Goal: Task Accomplishment & Management: Manage account settings

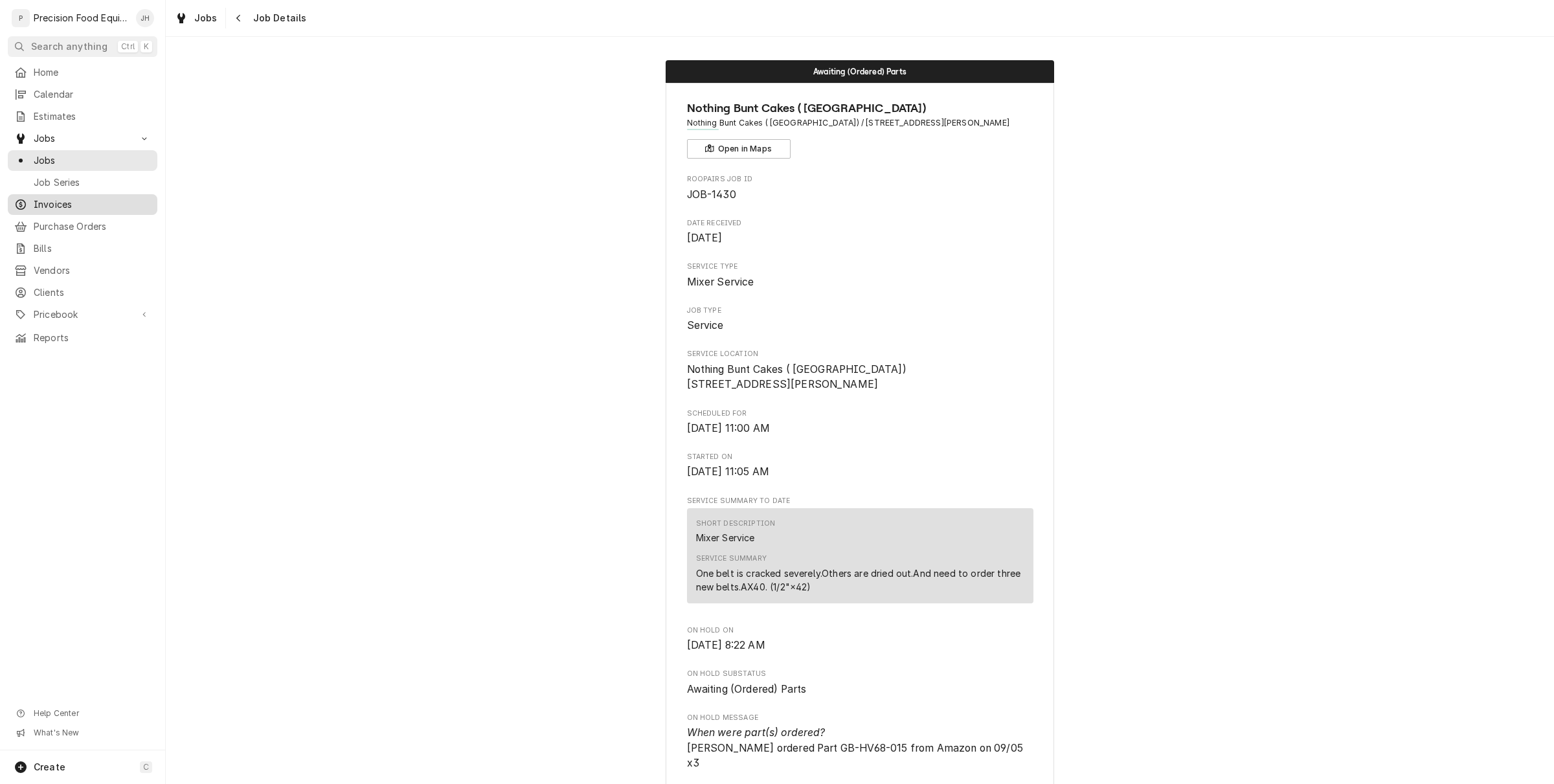
click at [65, 199] on span "Invoices" at bounding box center [91, 205] width 117 height 13
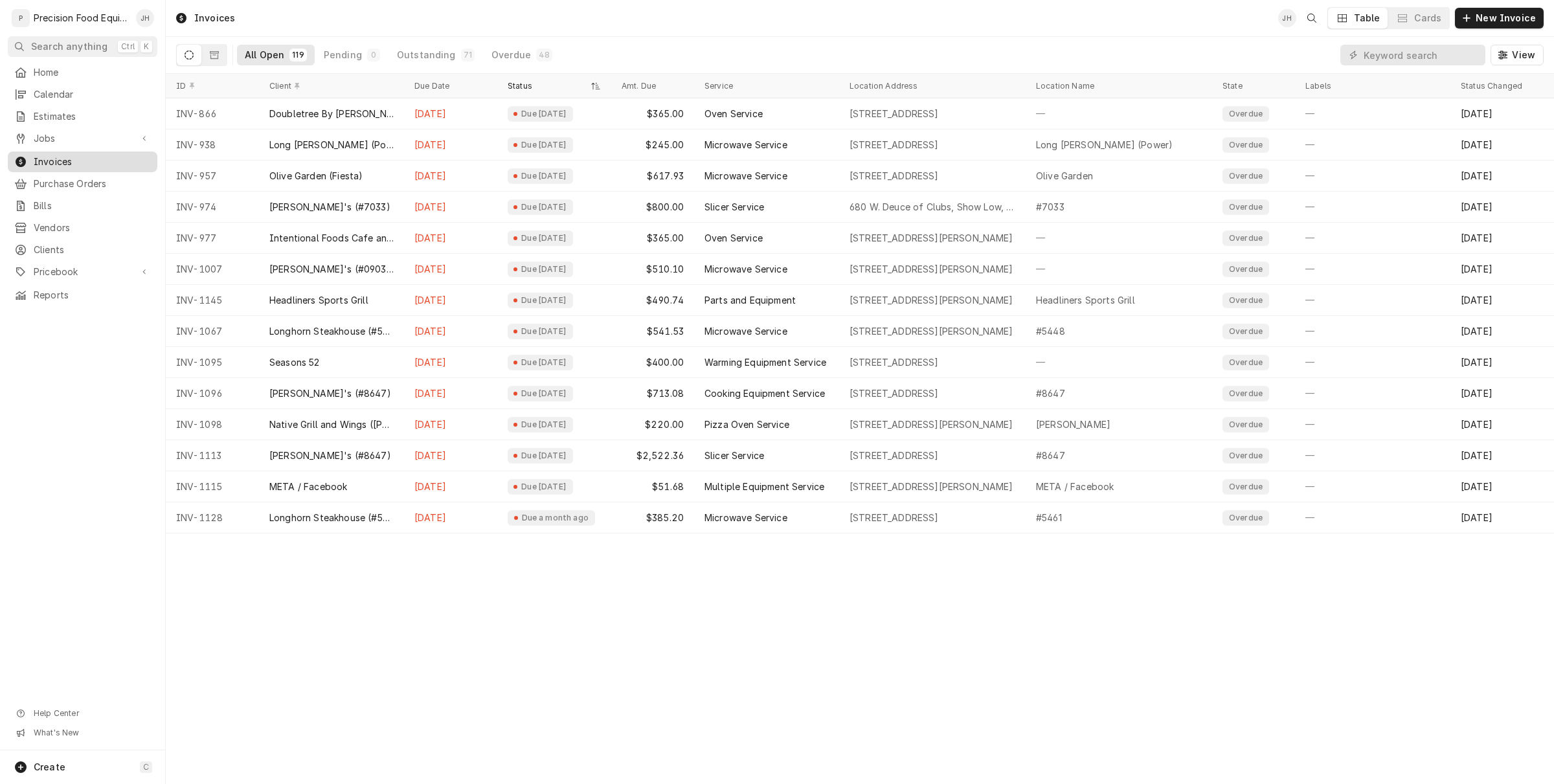
click at [40, 160] on span "Invoices" at bounding box center [91, 162] width 117 height 13
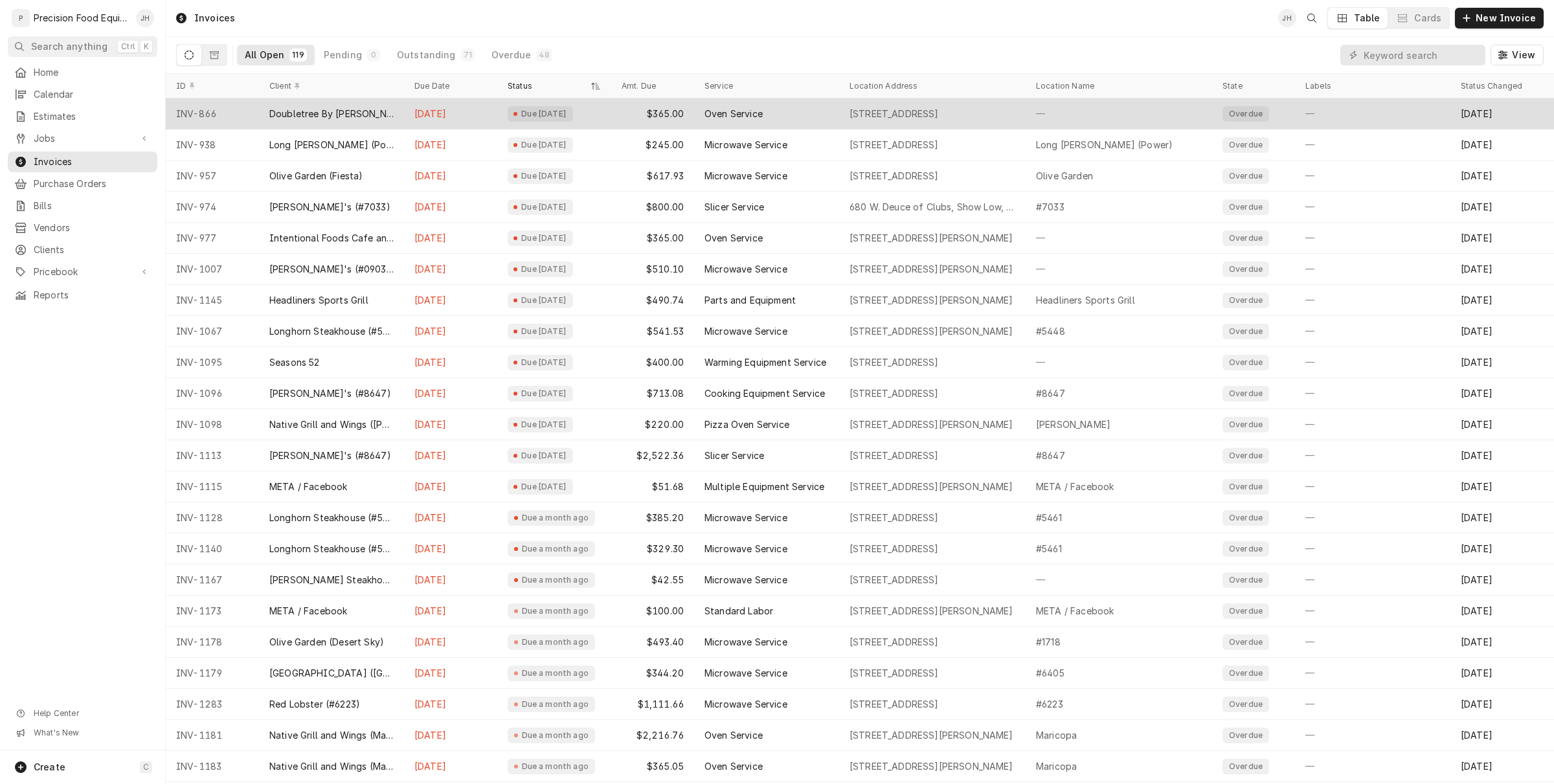
click at [518, 115] on span "Dynamic Content Wrapper" at bounding box center [515, 113] width 5 height 6
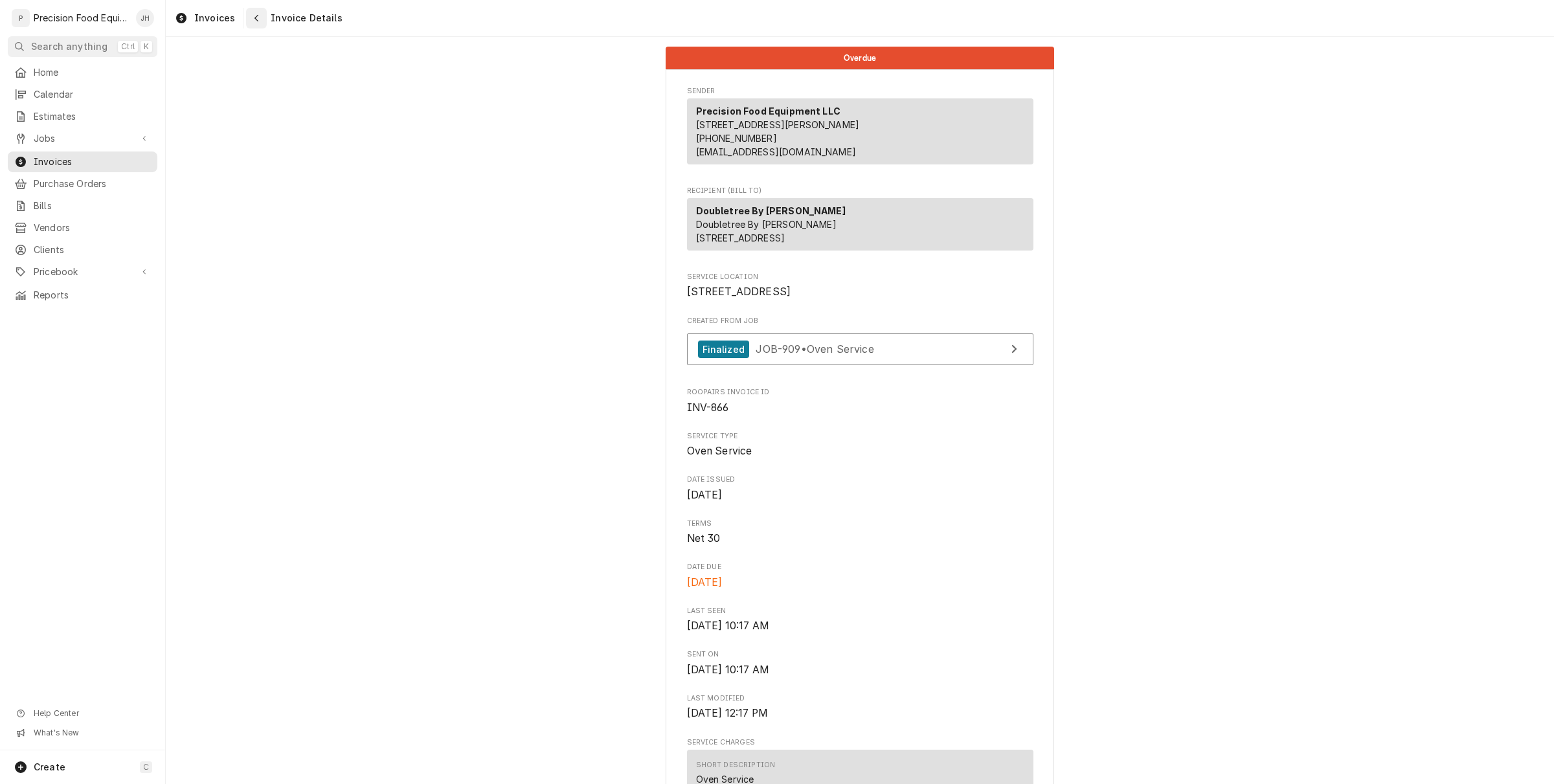
click at [251, 26] on button "Navigate back" at bounding box center [256, 18] width 21 height 21
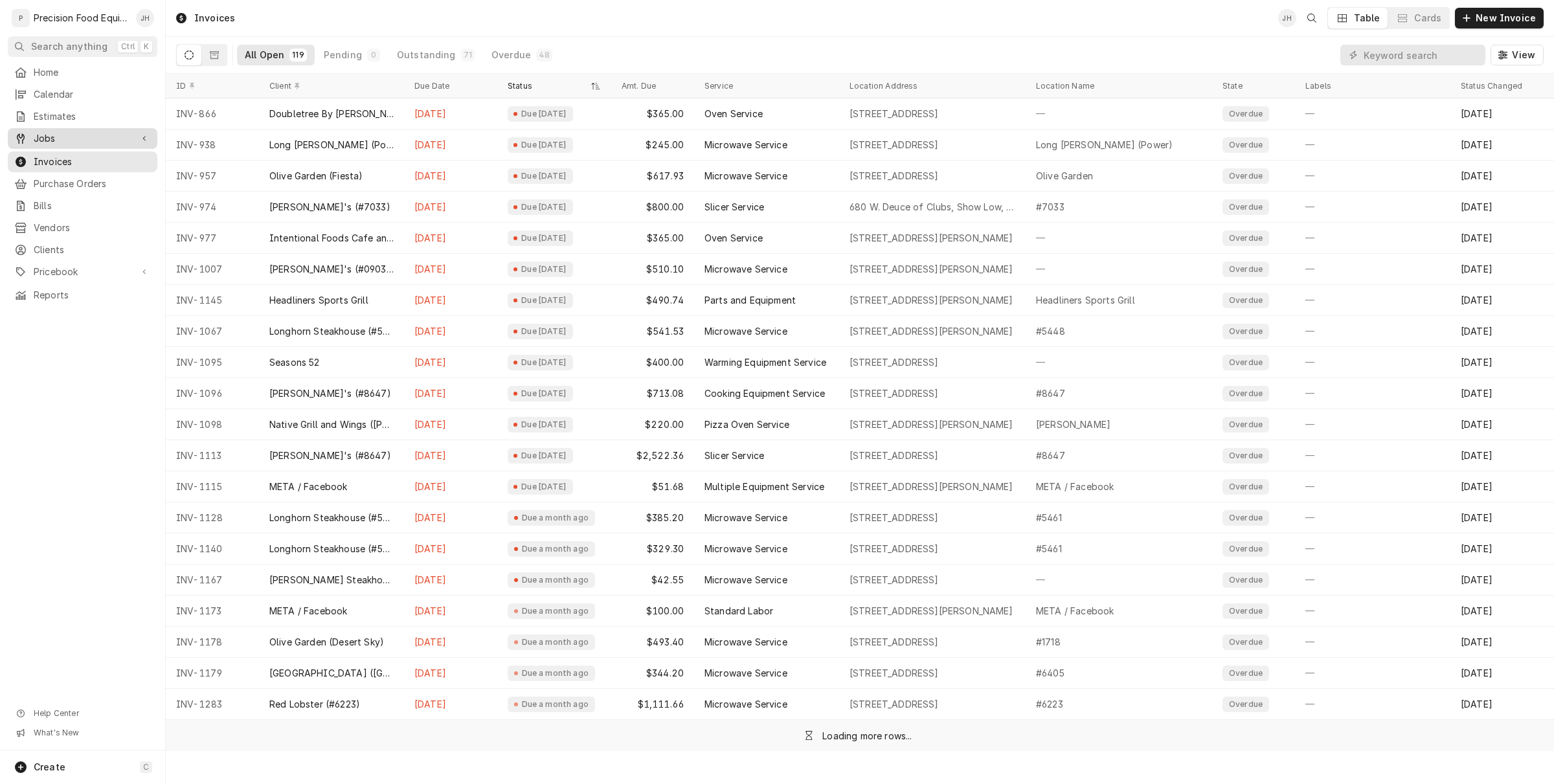
click at [101, 138] on span "Jobs" at bounding box center [82, 139] width 98 height 13
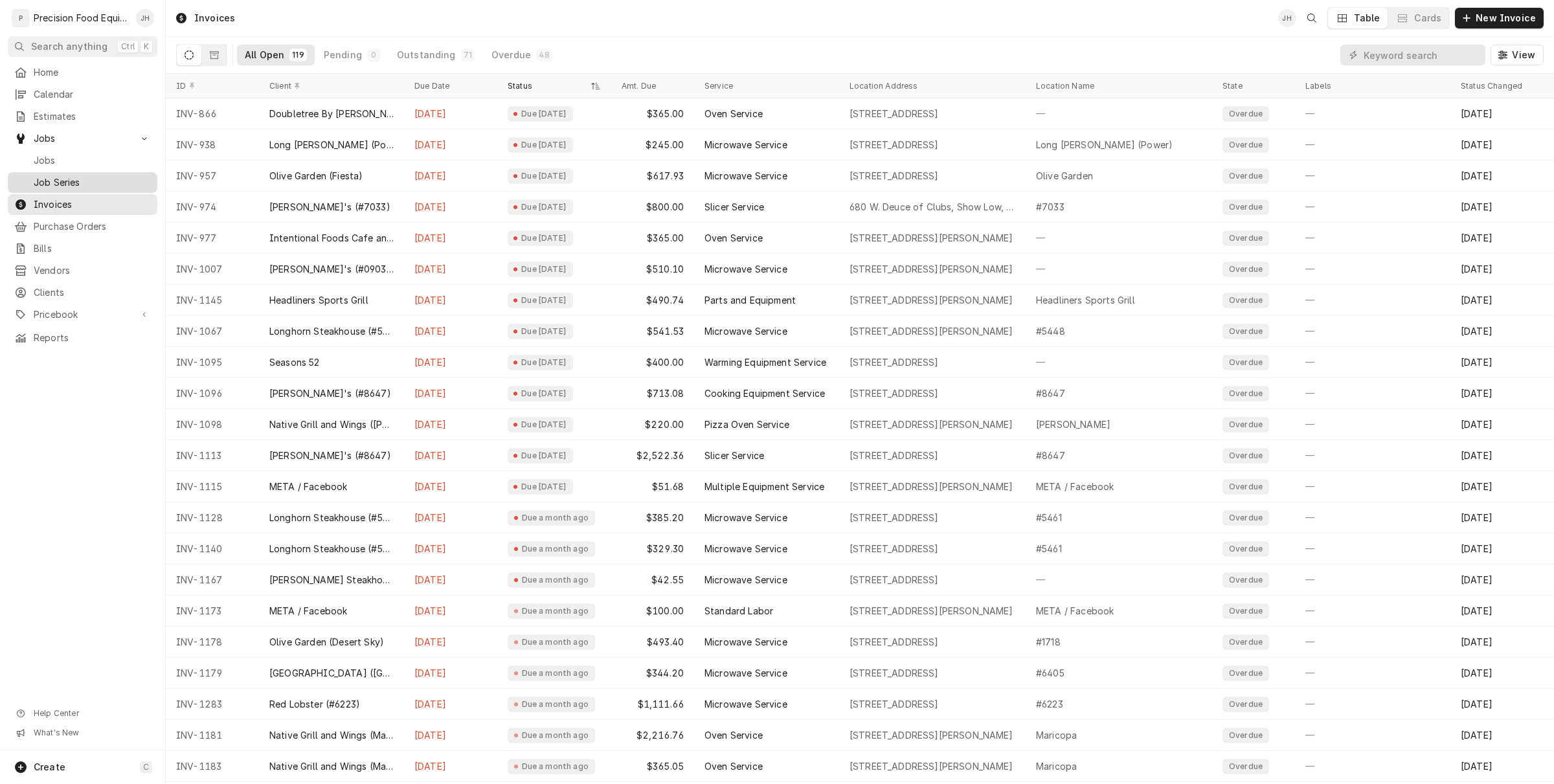
click at [72, 177] on span "Job Series" at bounding box center [91, 183] width 117 height 13
click at [81, 148] on div "Jobs Jobs Job Series" at bounding box center [82, 161] width 149 height 65
click at [78, 158] on span "Jobs" at bounding box center [91, 160] width 117 height 13
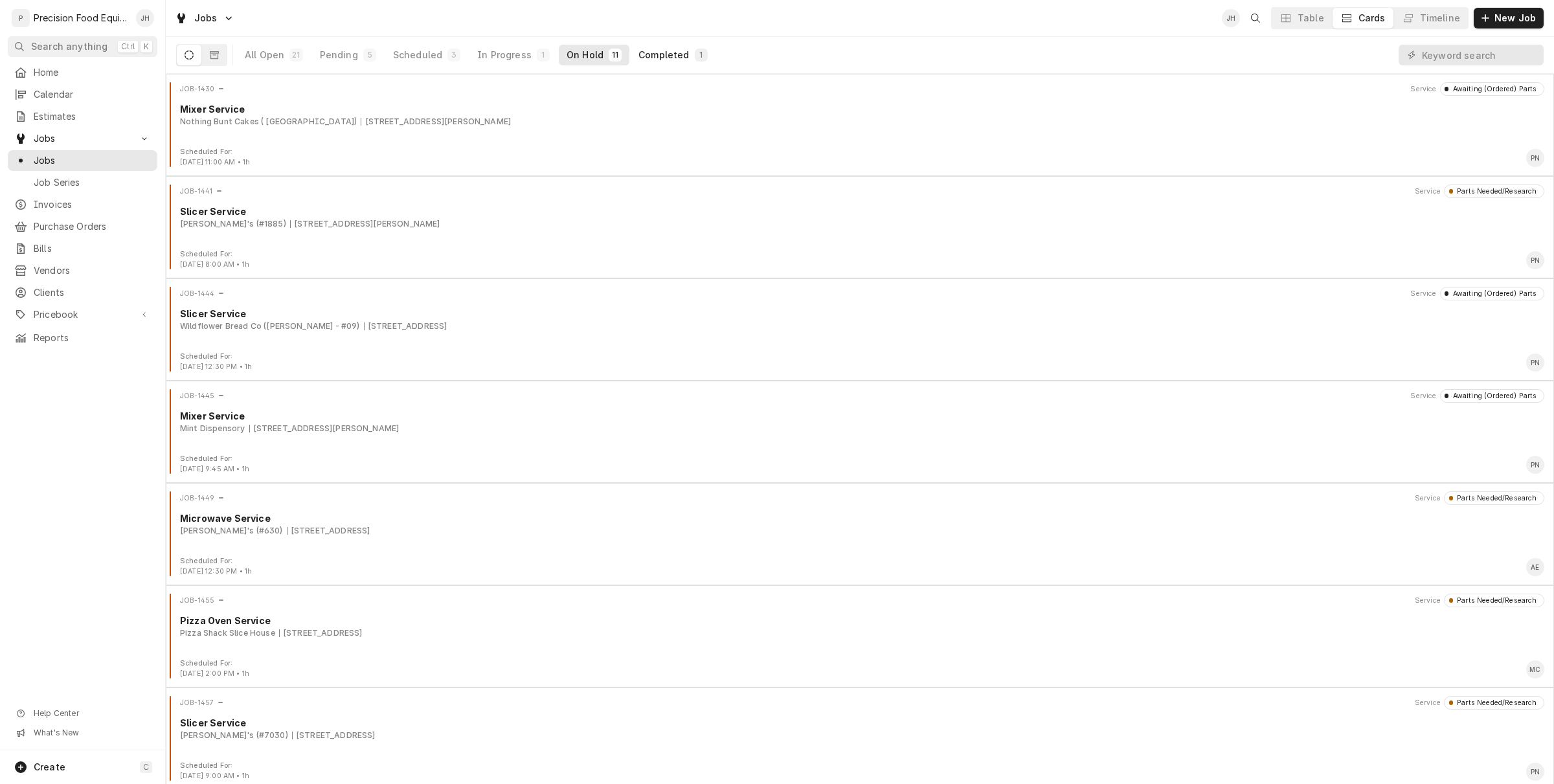
click at [642, 51] on div "Completed" at bounding box center [664, 55] width 51 height 13
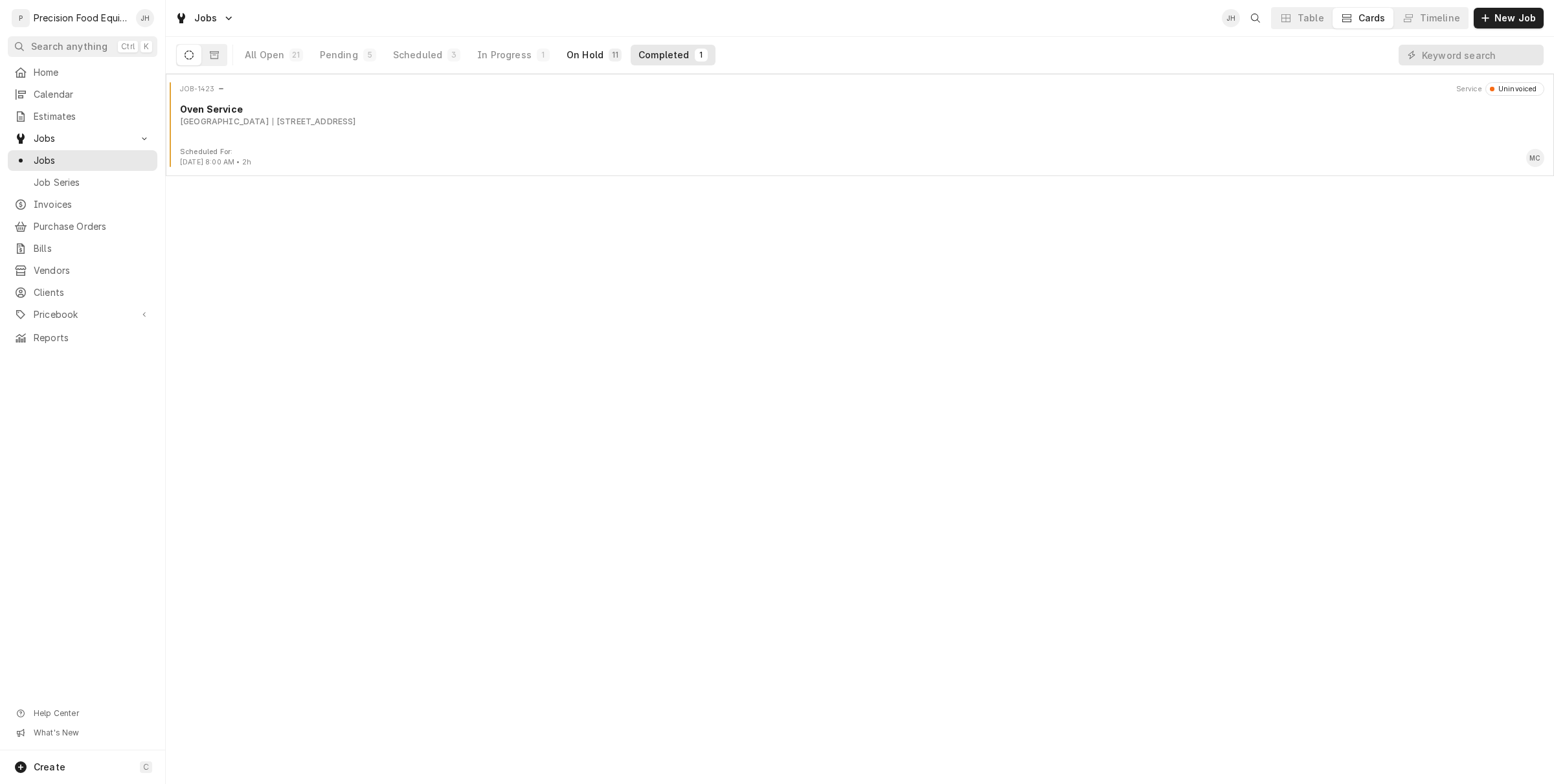
click at [567, 53] on div "On Hold" at bounding box center [585, 55] width 37 height 13
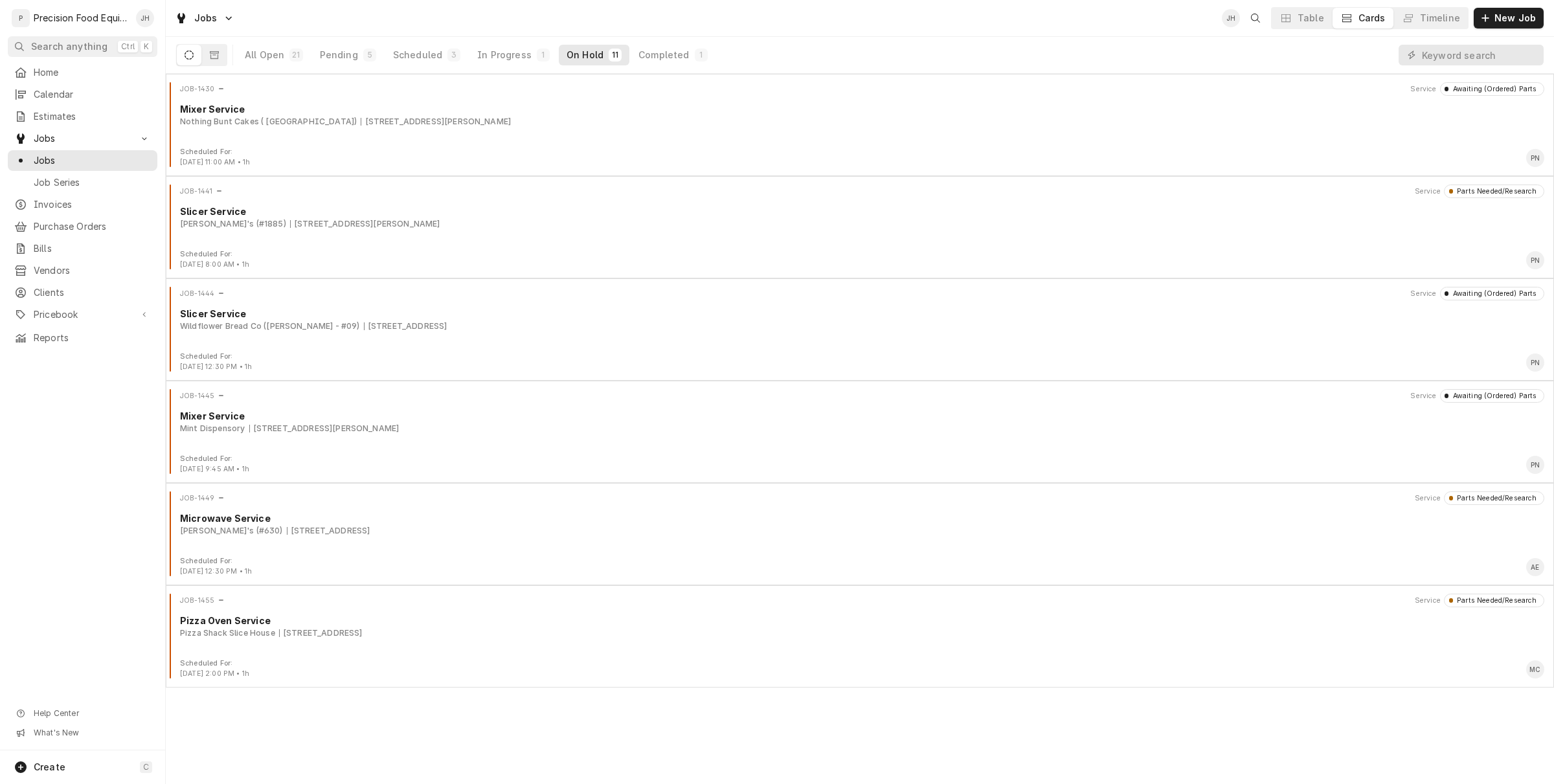
click at [578, 55] on div "On Hold" at bounding box center [585, 55] width 37 height 13
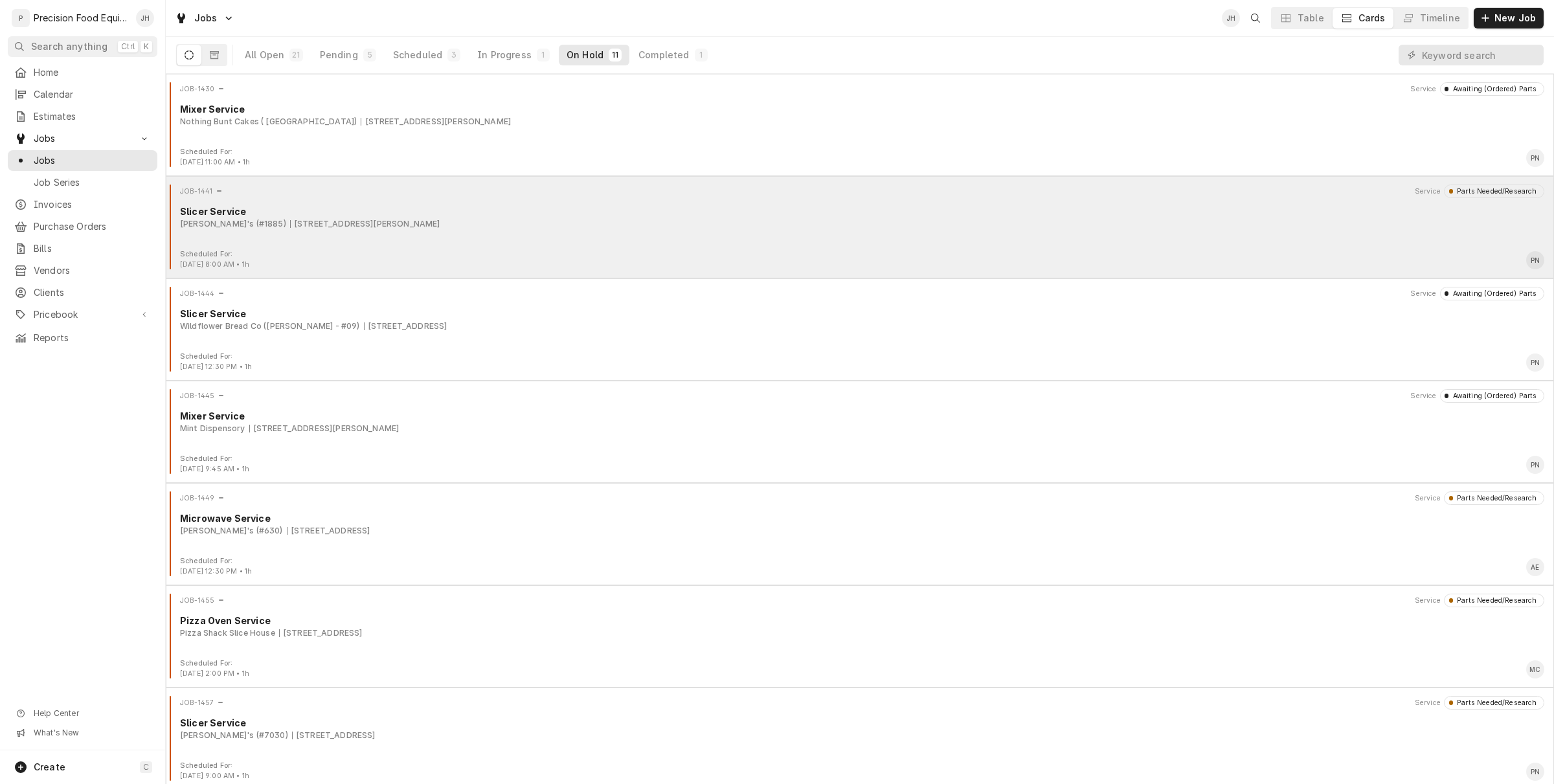
click at [713, 237] on div "JOB-1441 Service Parts Needed/Research Slicer Service Arby's (#1885) 715 N. Gil…" at bounding box center [860, 217] width 1378 height 65
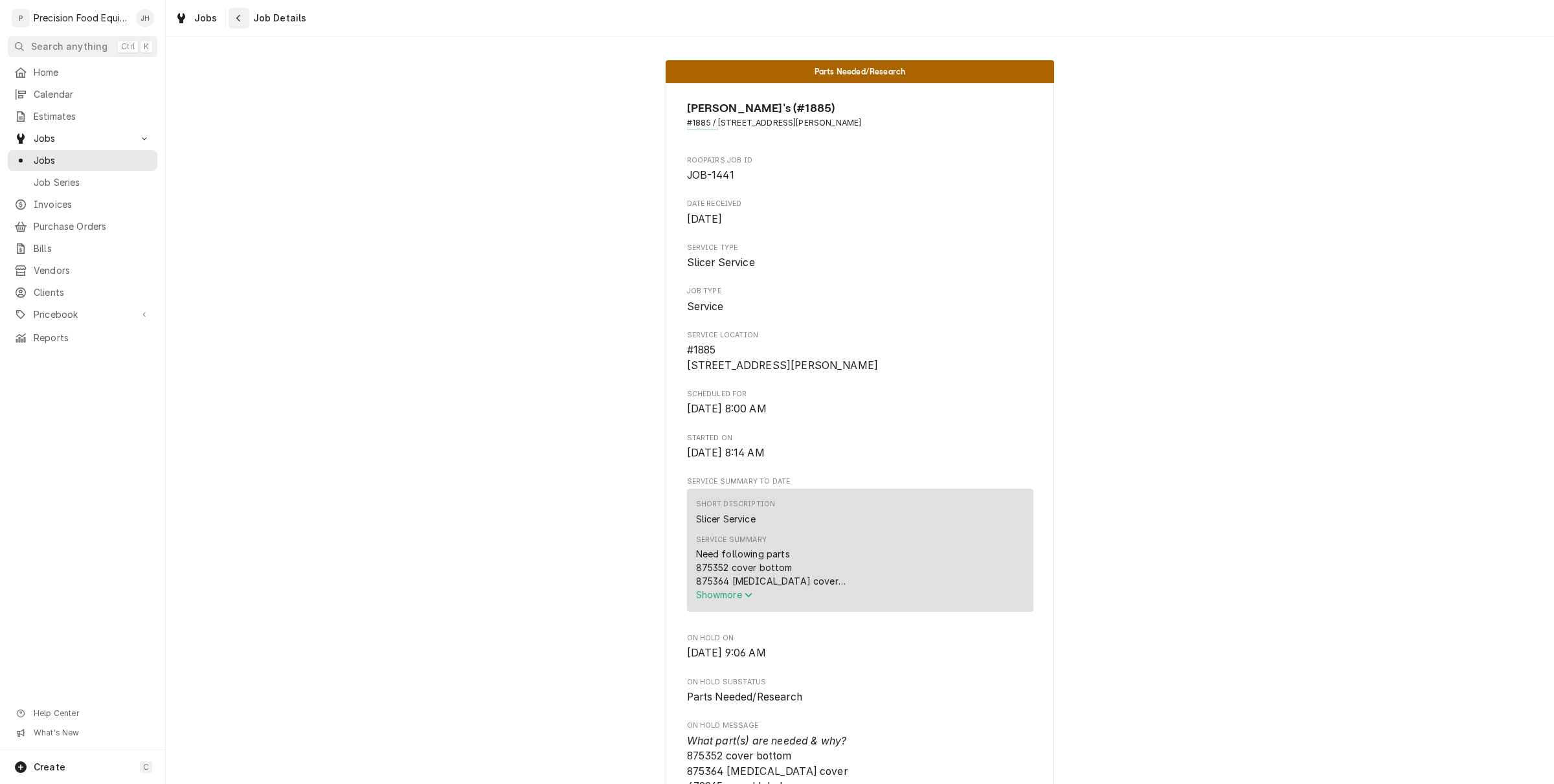
click at [235, 19] on icon "Navigate back" at bounding box center [238, 18] width 5 height 9
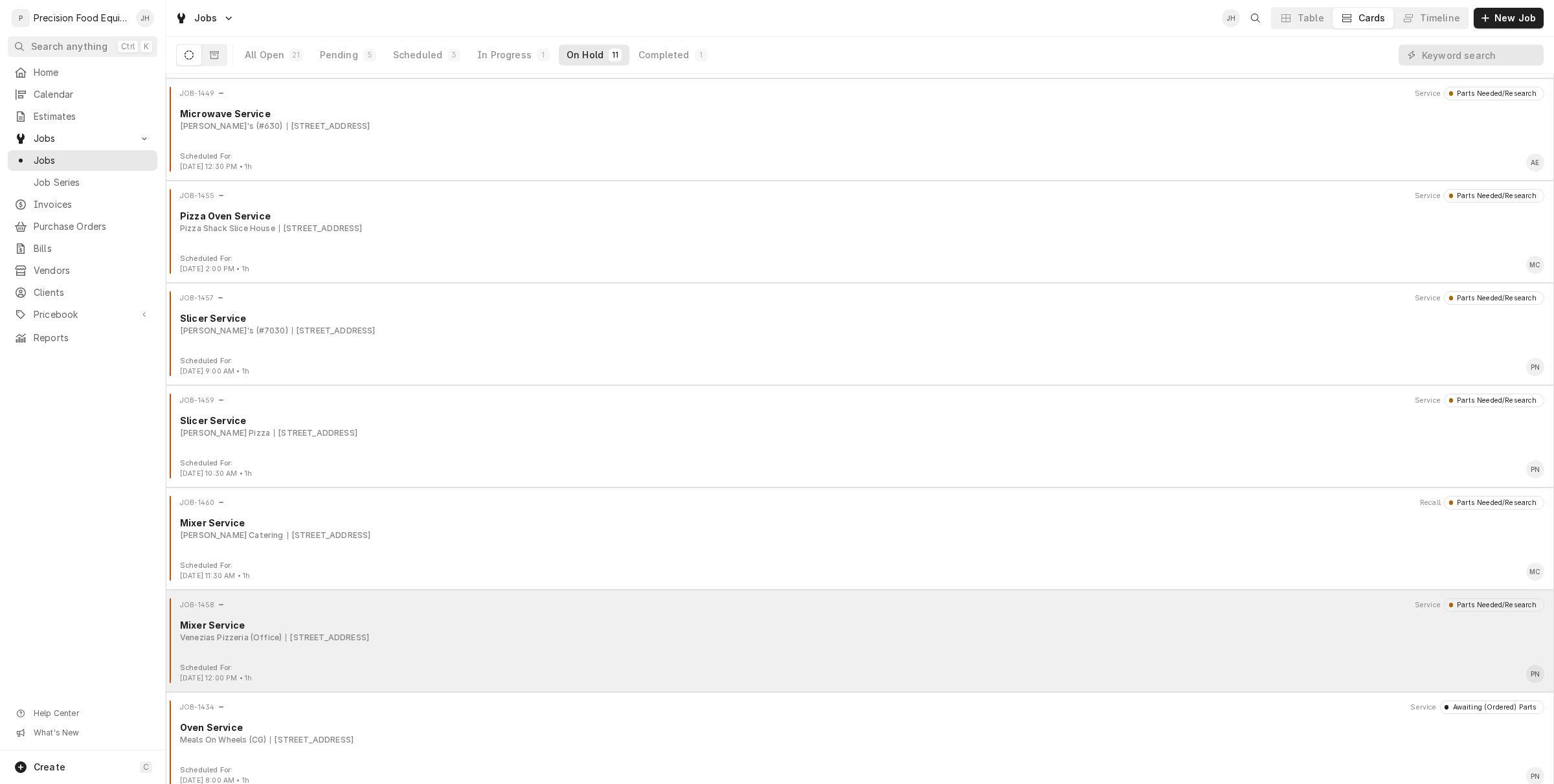
scroll to position [415, 0]
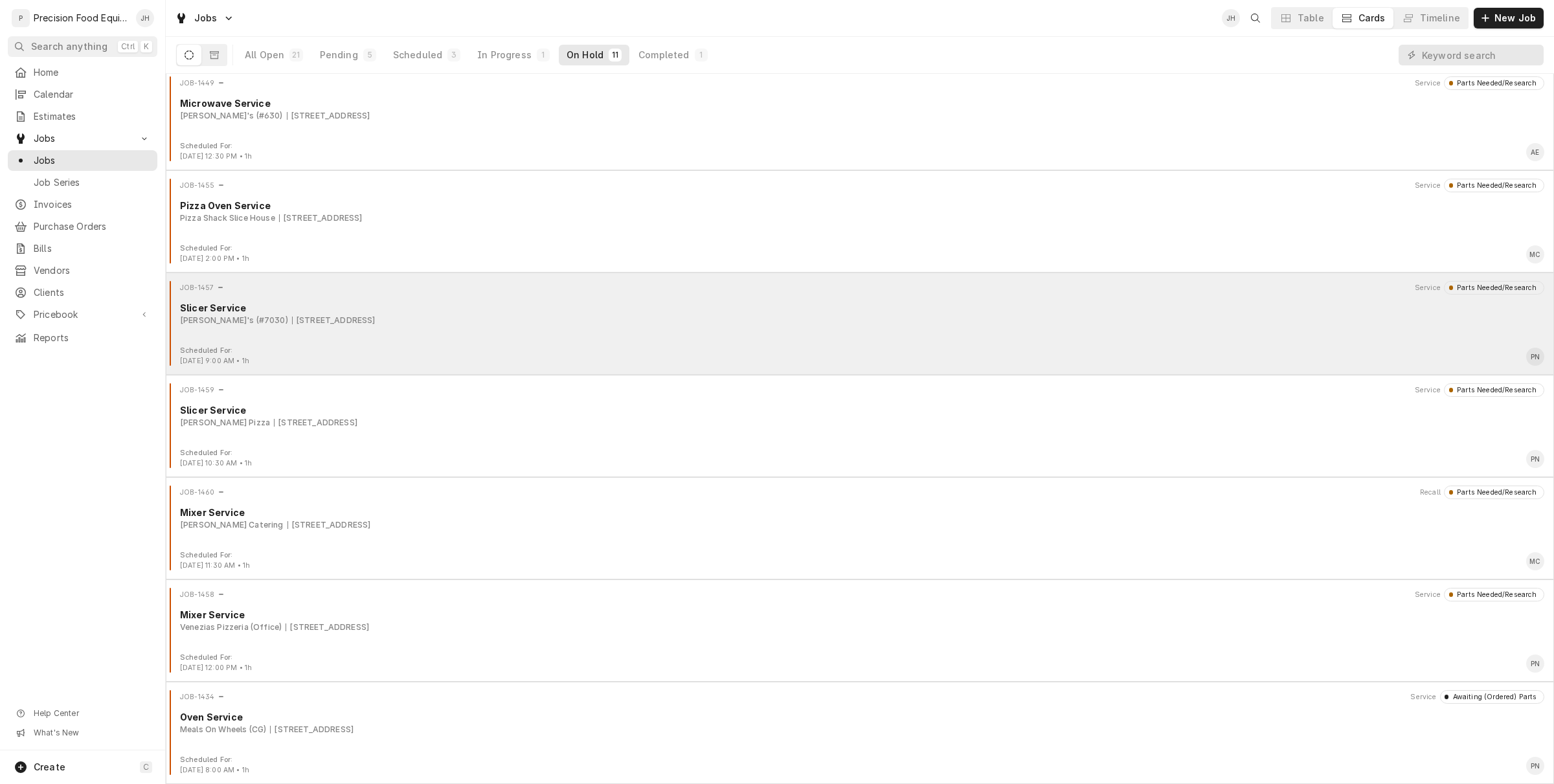
click at [464, 360] on div "Scheduled For: Sep 11th, 2025 - 9:00 AM • 1h PN" at bounding box center [860, 356] width 1378 height 21
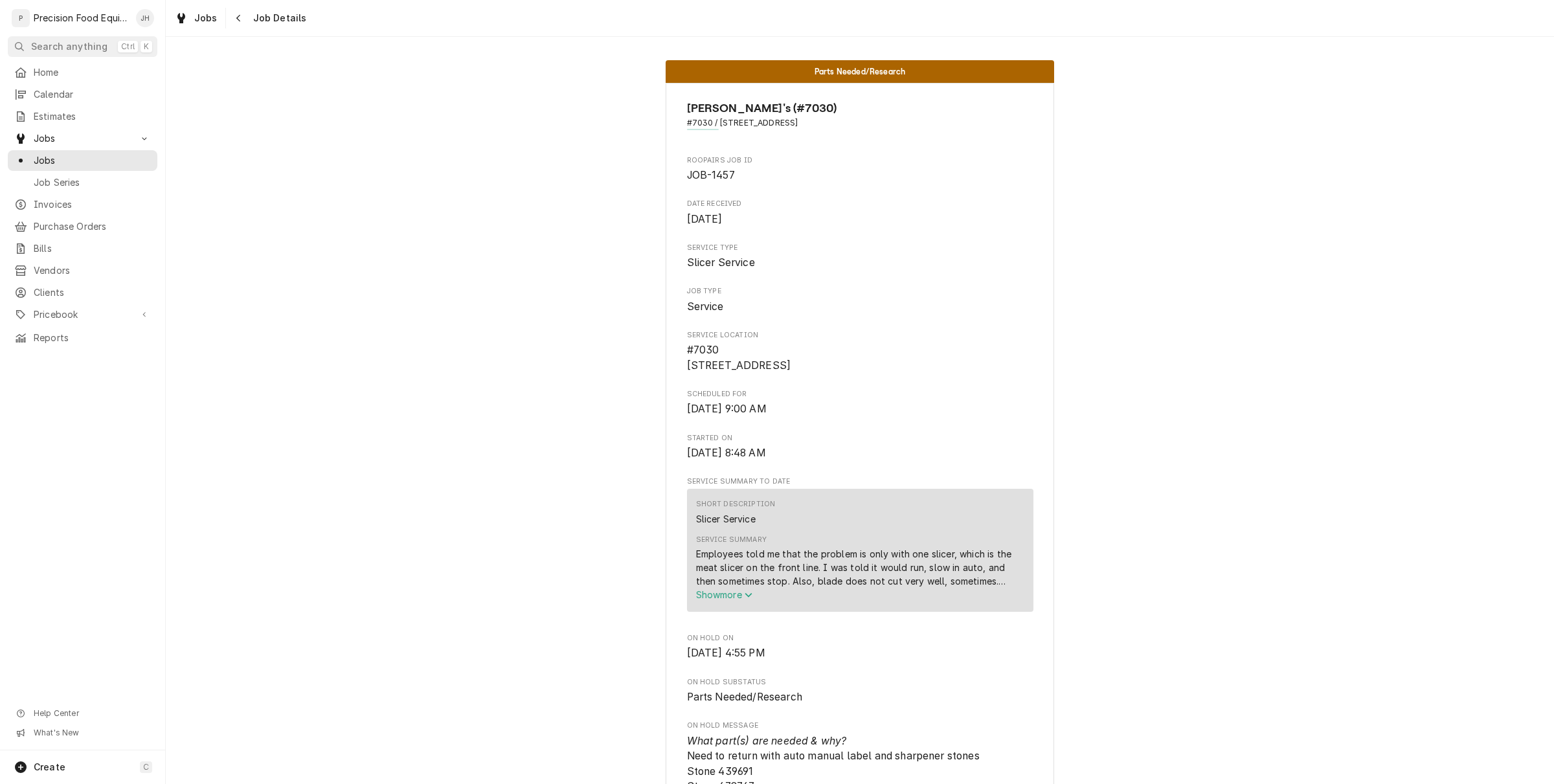
click at [720, 606] on div "Service Summary Employees told me that the problem is only with one slicer, whi…" at bounding box center [860, 569] width 329 height 76
click at [724, 600] on span "Show more" at bounding box center [724, 595] width 57 height 11
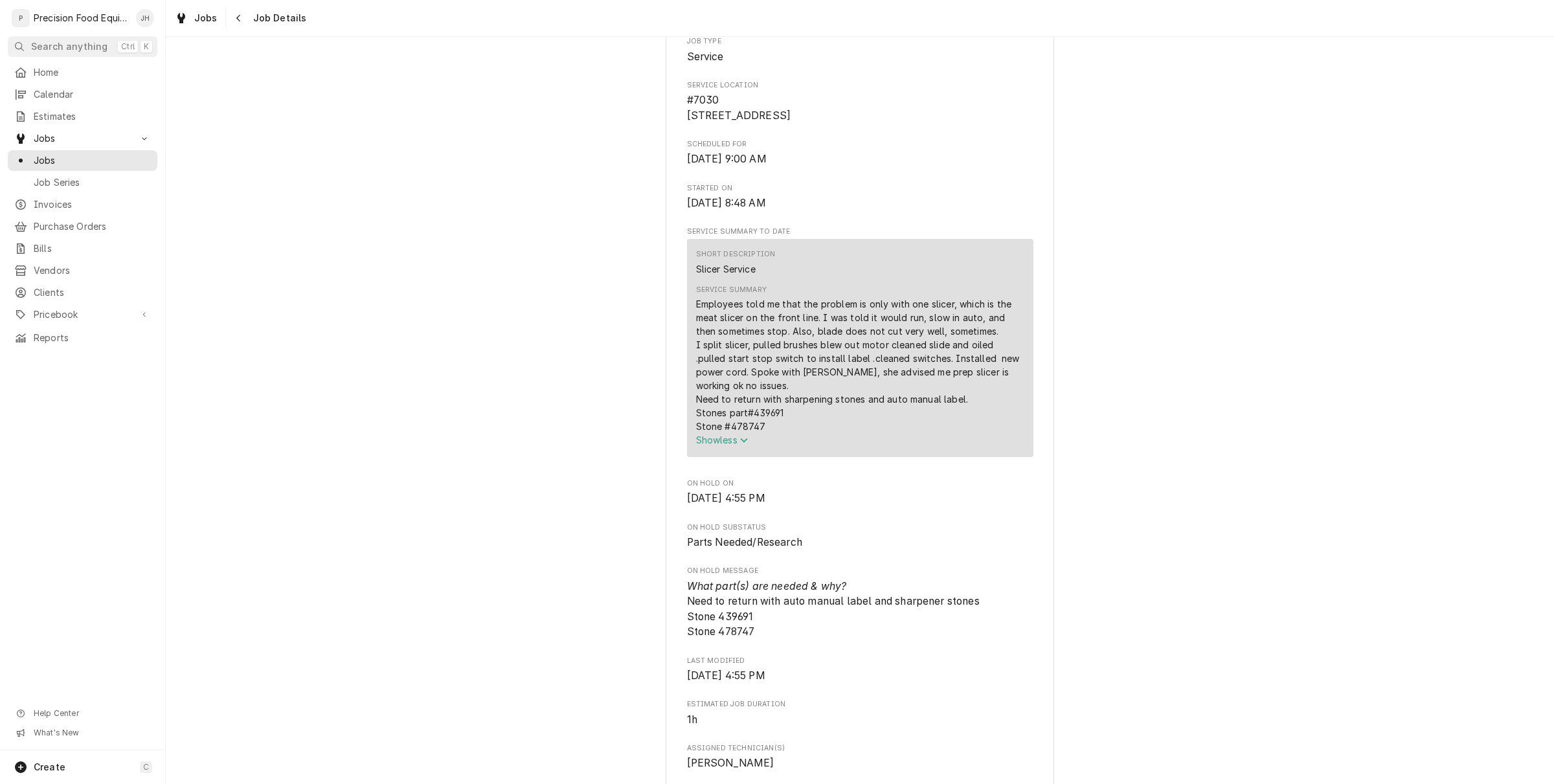
scroll to position [324, 0]
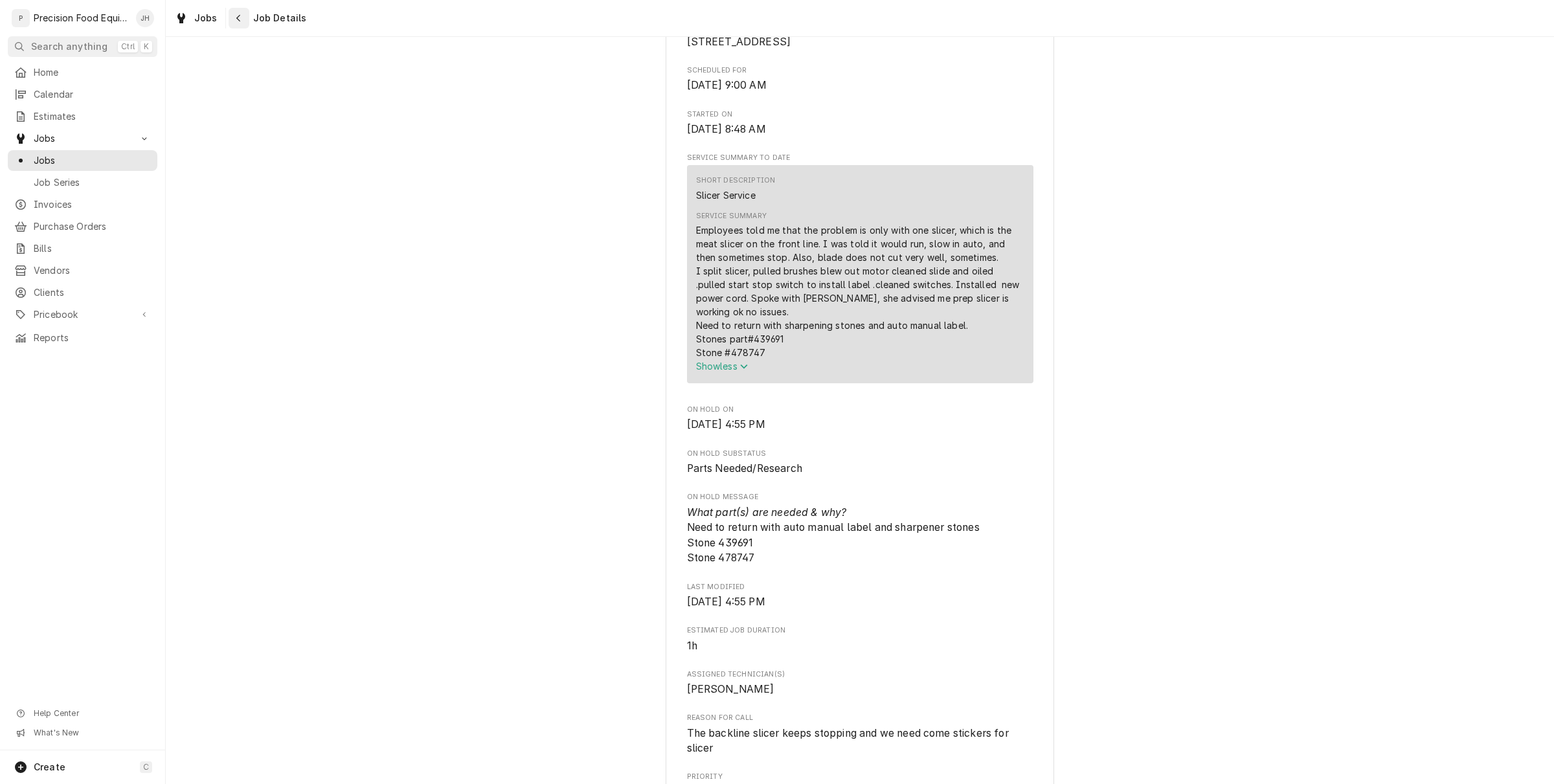
click at [233, 17] on div "Navigate back" at bounding box center [239, 18] width 13 height 13
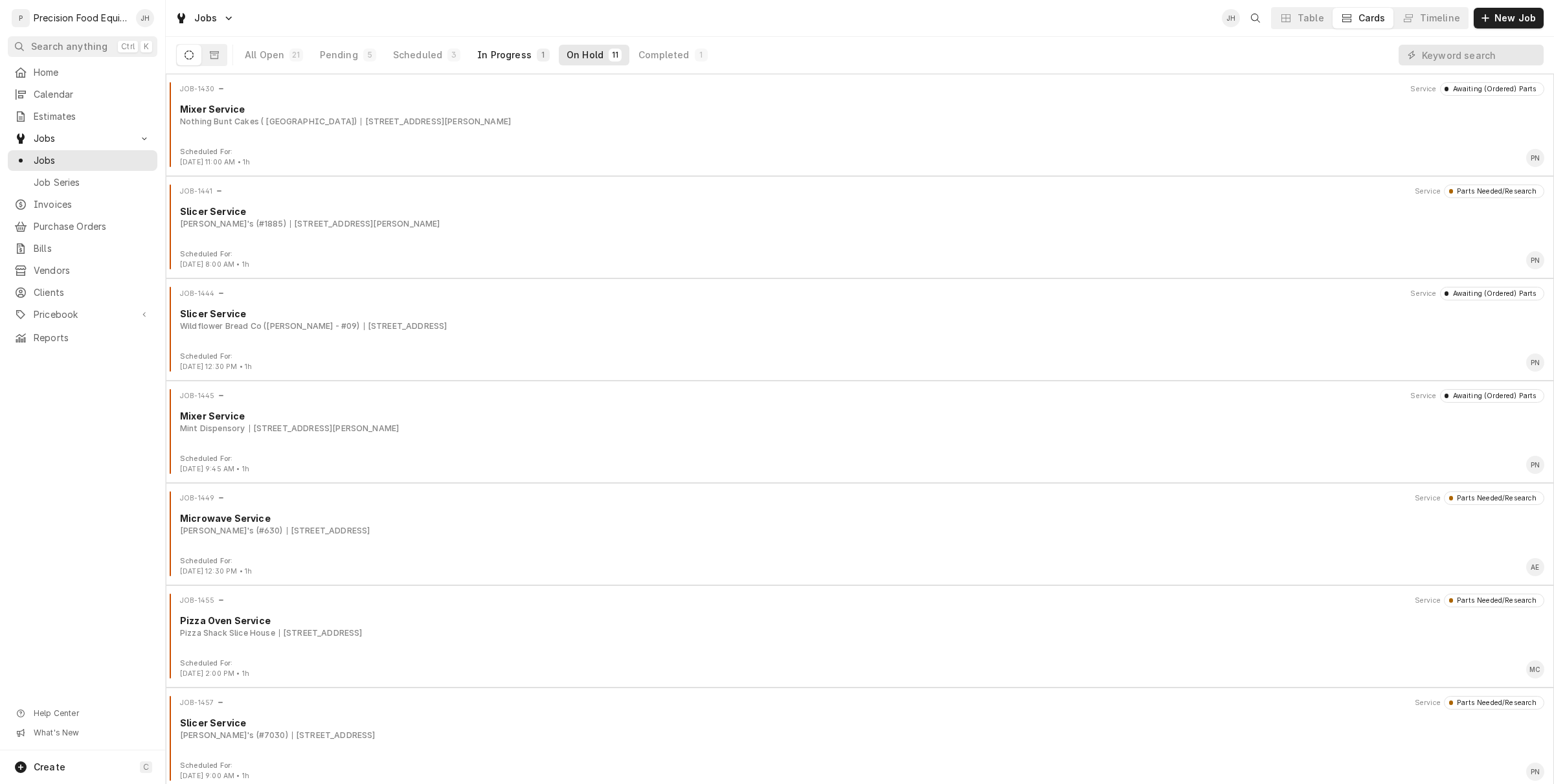
click at [505, 55] on div "In Progress" at bounding box center [504, 55] width 54 height 13
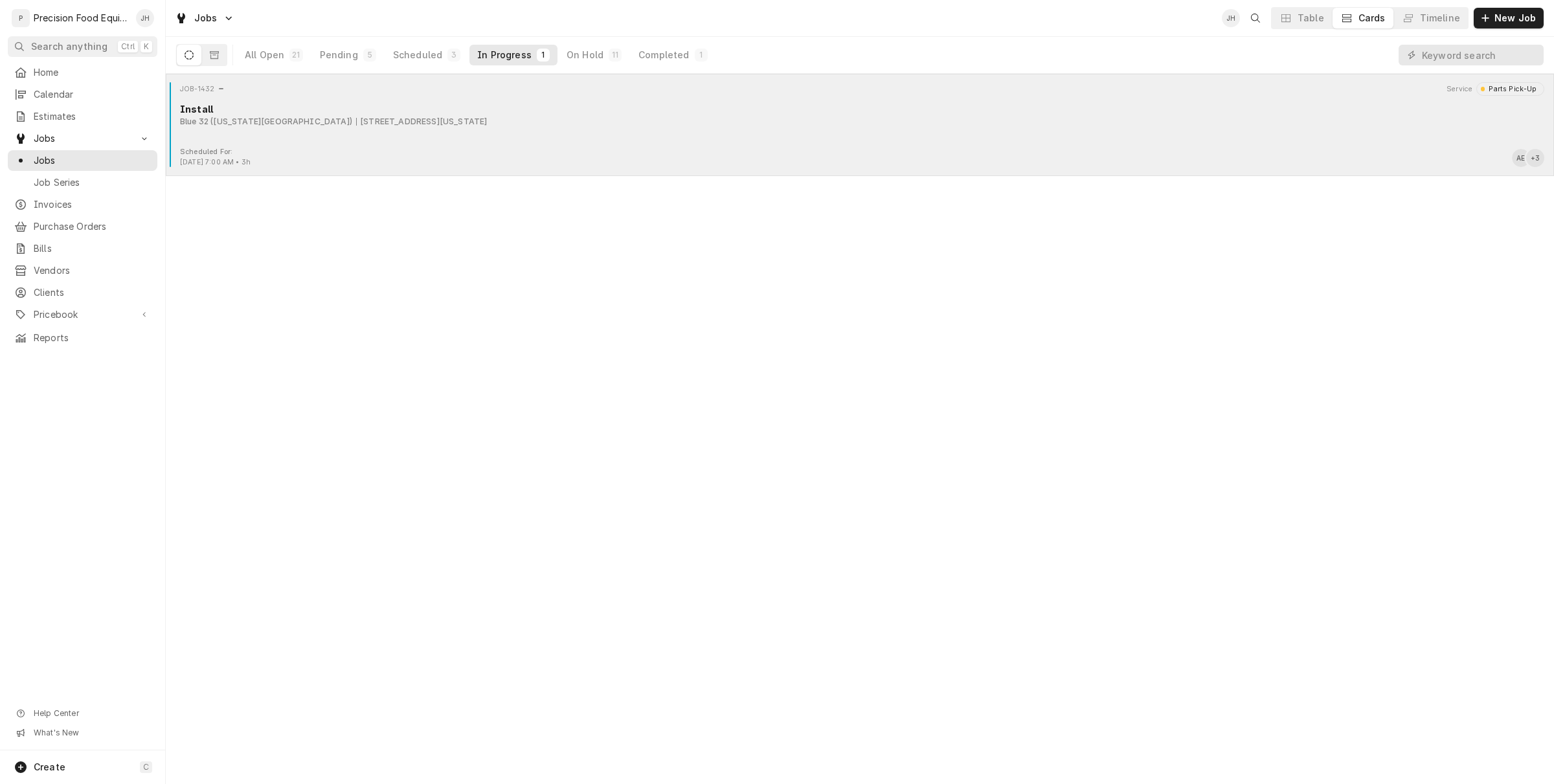
click at [400, 163] on div "Scheduled For: Sep 12th, 2025 - 7:00 AM • 3h AE + 3" at bounding box center [860, 157] width 1378 height 21
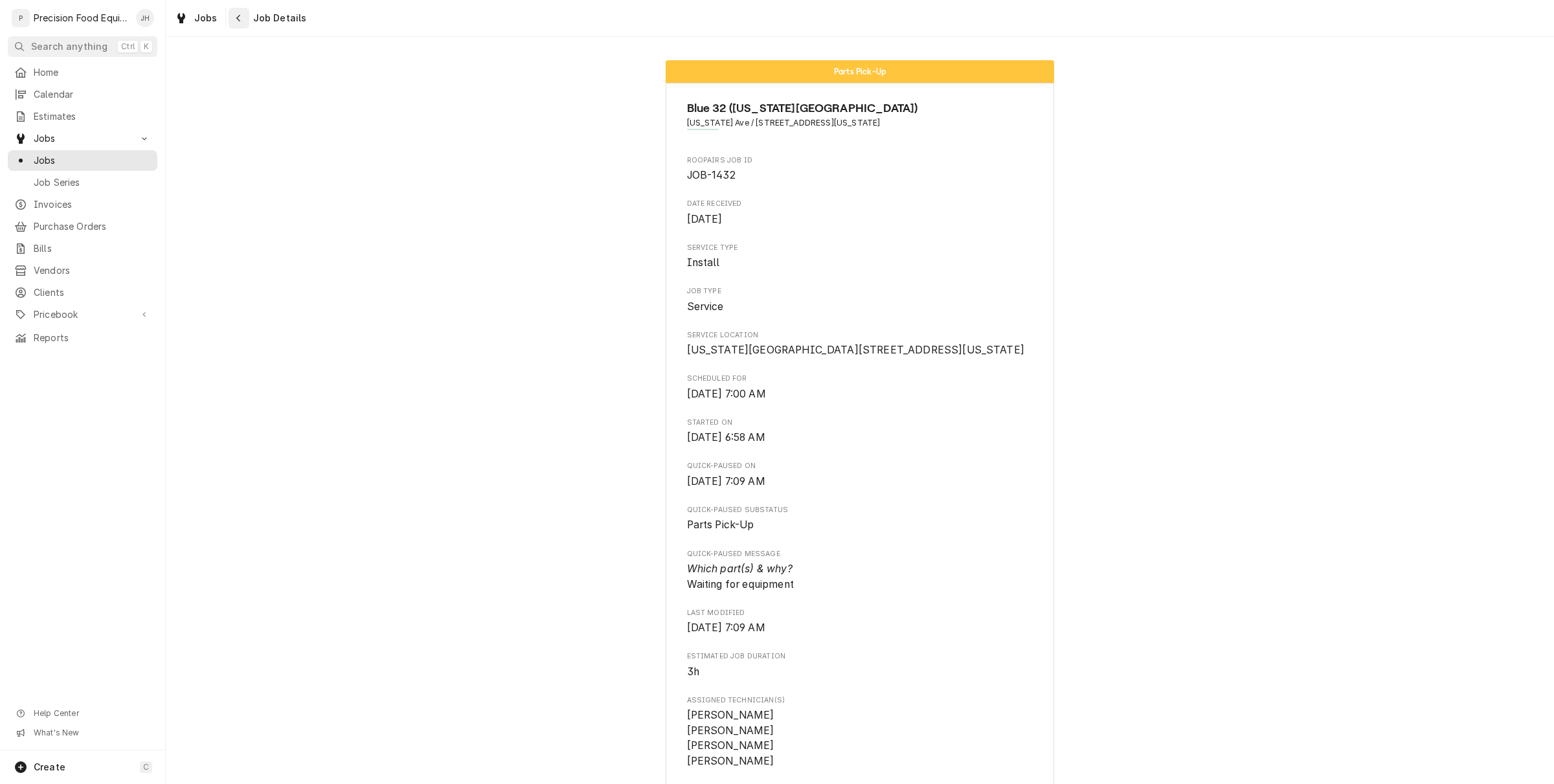
click at [241, 21] on div "Navigate back" at bounding box center [239, 18] width 13 height 13
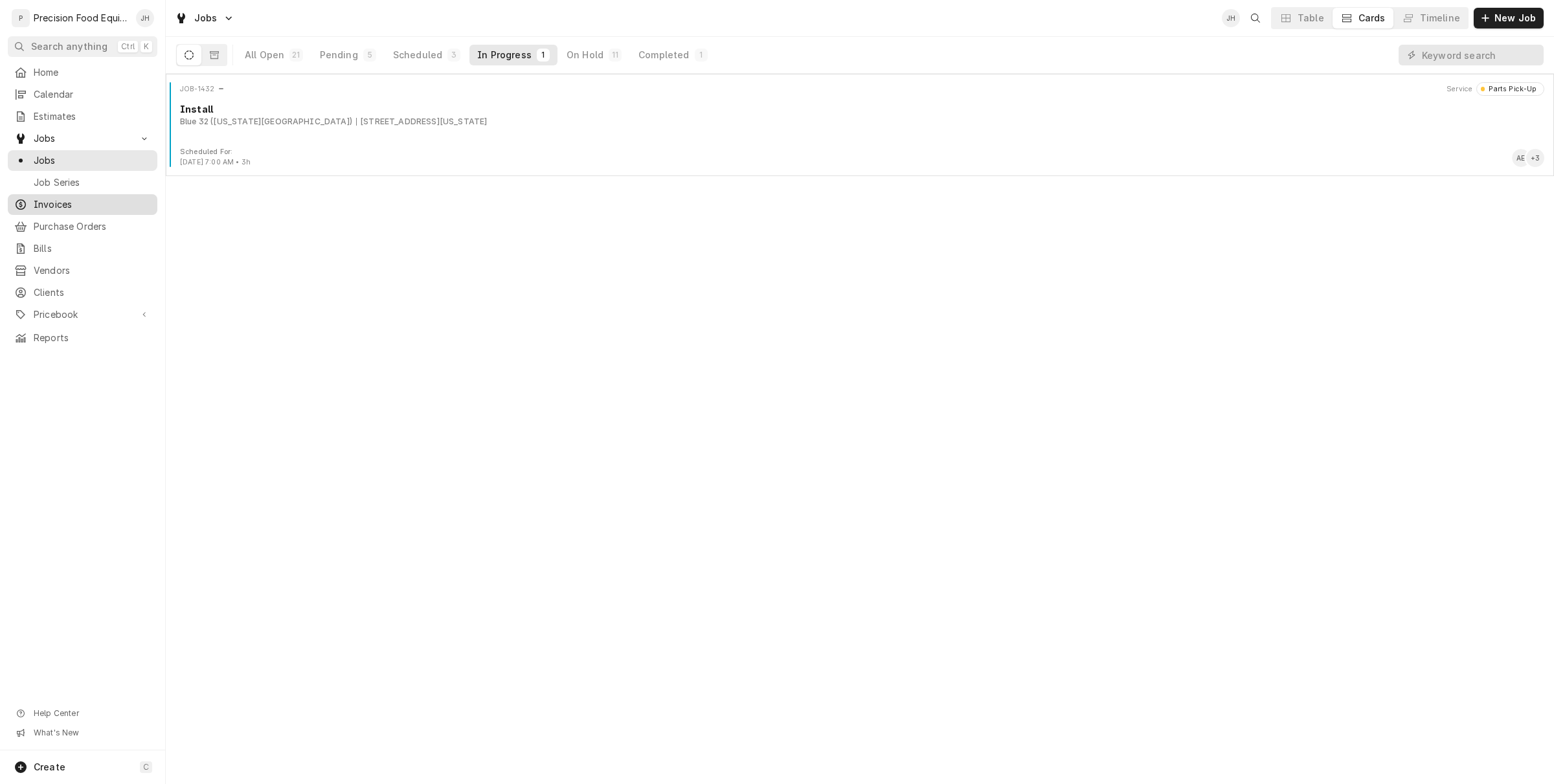
click at [88, 208] on span "Invoices" at bounding box center [91, 205] width 117 height 13
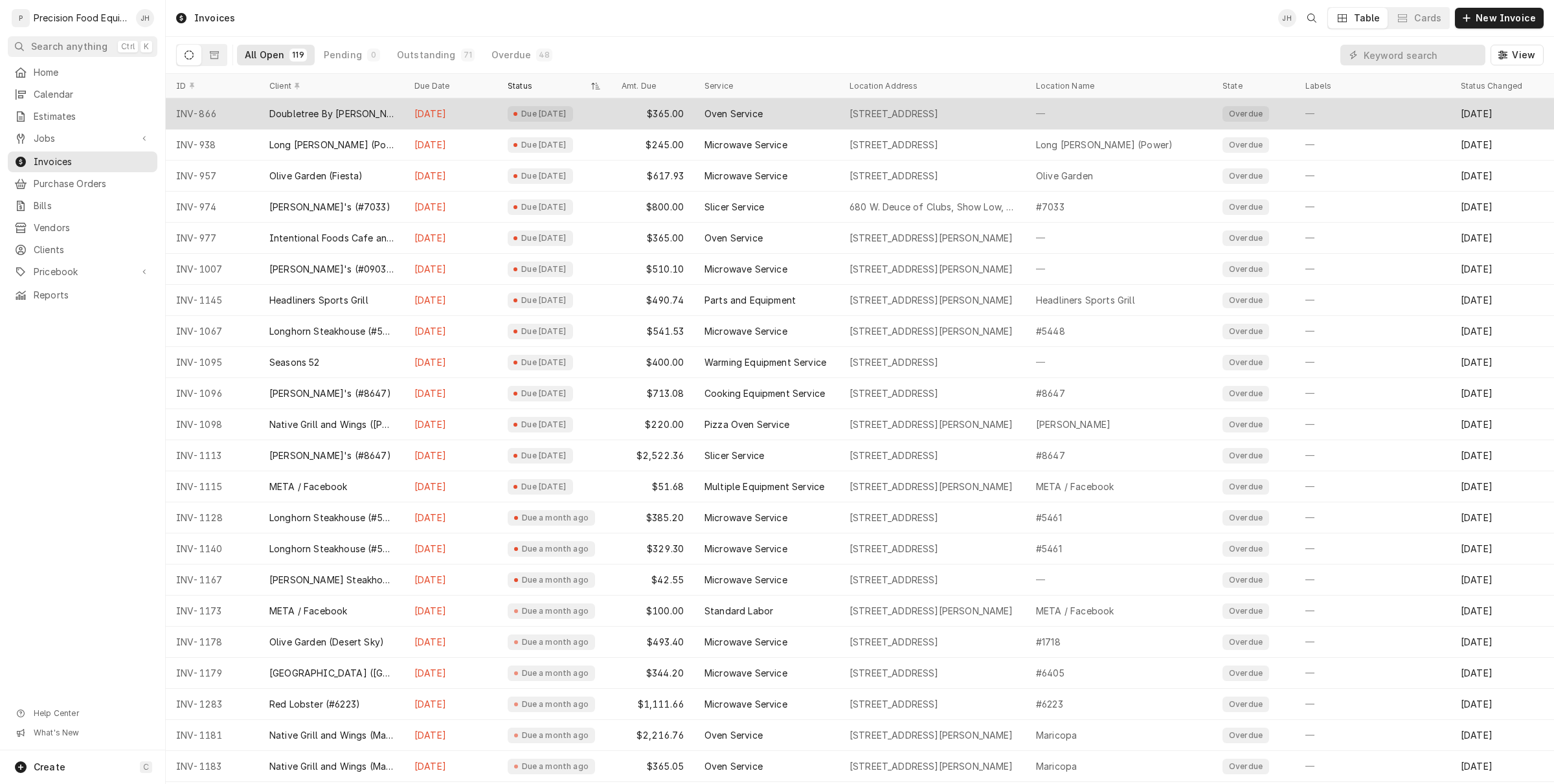
click at [746, 110] on div "Oven Service" at bounding box center [734, 114] width 58 height 13
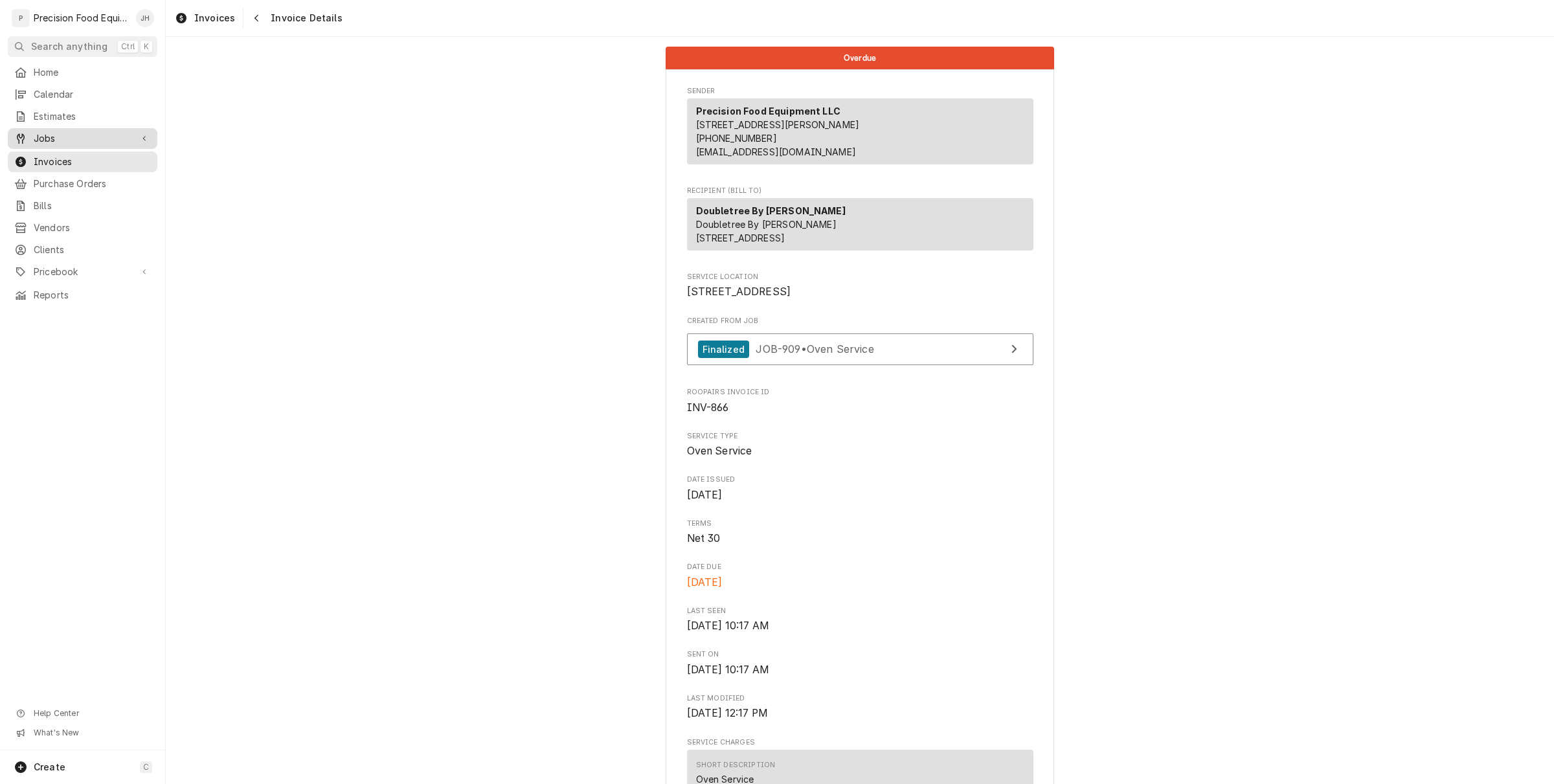
click at [44, 138] on span "Jobs" at bounding box center [82, 139] width 98 height 13
click at [56, 160] on span "Jobs" at bounding box center [91, 160] width 117 height 13
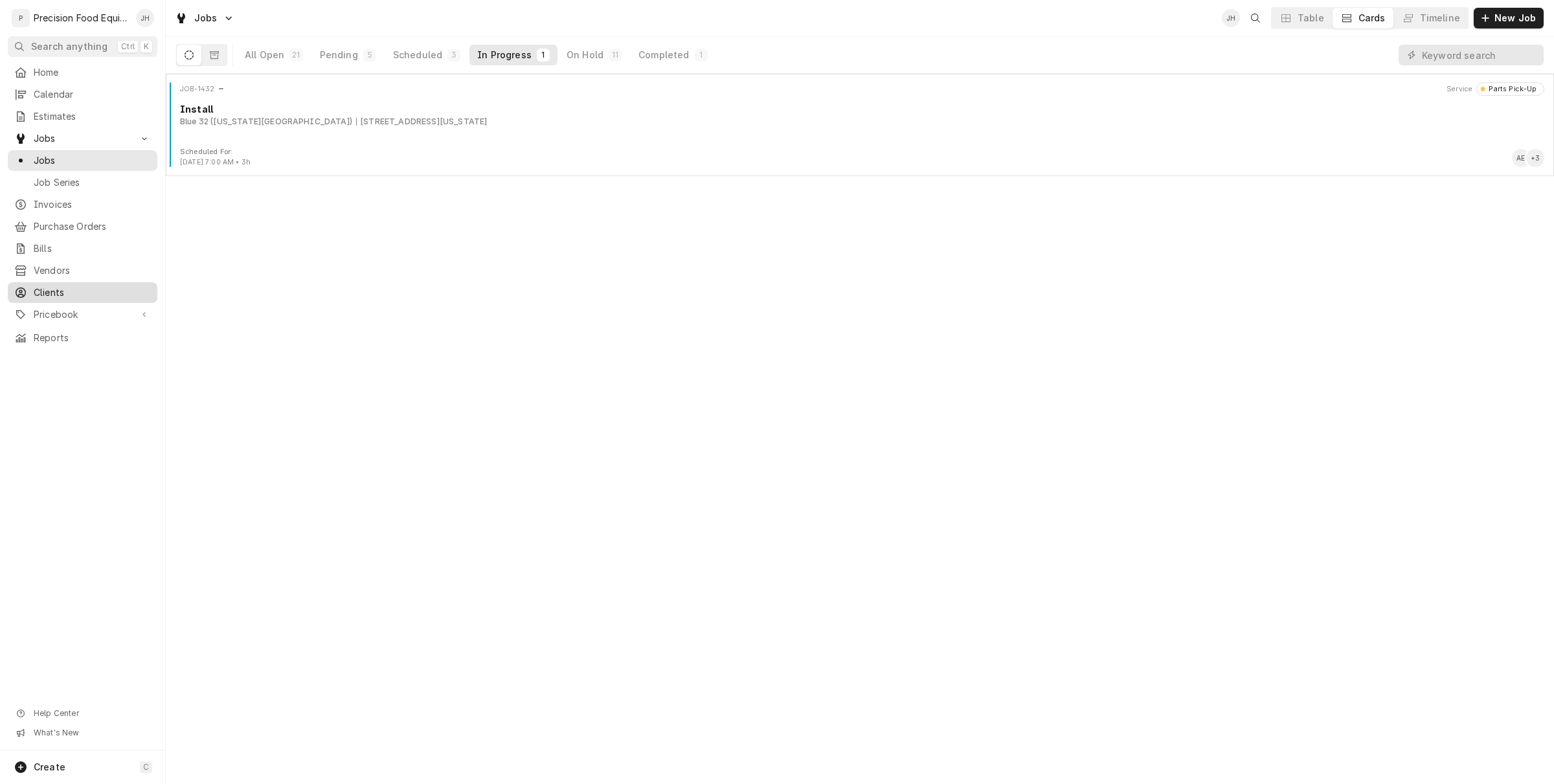
click at [53, 282] on link "Clients" at bounding box center [82, 292] width 149 height 21
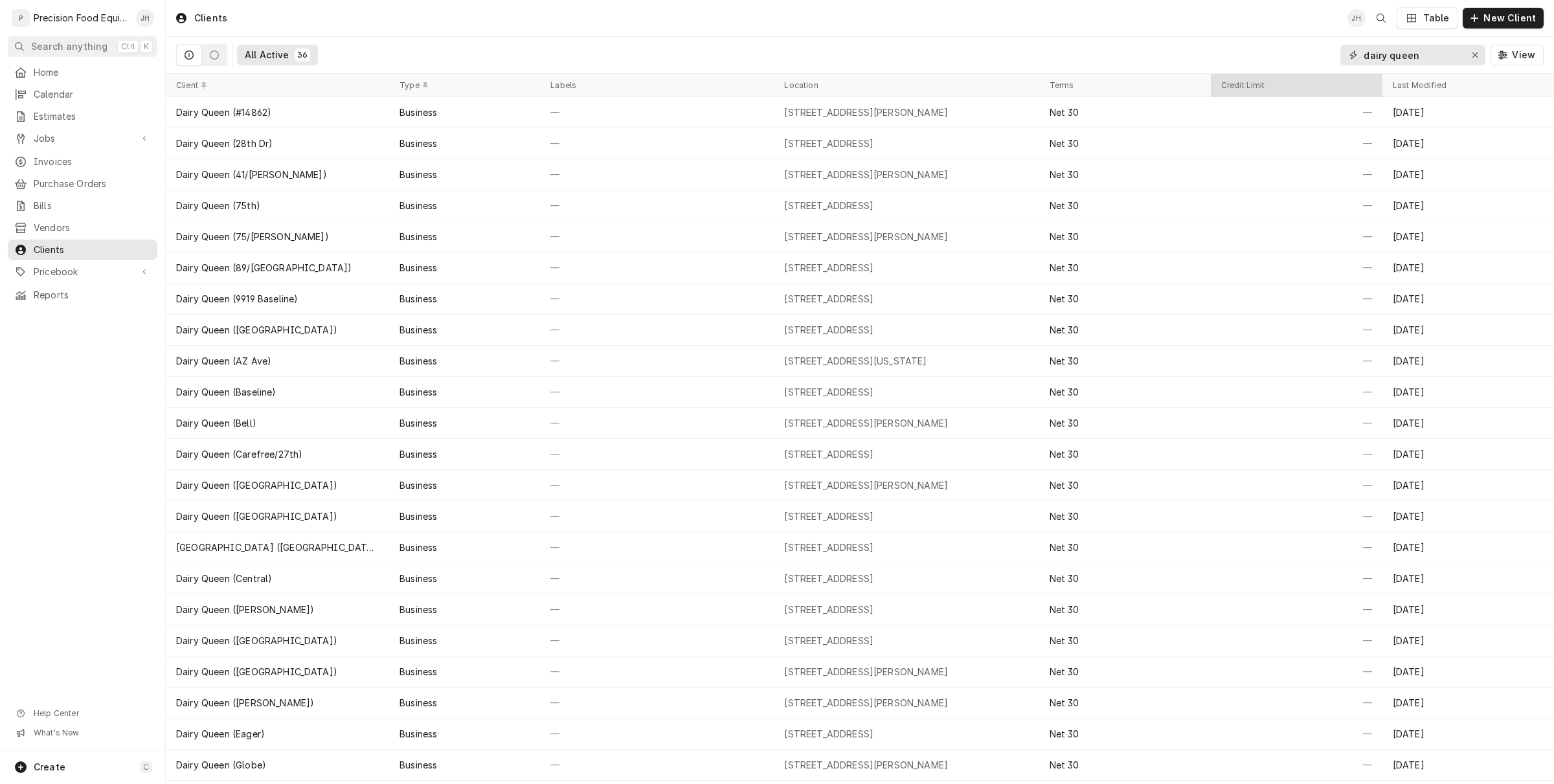
drag, startPoint x: 1404, startPoint y: 59, endPoint x: 1201, endPoint y: 92, distance: 205.7
click at [1202, 91] on div "Clients JH Table New Client All Active 36 dairy queen View Client Type Labels L…" at bounding box center [859, 392] width 1388 height 784
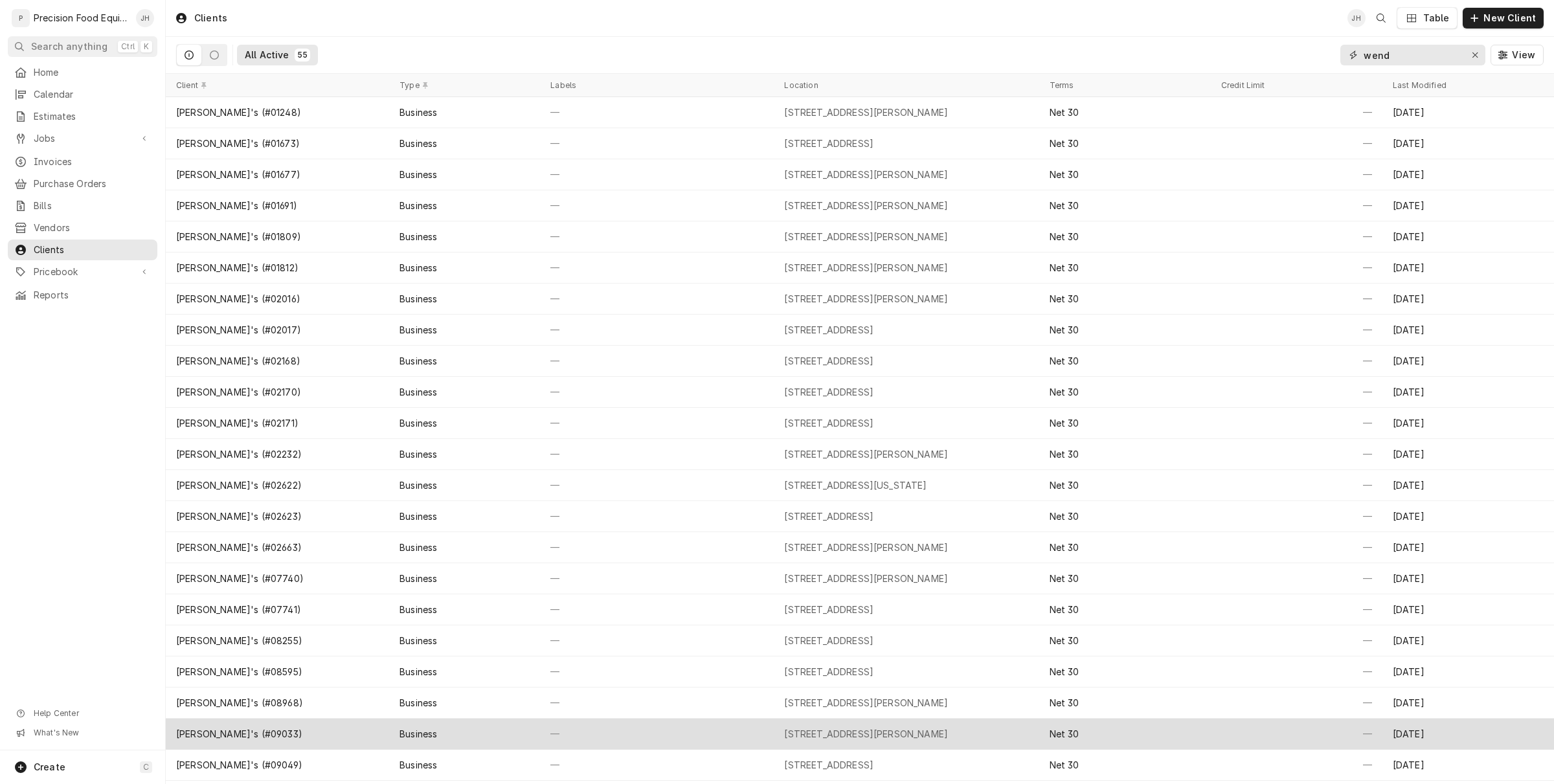
type input "wend"
click at [795, 733] on div "[STREET_ADDRESS][PERSON_NAME]" at bounding box center [866, 734] width 164 height 13
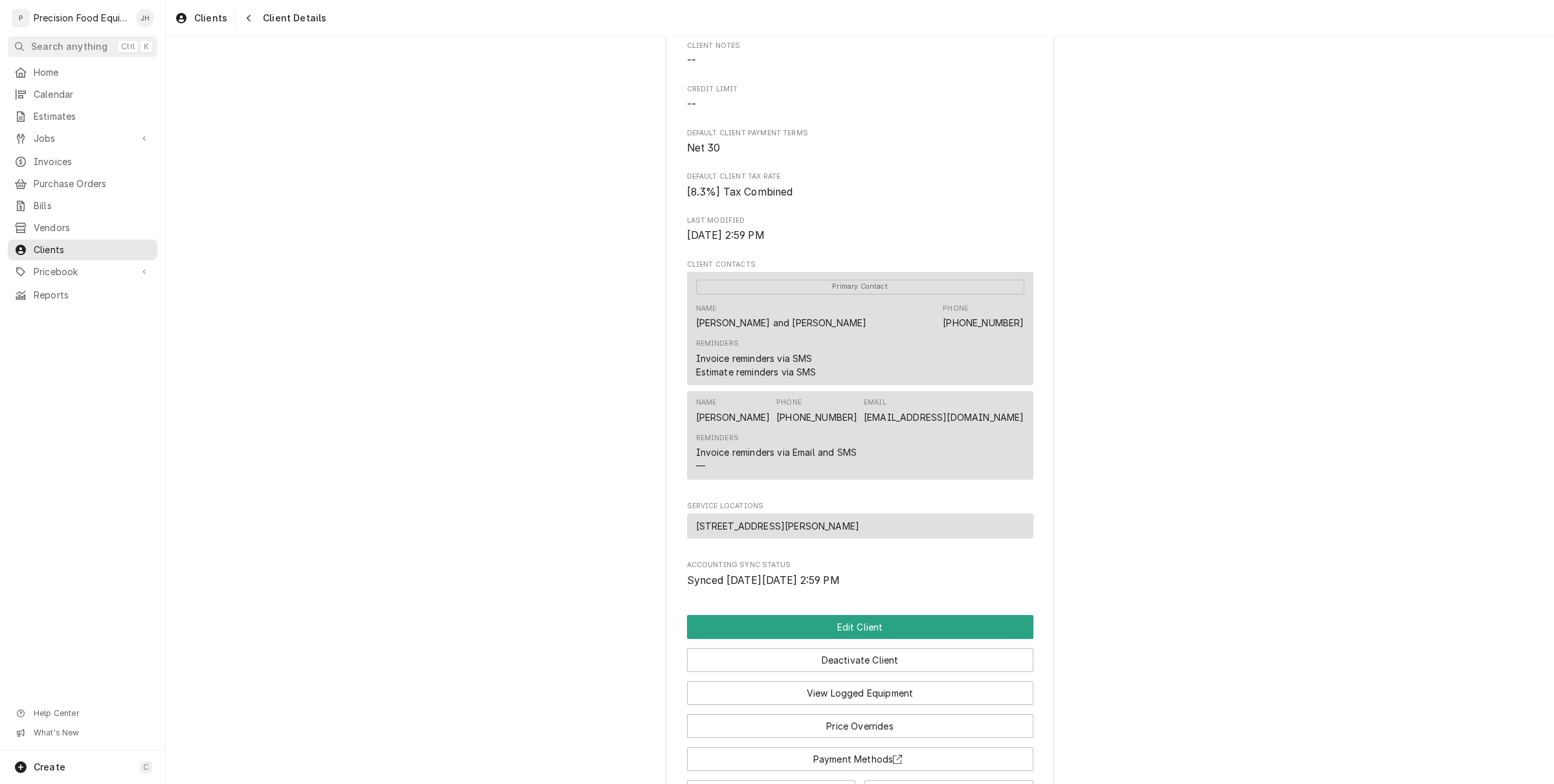
scroll to position [243, 0]
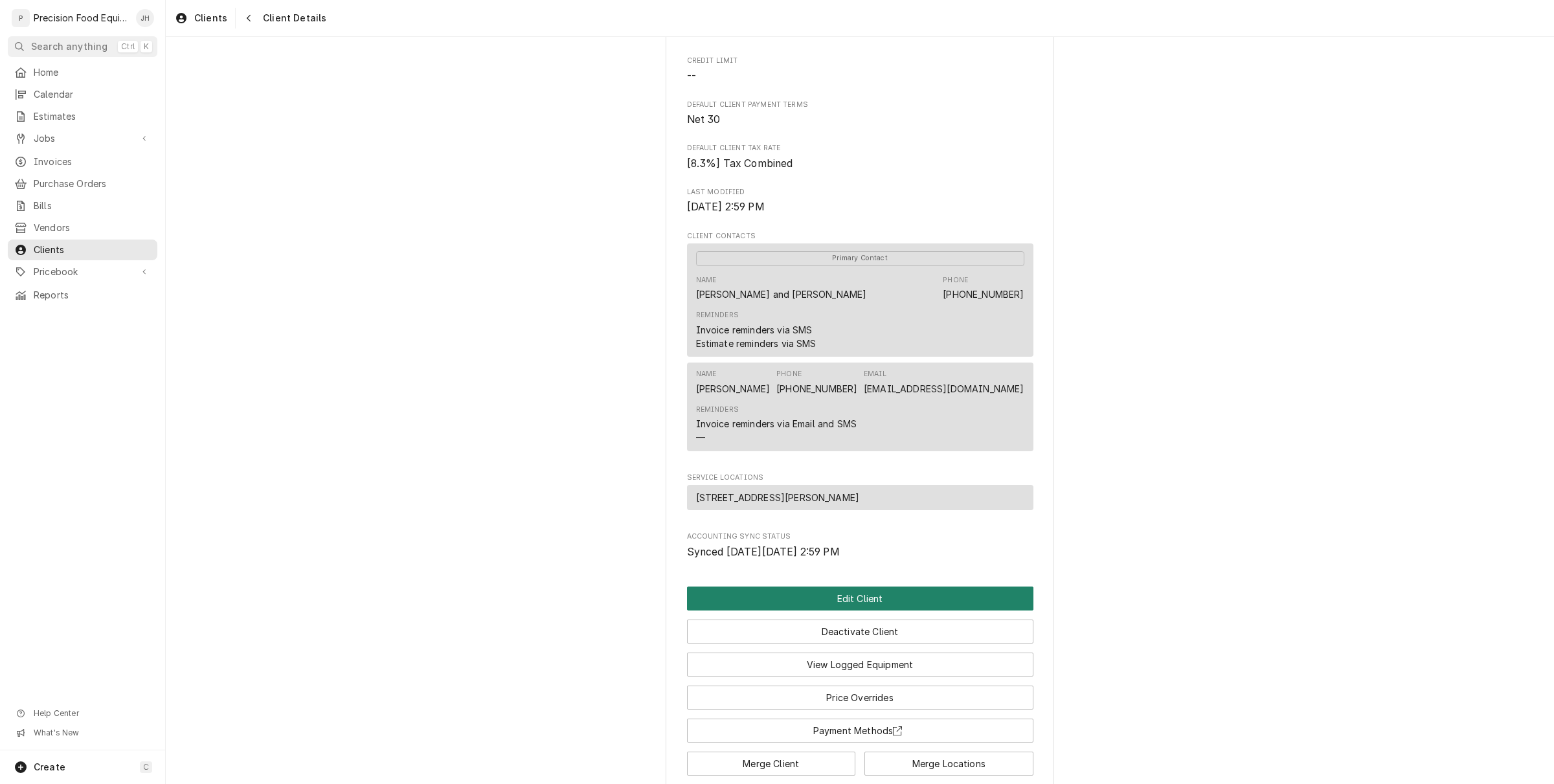
click at [826, 607] on button "Edit Client" at bounding box center [860, 598] width 347 height 24
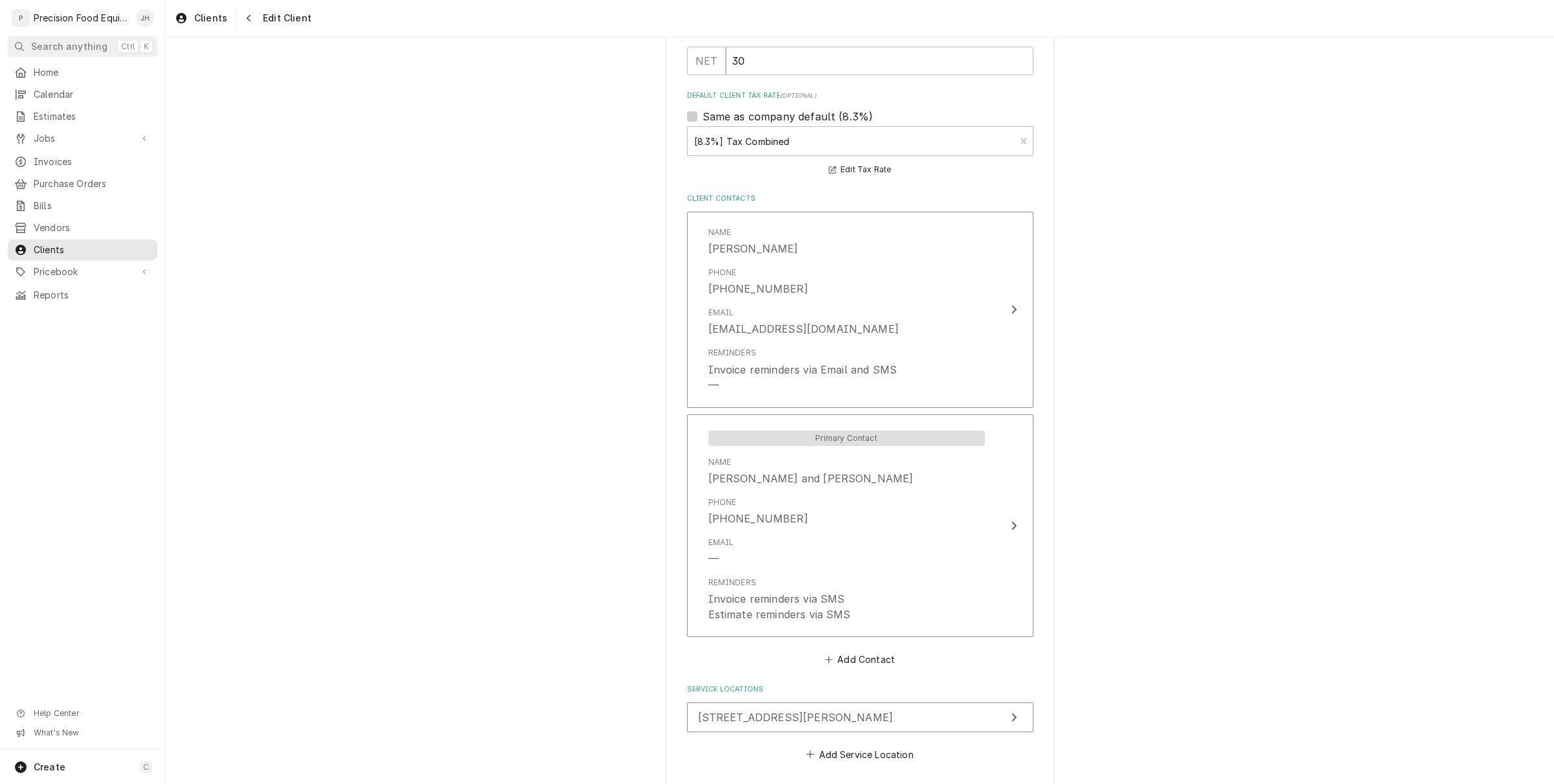
scroll to position [921, 0]
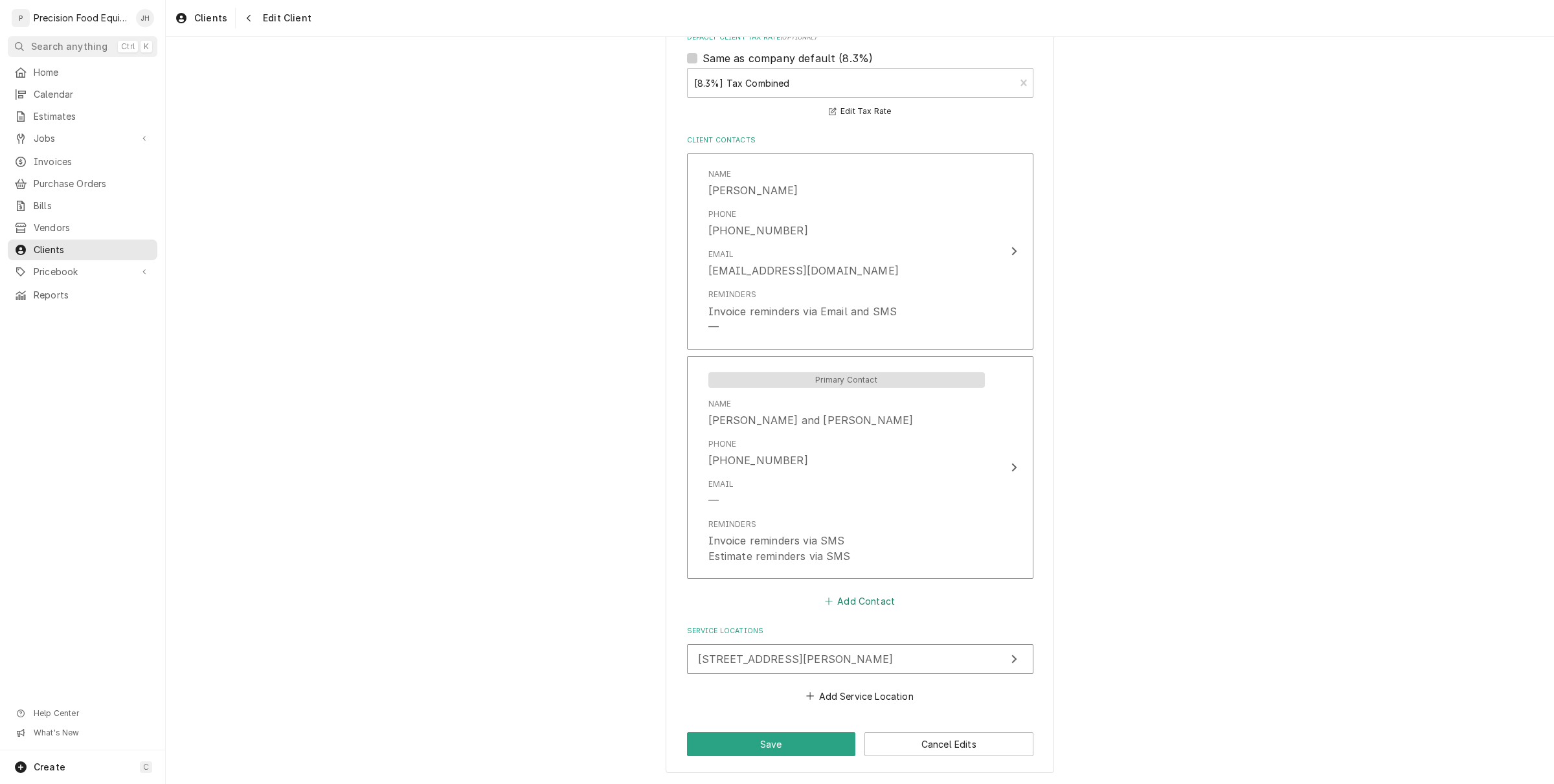
click at [867, 593] on button "Add Contact" at bounding box center [859, 601] width 74 height 18
type textarea "x"
click at [817, 617] on input "Business Name" at bounding box center [860, 626] width 320 height 28
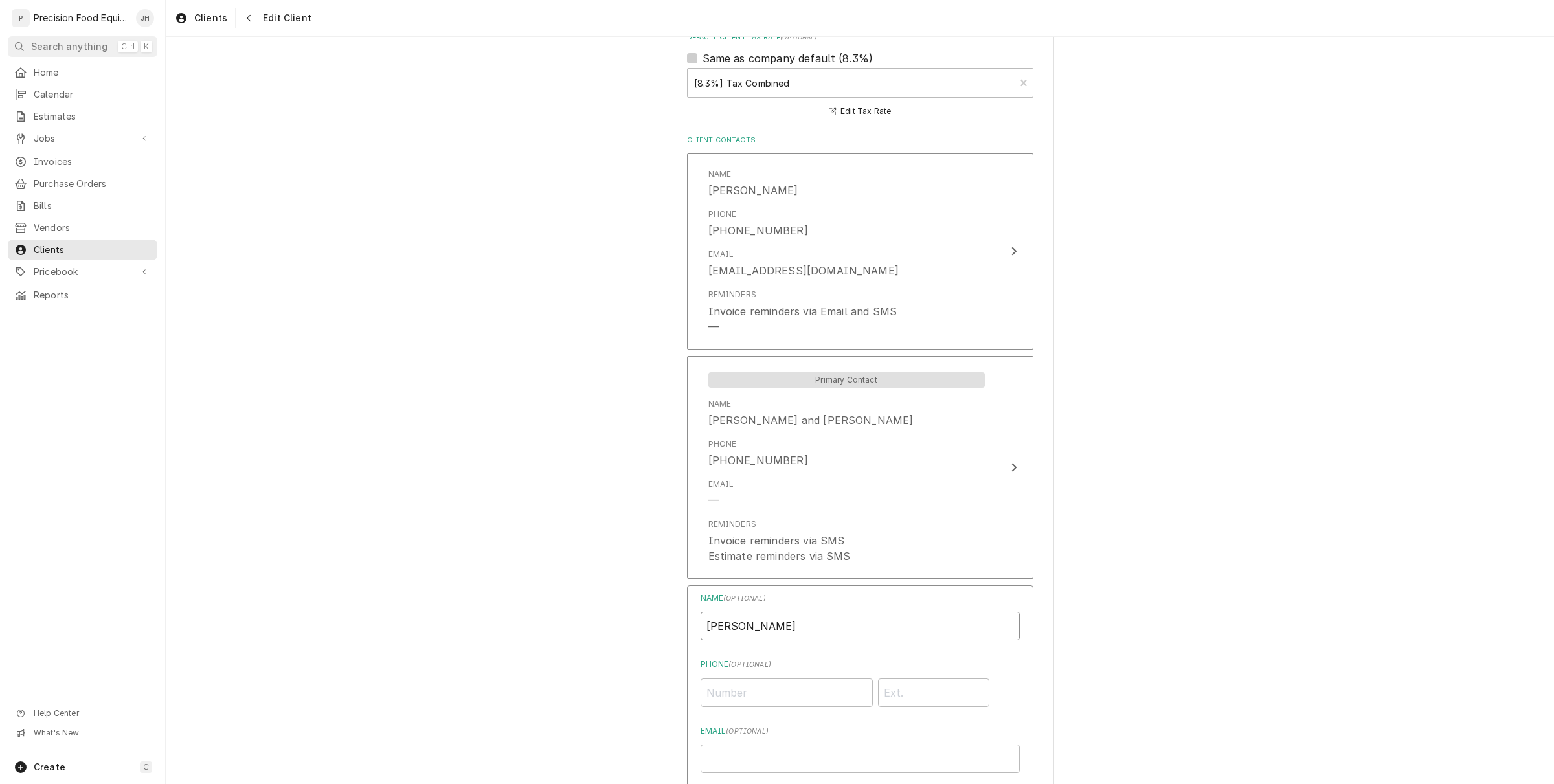
type input "[PERSON_NAME]"
click at [761, 690] on input "Phone ( optional )" at bounding box center [787, 692] width 172 height 28
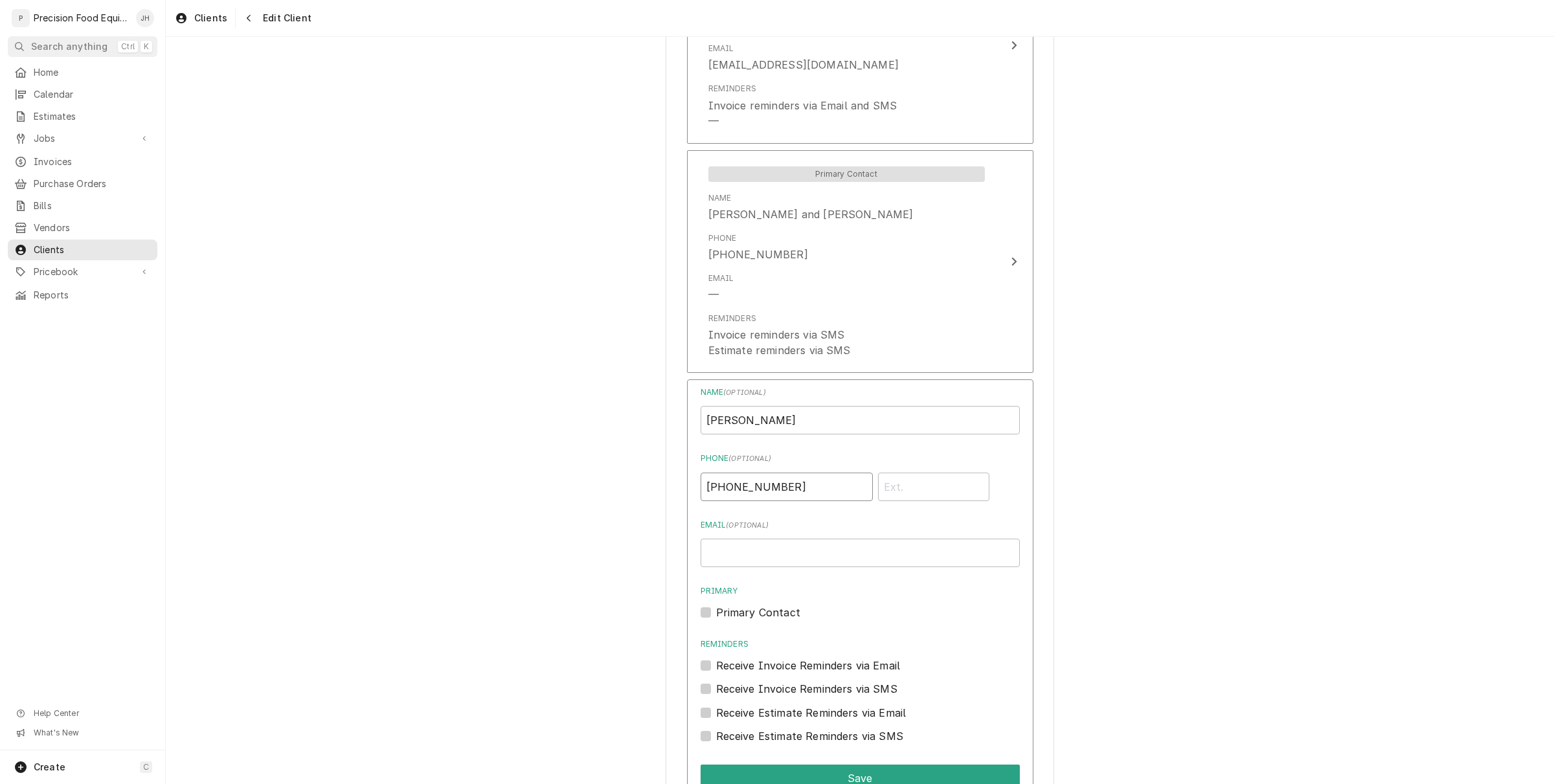
scroll to position [1163, 0]
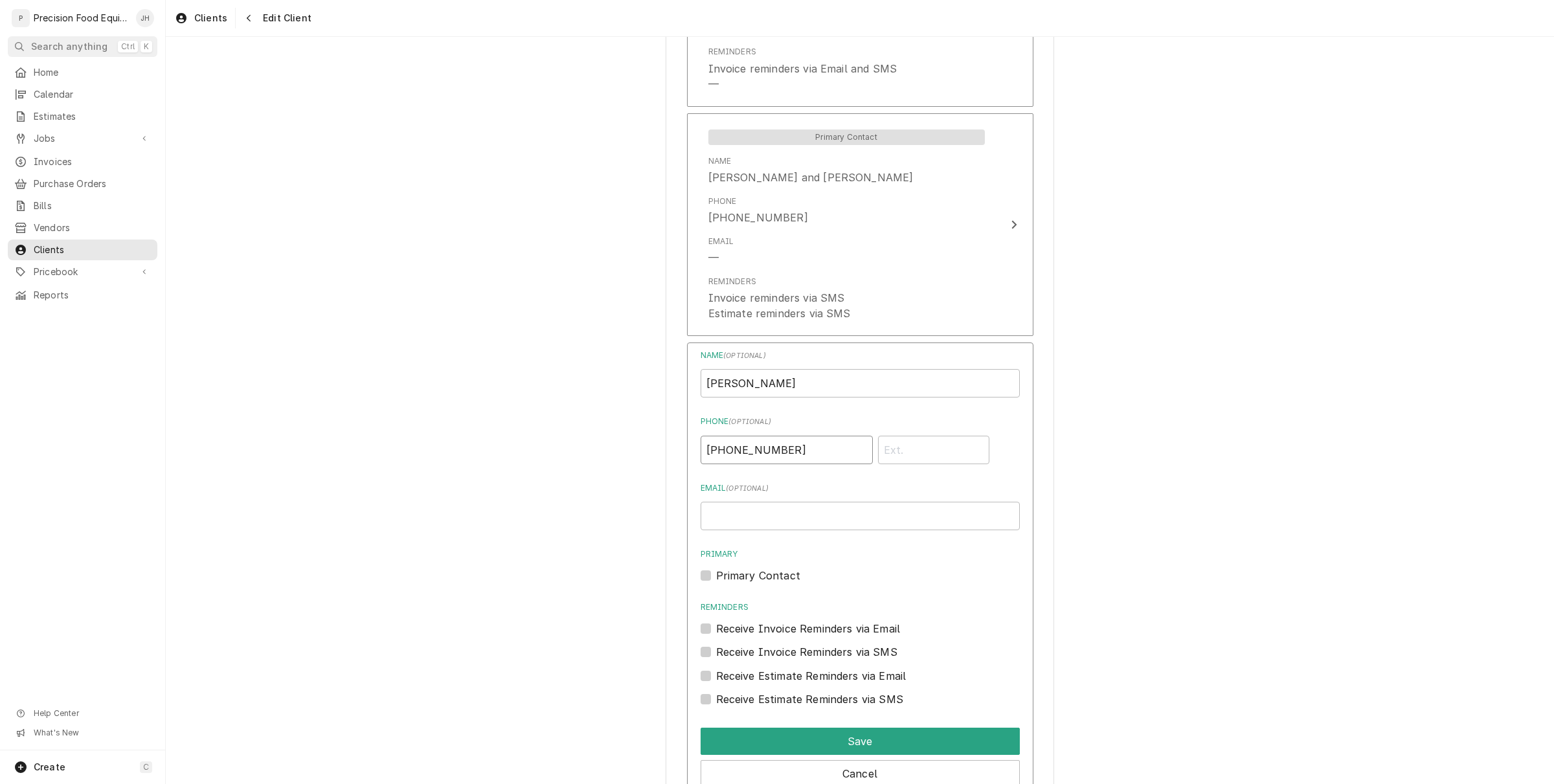
type input "[PHONE_NUMBER]"
click at [816, 531] on div "Name ( optional ) Dotti Givens Phone ( optional ) (602) 374-0925 Email ( option…" at bounding box center [860, 528] width 320 height 358
click at [817, 525] on input "Email ( optional )" at bounding box center [860, 515] width 320 height 28
type input "Dgivens.wendys@gmail.com"
click at [716, 578] on label "Primary Contact" at bounding box center [758, 575] width 84 height 15
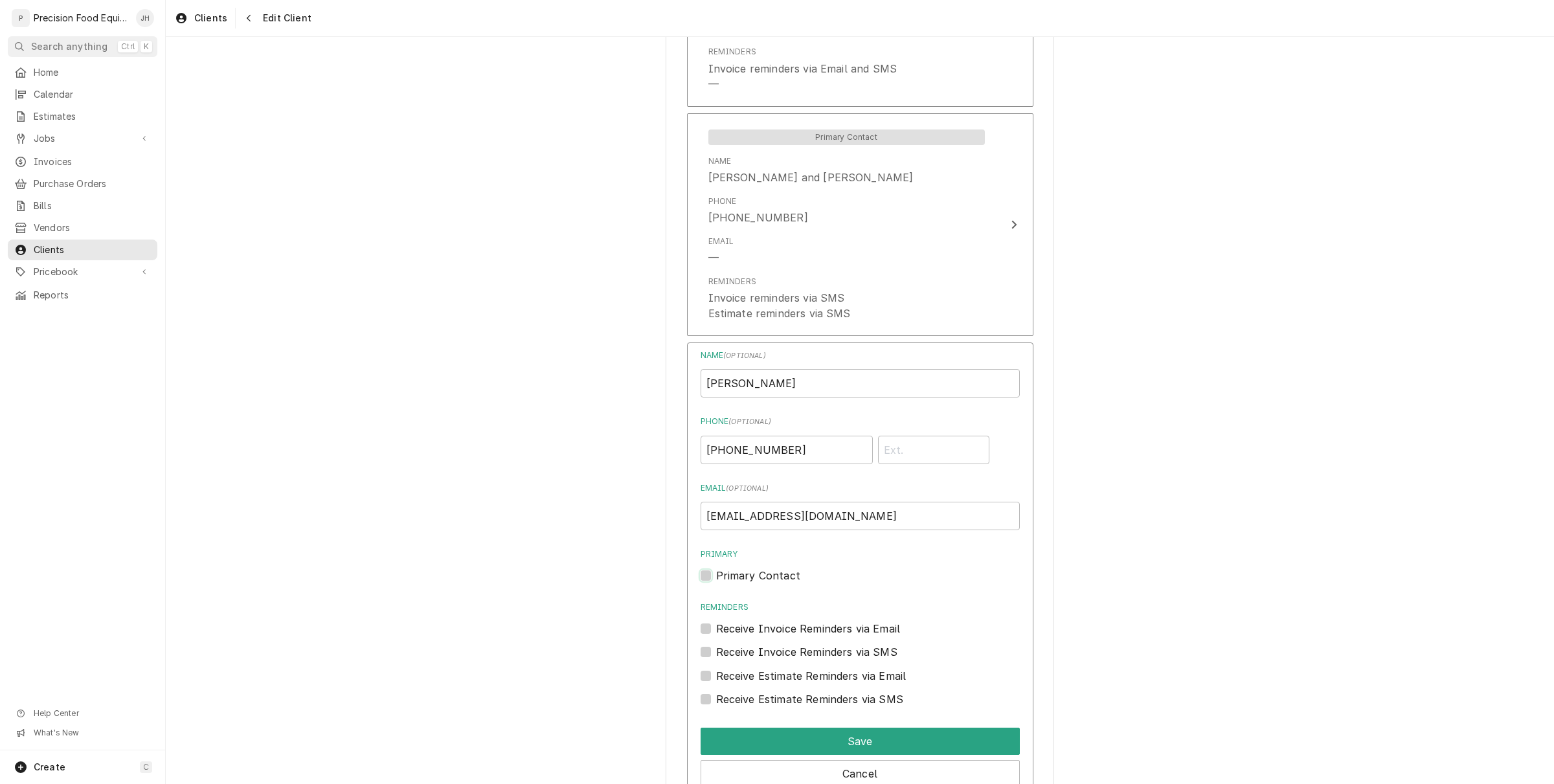
click at [716, 578] on input "Primary" at bounding box center [876, 581] width 320 height 28
checkbox input "true"
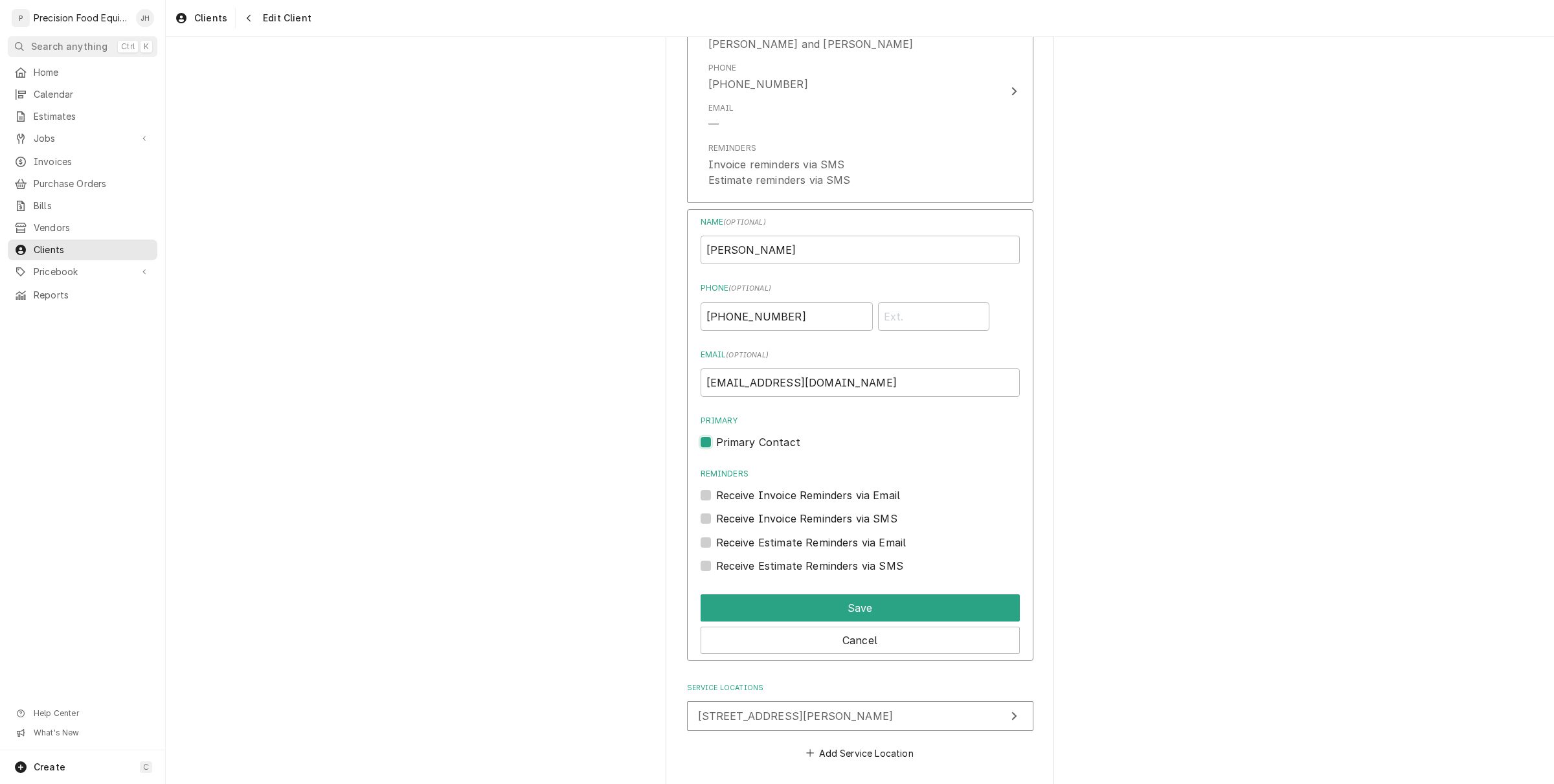
scroll to position [1325, 0]
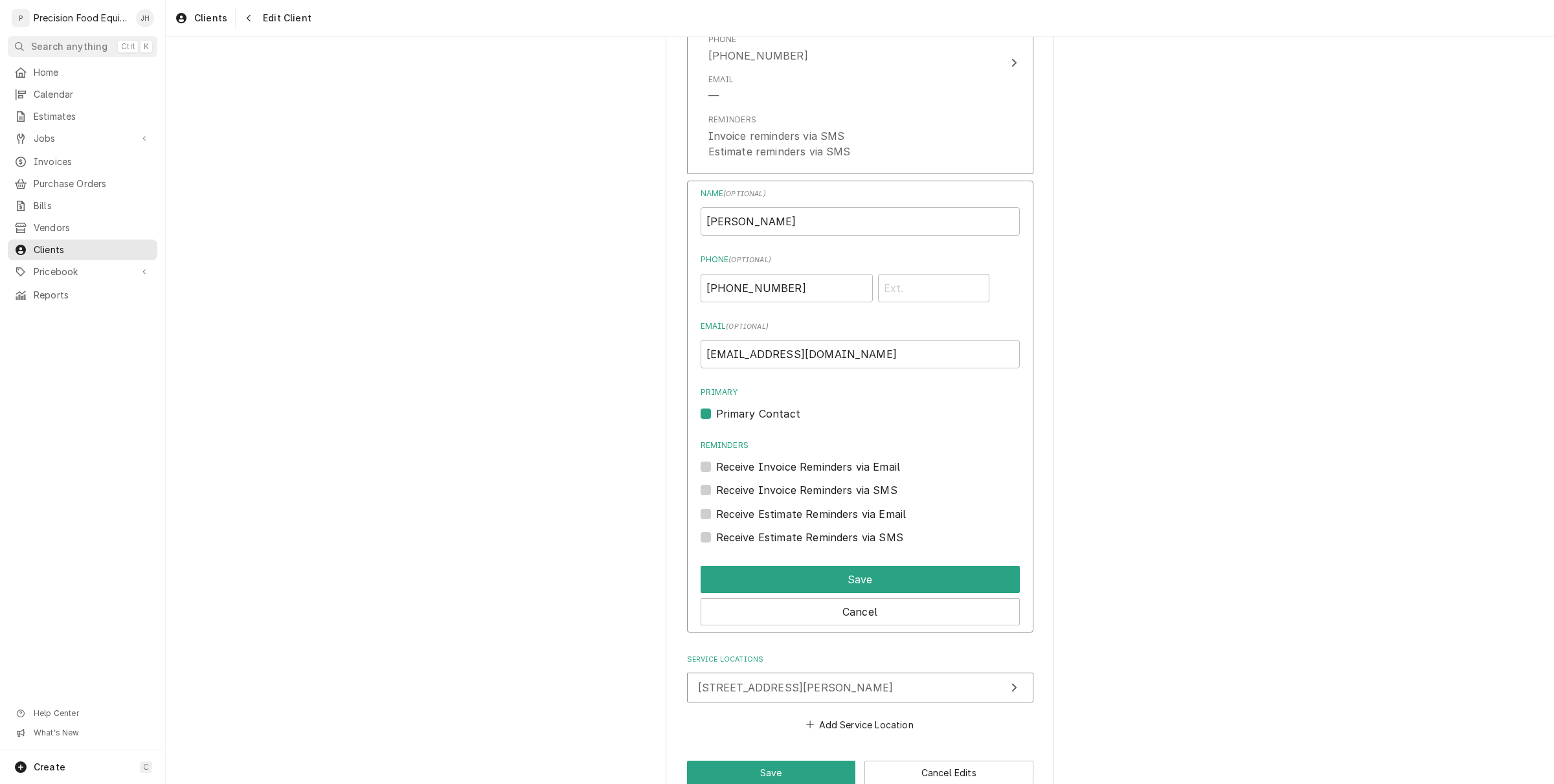
click at [716, 464] on label "Receive Invoice Reminders via Email" at bounding box center [809, 466] width 185 height 15
click at [716, 464] on input "Reminders" at bounding box center [876, 473] width 320 height 28
checkbox input "true"
click at [716, 490] on label "Receive Invoice Reminders via SMS" at bounding box center [807, 490] width 181 height 15
click at [716, 490] on input "Contact Edit Form" at bounding box center [876, 496] width 320 height 28
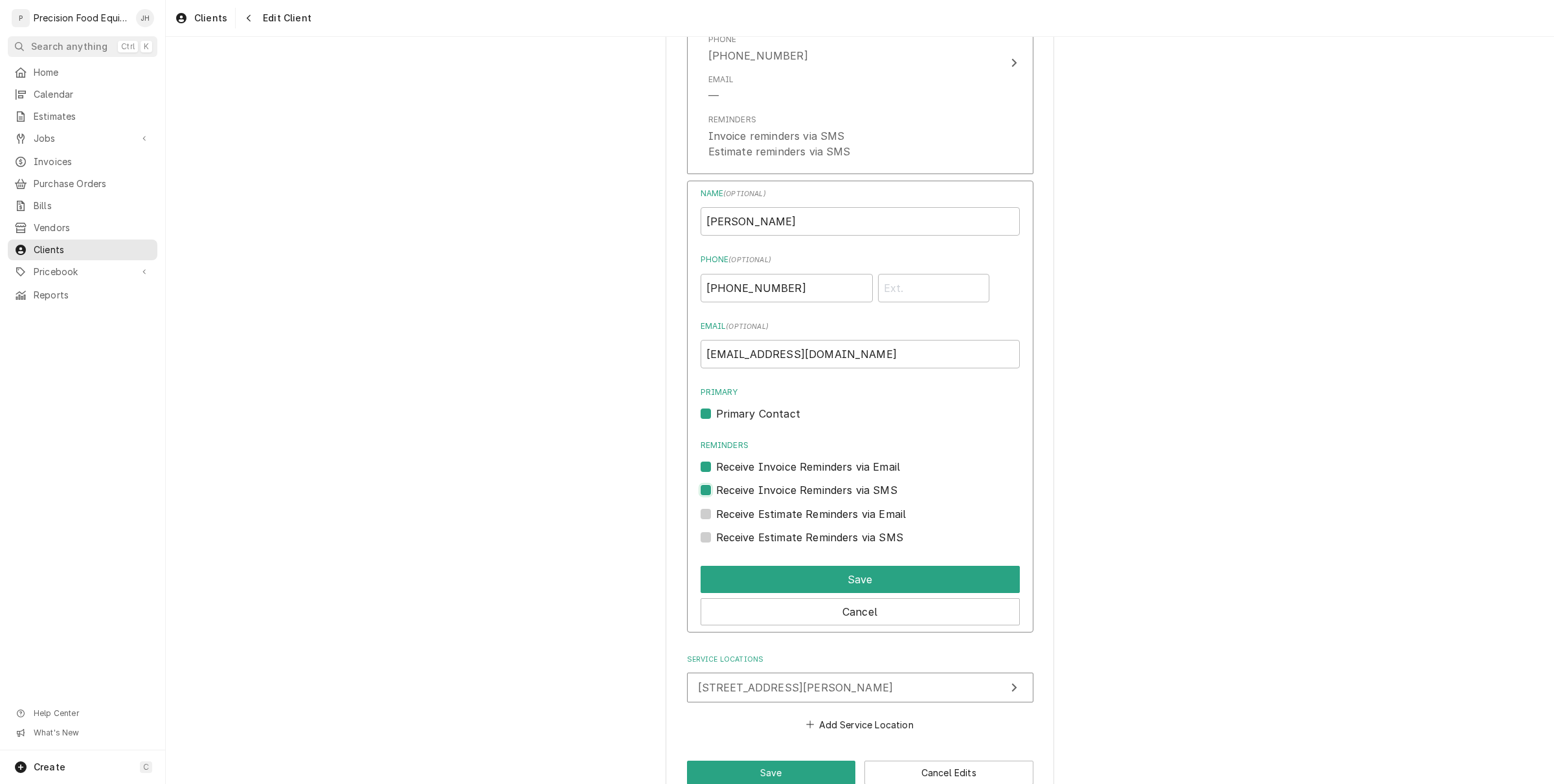
checkbox input "true"
click at [716, 512] on label "Receive Estimate Reminders via Email" at bounding box center [811, 513] width 190 height 15
click at [716, 512] on input "Contact Edit Form" at bounding box center [876, 520] width 320 height 28
checkbox input "true"
click at [716, 534] on label "Receive Estimate Reminders via SMS" at bounding box center [810, 537] width 187 height 15
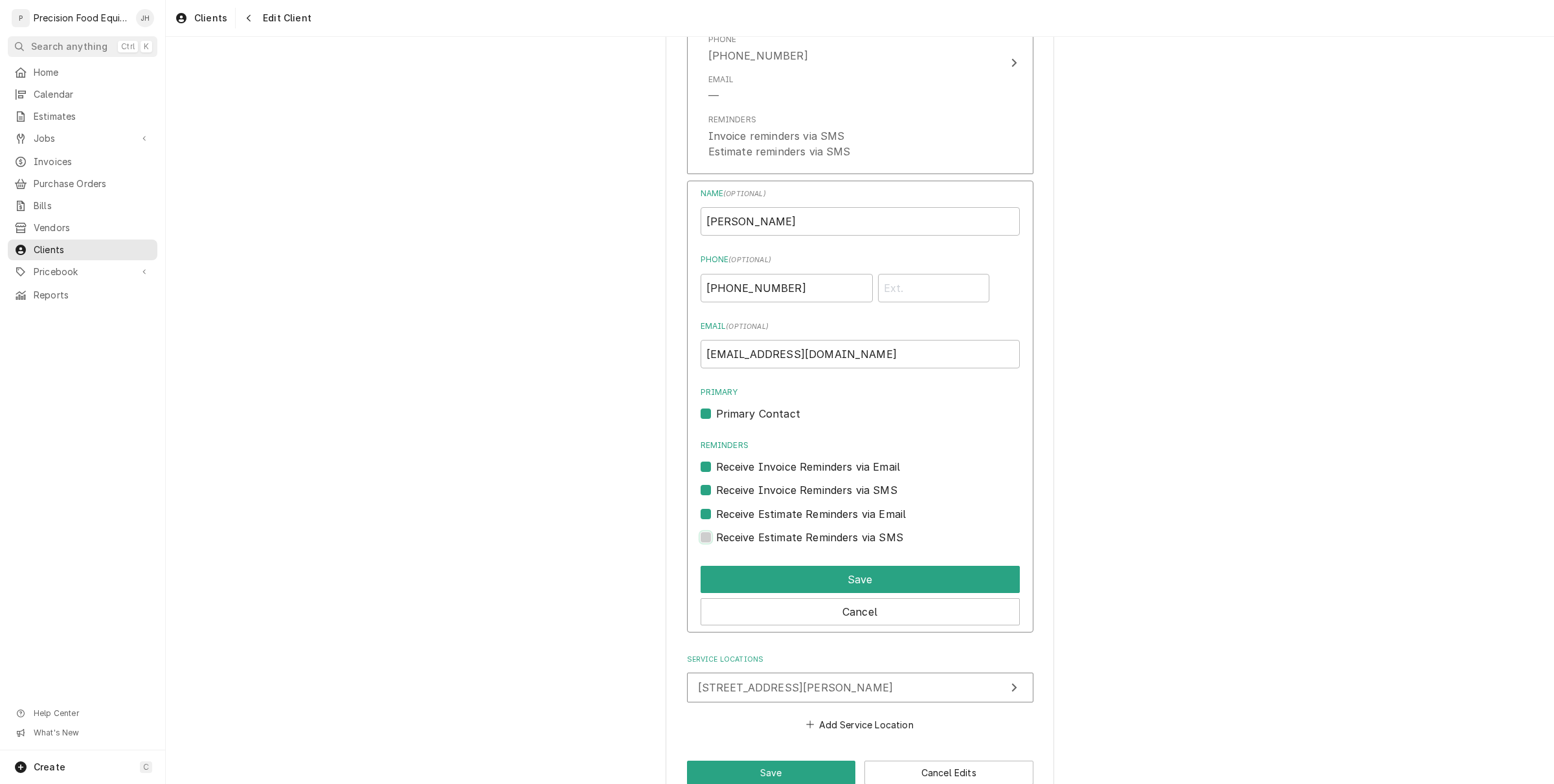
click at [716, 534] on input "Contact Edit Form" at bounding box center [876, 543] width 320 height 28
checkbox input "true"
click at [822, 573] on button "Save" at bounding box center [860, 579] width 320 height 27
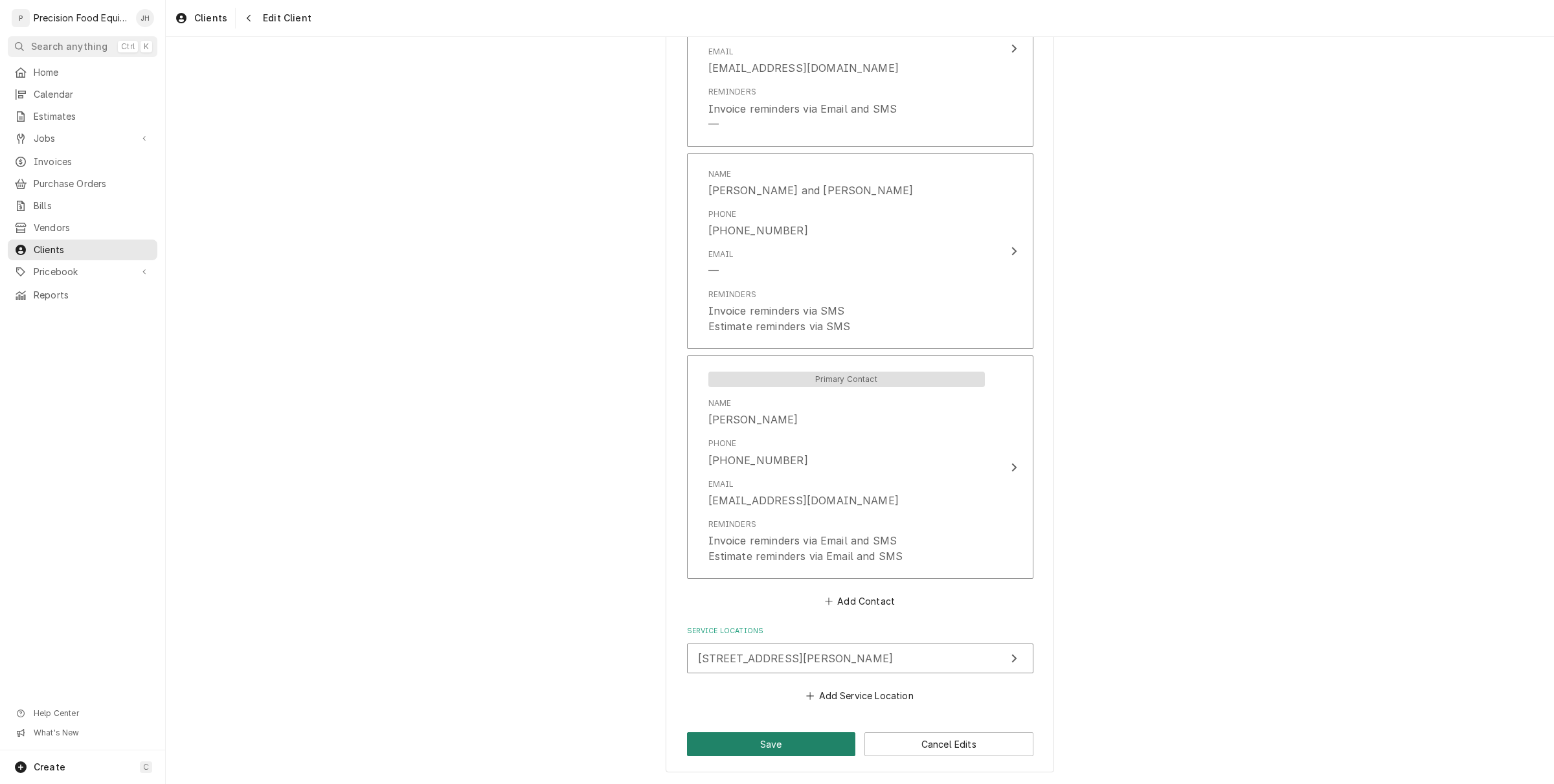
click at [804, 748] on button "Save" at bounding box center [772, 744] width 169 height 24
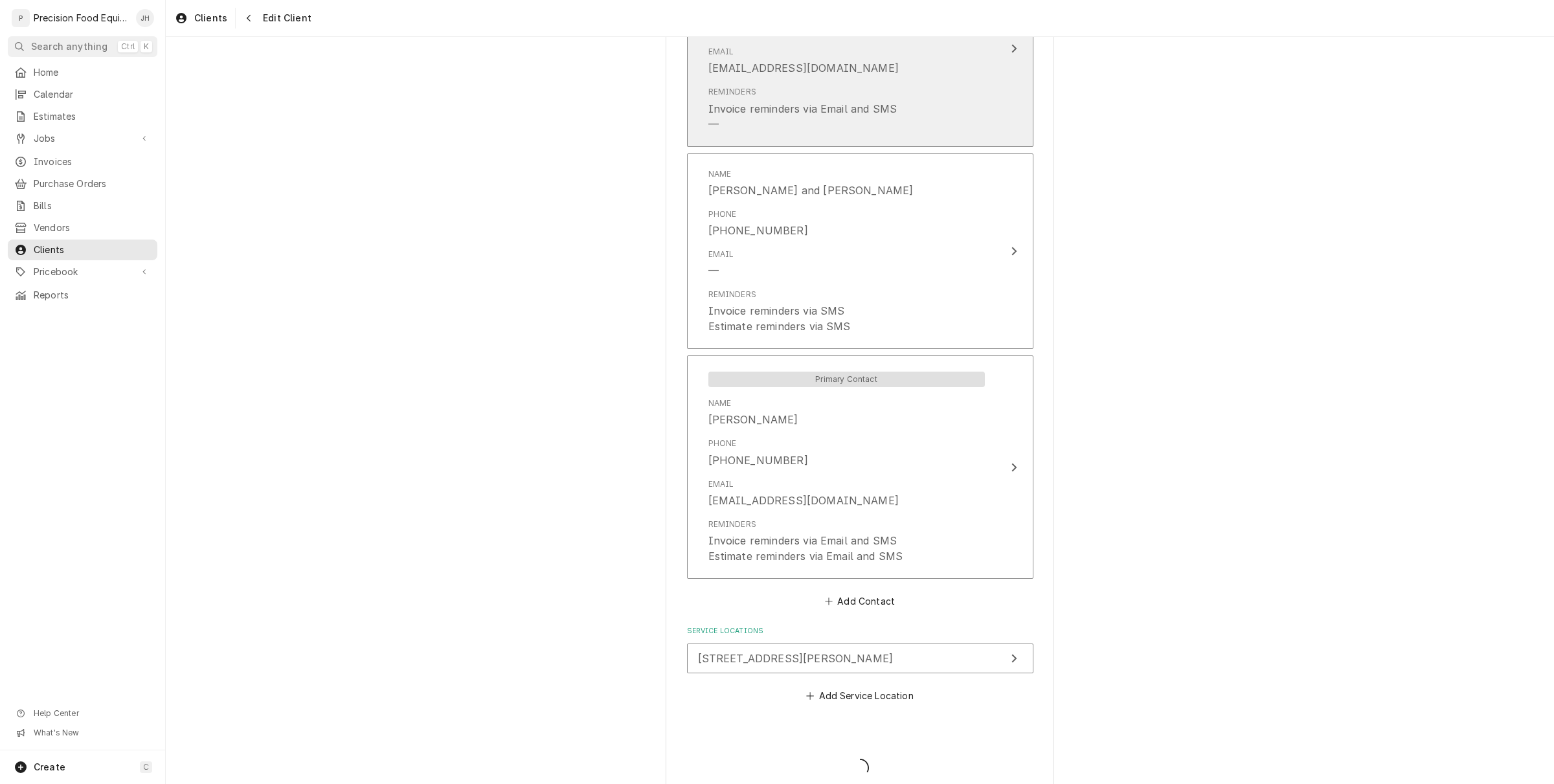
type textarea "x"
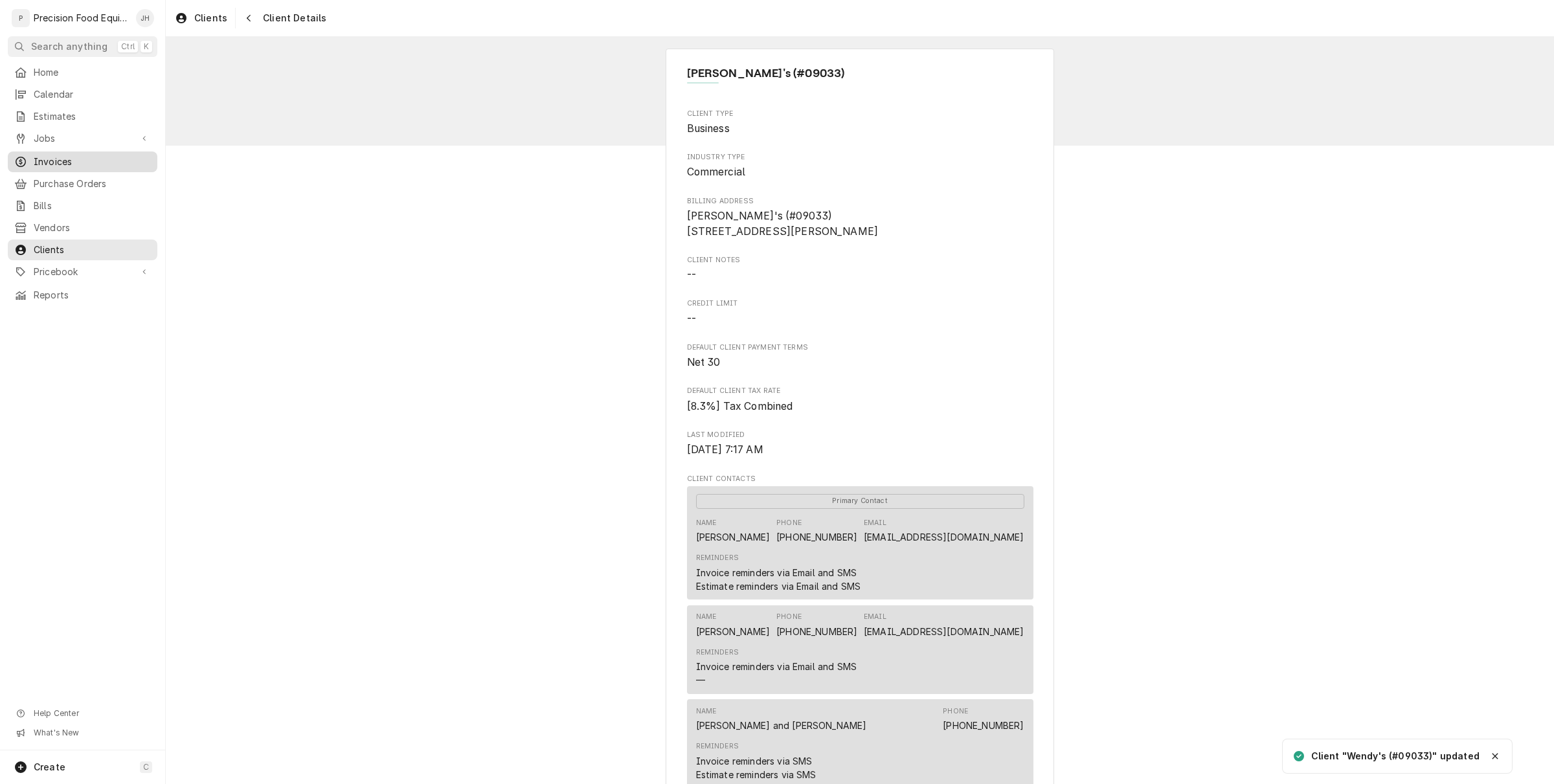
click at [62, 157] on span "Invoices" at bounding box center [91, 162] width 117 height 13
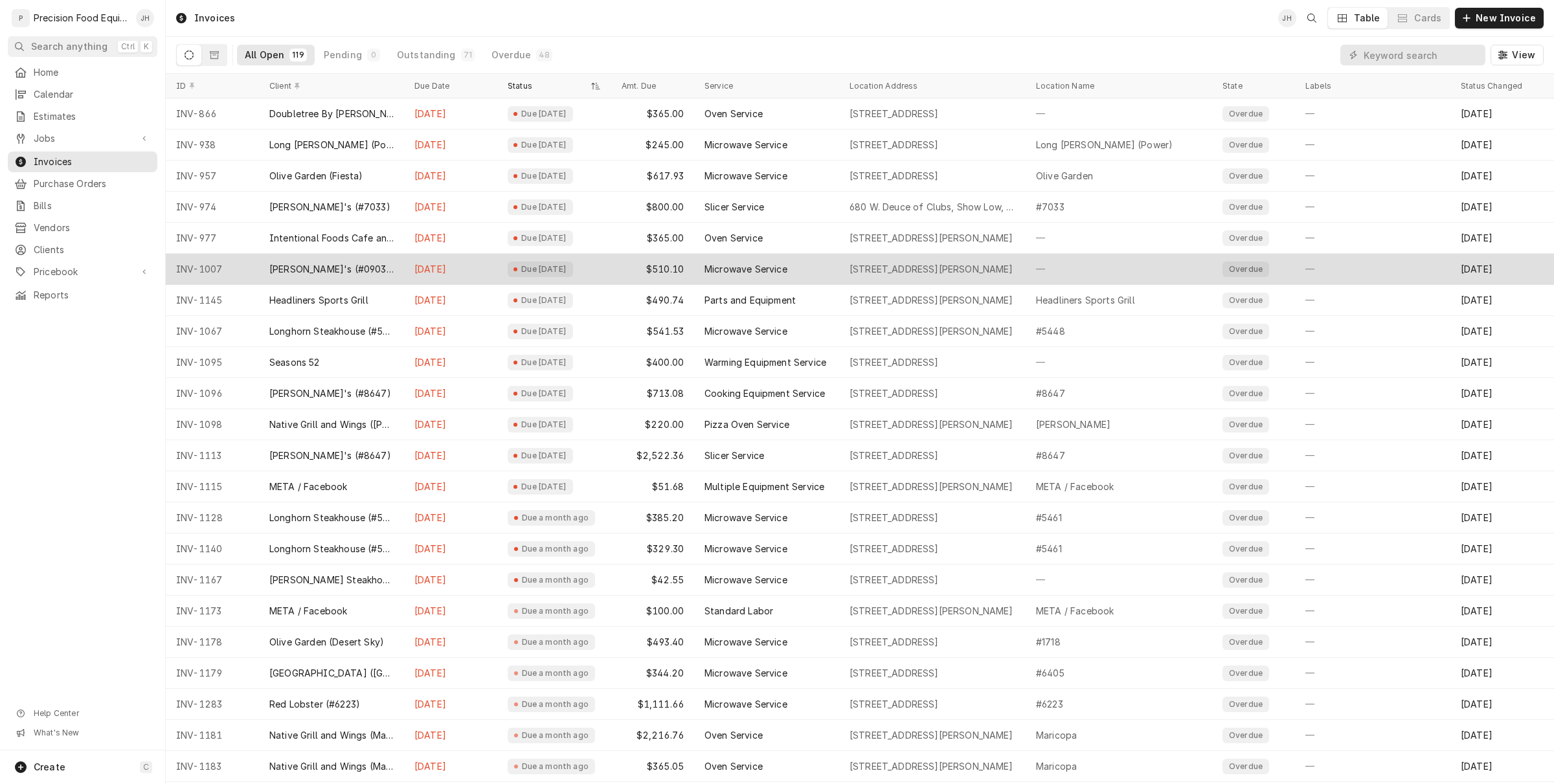
click at [583, 260] on div "Due 2 months ago" at bounding box center [554, 269] width 114 height 31
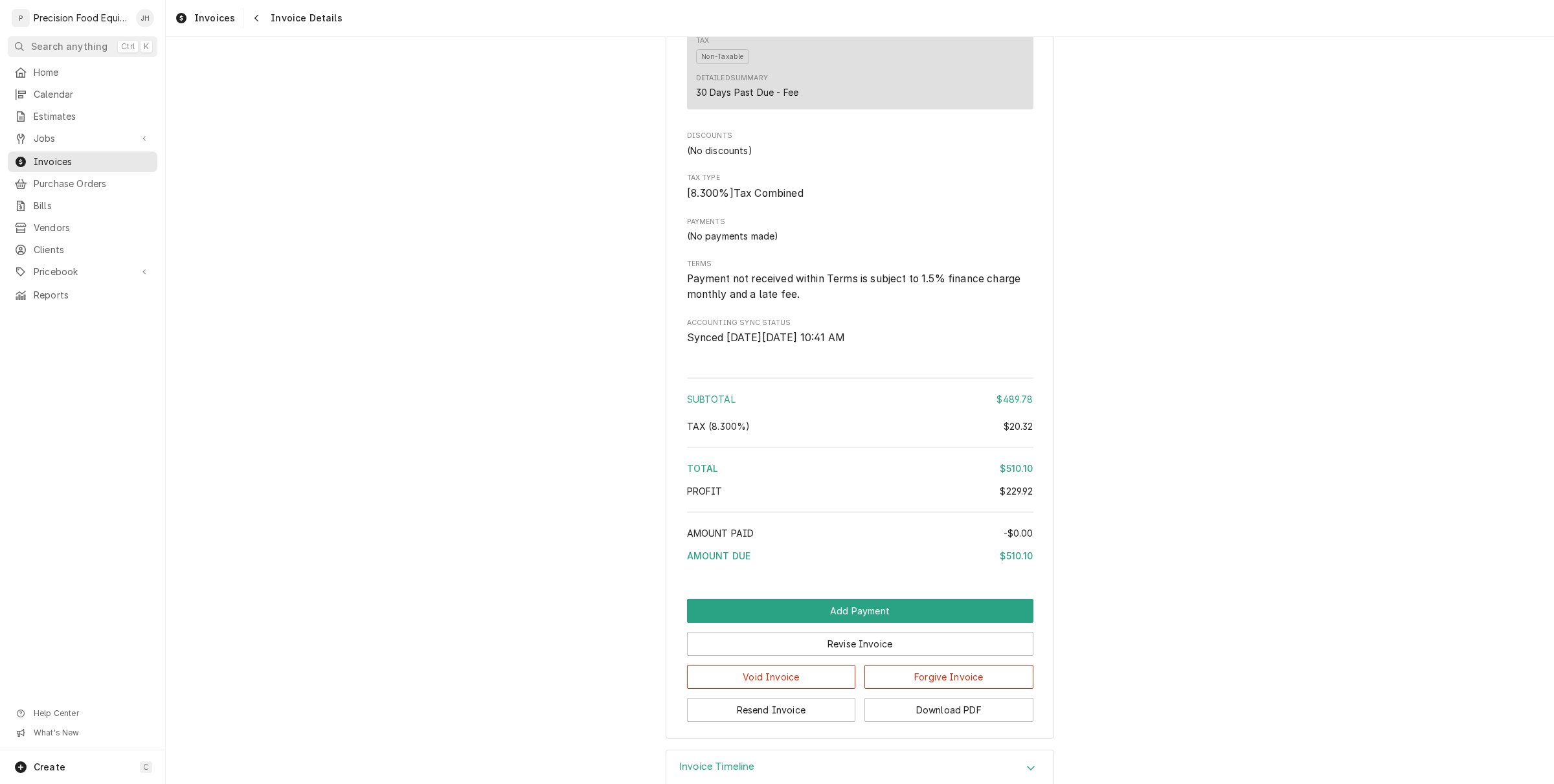
scroll to position [1678, 0]
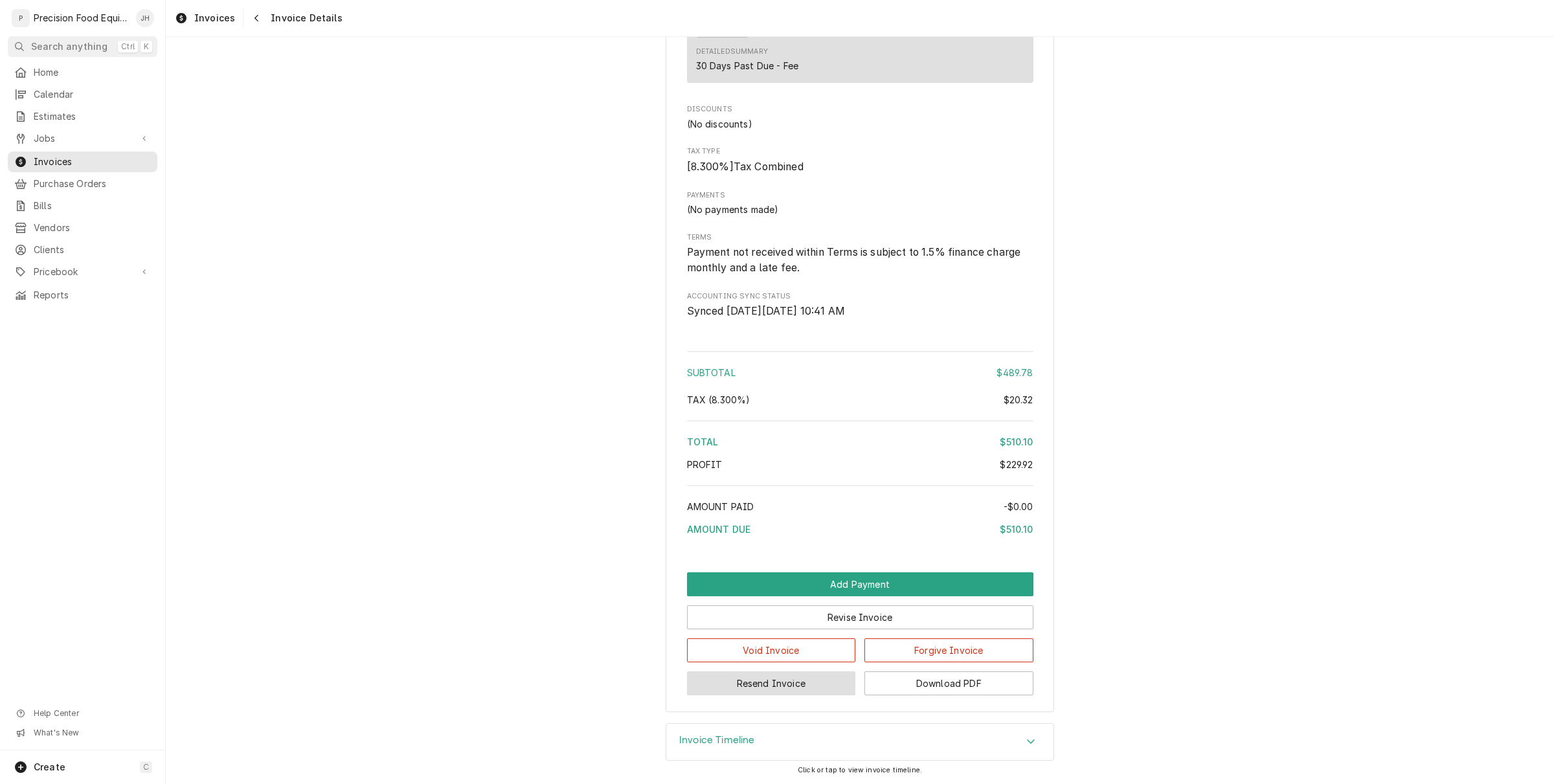
drag, startPoint x: 833, startPoint y: 675, endPoint x: 1115, endPoint y: 619, distance: 287.5
click at [901, 621] on button "Revise Invoice" at bounding box center [860, 617] width 347 height 24
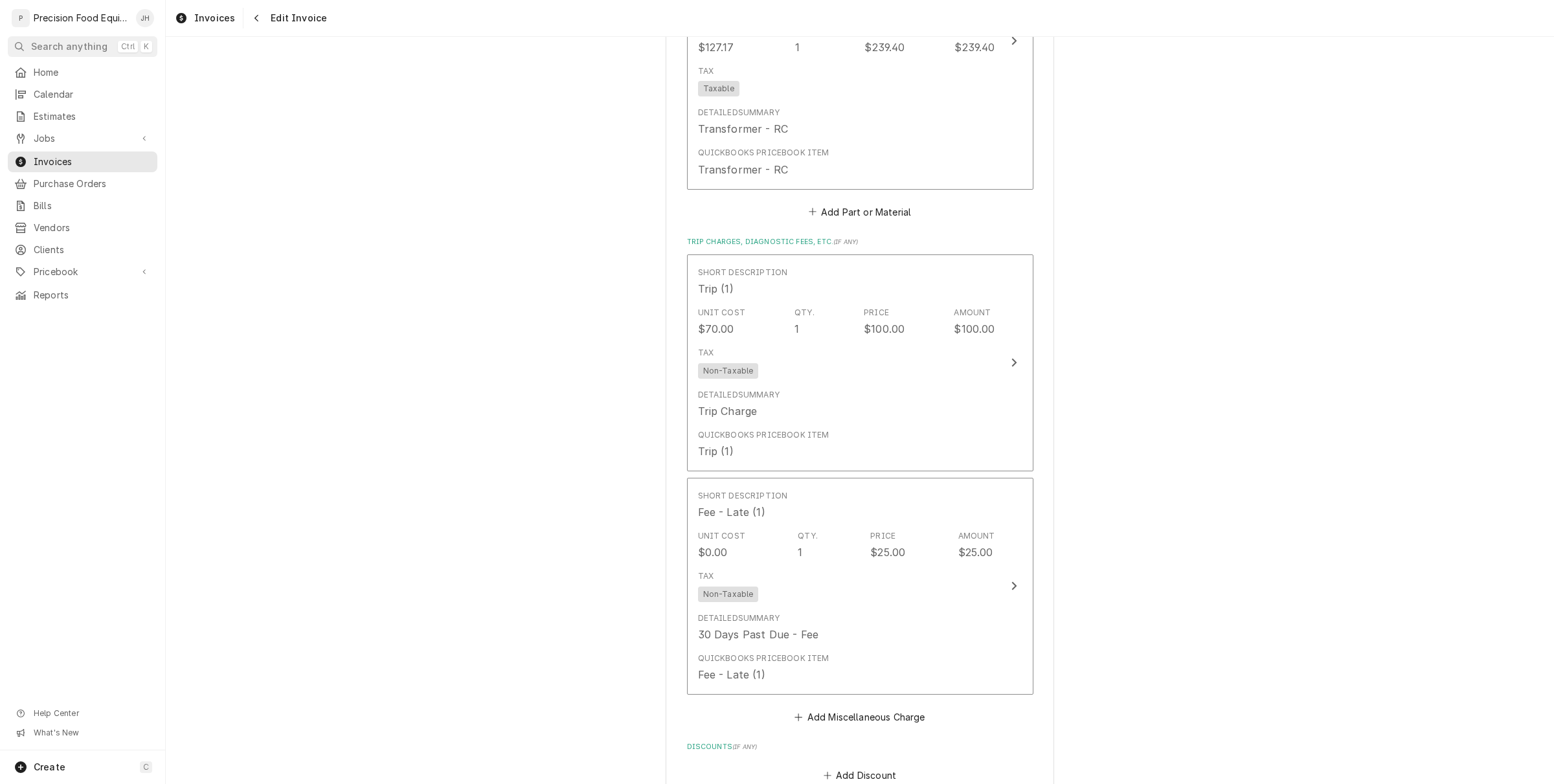
scroll to position [1780, 0]
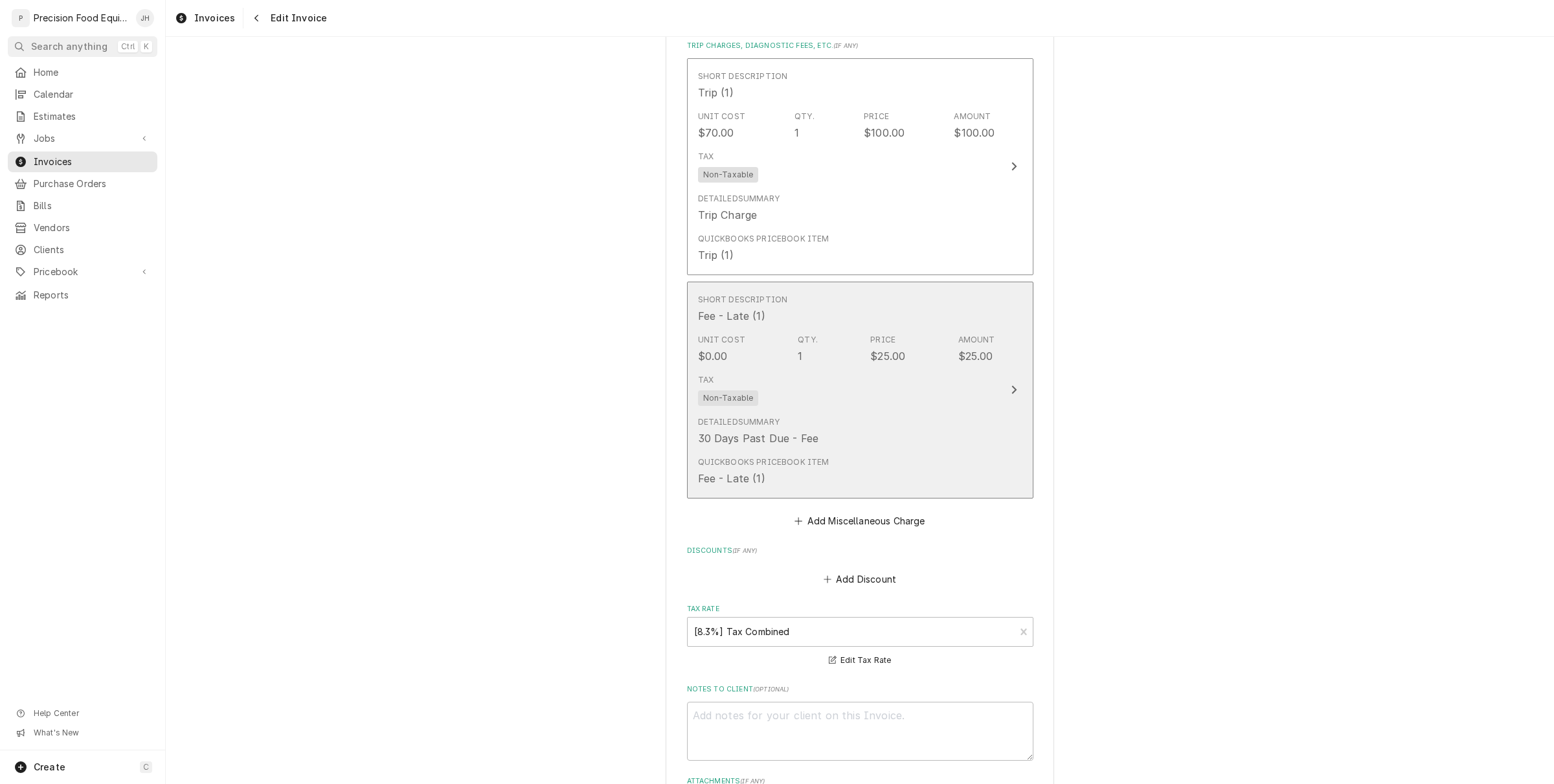
click at [873, 374] on div "Tax Non-Taxable" at bounding box center [847, 390] width 297 height 42
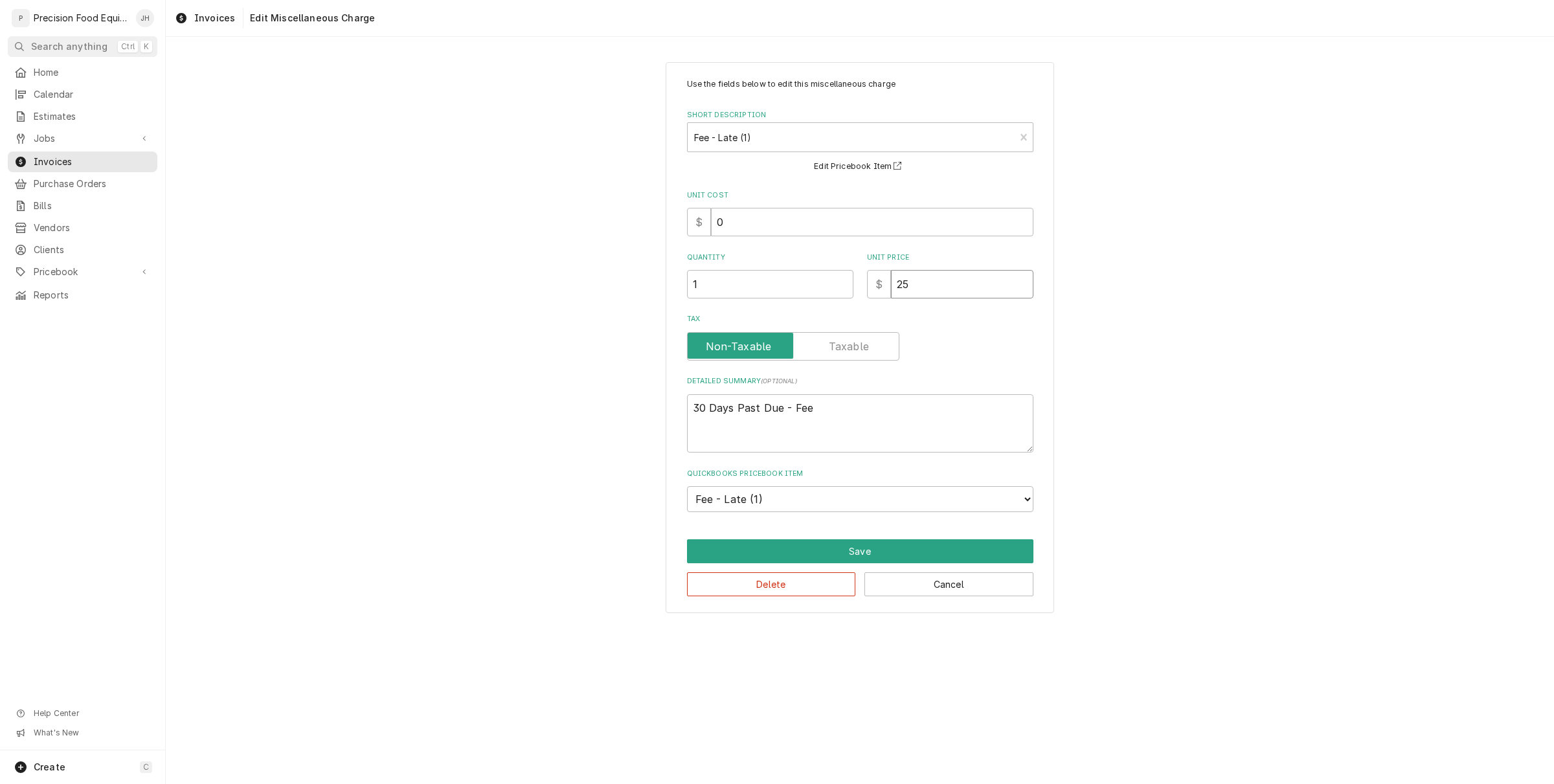
drag, startPoint x: 950, startPoint y: 272, endPoint x: 651, endPoint y: 401, distance: 325.6
click at [651, 401] on div "Use the fields below to edit this miscellaneous charge Short Description Fee - …" at bounding box center [859, 338] width 1388 height 574
type textarea "x"
type input "3"
type textarea "x"
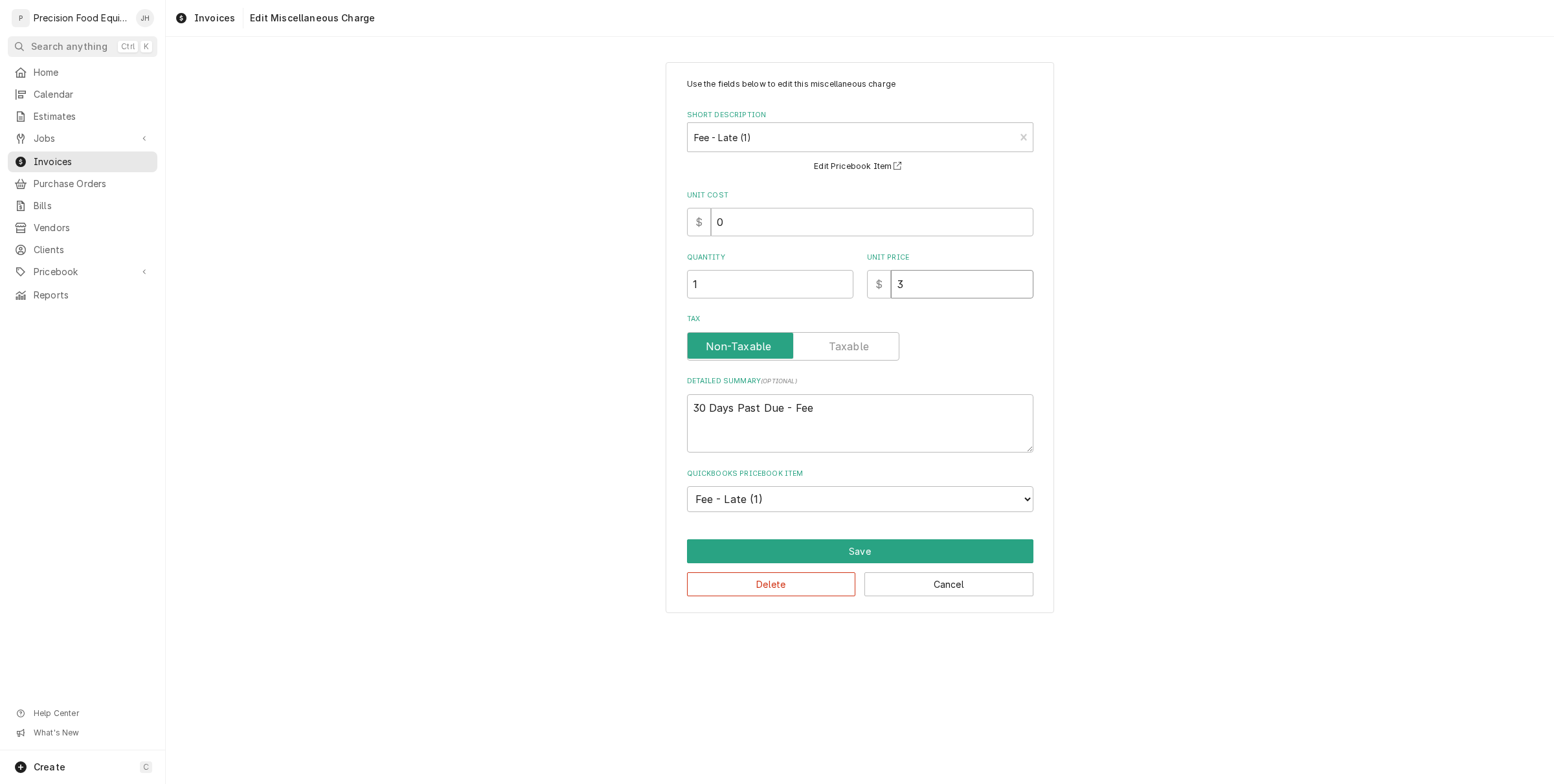
type input "30"
type textarea "x"
type input "30.0"
type textarea "x"
type input "30.00"
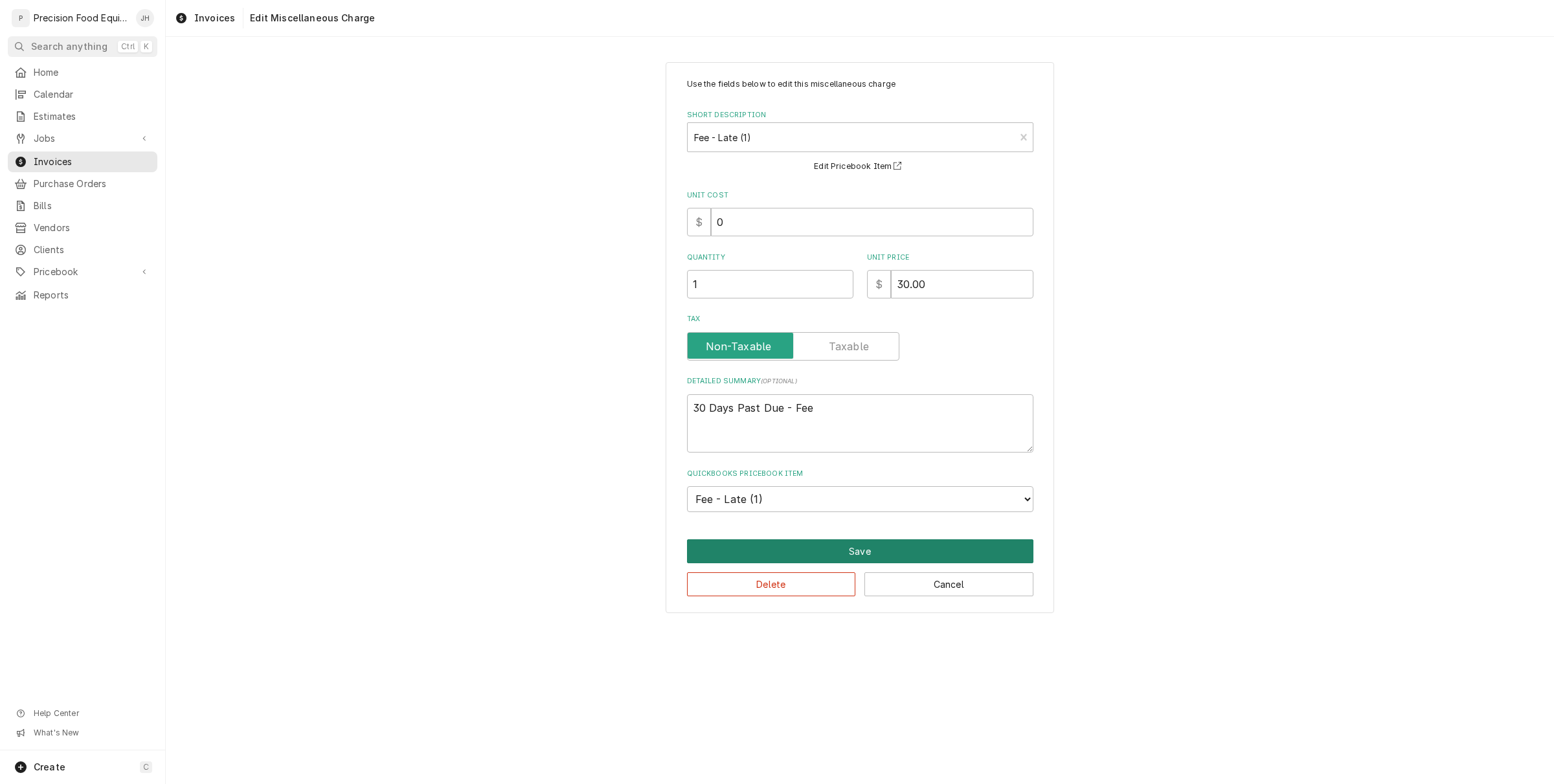
click at [886, 540] on button "Save" at bounding box center [860, 551] width 347 height 24
type textarea "x"
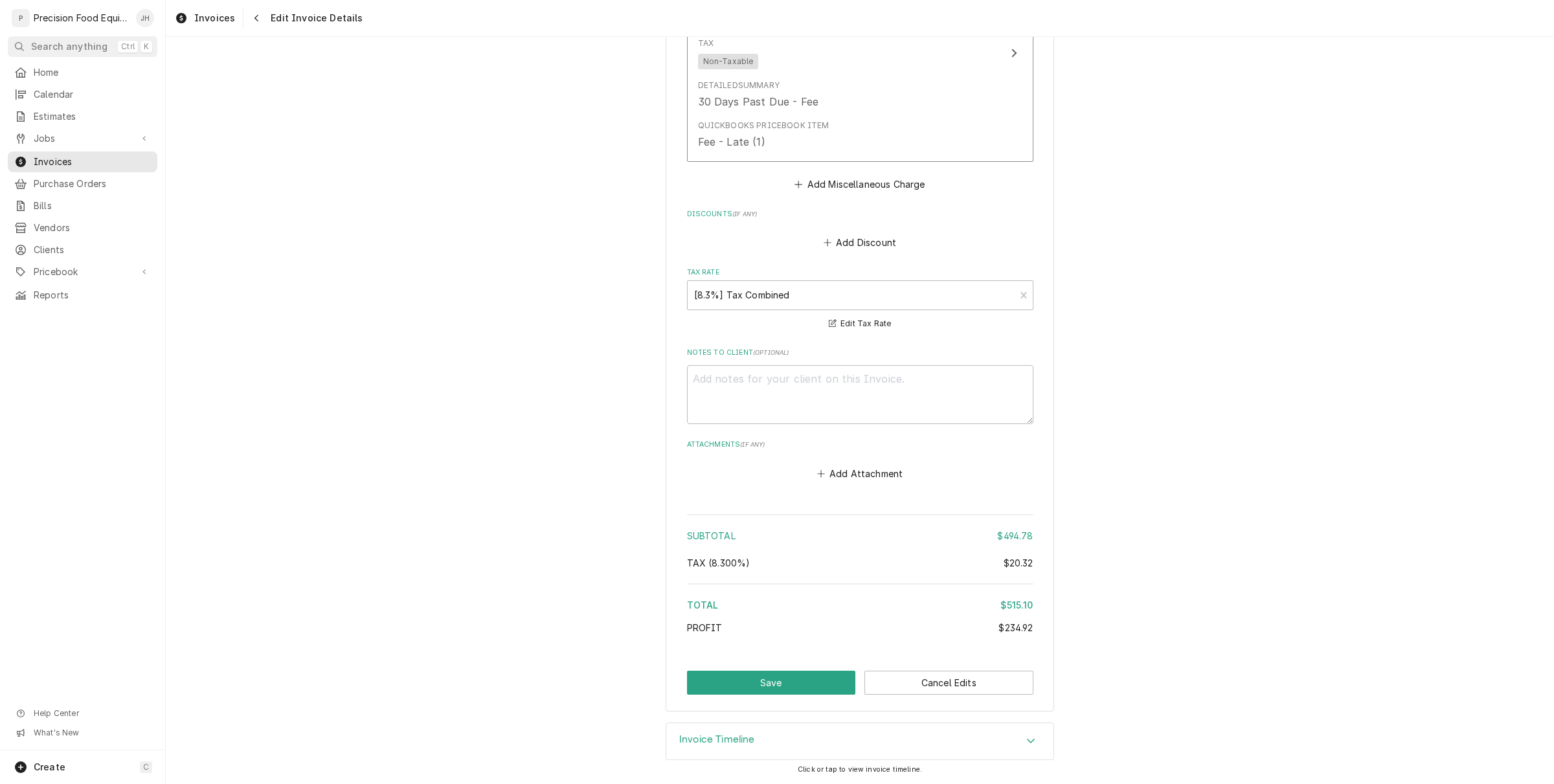
scroll to position [1956, 0]
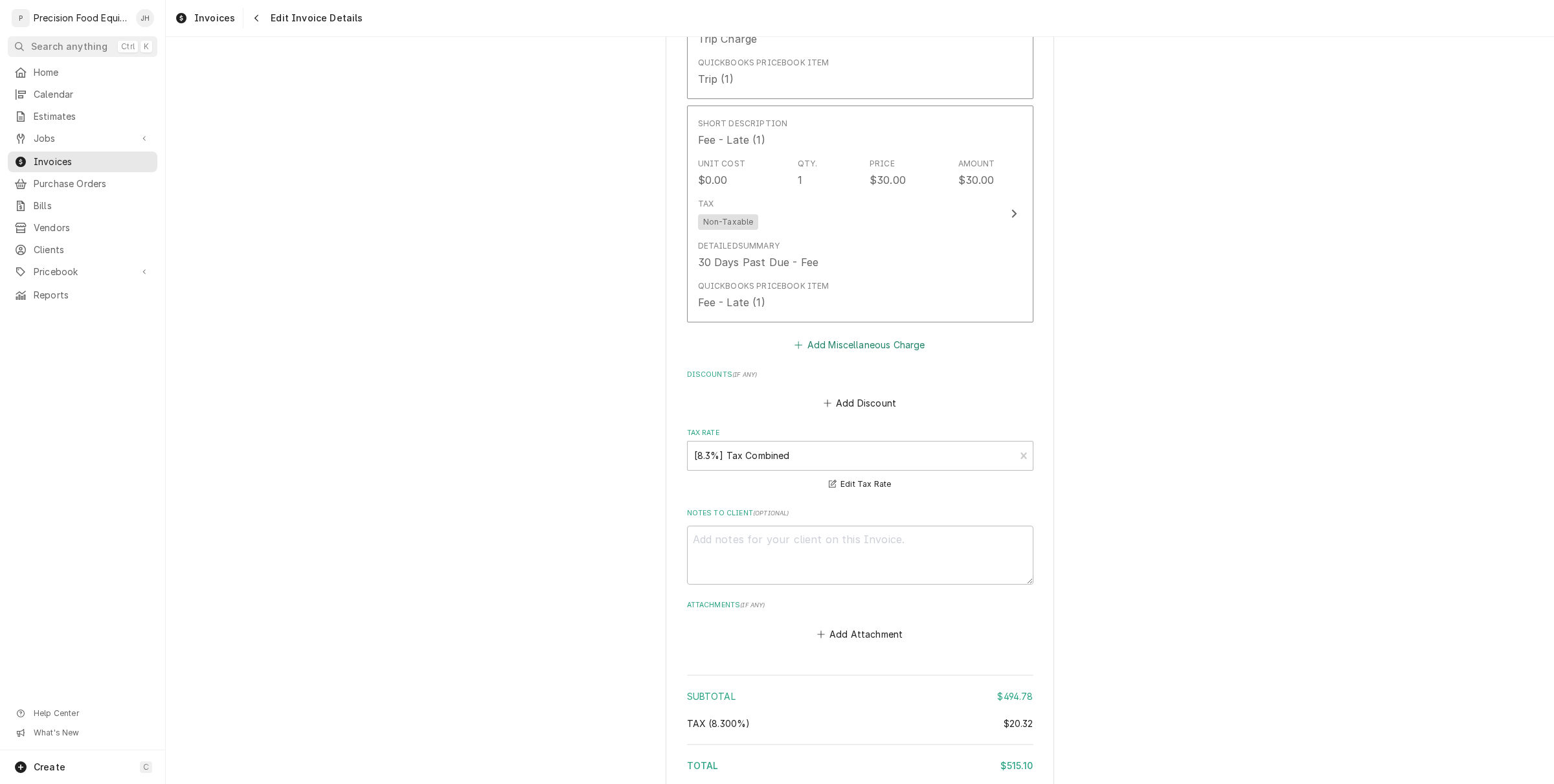
click at [863, 342] on button "Add Miscellaneous Charge" at bounding box center [859, 344] width 135 height 18
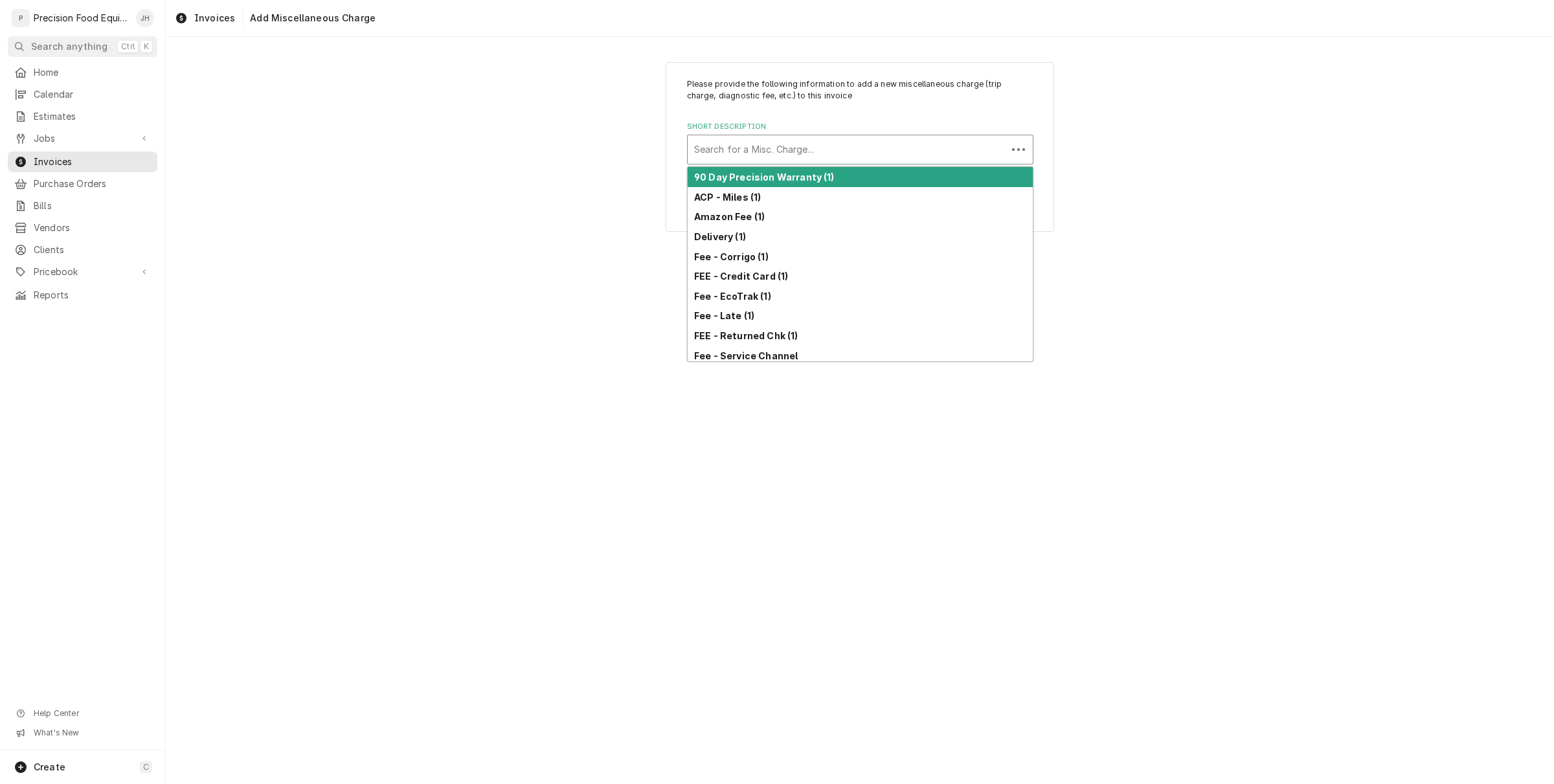
click at [836, 153] on div "Short Description" at bounding box center [848, 149] width 306 height 24
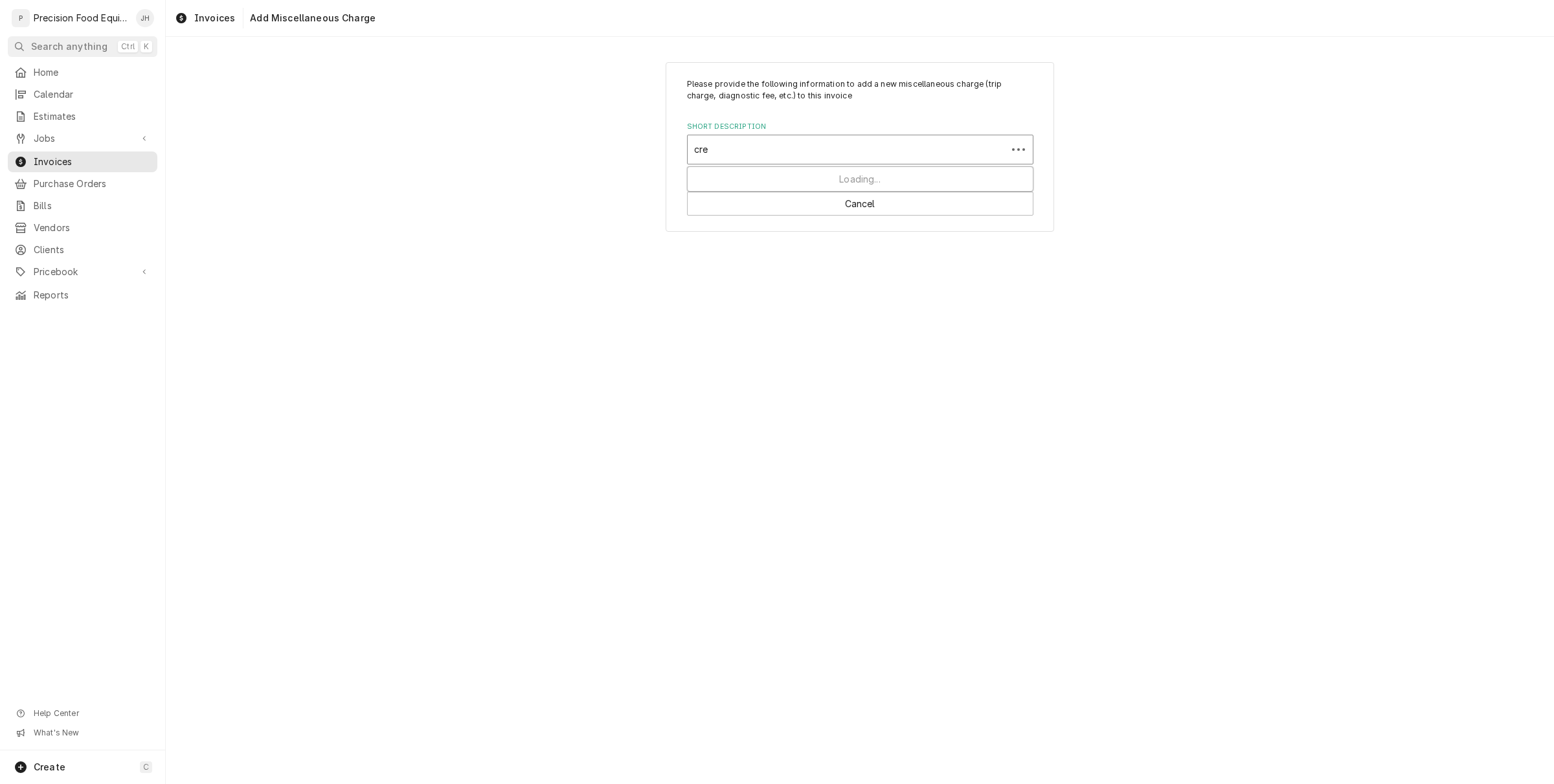
type input "cred"
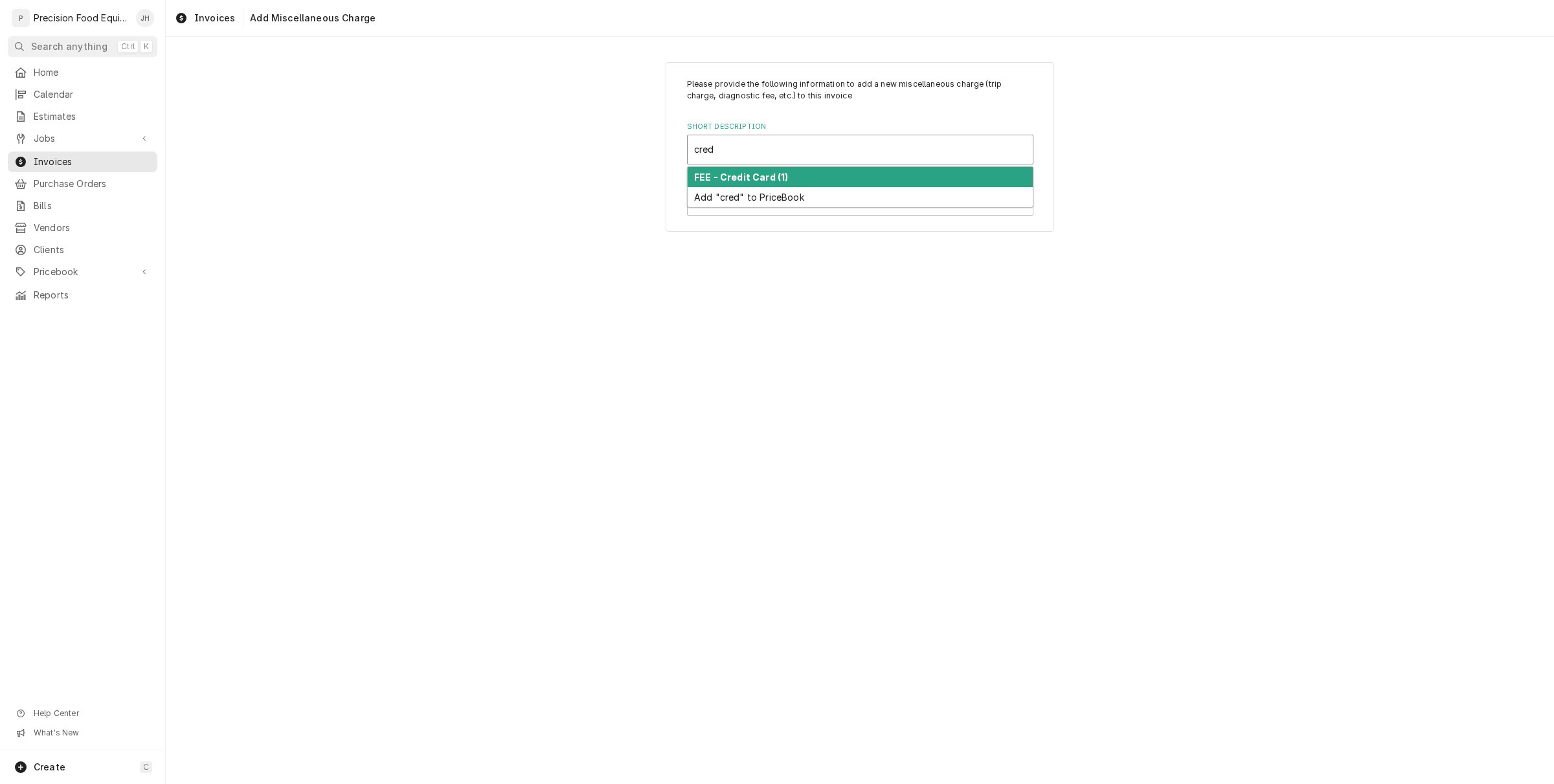
click at [828, 178] on div "FEE - Credit Card (1)" at bounding box center [859, 177] width 345 height 20
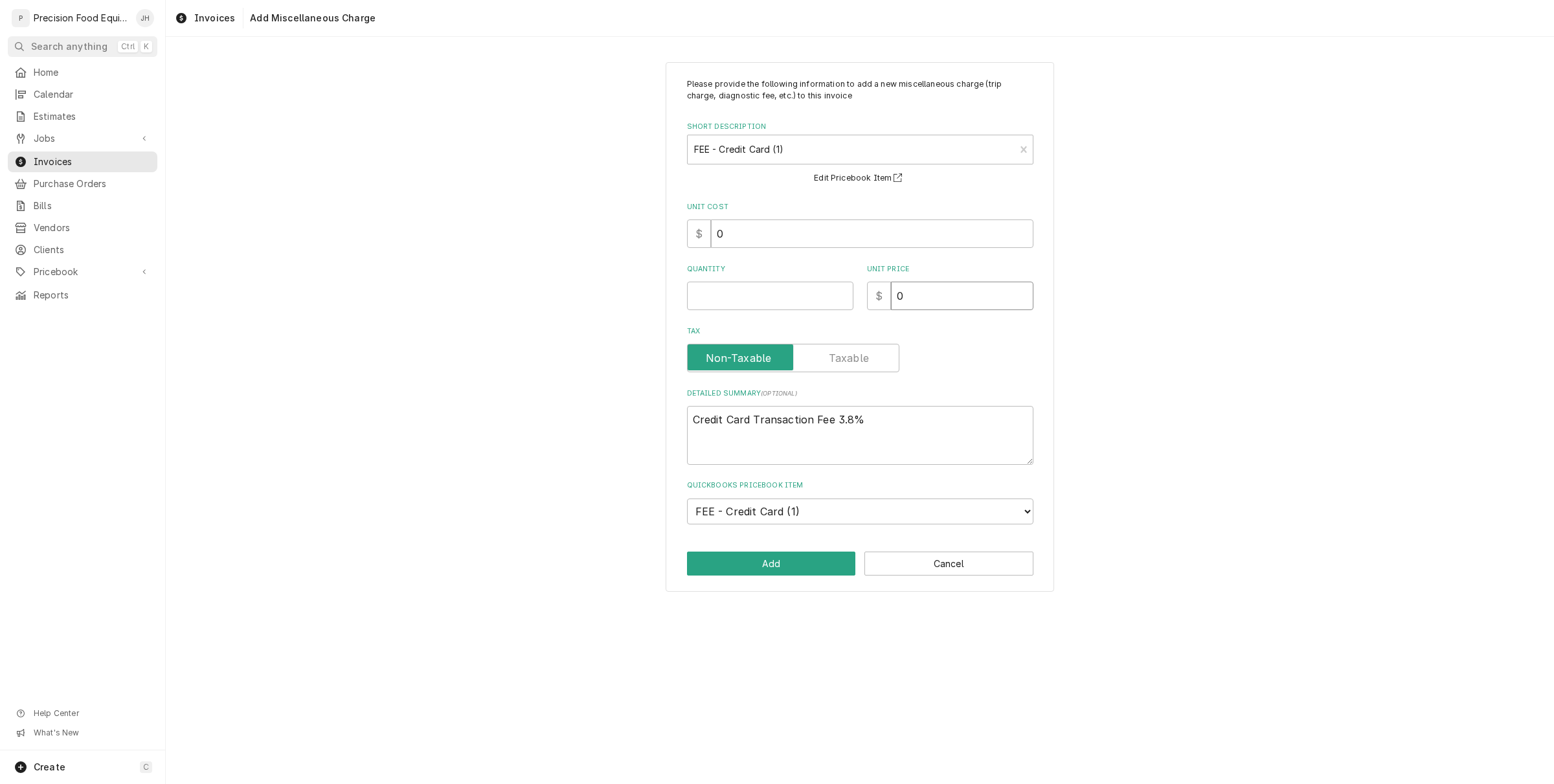
click at [940, 282] on input "0" at bounding box center [962, 295] width 142 height 28
drag, startPoint x: 913, startPoint y: 299, endPoint x: 767, endPoint y: 301, distance: 146.0
click at [767, 301] on div "Quantity Unit Price $ 0" at bounding box center [860, 287] width 347 height 46
click at [970, 305] on input "0" at bounding box center [962, 295] width 142 height 28
type textarea "x"
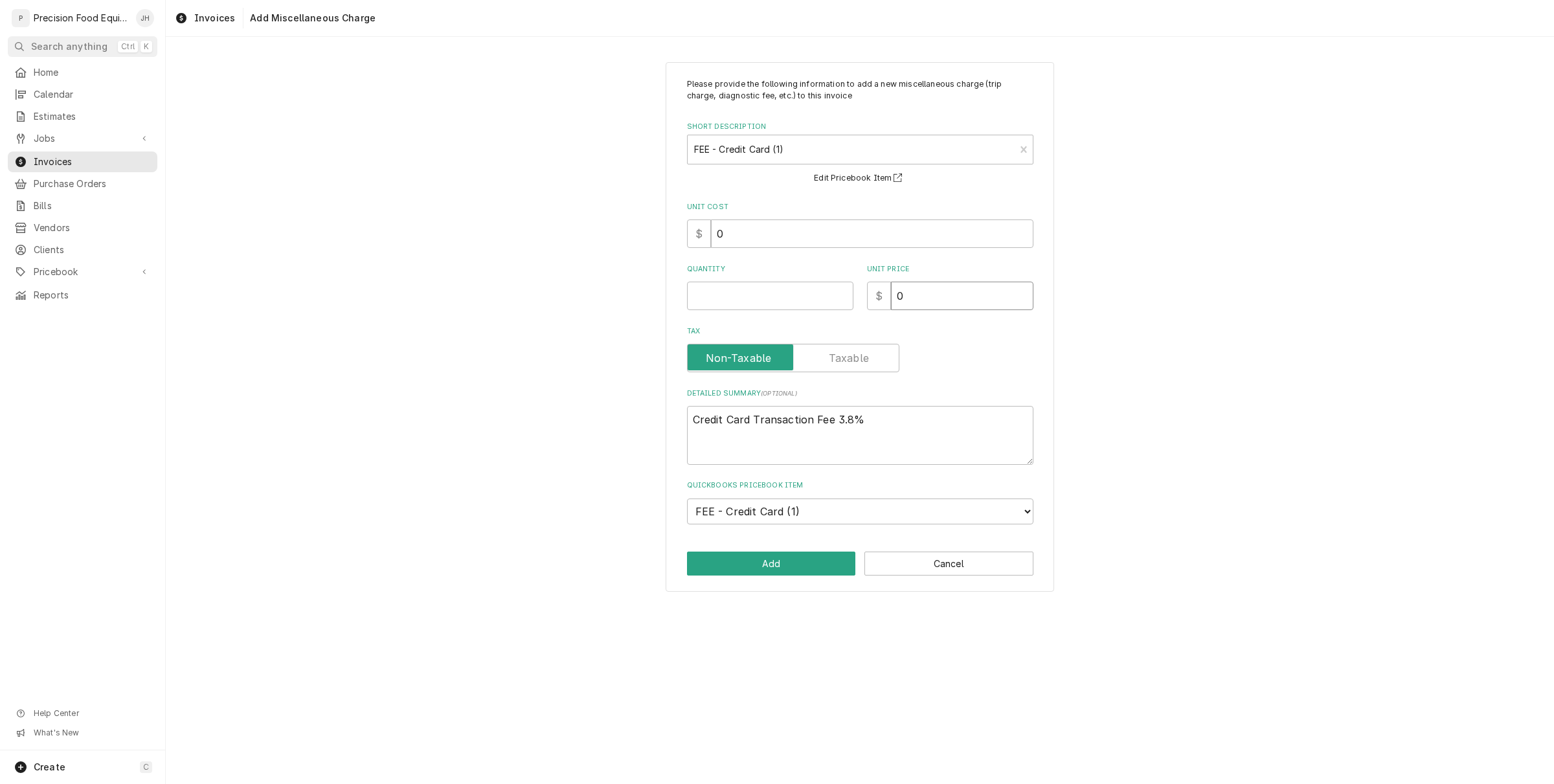
type input "1"
type textarea "x"
type input "19"
type textarea "x"
type input "19.5"
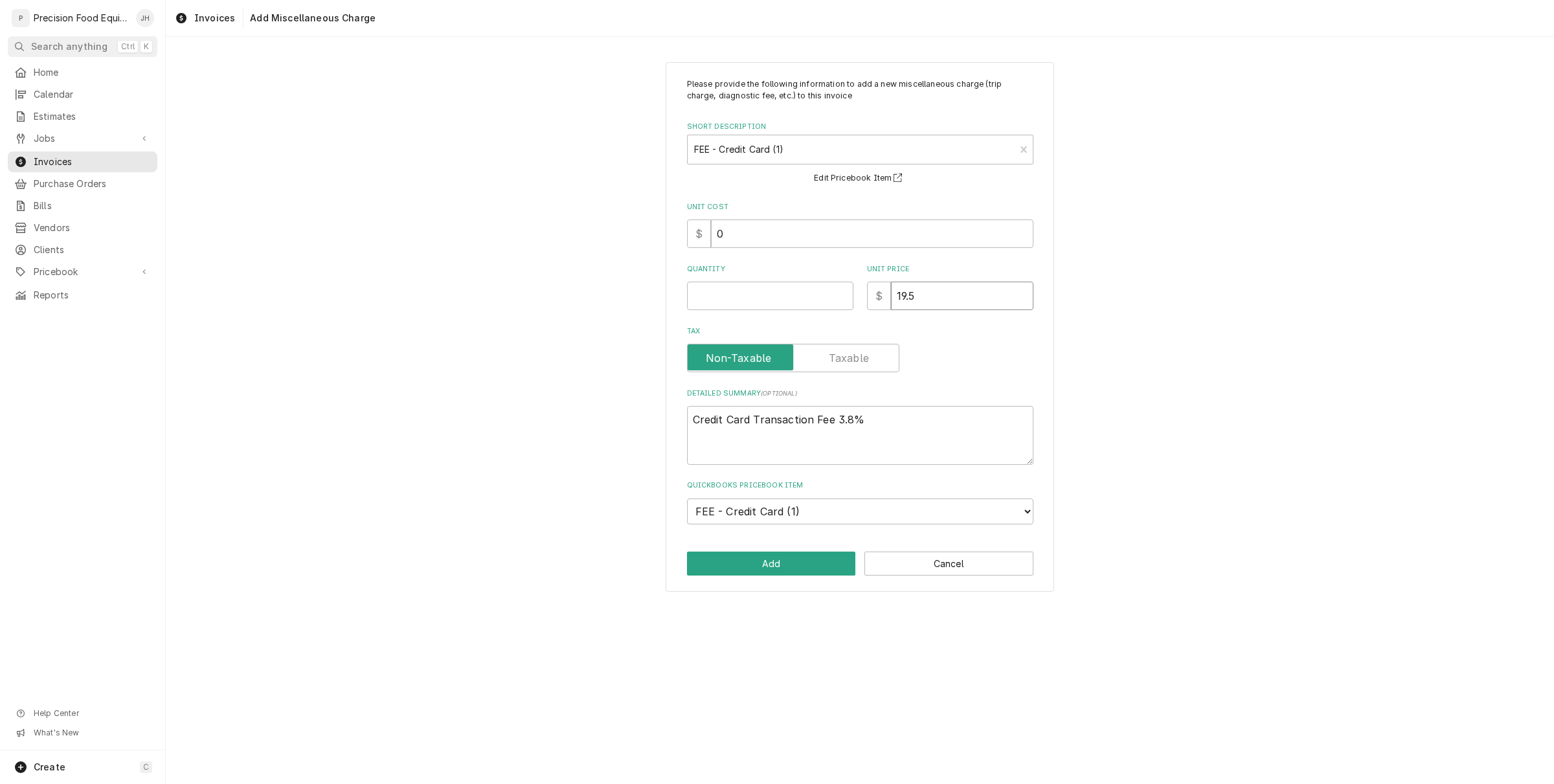
type textarea "x"
type input "19.57"
click at [760, 283] on input "Quantity" at bounding box center [771, 295] width 167 height 28
type textarea "x"
type input "1"
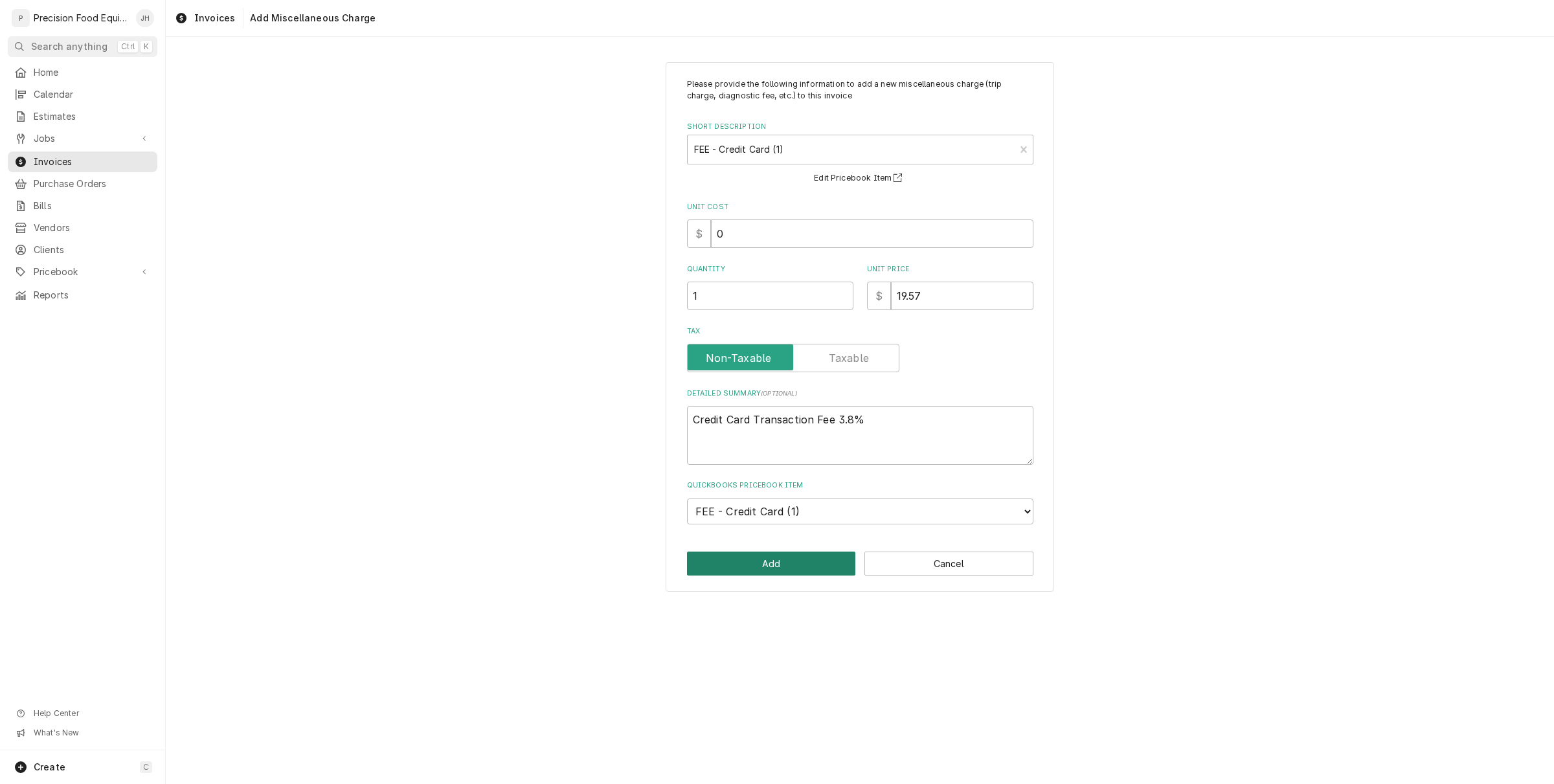
click at [784, 560] on button "Add" at bounding box center [772, 563] width 169 height 24
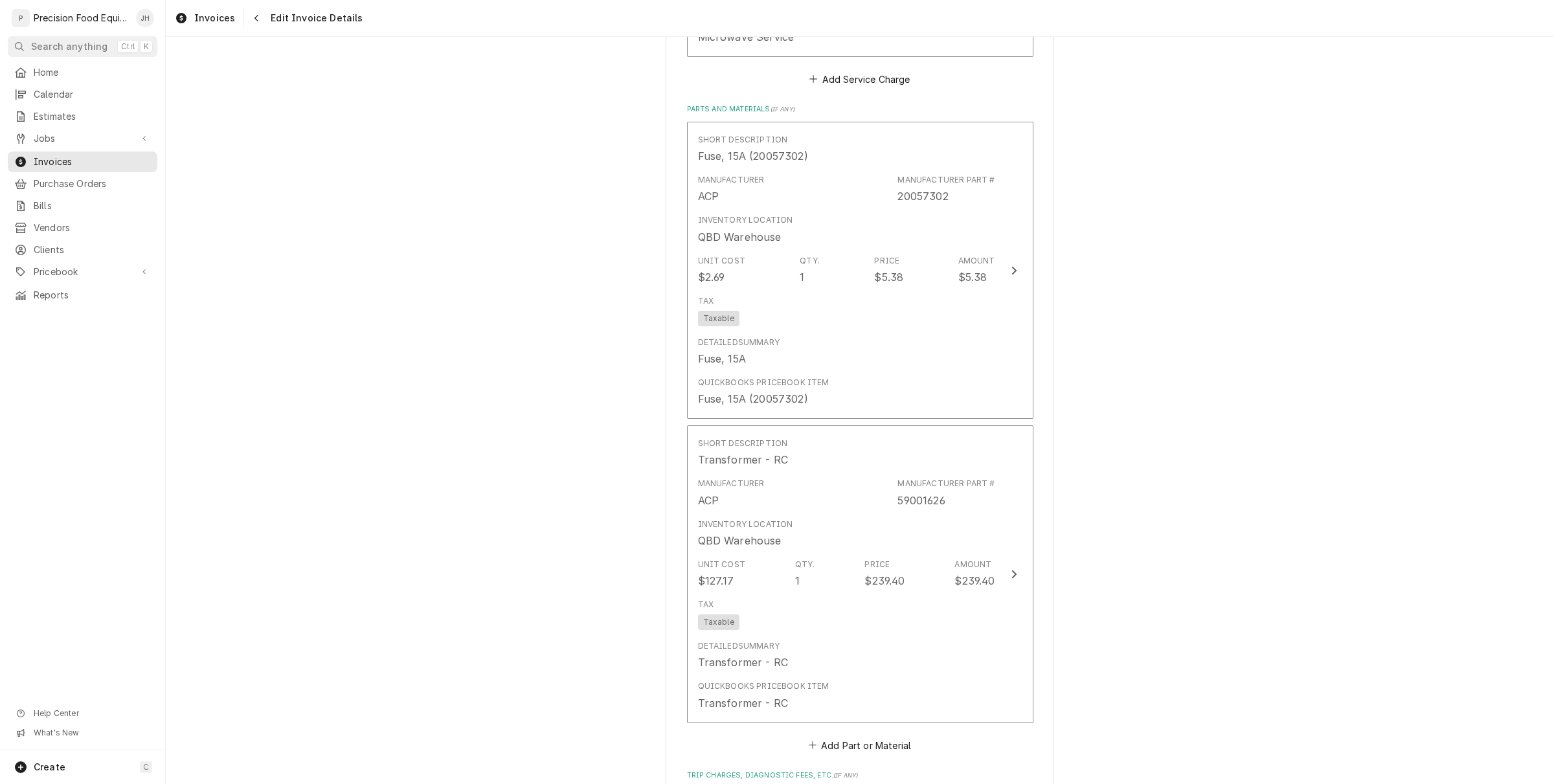
scroll to position [2341, 0]
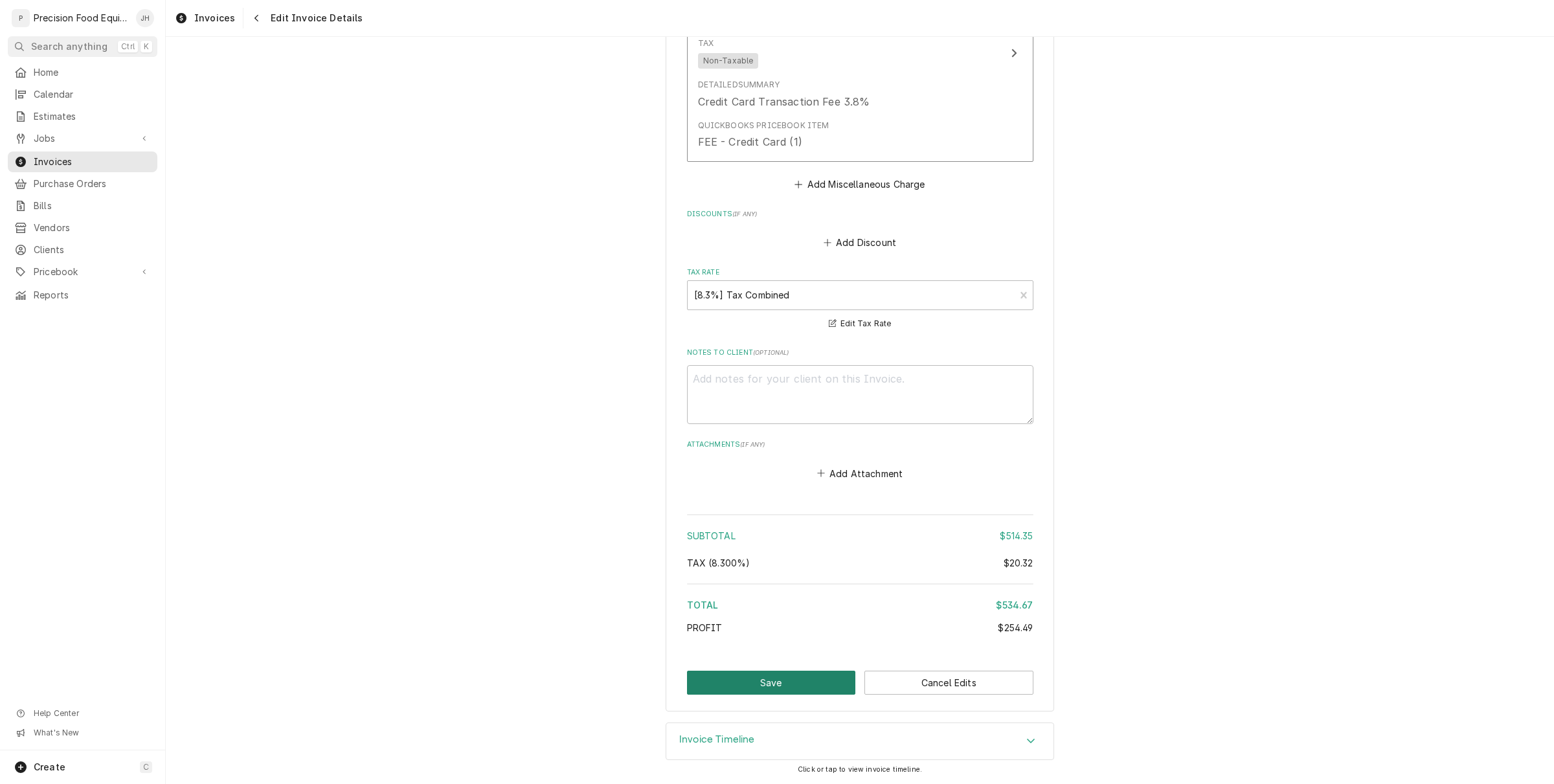
click at [810, 684] on button "Save" at bounding box center [772, 683] width 169 height 24
type textarea "x"
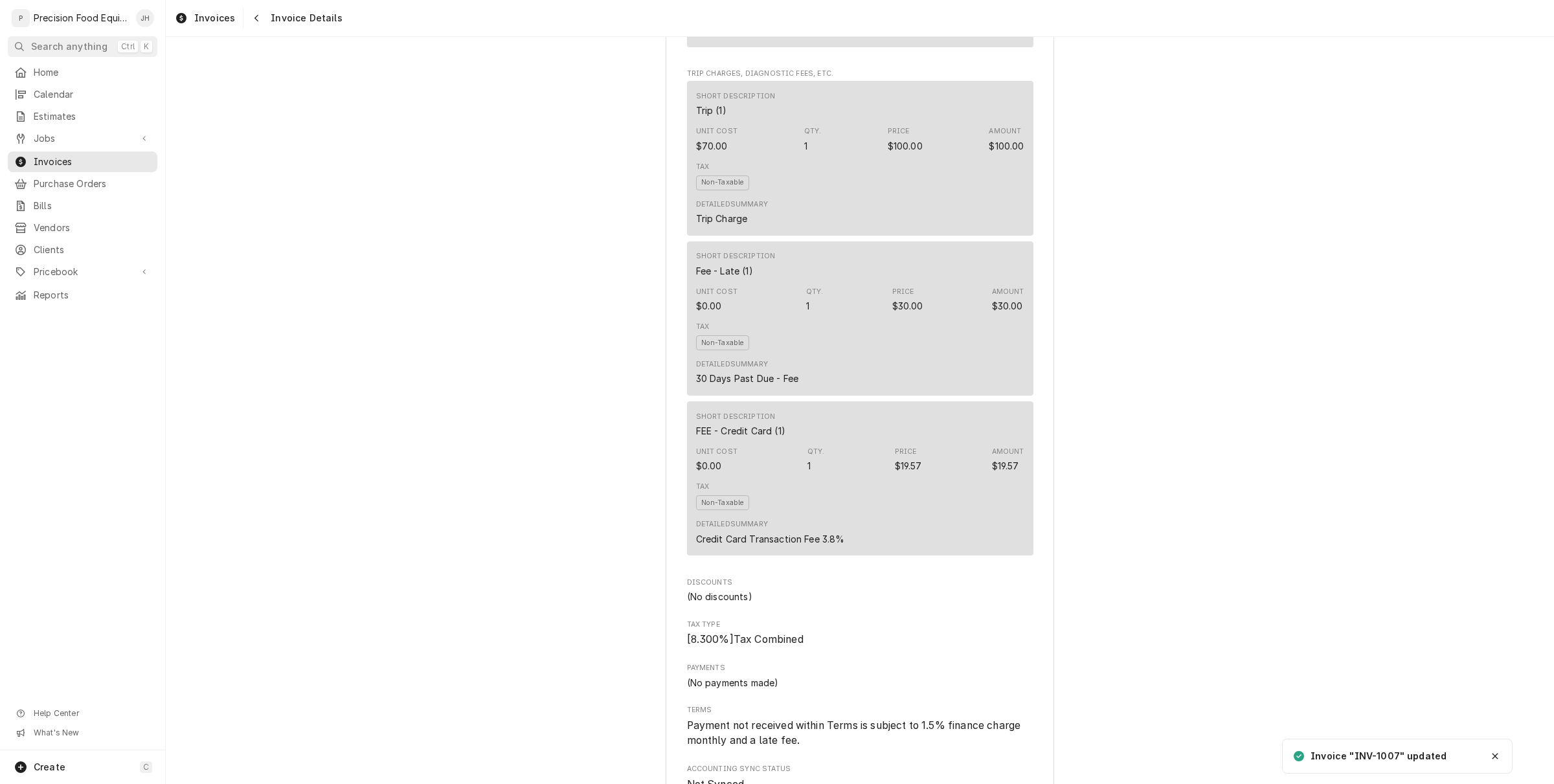
scroll to position [1839, 0]
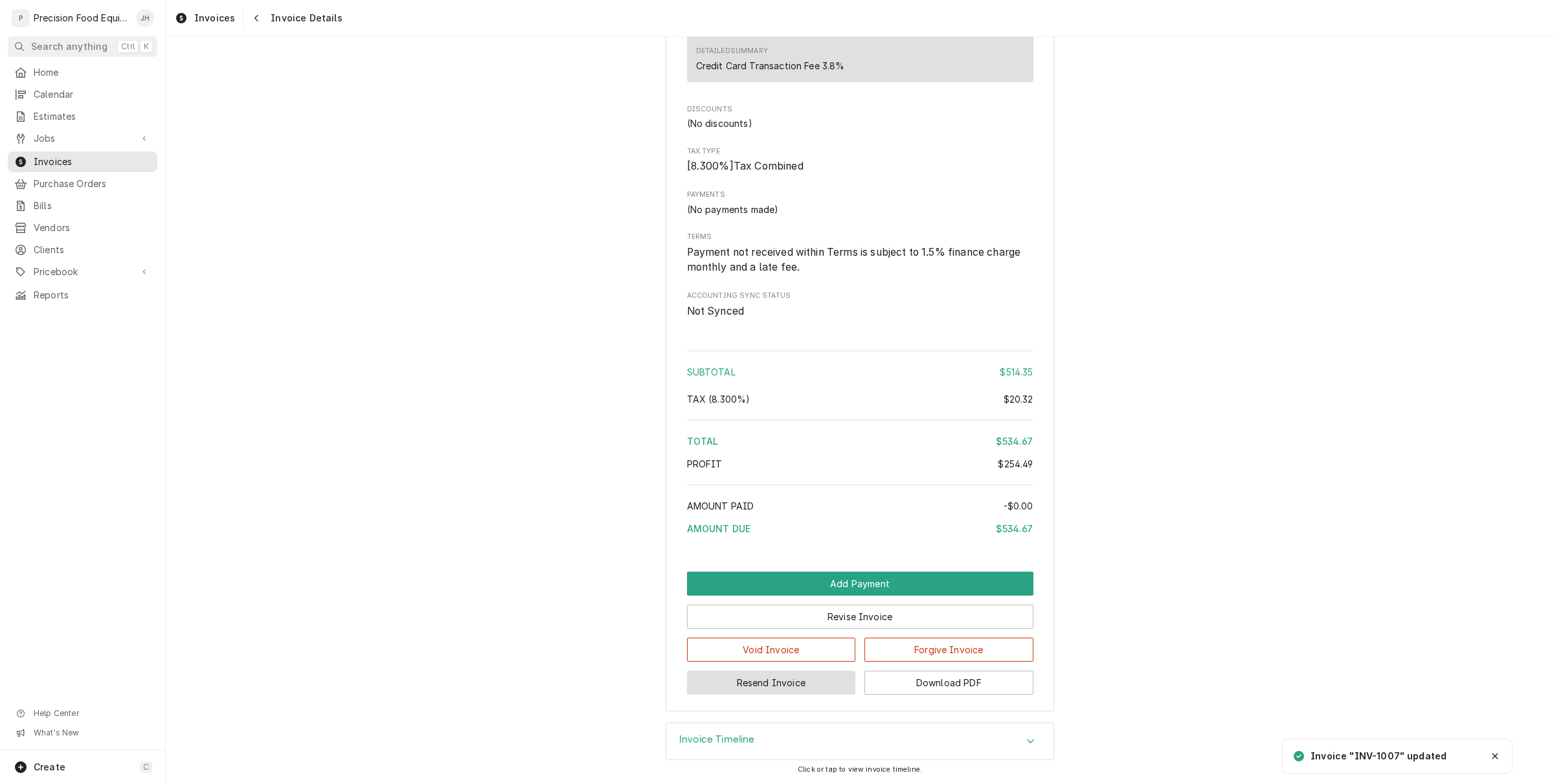
click at [804, 676] on button "Resend Invoice" at bounding box center [772, 683] width 169 height 24
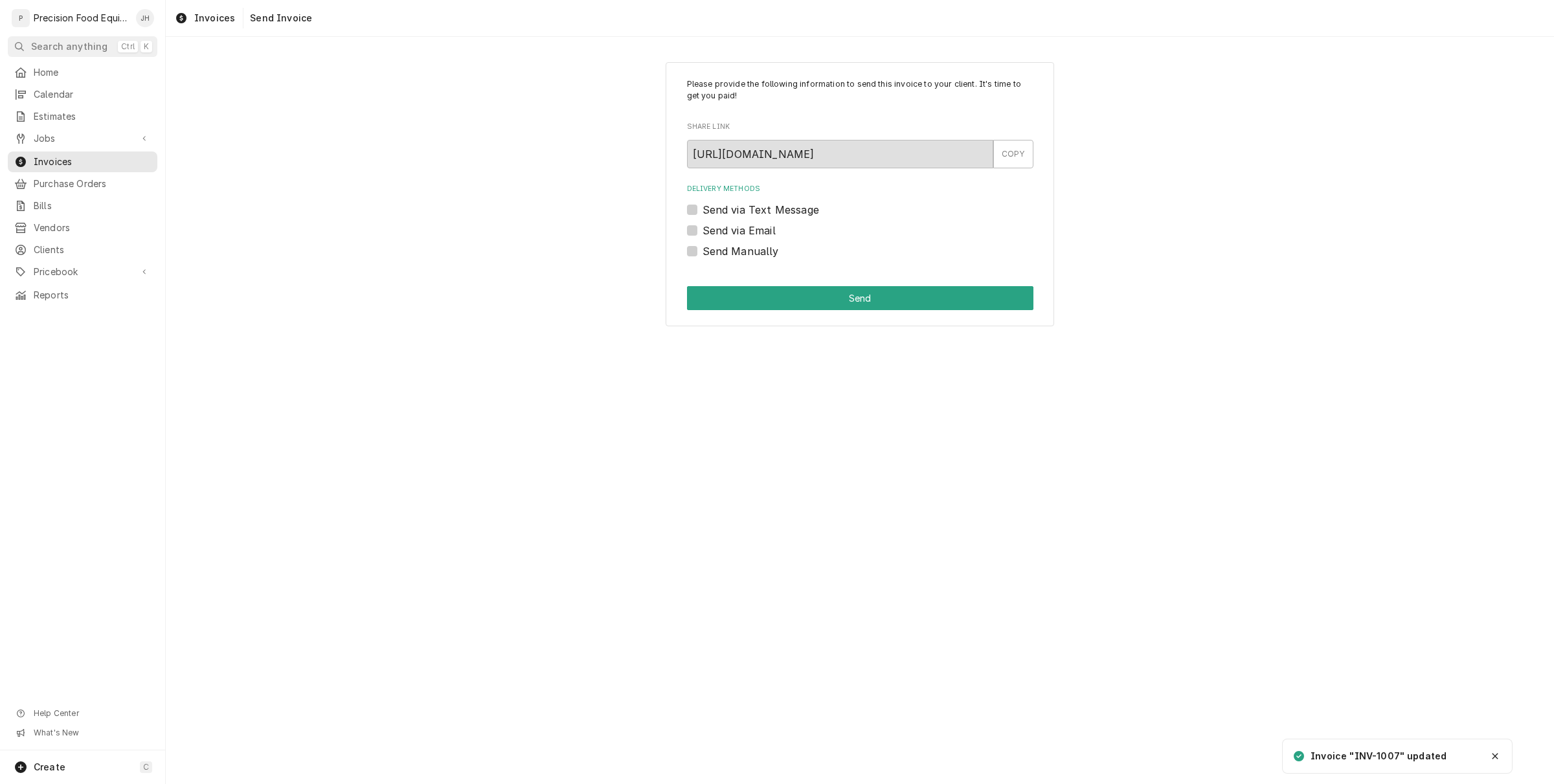
click at [686, 204] on div "Please provide the following information to send this invoice to your client. I…" at bounding box center [859, 195] width 388 height 264
click at [703, 206] on label "Send via Text Message" at bounding box center [761, 209] width 117 height 15
click at [703, 206] on input "Send via Text Message" at bounding box center [876, 215] width 347 height 28
checkbox input "true"
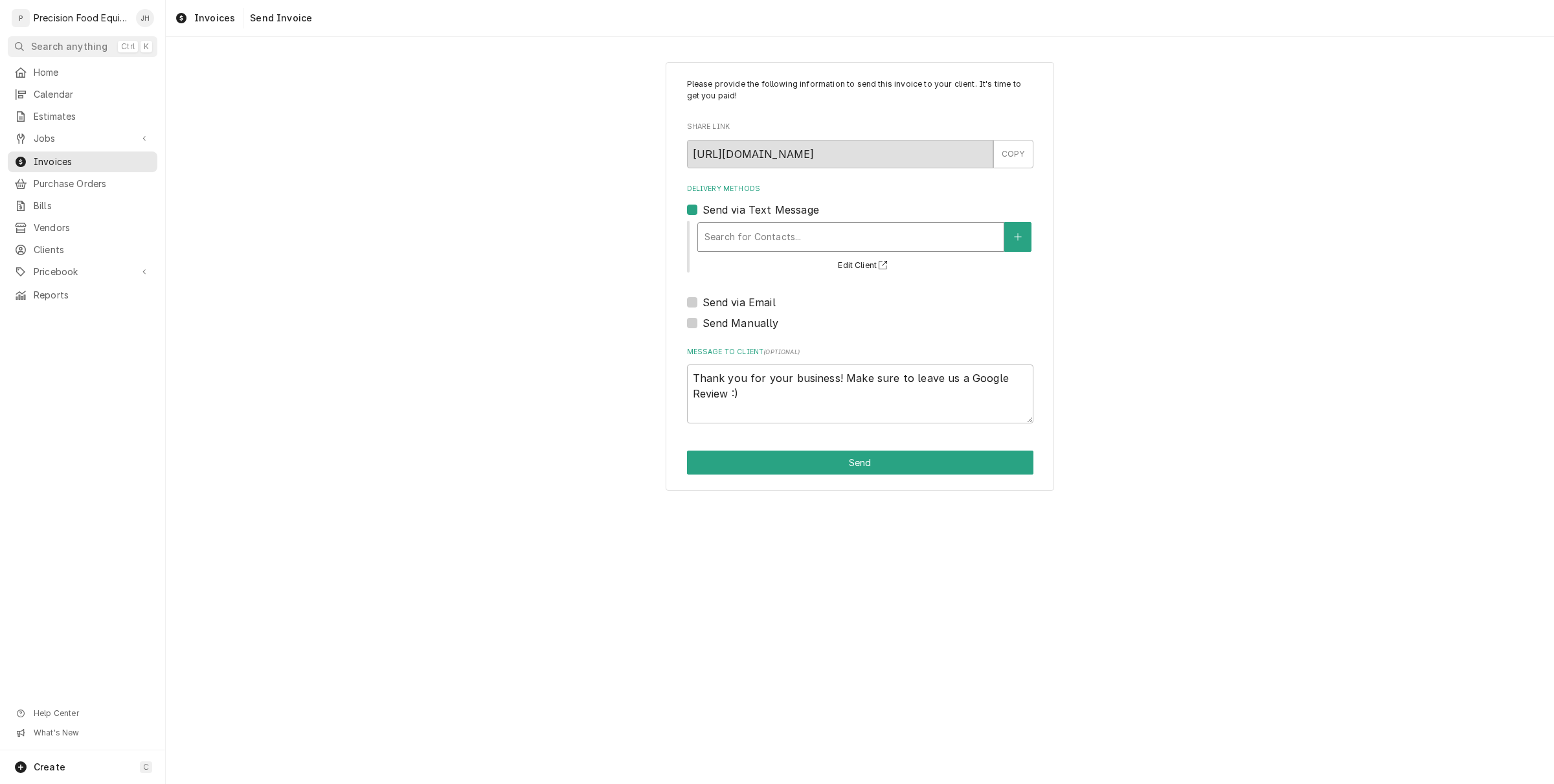
click at [774, 232] on div "Delivery Methods" at bounding box center [850, 237] width 293 height 24
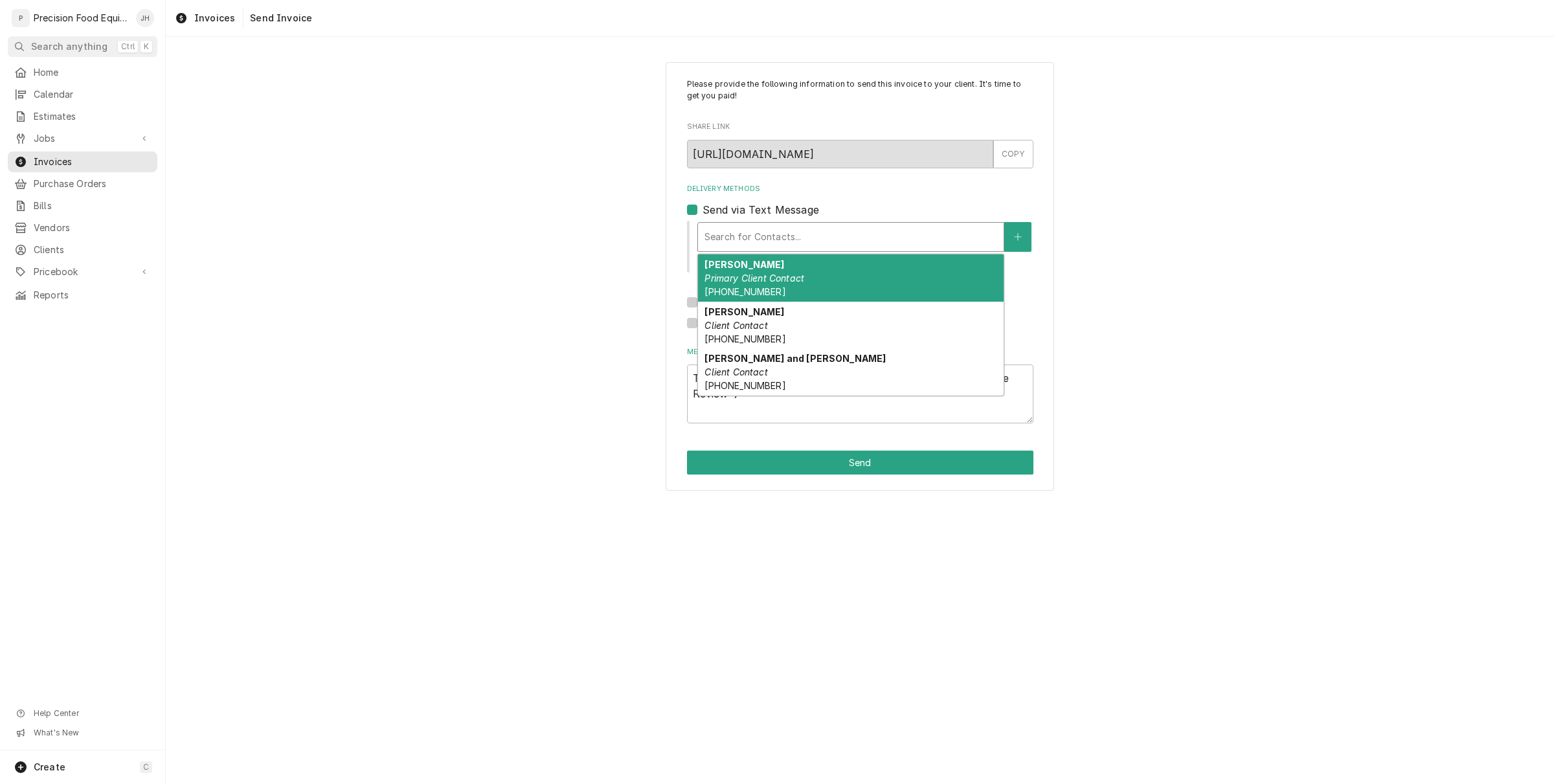
drag, startPoint x: 783, startPoint y: 270, endPoint x: 849, endPoint y: 244, distance: 70.9
click at [787, 269] on div "Dotti Givens Primary Client Contact (602) 374-0925" at bounding box center [851, 278] width 306 height 47
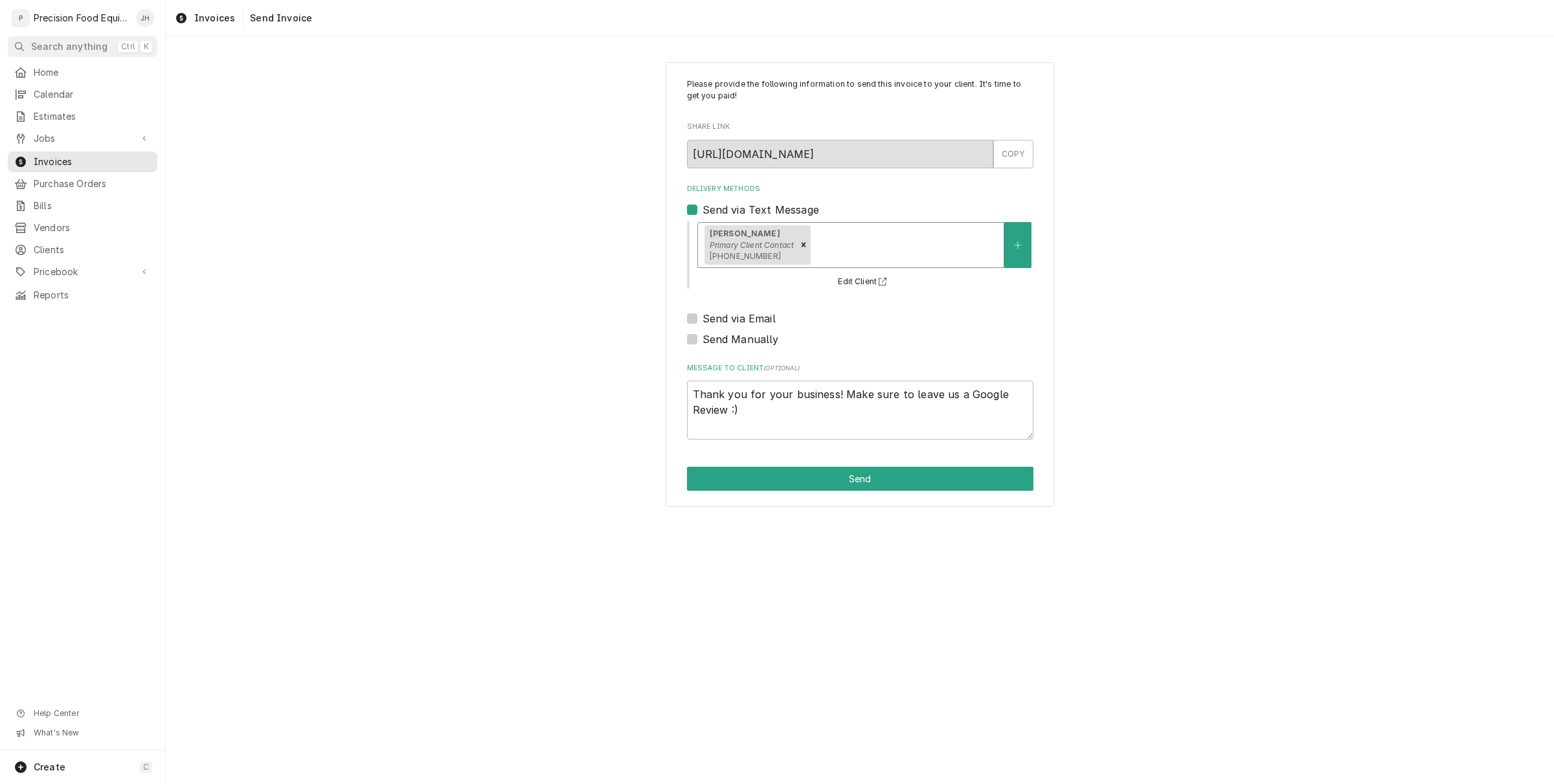
click at [944, 222] on div "Dotti Givens Primary Client Contact (602) 374-0925" at bounding box center [850, 244] width 307 height 46
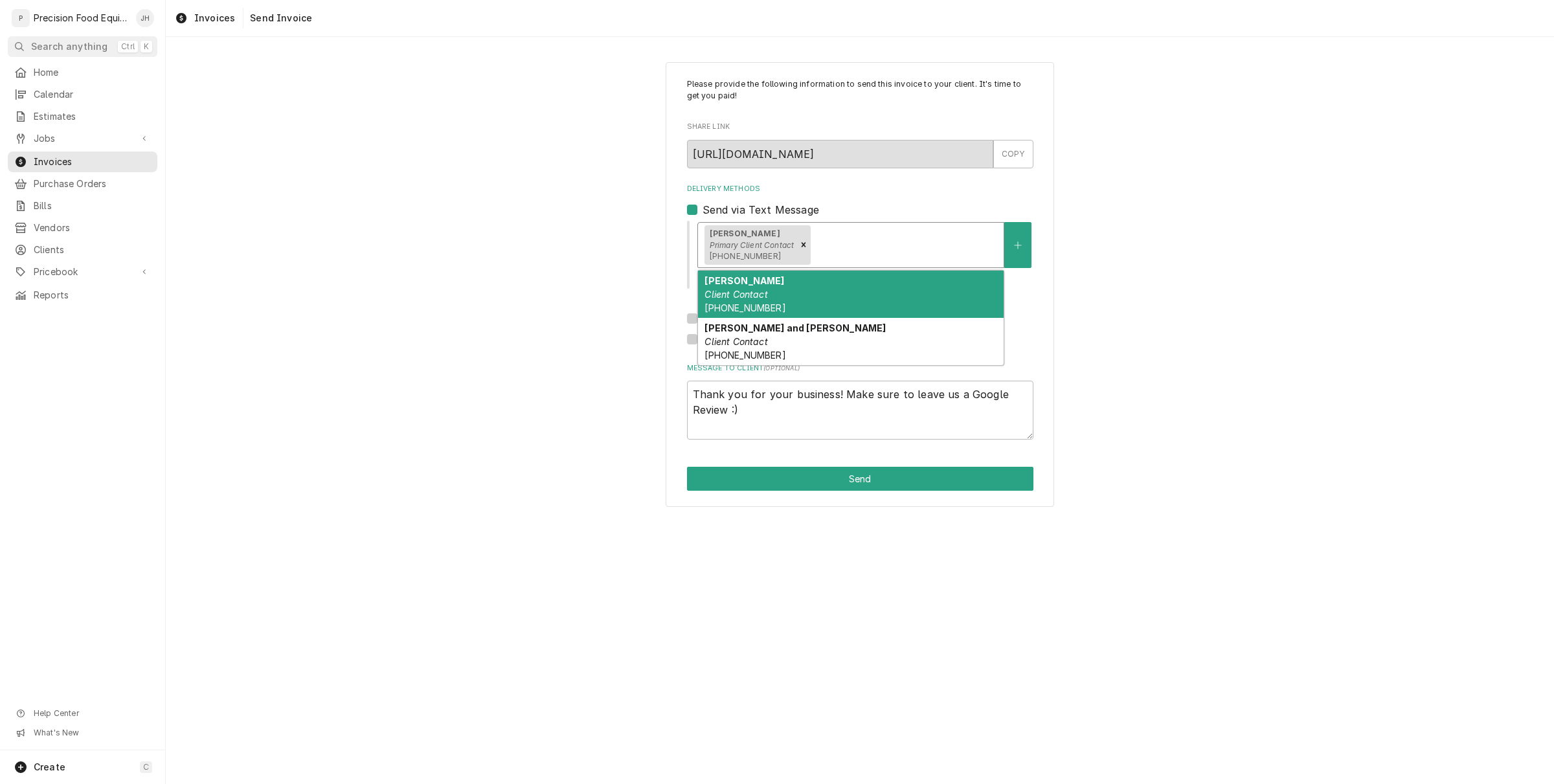
click at [891, 282] on div "Jose bobe Client Contact (480) 783-4887" at bounding box center [851, 294] width 306 height 47
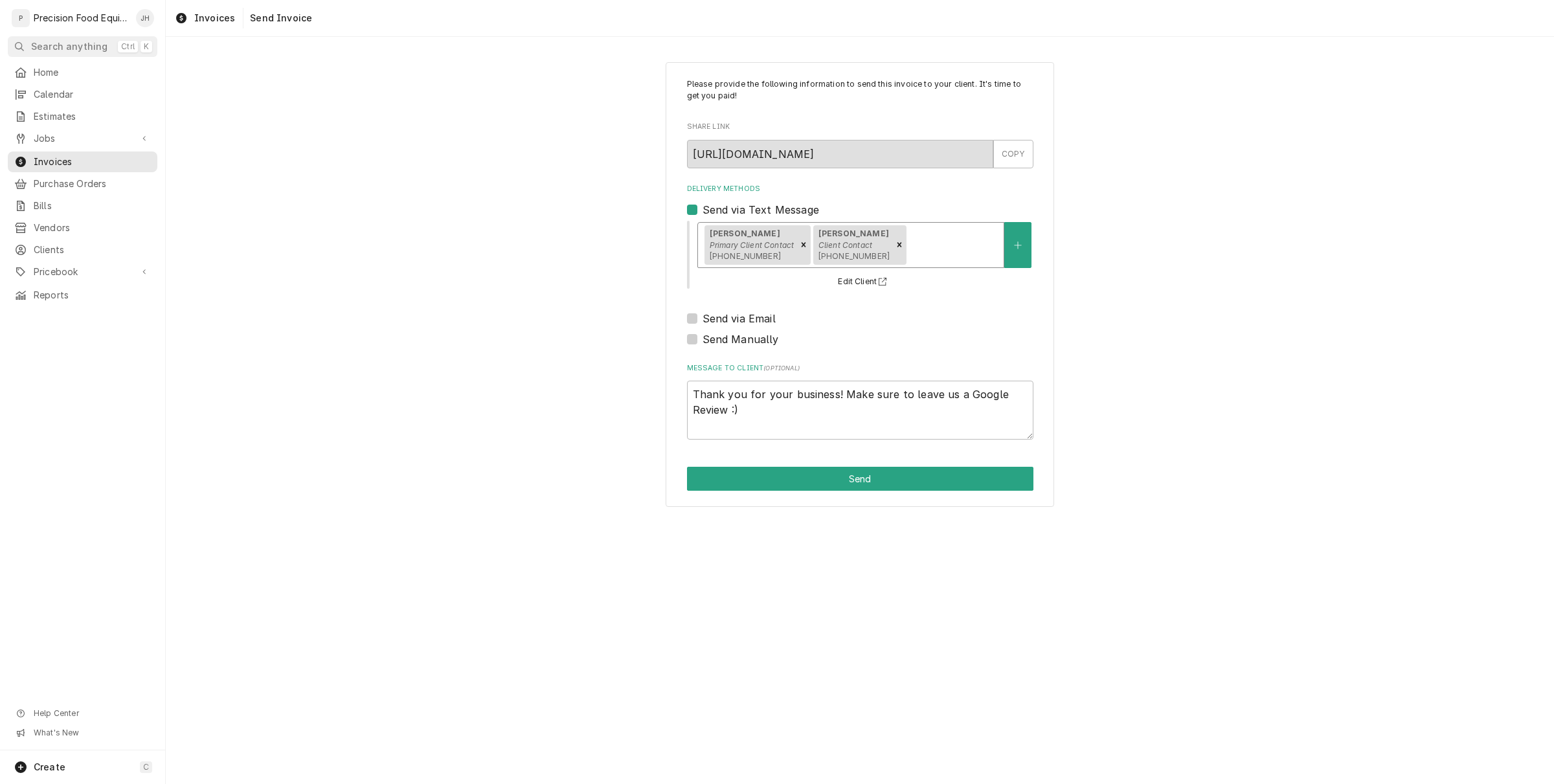
click at [937, 249] on div "Delivery Methods" at bounding box center [953, 244] width 88 height 24
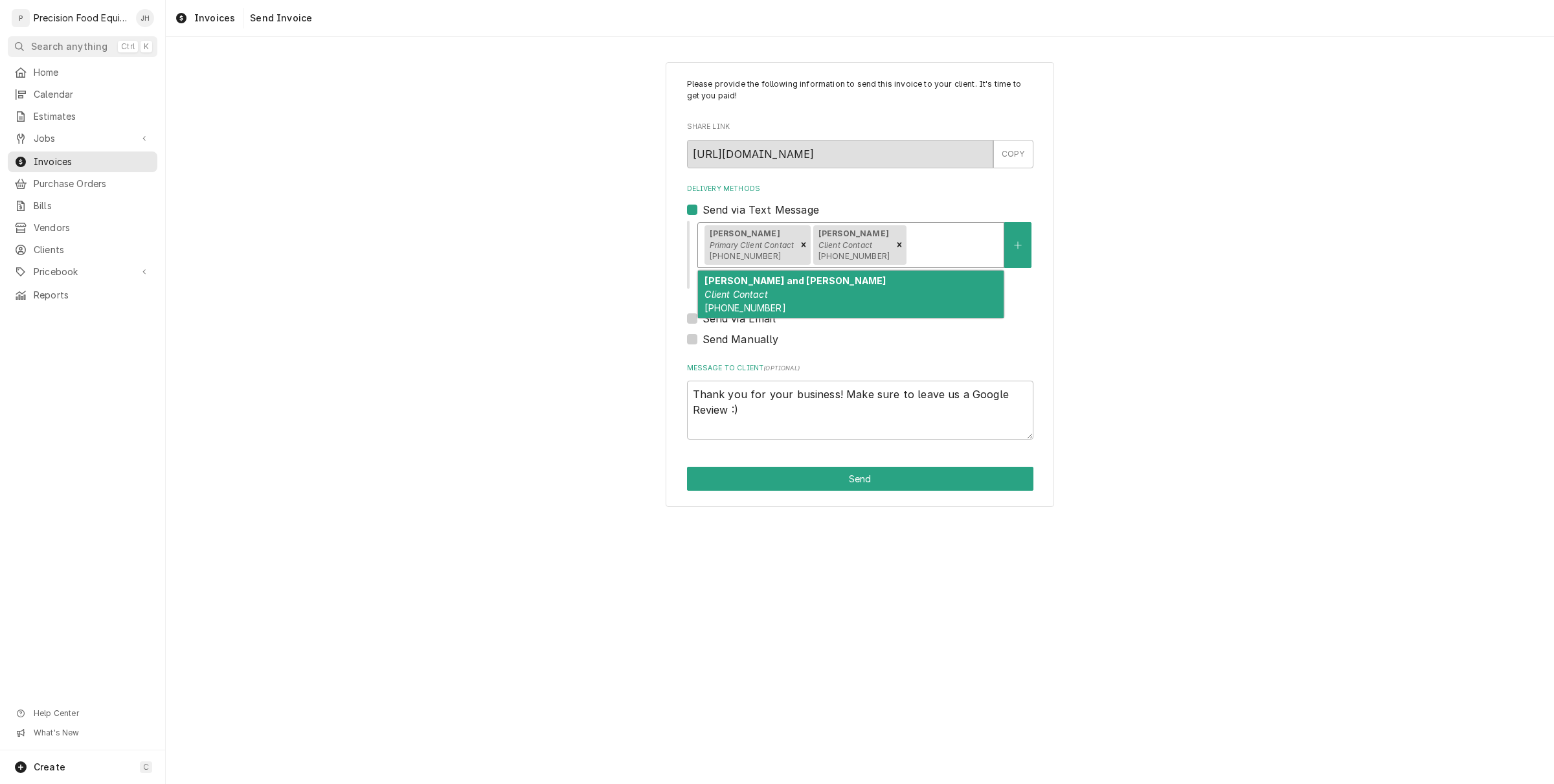
click at [931, 277] on div "Robert and Mary Client Contact (480) 983-8617" at bounding box center [851, 294] width 306 height 47
type textarea "x"
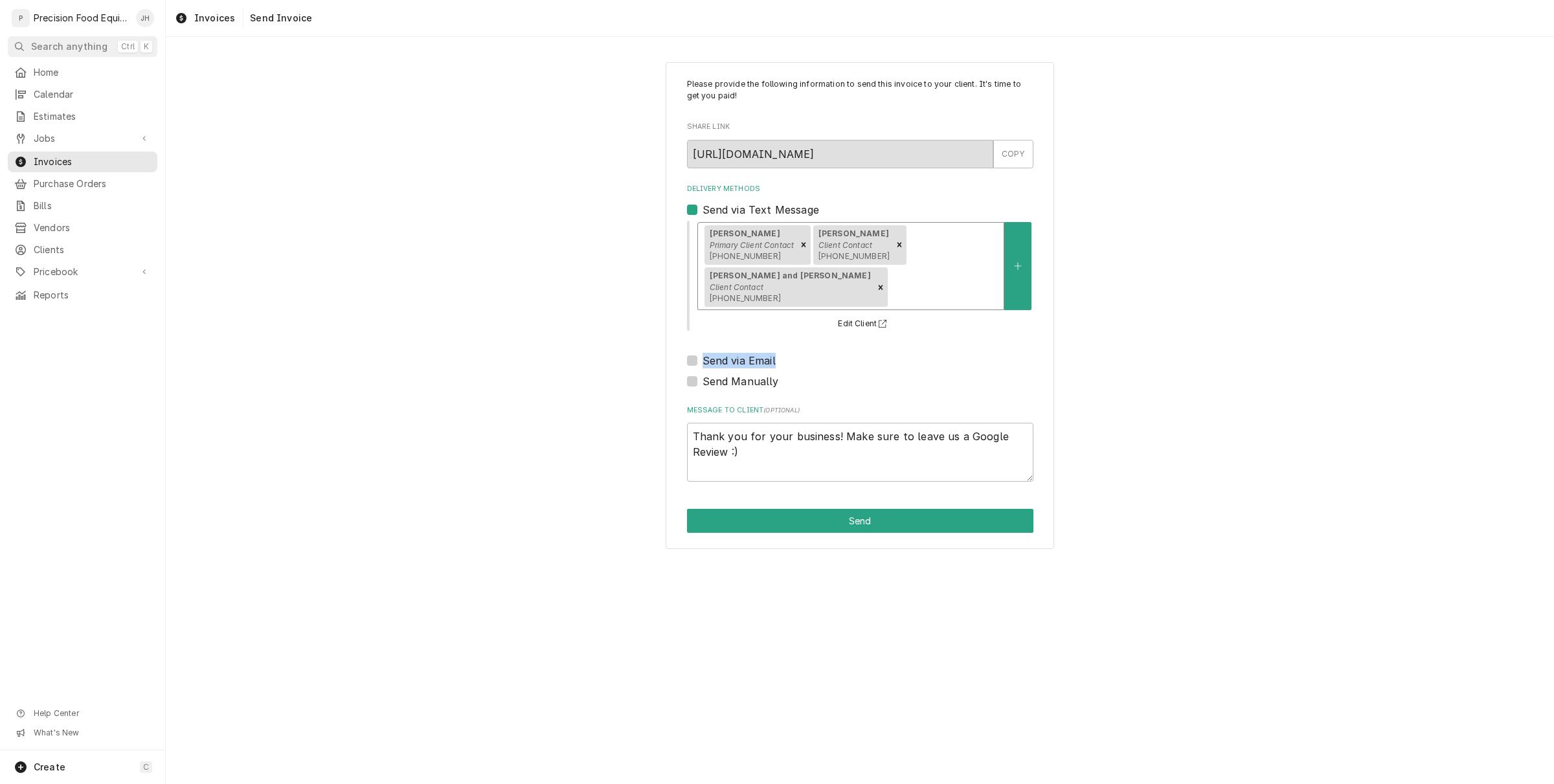
click at [695, 353] on div "Send via Email" at bounding box center [860, 360] width 347 height 15
click at [703, 353] on label "Send via Email" at bounding box center [739, 360] width 73 height 15
click at [703, 353] on input "Send via Email" at bounding box center [876, 367] width 347 height 28
checkbox input "true"
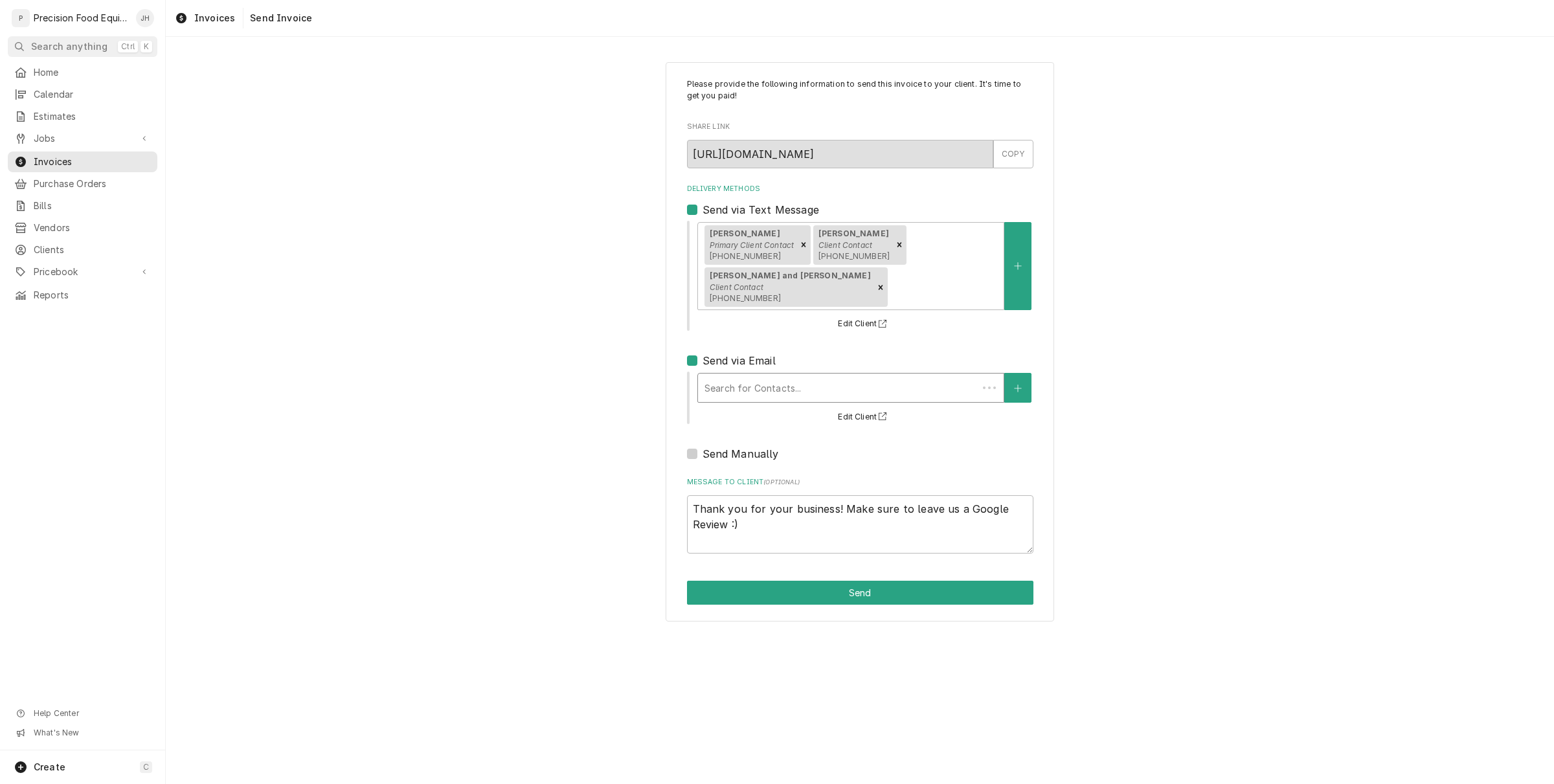
click at [771, 376] on div "Delivery Methods" at bounding box center [838, 387] width 267 height 24
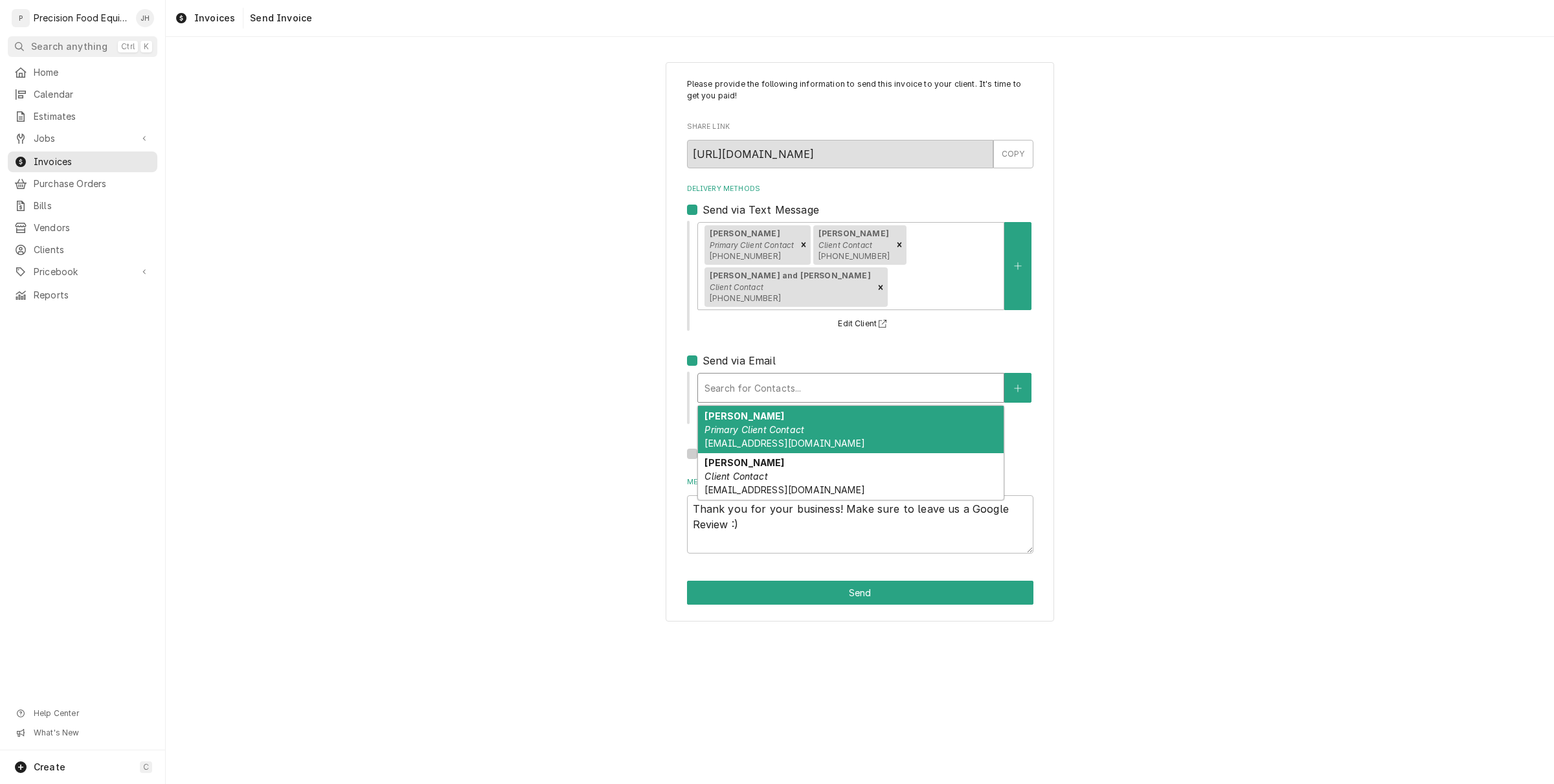
click at [783, 406] on div "Dotti Givens Primary Client Contact Dgivens.wendys@gmail.com" at bounding box center [851, 429] width 306 height 47
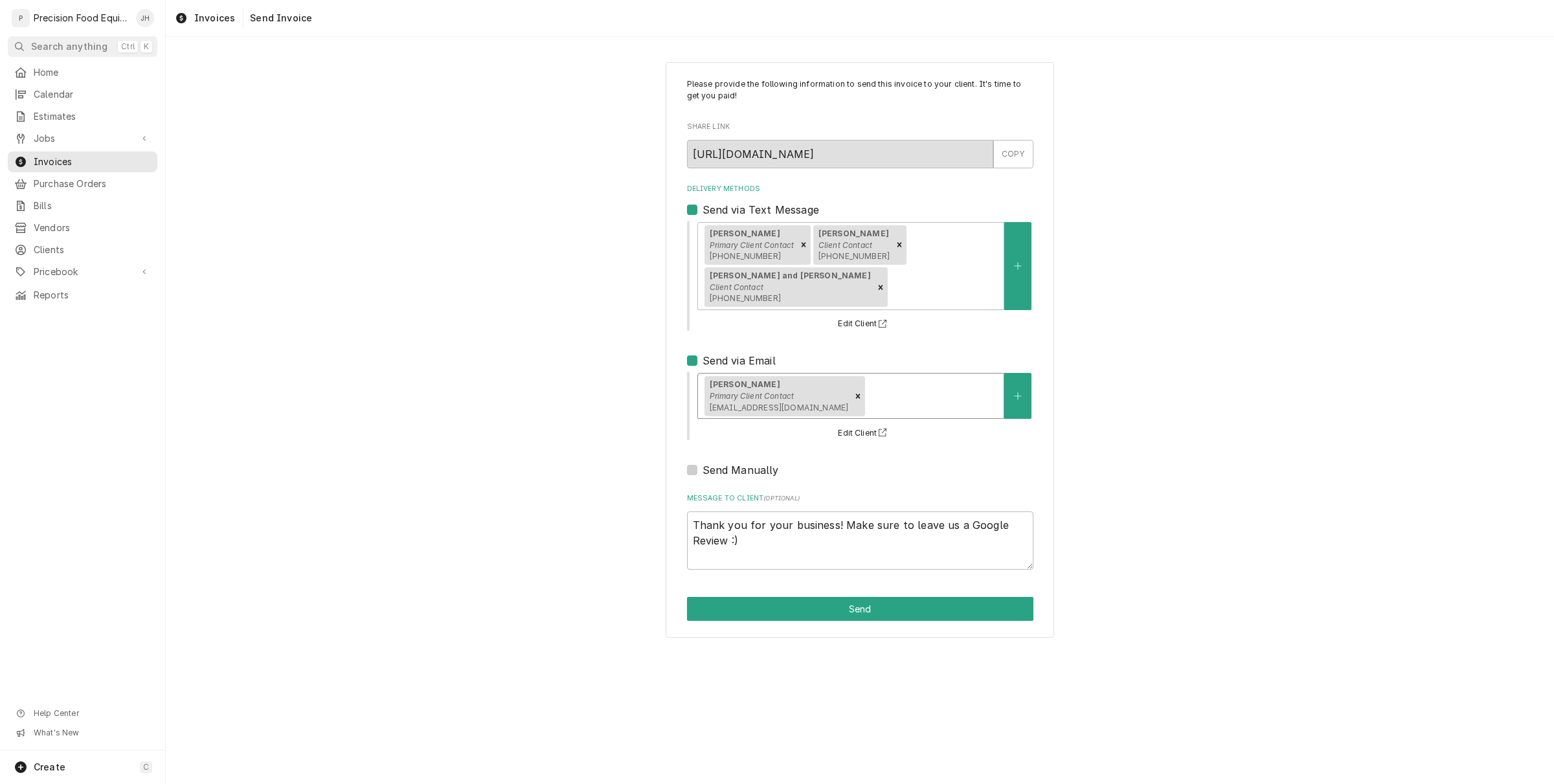
click at [882, 385] on div "Delivery Methods" at bounding box center [932, 397] width 130 height 24
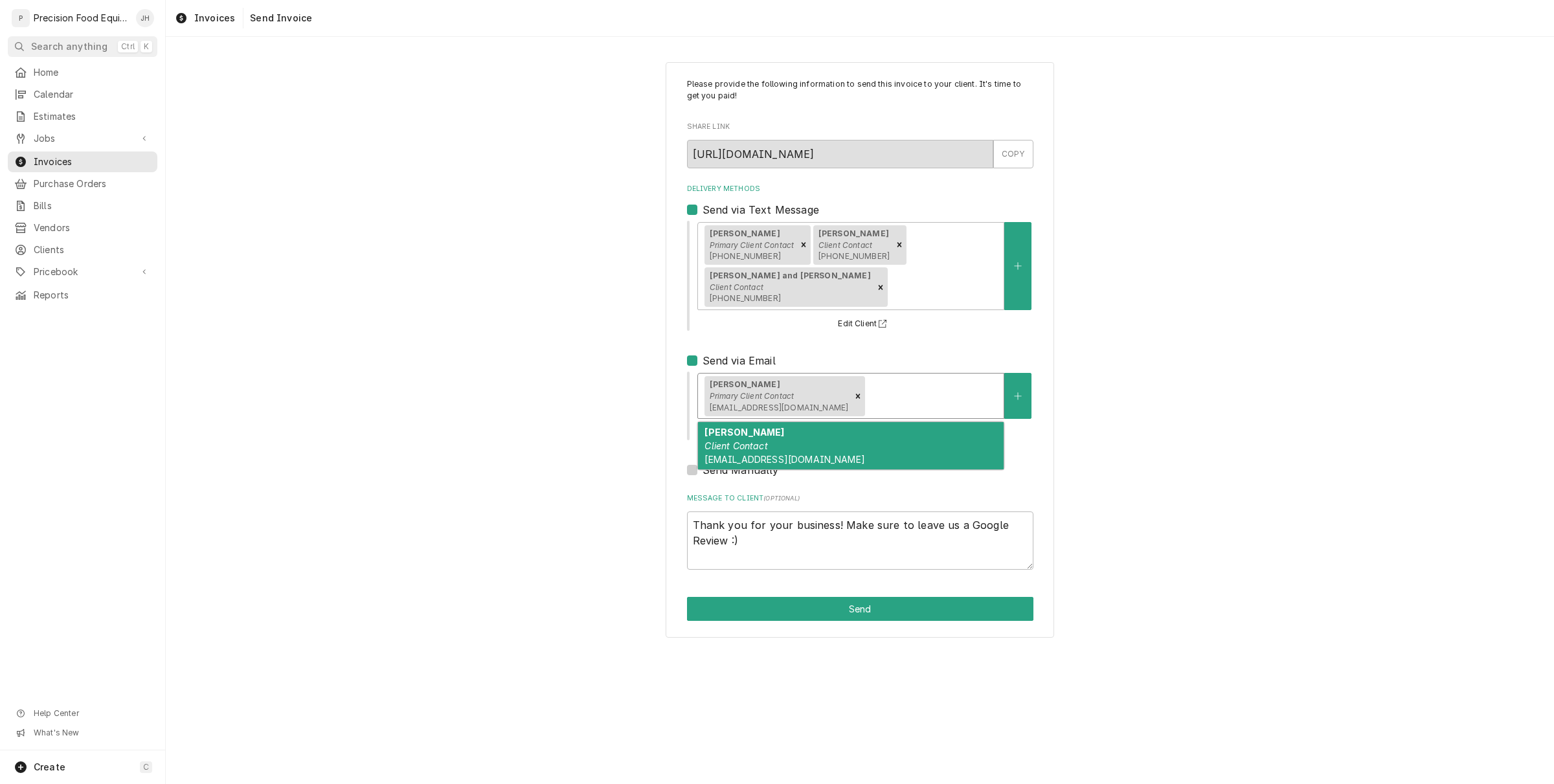
click at [881, 422] on div "Jose bobe Client Contact kyrene9033@hotmail.com" at bounding box center [851, 445] width 306 height 47
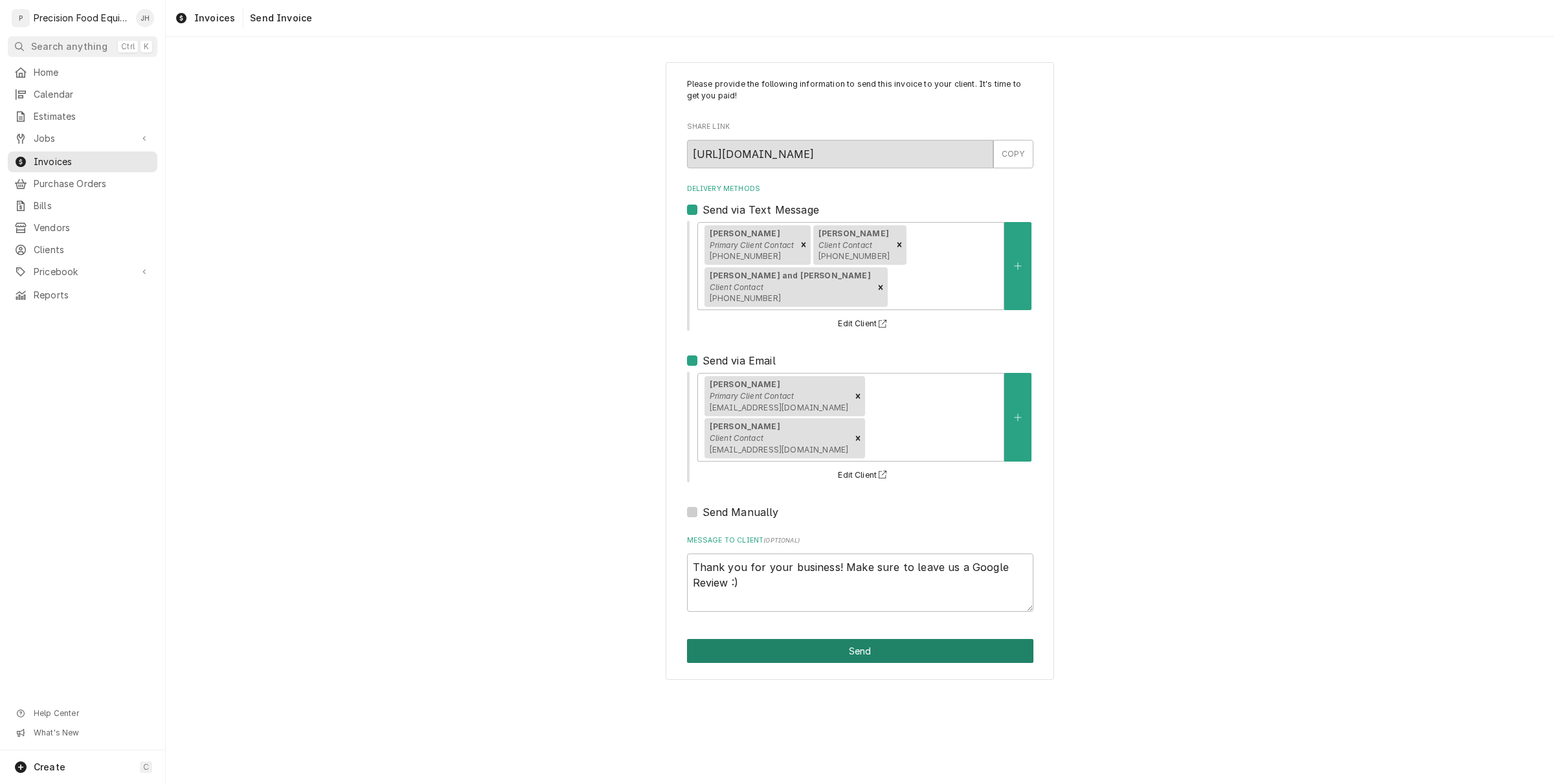
click at [892, 639] on button "Send" at bounding box center [860, 651] width 347 height 24
type textarea "x"
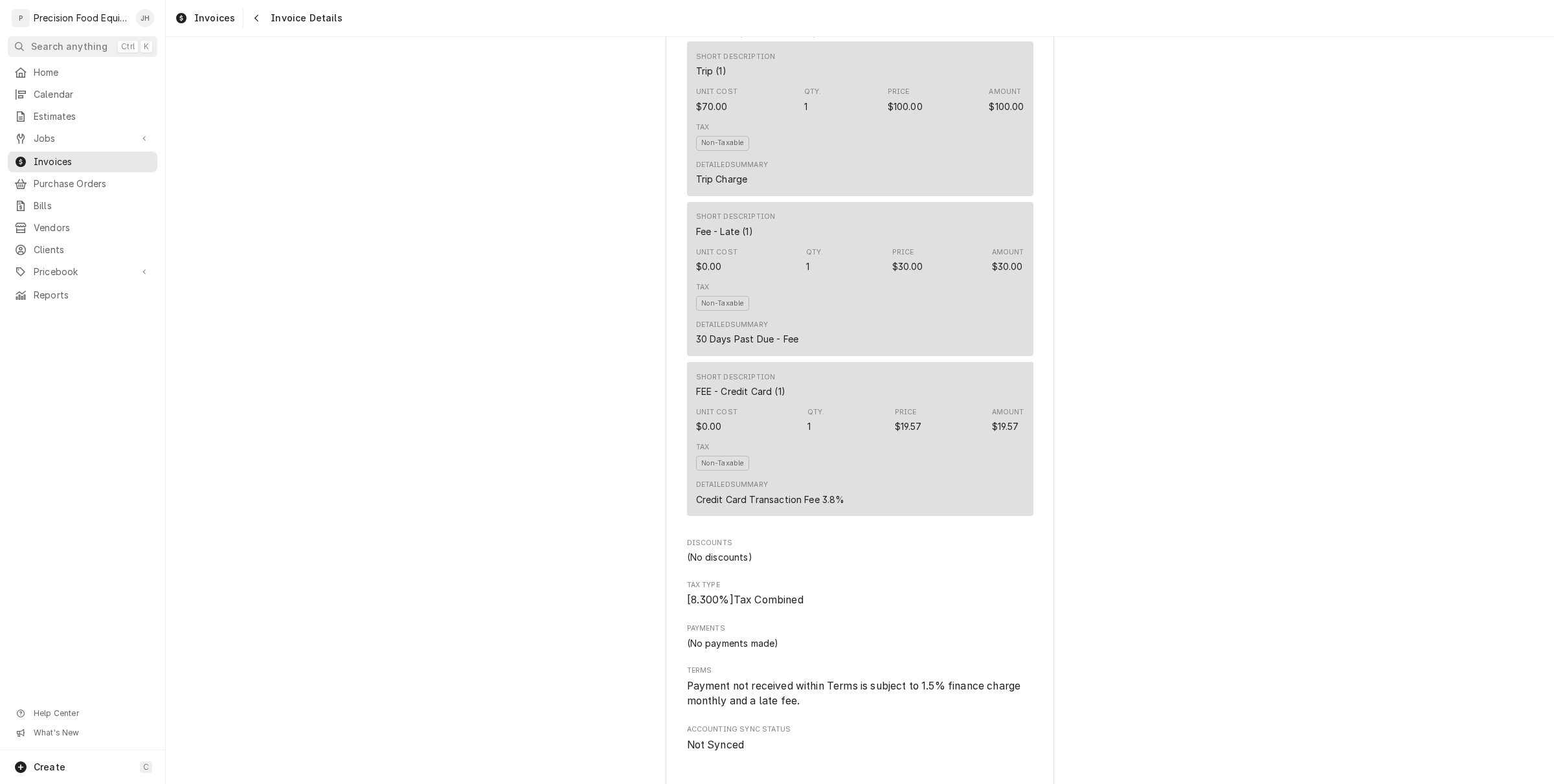
scroll to position [1839, 0]
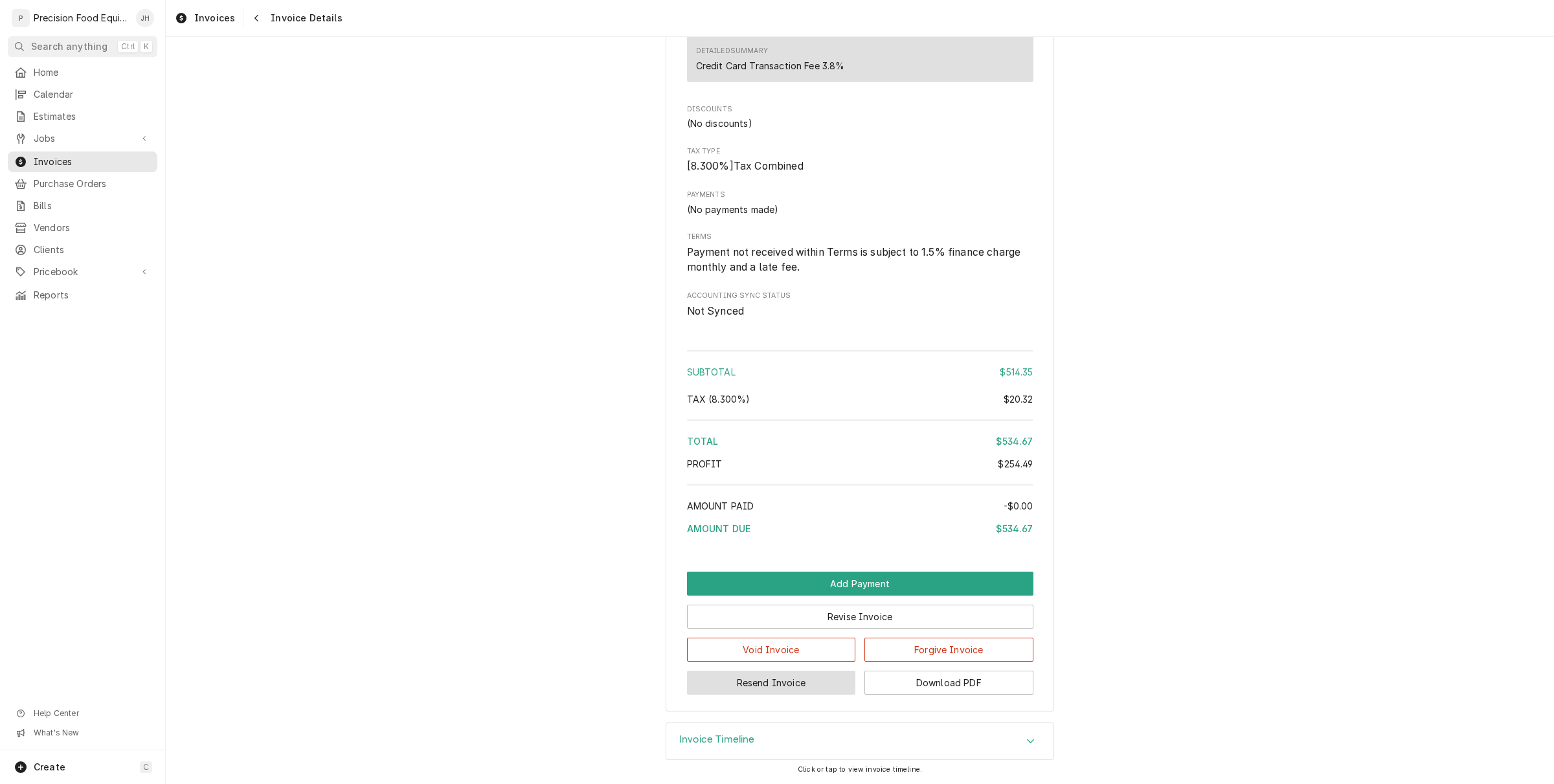
click at [817, 681] on button "Resend Invoice" at bounding box center [772, 683] width 169 height 24
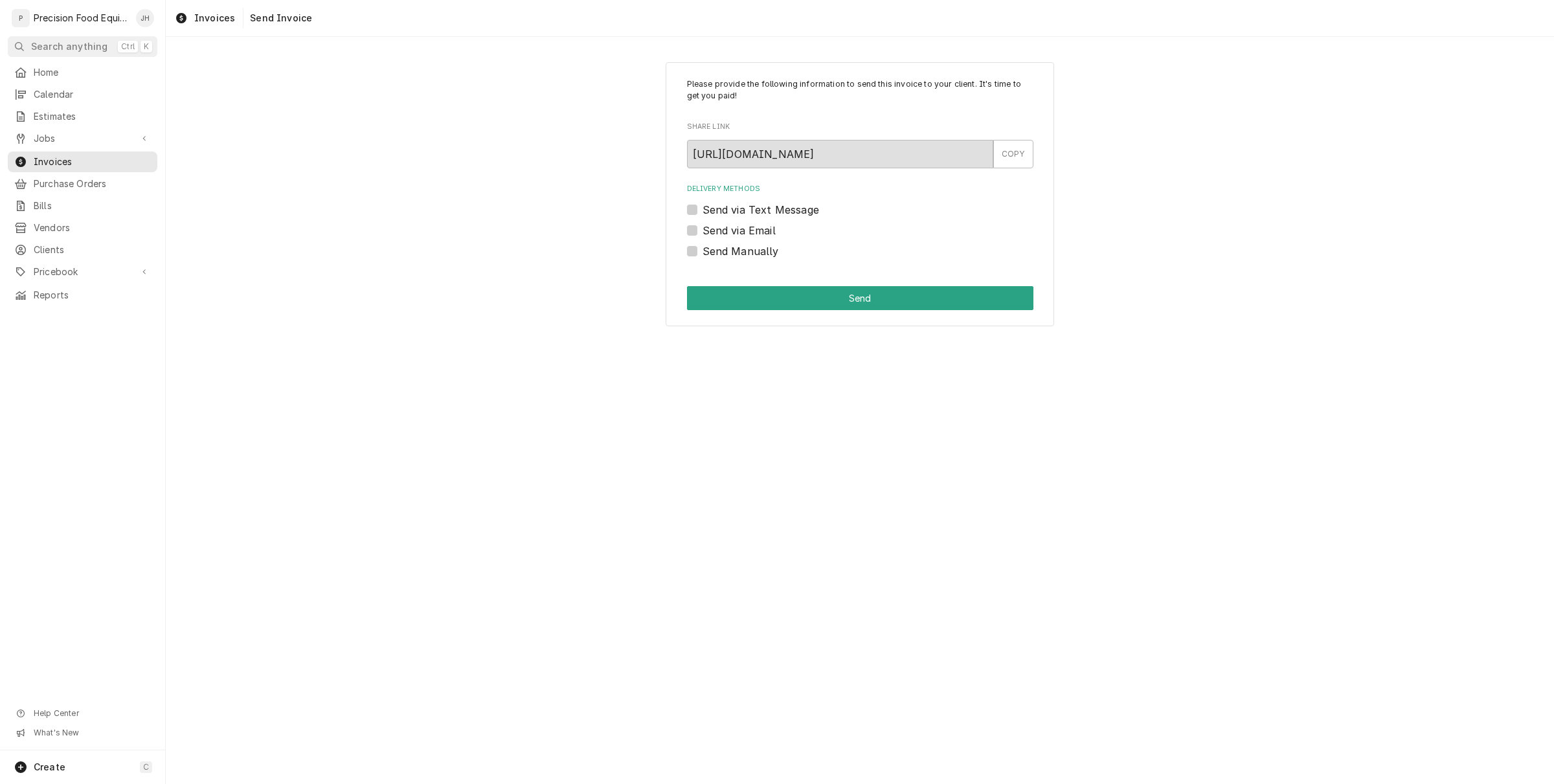
click at [703, 211] on label "Send via Text Message" at bounding box center [761, 209] width 117 height 15
click at [703, 211] on input "Send via Text Message" at bounding box center [876, 215] width 347 height 28
checkbox input "true"
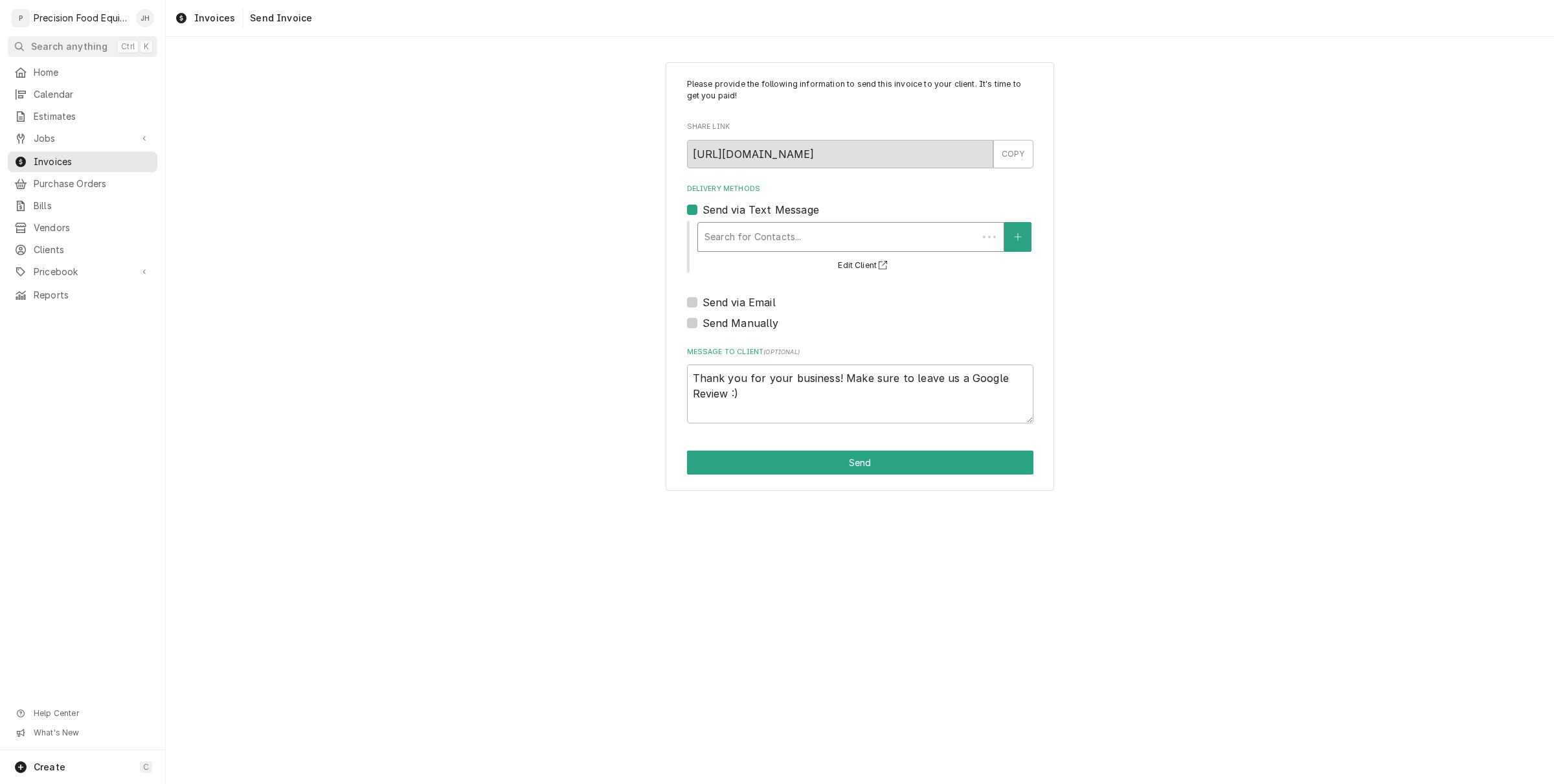
click at [742, 238] on div "Delivery Methods" at bounding box center [838, 237] width 267 height 24
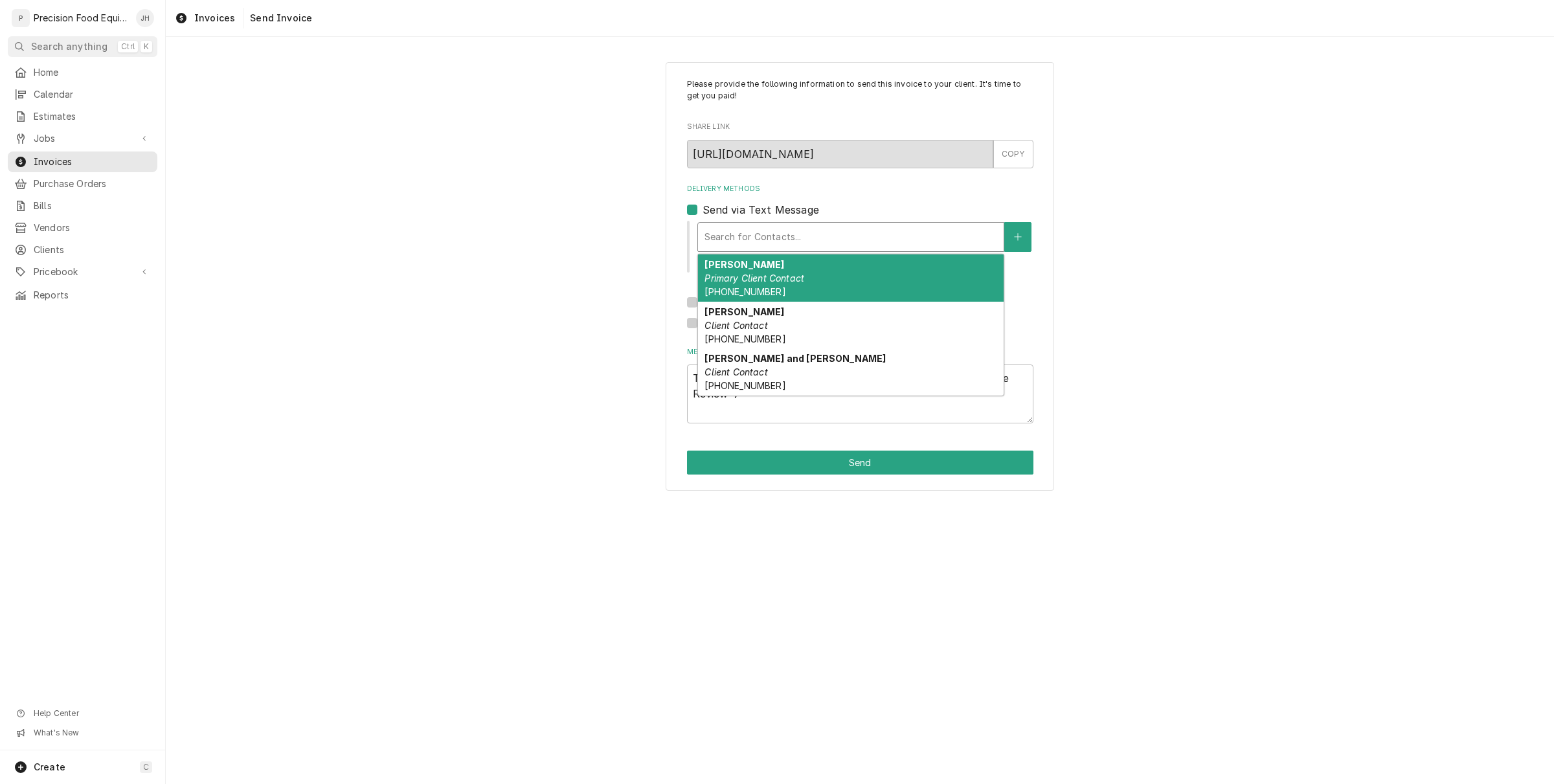
click at [515, 226] on div "Please provide the following information to send this invoice to your client. I…" at bounding box center [859, 276] width 1388 height 452
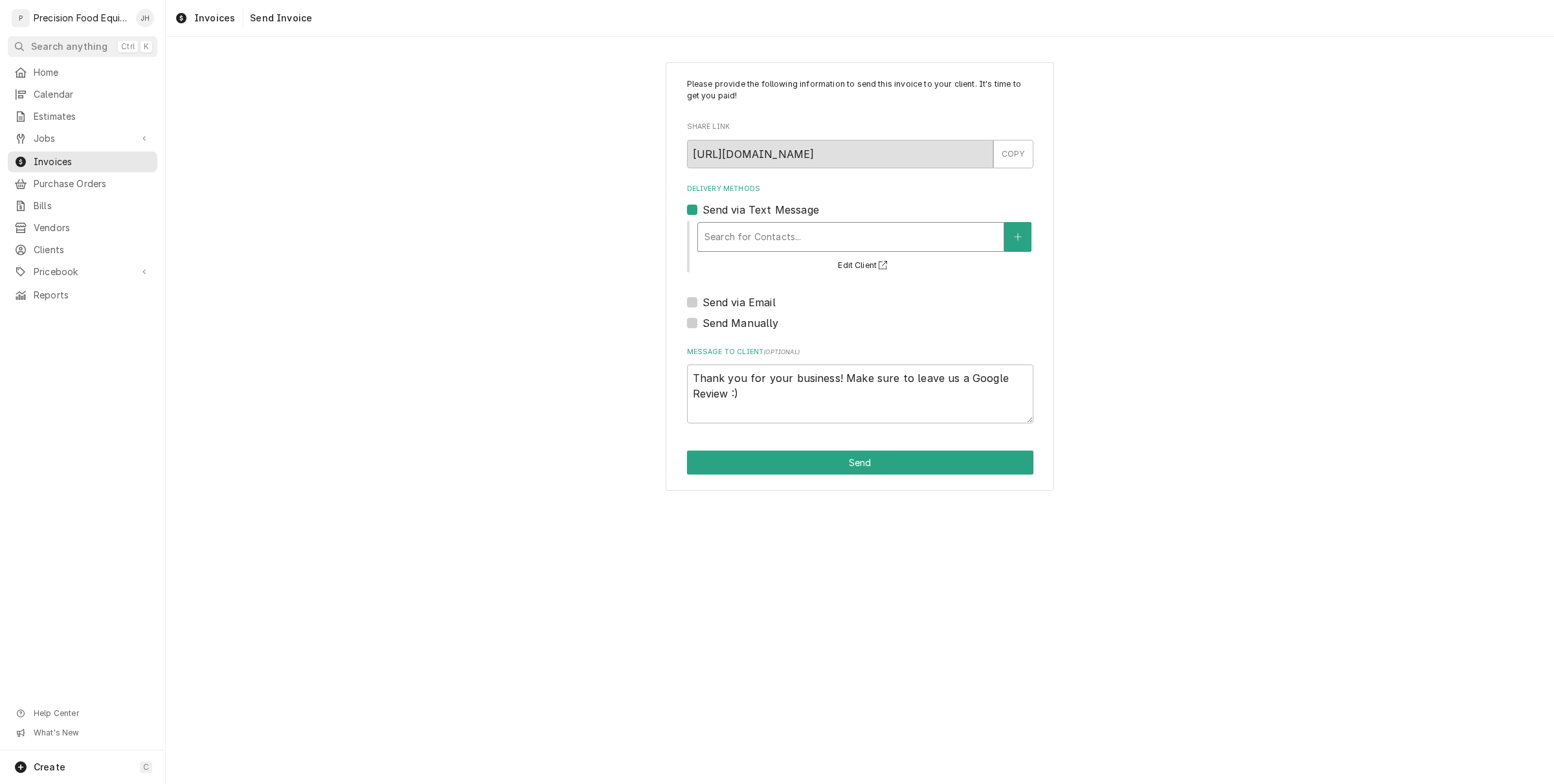
click at [784, 232] on div "Delivery Methods" at bounding box center [850, 237] width 293 height 24
click at [574, 179] on div "Please provide the following information to send this invoice to your client. I…" at bounding box center [859, 276] width 1388 height 452
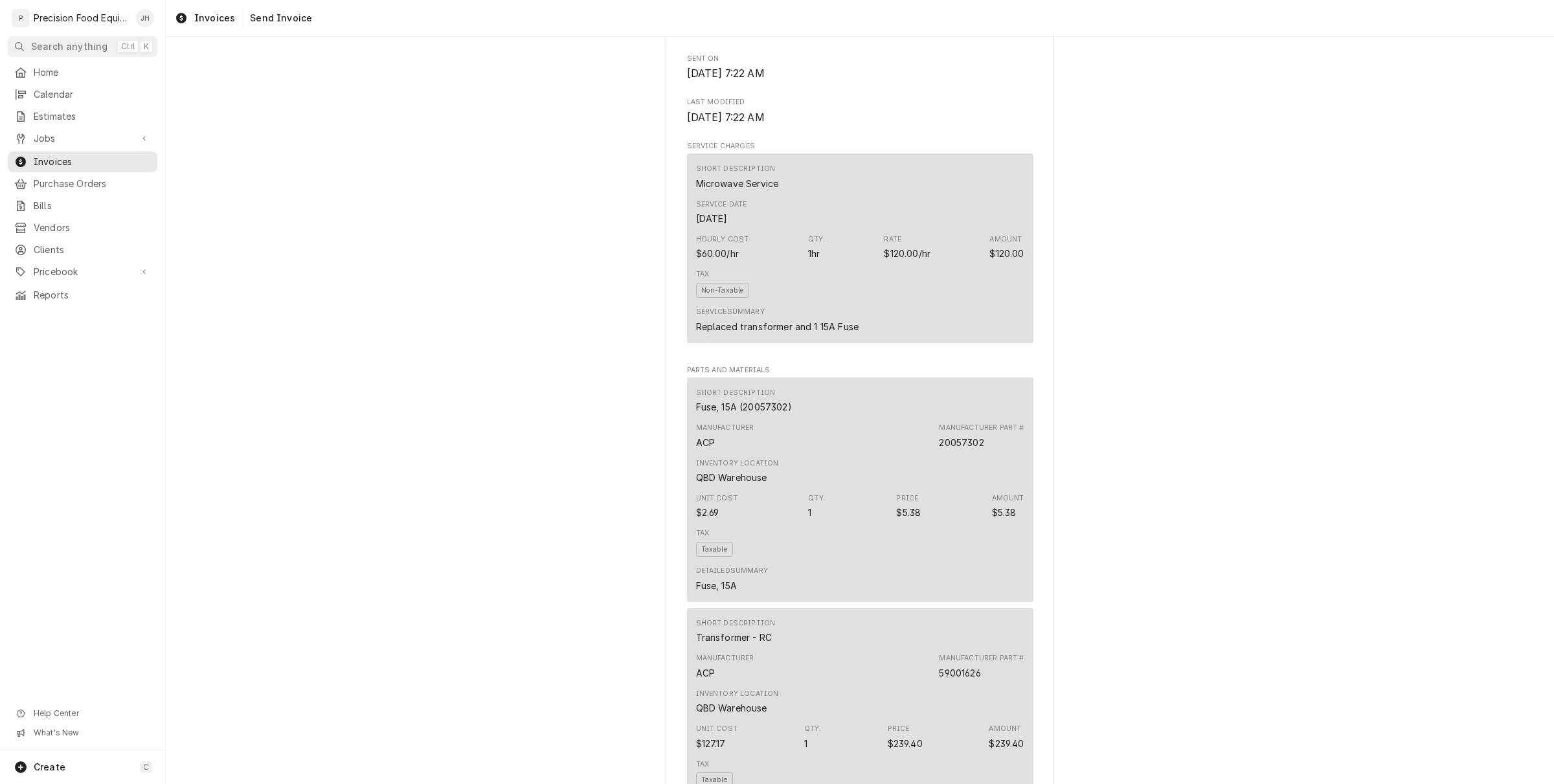
scroll to position [544, 0]
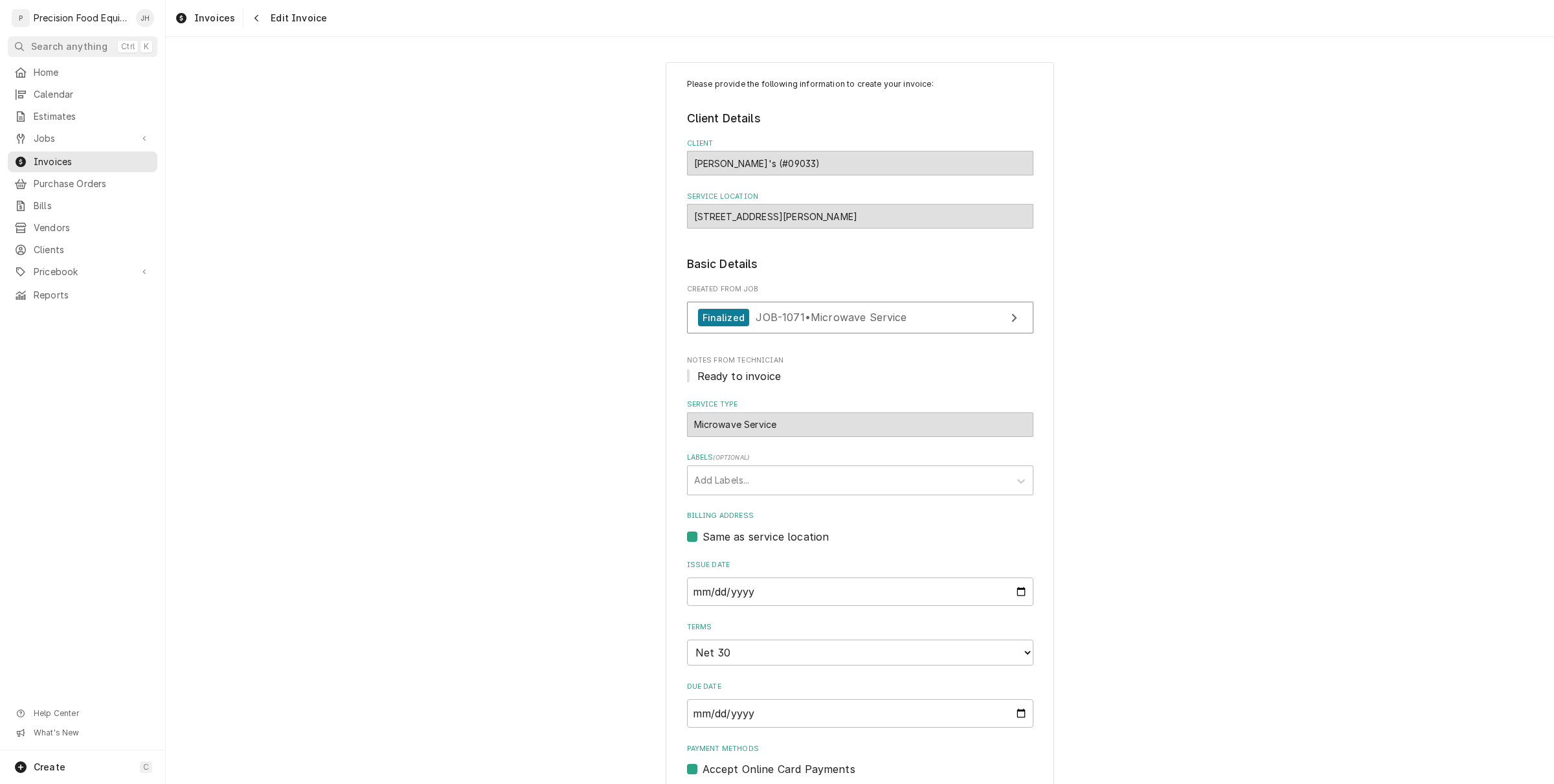
click at [237, 14] on div "Invoices Edit Invoice" at bounding box center [248, 18] width 158 height 21
click at [251, 12] on div "Navigate back" at bounding box center [256, 18] width 13 height 13
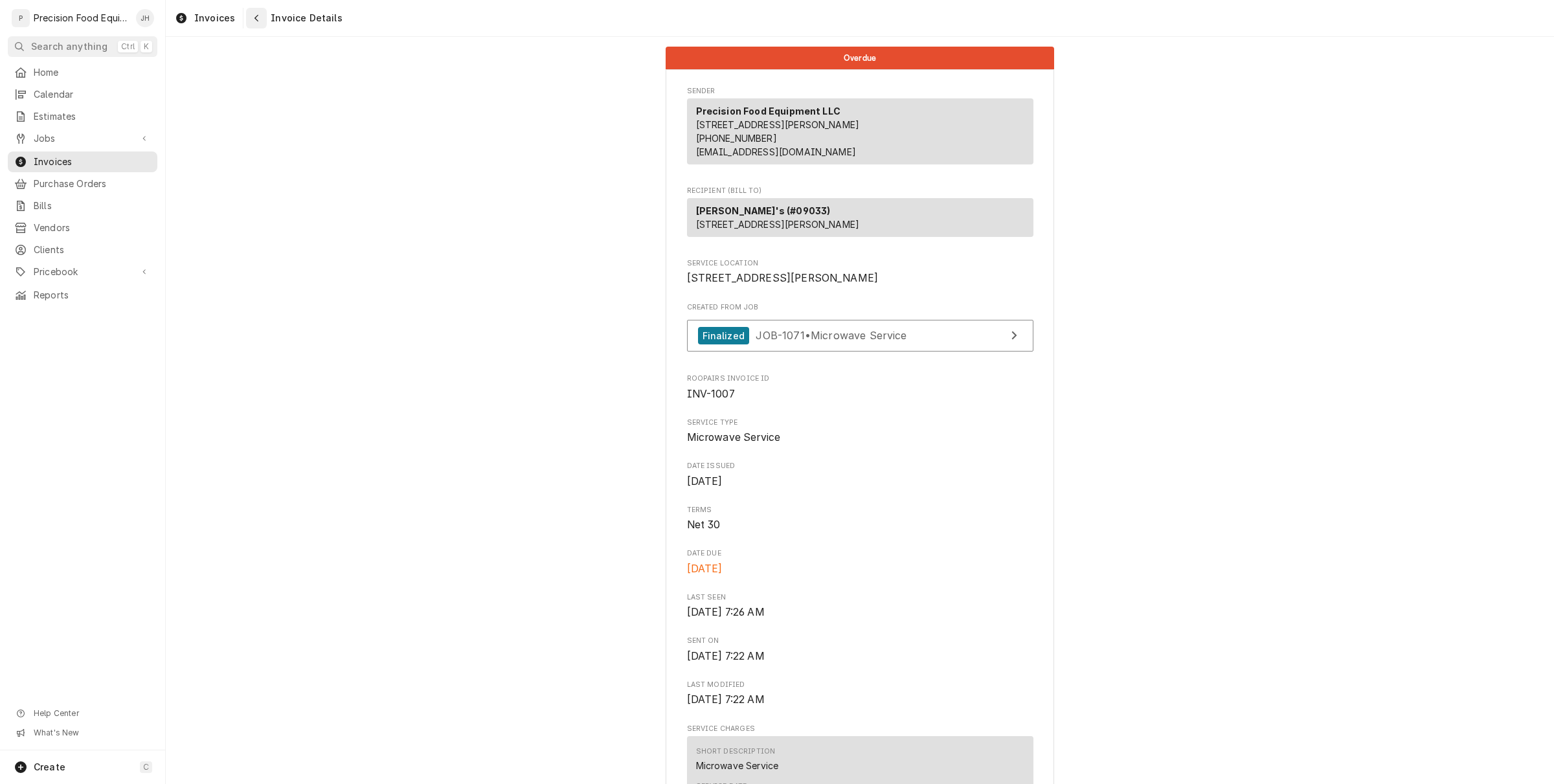
click at [246, 14] on button "Navigate back" at bounding box center [256, 18] width 21 height 21
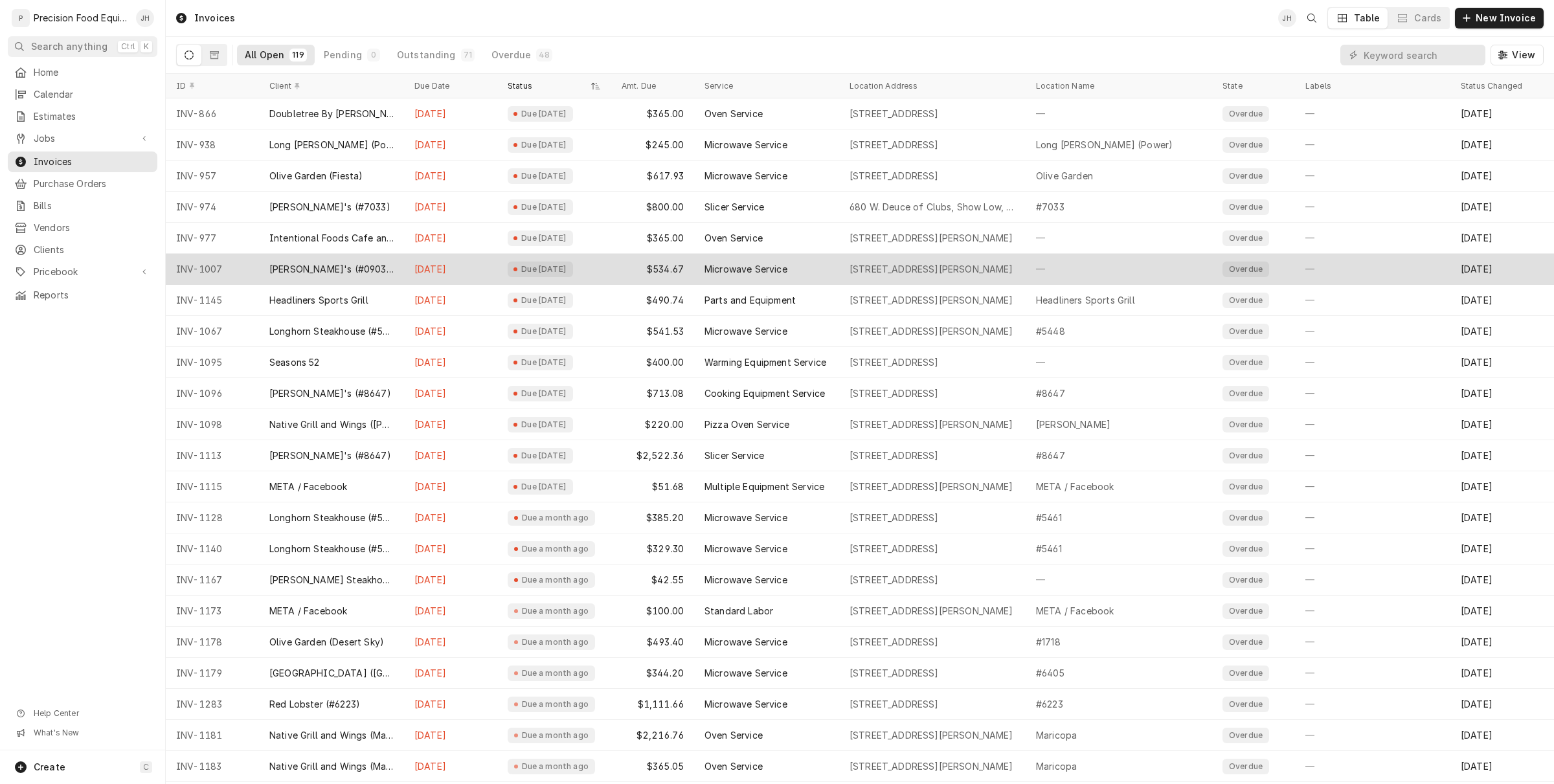
click at [855, 276] on div "[STREET_ADDRESS][PERSON_NAME]" at bounding box center [933, 269] width 187 height 31
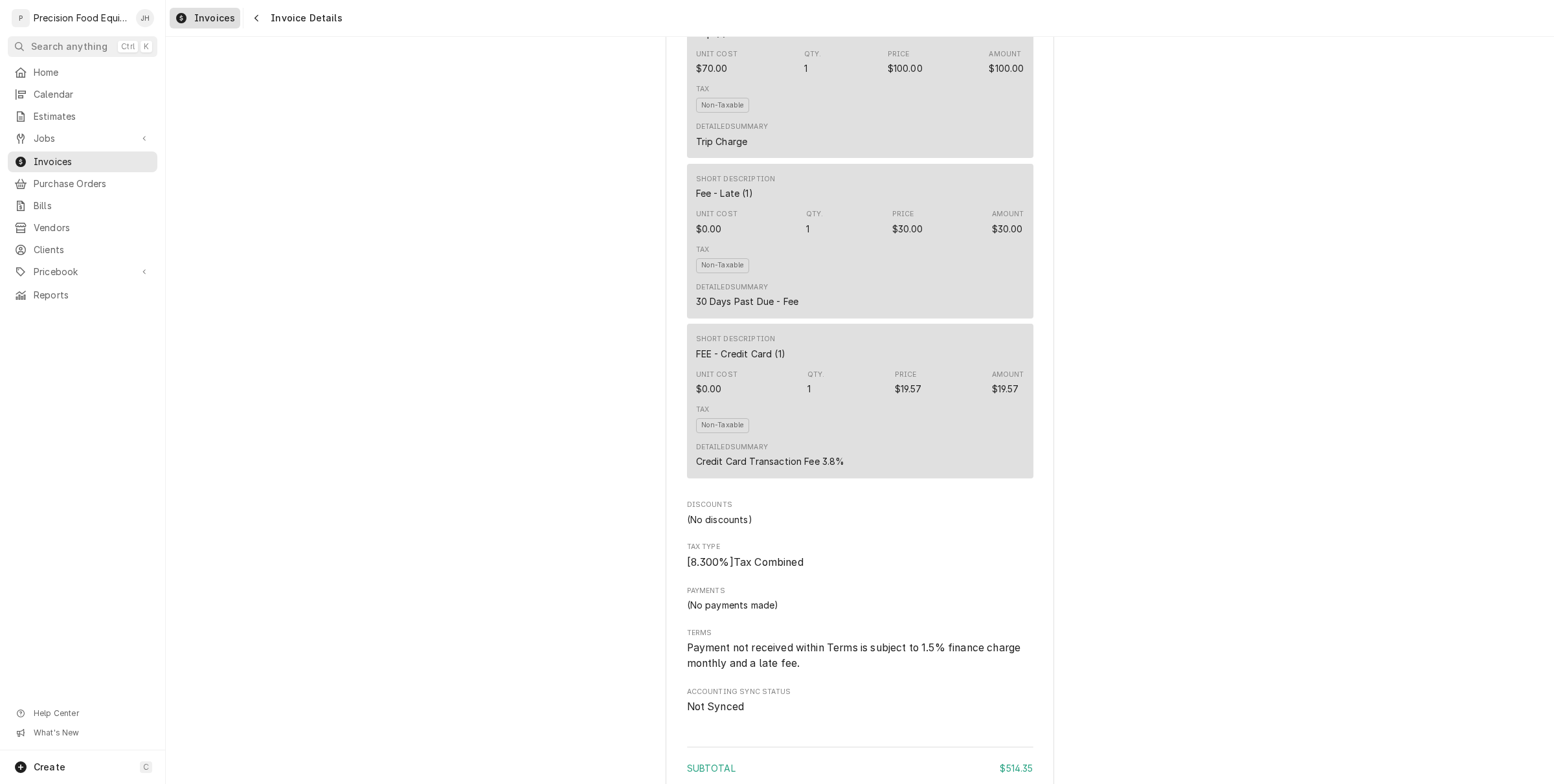
scroll to position [1073, 0]
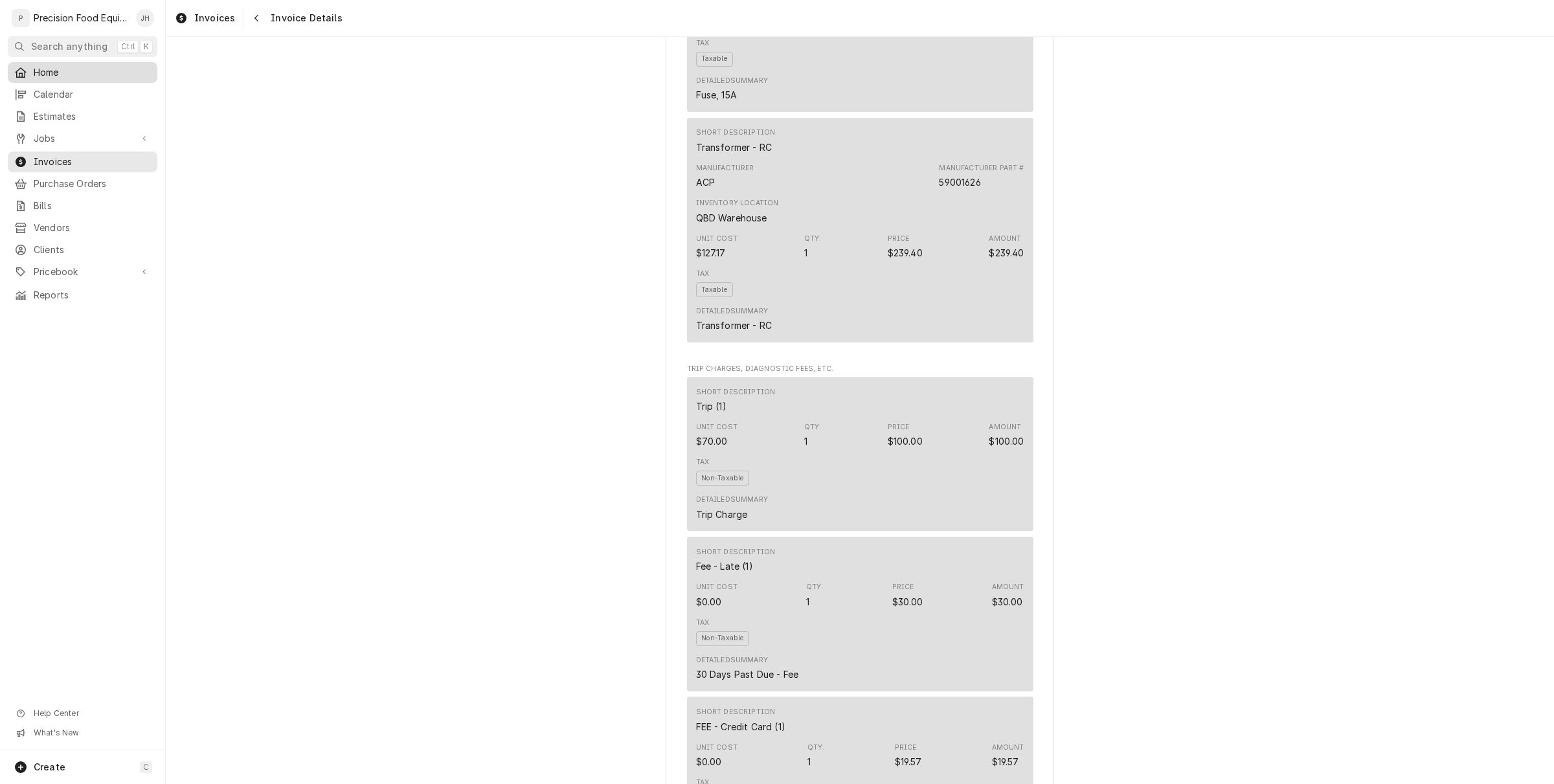
click at [43, 74] on span "Home" at bounding box center [91, 72] width 117 height 13
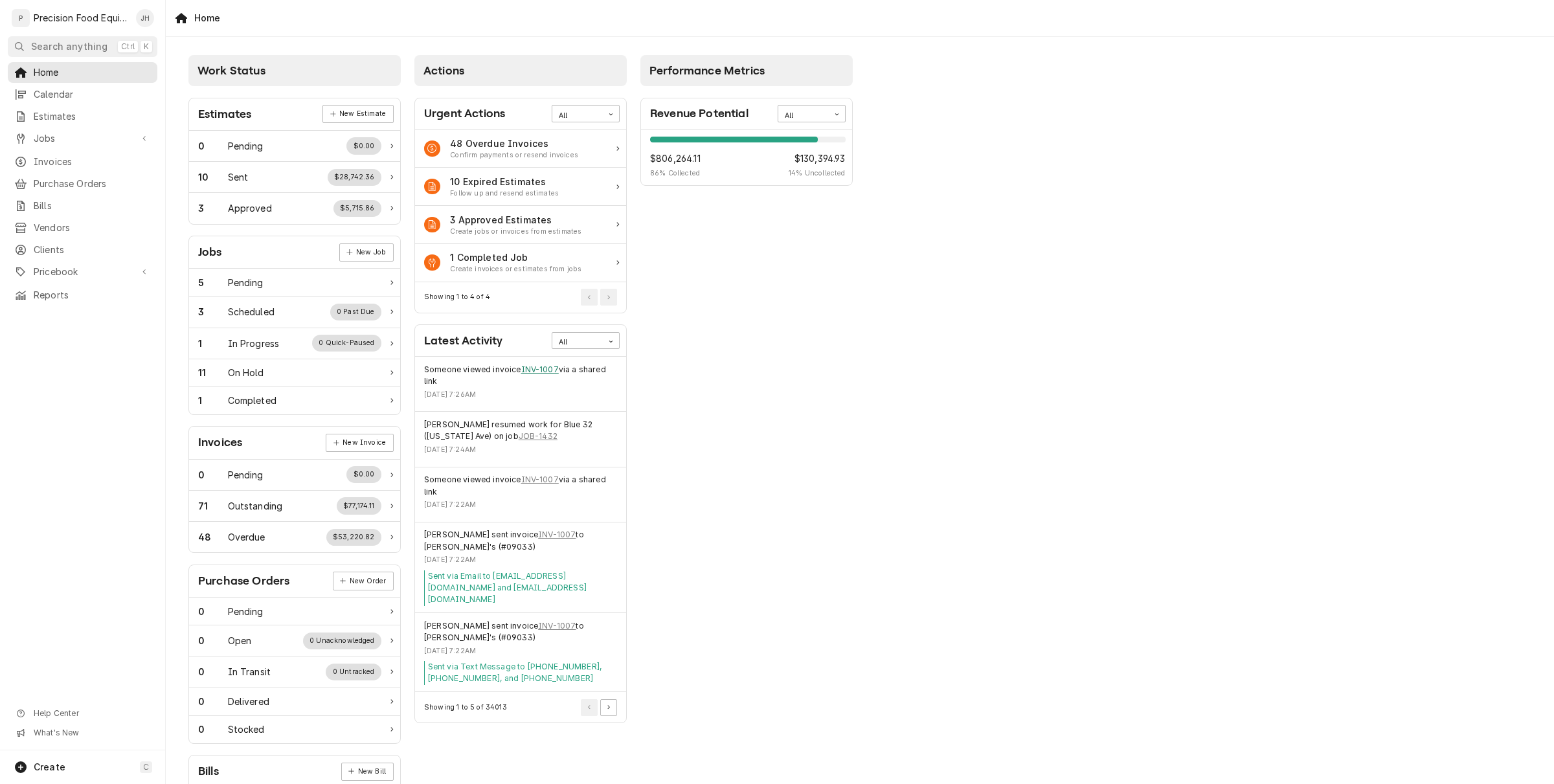
click at [544, 369] on link "INV-1007" at bounding box center [540, 369] width 37 height 12
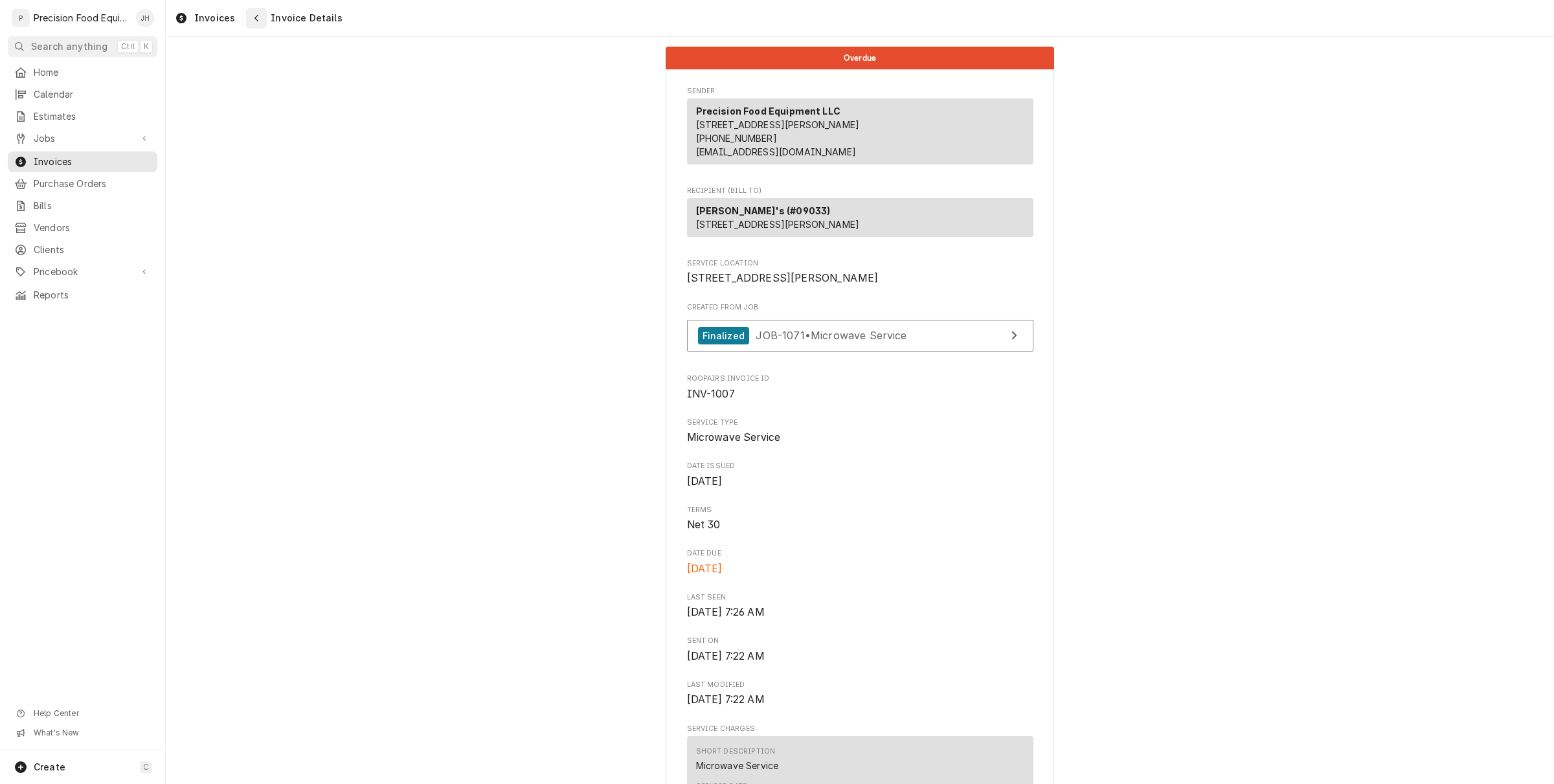
click at [253, 24] on button "Navigate back" at bounding box center [256, 18] width 21 height 21
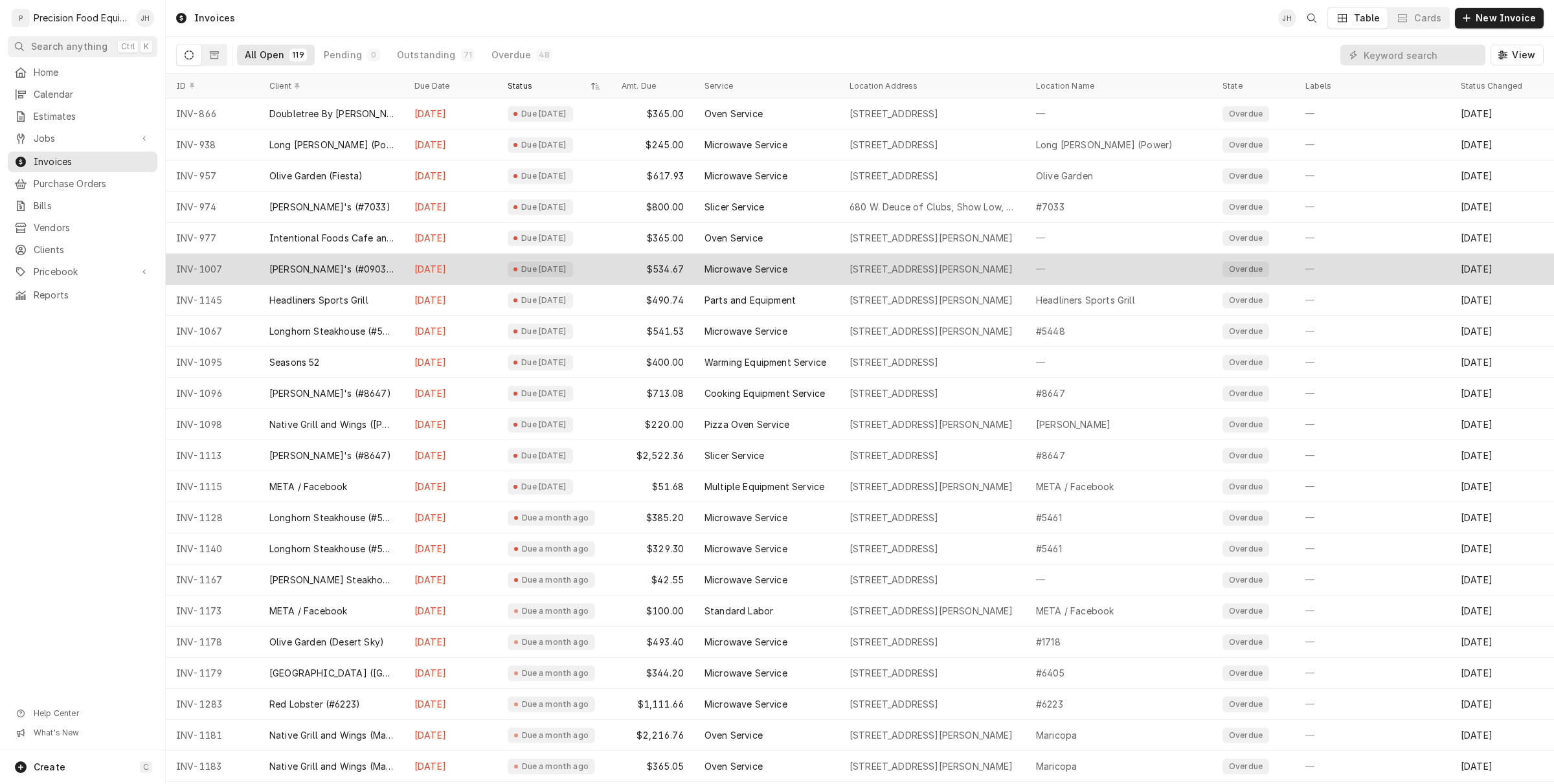
click at [743, 281] on div "Microwave Service" at bounding box center [767, 269] width 145 height 31
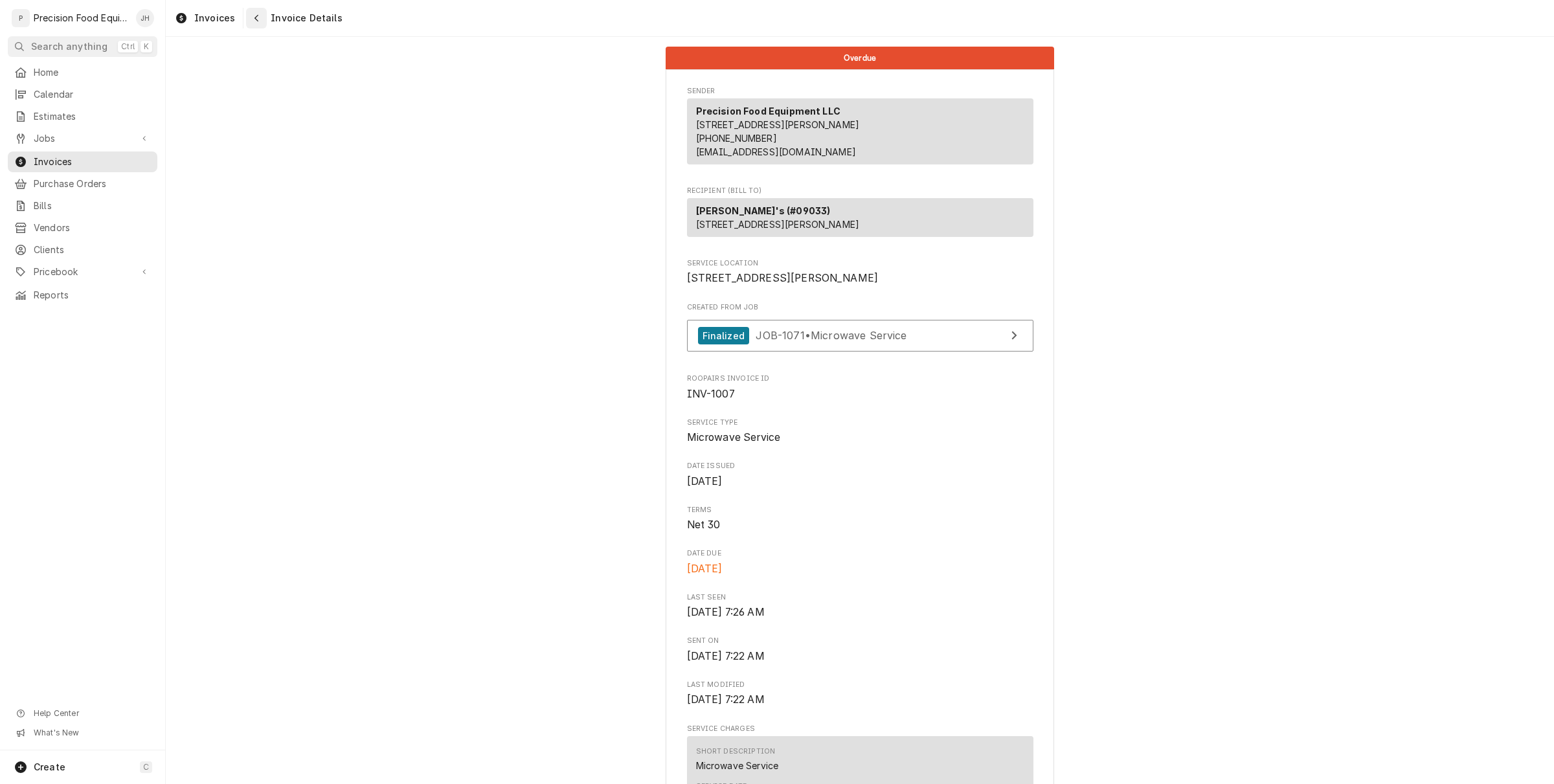
click at [250, 22] on div "Navigate back" at bounding box center [256, 18] width 13 height 13
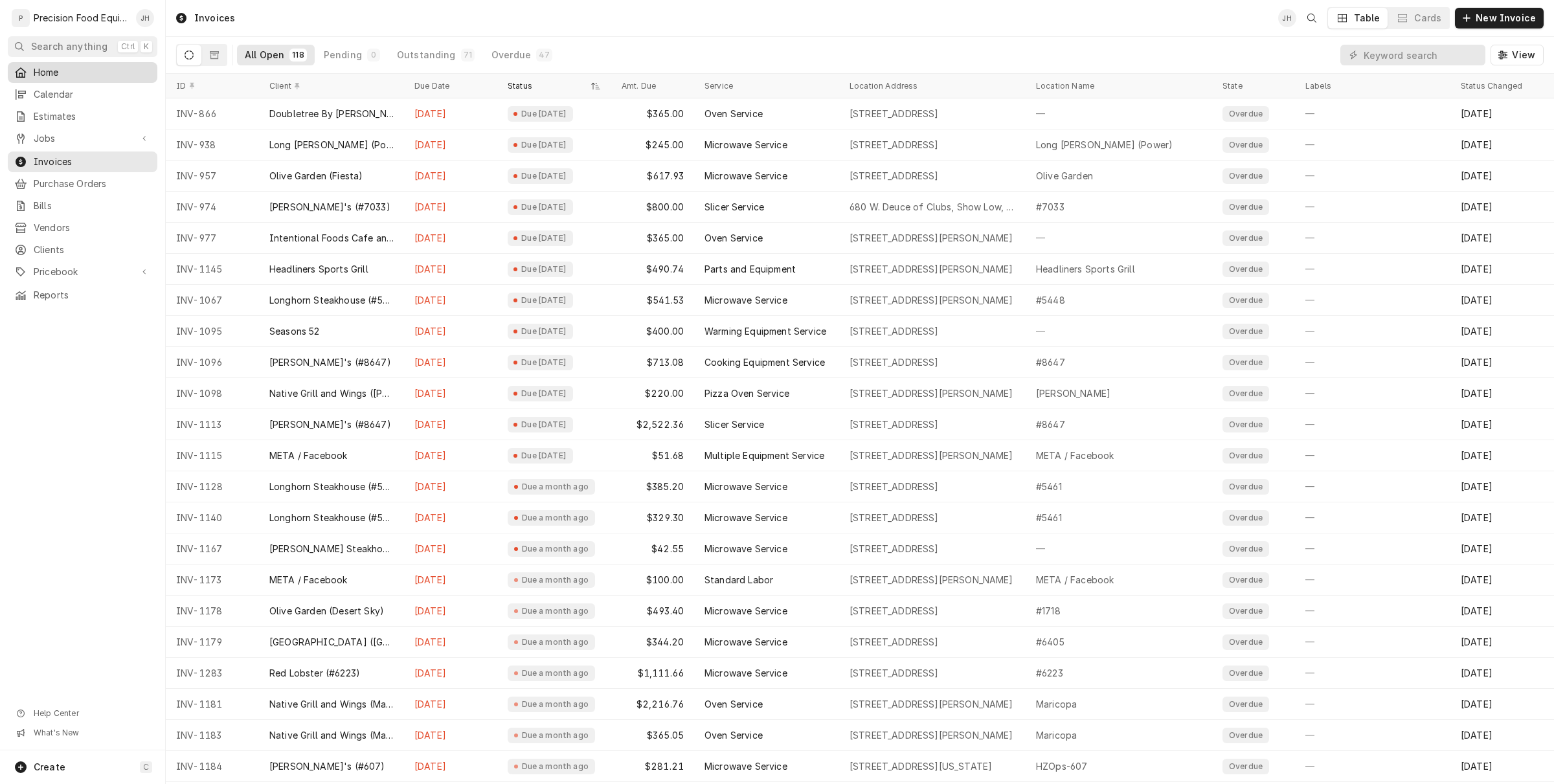
click at [91, 70] on span "Home" at bounding box center [91, 72] width 117 height 13
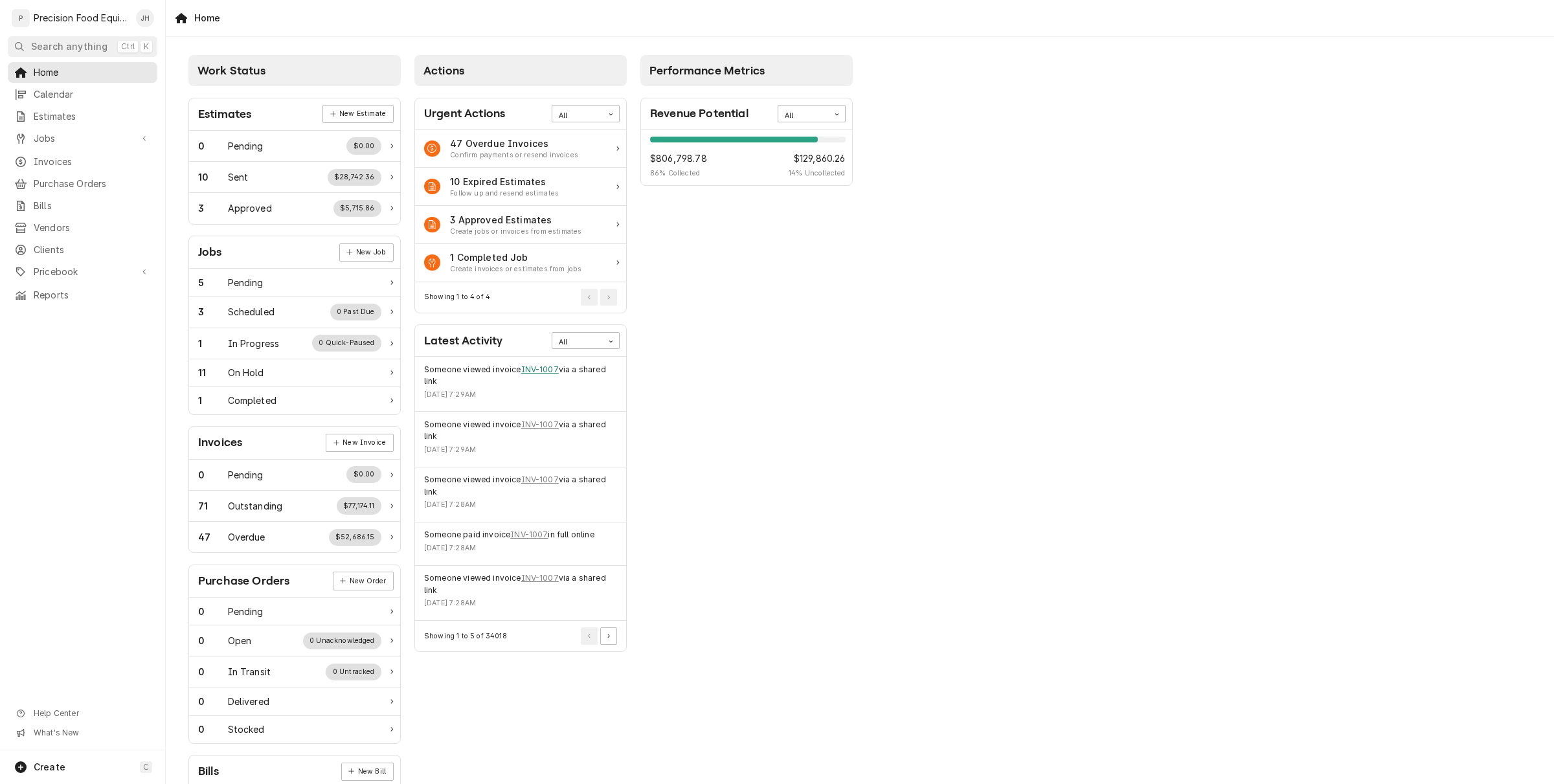
click at [546, 372] on link "INV-1007" at bounding box center [540, 369] width 37 height 12
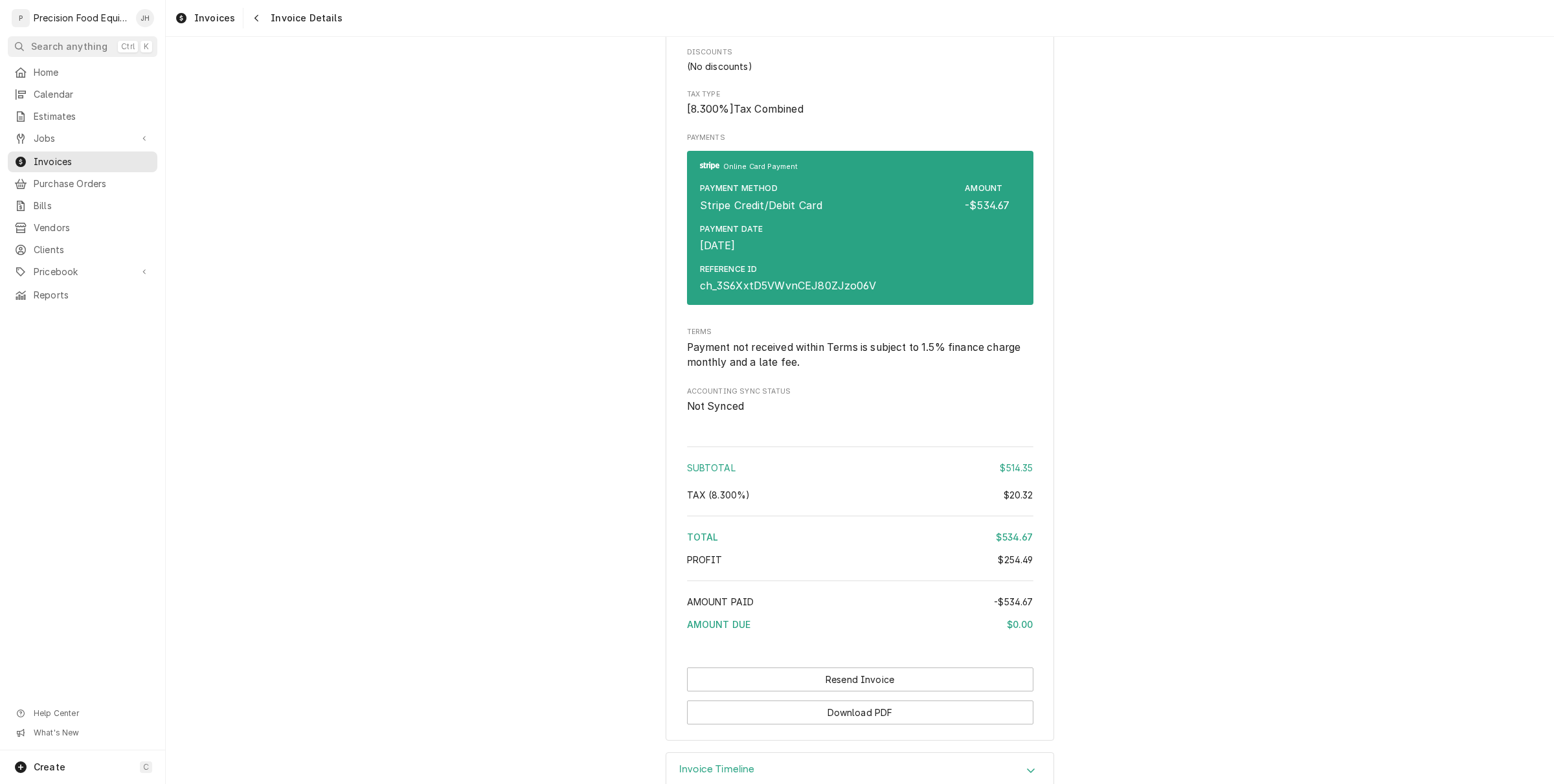
scroll to position [2011, 0]
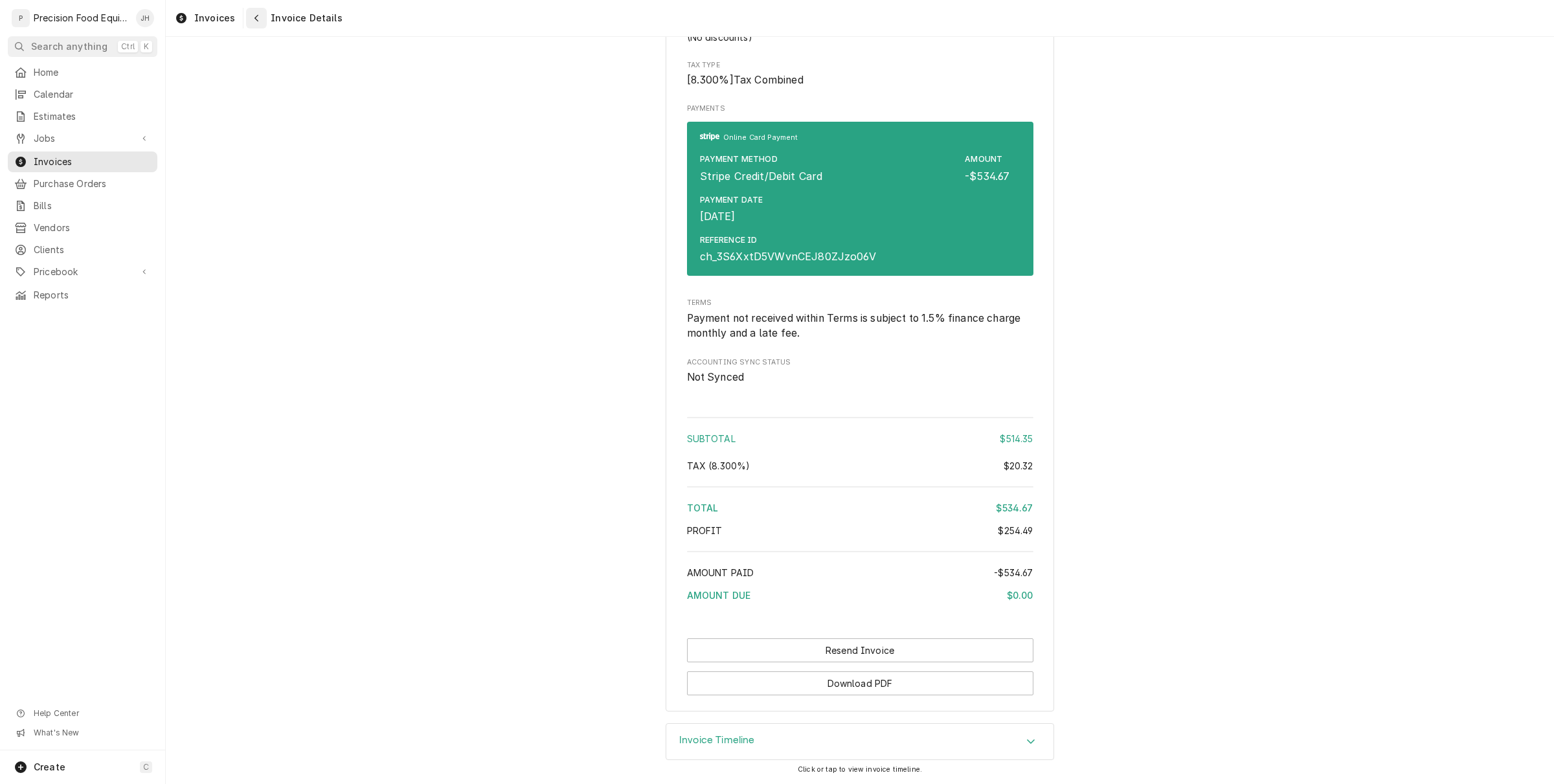
click at [260, 24] on button "Navigate back" at bounding box center [256, 18] width 21 height 21
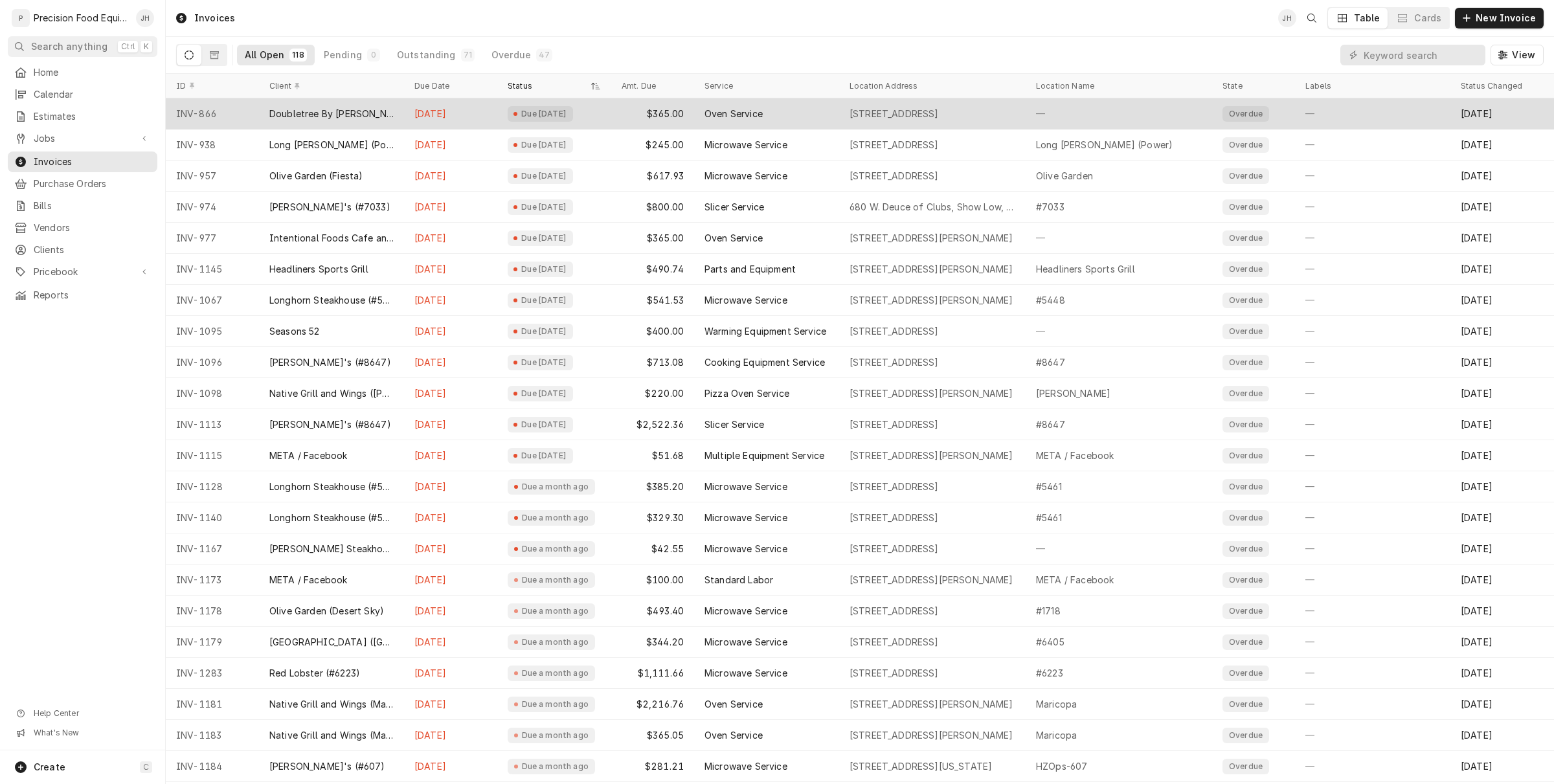
click at [628, 110] on div "$365.00" at bounding box center [653, 114] width 83 height 31
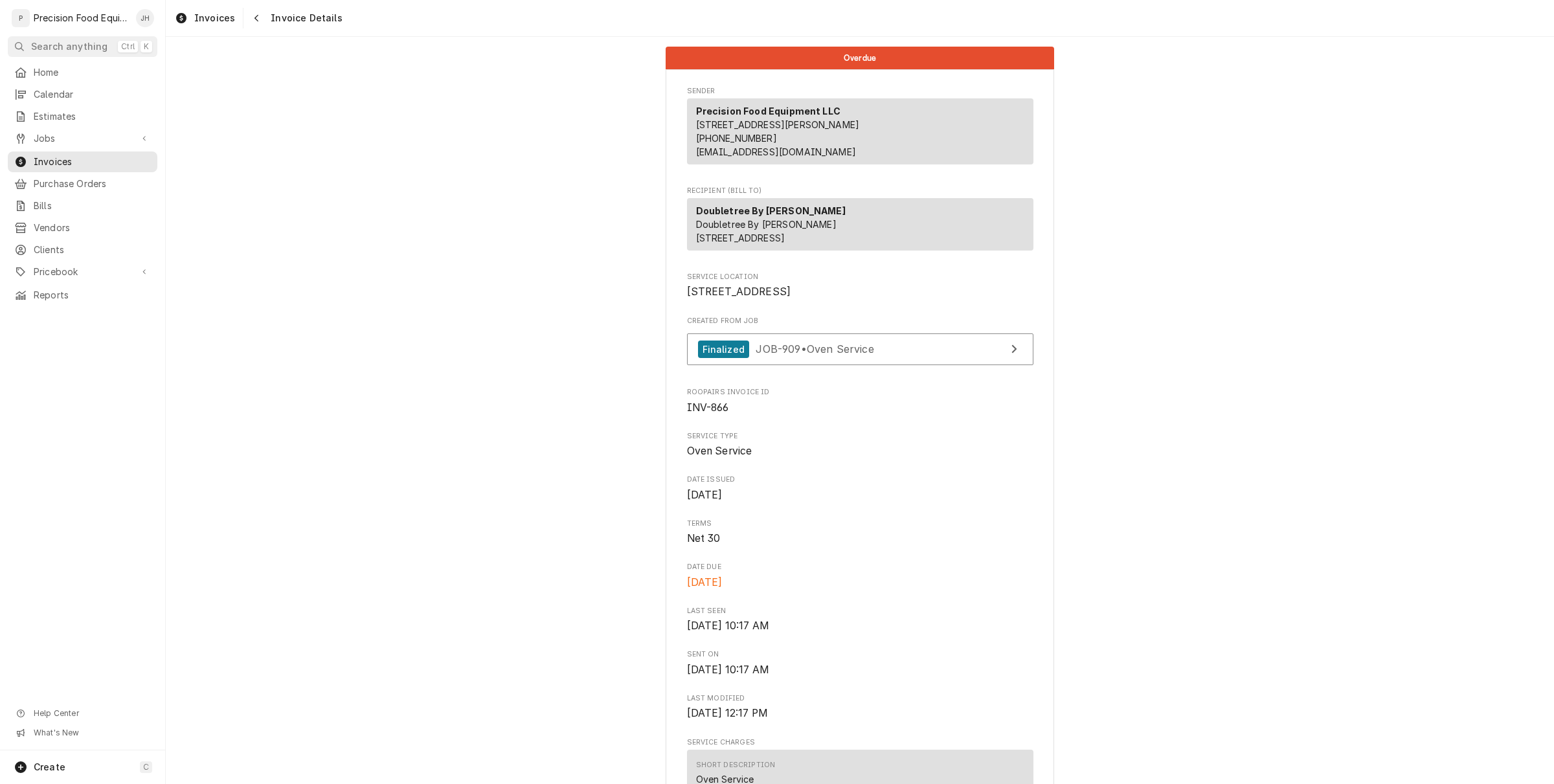
click at [775, 241] on span "Doubletree By [PERSON_NAME] [STREET_ADDRESS]" at bounding box center [766, 231] width 140 height 24
drag, startPoint x: 686, startPoint y: 228, endPoint x: 794, endPoint y: 276, distance: 118.2
click at [794, 251] on div "Doubletree By Hilton Doubletree By Hilton 1800 S Santan Village Pkwy Gilbert, A…" at bounding box center [860, 225] width 347 height 53
copy p "Doubletree By Hilton Doubletree By Hilton 1800 S Santan Village Pkwy Gilbert, A…"
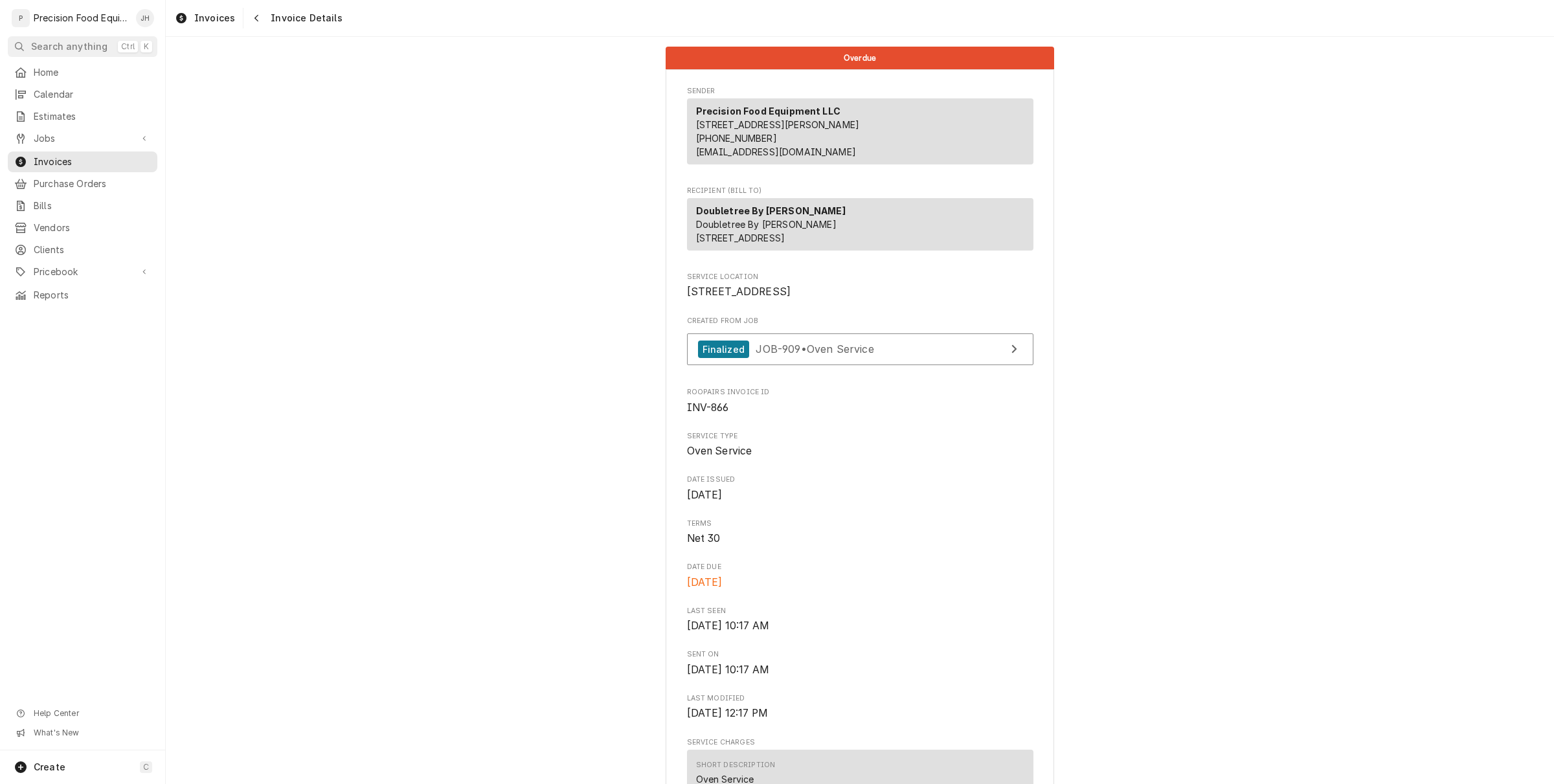
click at [356, 33] on div "Invoices Invoice Details" at bounding box center [859, 18] width 1388 height 36
click at [258, 21] on div "Navigate back" at bounding box center [256, 18] width 13 height 13
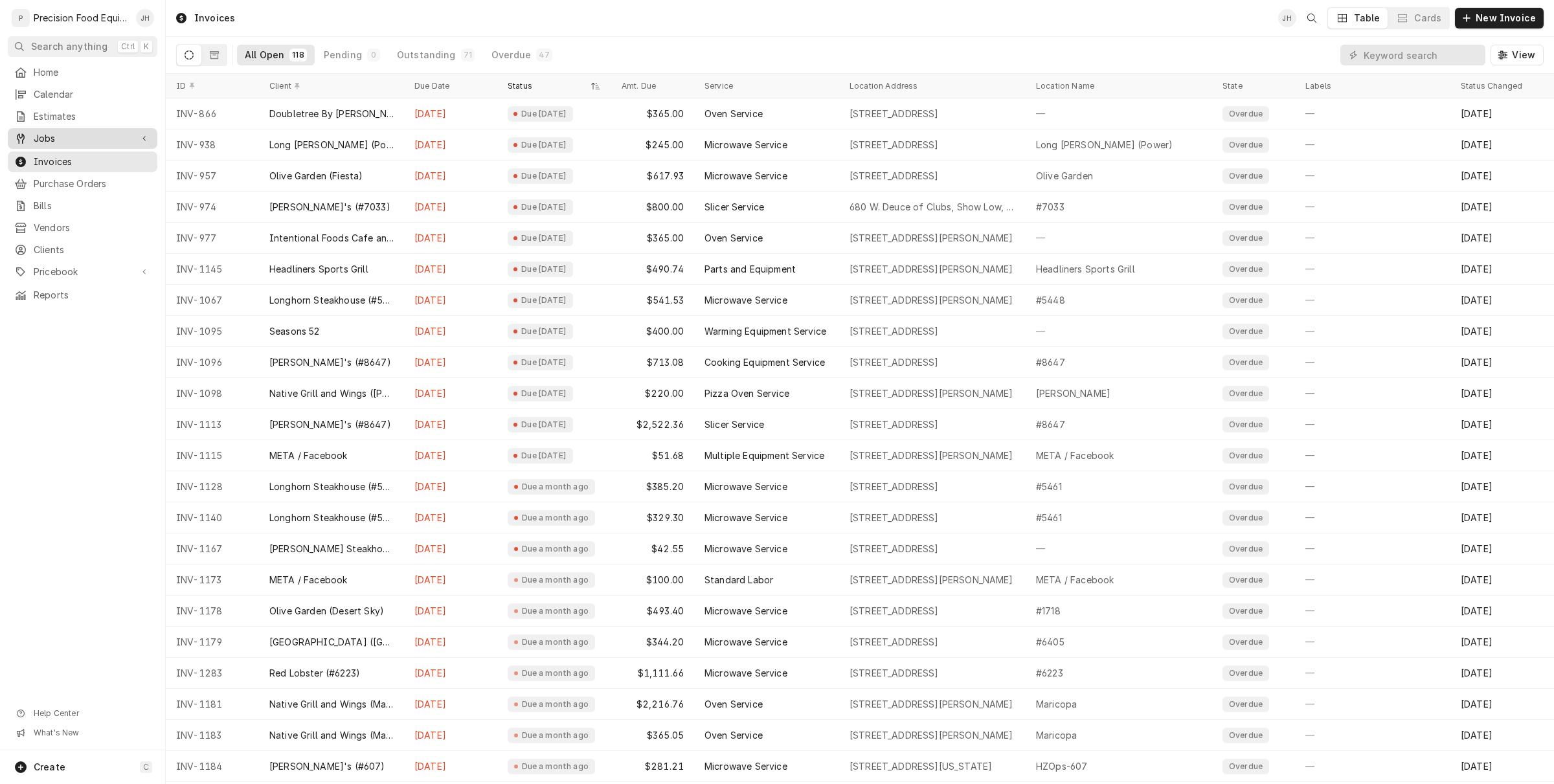
click at [107, 134] on span "Jobs" at bounding box center [82, 139] width 98 height 13
click at [99, 157] on span "Jobs" at bounding box center [91, 160] width 117 height 13
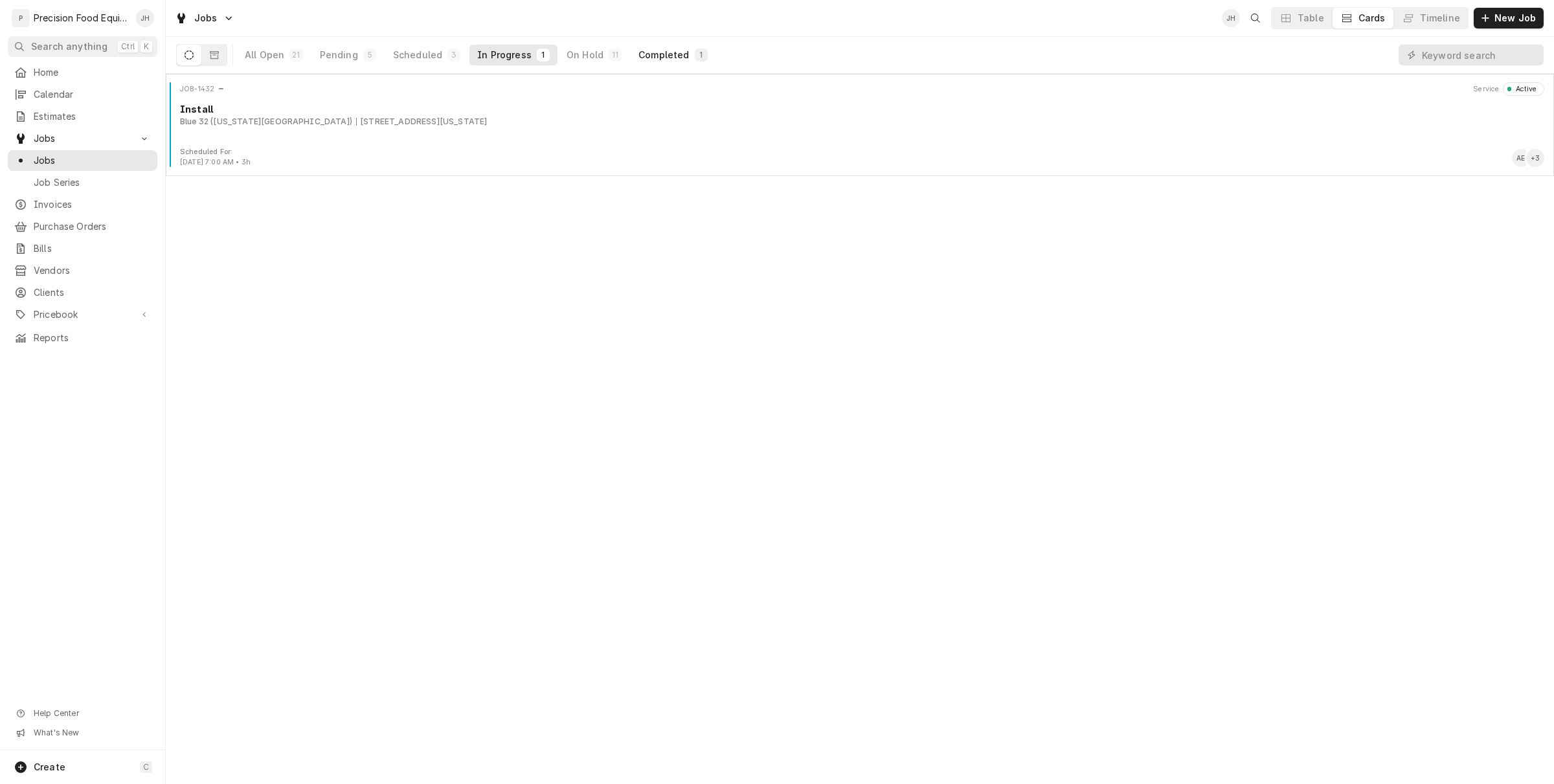
click at [659, 55] on div "Completed" at bounding box center [664, 55] width 51 height 13
click at [568, 53] on div "On Hold" at bounding box center [585, 55] width 37 height 13
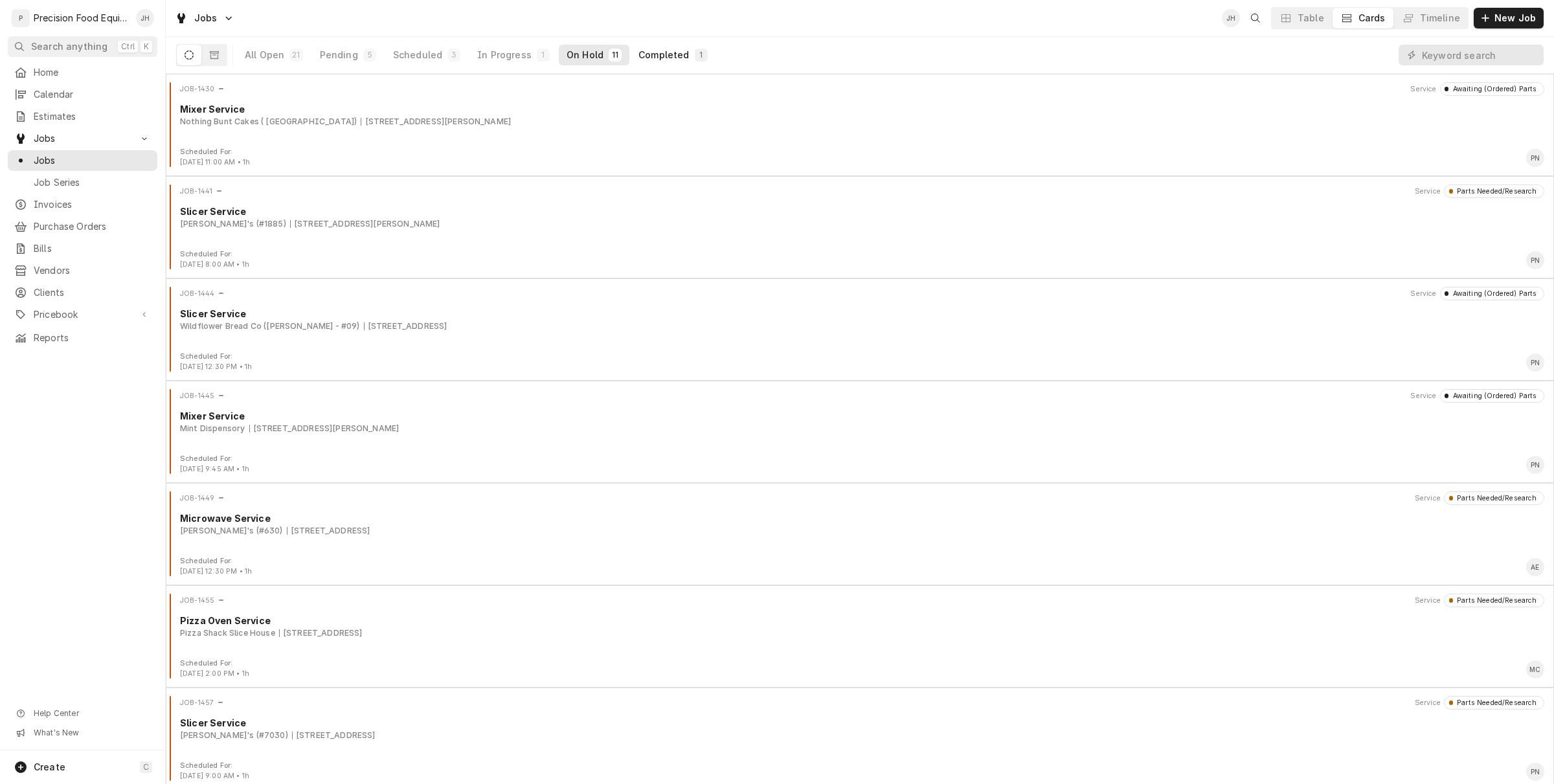
click at [648, 53] on div "Completed" at bounding box center [664, 55] width 51 height 13
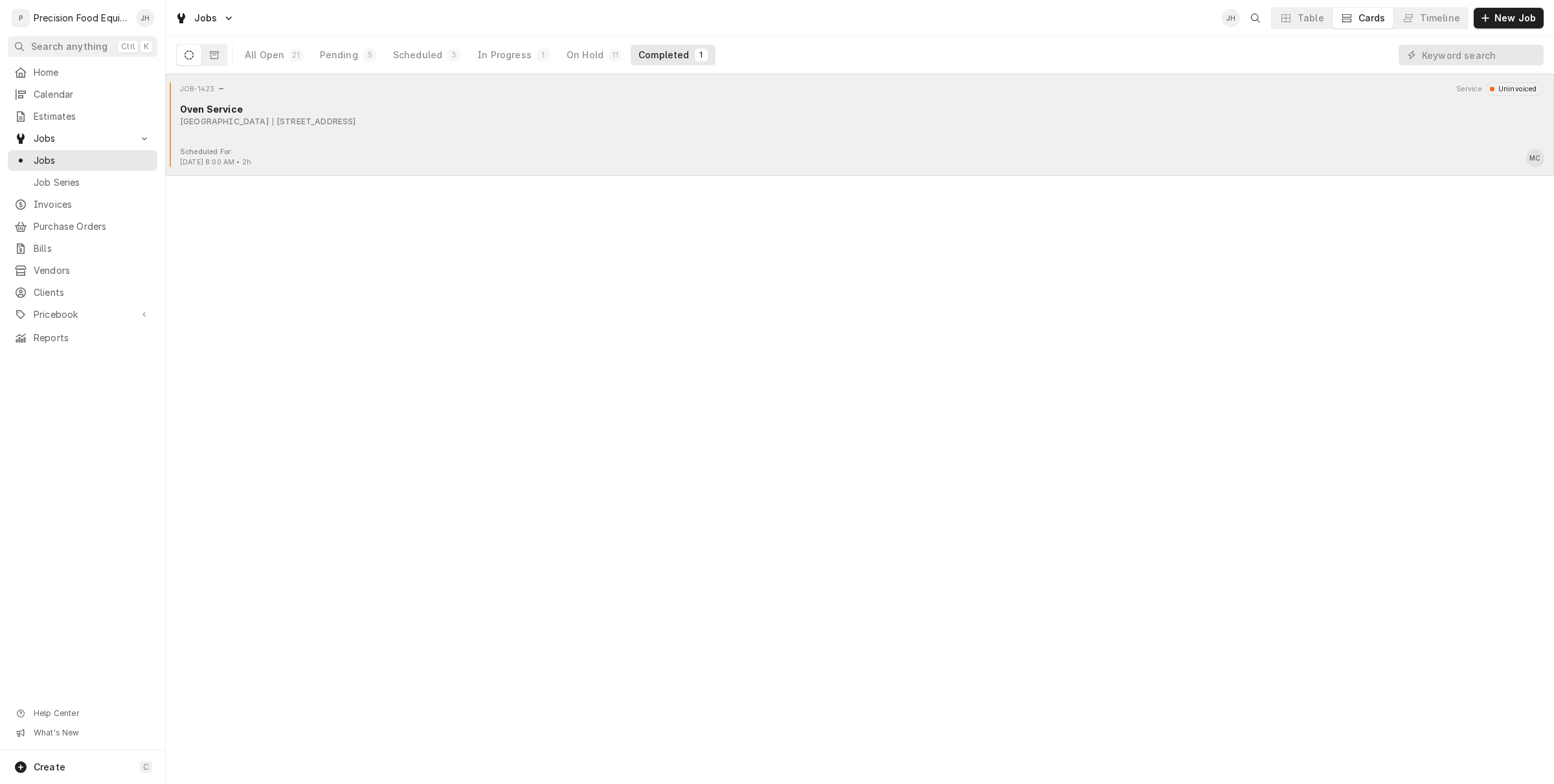
click at [645, 100] on div "JOB-1423 Service Uninvoiced Oven Service [GEOGRAPHIC_DATA][STREET_ADDRESS]" at bounding box center [860, 115] width 1378 height 65
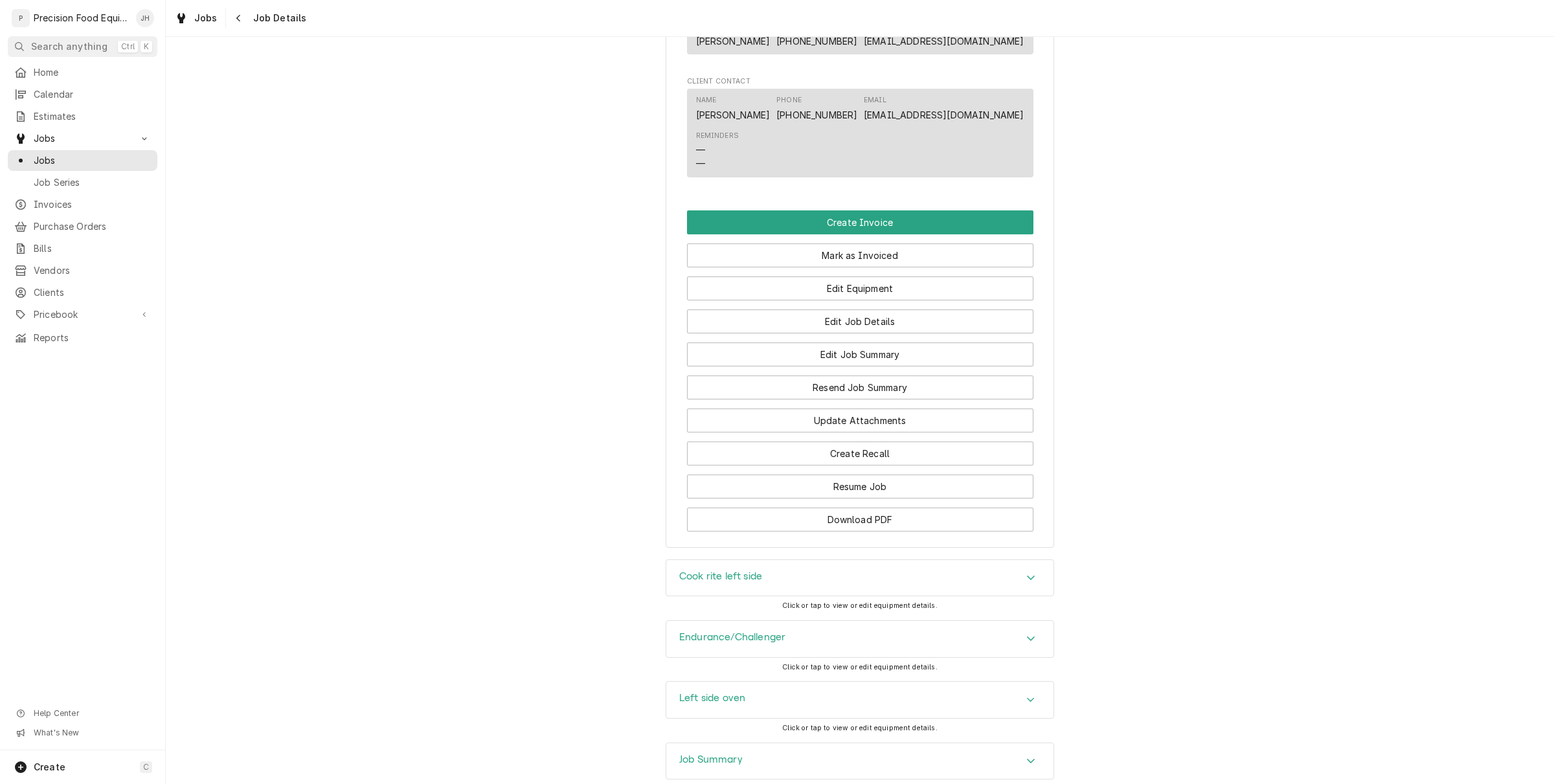
scroll to position [957, 0]
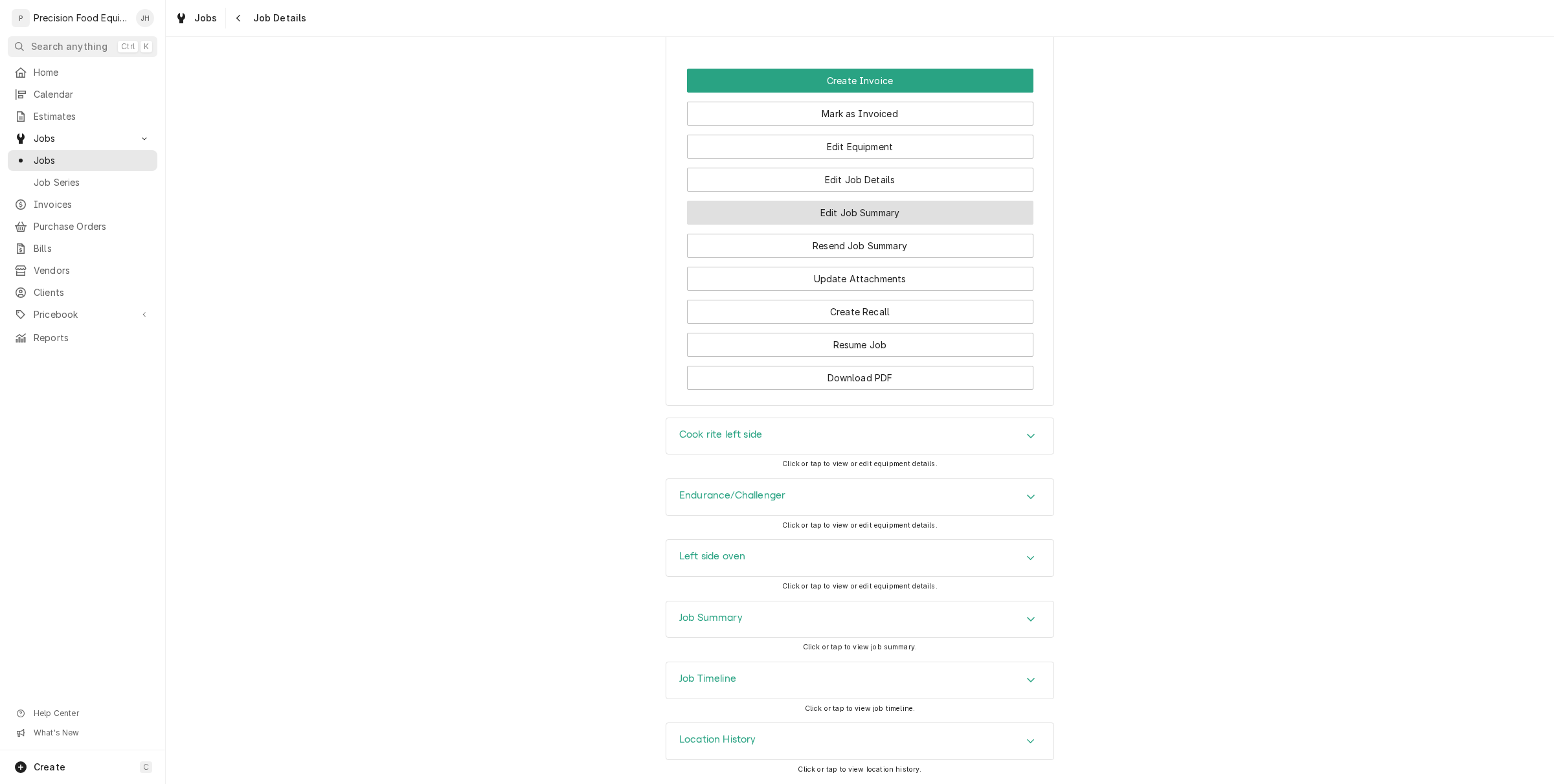
click at [857, 207] on button "Edit Job Summary" at bounding box center [860, 213] width 347 height 24
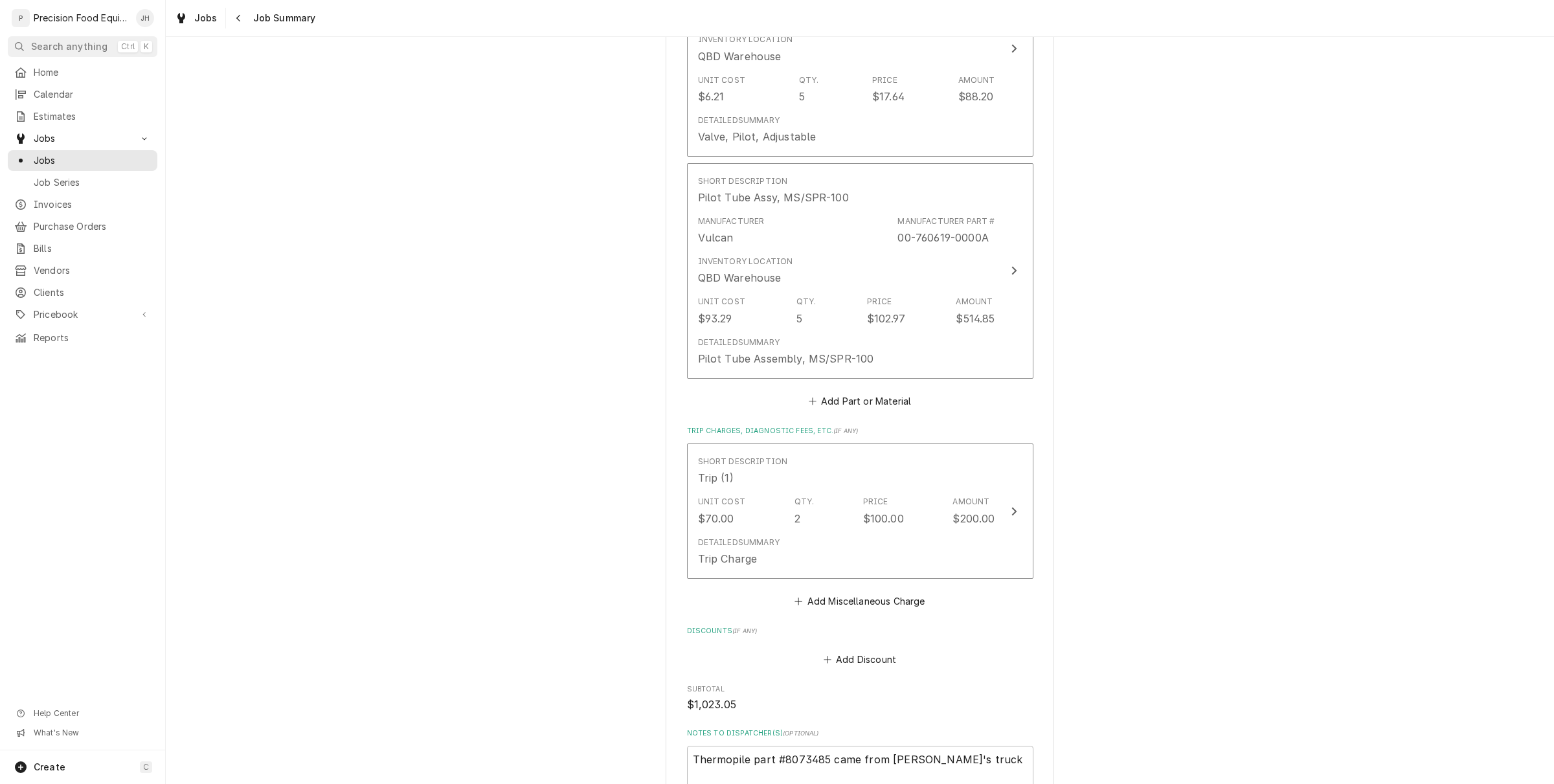
scroll to position [890, 0]
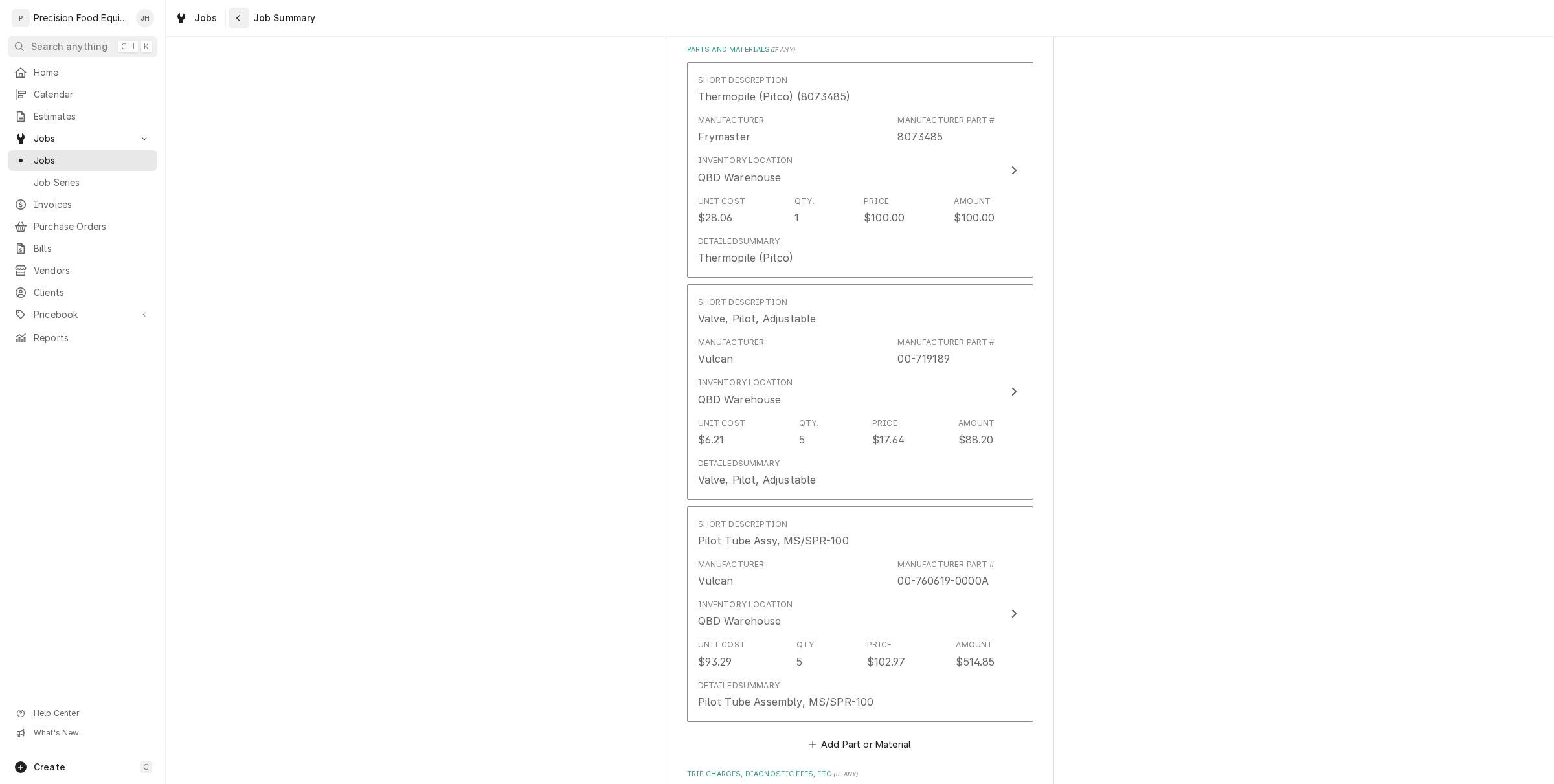
click at [236, 24] on div "Navigate back" at bounding box center [239, 18] width 13 height 13
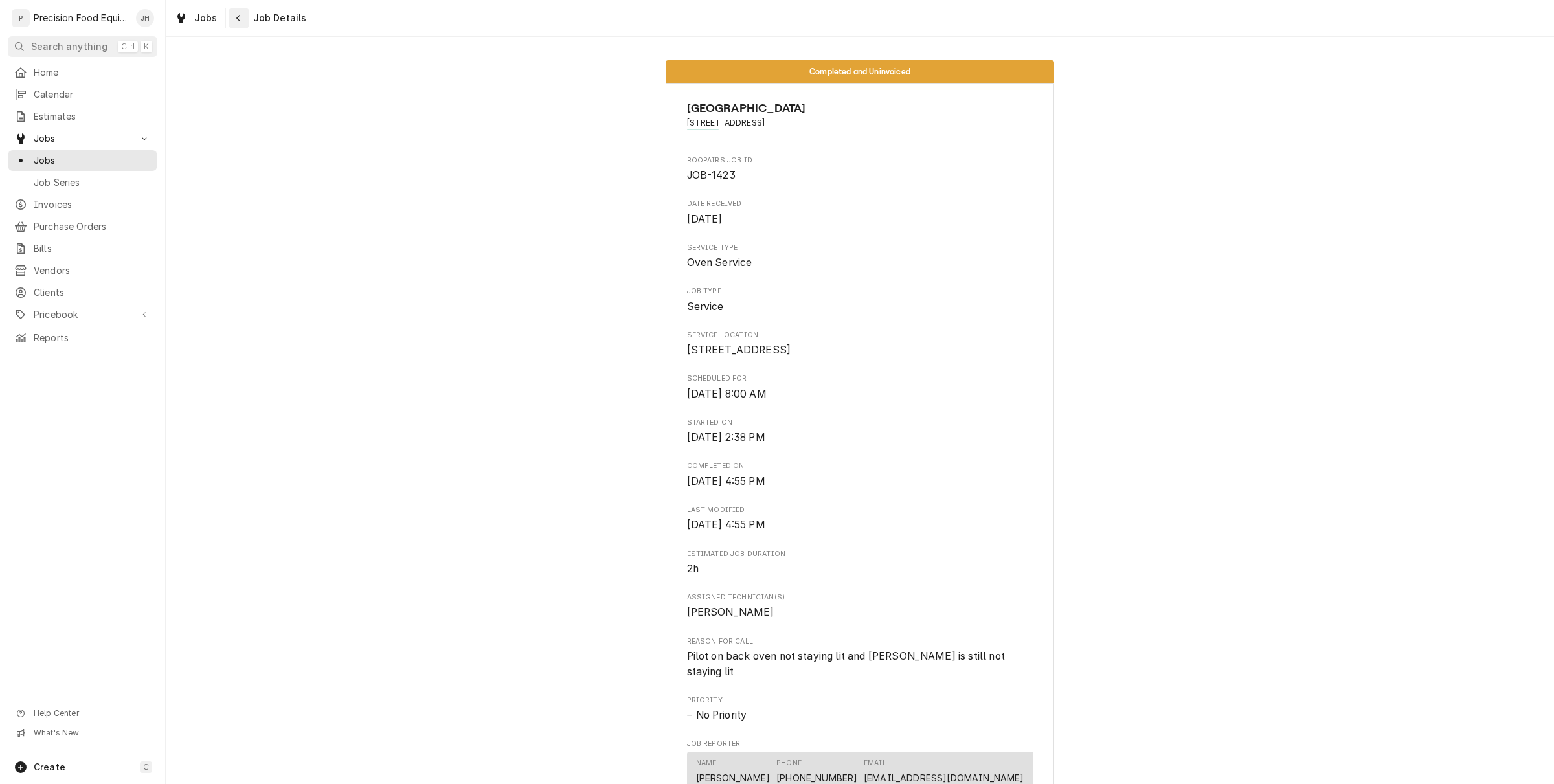
click at [241, 16] on div "Navigate back" at bounding box center [239, 18] width 13 height 13
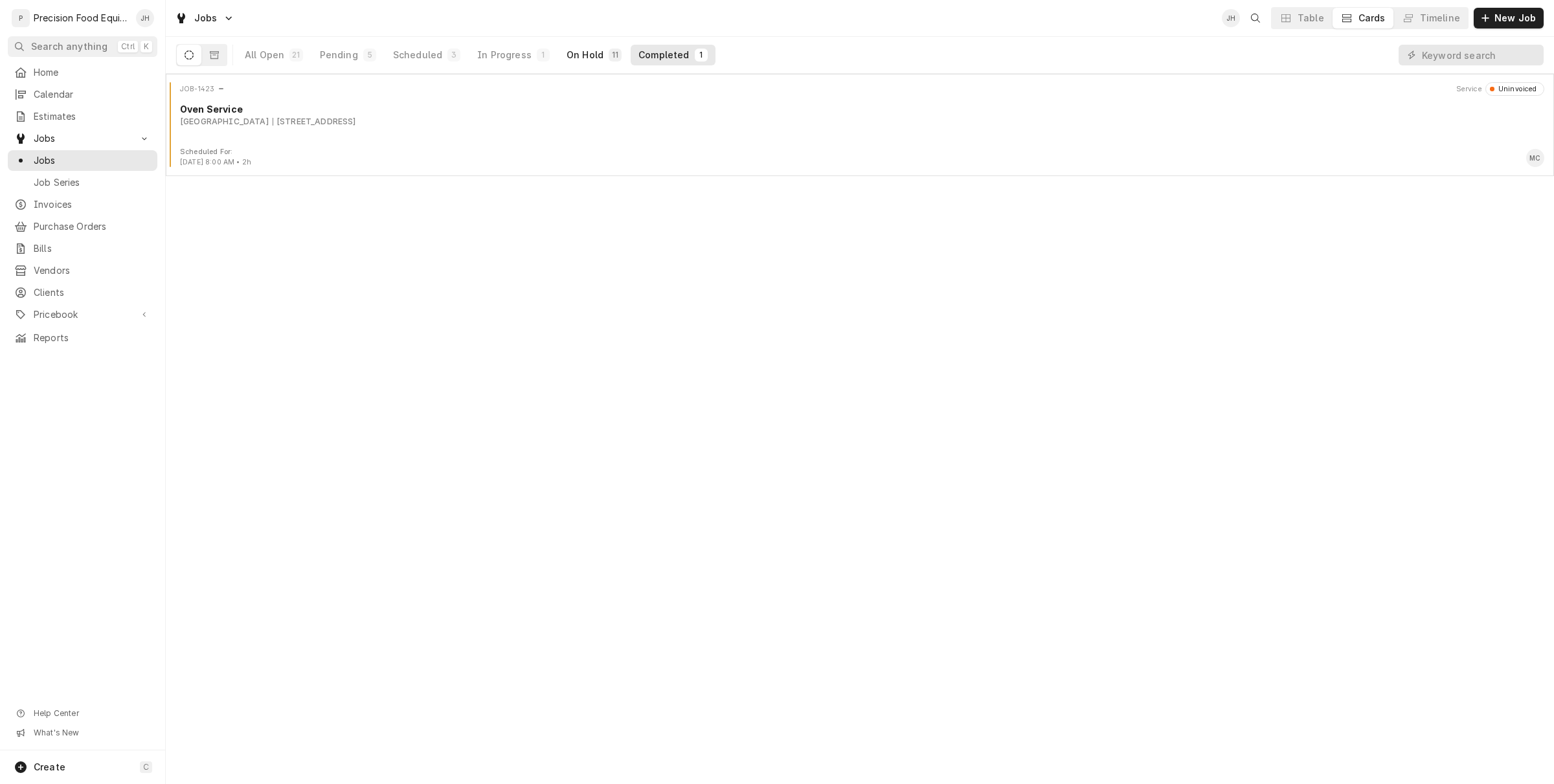
click at [588, 53] on div "On Hold" at bounding box center [585, 55] width 37 height 13
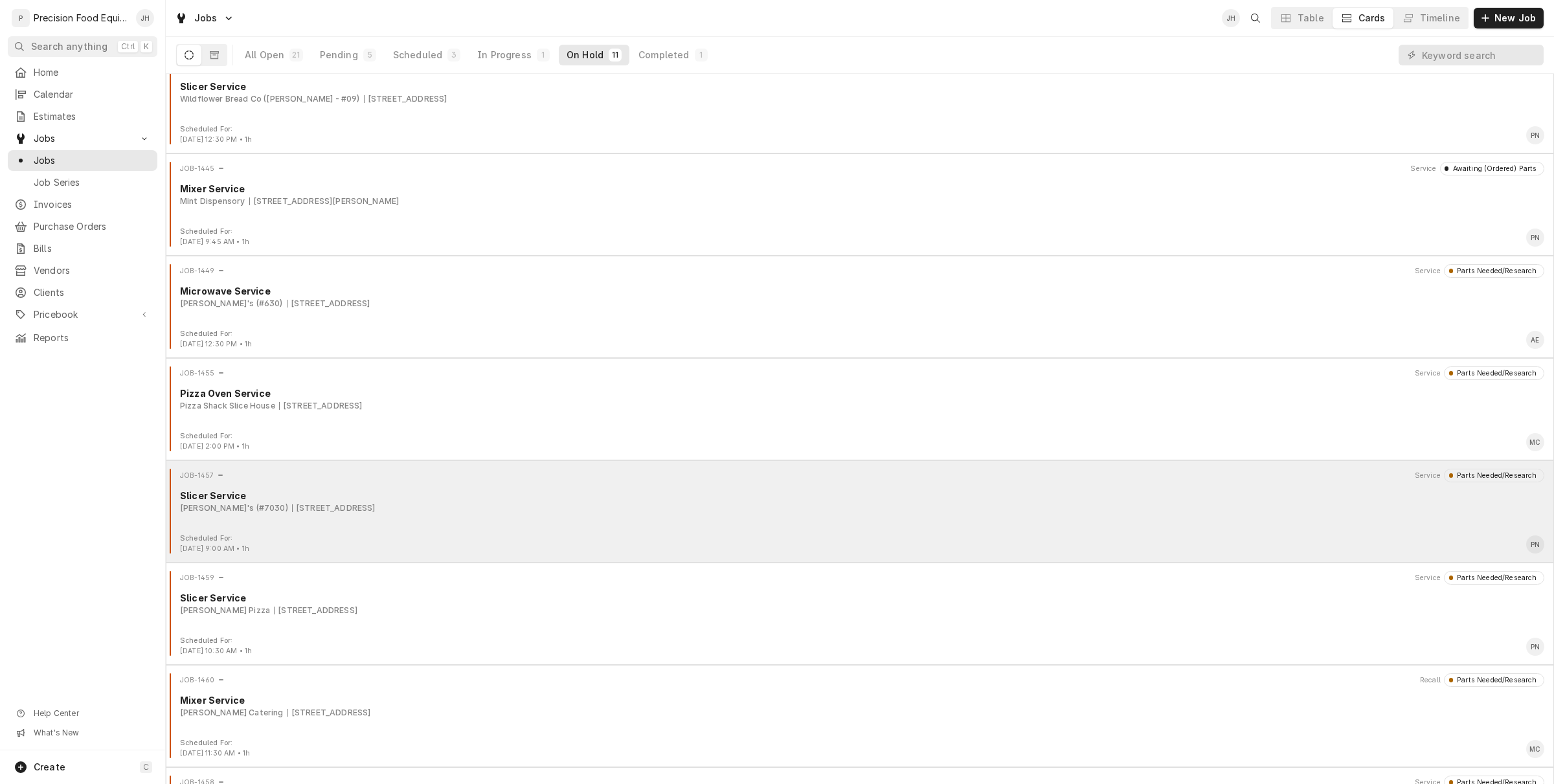
scroll to position [415, 0]
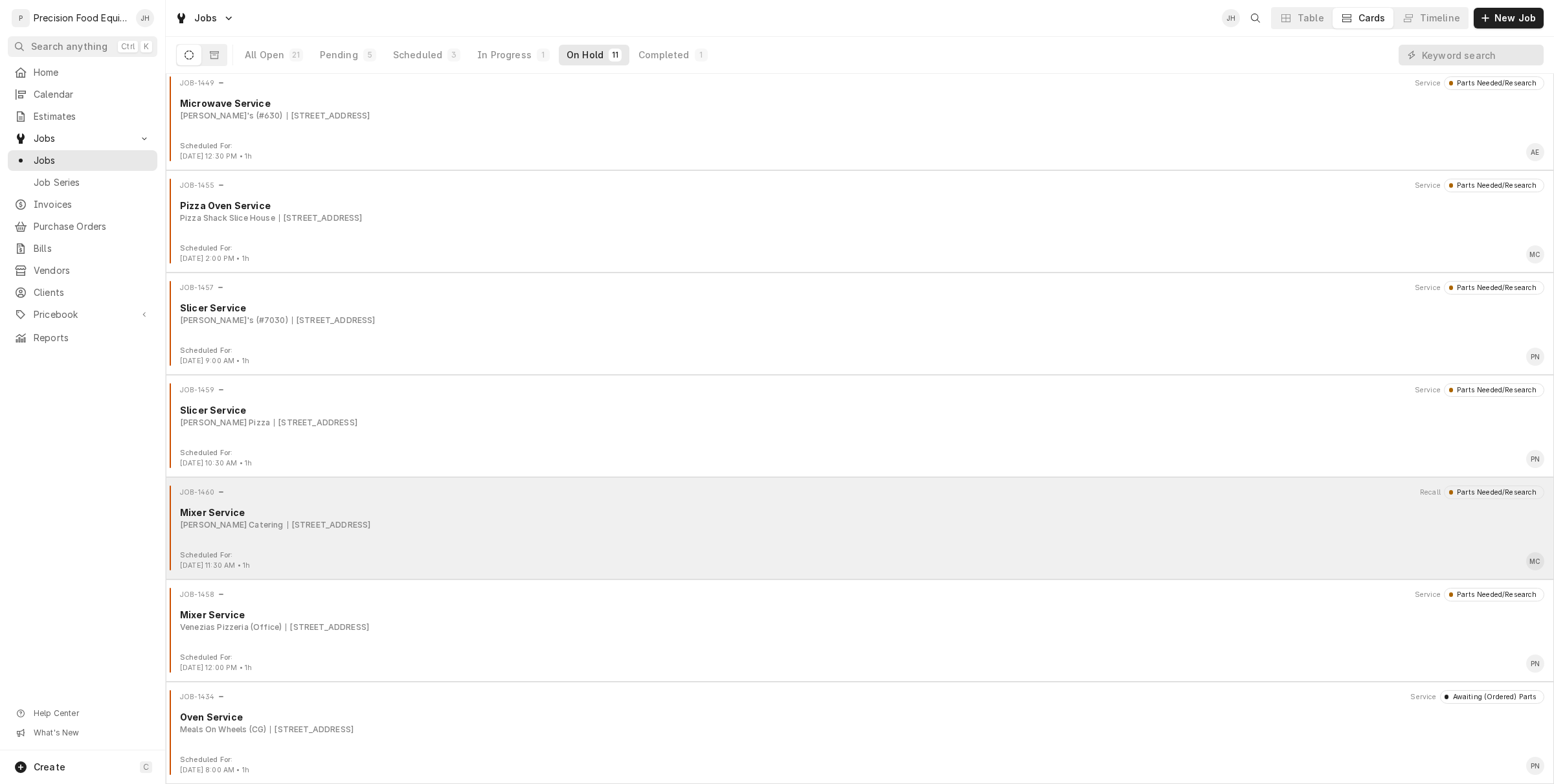
click at [535, 557] on div "Scheduled For: Sep 11th, 2025 - 11:30 AM • 1h MC" at bounding box center [860, 560] width 1378 height 21
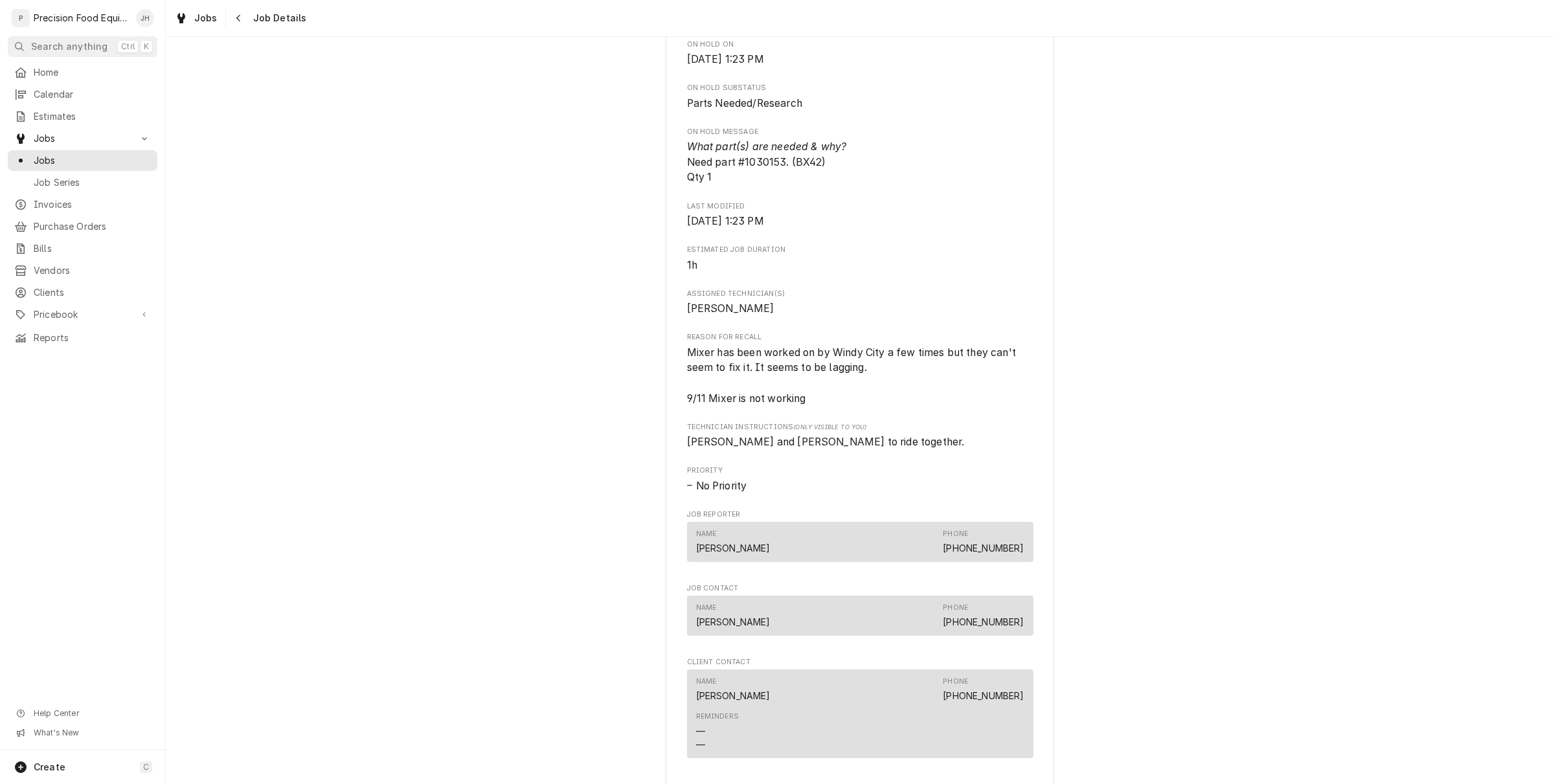
scroll to position [1448, 0]
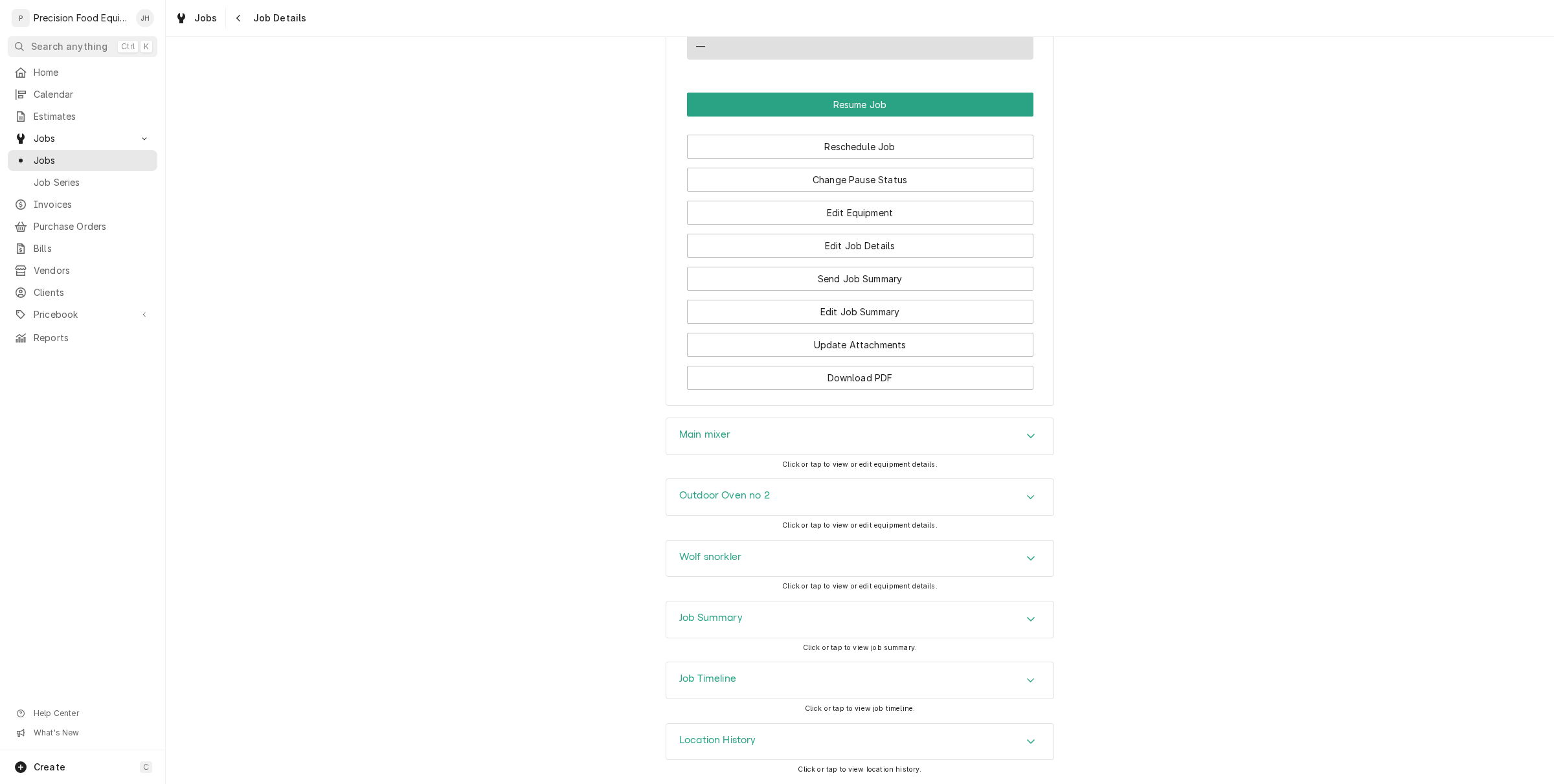
click at [792, 440] on div "Main mixer" at bounding box center [860, 436] width 388 height 36
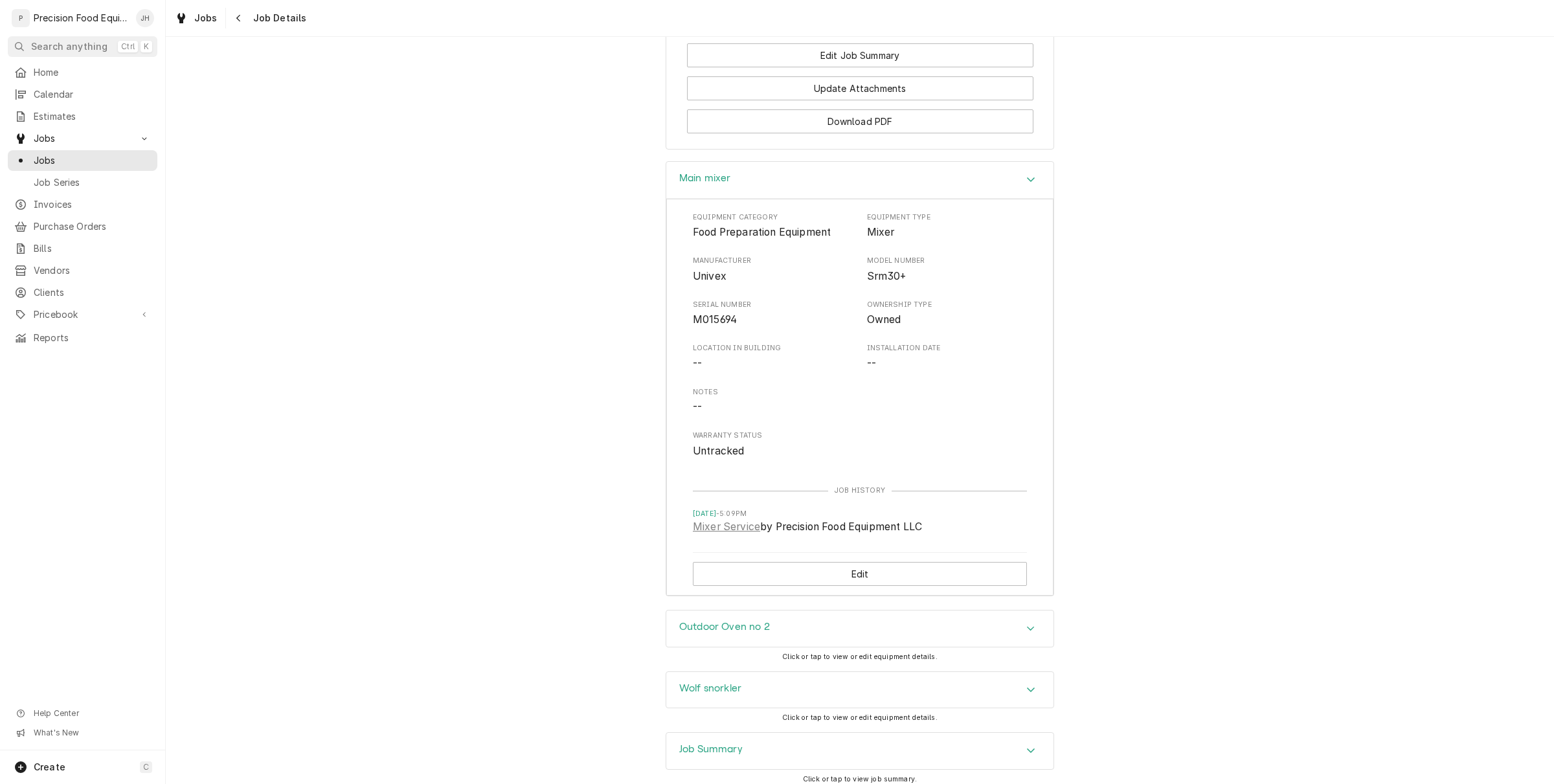
scroll to position [1836, 0]
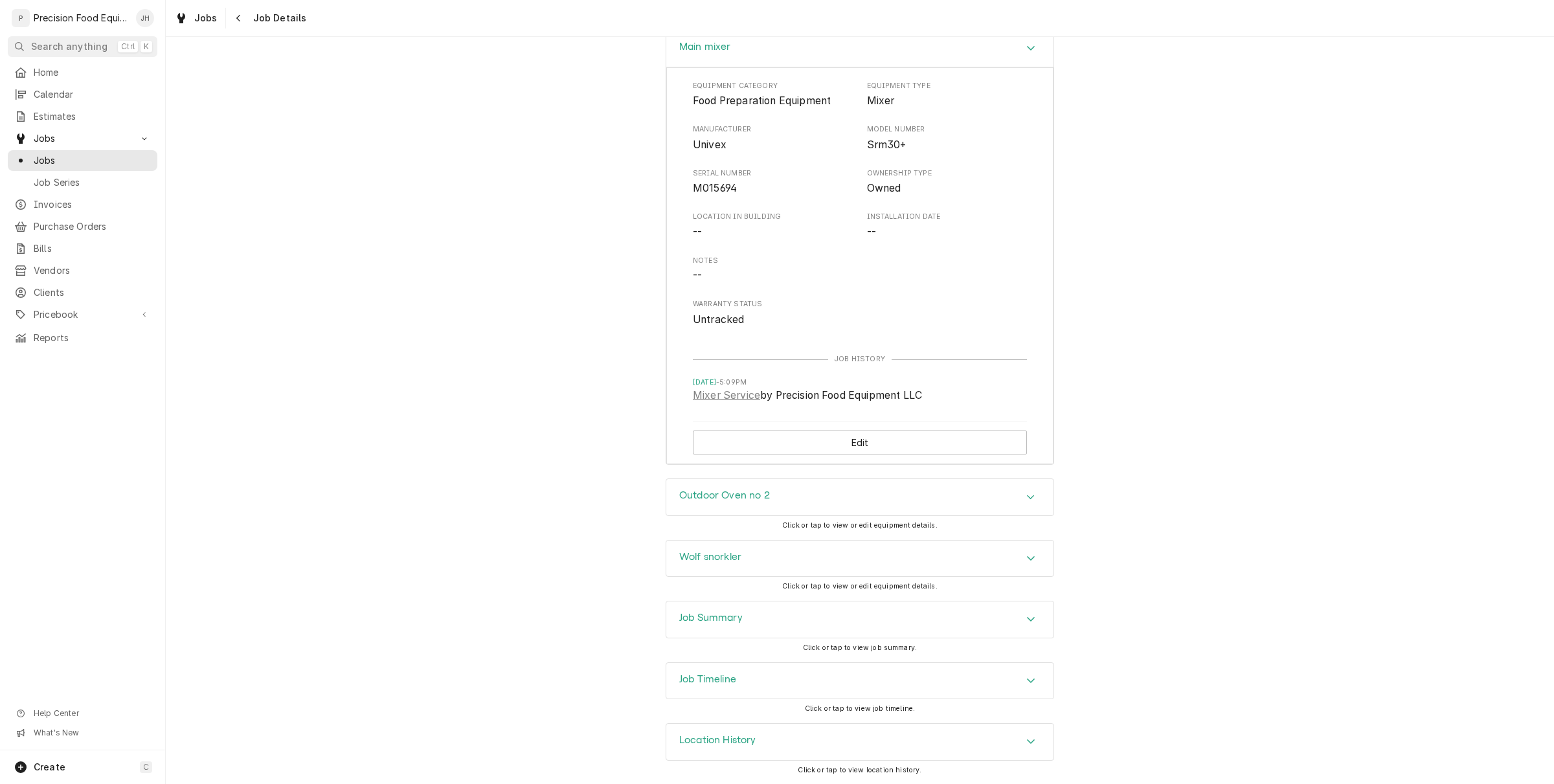
click at [811, 626] on div "Job Summary" at bounding box center [860, 619] width 388 height 36
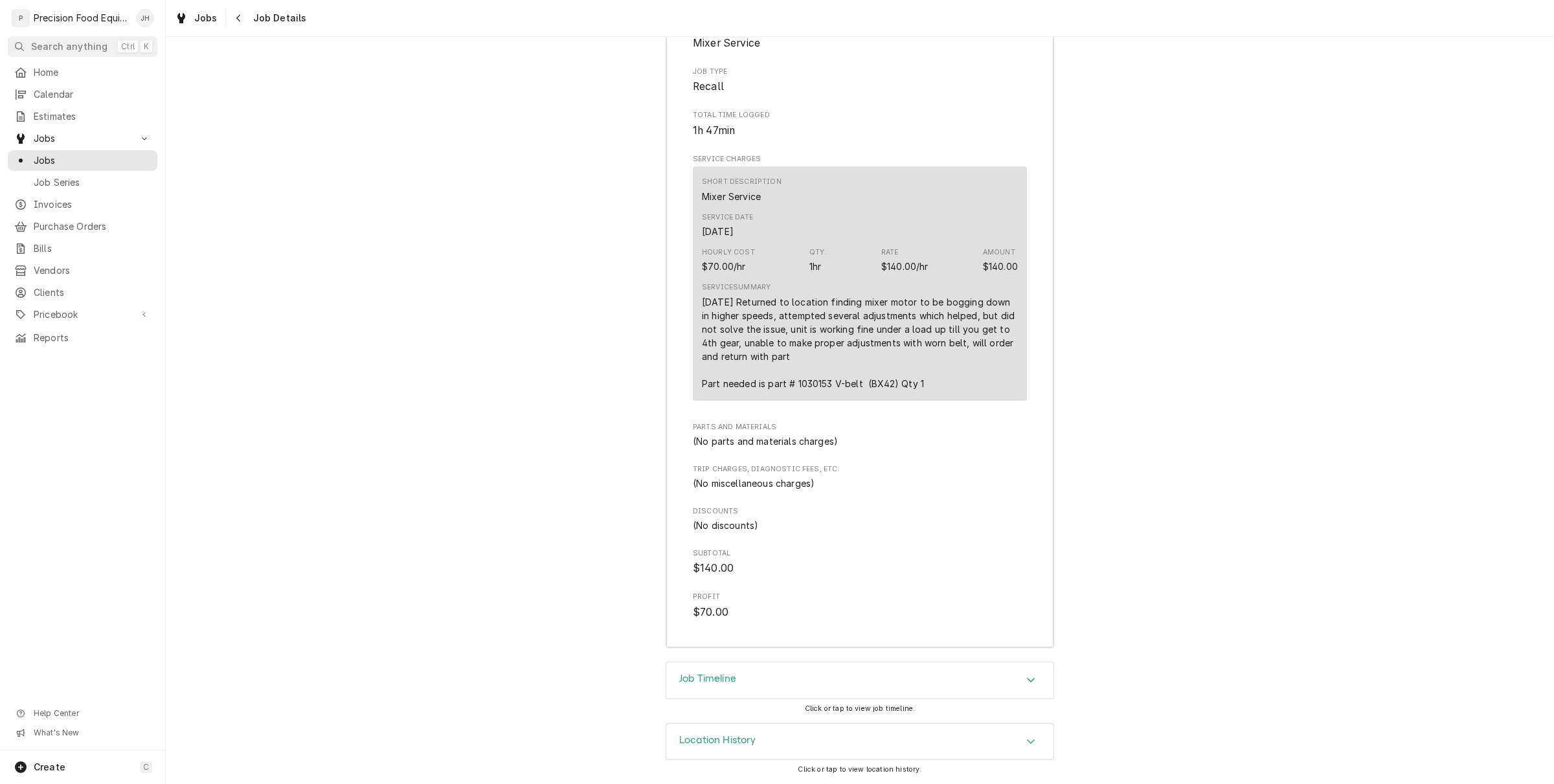
scroll to position [2510, 0]
click at [807, 664] on div "Job Timeline" at bounding box center [860, 681] width 388 height 36
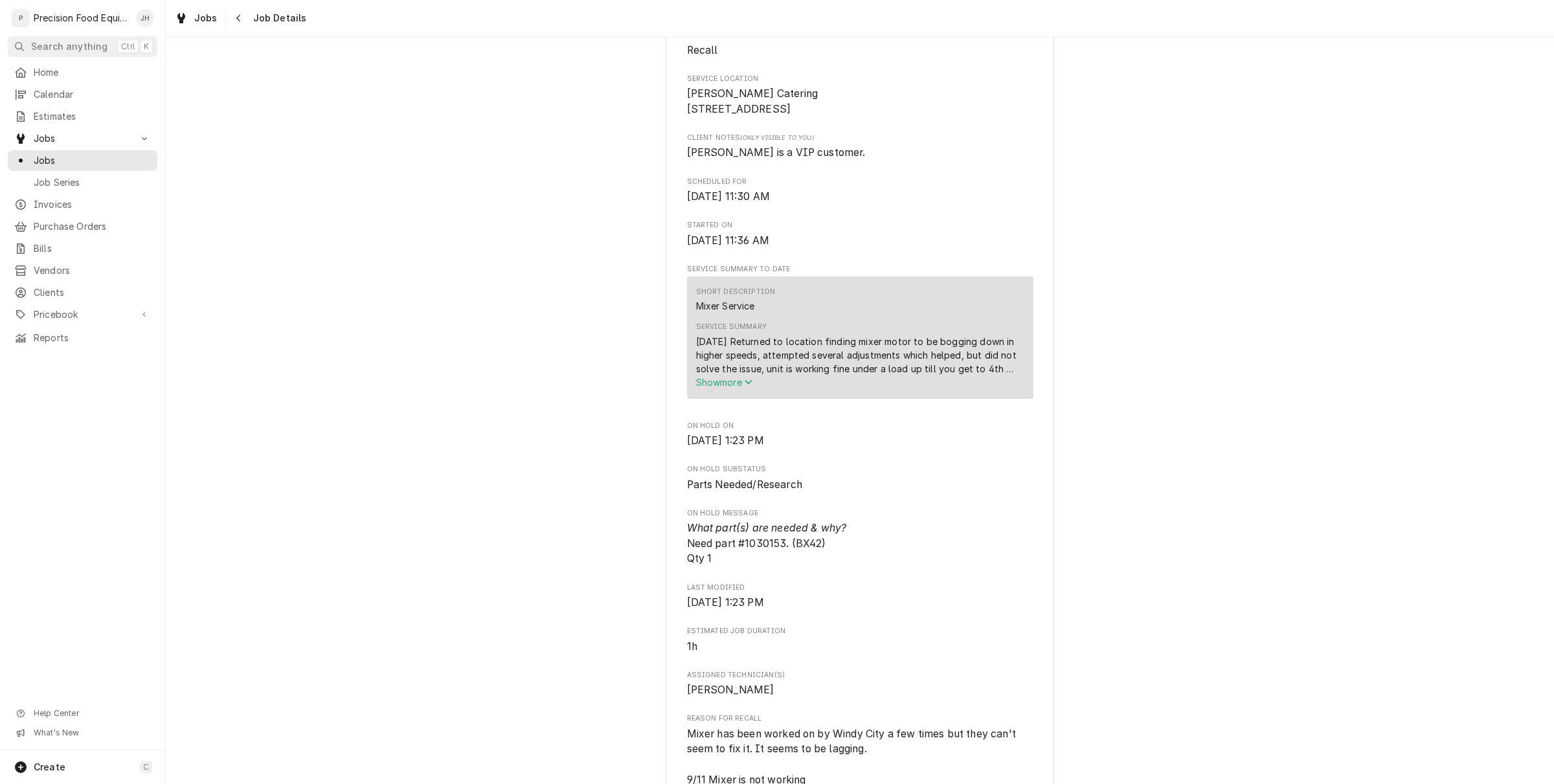
scroll to position [1399, 0]
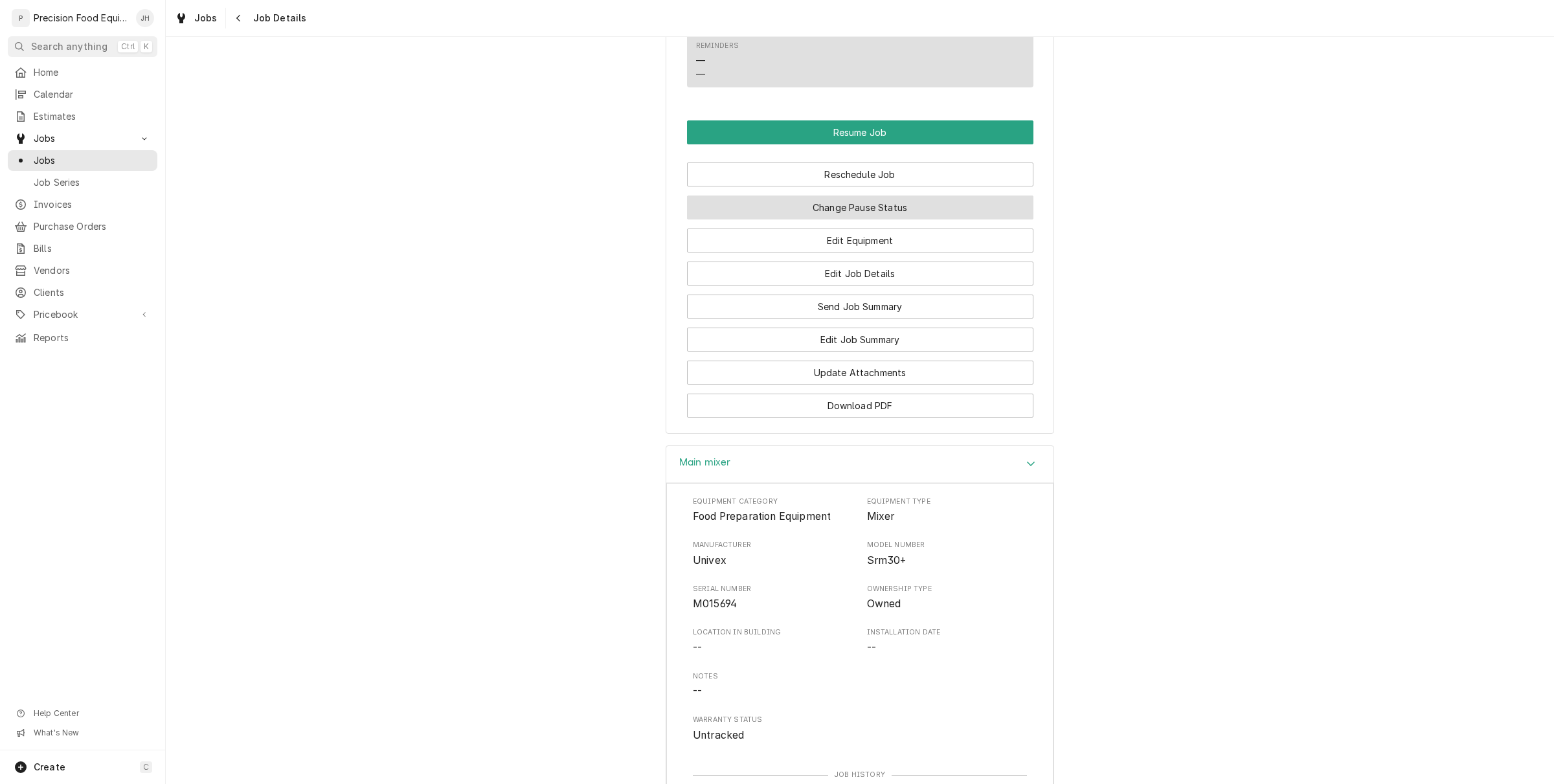
click at [905, 219] on button "Change Pause Status" at bounding box center [860, 207] width 347 height 24
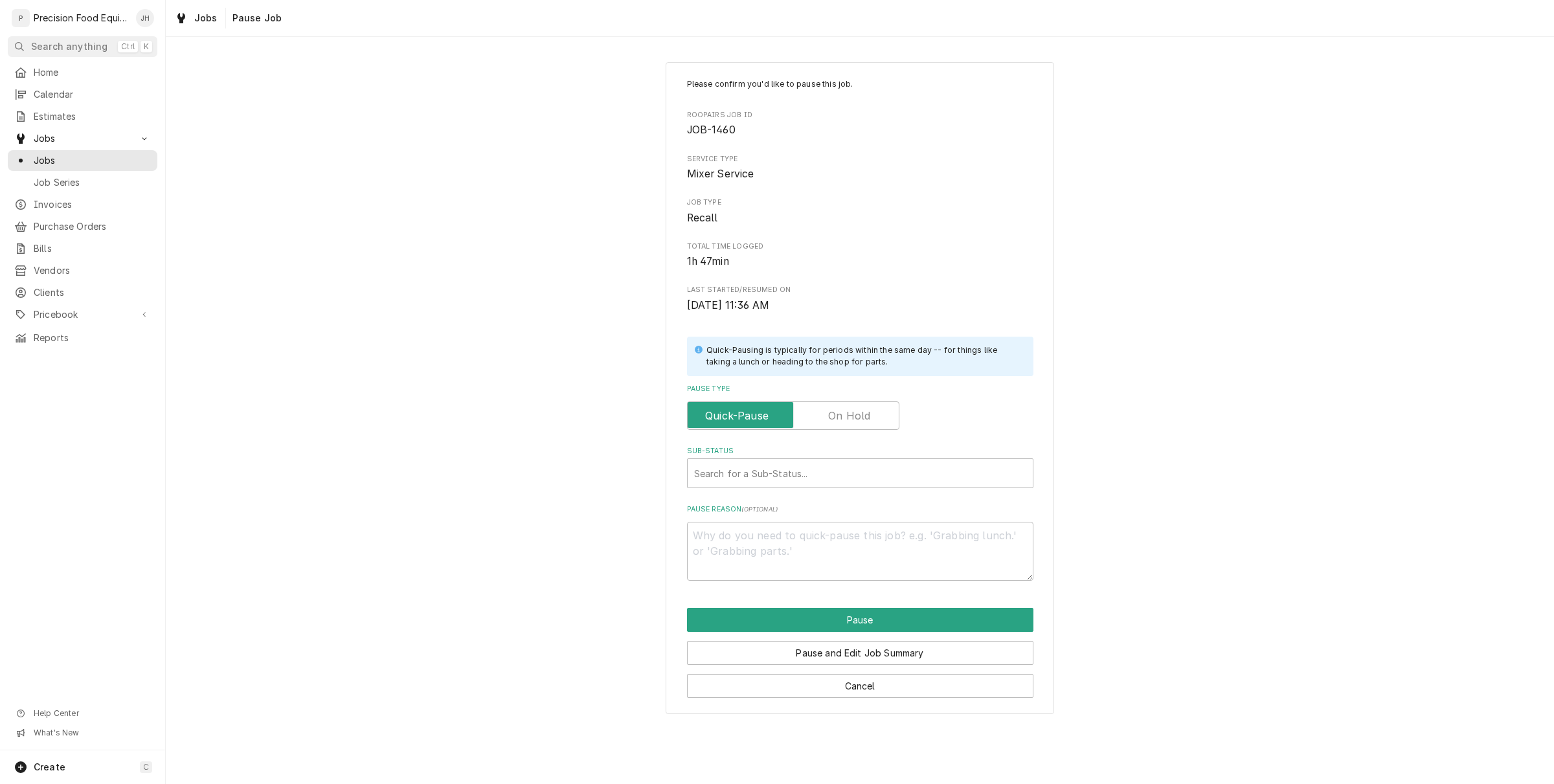
click at [840, 415] on label "Pause Type" at bounding box center [793, 415] width 213 height 28
click at [840, 415] on input "Pause Type" at bounding box center [793, 415] width 201 height 28
checkbox input "true"
click at [843, 477] on div "Sub-Status" at bounding box center [860, 473] width 332 height 24
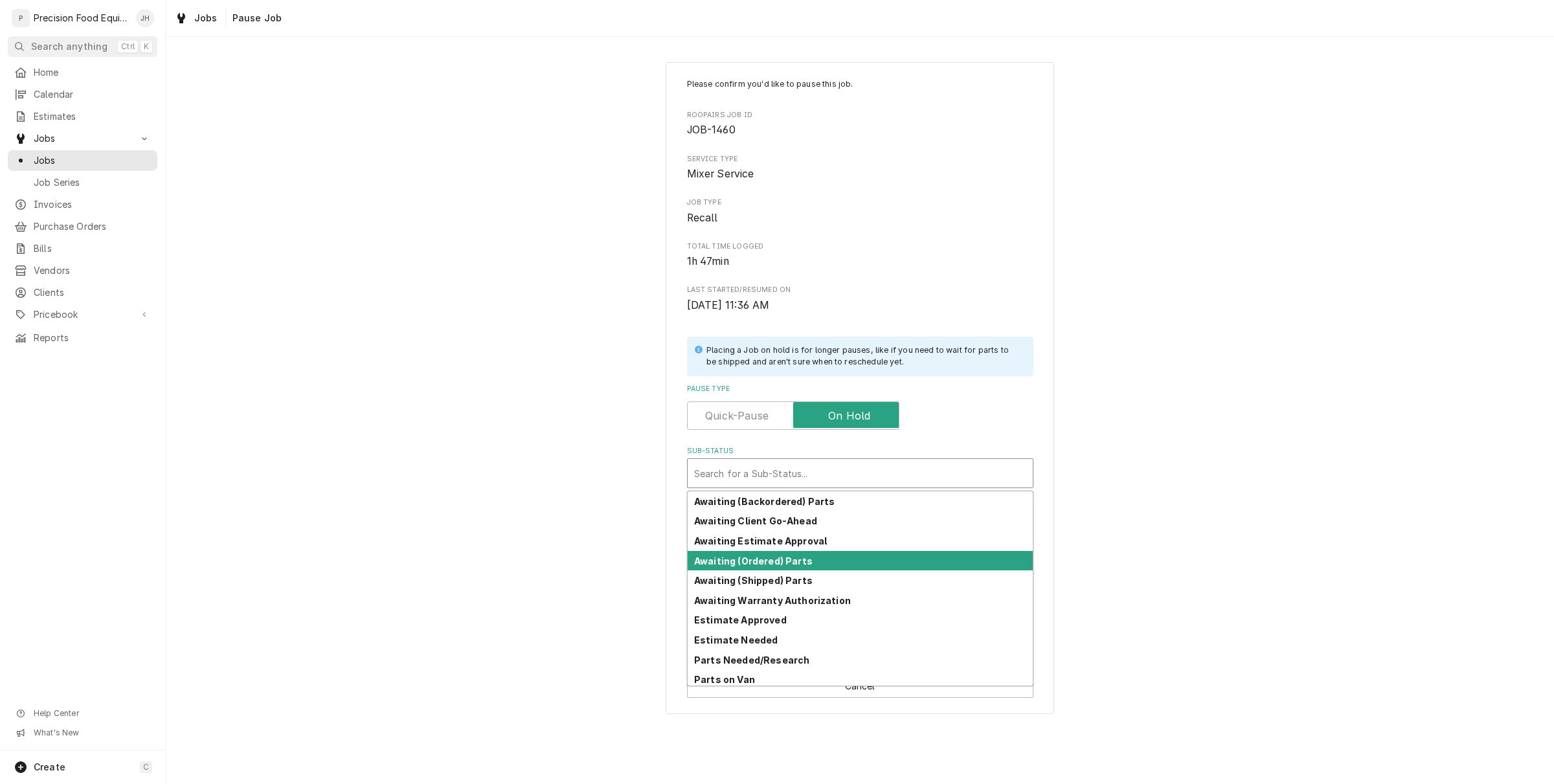
click at [832, 565] on div "Awaiting (Ordered) Parts" at bounding box center [859, 561] width 345 height 20
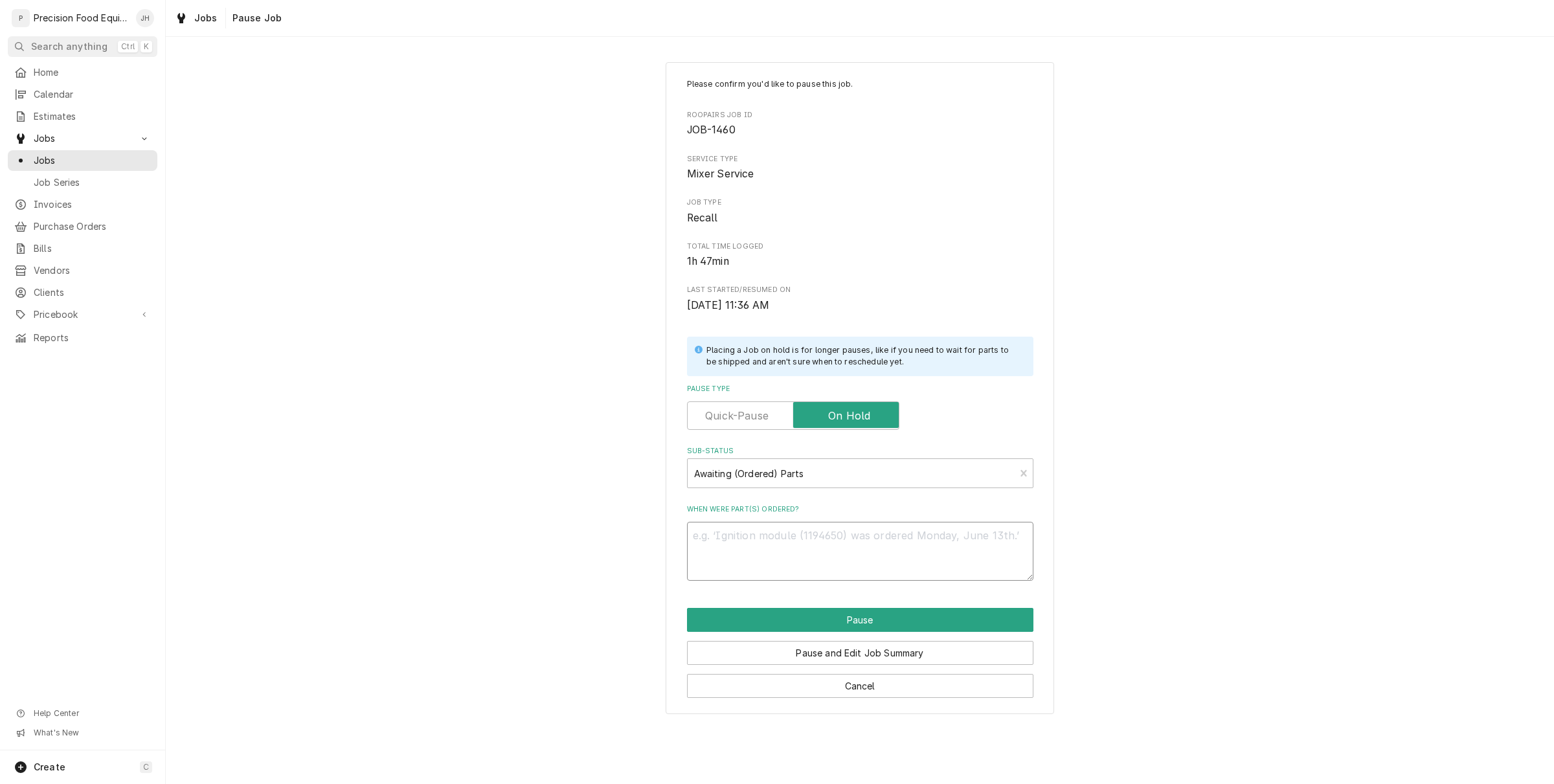
click at [845, 544] on textarea "When were part(s) ordered?" at bounding box center [860, 550] width 347 height 59
type textarea "x"
type textarea "P"
type textarea "x"
type textarea "Pa"
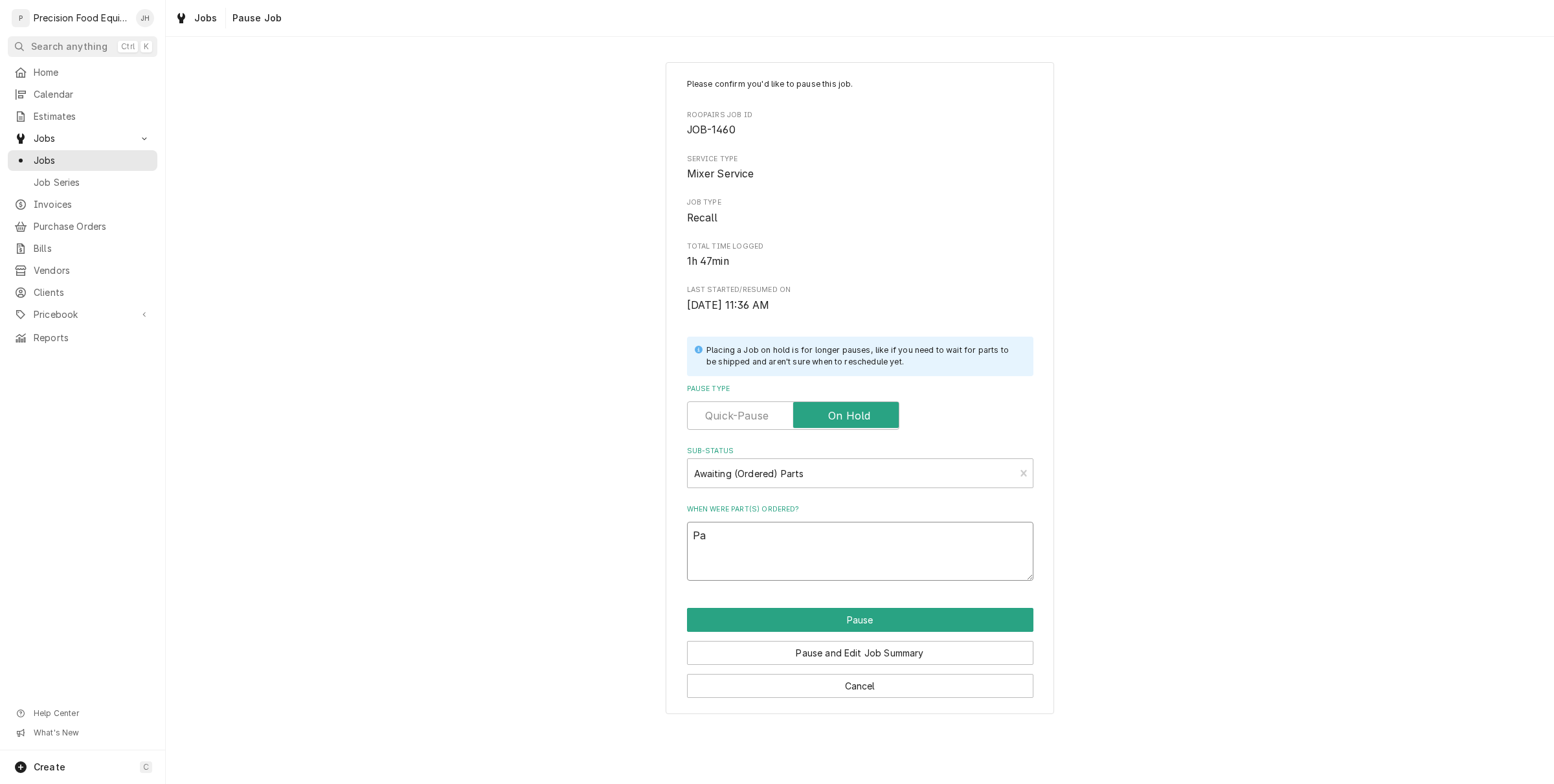
type textarea "x"
type textarea "Par"
type textarea "x"
type textarea "Part"
type textarea "x"
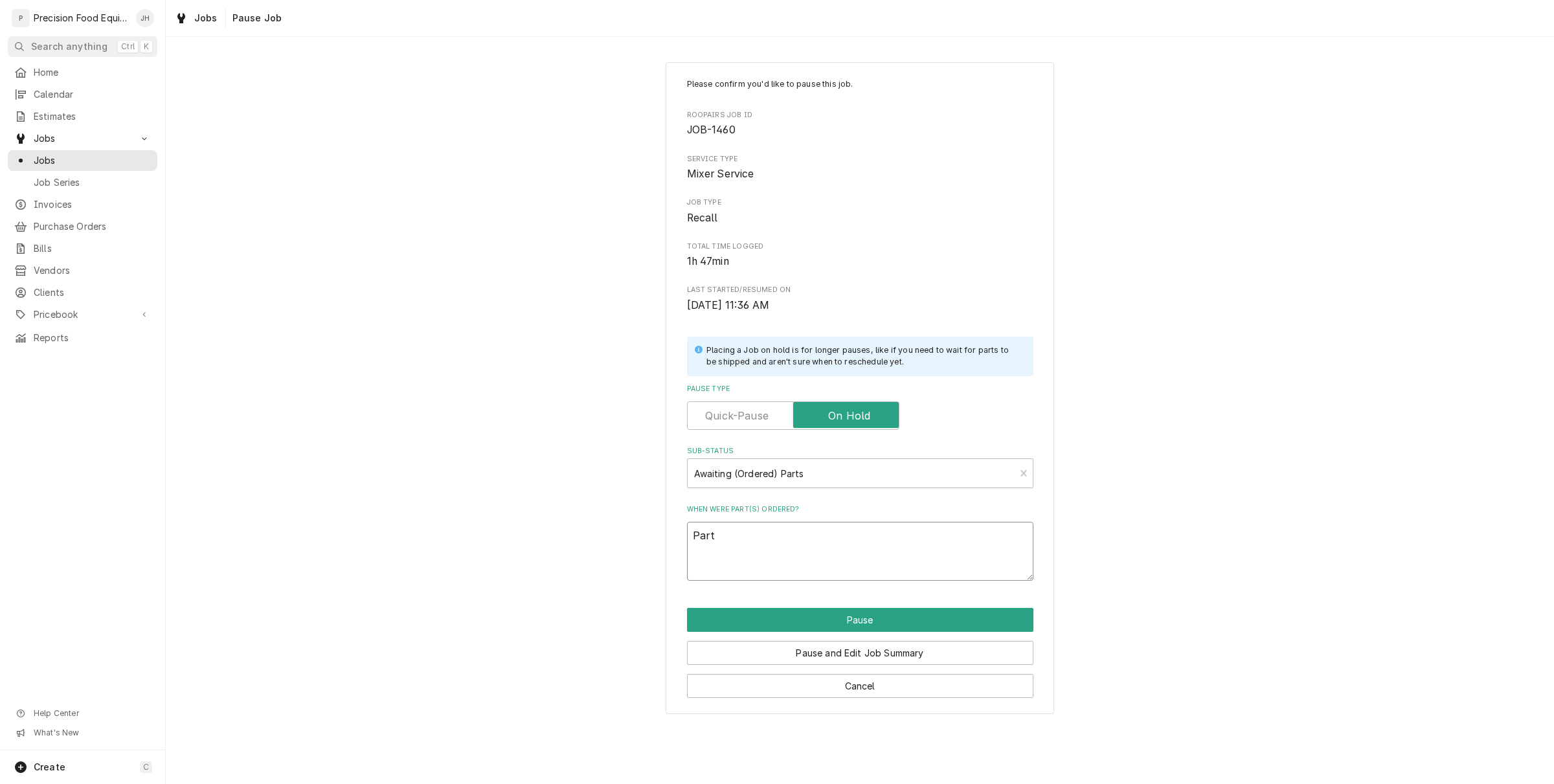
type textarea "Part"
type textarea "x"
type textarea "Part o"
type textarea "x"
type textarea "Part or"
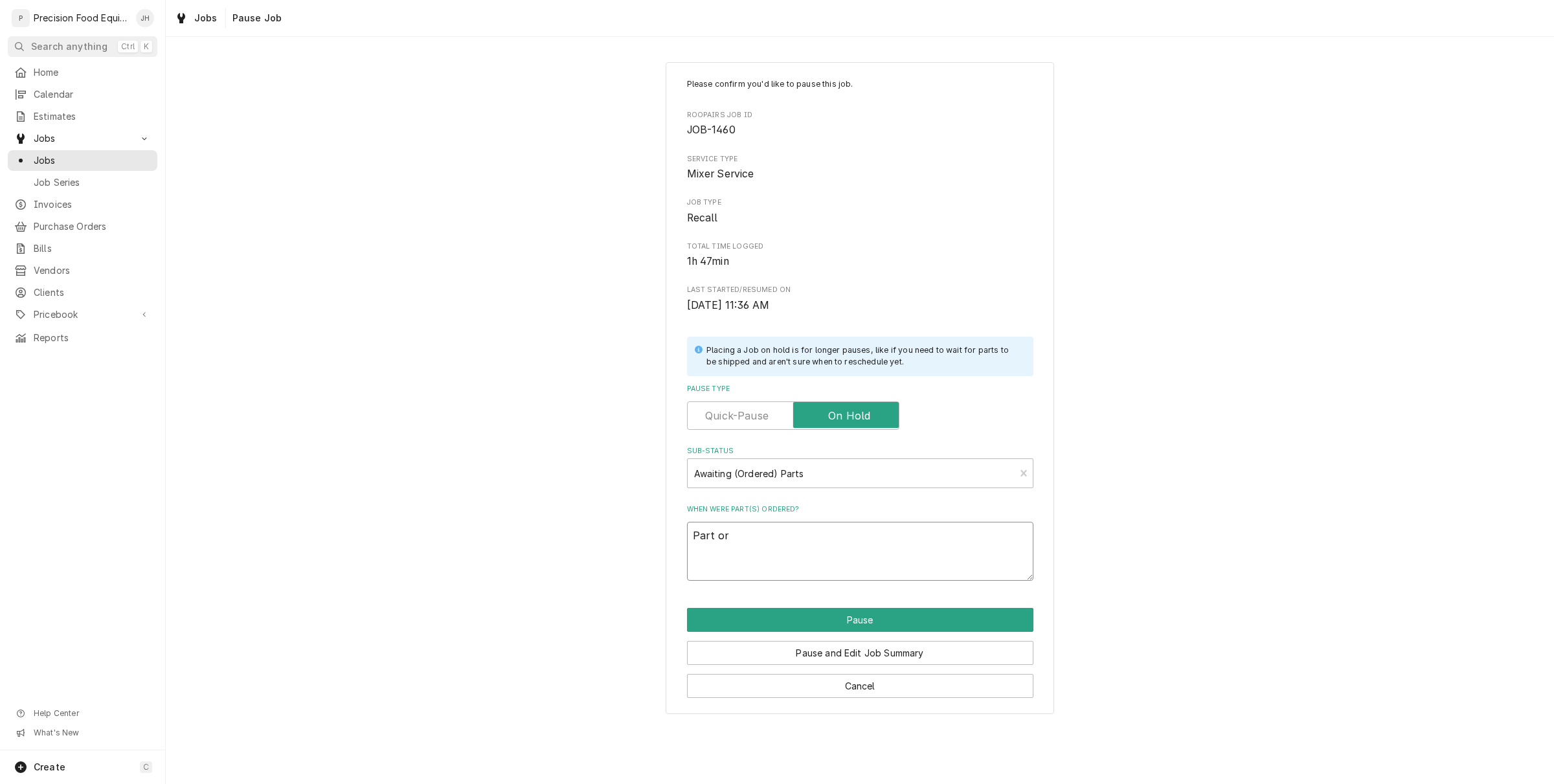
type textarea "x"
type textarea "Part ord"
type textarea "x"
type textarea "Part orde"
type textarea "x"
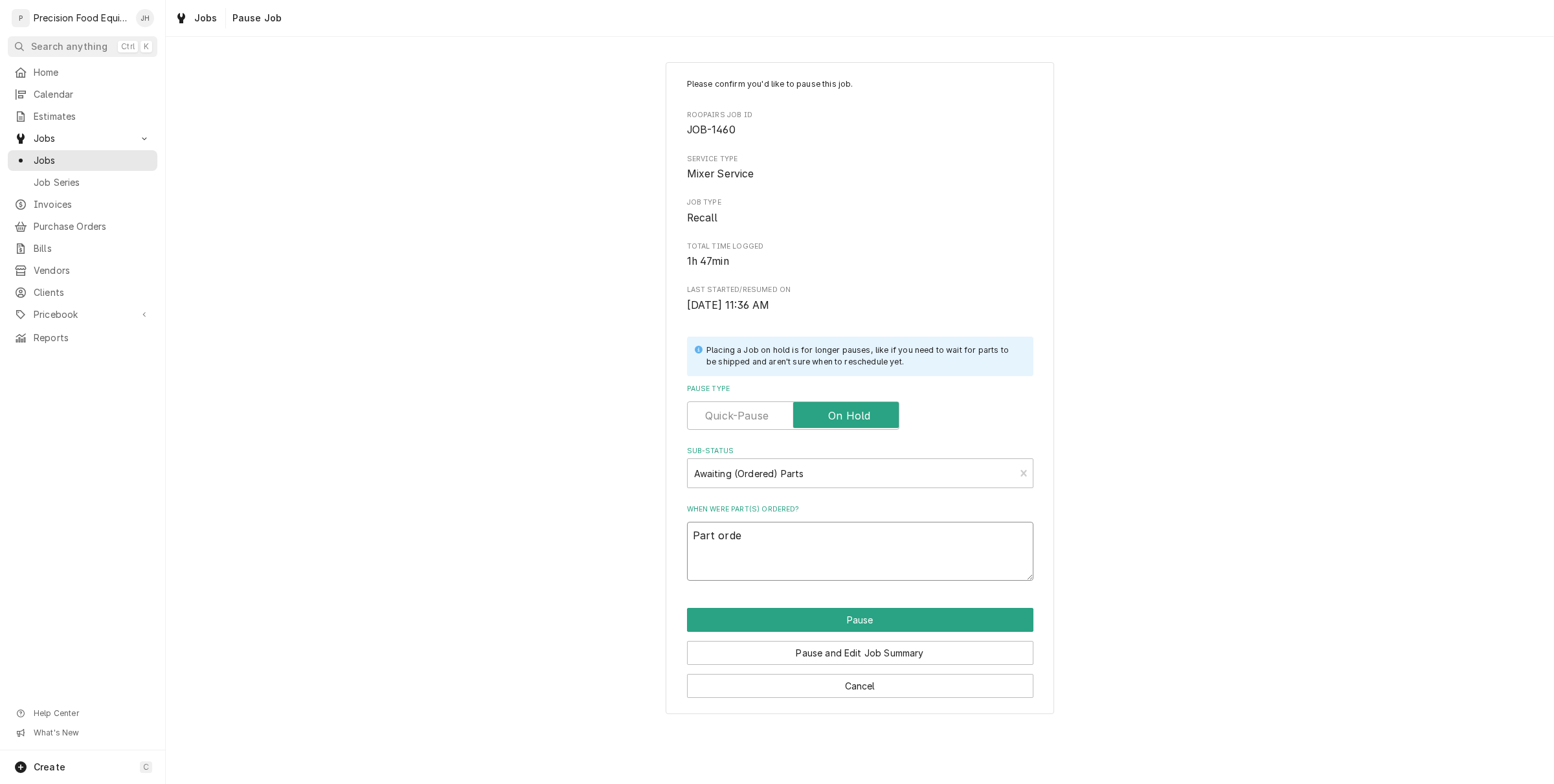
type textarea "Part order"
type textarea "x"
type textarea "Part ordere"
type textarea "x"
type textarea "Part ordered"
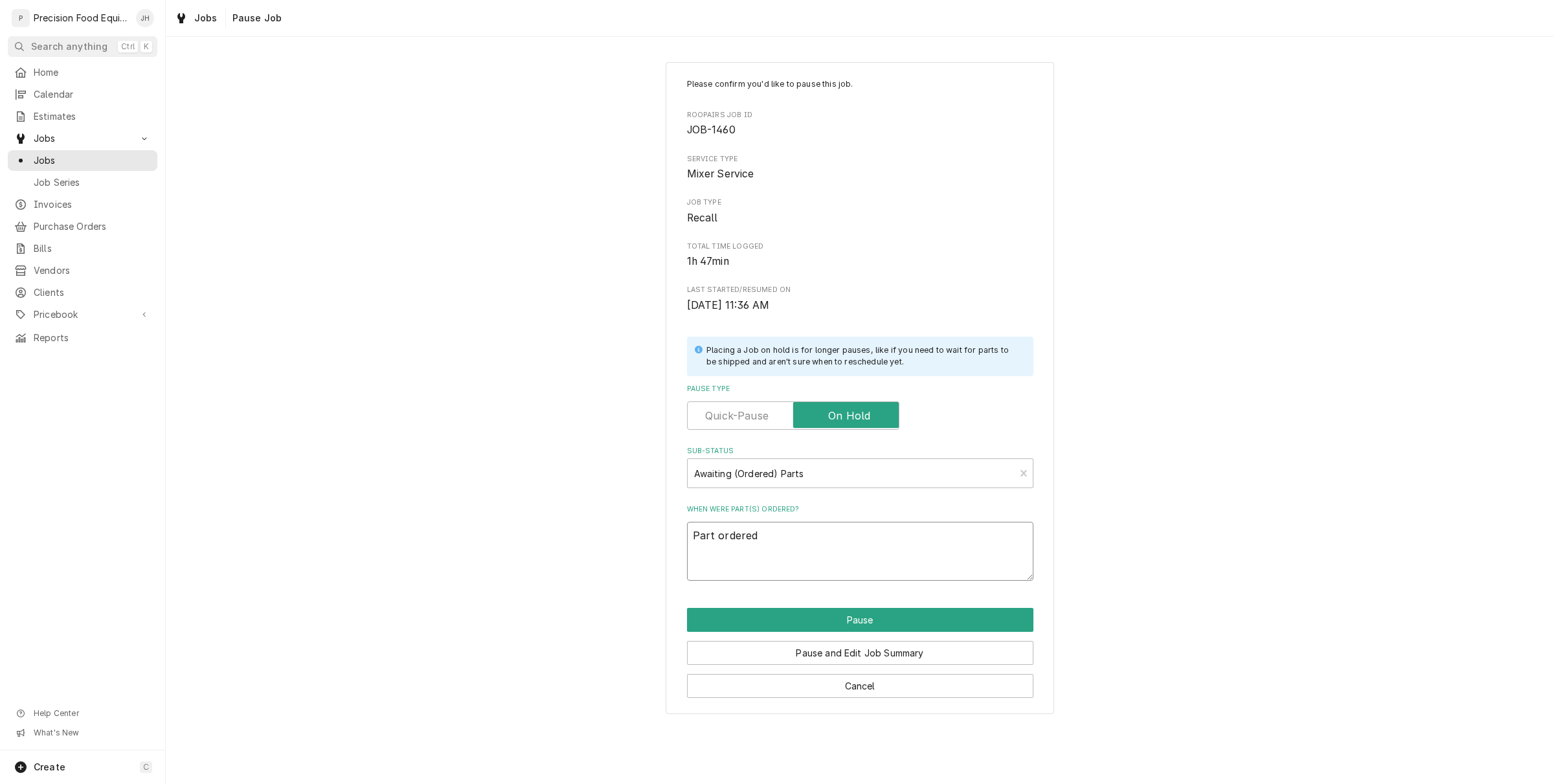
type textarea "x"
type textarea "Part ordered"
type textarea "x"
type textarea "Part ordered b"
type textarea "x"
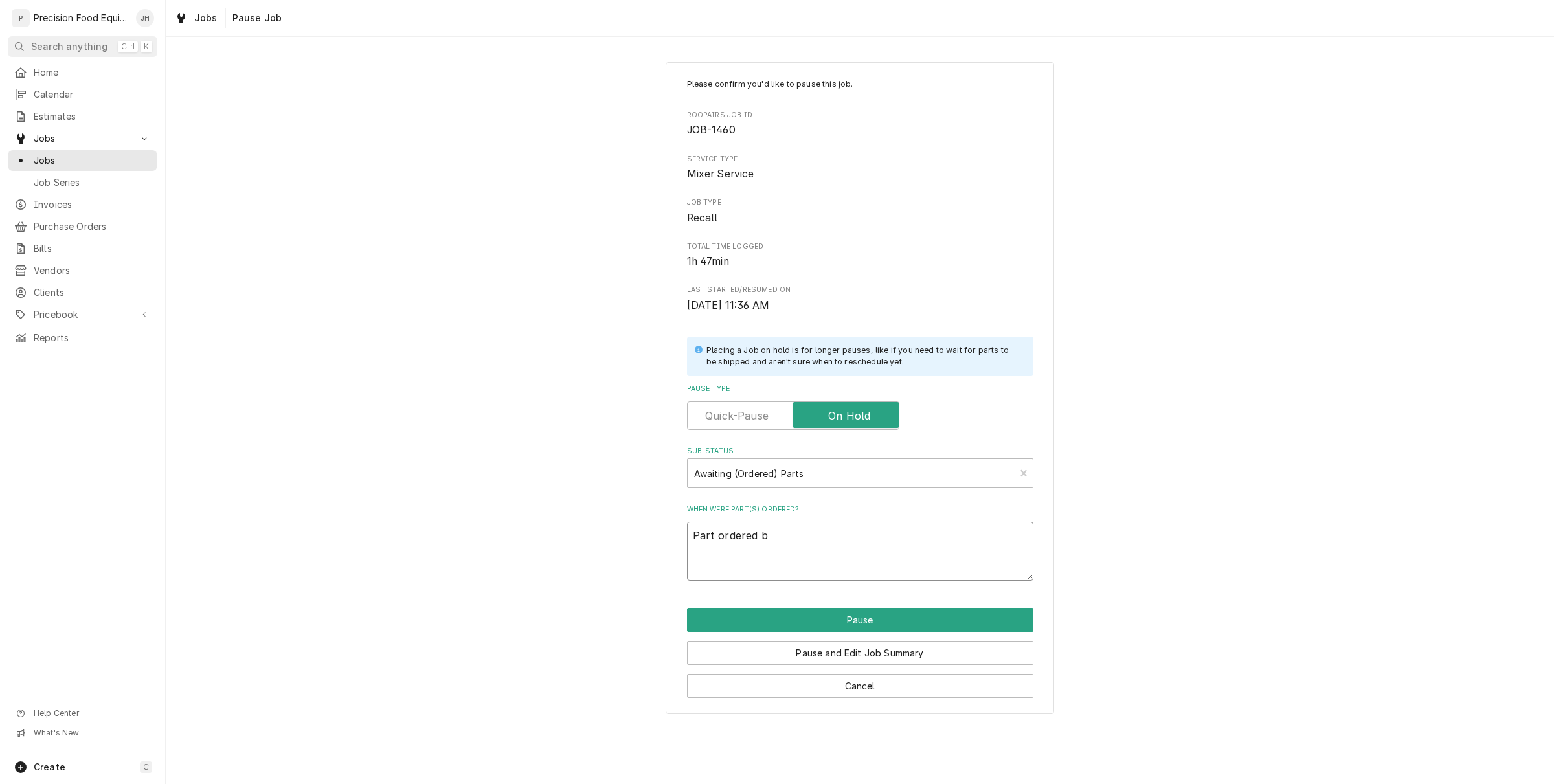
type textarea "Part ordered by"
type textarea "x"
type textarea "Part ordered by"
type textarea "x"
type textarea "Part ordered by J"
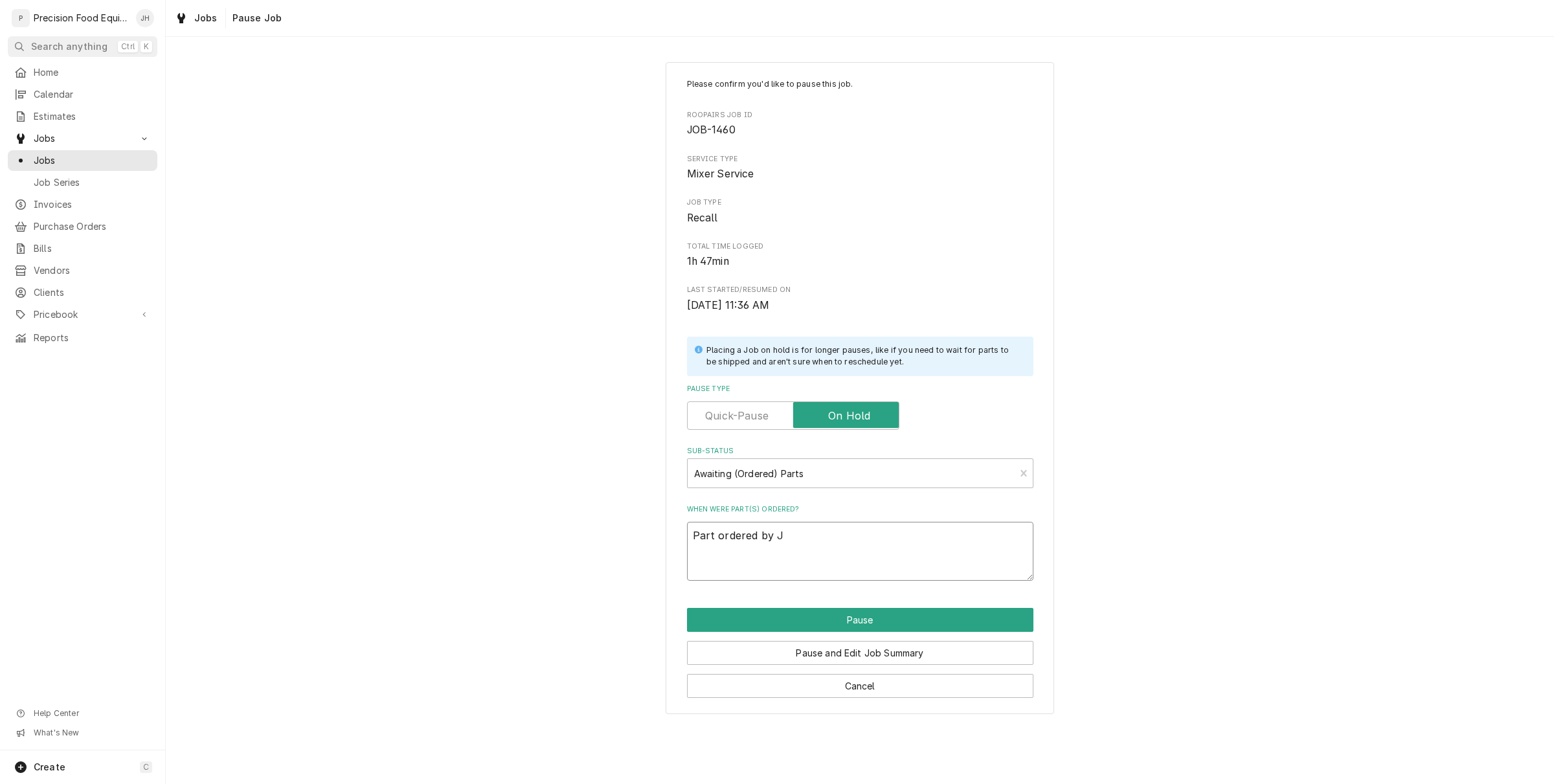
type textarea "x"
type textarea "Part ordered by [PERSON_NAME]"
type textarea "x"
type textarea "Part ordered by Jas"
type textarea "x"
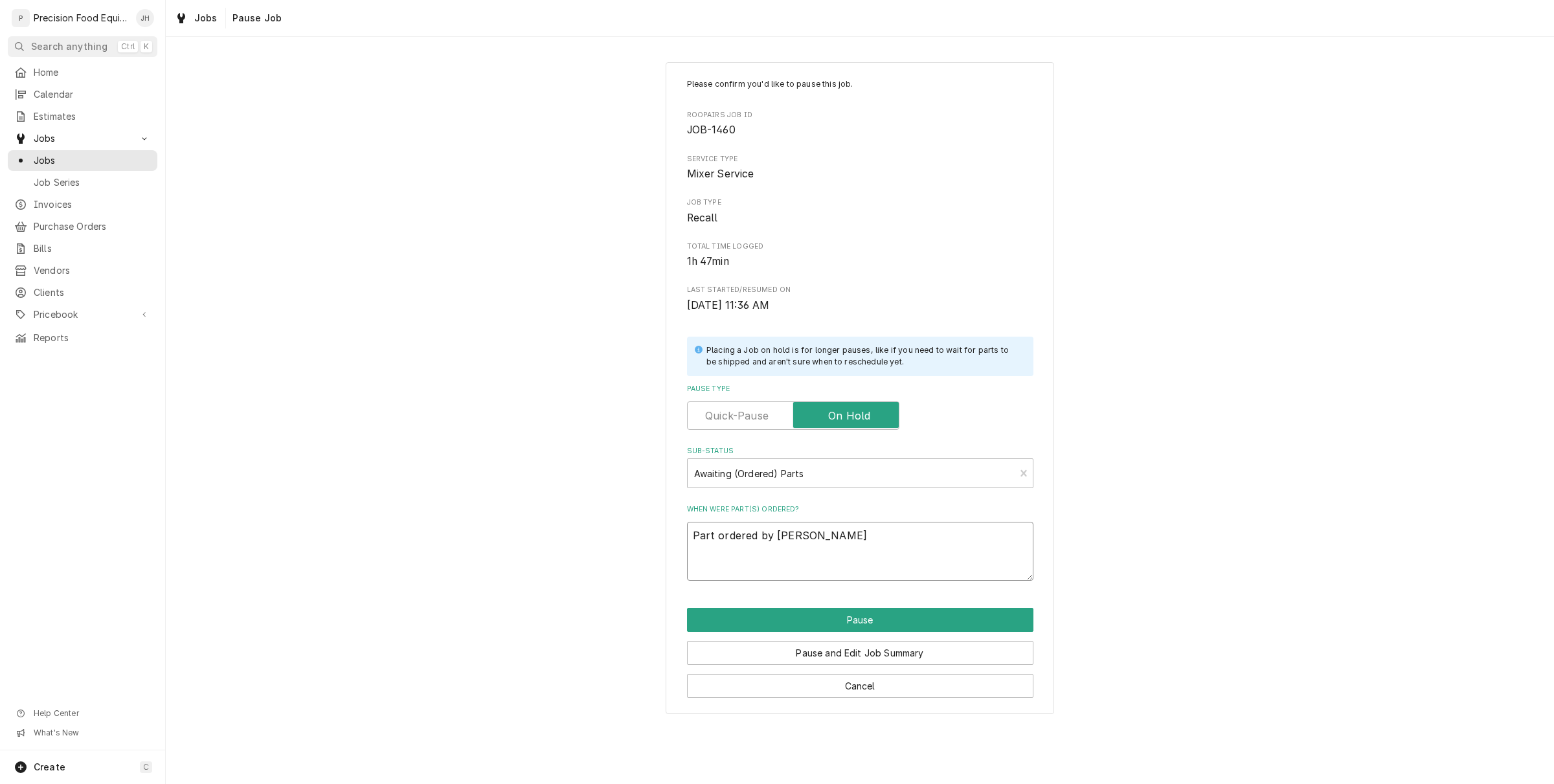
type textarea "Part ordered by Jaso"
type textarea "x"
type textarea "Part ordered by Jason"
type textarea "x"
type textarea "Part ordered by Jason"
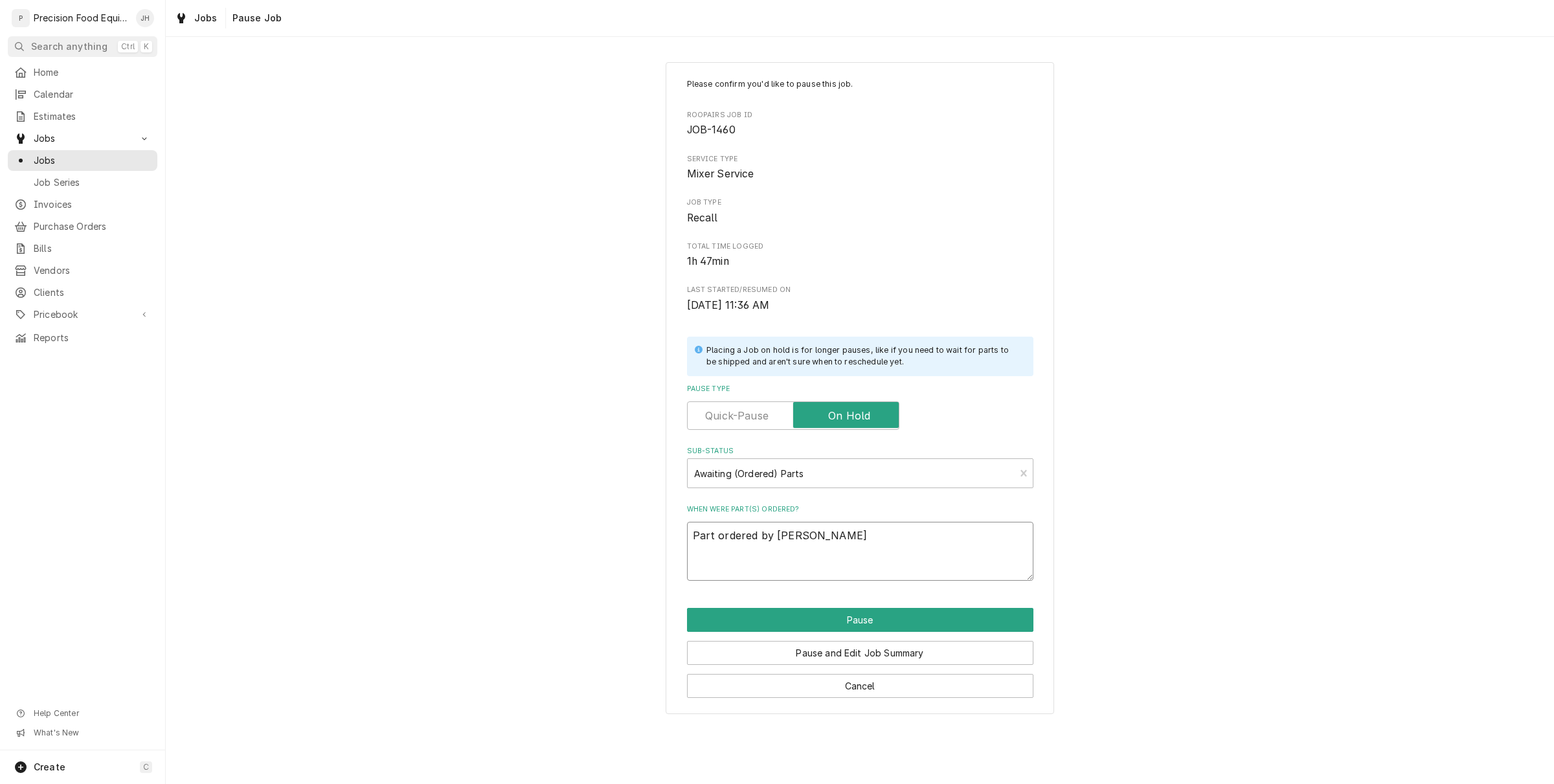
type textarea "x"
type textarea "Part ordered by Jason 0"
type textarea "x"
type textarea "Part ordered by Jason 09"
type textarea "x"
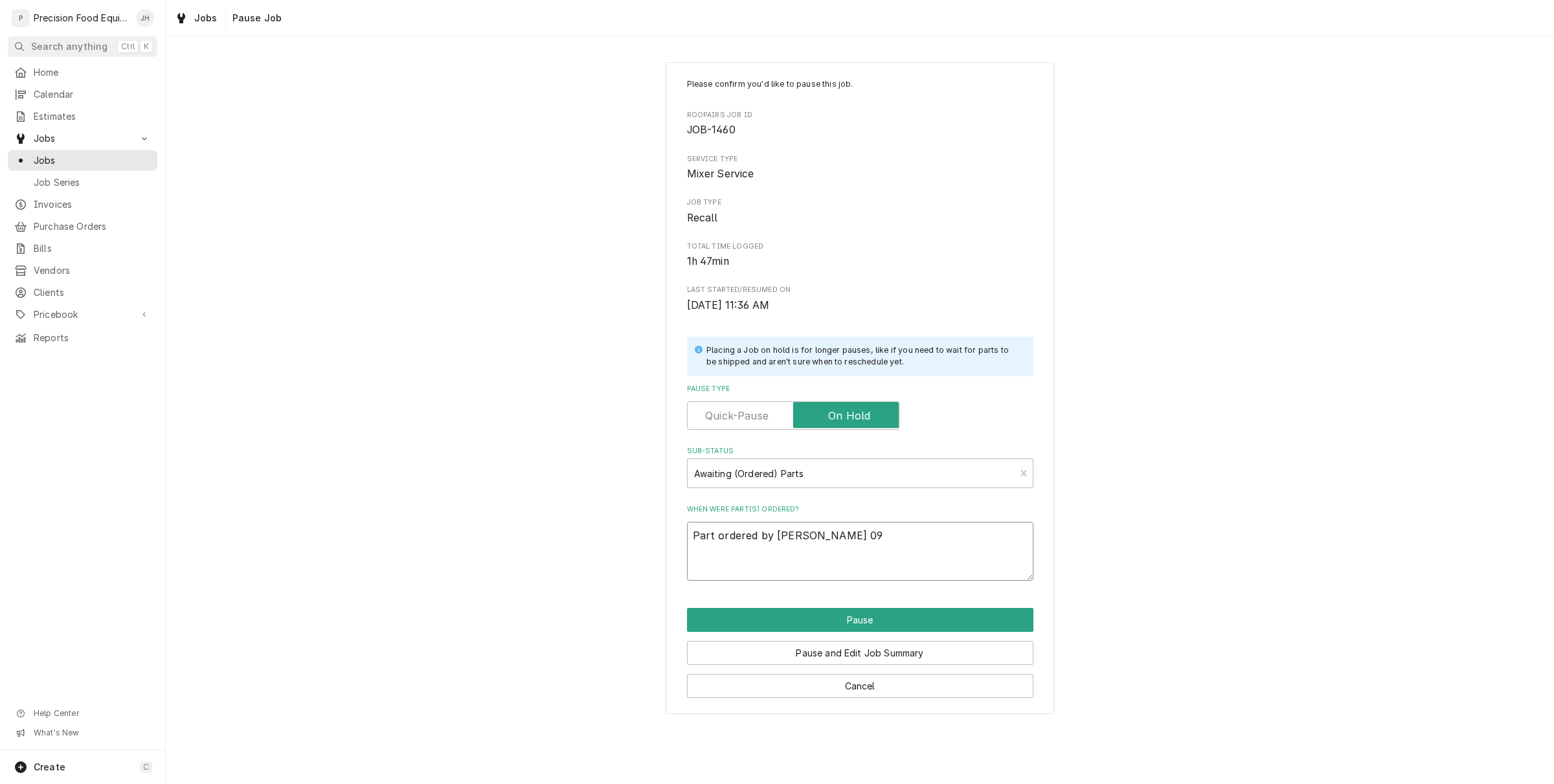
type textarea "Part ordered by Jason 09/"
type textarea "x"
type textarea "Part ordered by Jason 09"
type textarea "x"
type textarea "Part ordered by Jason 0"
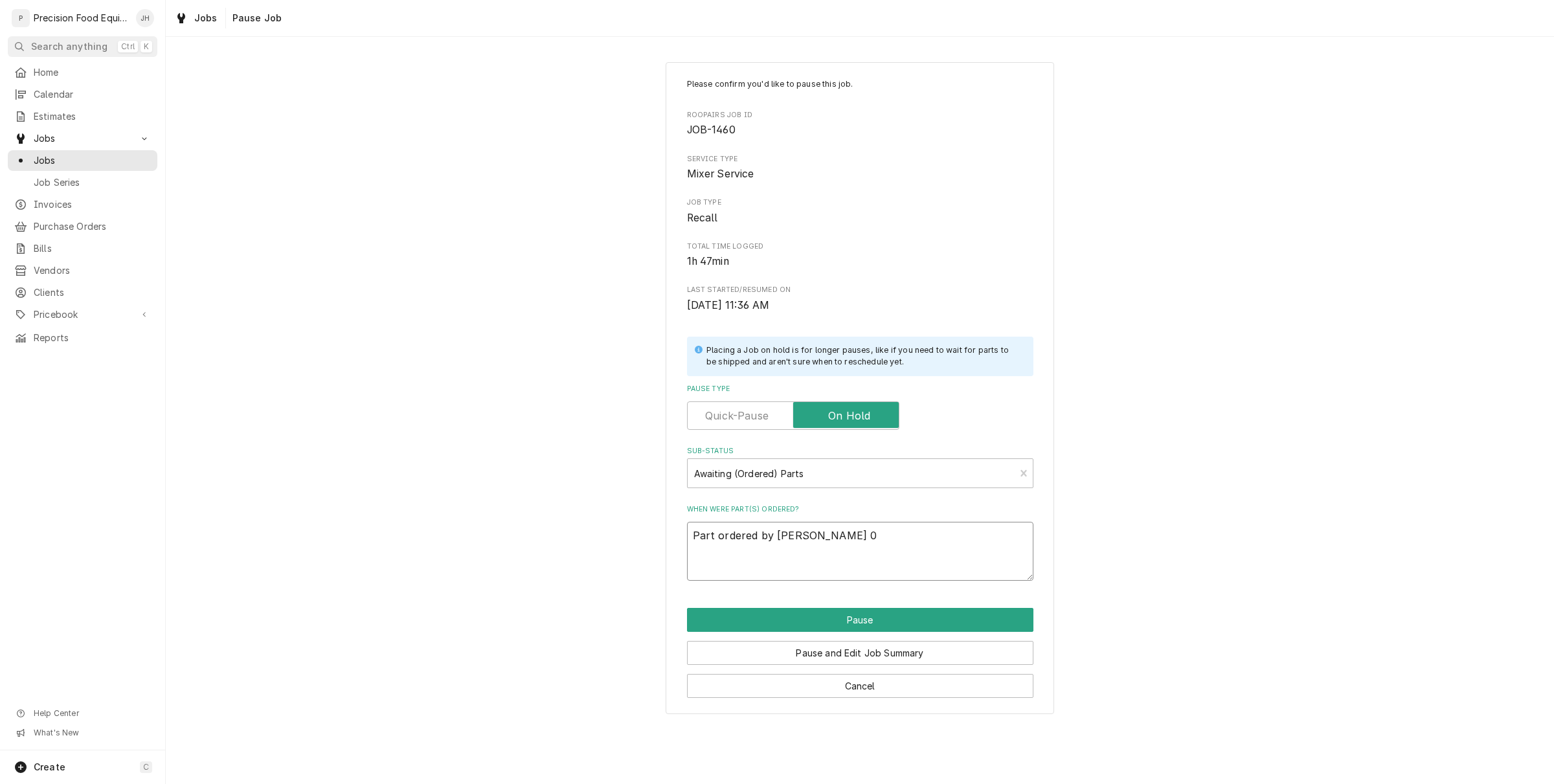
type textarea "x"
type textarea "Part ordered by Jason"
type textarea "x"
type textarea "Part ordered by Jason"
type textarea "x"
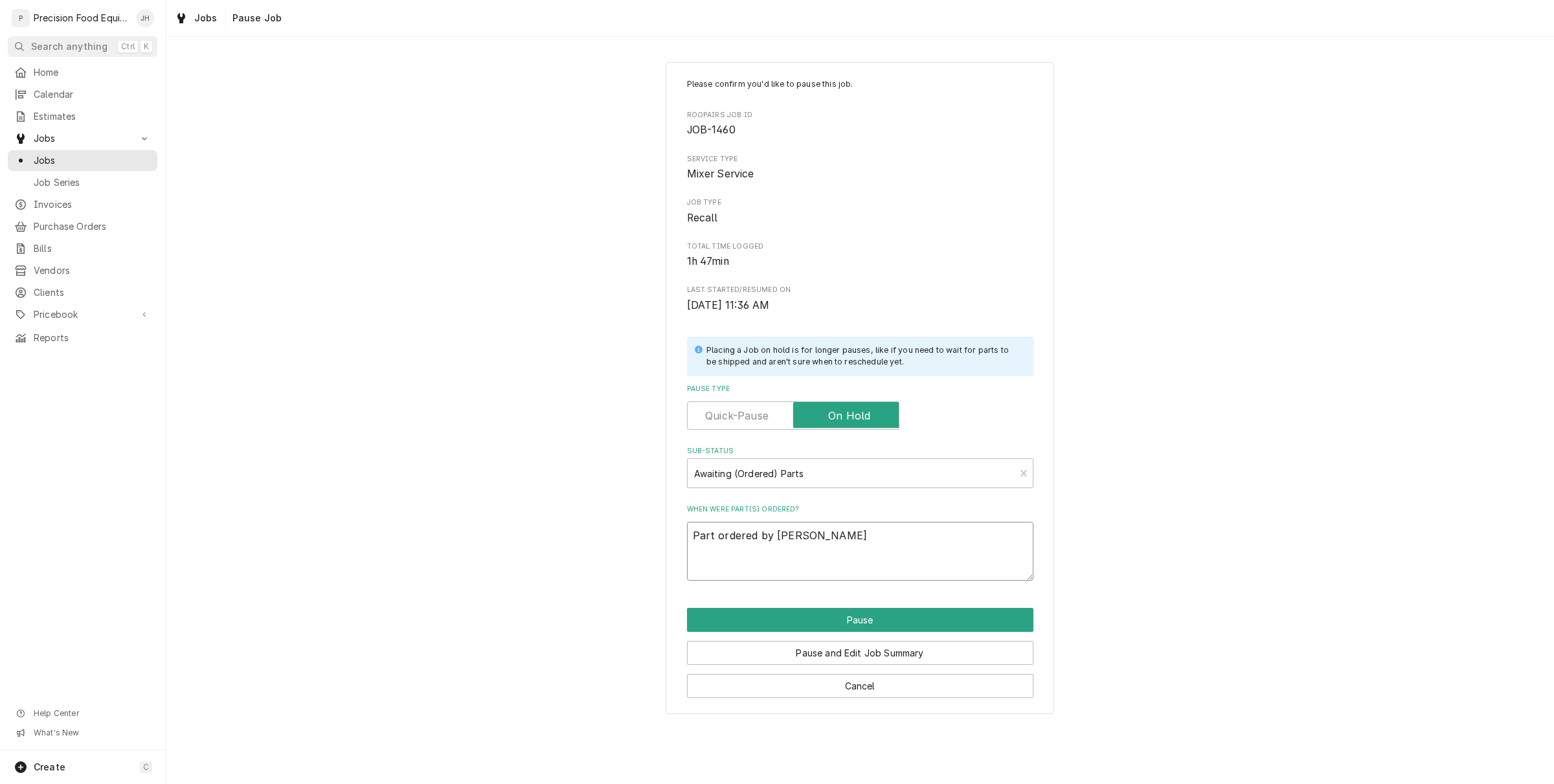
type textarea "Part ordered by Jaso"
type textarea "x"
type textarea "Part ordered by Jas"
type textarea "x"
type textarea "Part ordered by Ja"
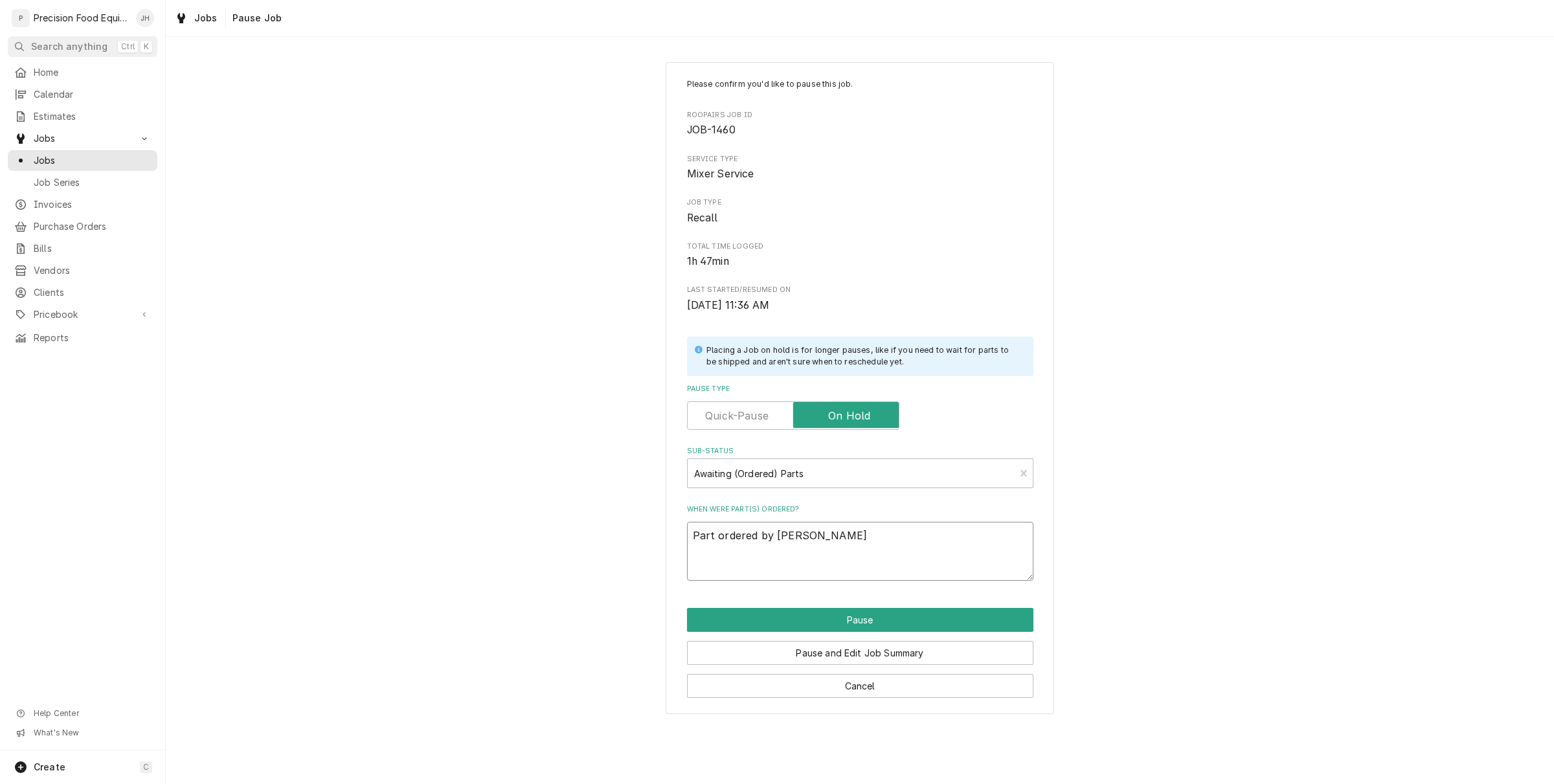
type textarea "x"
type textarea "Part ordered by J"
type textarea "x"
type textarea "Part ordered by"
type textarea "x"
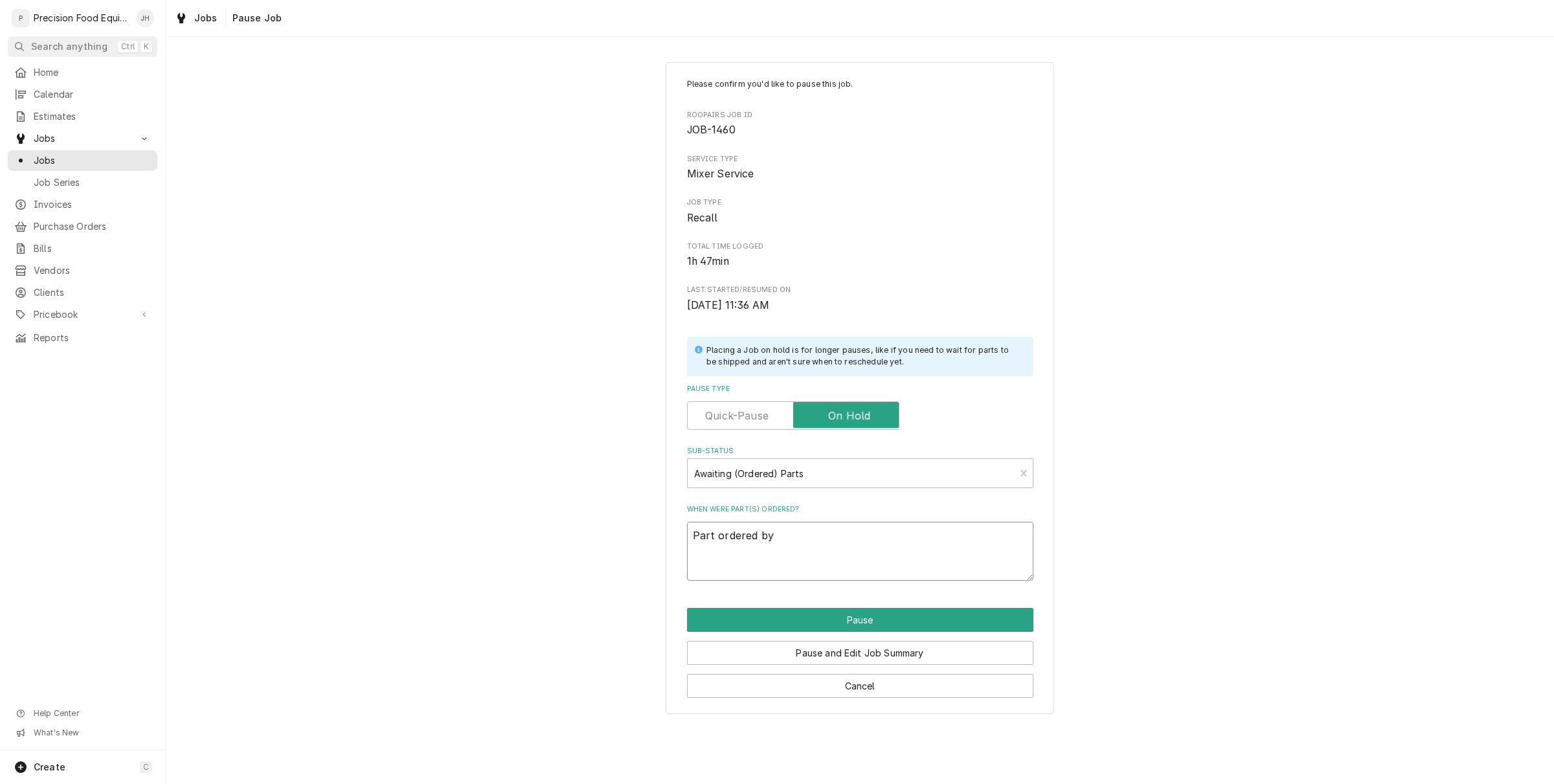
type textarea "Part ordered by"
type textarea "x"
type textarea "Part ordered b"
type textarea "x"
type textarea "Part ordered"
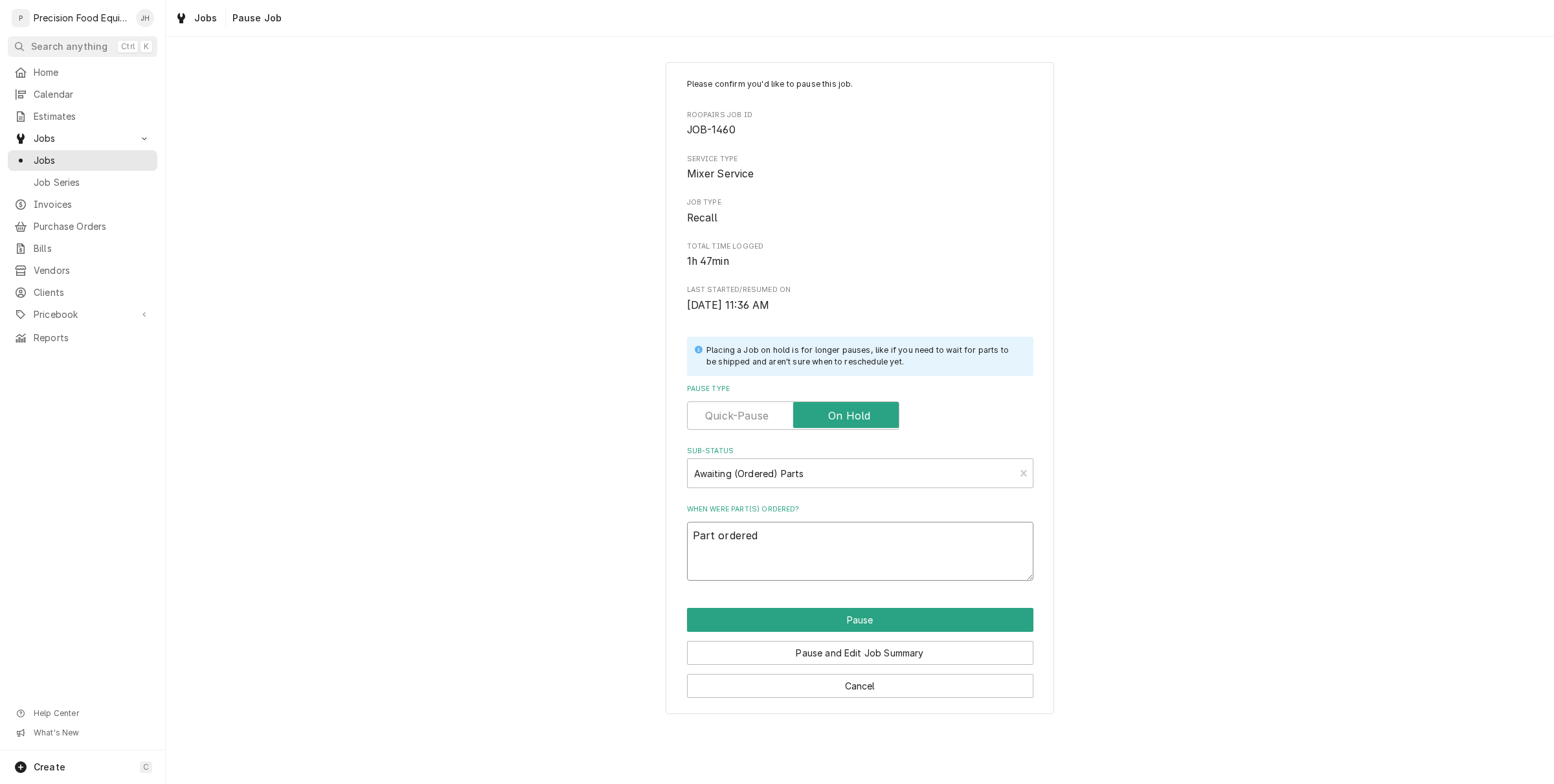
type textarea "x"
type textarea "Part ordered 0"
type textarea "x"
type textarea "Part ordered 09"
type textarea "x"
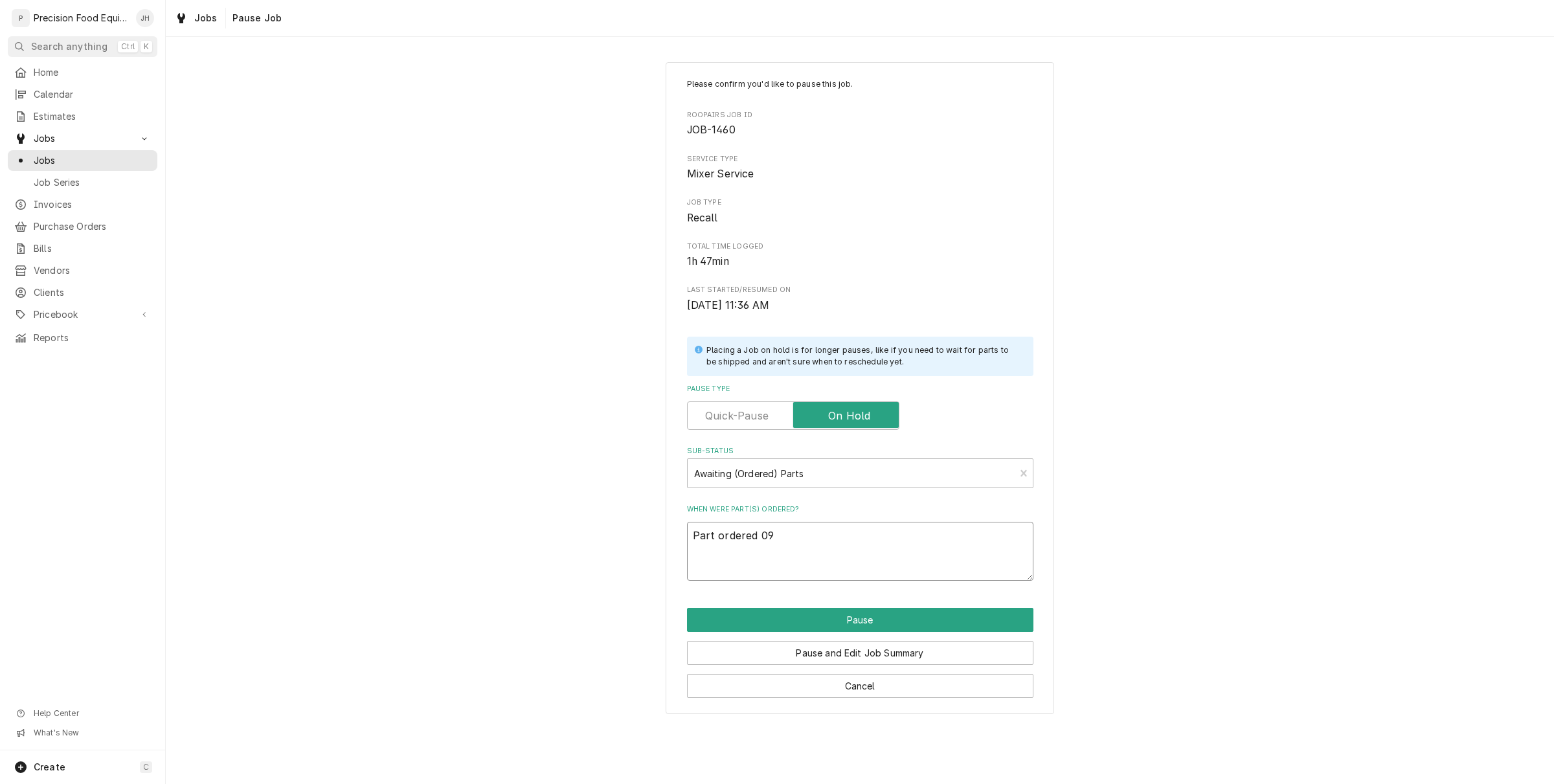
type textarea "Part ordered 09/"
type textarea "x"
type textarea "Part ordered 09/1"
type textarea "x"
type textarea "Part ordered 09/11"
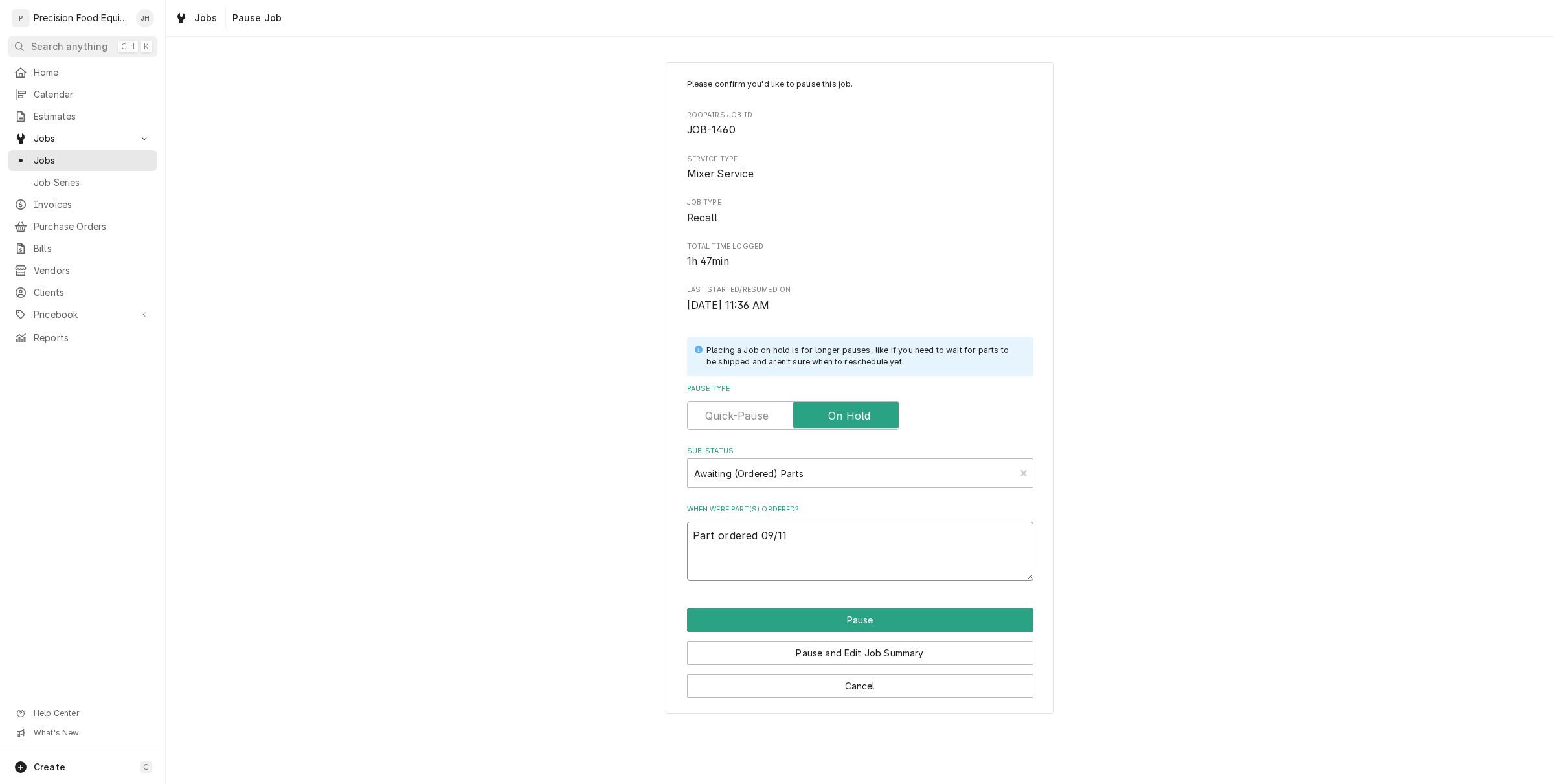
type textarea "x"
type textarea "Part ordered 09/11"
type textarea "x"
type textarea "Part ordered 09/11 f"
type textarea "x"
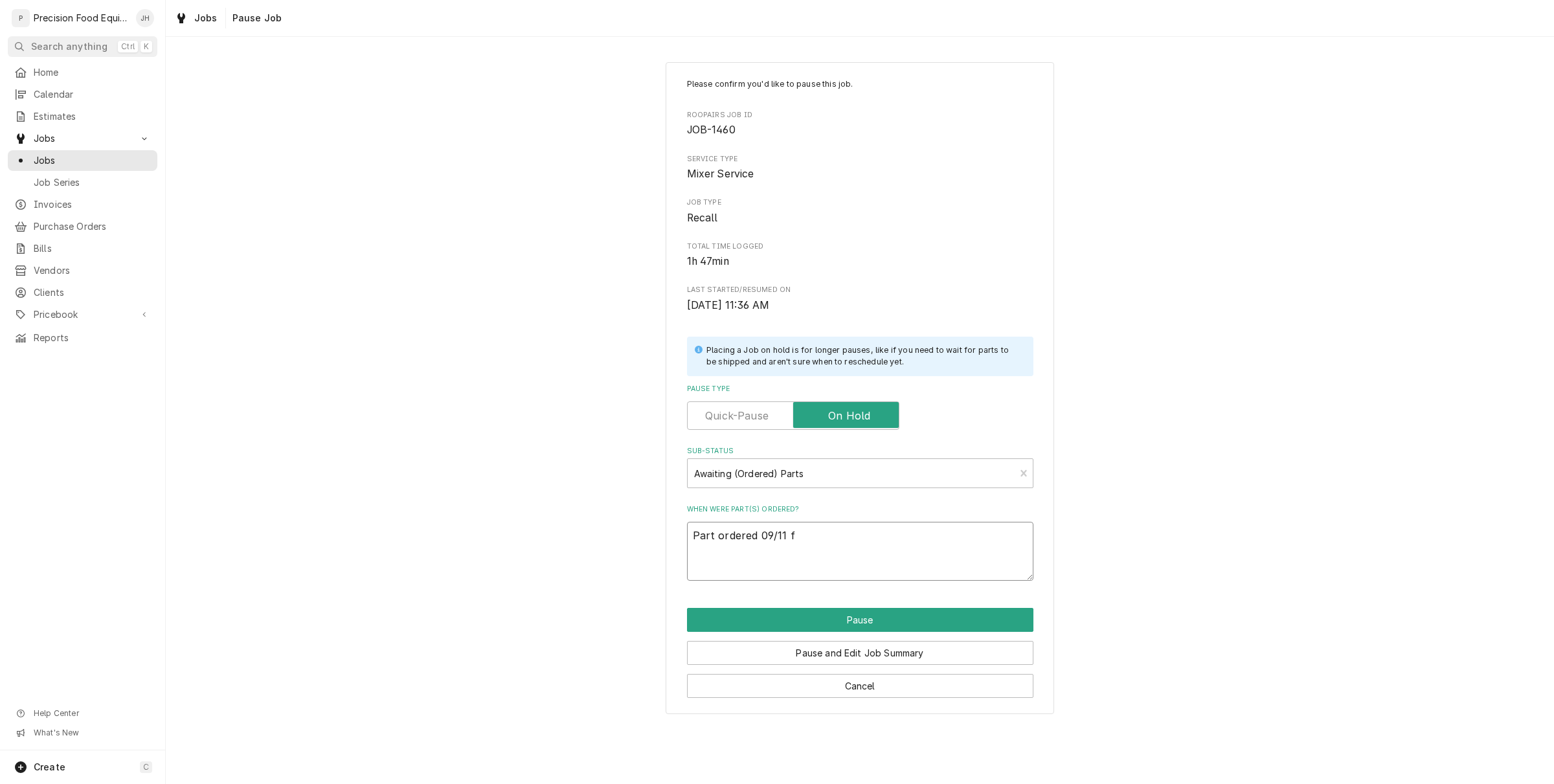
type textarea "Part ordered 09/11 fr"
type textarea "x"
type textarea "Part ordered 09/11 fro"
type textarea "x"
type textarea "Part ordered 09/11 from"
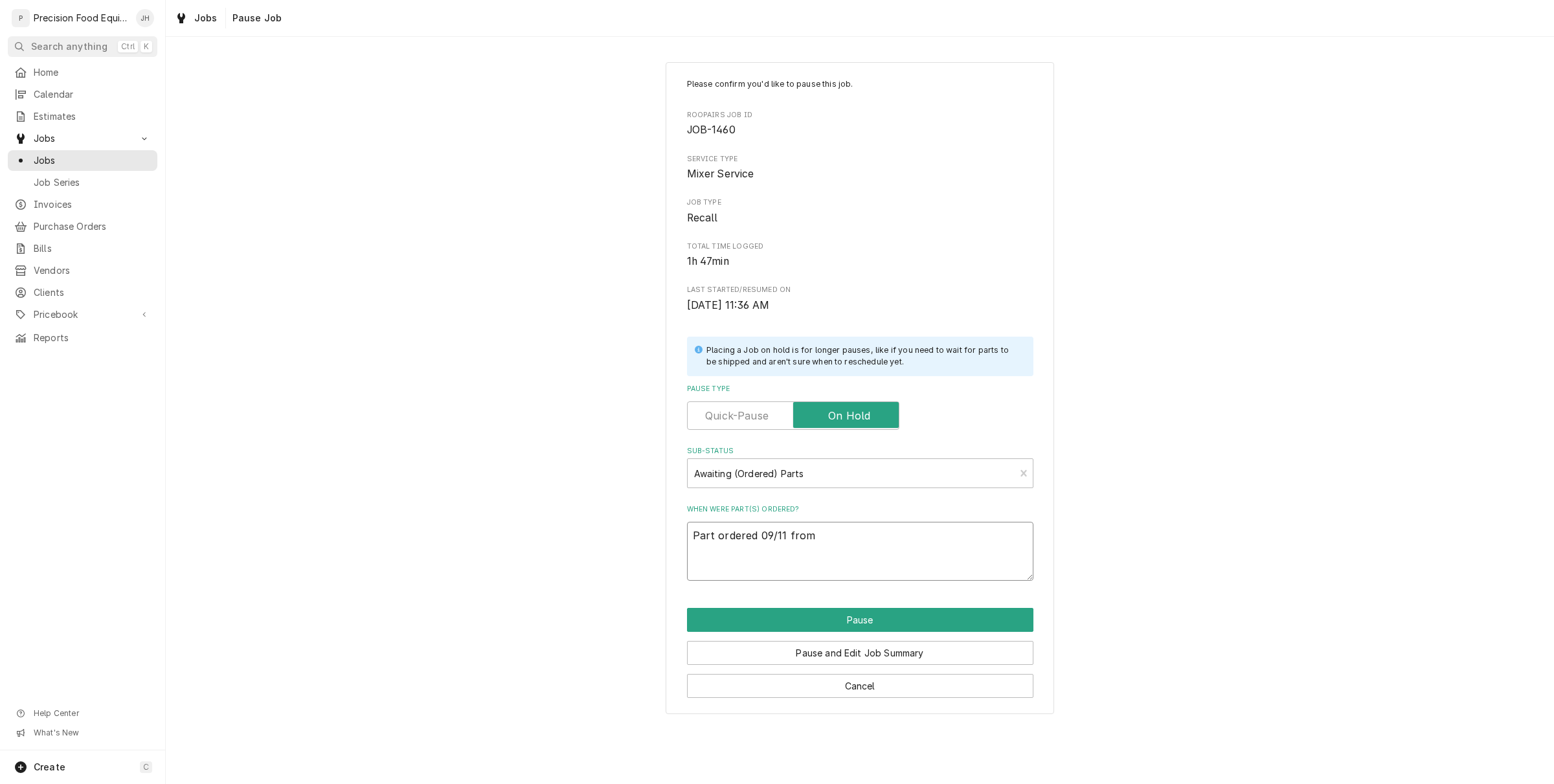
type textarea "x"
type textarea "Part ordered 09/11 from"
type textarea "x"
type textarea "Part ordered 09/11 from W"
type textarea "x"
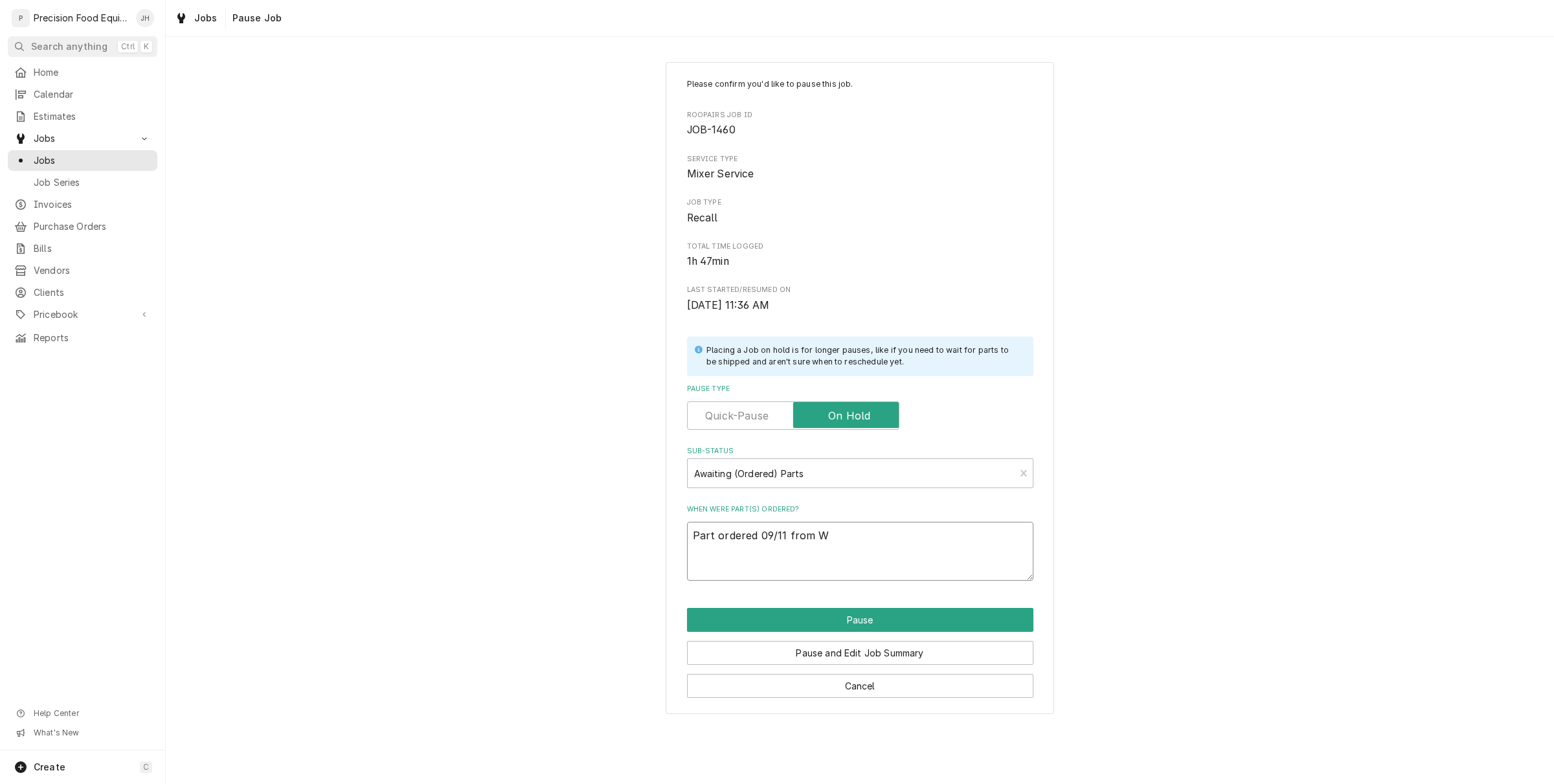
type textarea "Part ordered 09/11 from WS"
type textarea "x"
type textarea "Part ordered 09/11 from W"
type textarea "x"
type textarea "Part ordered 09/11 from We"
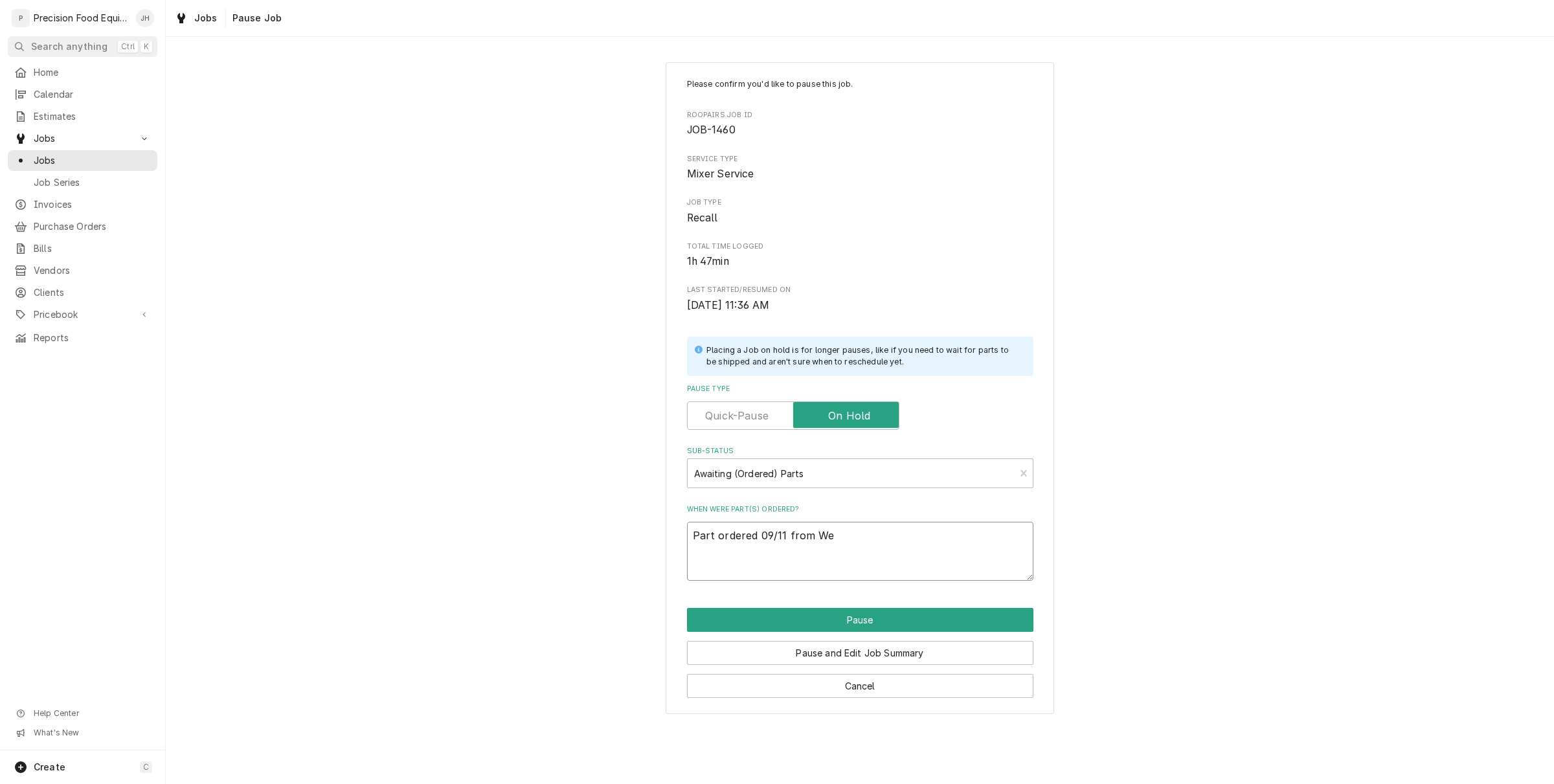
type textarea "x"
type textarea "Part ordered 09/11 from Web"
type textarea "x"
type textarea "Part ordered 09/11 from Webs"
type textarea "x"
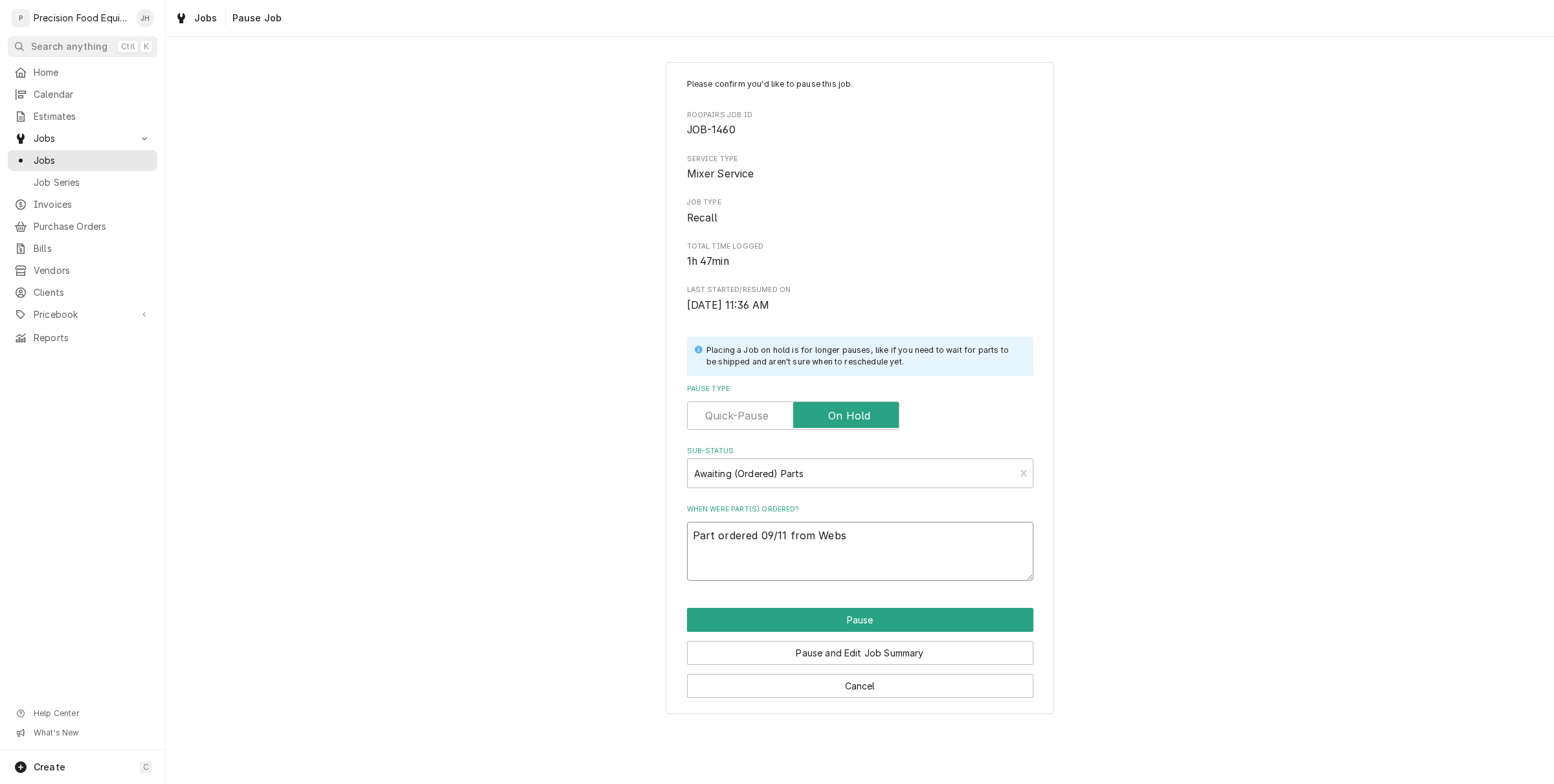
type textarea "Part ordered 09/11 from Webst"
type textarea "x"
type textarea "Part ordered 09/11 from Webstr"
type textarea "x"
type textarea "Part ordered 09/11 from Webstra"
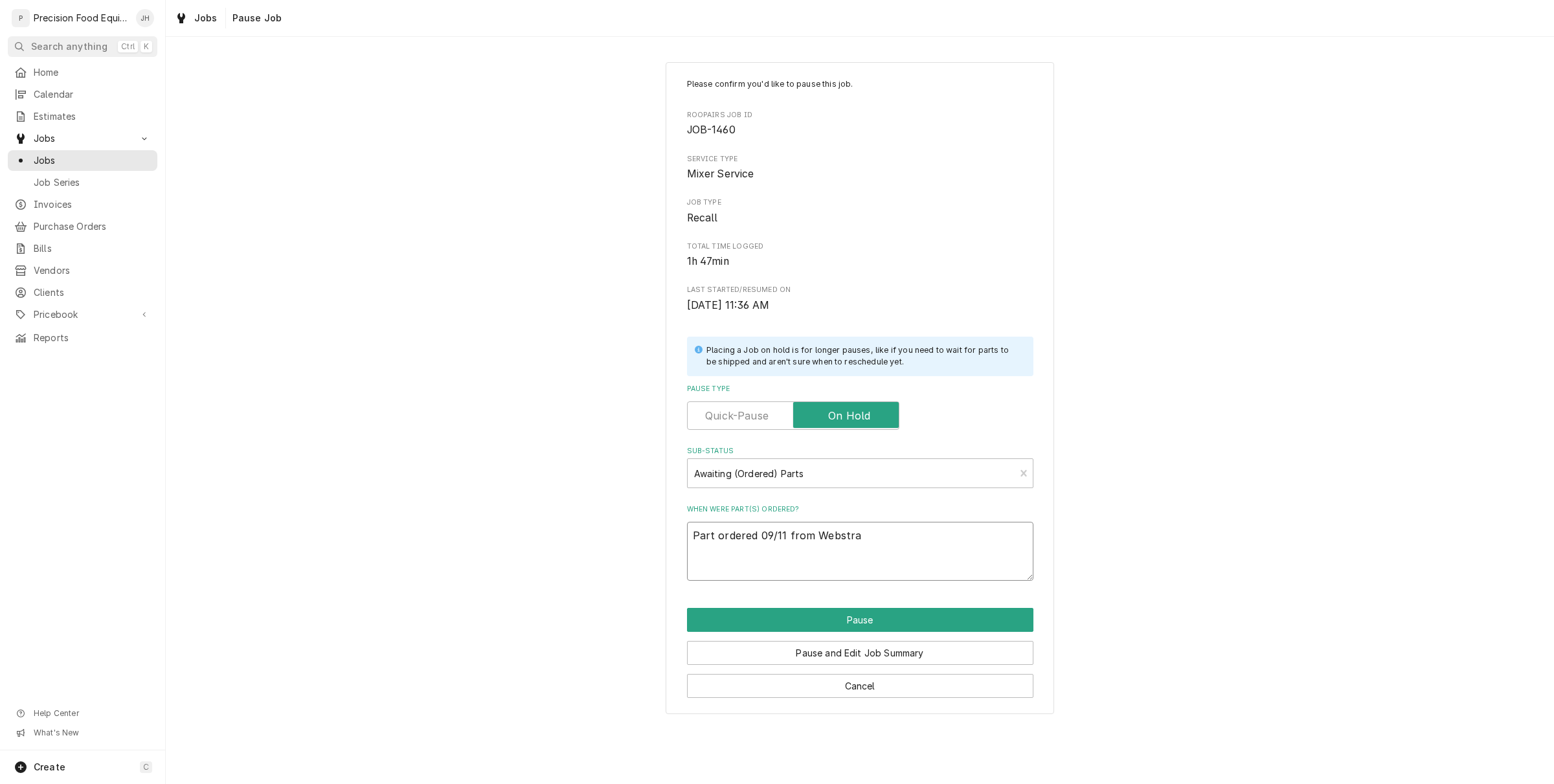
type textarea "x"
type textarea "Part ordered 09/11 from Webstrai"
type textarea "x"
type textarea "Part ordered 09/11 from Webstraim"
type textarea "x"
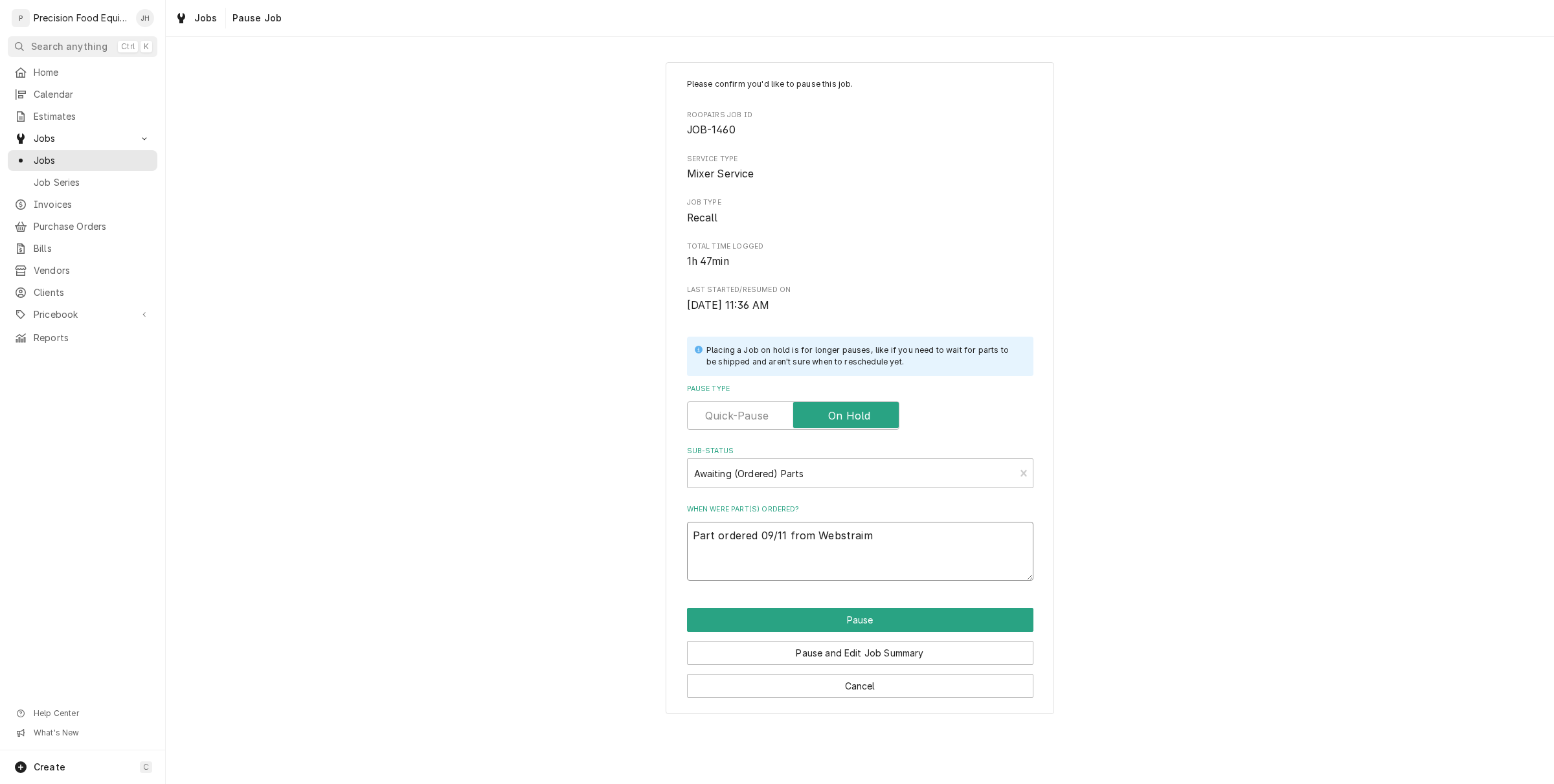
type textarea "Part ordered 09/11 from Webstraimt"
type textarea "x"
type textarea "Part ordered 09/11 from Webstraim"
type textarea "x"
type textarea "Part ordered 09/11 from Webstrai"
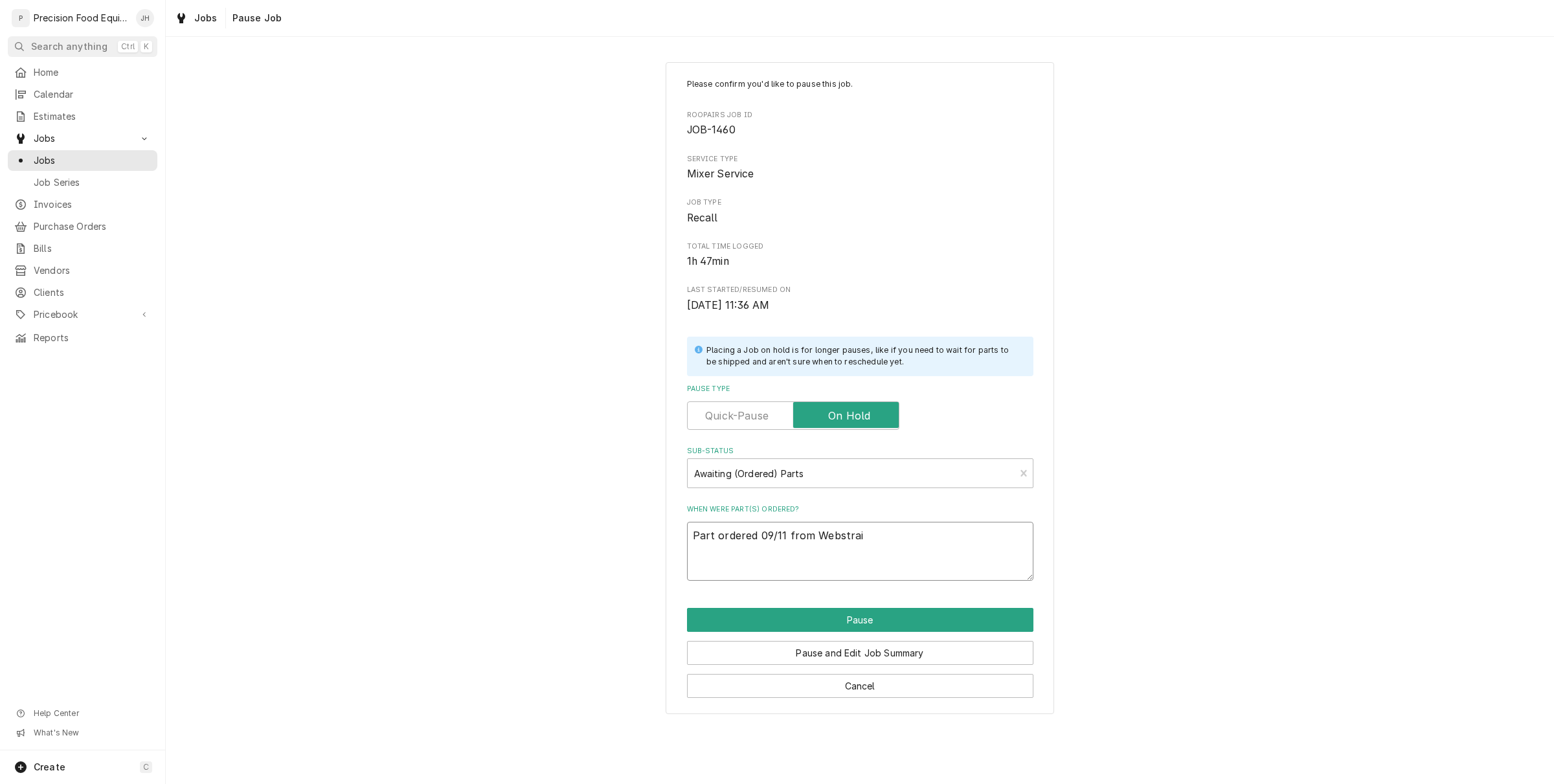
type textarea "x"
type textarea "Part ordered 09/11 from Webstra"
type textarea "x"
type textarea "Part ordered 09/11 from Webstrai"
type textarea "x"
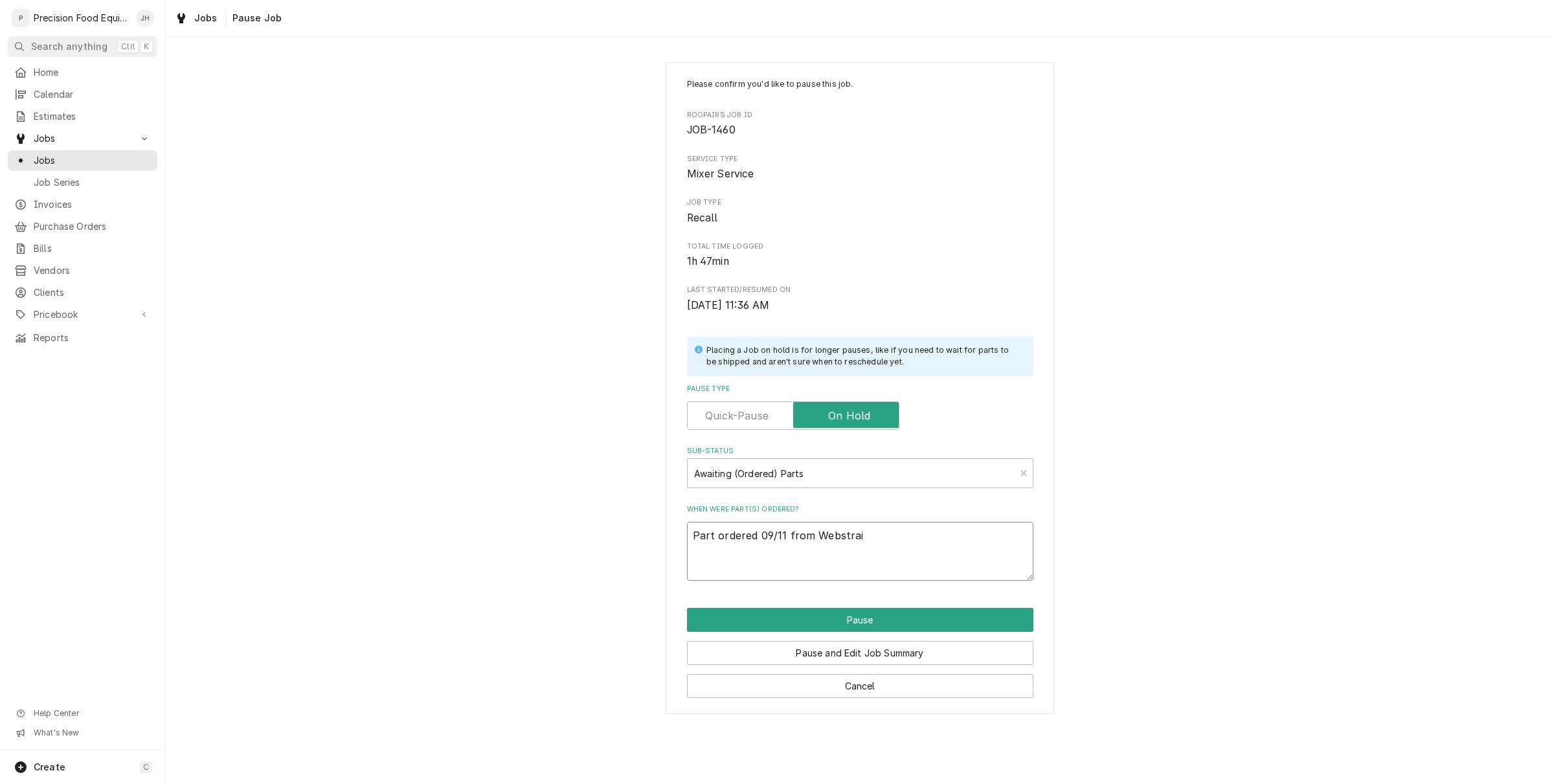
type textarea "Part ordered 09/11 from Webstraim"
type textarea "x"
type textarea "Part ordered 09/11 from Webstrai"
type textarea "x"
type textarea "Part ordered 09/11 from Webstra"
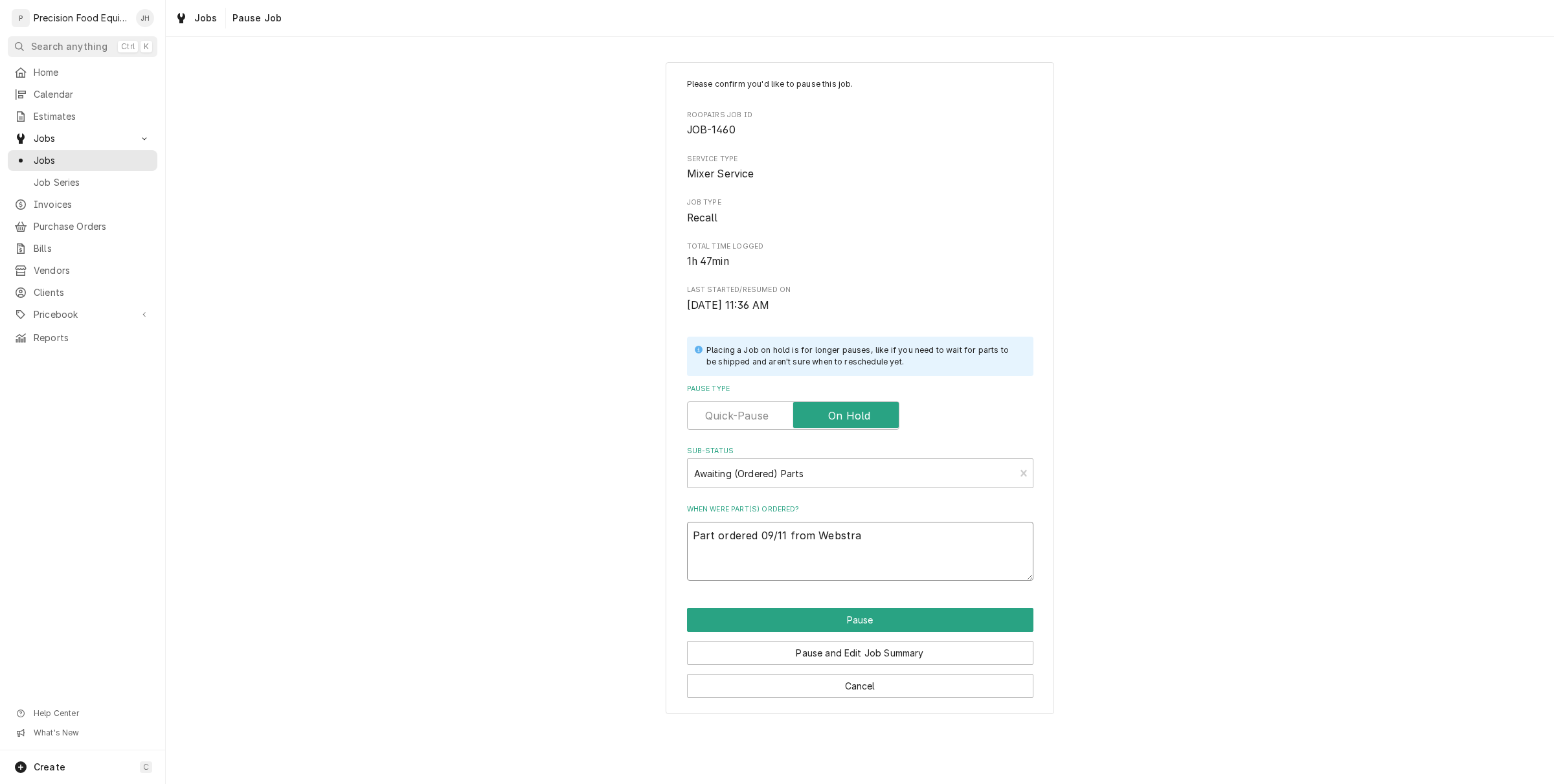
type textarea "x"
type textarea "Part ordered 09/11 from Webstrau"
type textarea "x"
type textarea "Part ordered 09/11 from Webstraun"
type textarea "x"
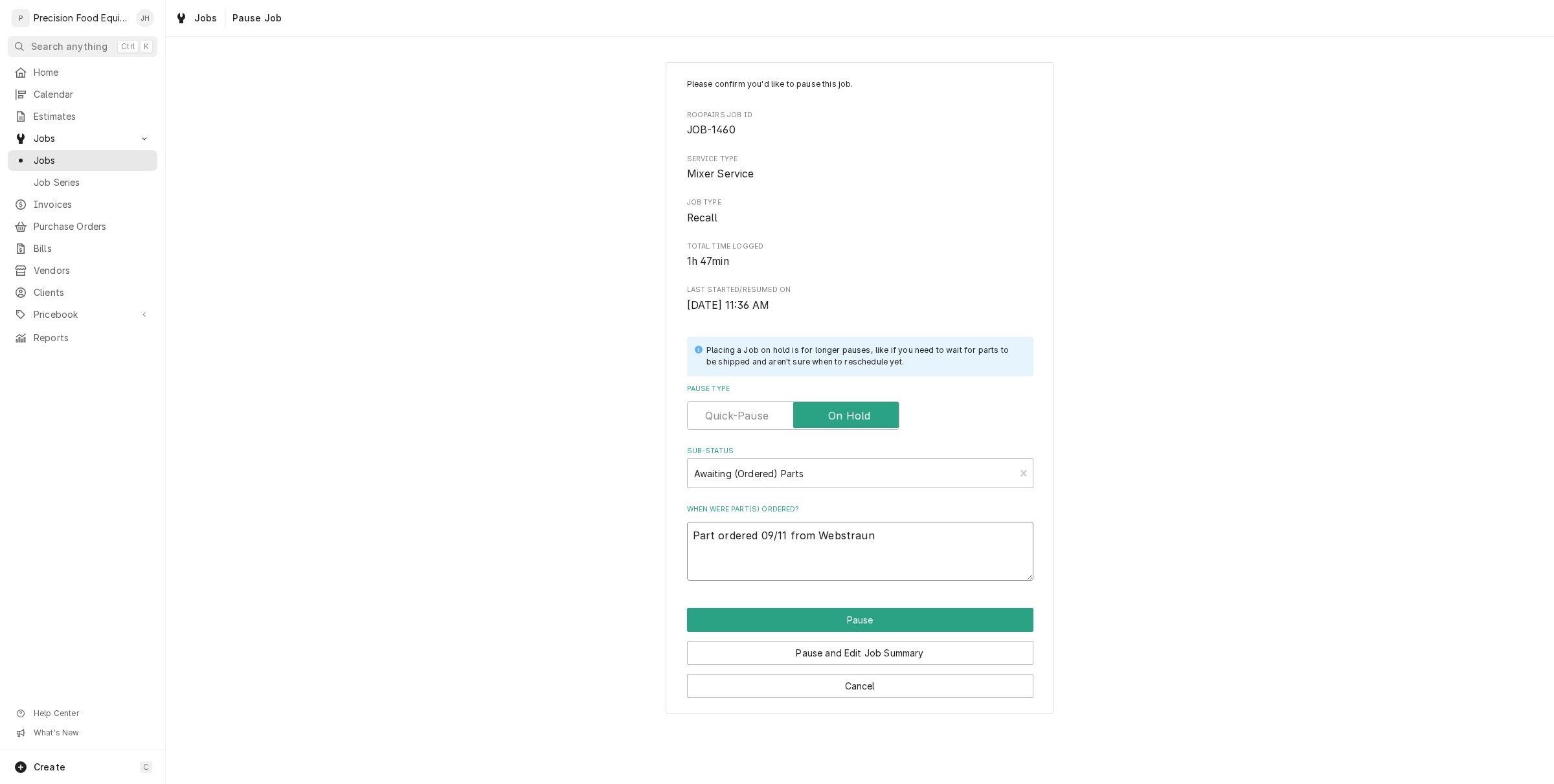
type textarea "Part ordered 09/11 from Webstraunt"
type textarea "x"
drag, startPoint x: 847, startPoint y: 538, endPoint x: 881, endPoint y: 531, distance: 34.7
click at [881, 531] on textarea "Part ordered 09/11 from Webstraunt" at bounding box center [860, 550] width 347 height 59
type textarea "Part ordered 09/11 from Webstraunt ."
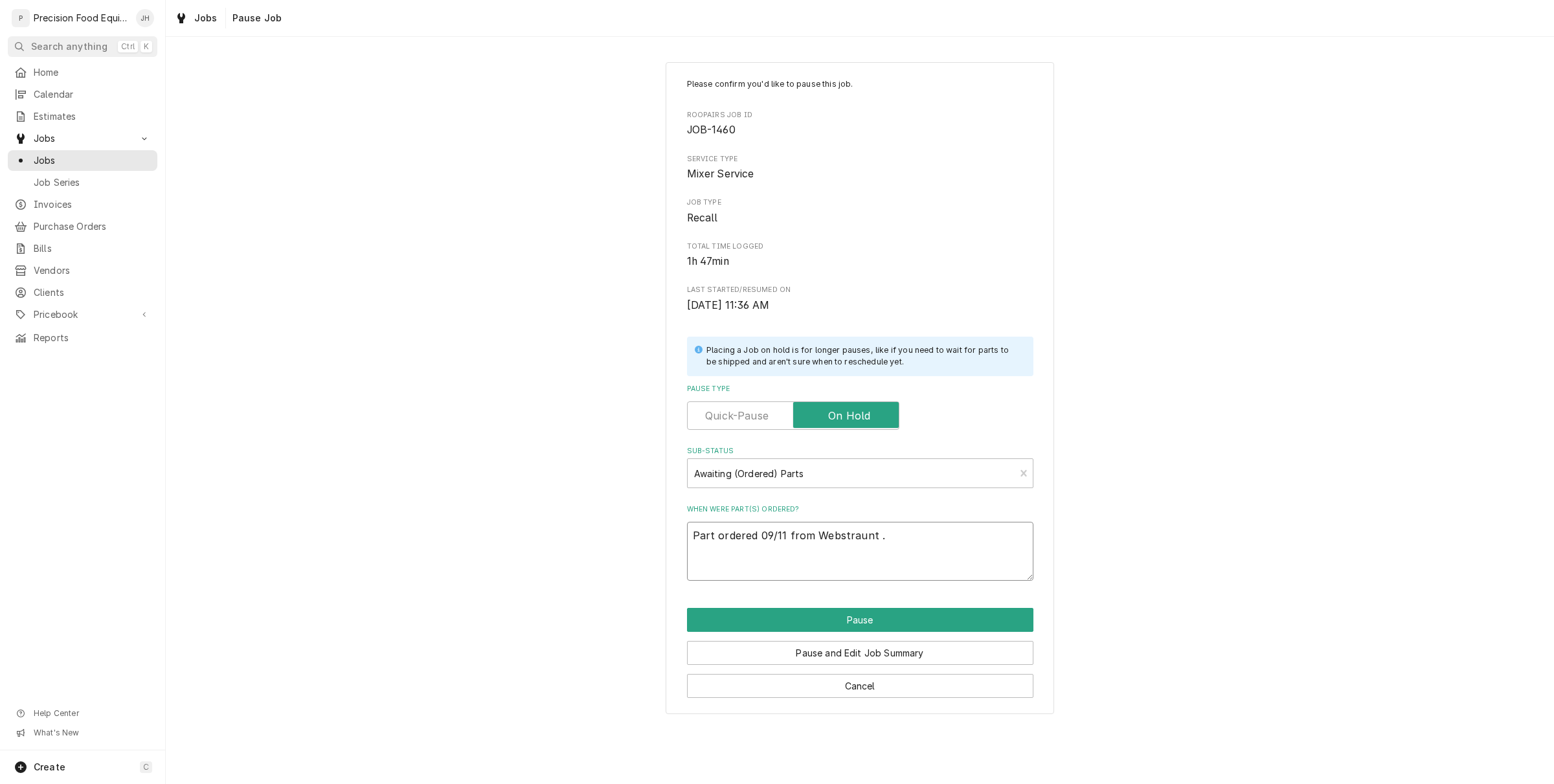
type textarea "x"
type textarea "Part ordered 09/11 from Webstraunt ."
paste textarea "Univex 1030153 Cog Belt Bx-42 (Special"
type textarea "x"
type textarea "Part ordered 09/11 from Webstraunt . Univex 1030153 Cog Belt Bx-42 (Special"
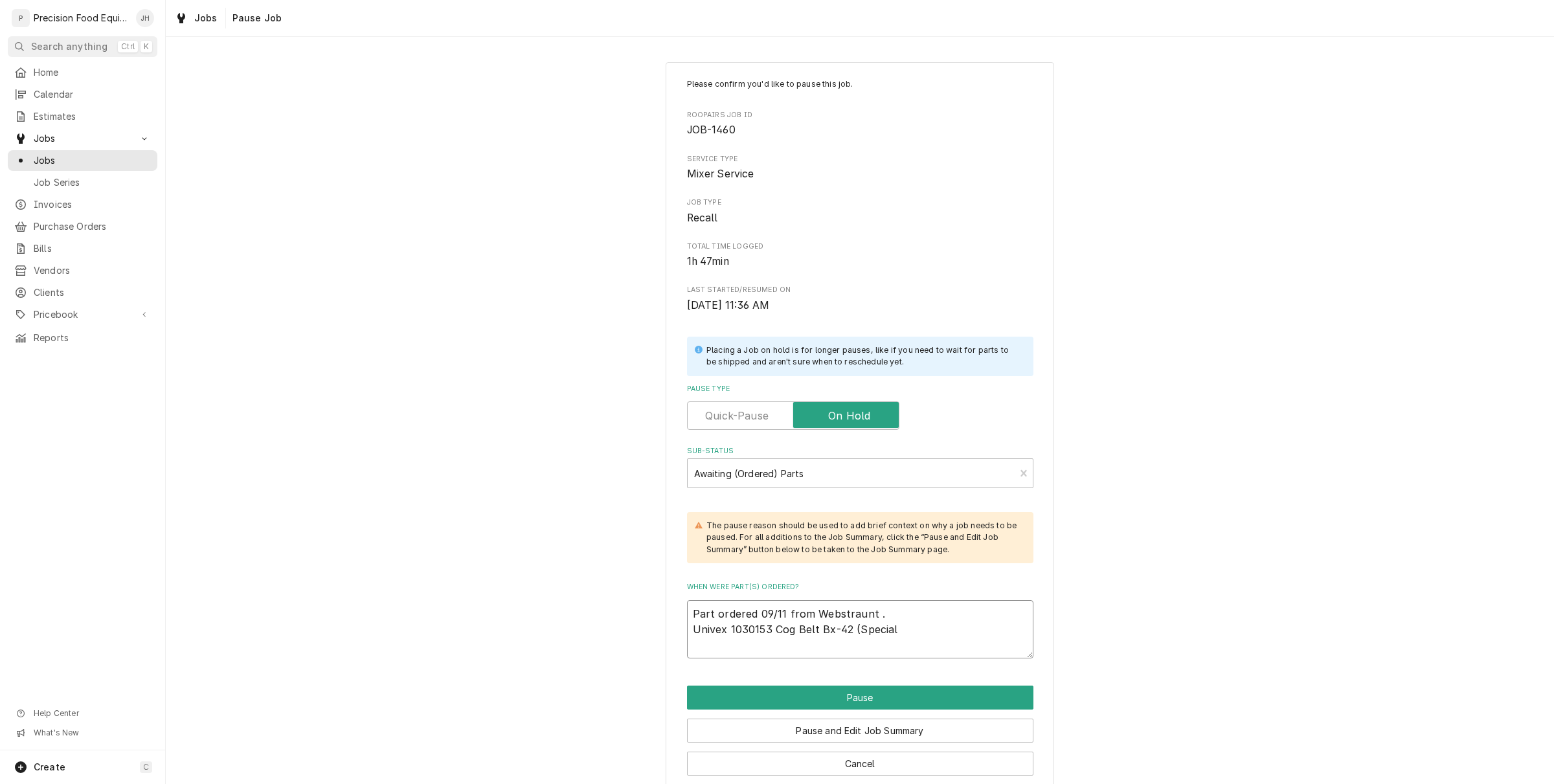
drag, startPoint x: 721, startPoint y: 631, endPoint x: 684, endPoint y: 621, distance: 38.3
click at [687, 621] on textarea "Part ordered 09/11 from Webstraunt . Univex 1030153 Cog Belt Bx-42 (Special" at bounding box center [860, 629] width 347 height 59
click at [910, 642] on textarea "Part ordered 09/11 from Webstraunt . Univex 1030153 Cog Belt Bx-42 (Special" at bounding box center [860, 629] width 347 height 59
click at [905, 629] on textarea "Part ordered 09/11 from Webstraunt . Univex 1030153 Cog Belt Bx-42 (Special" at bounding box center [860, 629] width 347 height 59
click at [889, 629] on textarea "Part ordered 09/11 from Webstraunt . Univex 1030153 Cog Belt Bx-42 (Special" at bounding box center [860, 629] width 347 height 59
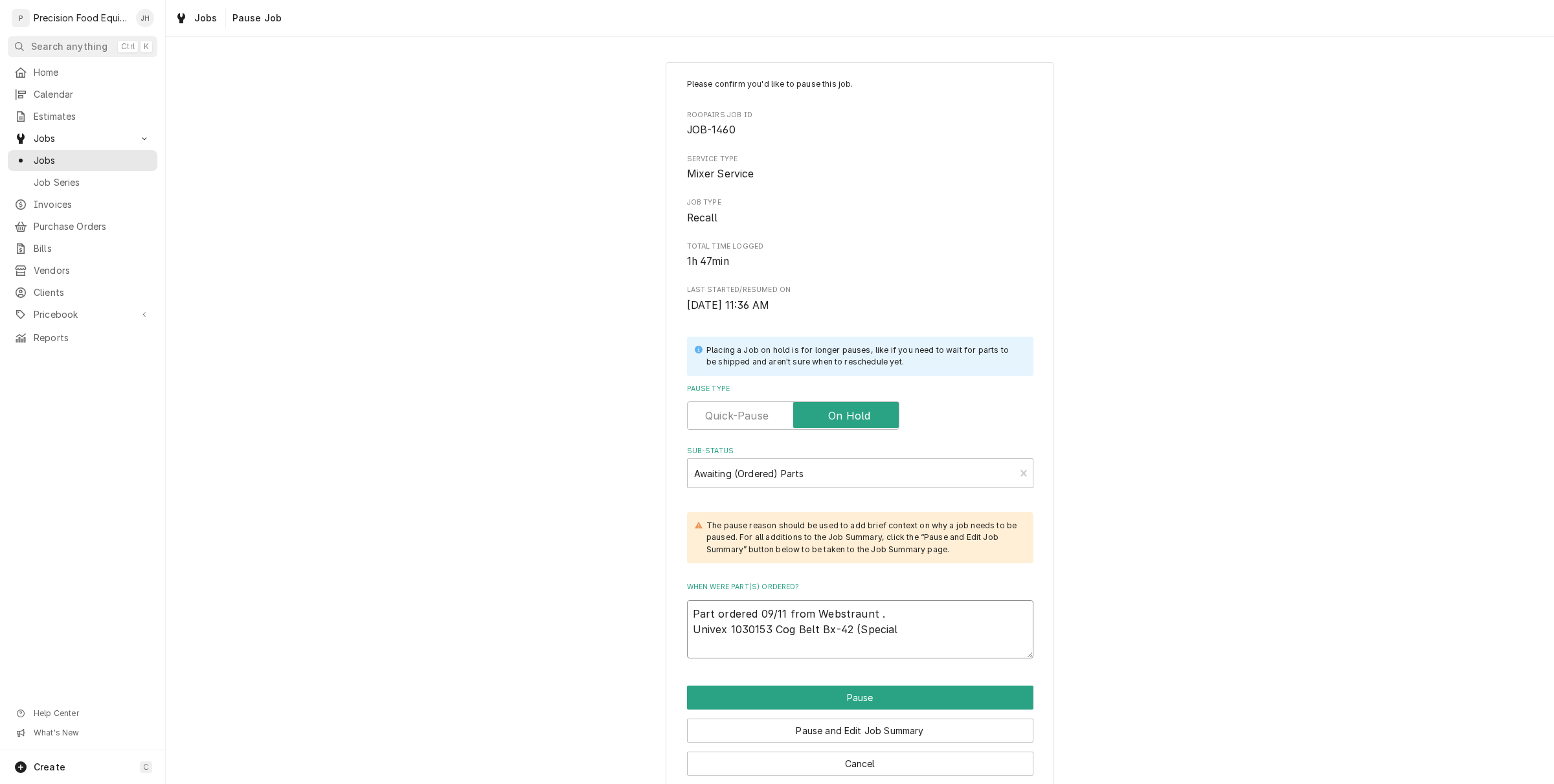
drag, startPoint x: 889, startPoint y: 630, endPoint x: 847, endPoint y: 631, distance: 42.0
click at [847, 631] on textarea "Part ordered 09/11 from Webstraunt . Univex 1030153 Cog Belt Bx-42 (Special" at bounding box center [860, 629] width 347 height 59
type textarea "x"
type textarea "Part ordered 09/11 from Webstraunt . Univex 1030153 Cog Belt Bx-42"
click at [878, 701] on button "Pause" at bounding box center [860, 697] width 347 height 24
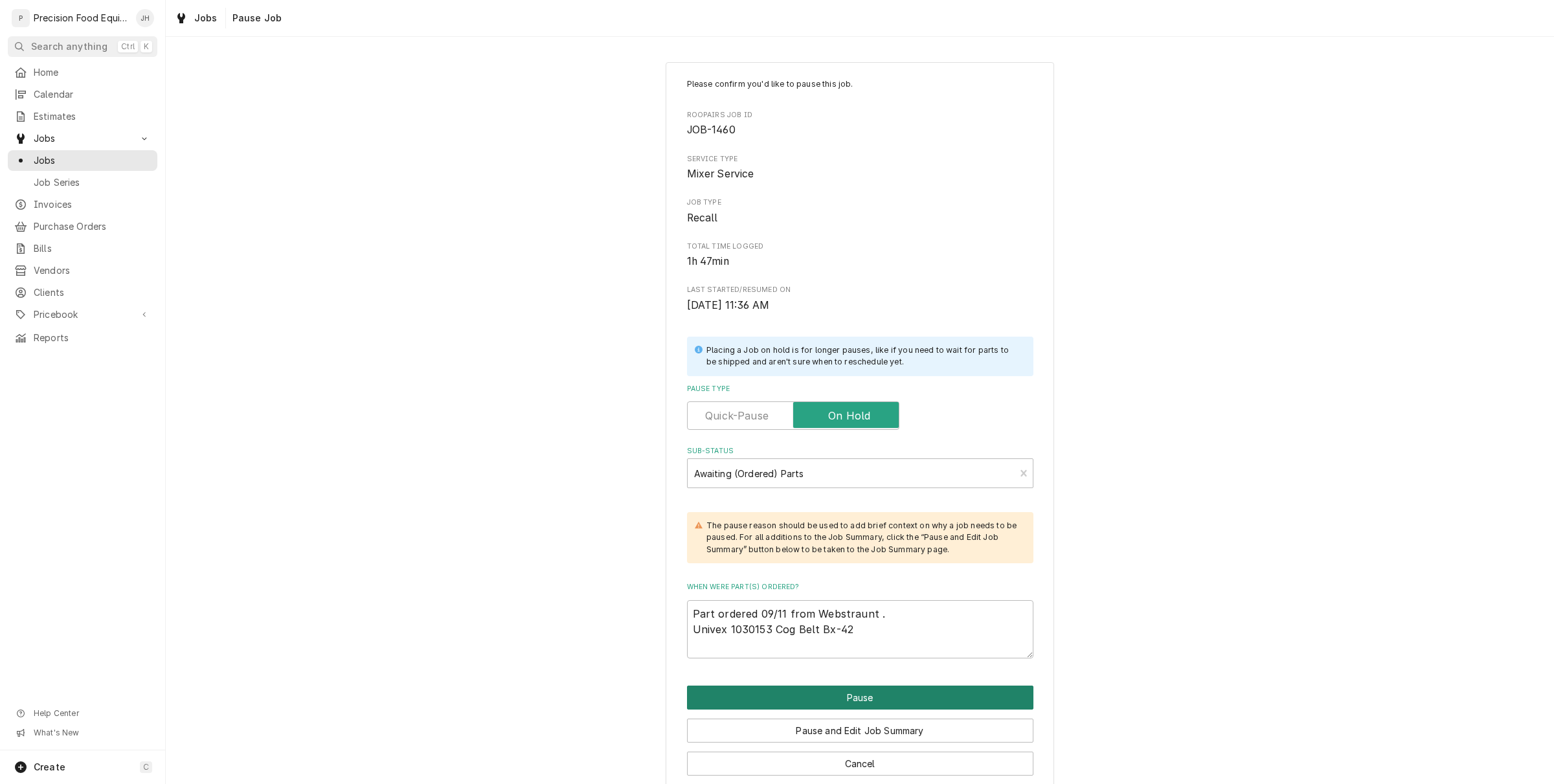
type textarea "x"
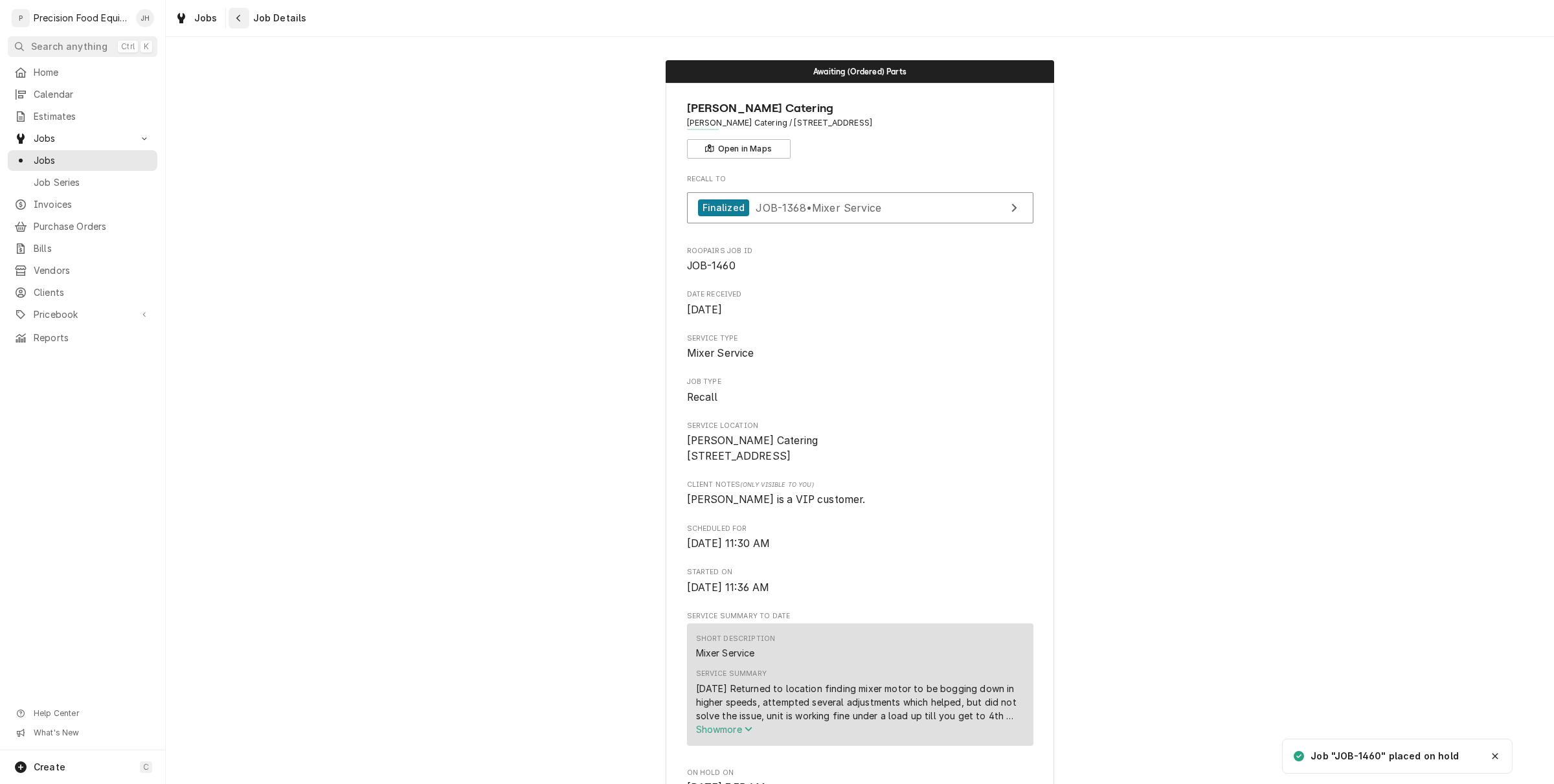
click at [237, 14] on icon "Navigate back" at bounding box center [238, 18] width 5 height 9
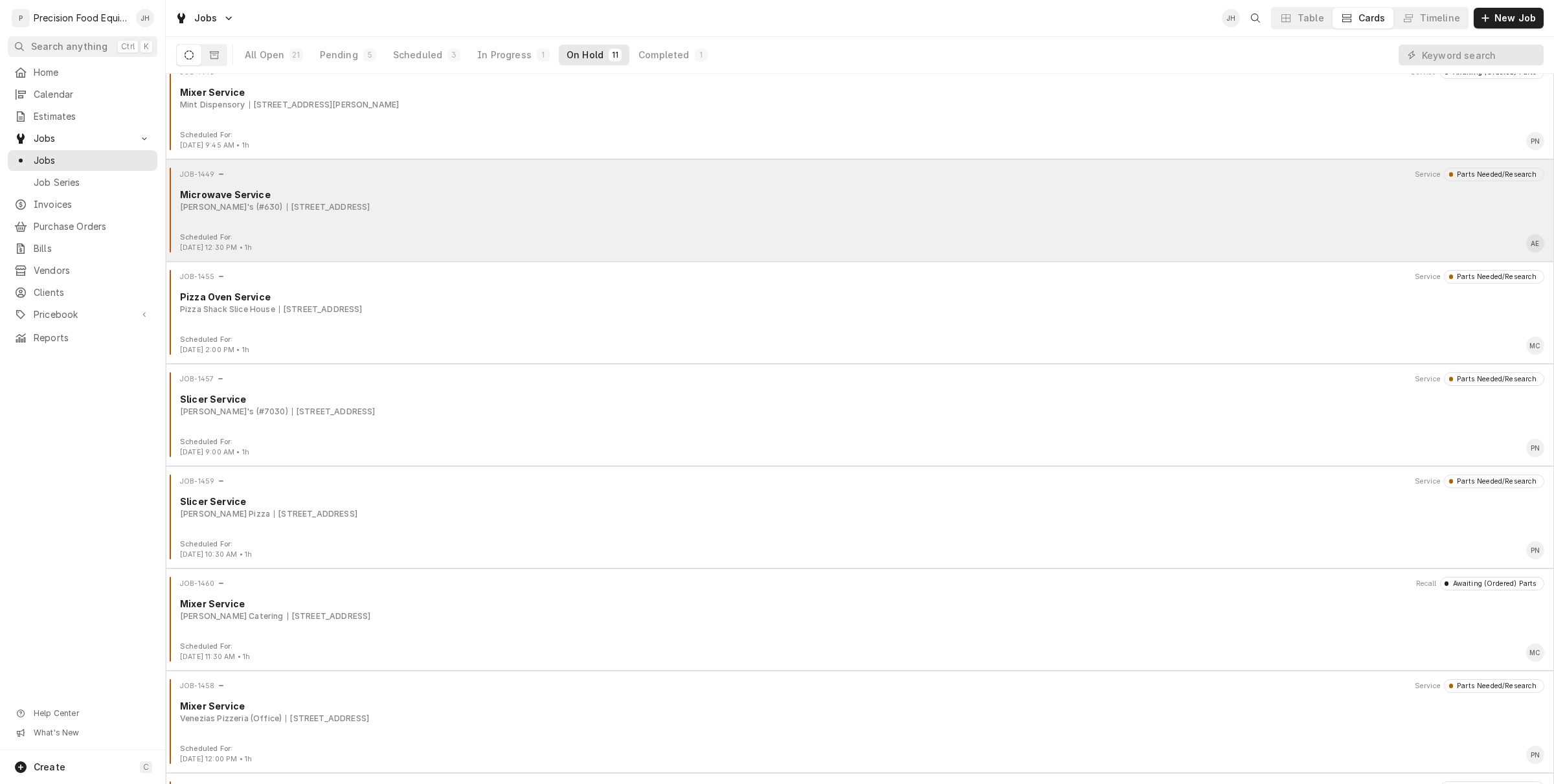
scroll to position [415, 0]
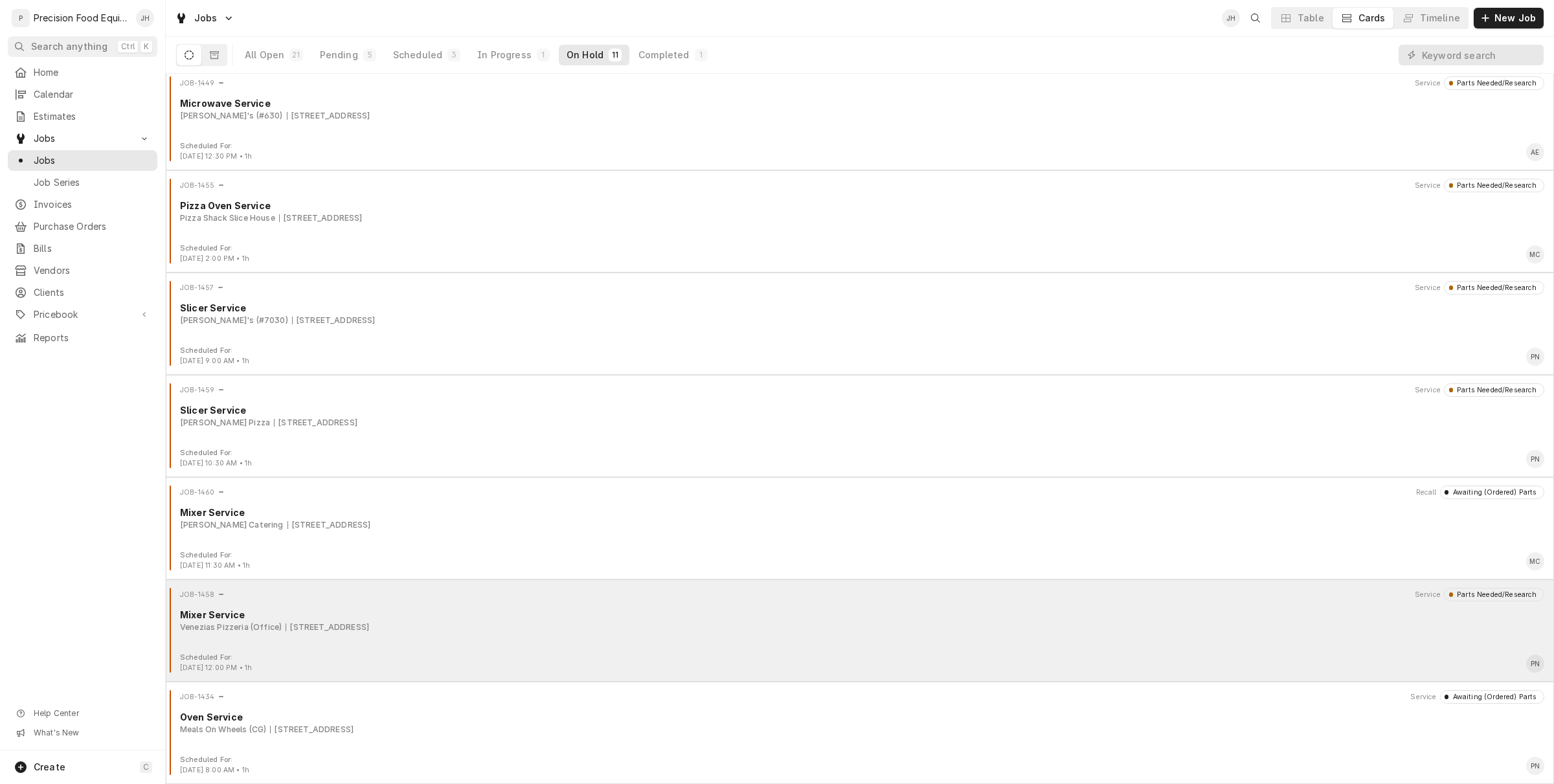
click at [962, 628] on div "Venezias Pizzeria (Office) [STREET_ADDRESS]" at bounding box center [862, 626] width 1365 height 12
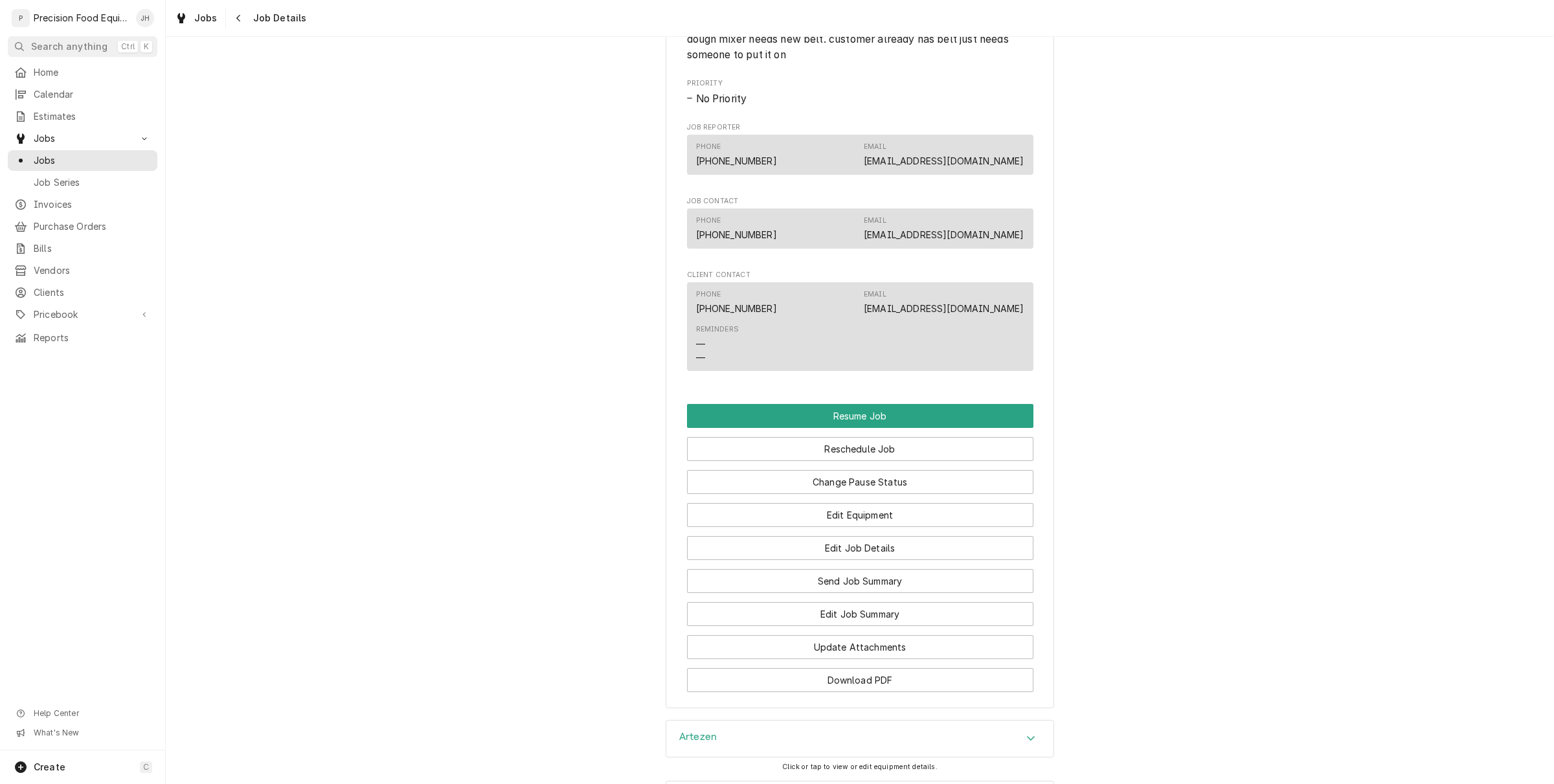
scroll to position [998, 0]
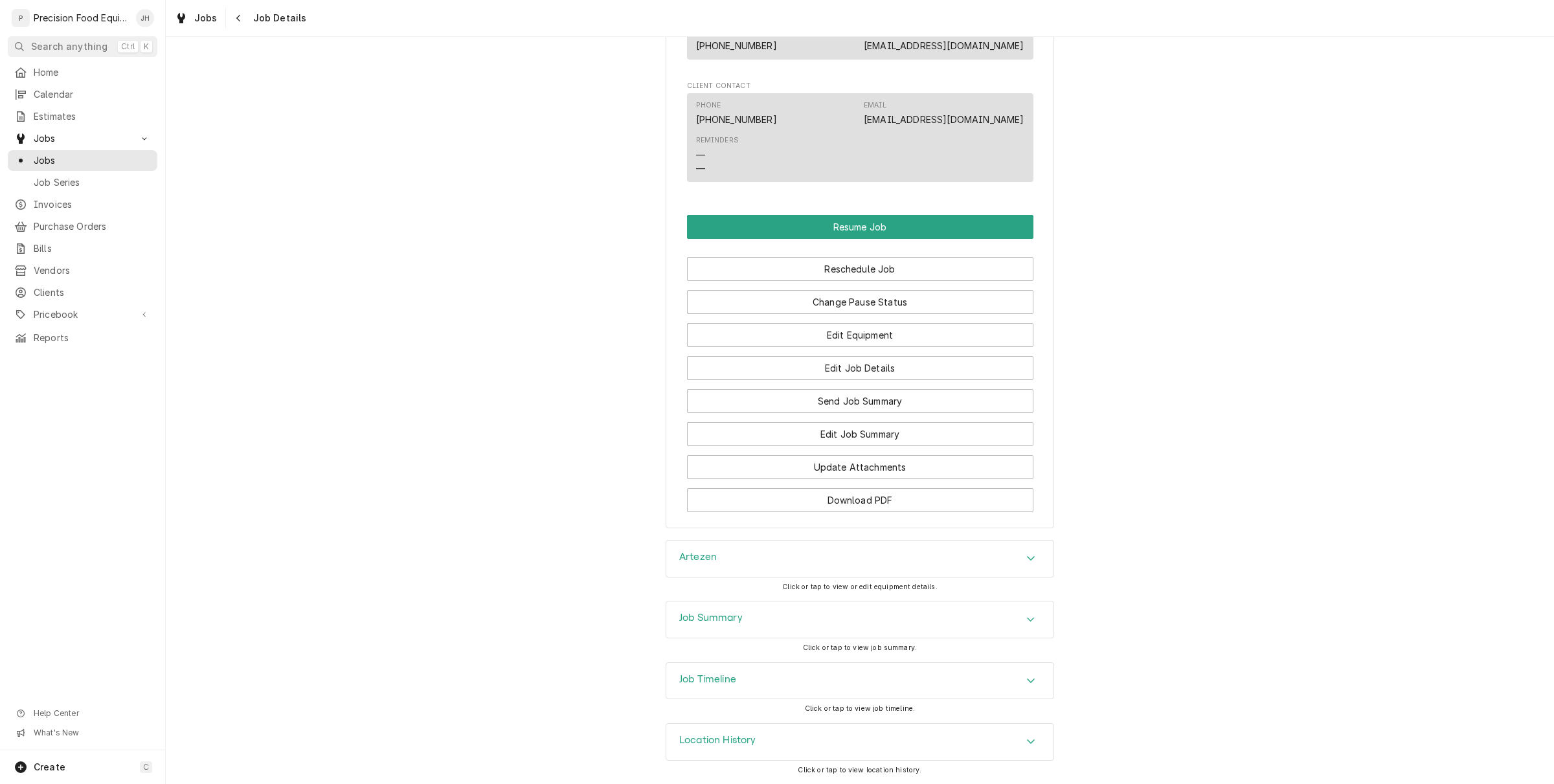
click at [927, 674] on div "Job Timeline" at bounding box center [860, 681] width 388 height 36
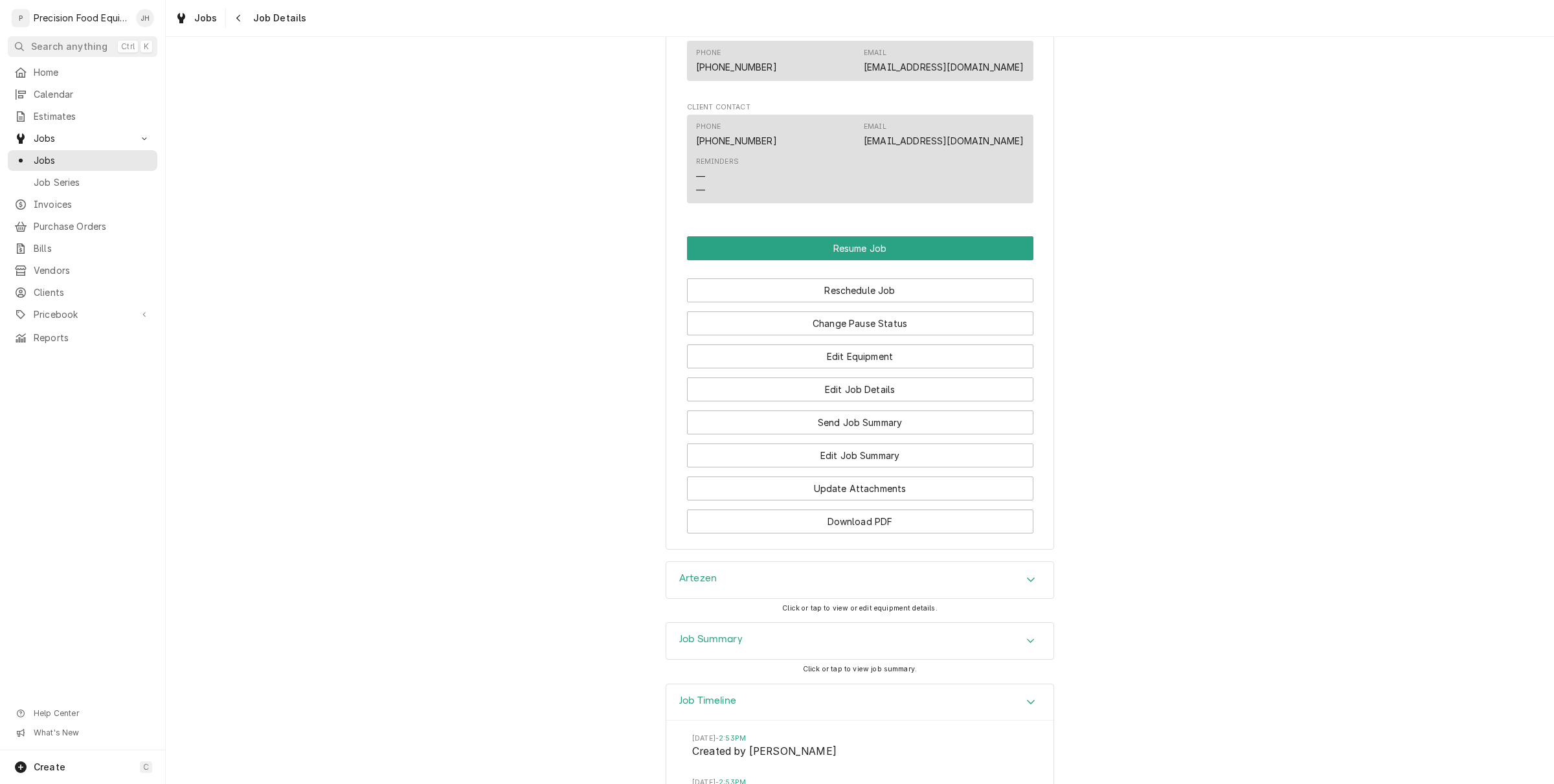
scroll to position [971, 0]
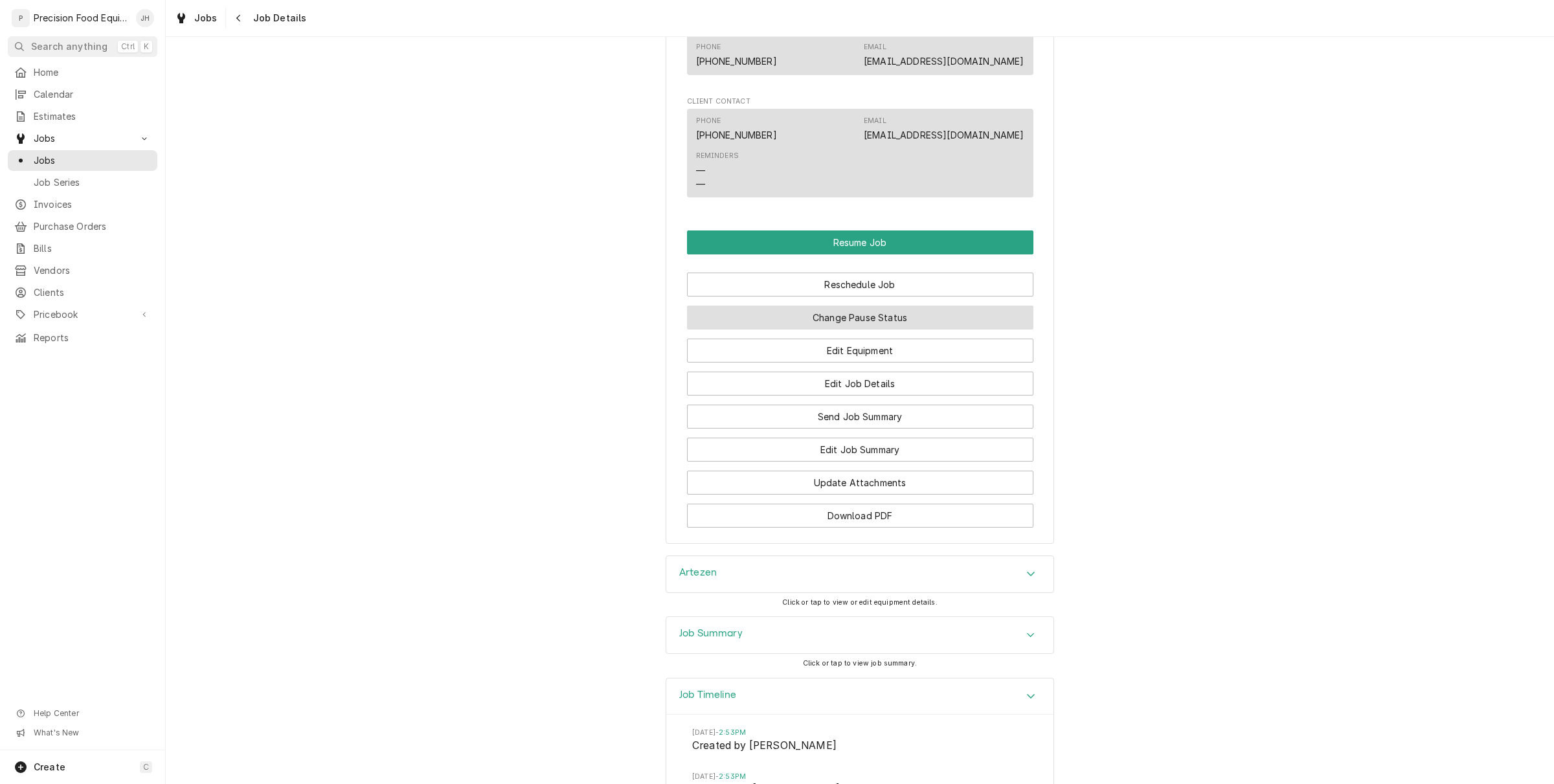
click at [862, 330] on button "Change Pause Status" at bounding box center [860, 318] width 347 height 24
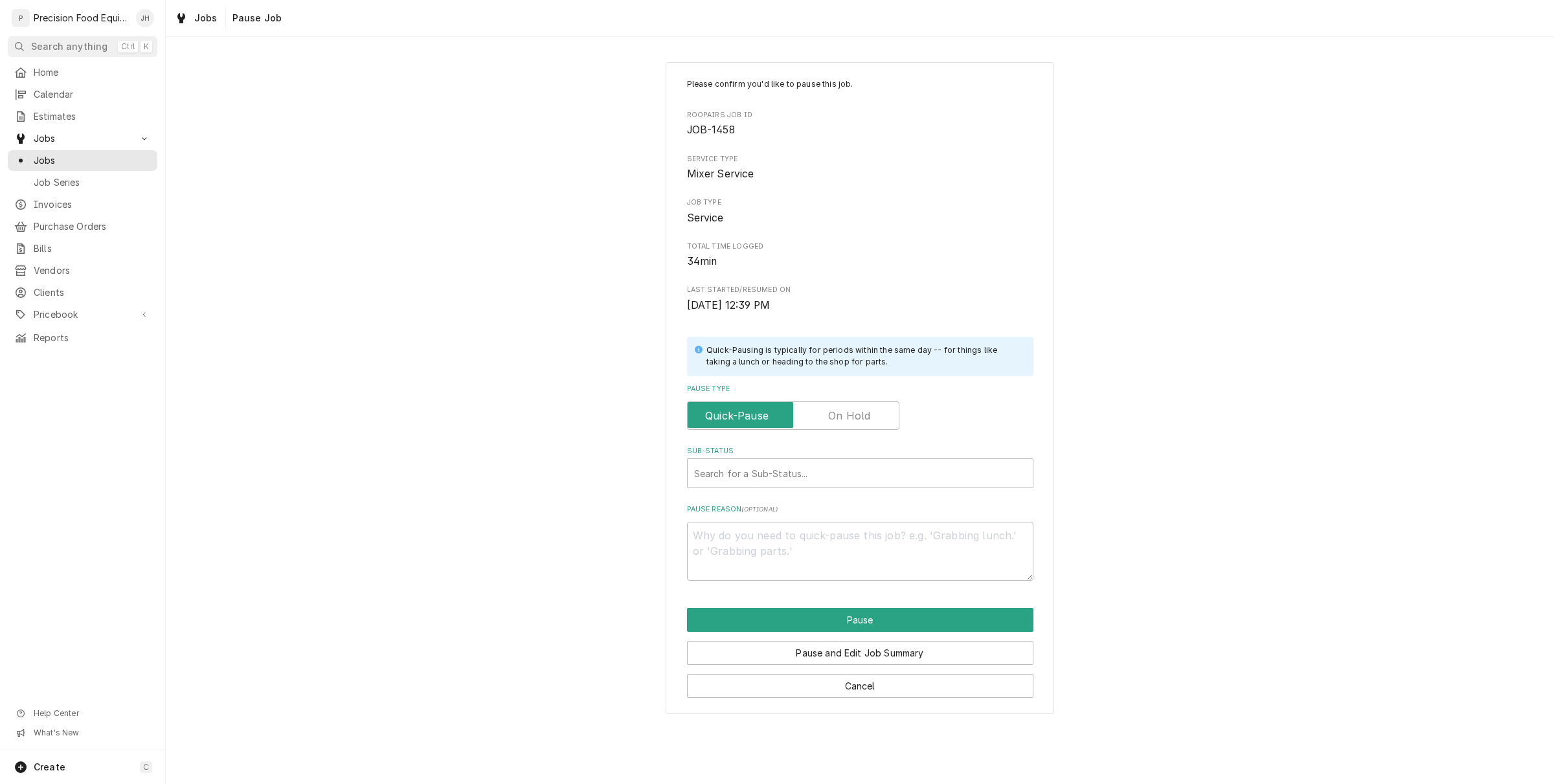
click at [868, 411] on label "Pause Type" at bounding box center [793, 415] width 213 height 28
click at [868, 411] on input "Pause Type" at bounding box center [793, 415] width 201 height 28
checkbox input "true"
type textarea "x"
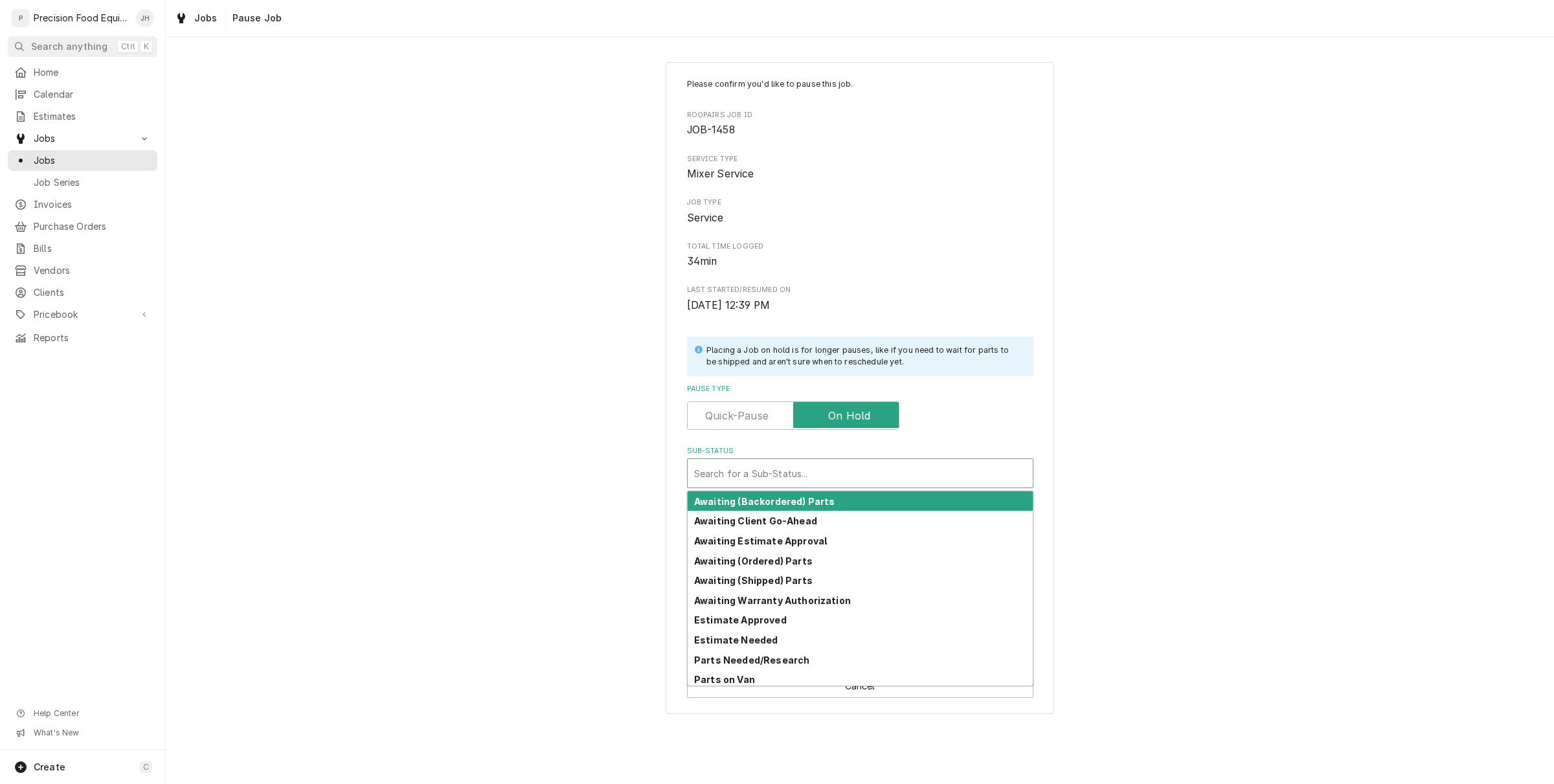
click at [884, 473] on div "Sub-Status" at bounding box center [860, 473] width 332 height 24
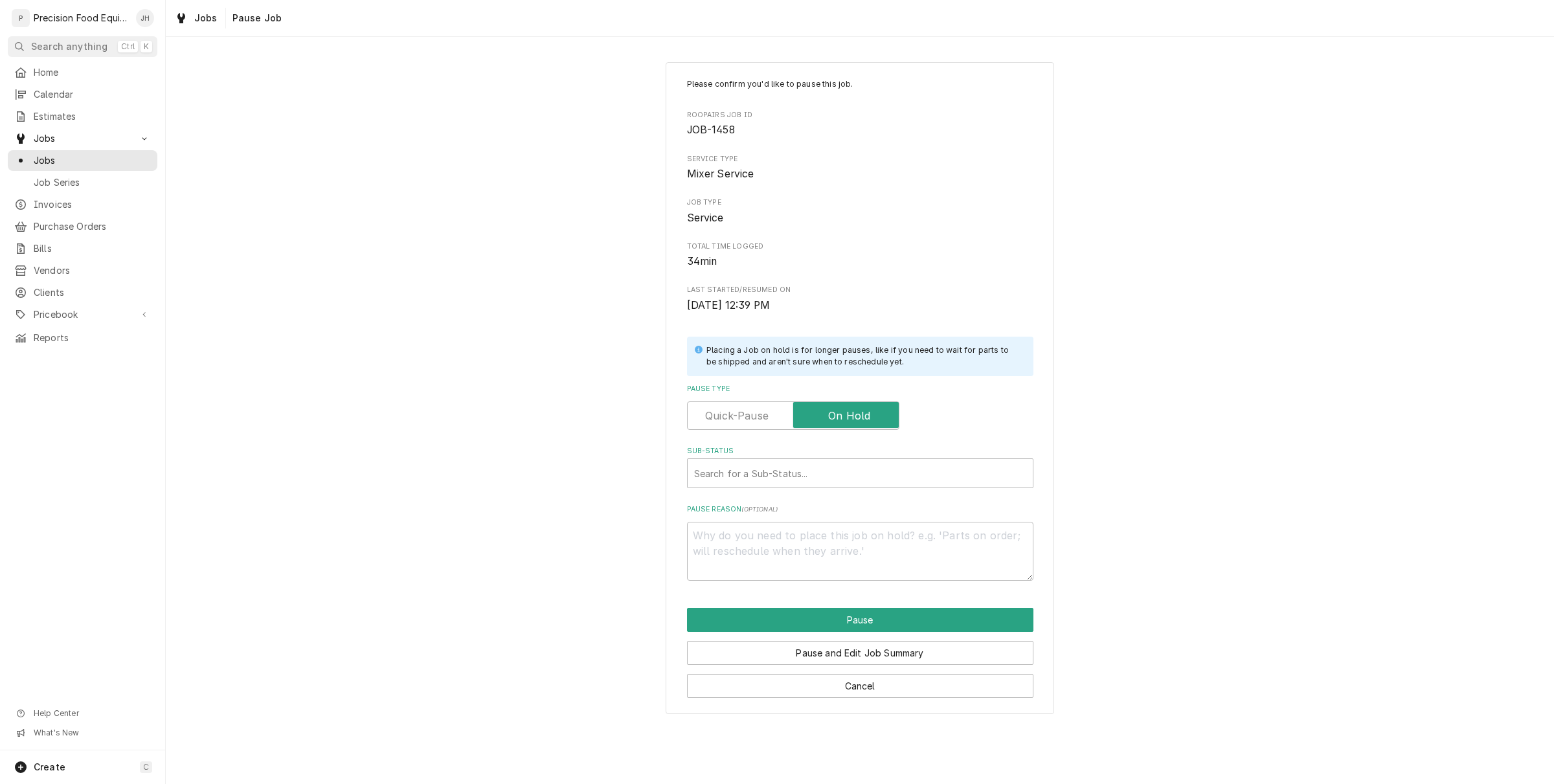
click at [933, 454] on label "Sub-Status" at bounding box center [860, 451] width 347 height 10
click at [840, 685] on button "Cancel" at bounding box center [860, 685] width 347 height 24
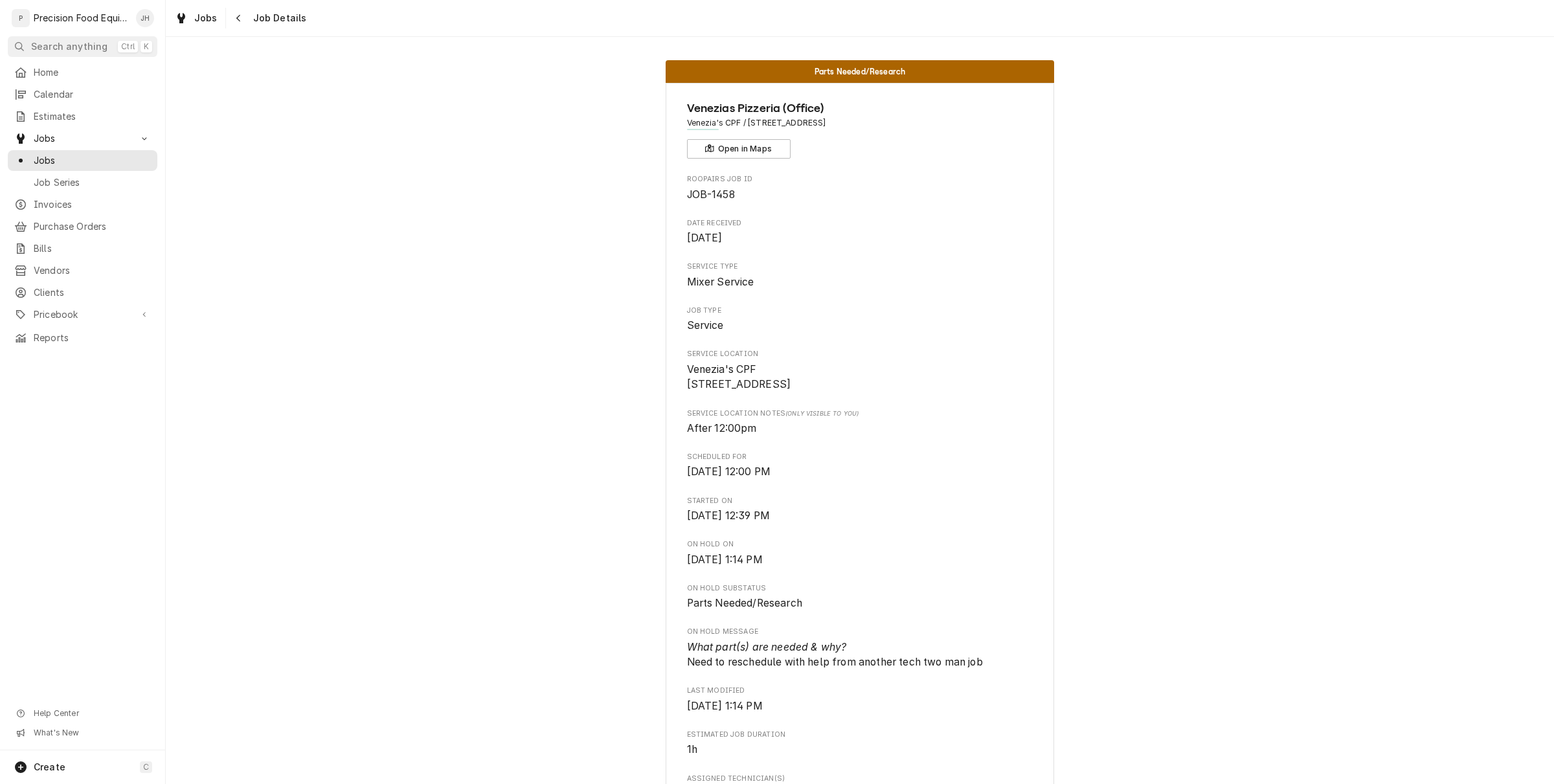
scroll to position [971, 0]
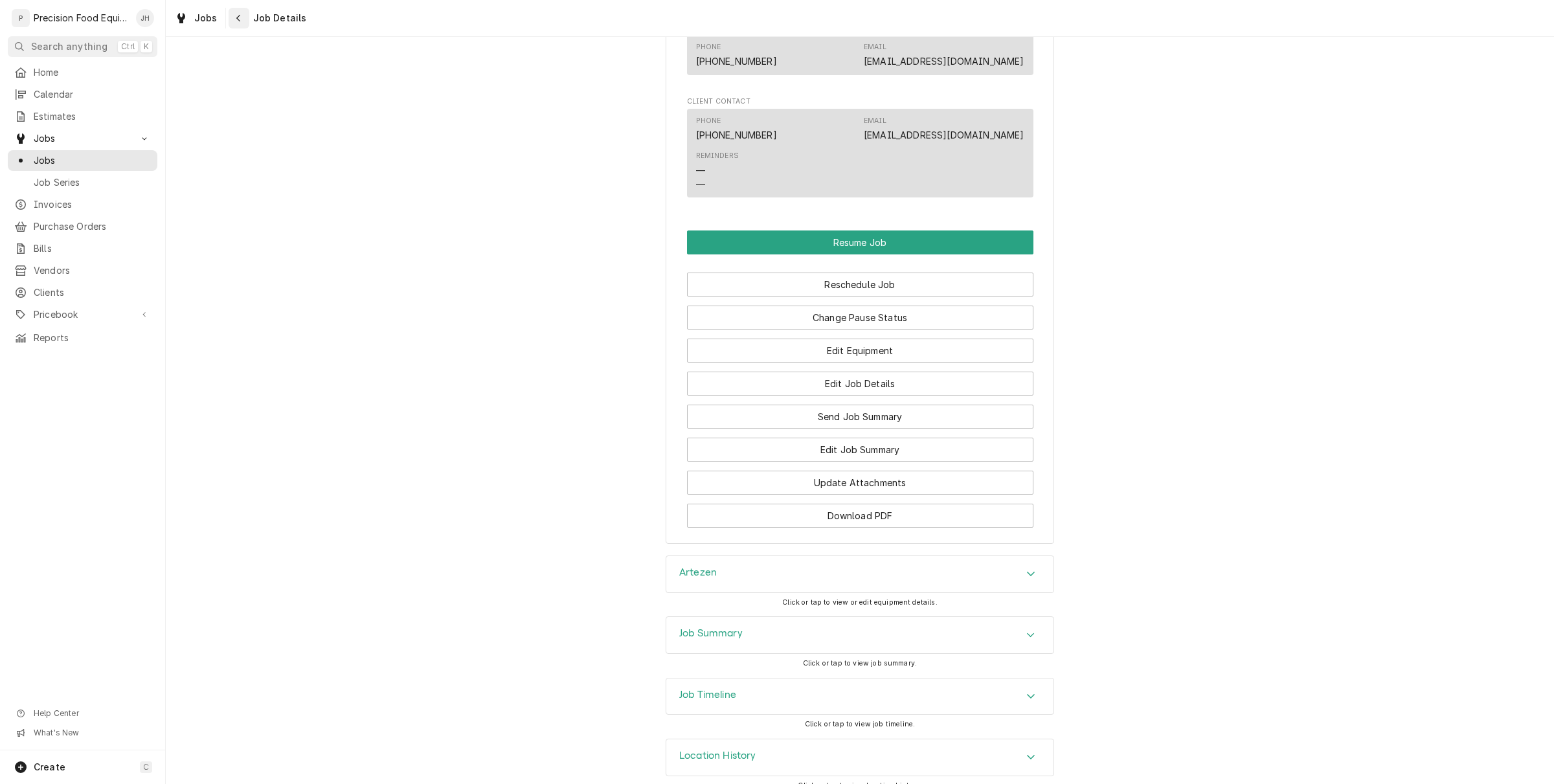
click at [240, 14] on icon "Navigate back" at bounding box center [238, 18] width 5 height 9
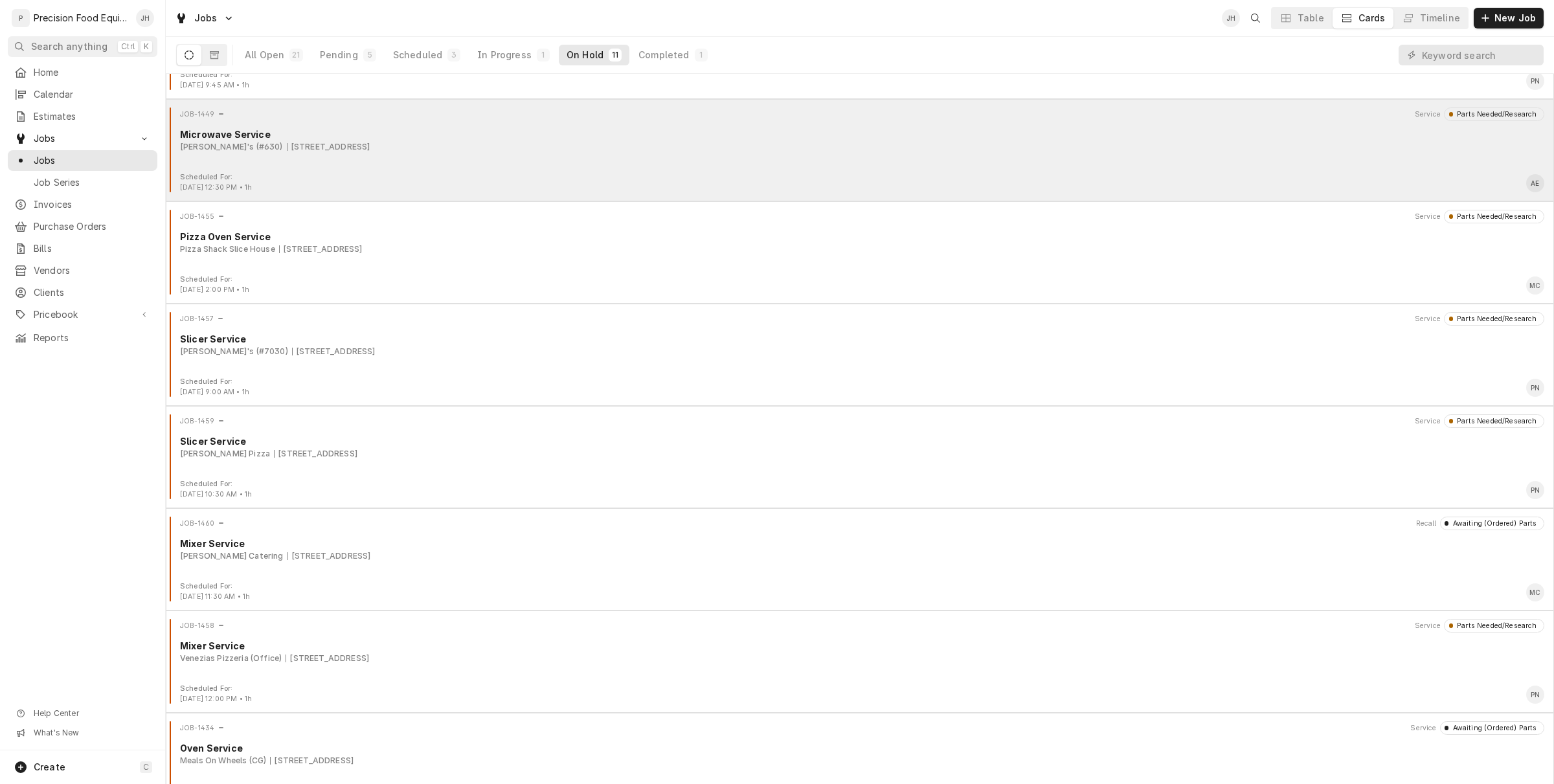
scroll to position [415, 0]
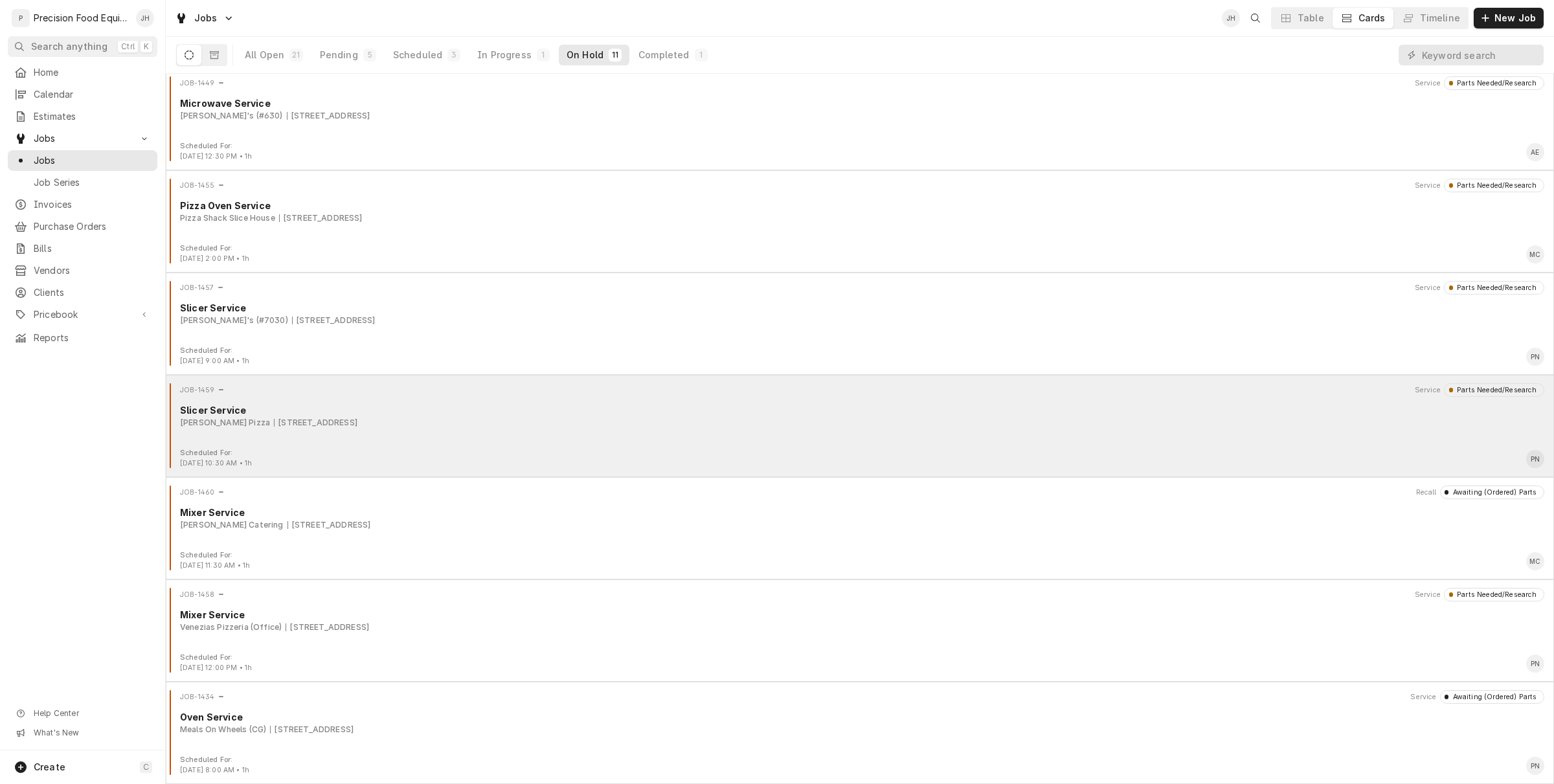
click at [532, 435] on div "JOB-1459 Service Parts Needed/Research Slicer Service [PERSON_NAME] Pizza [STRE…" at bounding box center [860, 416] width 1378 height 65
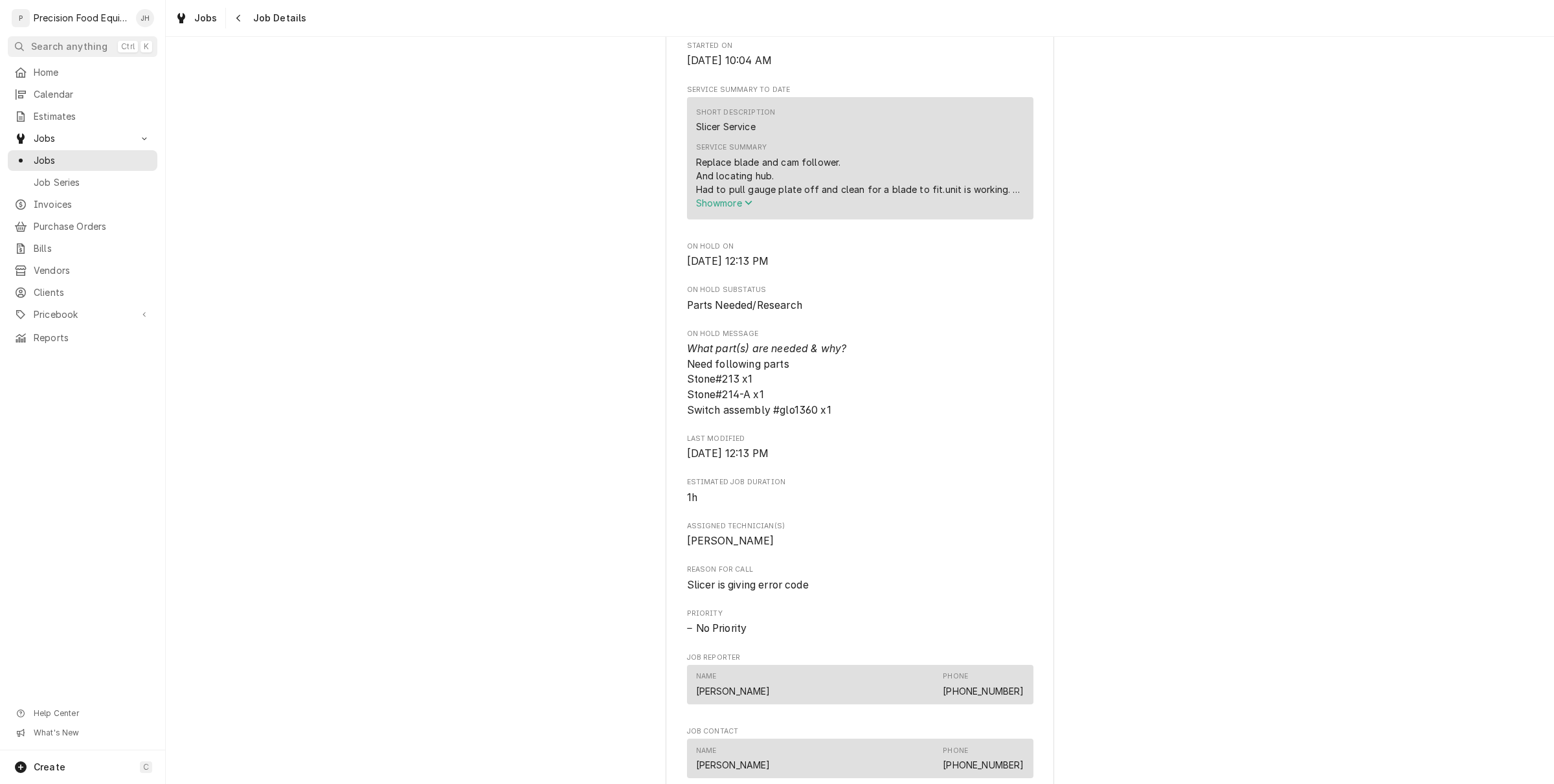
scroll to position [324, 0]
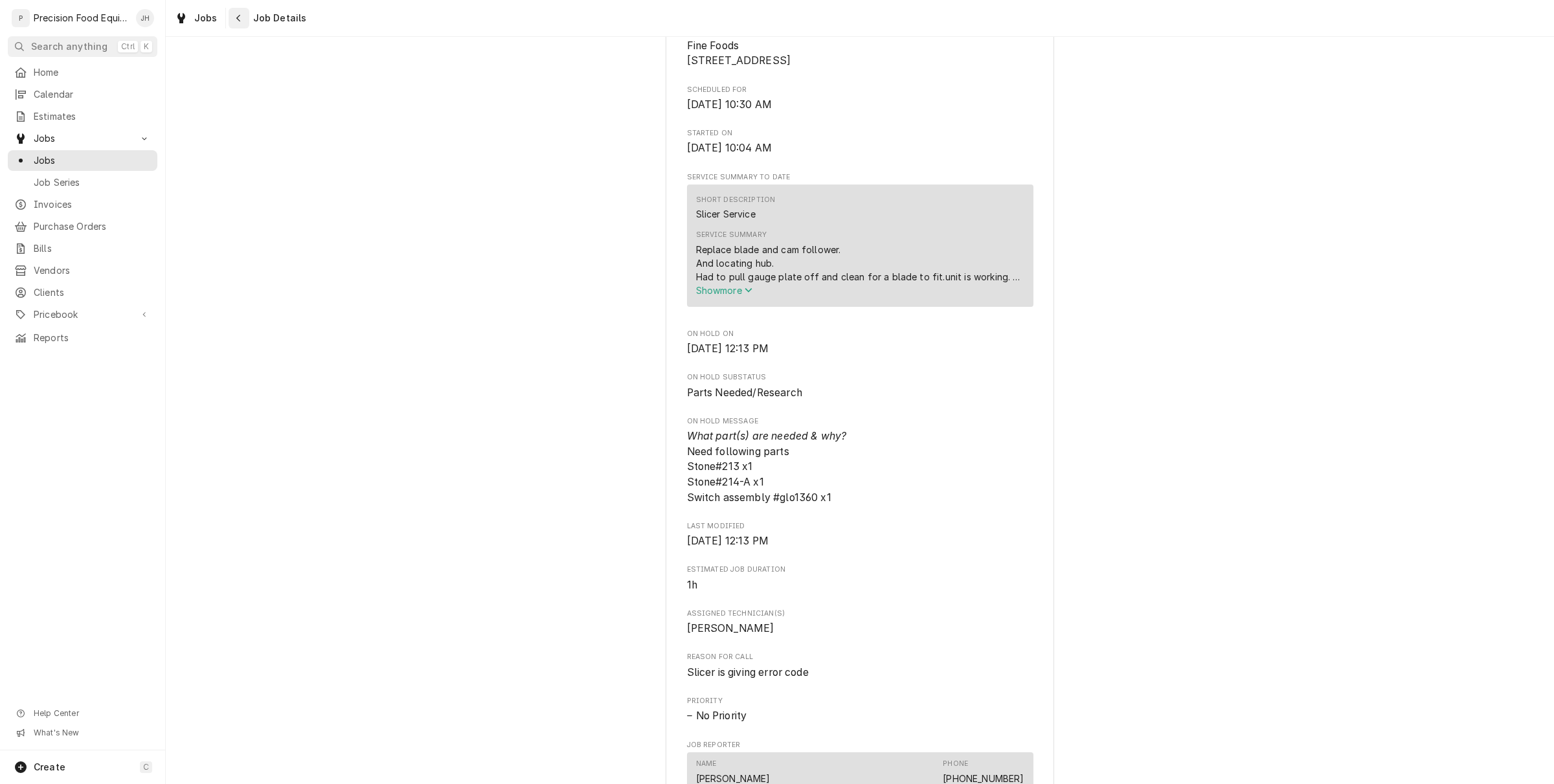
click at [233, 13] on div "Navigate back" at bounding box center [239, 18] width 13 height 13
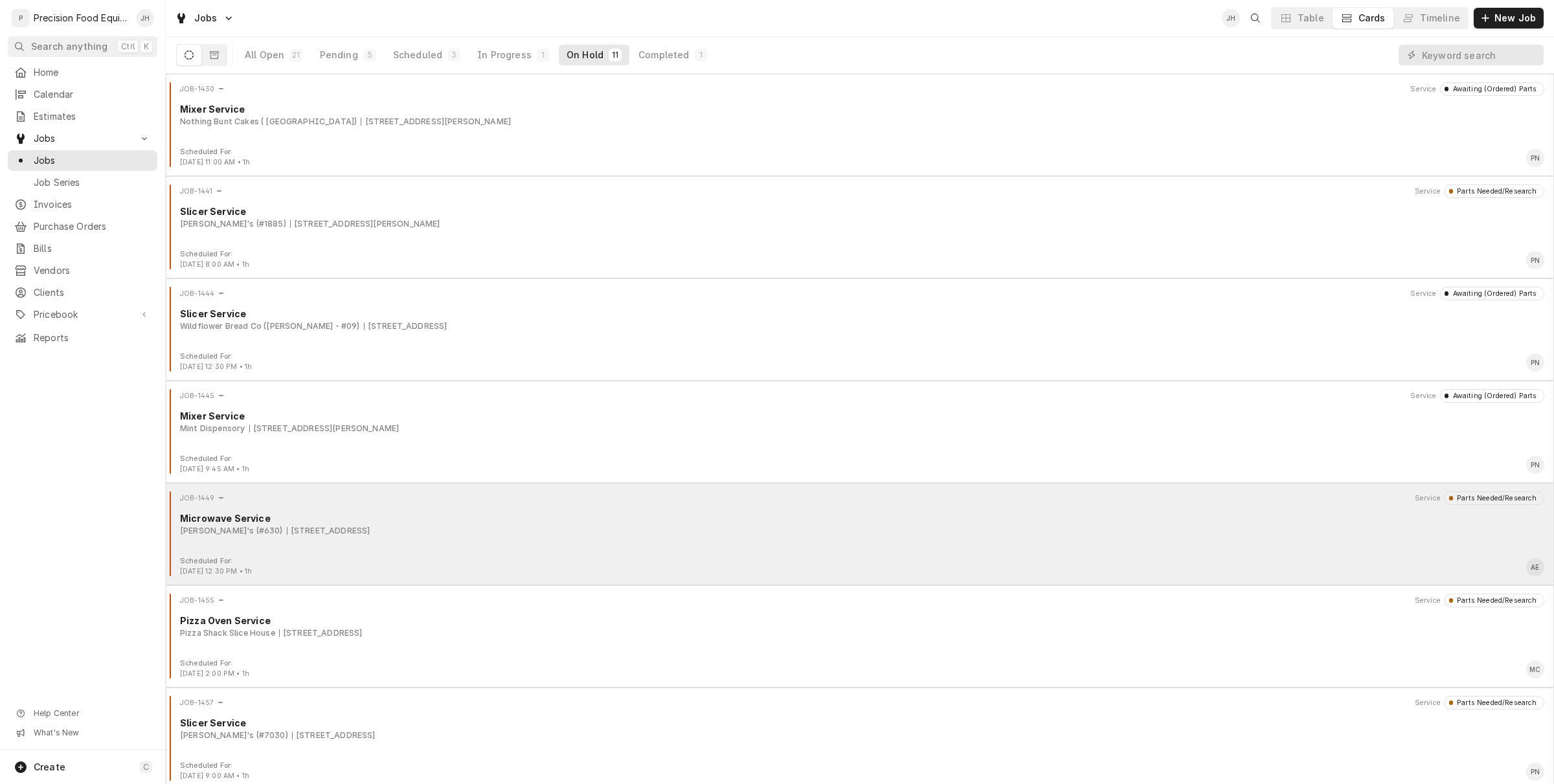
click at [415, 547] on div "JOB-1449 Service Parts Needed/Research Microwave Service Popeye's (#630) [STREE…" at bounding box center [860, 524] width 1378 height 65
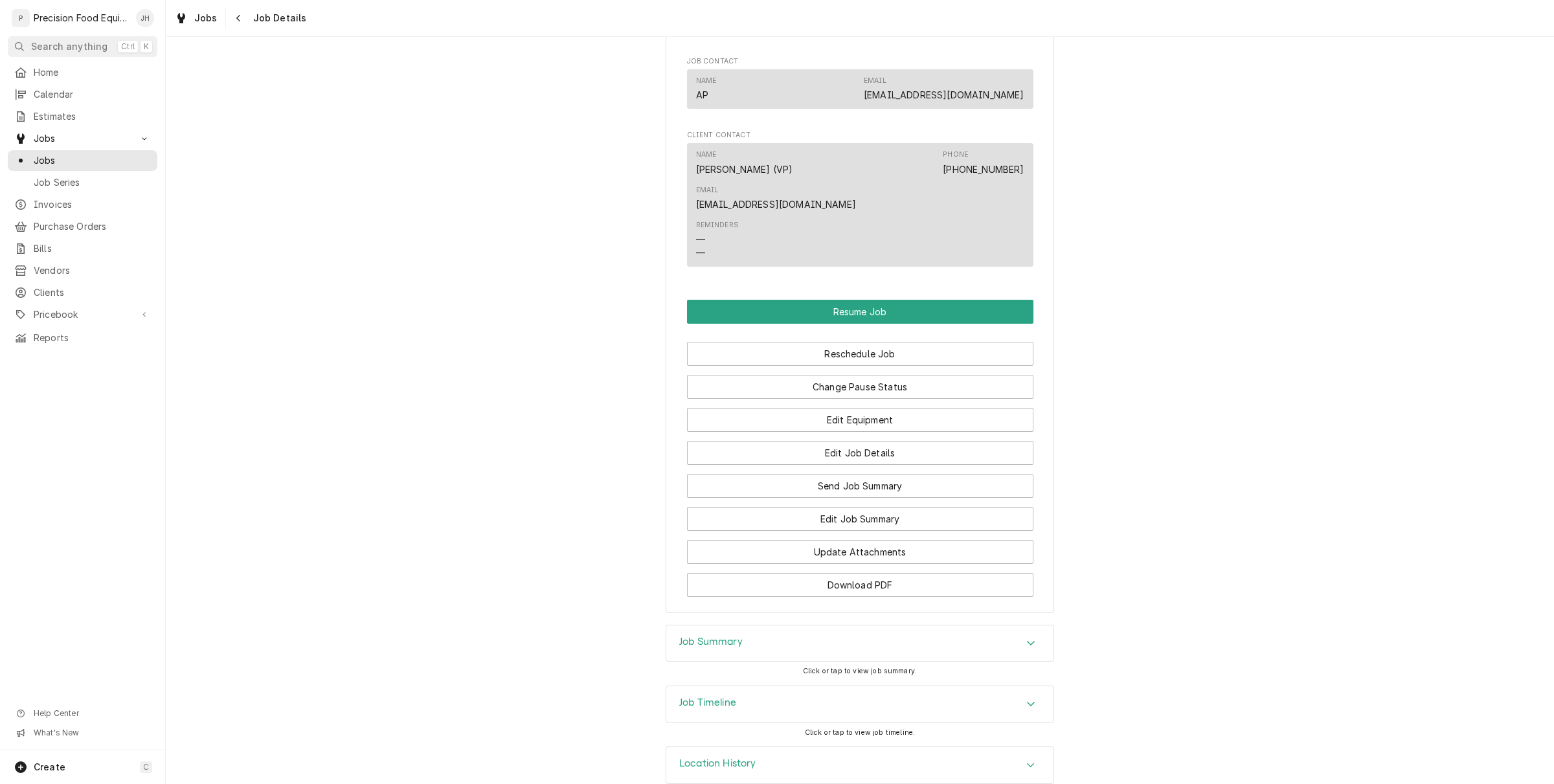
scroll to position [882, 0]
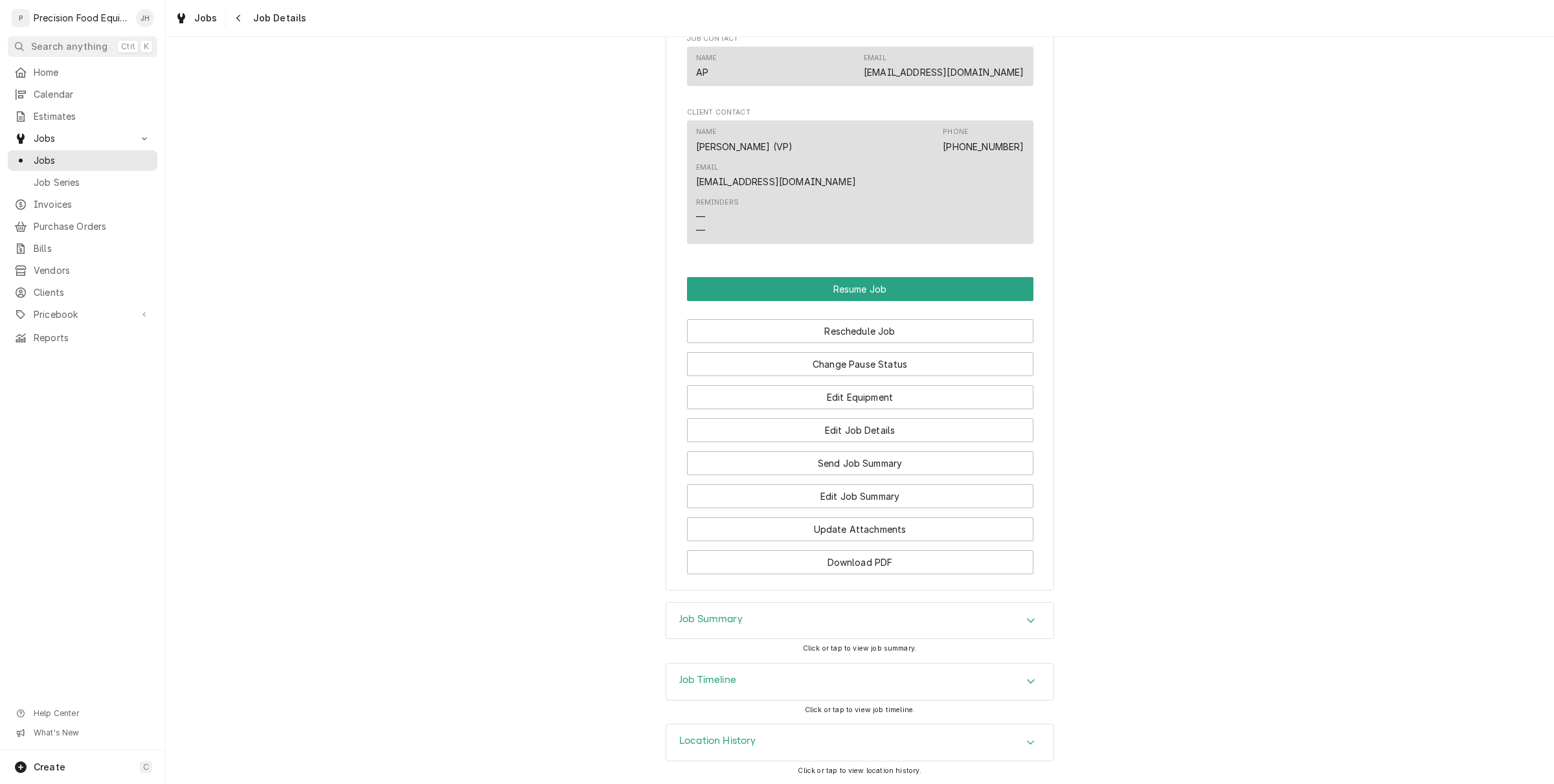
click at [827, 683] on div "Job Timeline" at bounding box center [860, 682] width 388 height 36
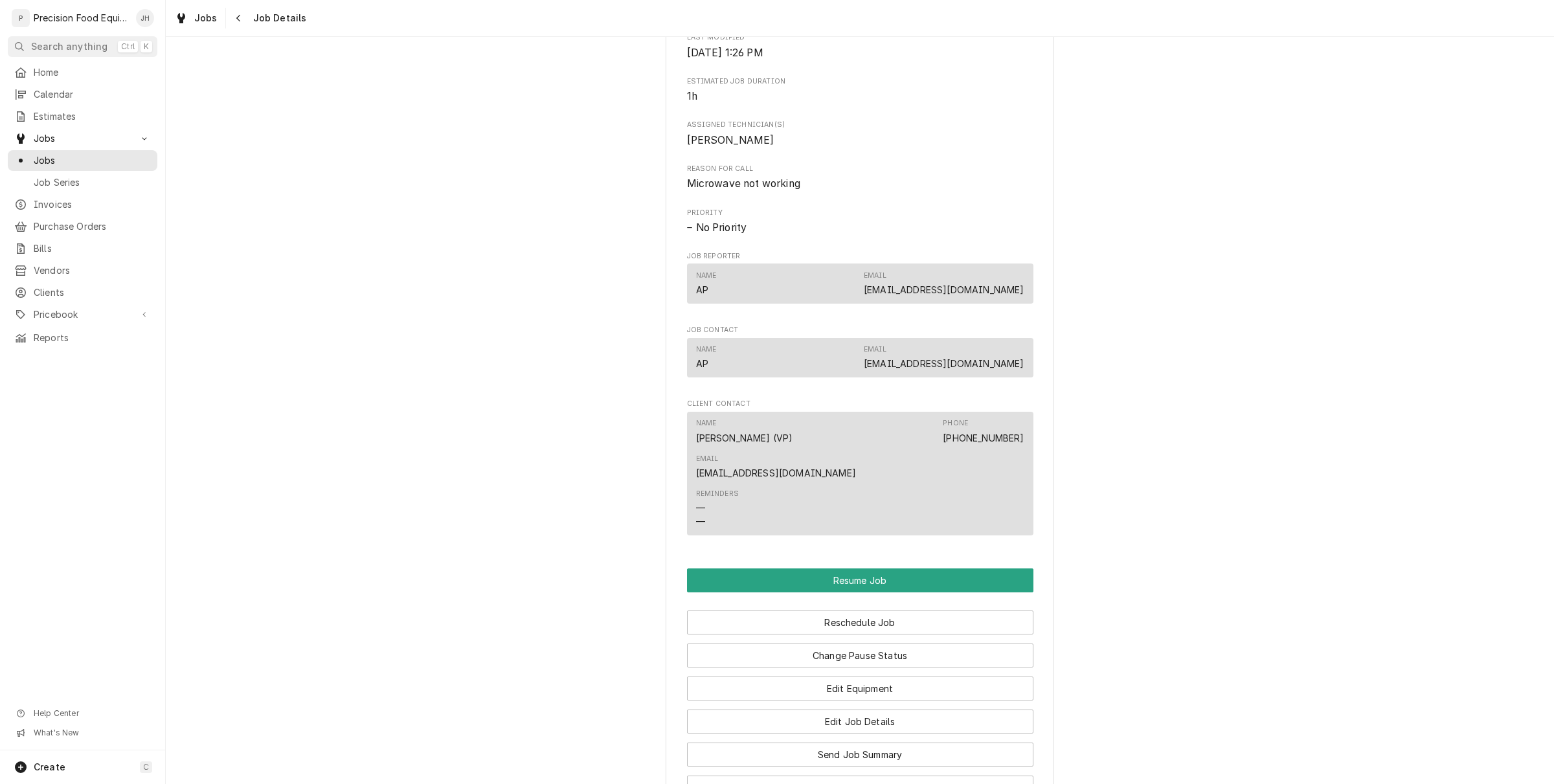
scroll to position [510, 0]
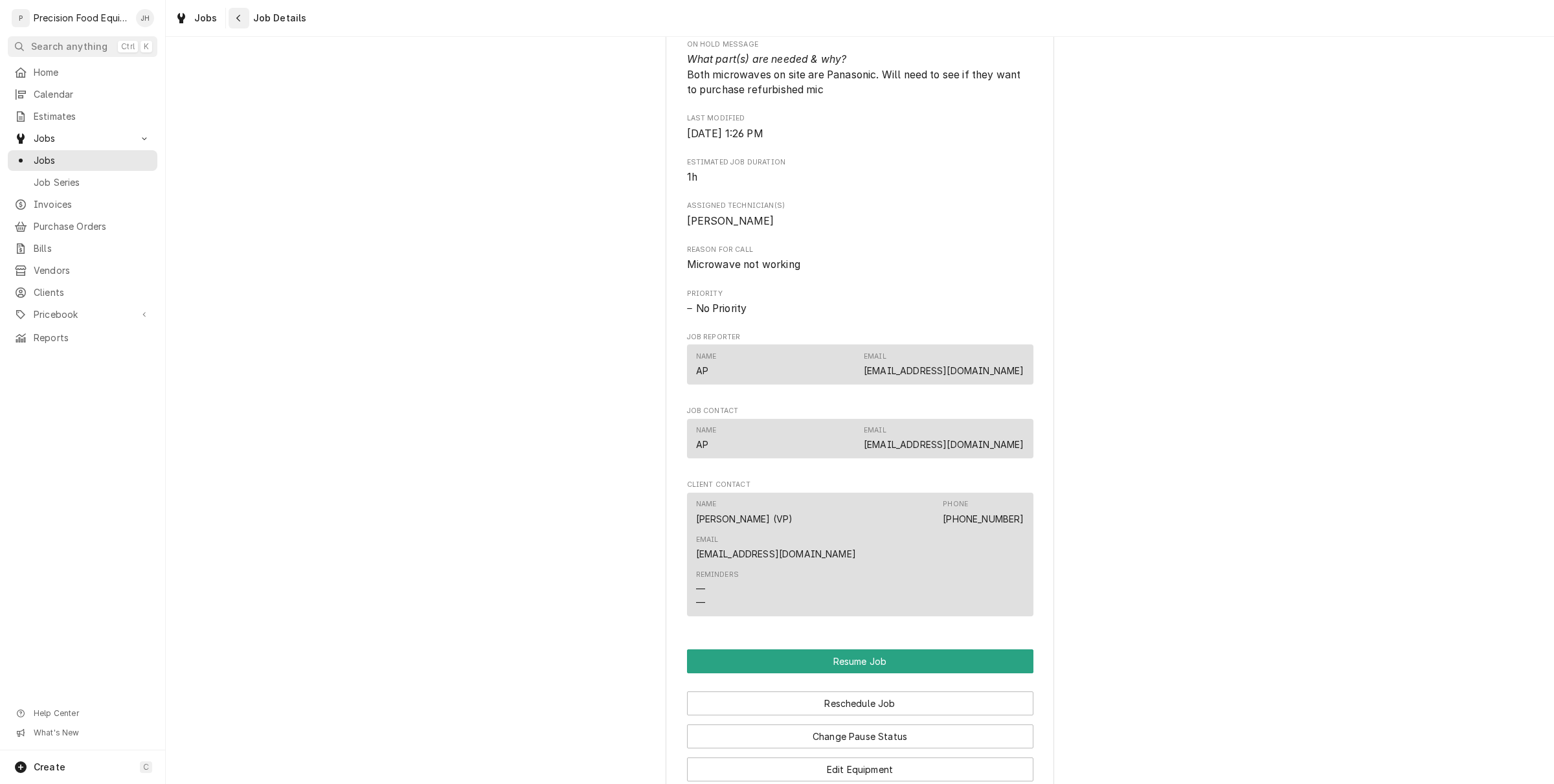
click at [230, 20] on button "Navigate back" at bounding box center [238, 18] width 21 height 21
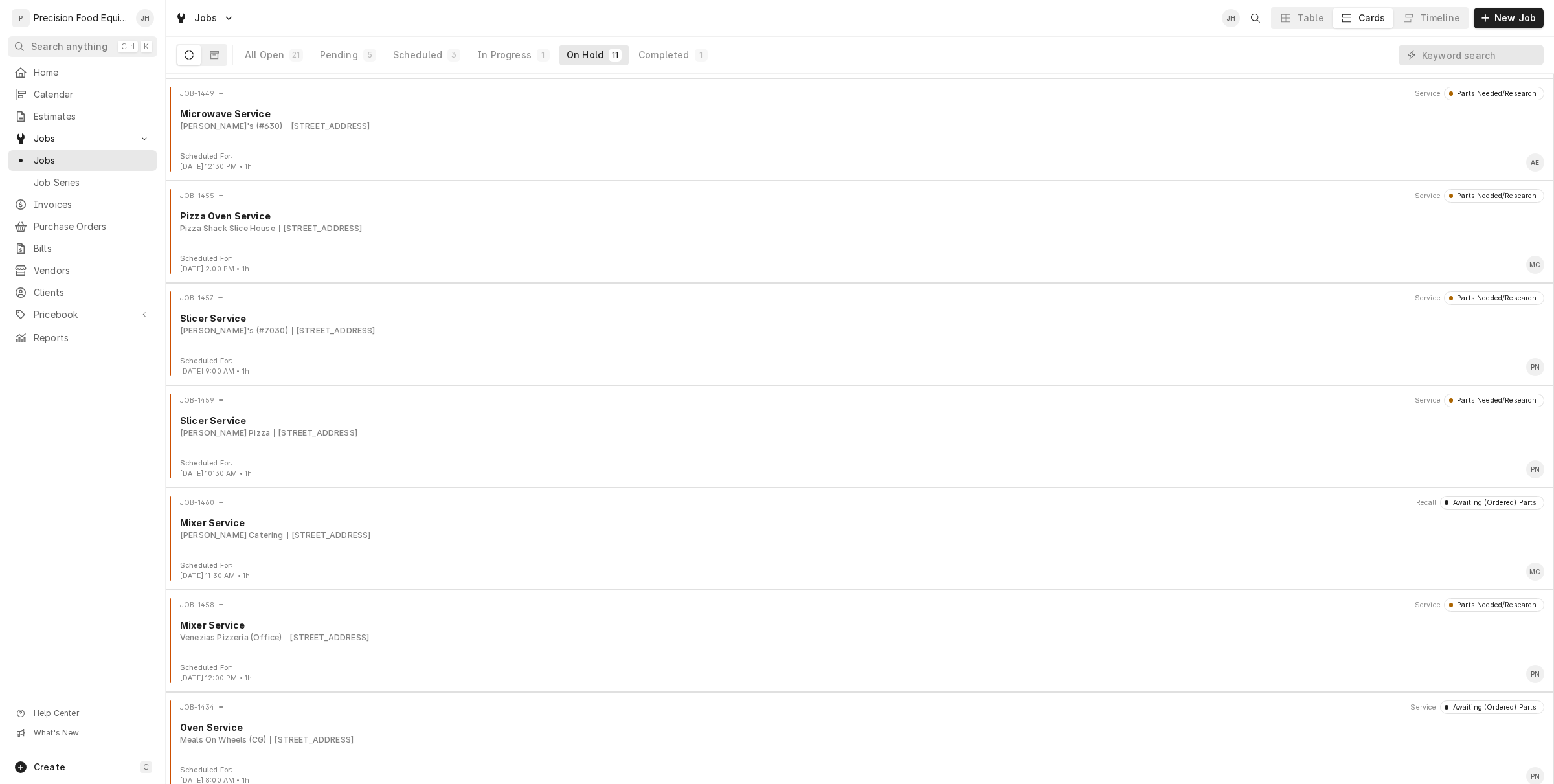
scroll to position [415, 0]
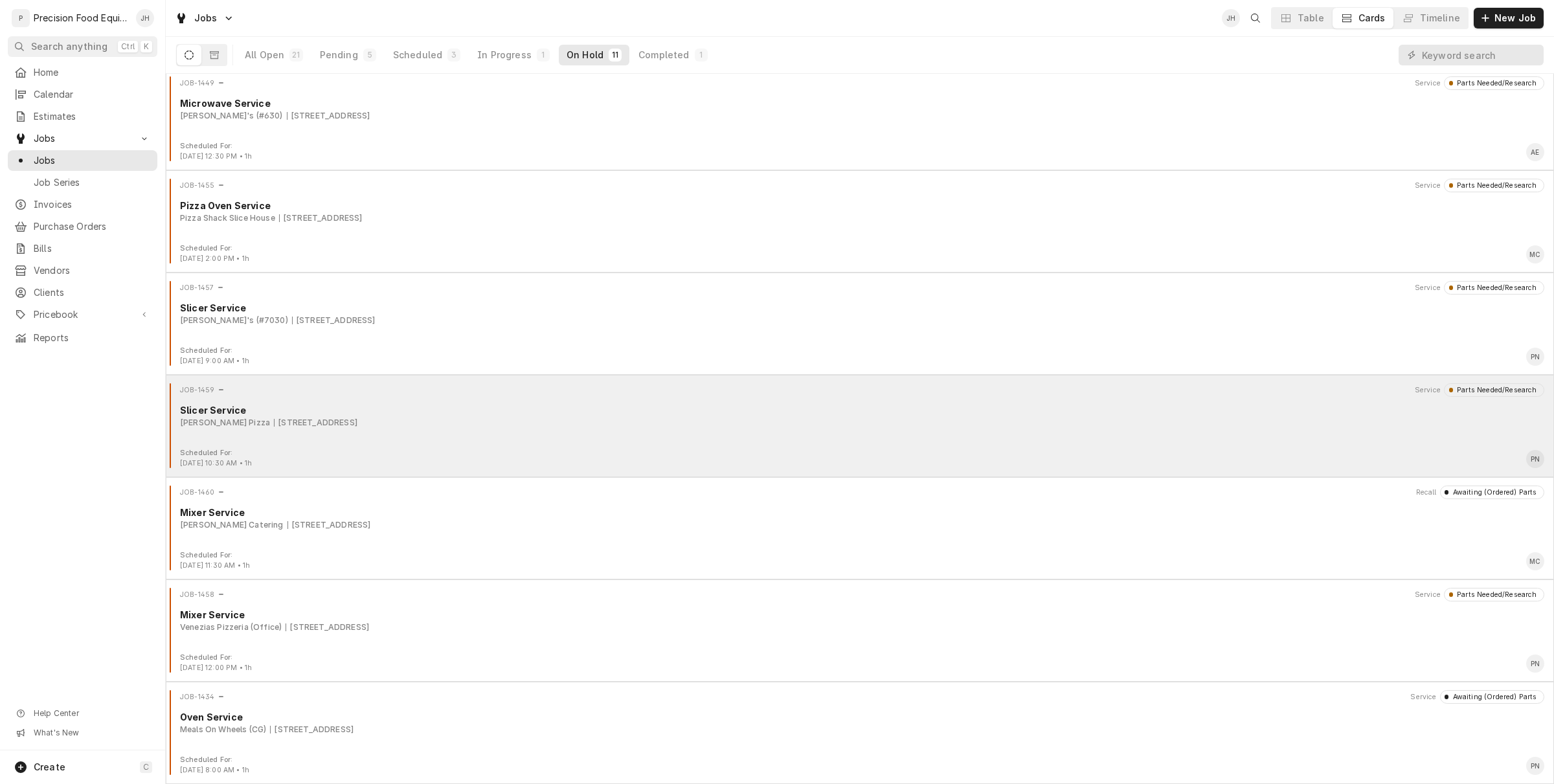
click at [427, 440] on div "JOB-1459 Service Parts Needed/Research Slicer Service [PERSON_NAME] Pizza [STRE…" at bounding box center [860, 416] width 1378 height 65
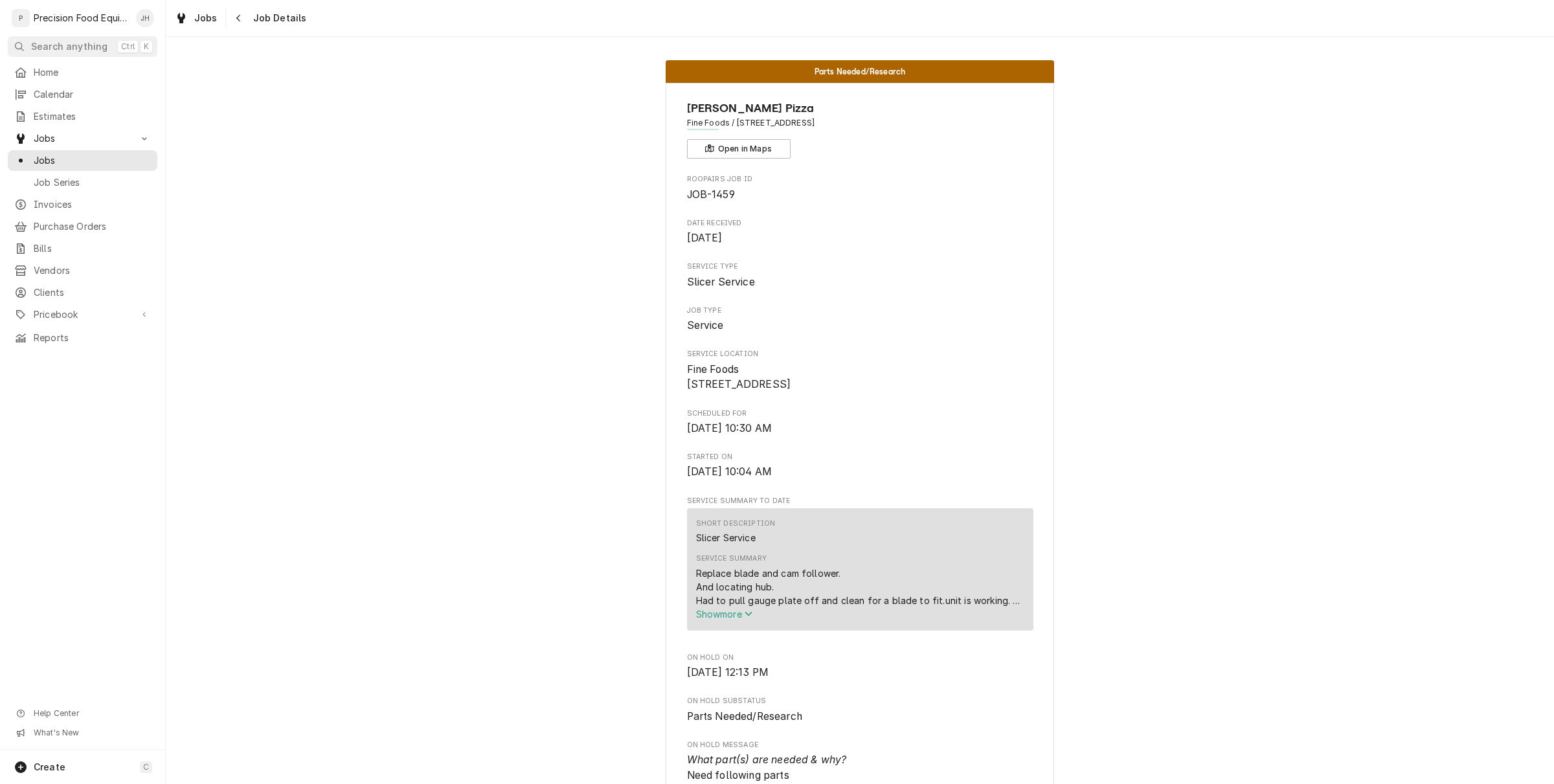
click at [733, 619] on span "Show more" at bounding box center [724, 614] width 57 height 11
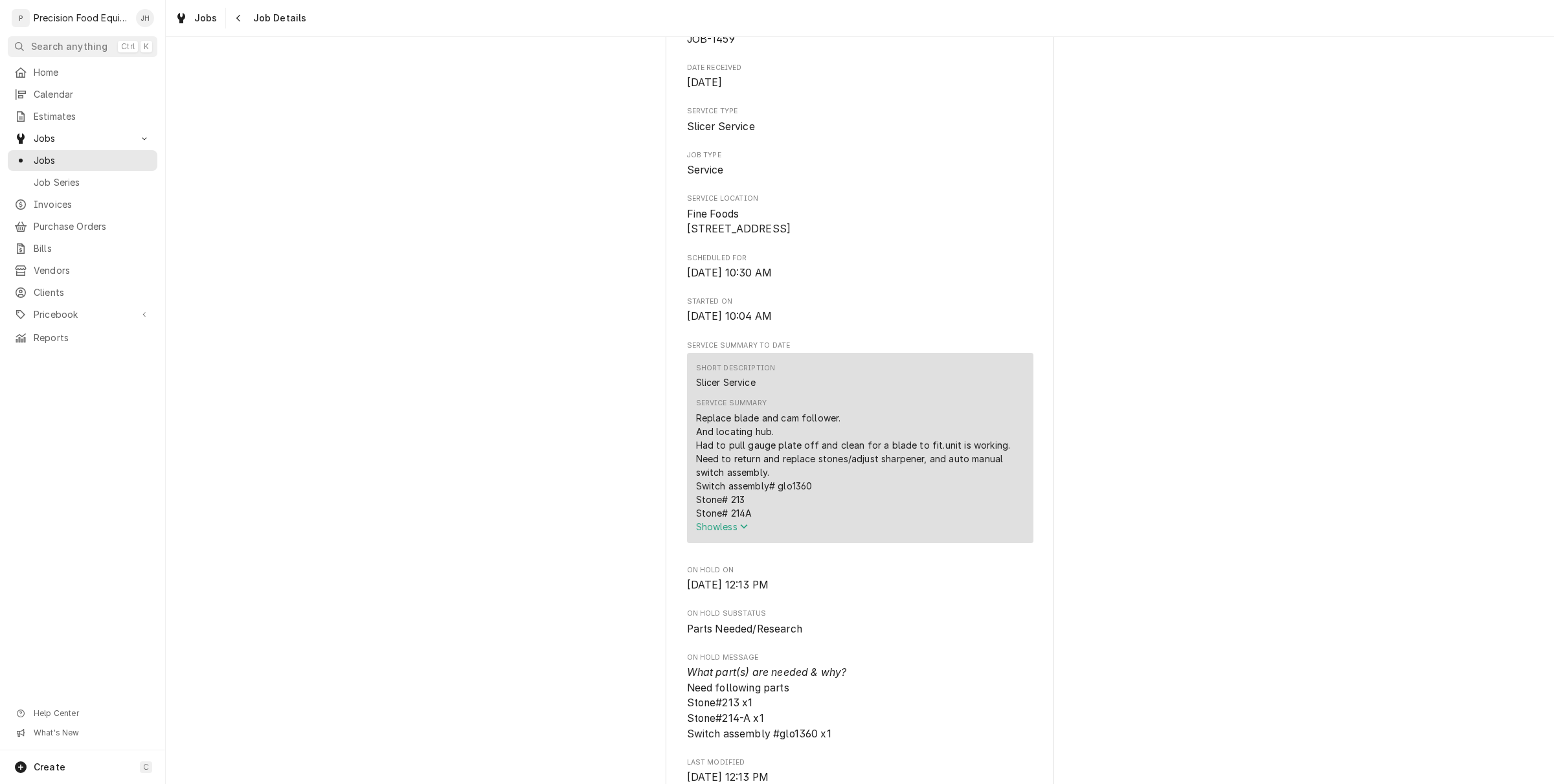
scroll to position [162, 0]
drag, startPoint x: 813, startPoint y: 490, endPoint x: 774, endPoint y: 500, distance: 40.3
click at [774, 500] on div "Replace blade and cam follower. And locating hub. Had to pull gauge plate off a…" at bounding box center [860, 459] width 329 height 109
copy div "glo1360"
click at [240, 17] on div "Navigate back" at bounding box center [239, 18] width 13 height 13
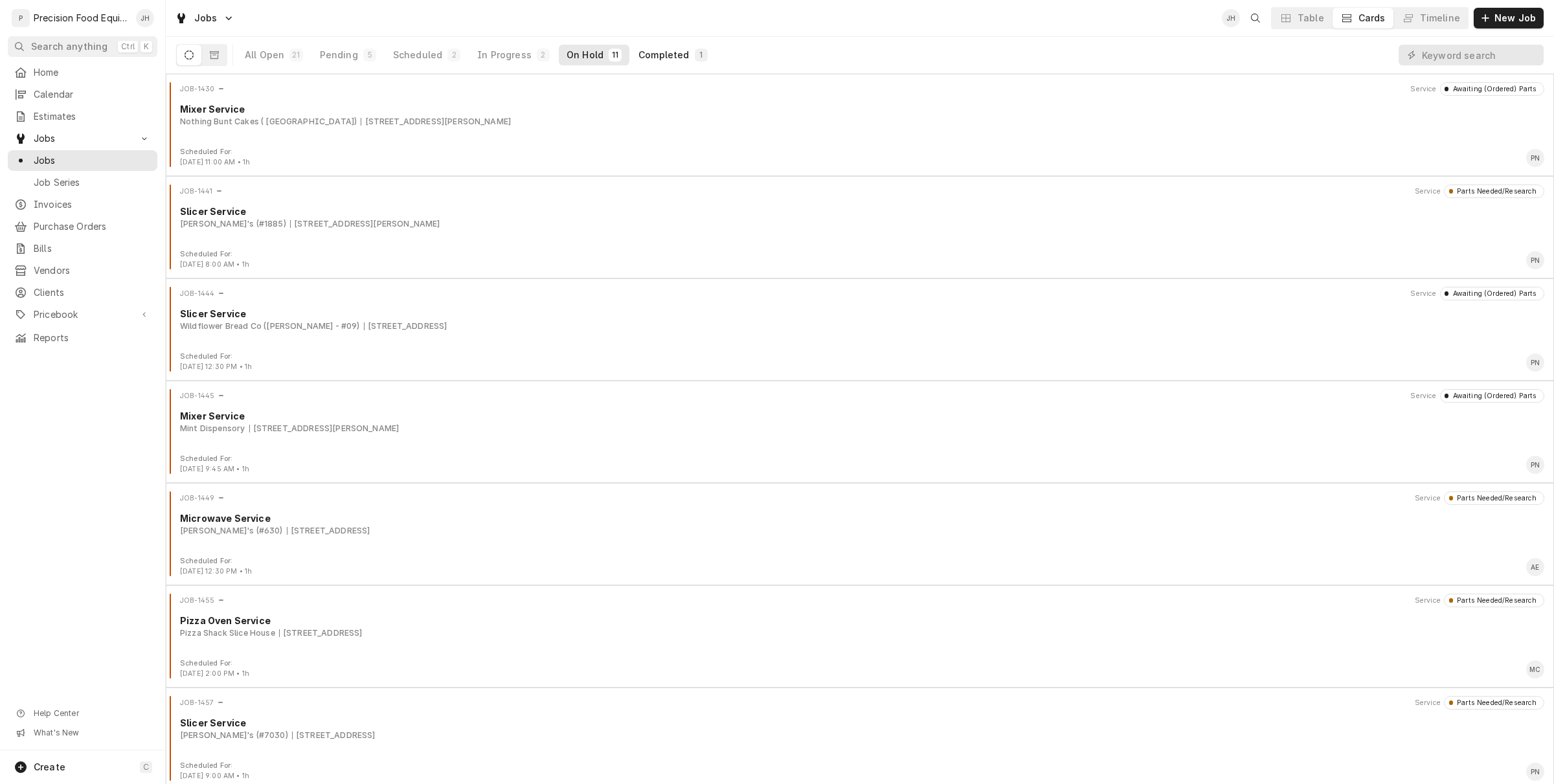
click at [654, 55] on div "Completed" at bounding box center [664, 55] width 51 height 13
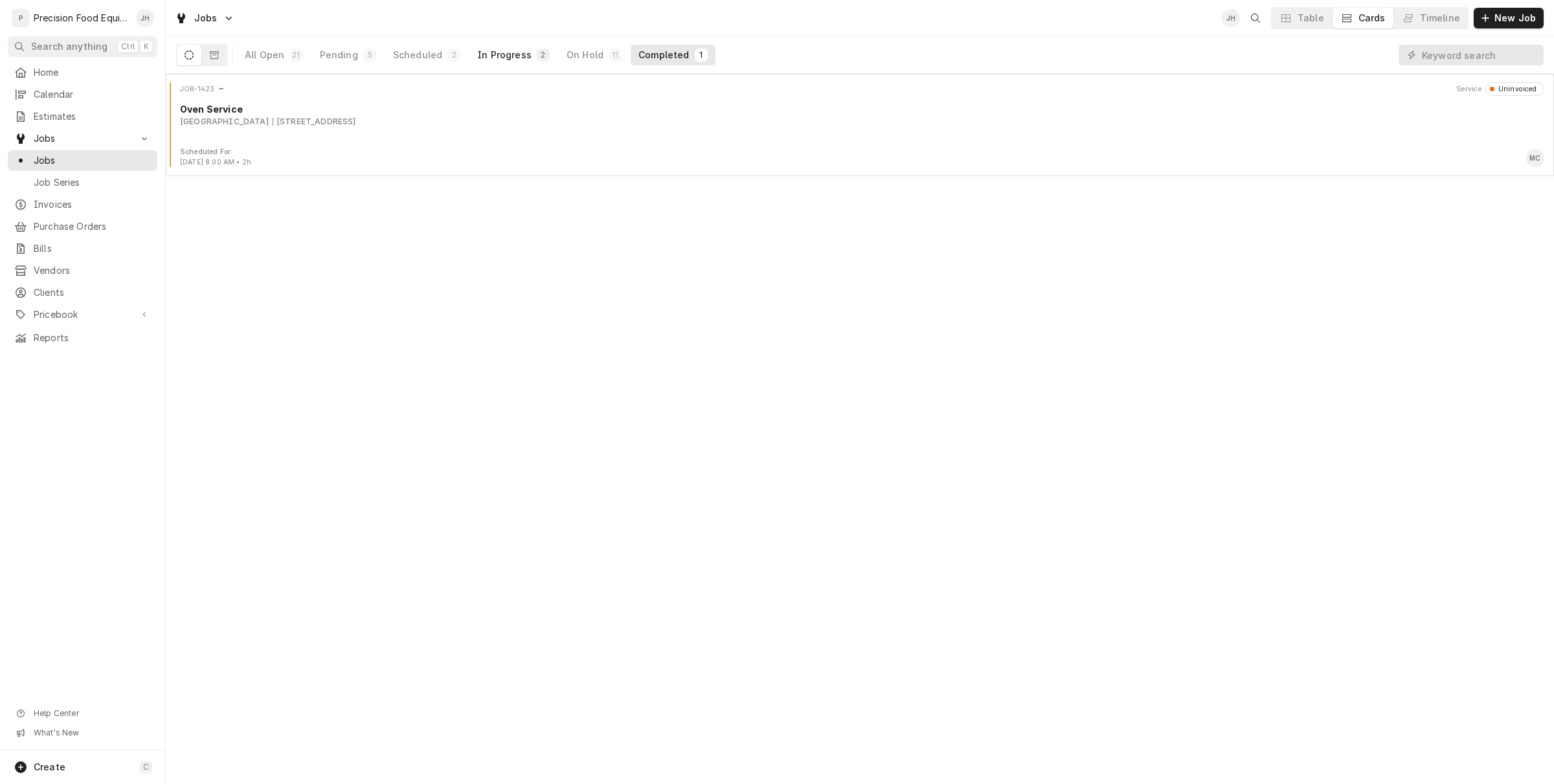
click at [525, 55] on button "In Progress 2" at bounding box center [513, 54] width 88 height 21
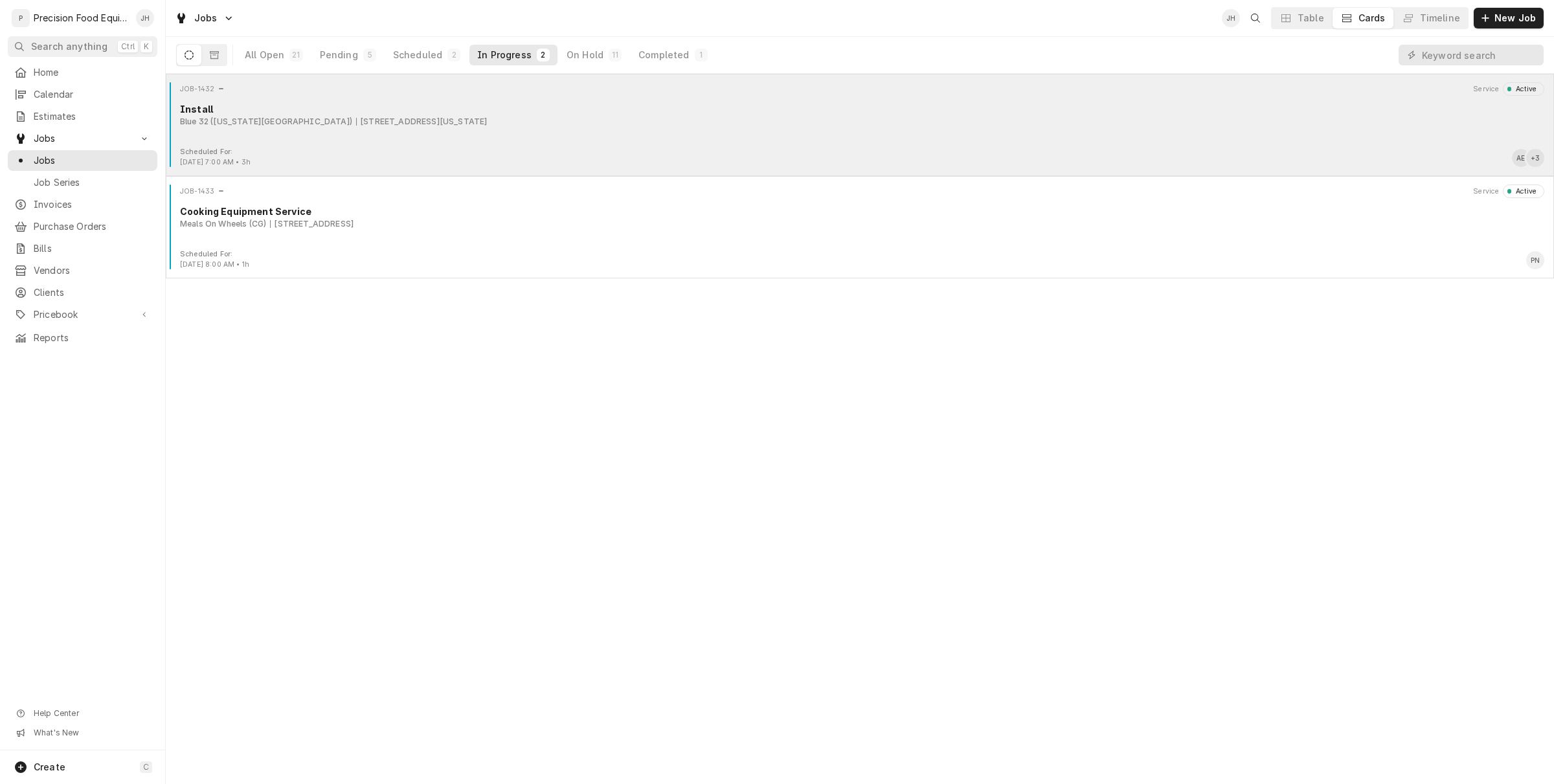
click at [398, 143] on div "JOB-1432 Service Active Install Blue 32 (Arizona Ave) 4845 S. Arizona Ave, Chan…" at bounding box center [860, 115] width 1378 height 65
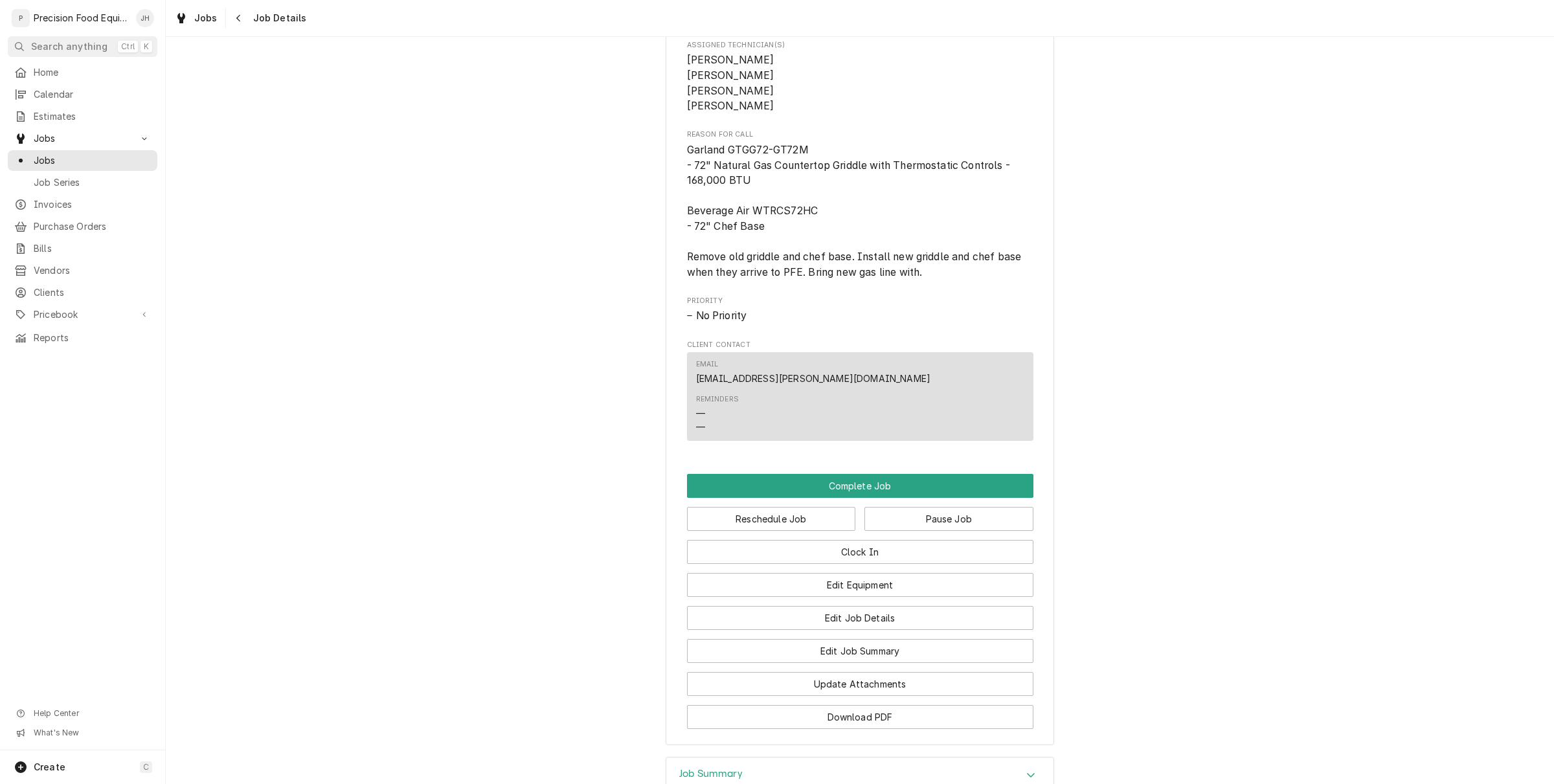
scroll to position [567, 0]
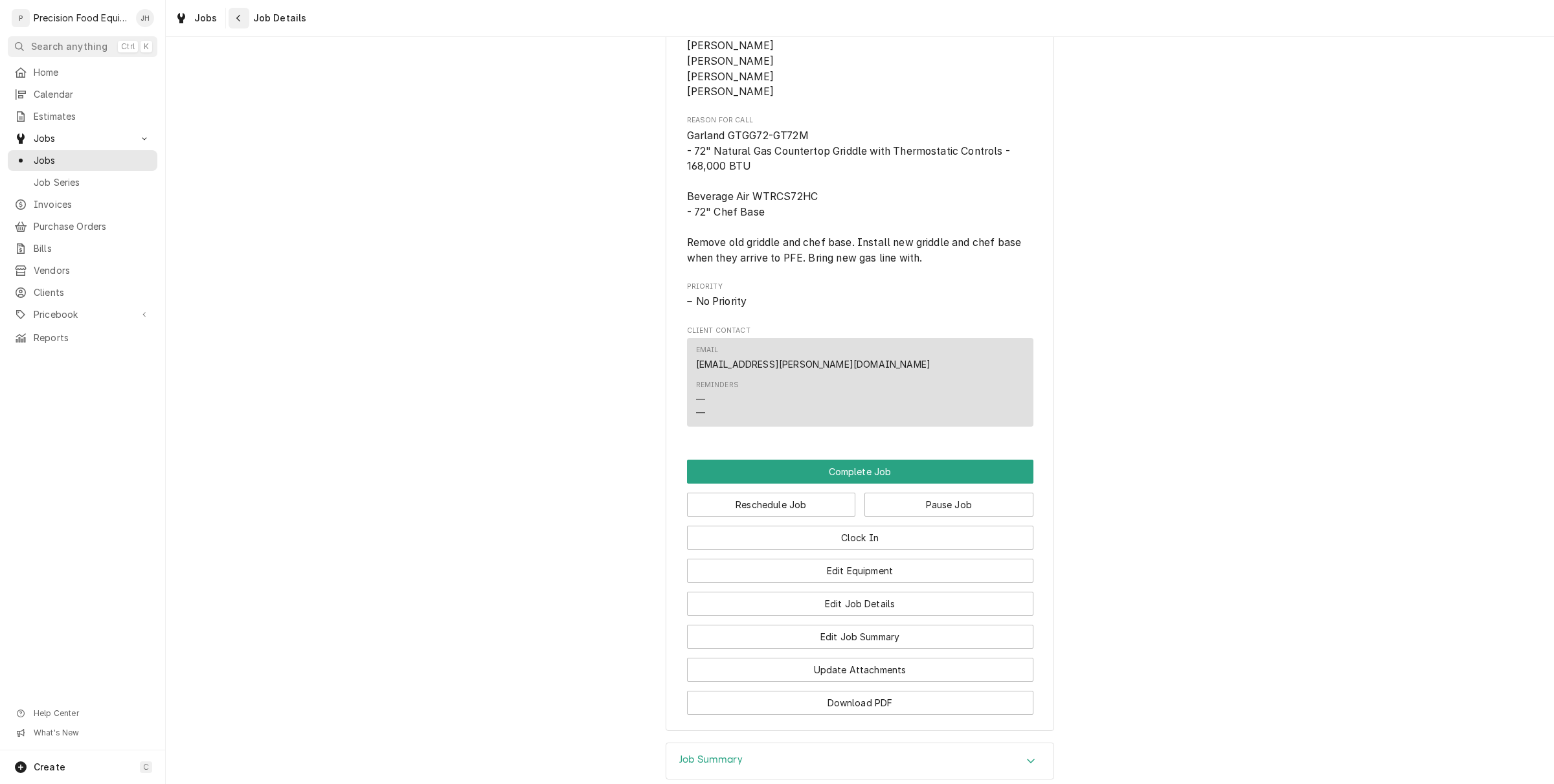
click at [231, 26] on button "Navigate back" at bounding box center [238, 18] width 21 height 21
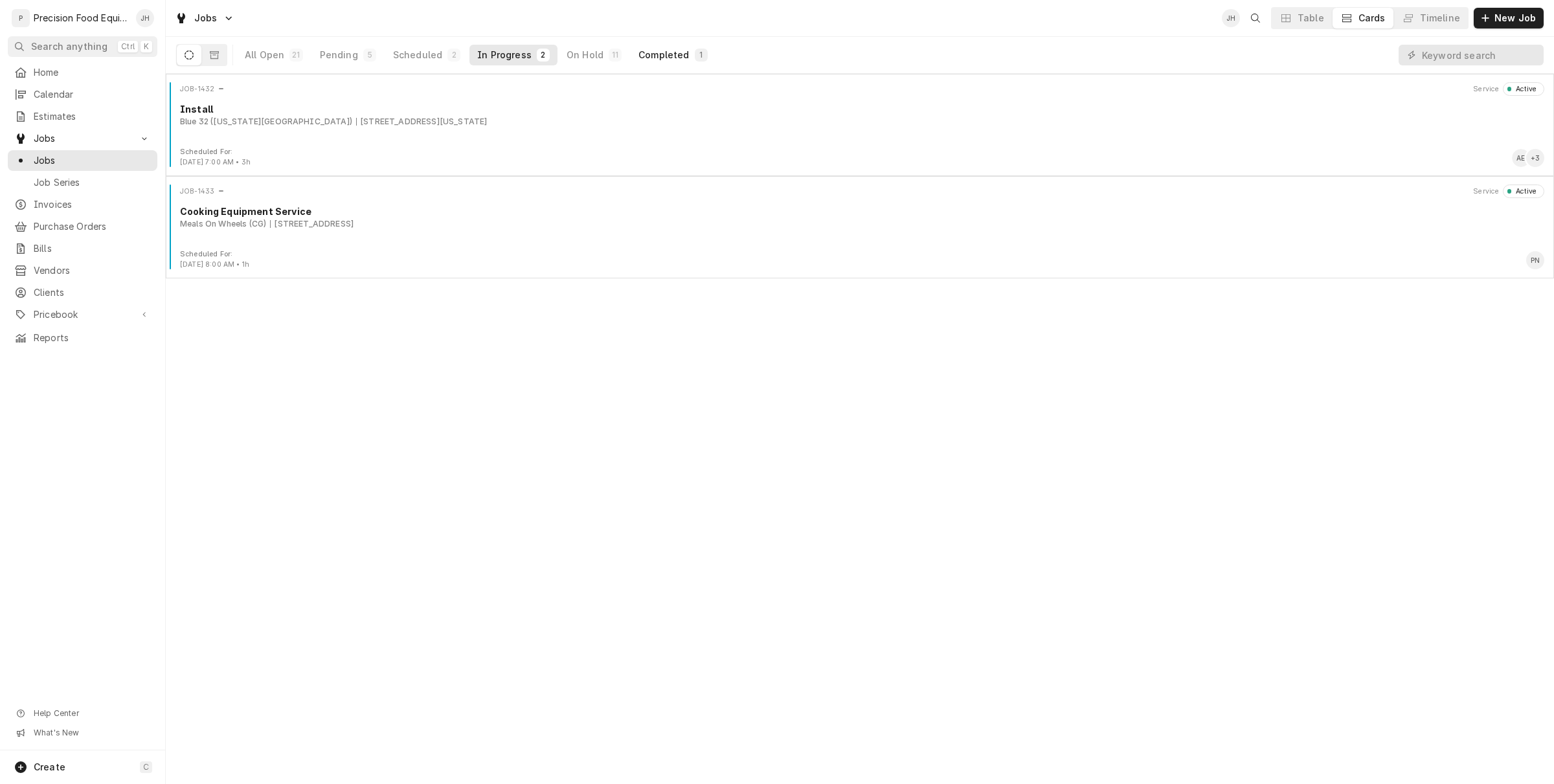
click at [658, 51] on div "Completed" at bounding box center [664, 55] width 51 height 13
click at [431, 50] on div "Scheduled" at bounding box center [417, 55] width 49 height 13
click at [345, 53] on div "Pending" at bounding box center [339, 55] width 38 height 13
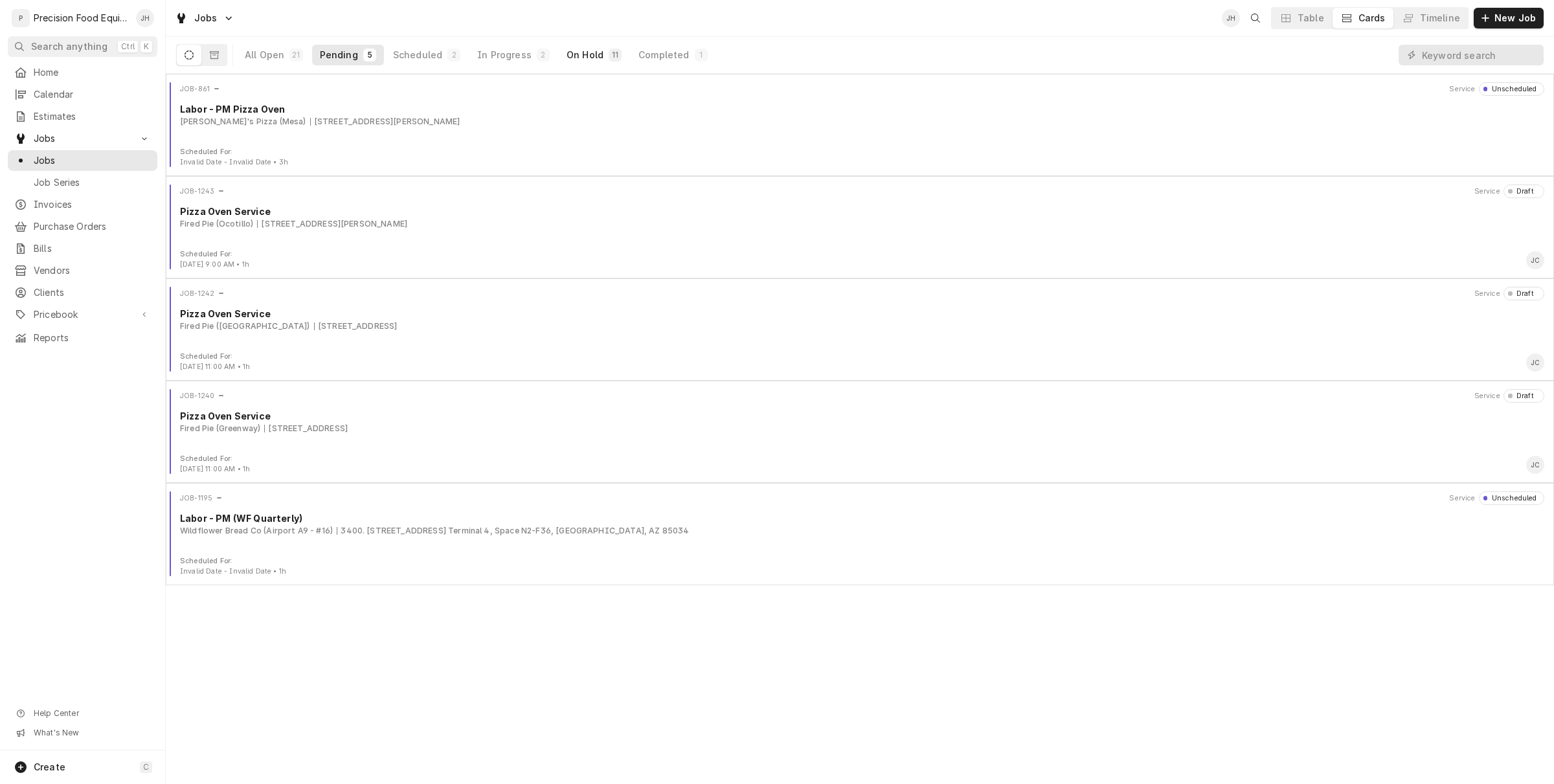
click at [571, 62] on button "On Hold 11" at bounding box center [594, 54] width 71 height 21
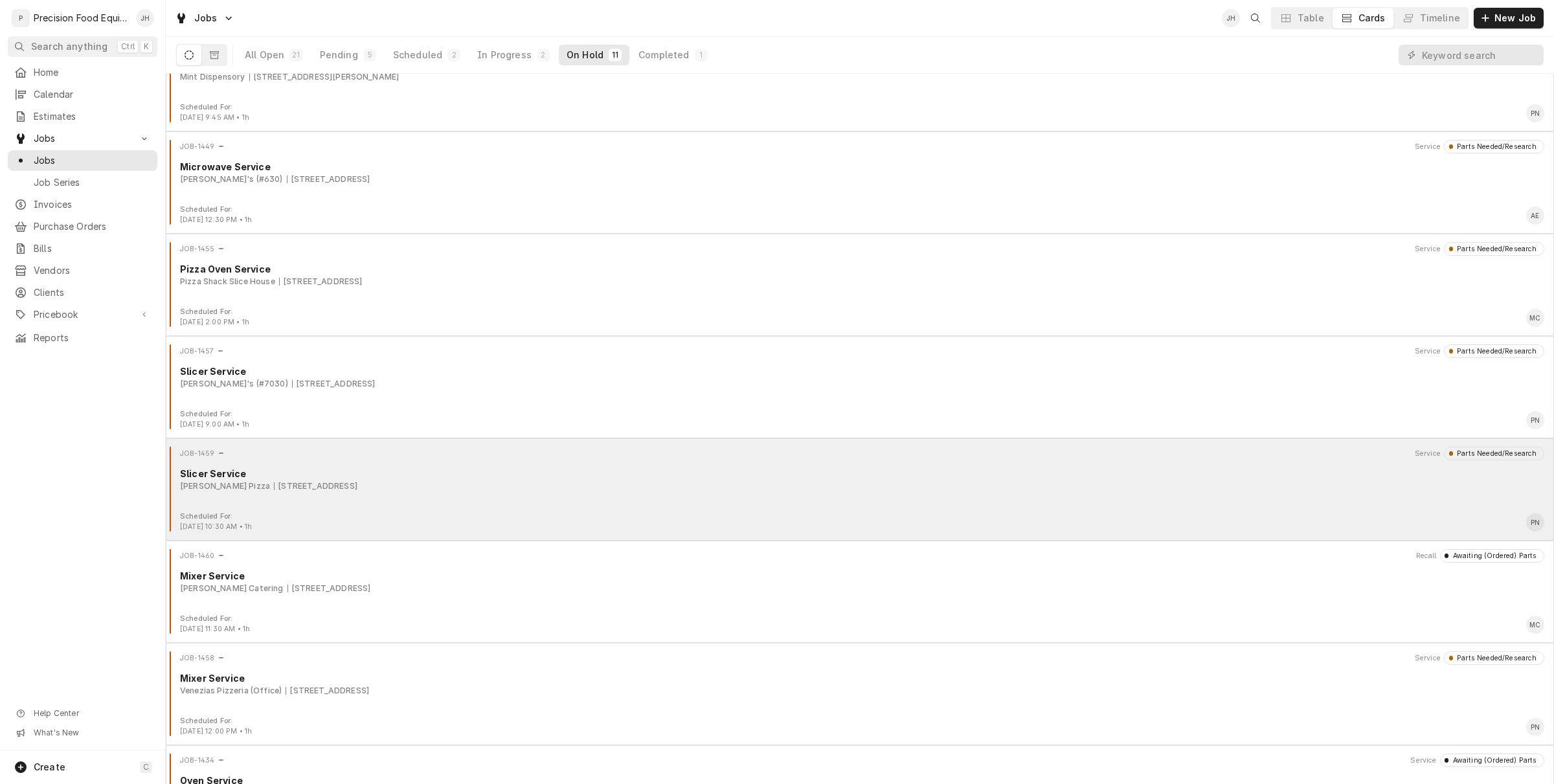
scroll to position [253, 0]
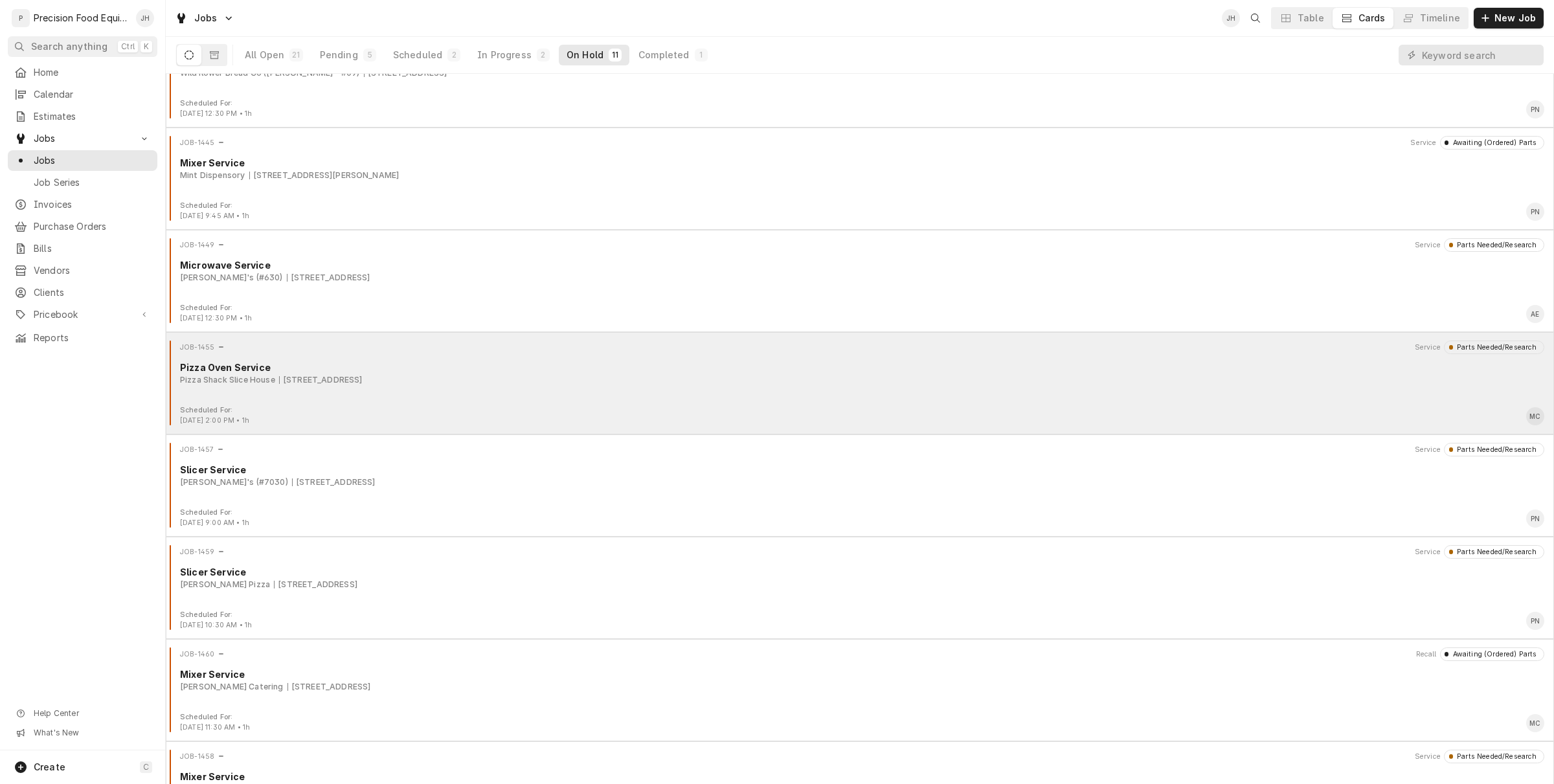
click at [588, 386] on div "Pizza Shack Slice House 7145 E Main St, Mesa, AZ 85207" at bounding box center [862, 379] width 1365 height 12
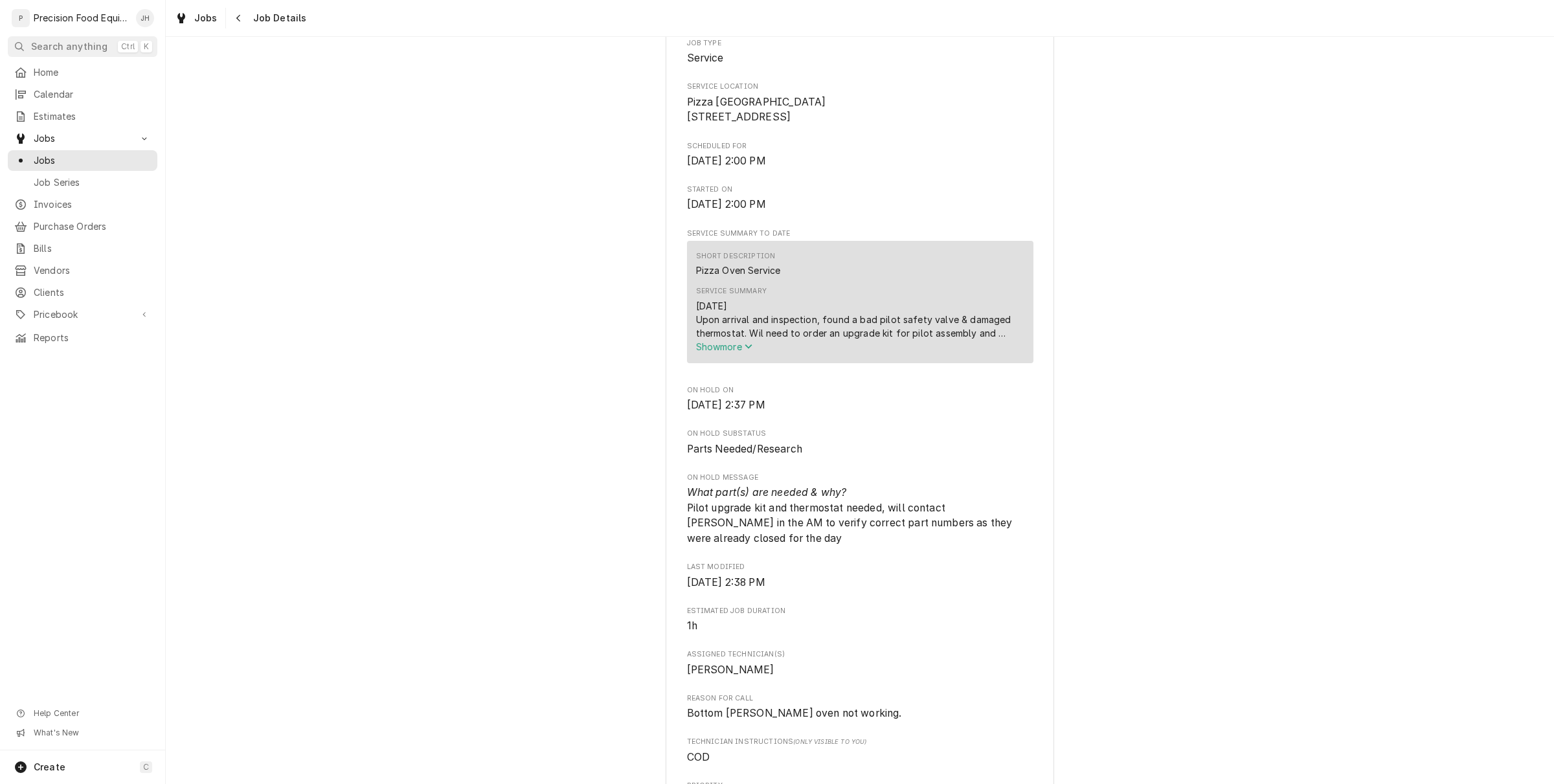
scroll to position [324, 0]
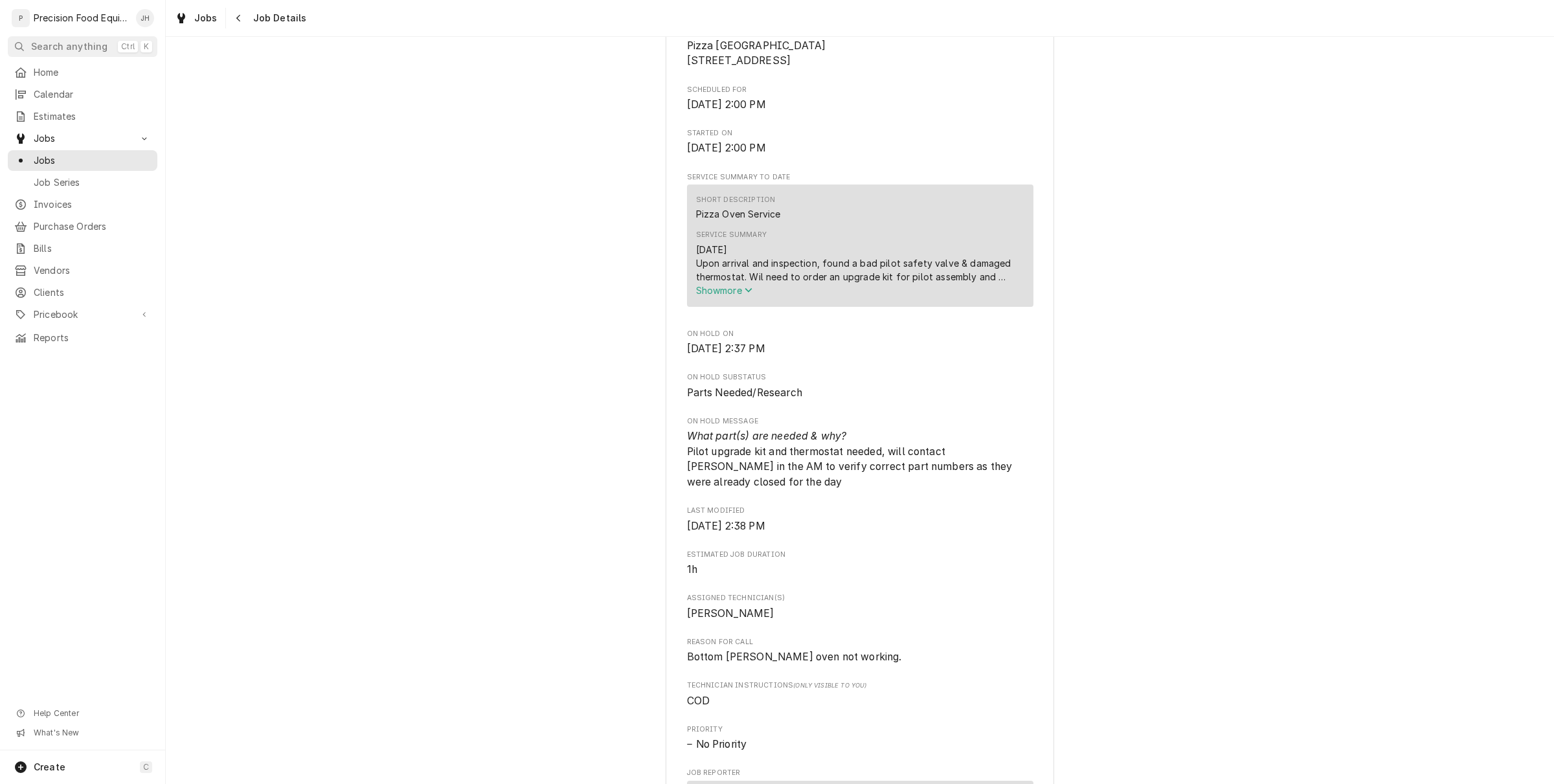
click at [731, 296] on span "Show more" at bounding box center [724, 291] width 57 height 11
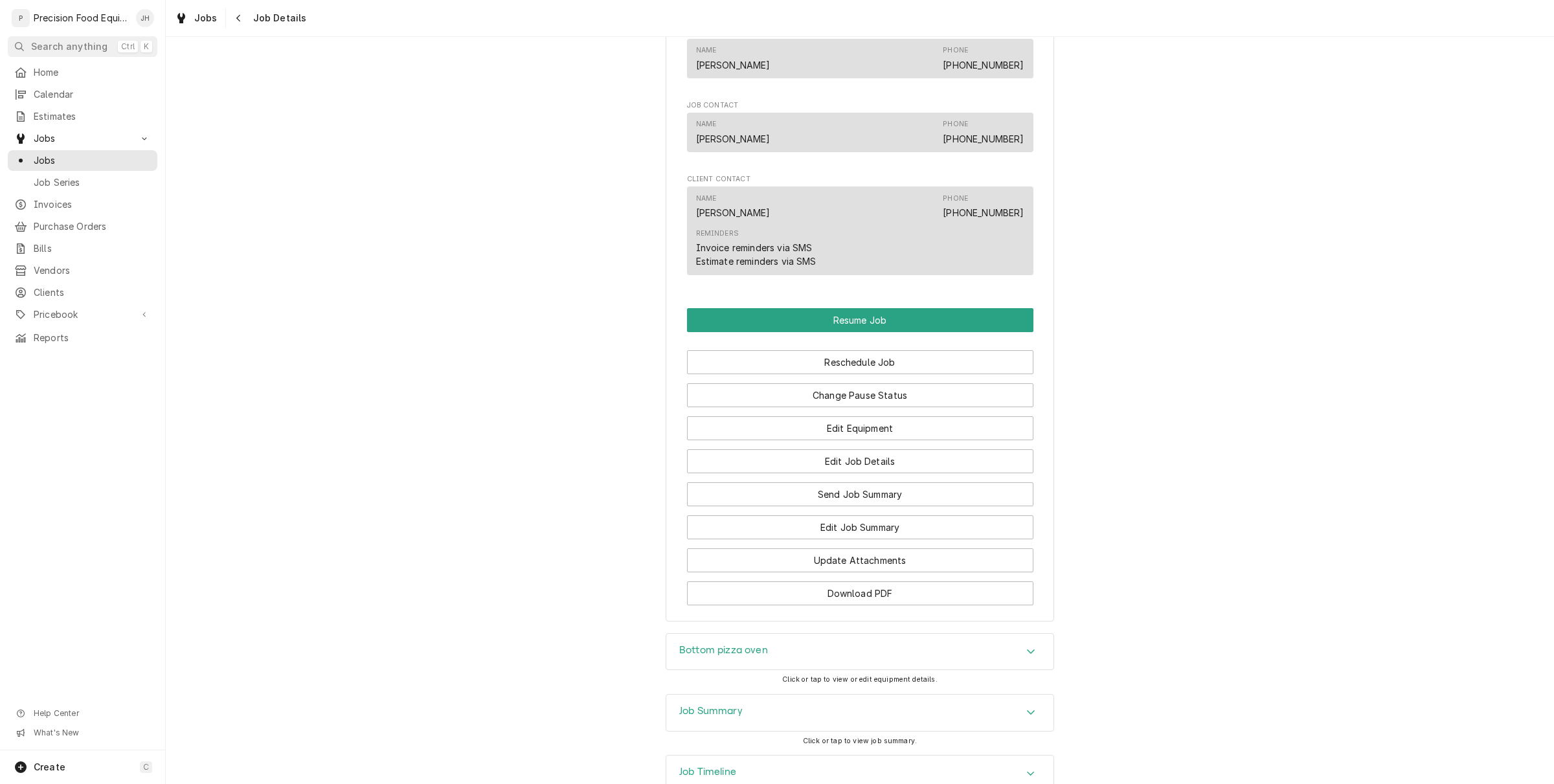
scroll to position [1133, 0]
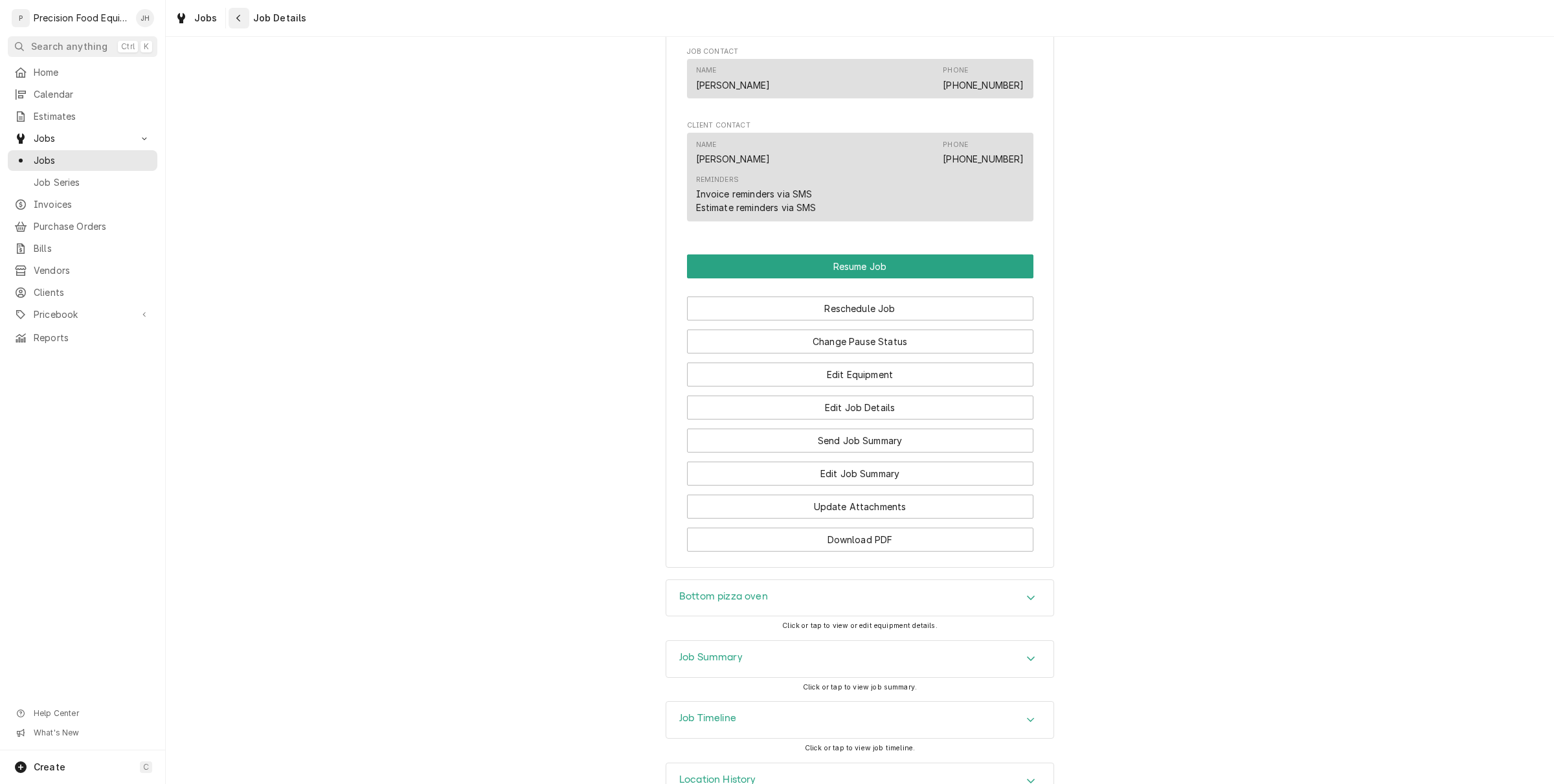
click at [237, 14] on icon "Navigate back" at bounding box center [238, 18] width 5 height 9
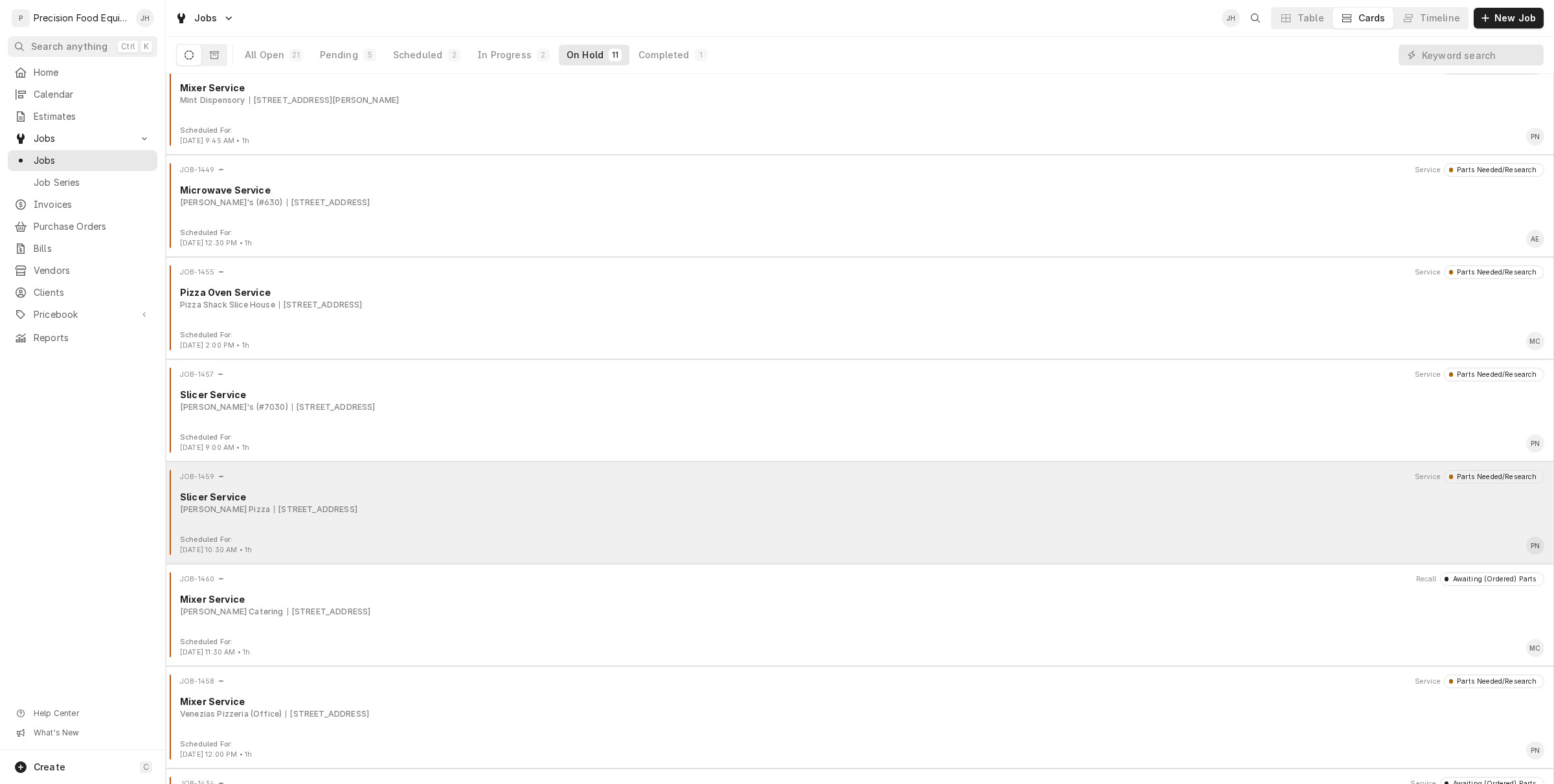
scroll to position [91, 0]
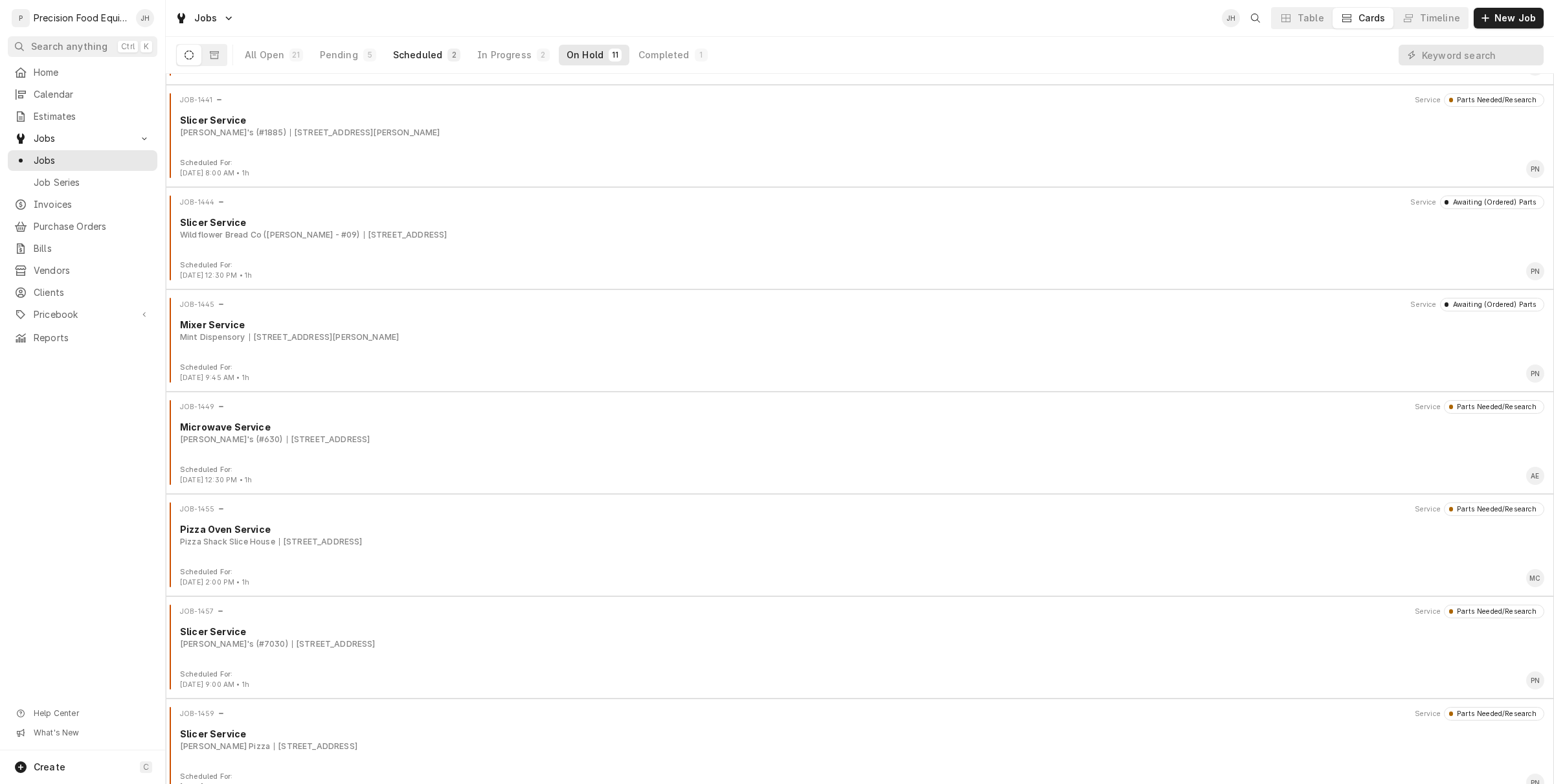
click at [435, 52] on div "Scheduled" at bounding box center [417, 55] width 49 height 13
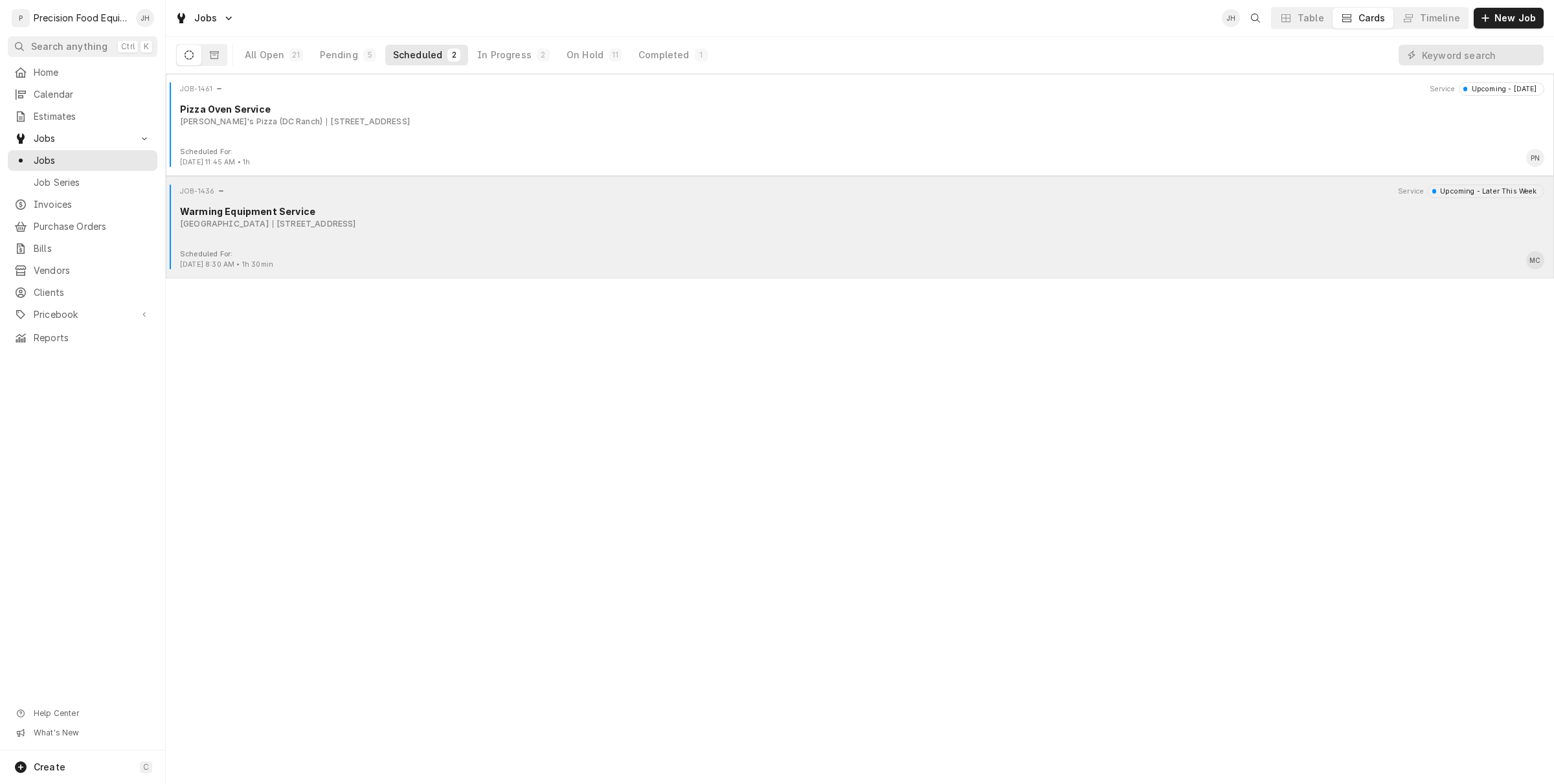
click at [321, 234] on div "JOB-1436 Service Upcoming - Later This Week Warming Equipment Service Superstit…" at bounding box center [860, 217] width 1378 height 65
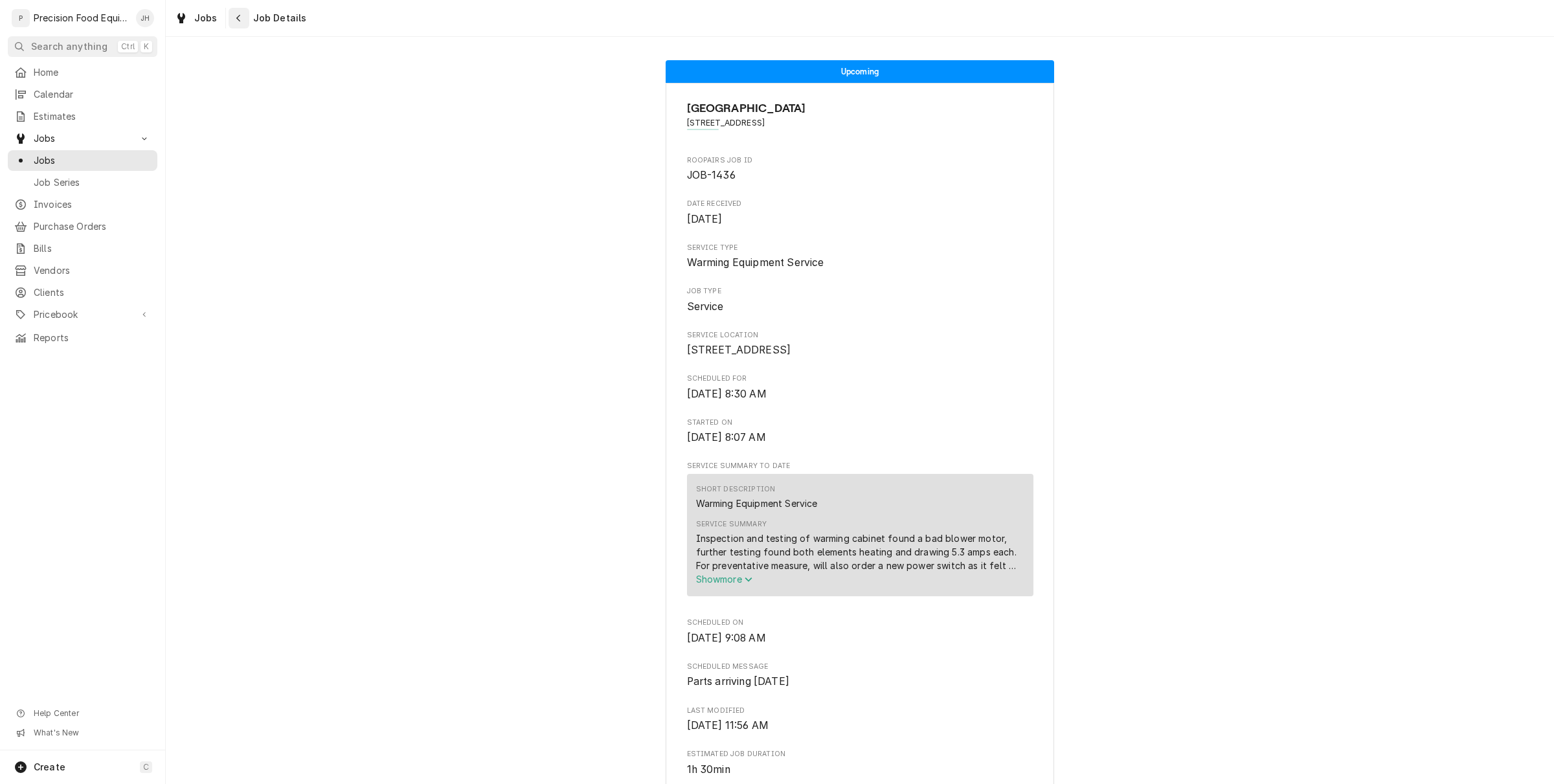
click at [235, 24] on div "Navigate back" at bounding box center [239, 18] width 13 height 13
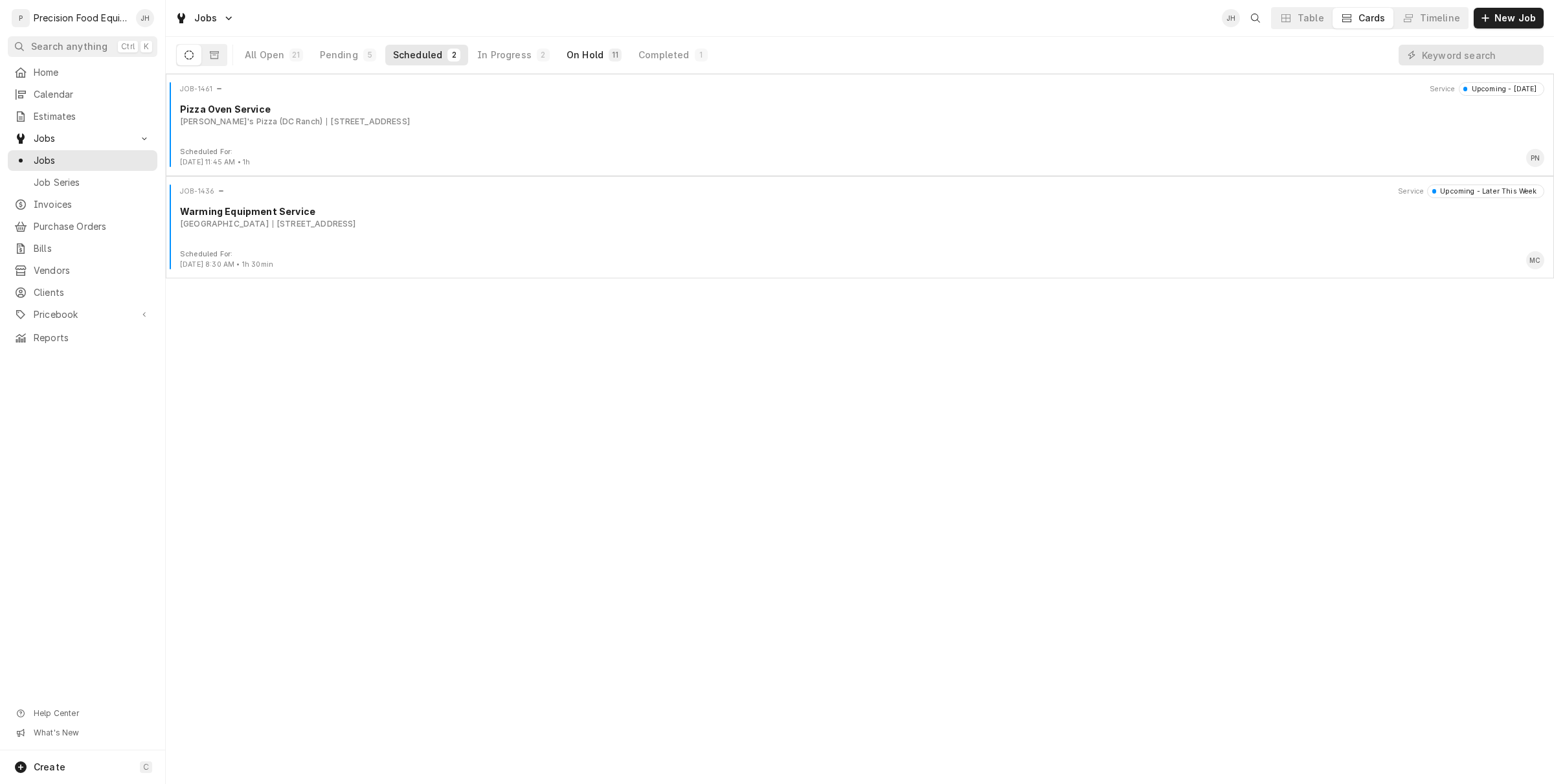
click at [581, 57] on div "On Hold" at bounding box center [585, 55] width 37 height 13
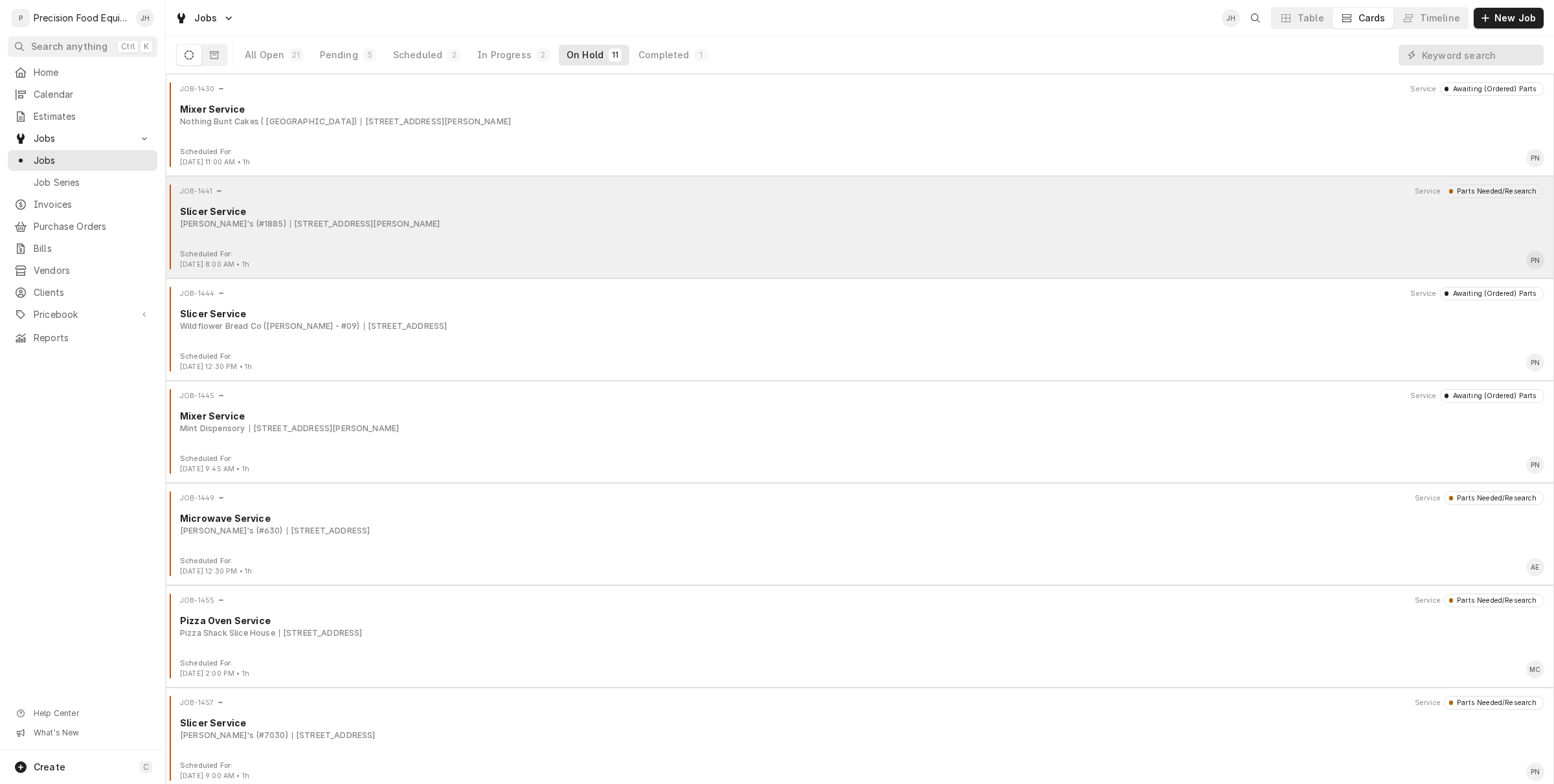
click at [601, 244] on div "JOB-1441 Service Parts Needed/Research Slicer Service Arby's (#1885) 715 N. Gil…" at bounding box center [860, 217] width 1378 height 65
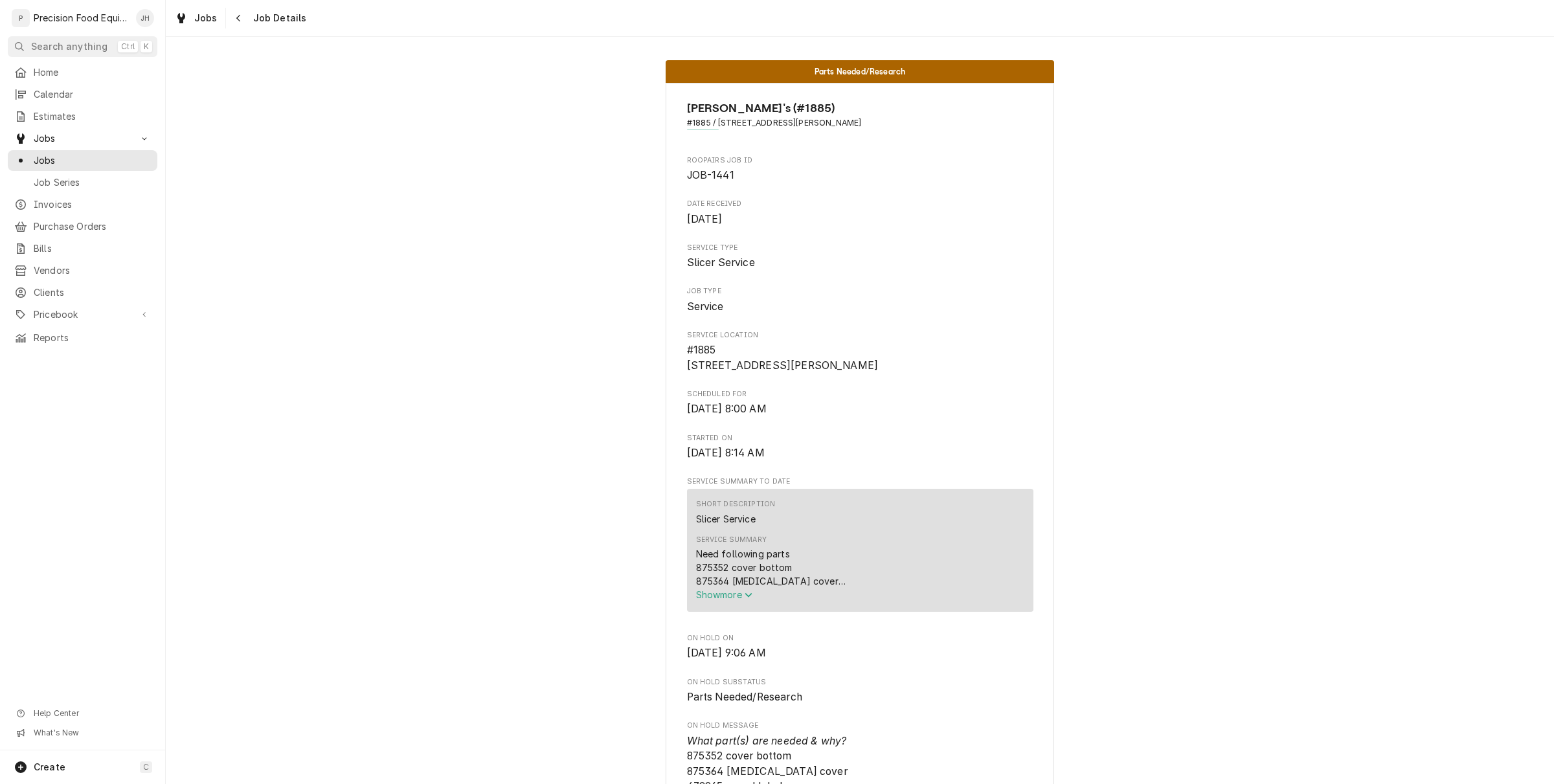
click at [735, 600] on span "Show more" at bounding box center [724, 595] width 57 height 11
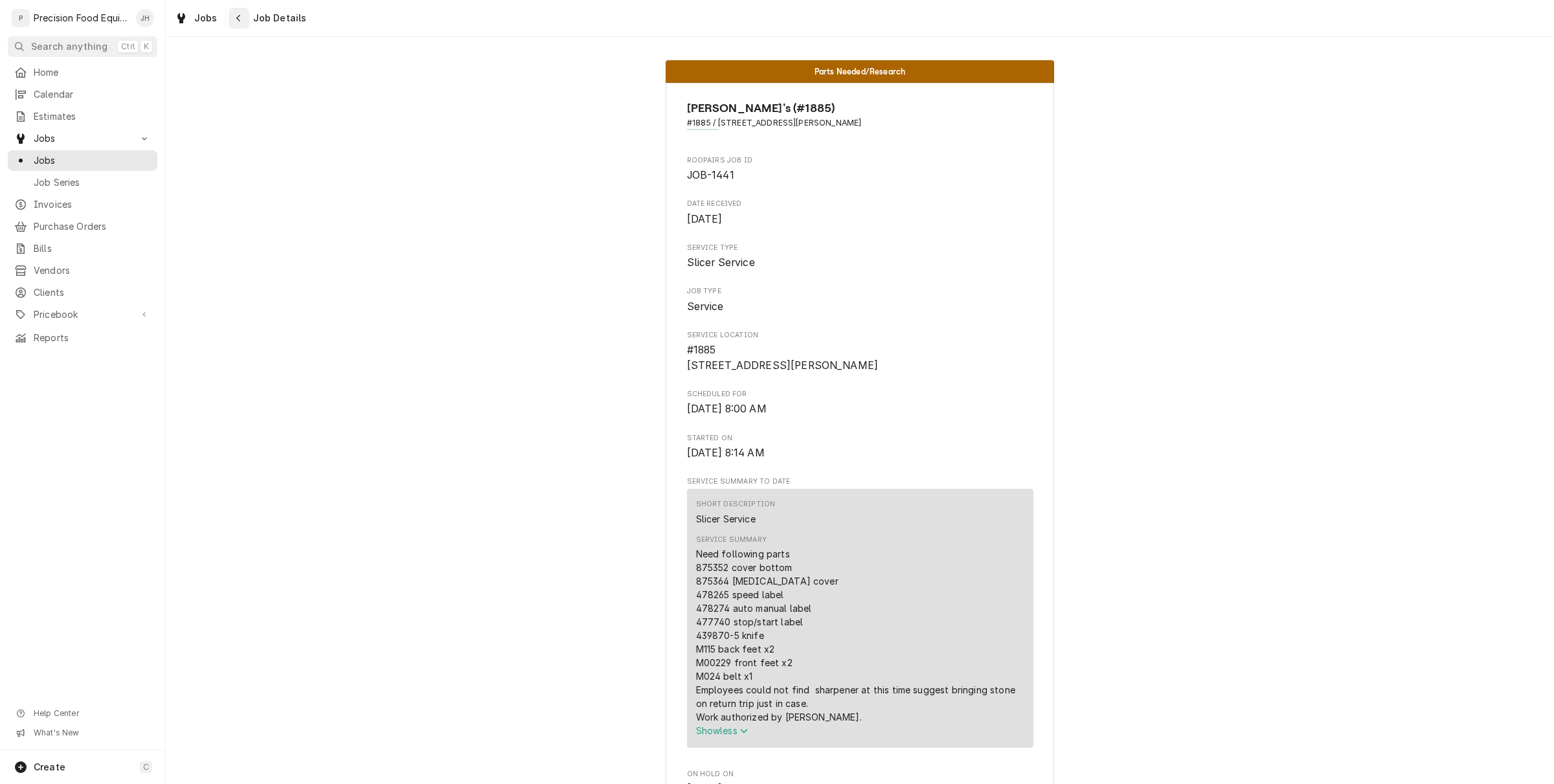
click at [237, 17] on icon "Navigate back" at bounding box center [238, 18] width 4 height 7
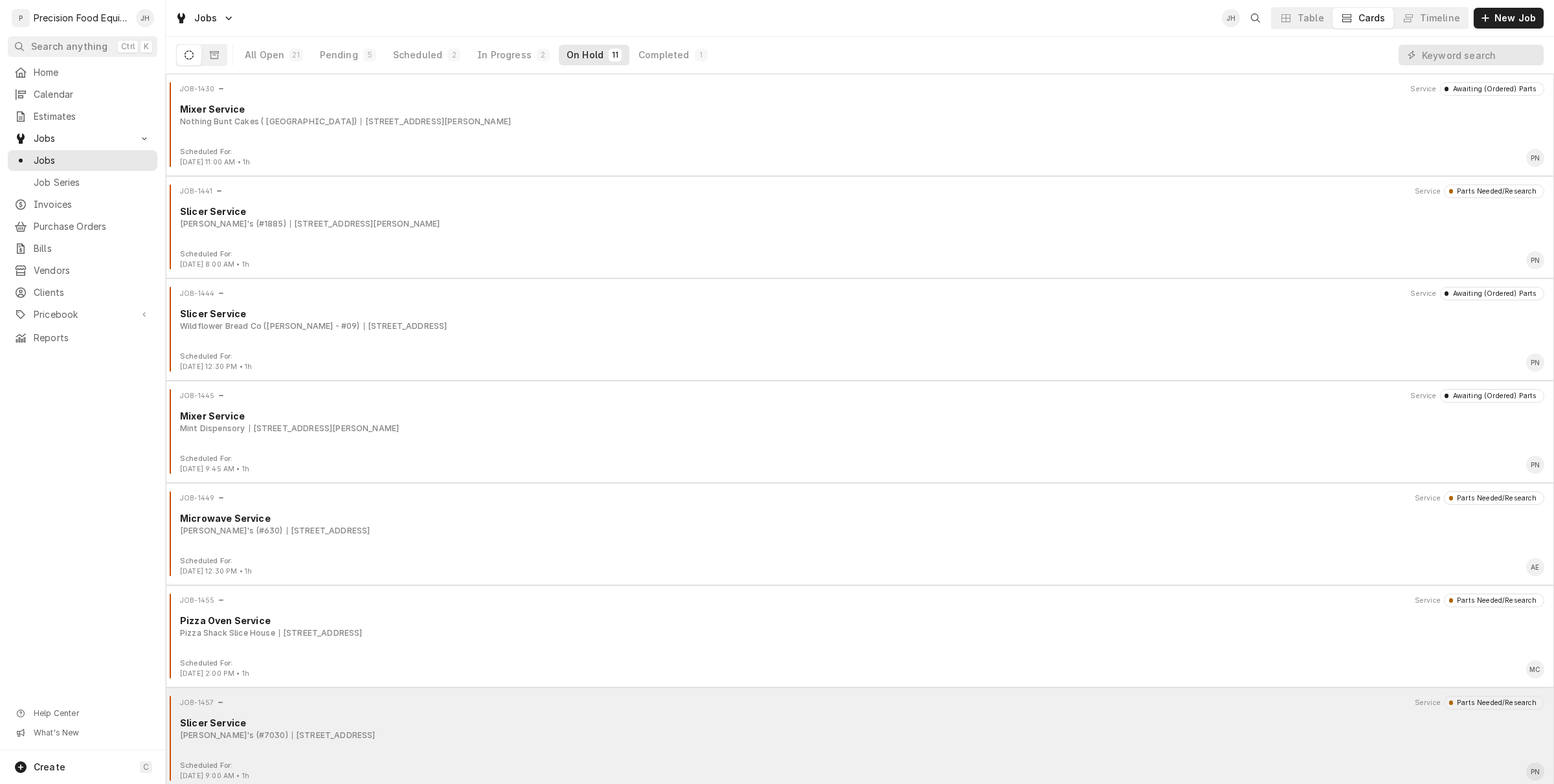
click at [376, 704] on div "JOB-1457 Service Parts Needed/Research" at bounding box center [860, 703] width 1378 height 13
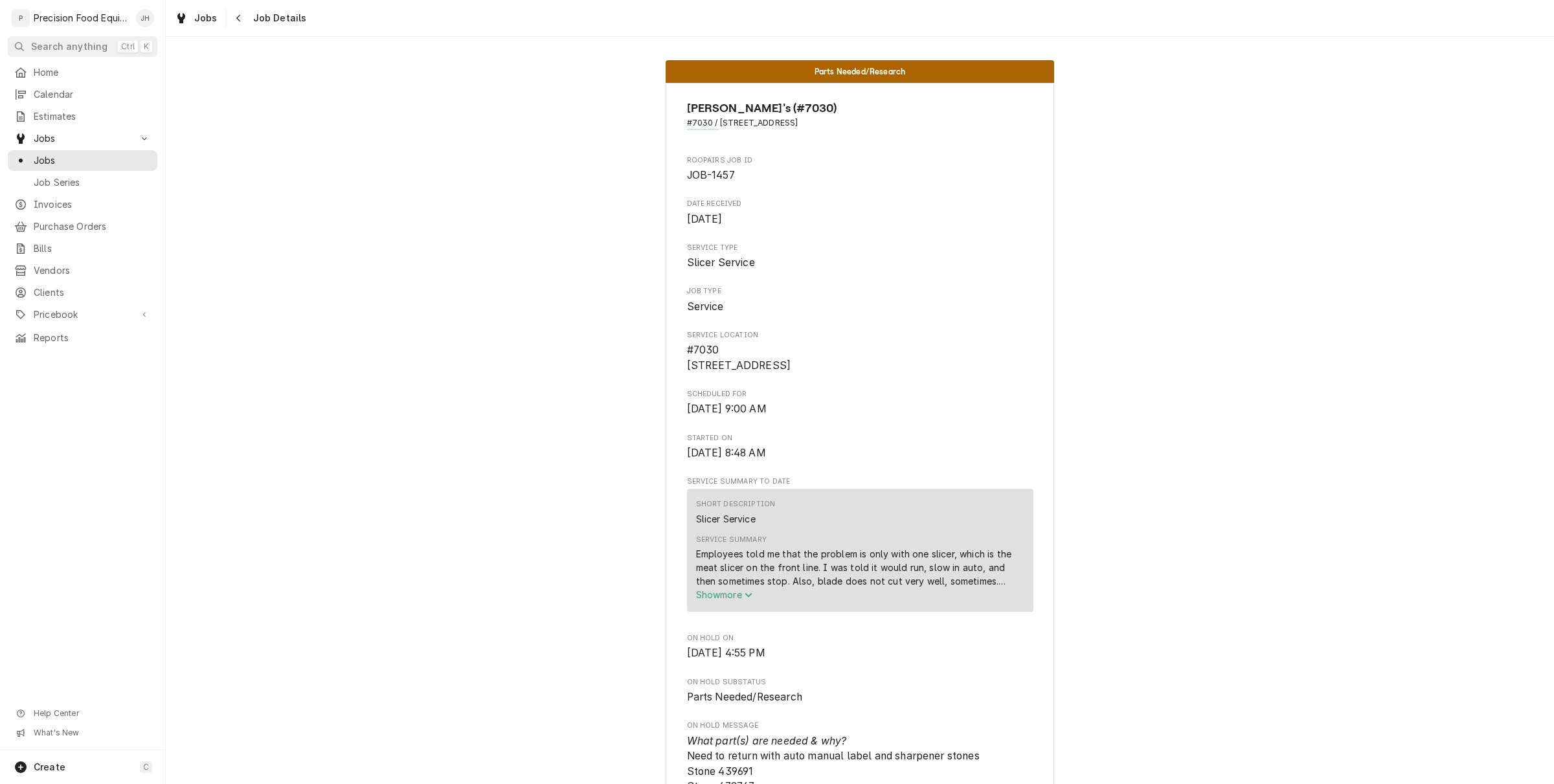
click at [727, 606] on div "Service Summary Employees told me that the problem is only with one slicer, whi…" at bounding box center [860, 569] width 329 height 76
click at [729, 601] on button "Show more" at bounding box center [860, 594] width 329 height 14
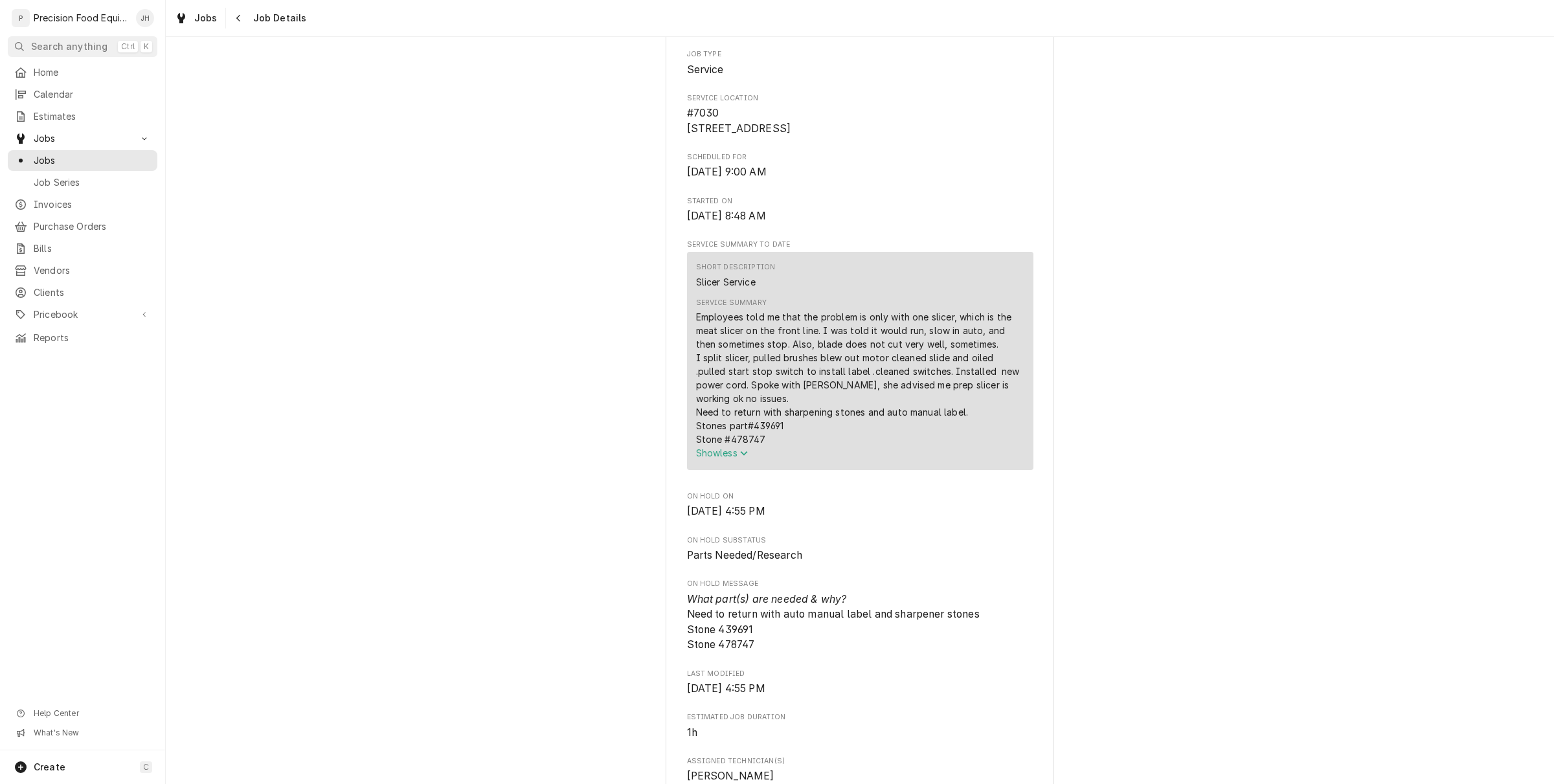
scroll to position [243, 0]
click at [245, 14] on button "Navigate back" at bounding box center [238, 18] width 21 height 21
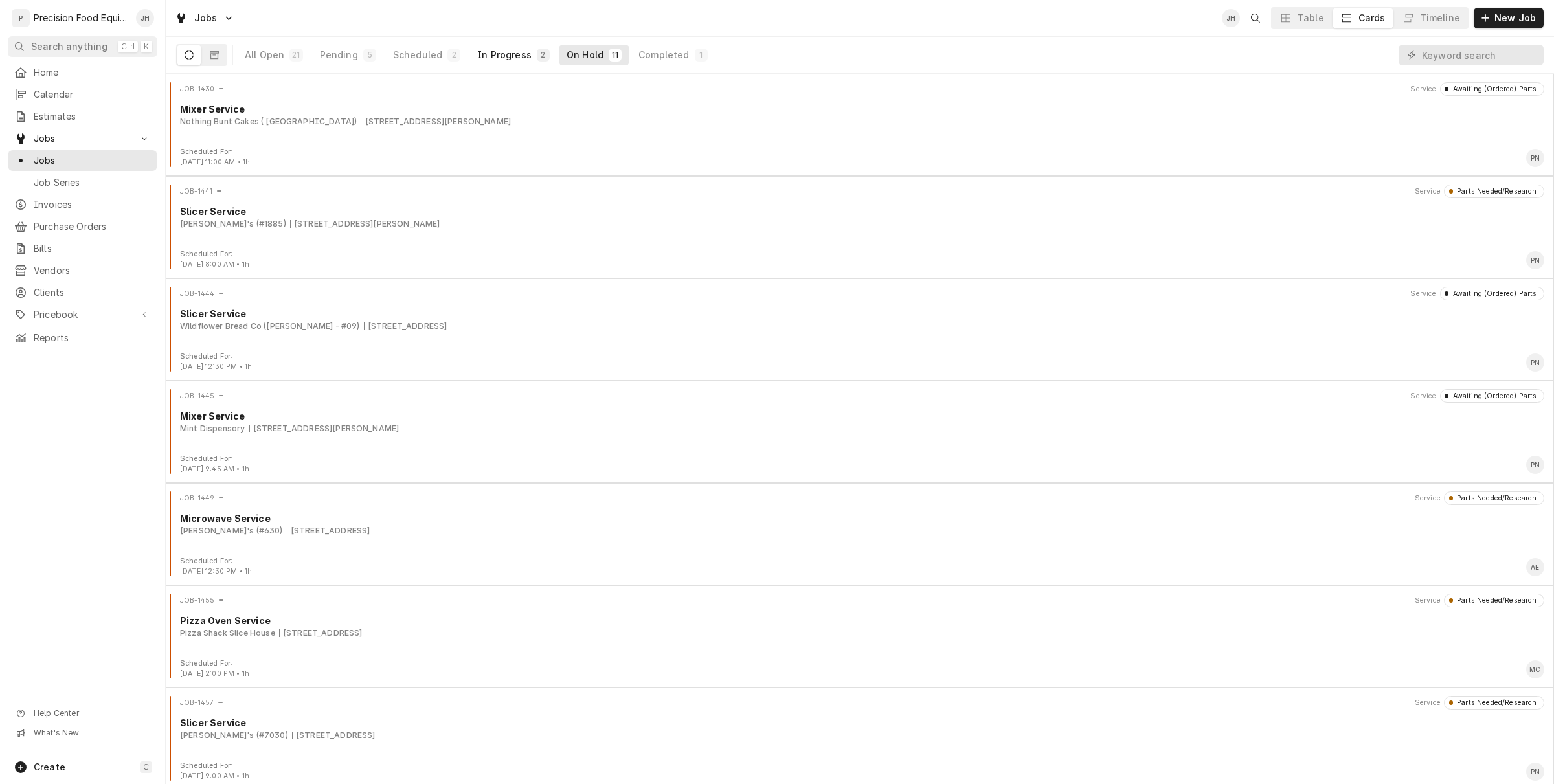
click at [520, 46] on button "In Progress 2" at bounding box center [513, 54] width 88 height 21
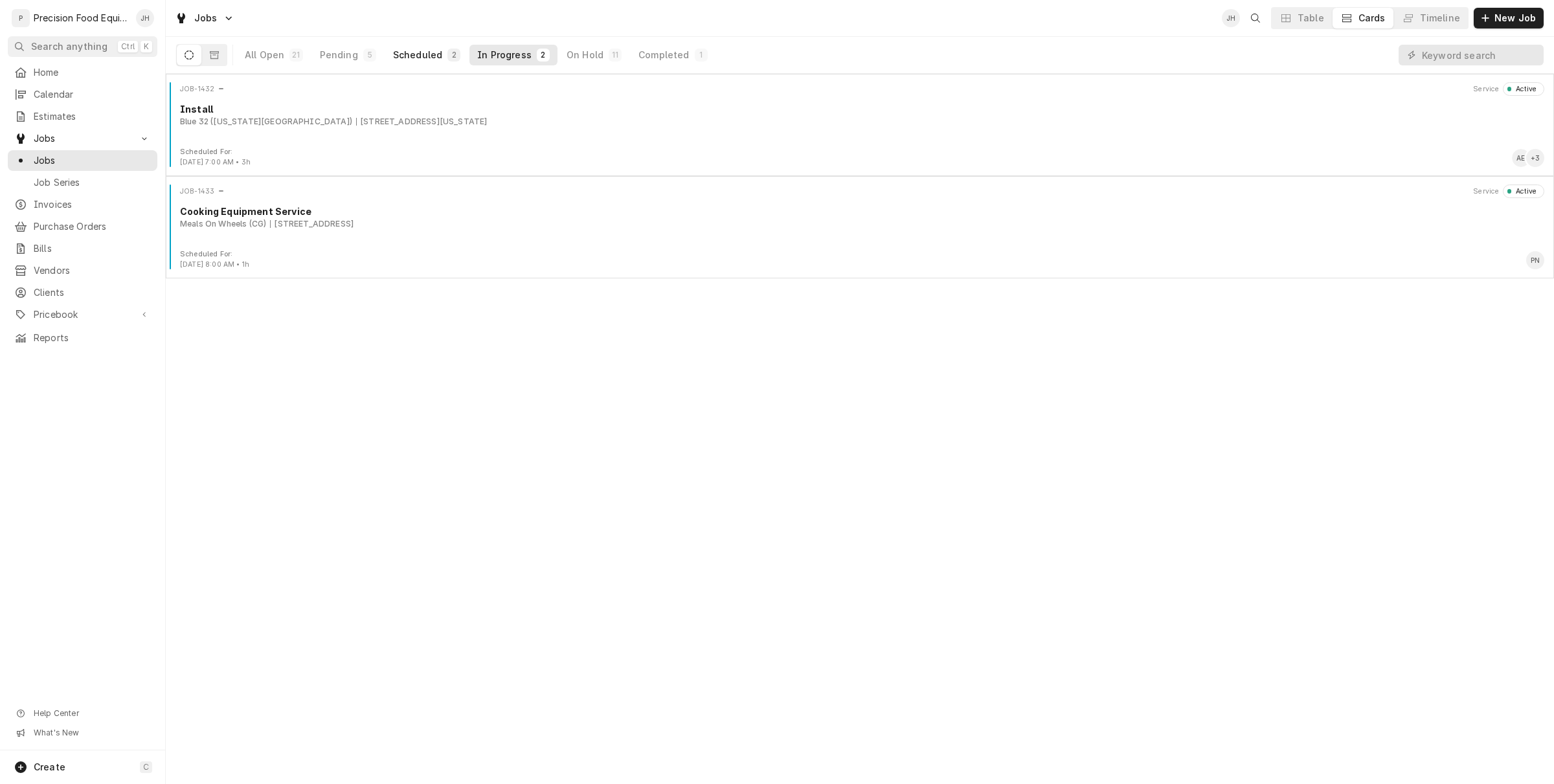
click at [422, 52] on div "Scheduled" at bounding box center [417, 55] width 49 height 13
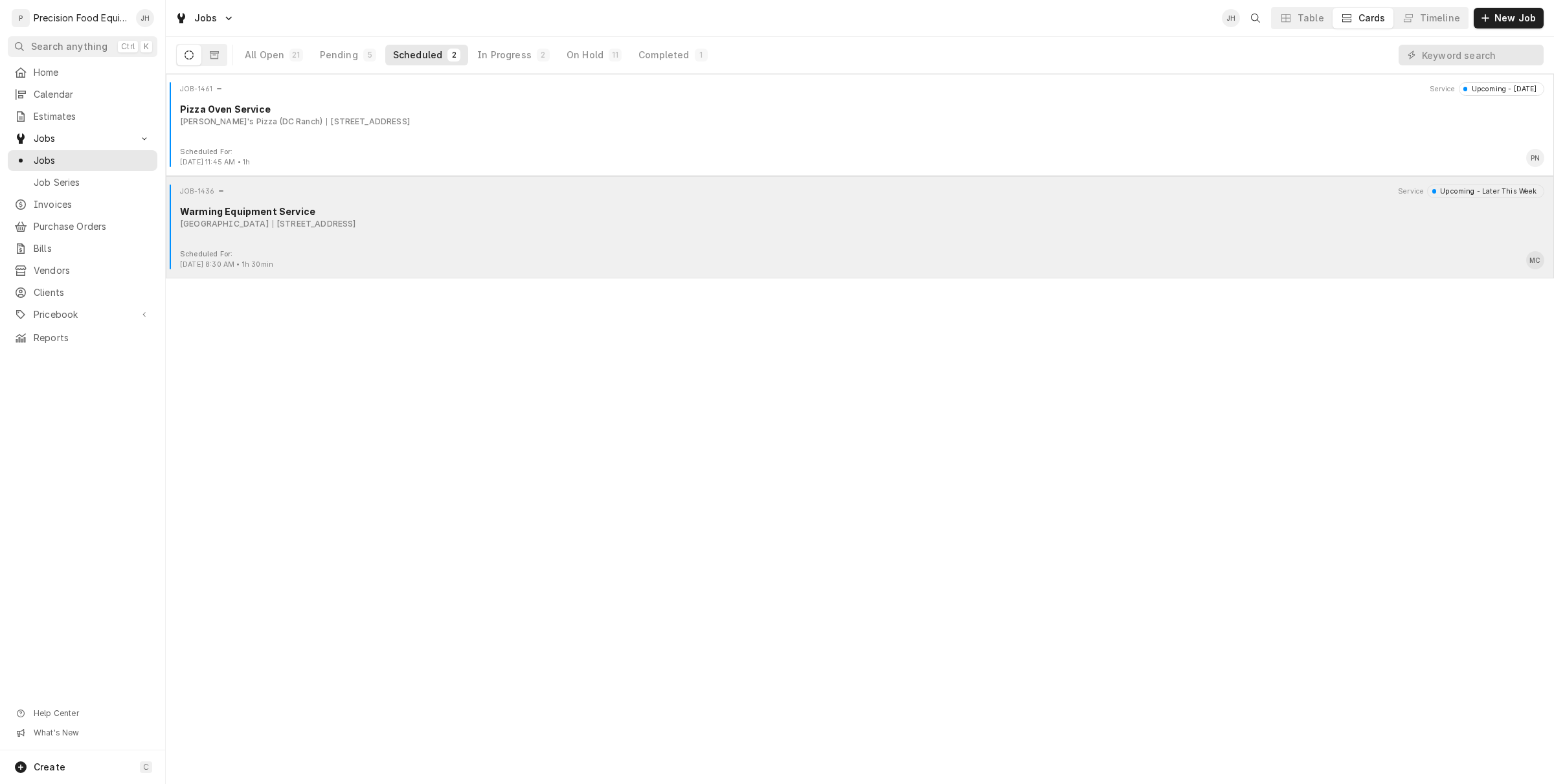
click at [389, 201] on div "JOB-1436 Service Upcoming - Later This Week Warming Equipment Service Superstit…" at bounding box center [860, 217] width 1378 height 65
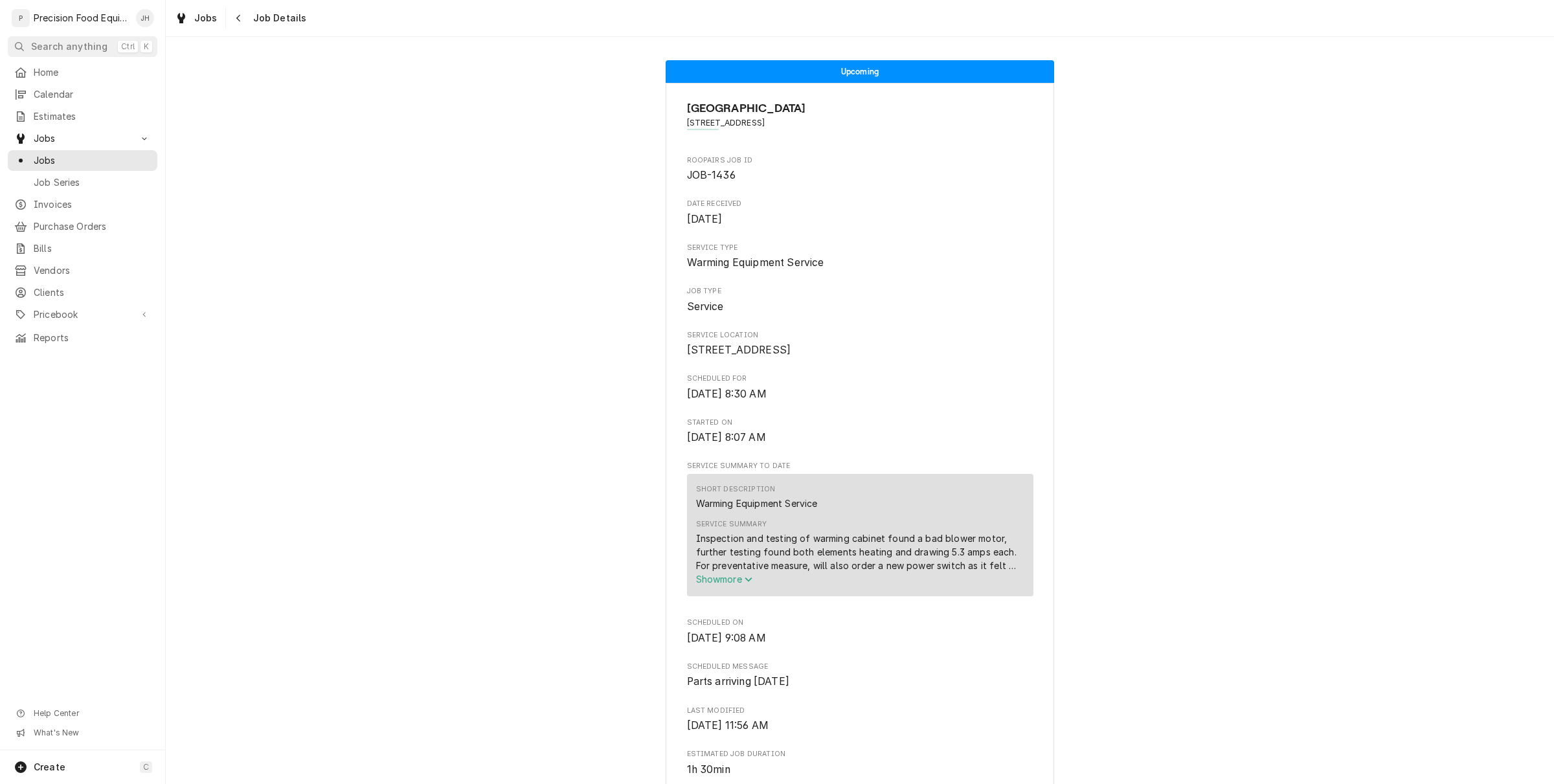
scroll to position [81, 0]
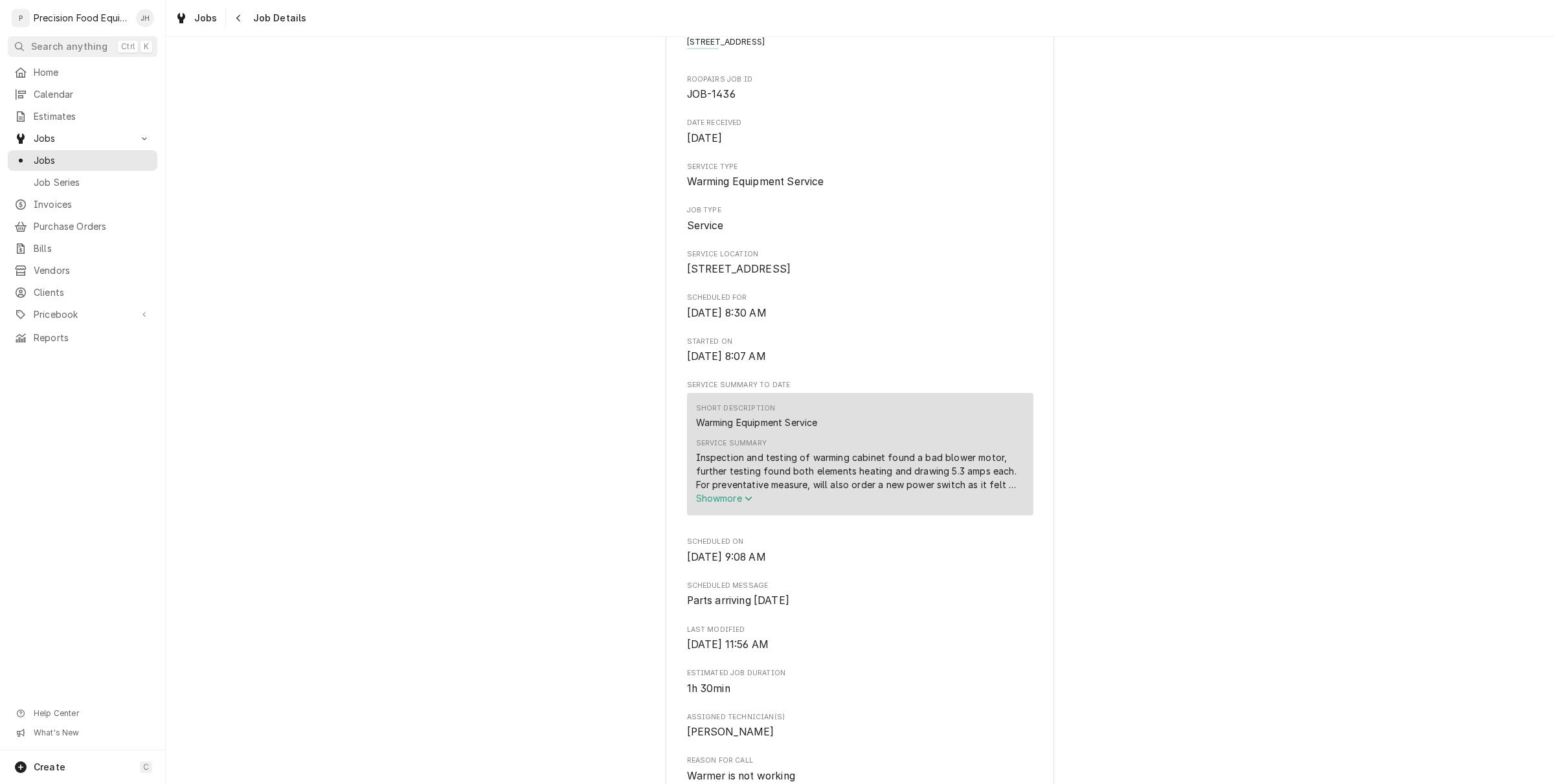
click at [715, 503] on span "Show more" at bounding box center [724, 498] width 57 height 11
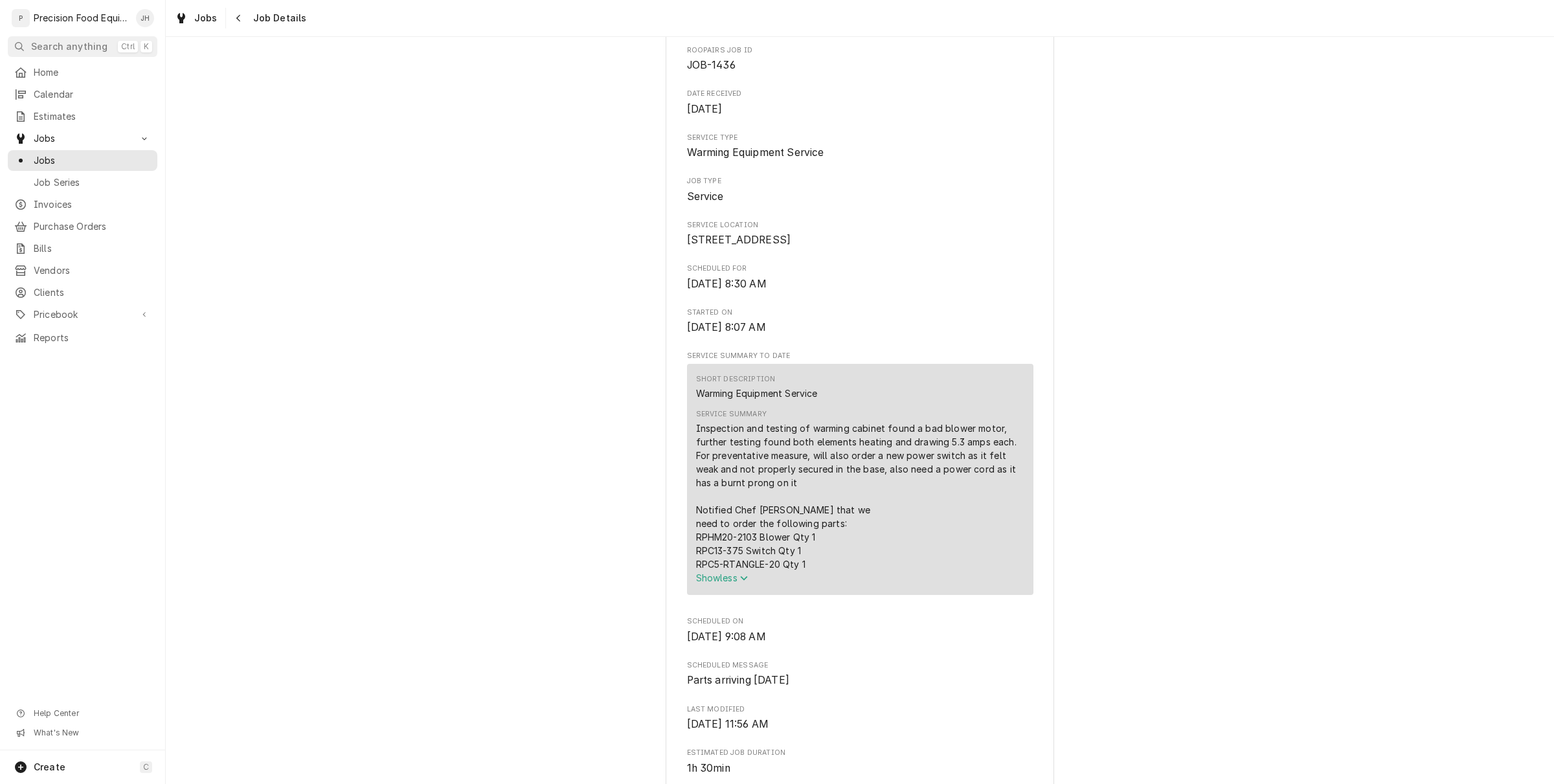
scroll to position [0, 0]
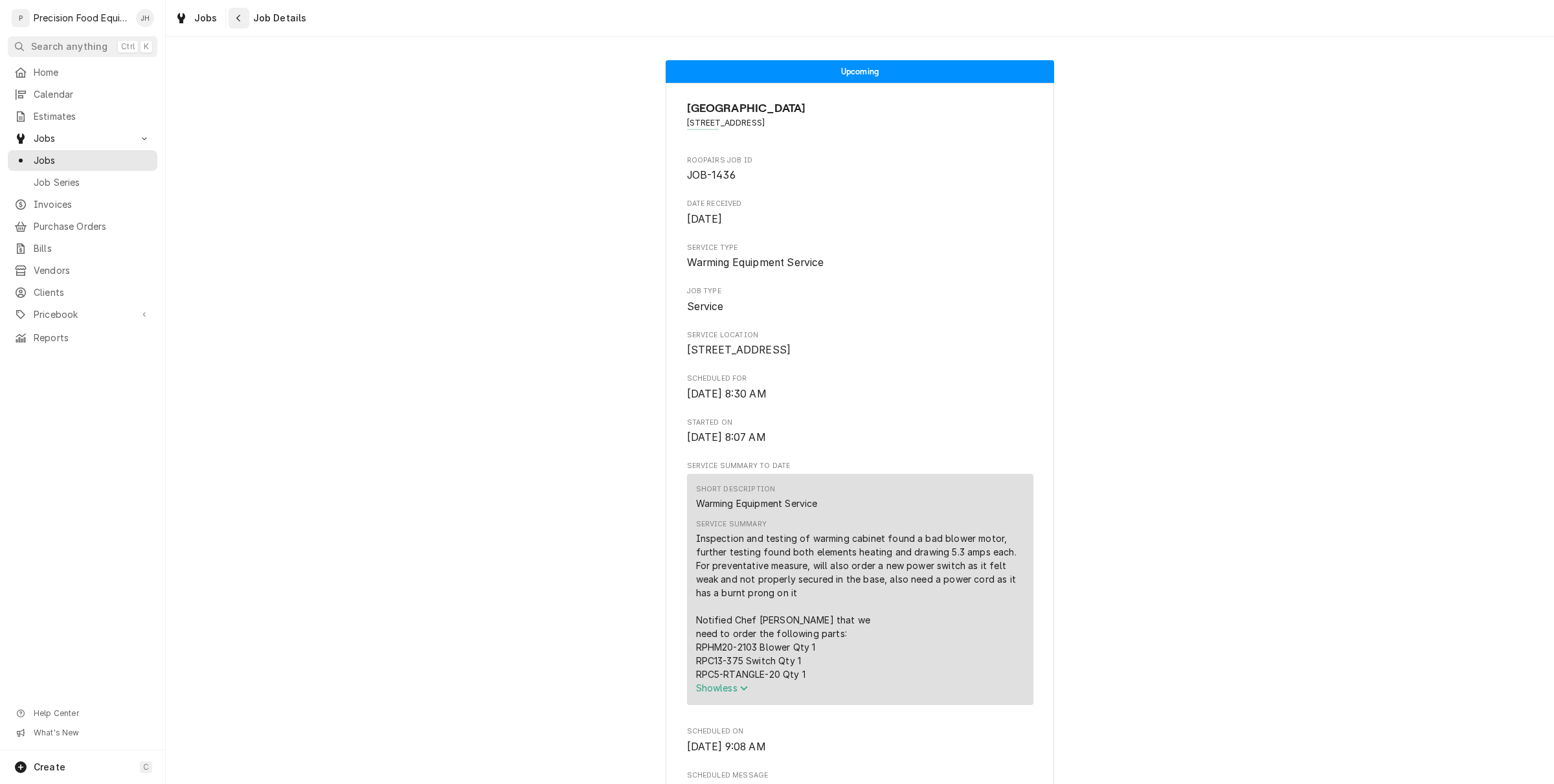
click at [237, 24] on div "Navigate back" at bounding box center [239, 18] width 13 height 13
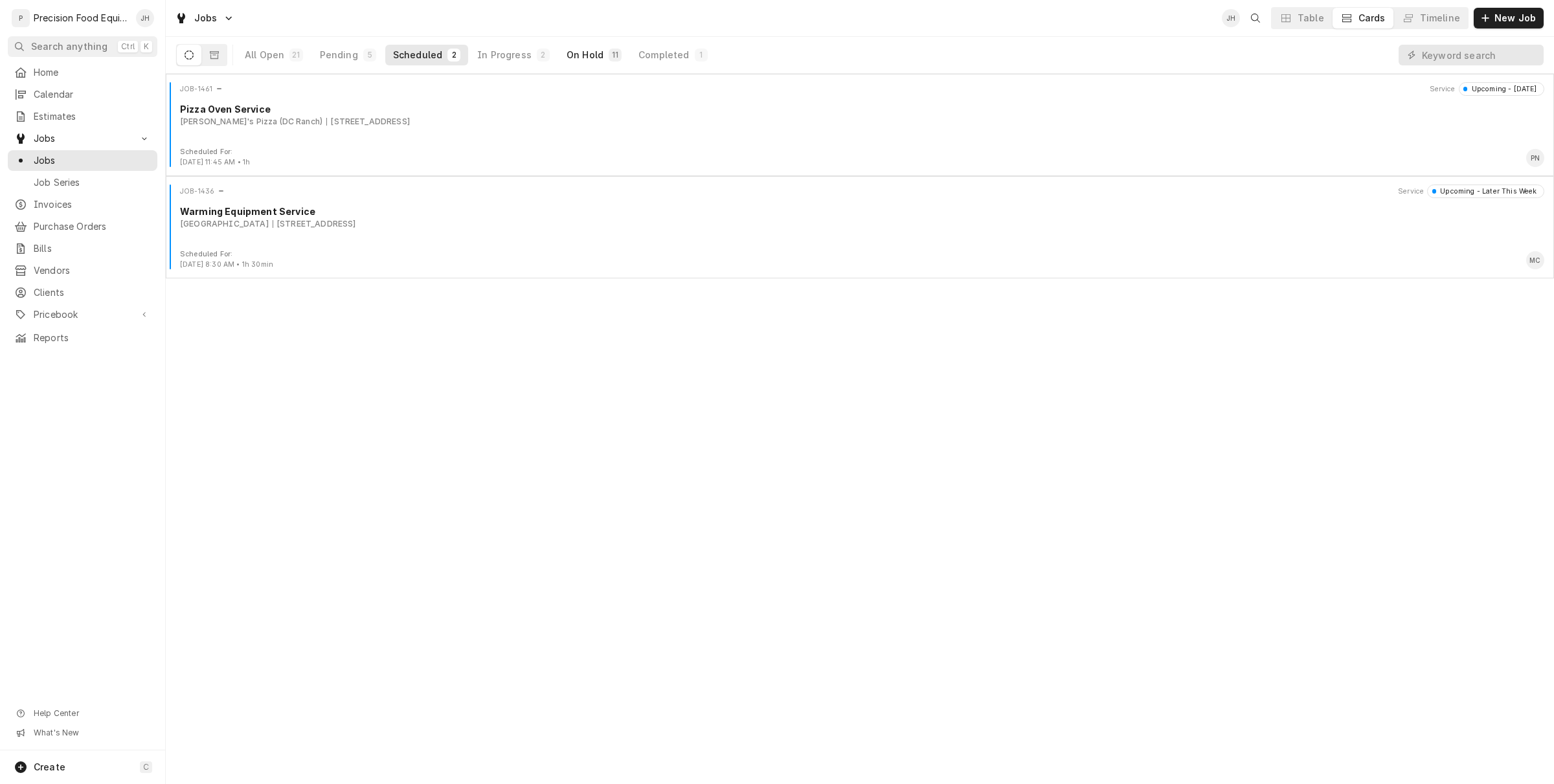
click at [571, 60] on div "On Hold" at bounding box center [585, 55] width 37 height 13
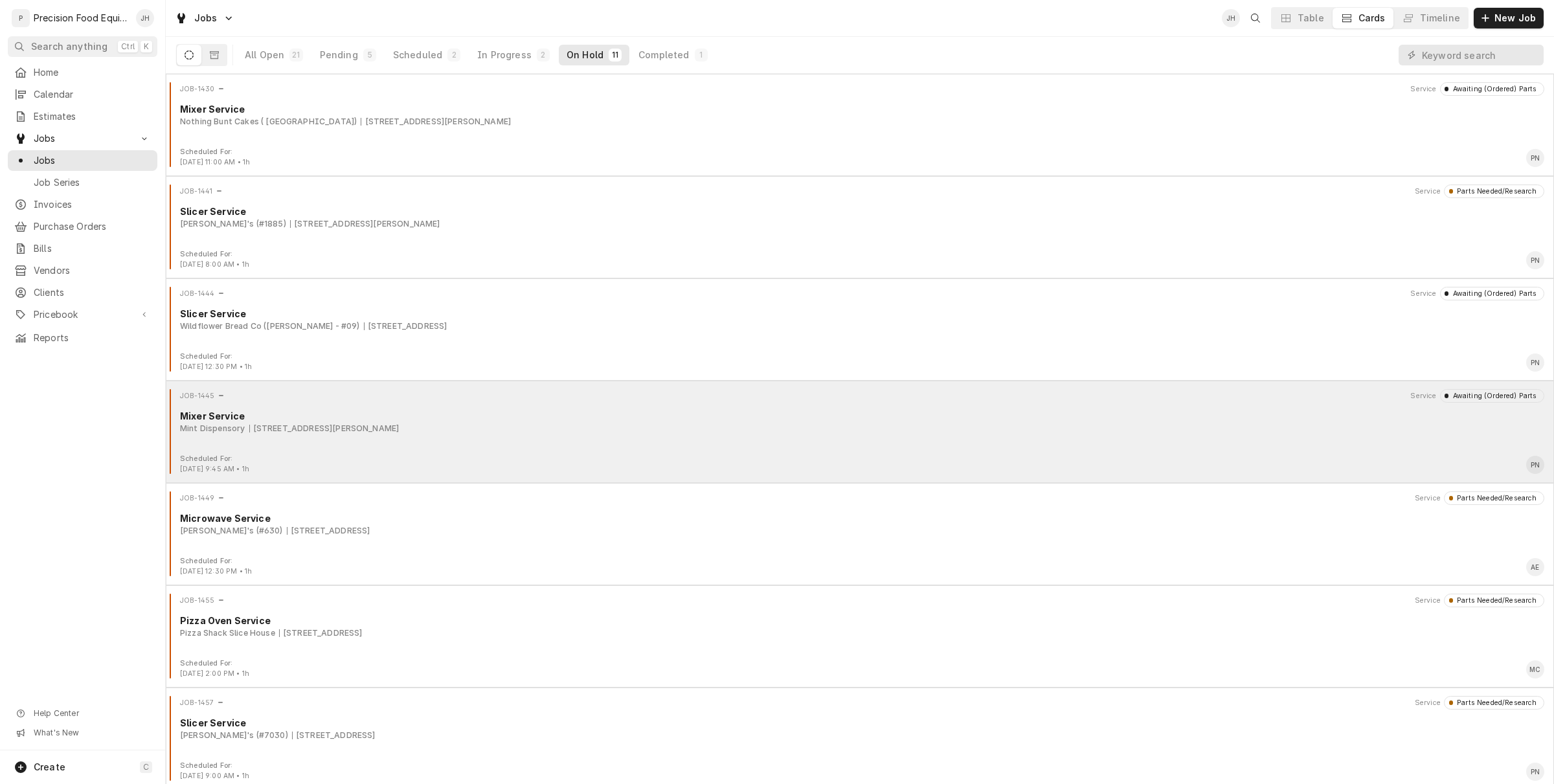
click at [448, 432] on div "Mint Dispensory 5210 S Priest Dr, Guadalupe, AZ 85283" at bounding box center [862, 428] width 1365 height 12
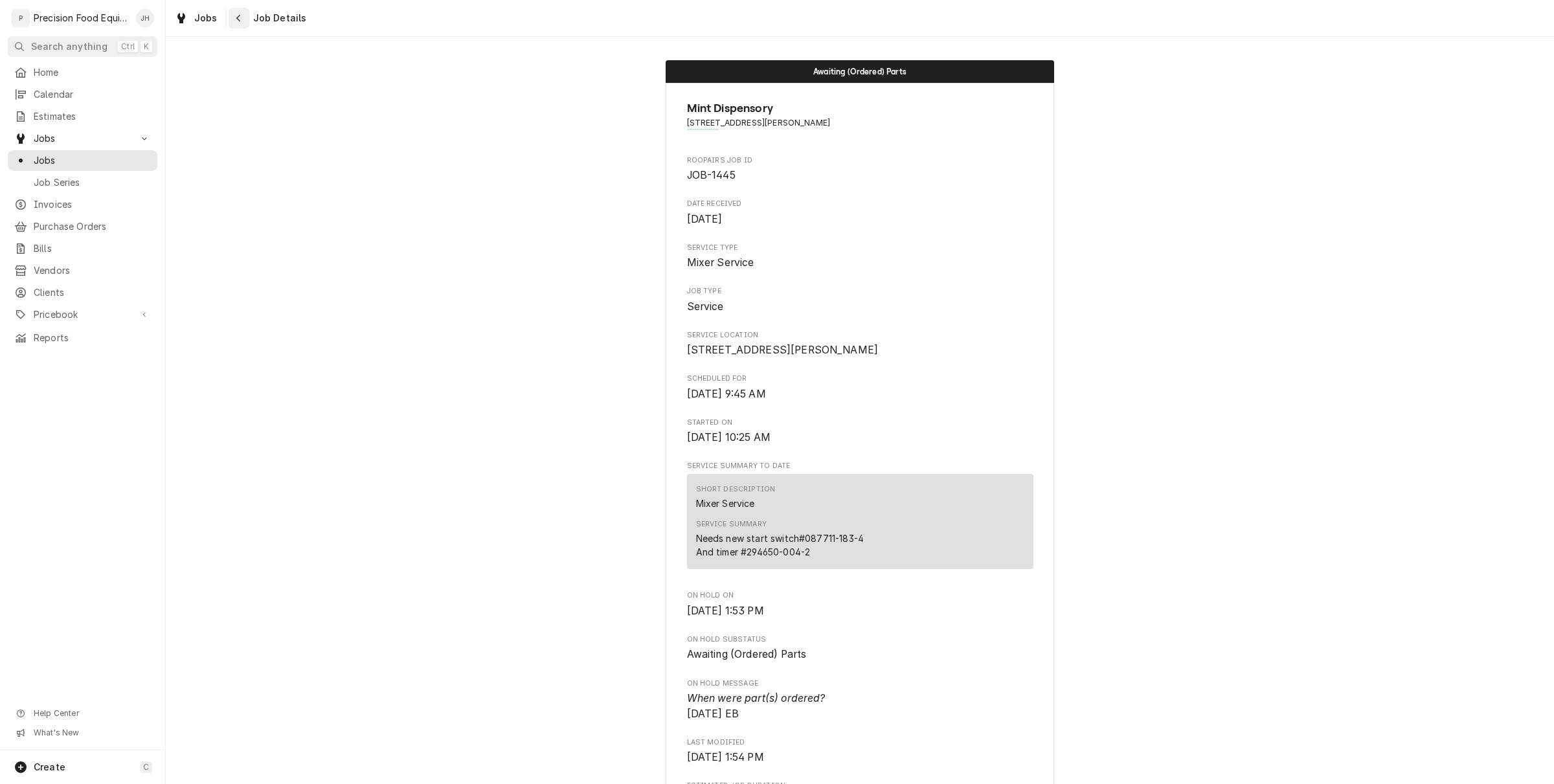
click at [242, 17] on div "Navigate back" at bounding box center [239, 18] width 13 height 13
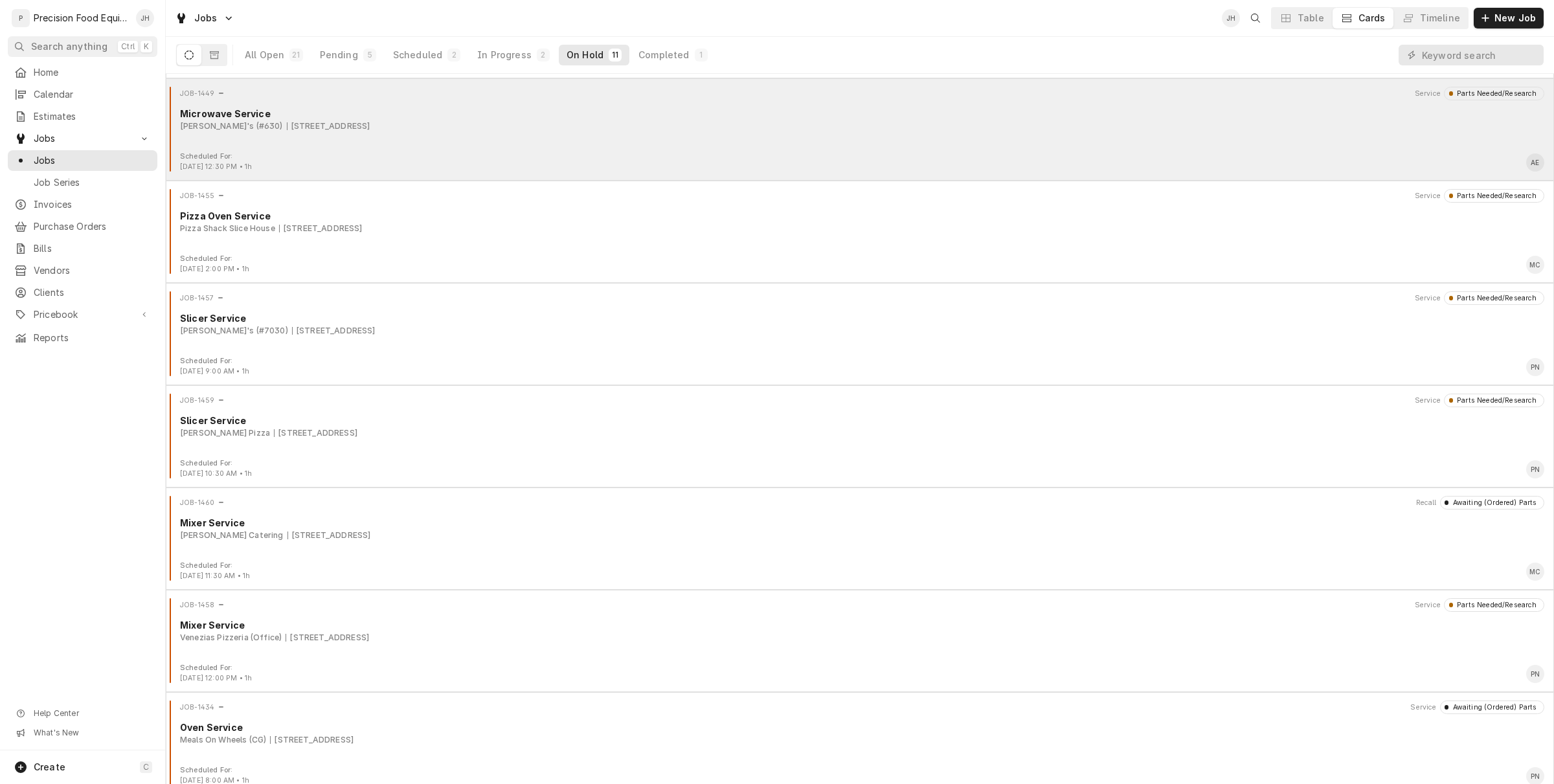
scroll to position [415, 0]
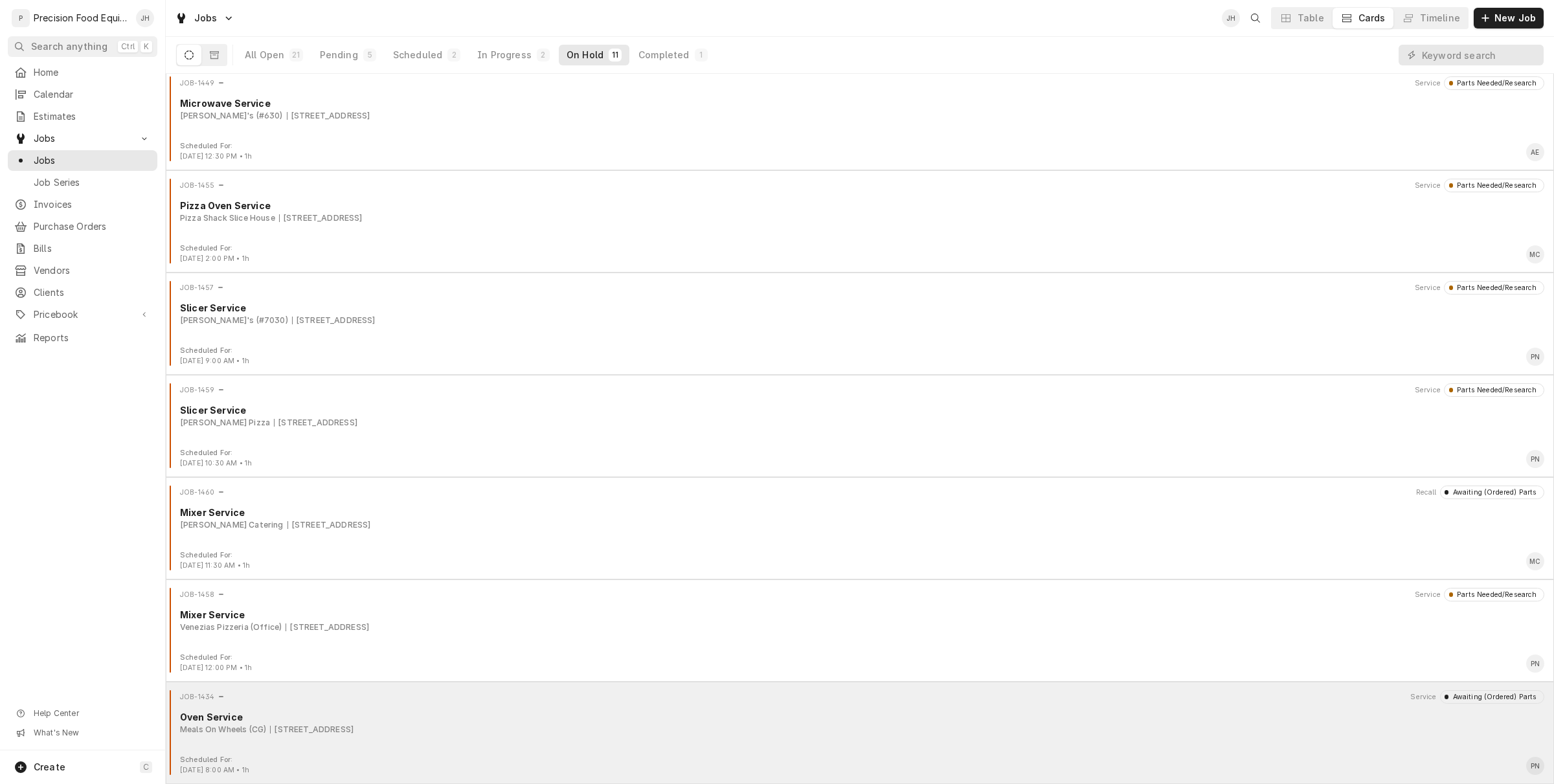
click at [353, 731] on div "2300 E Tanger Dr, Casa Grande, AZ 85122" at bounding box center [312, 729] width 83 height 12
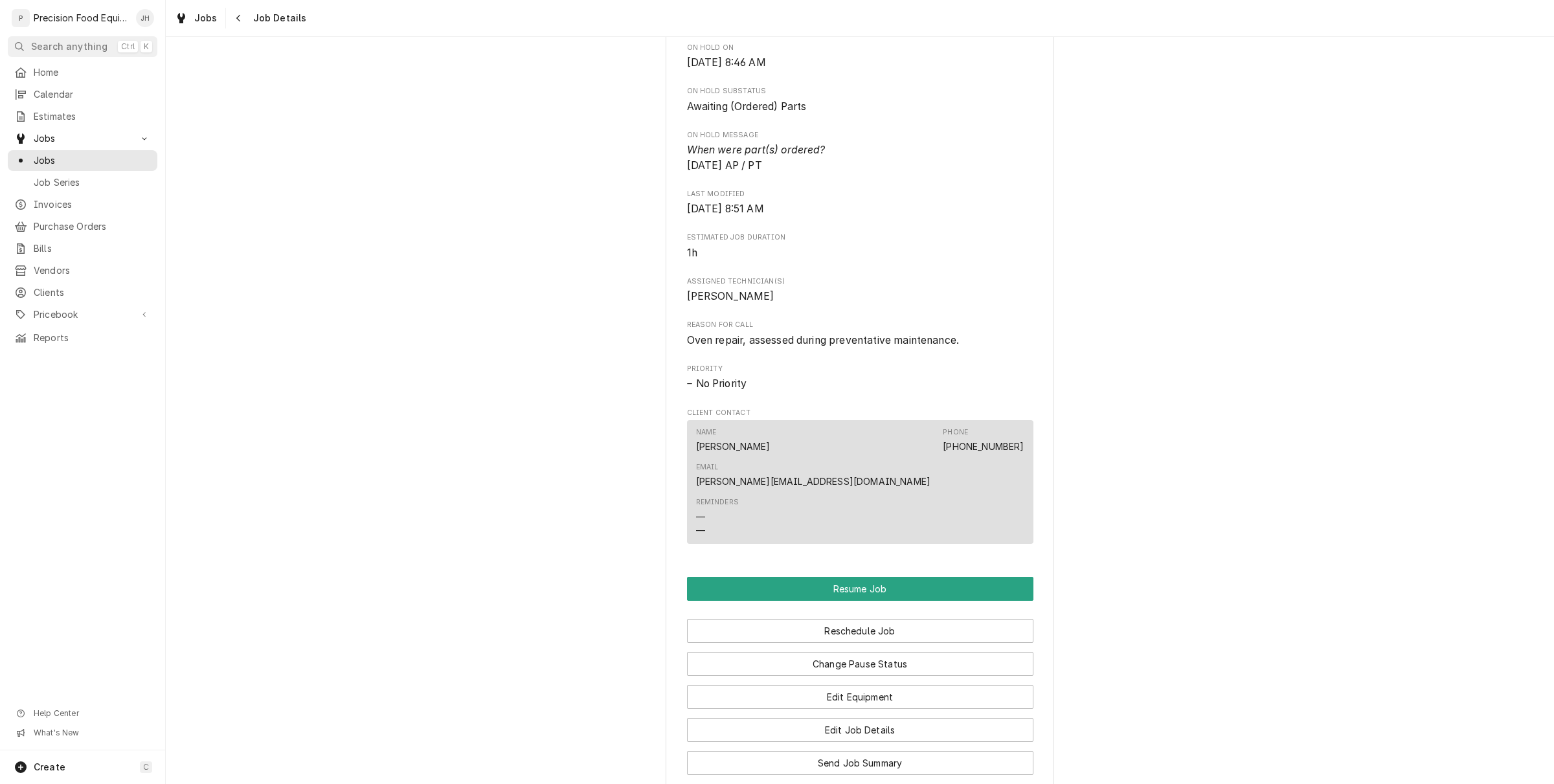
scroll to position [647, 0]
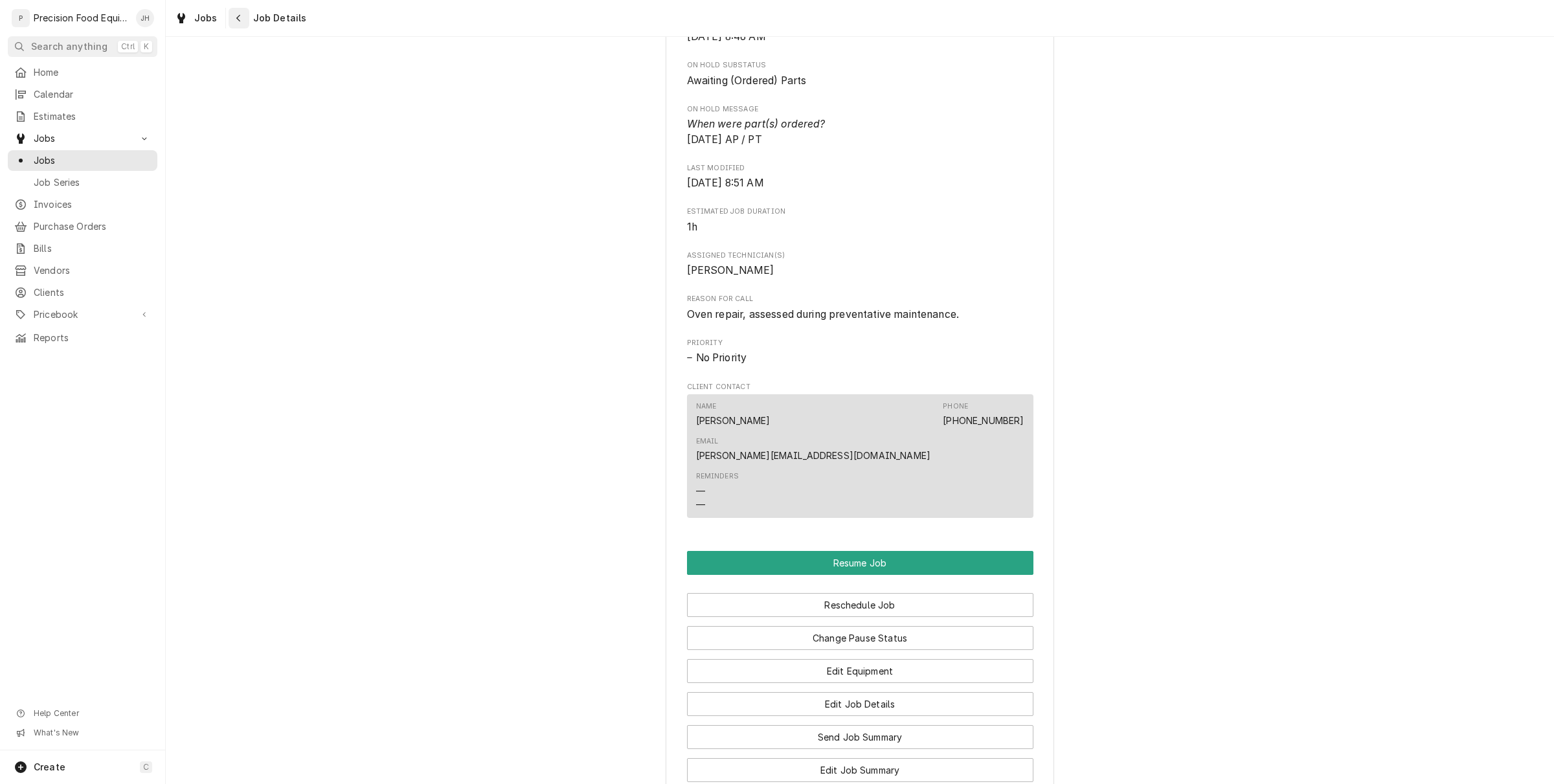
click at [240, 19] on div "Navigate back" at bounding box center [239, 18] width 13 height 13
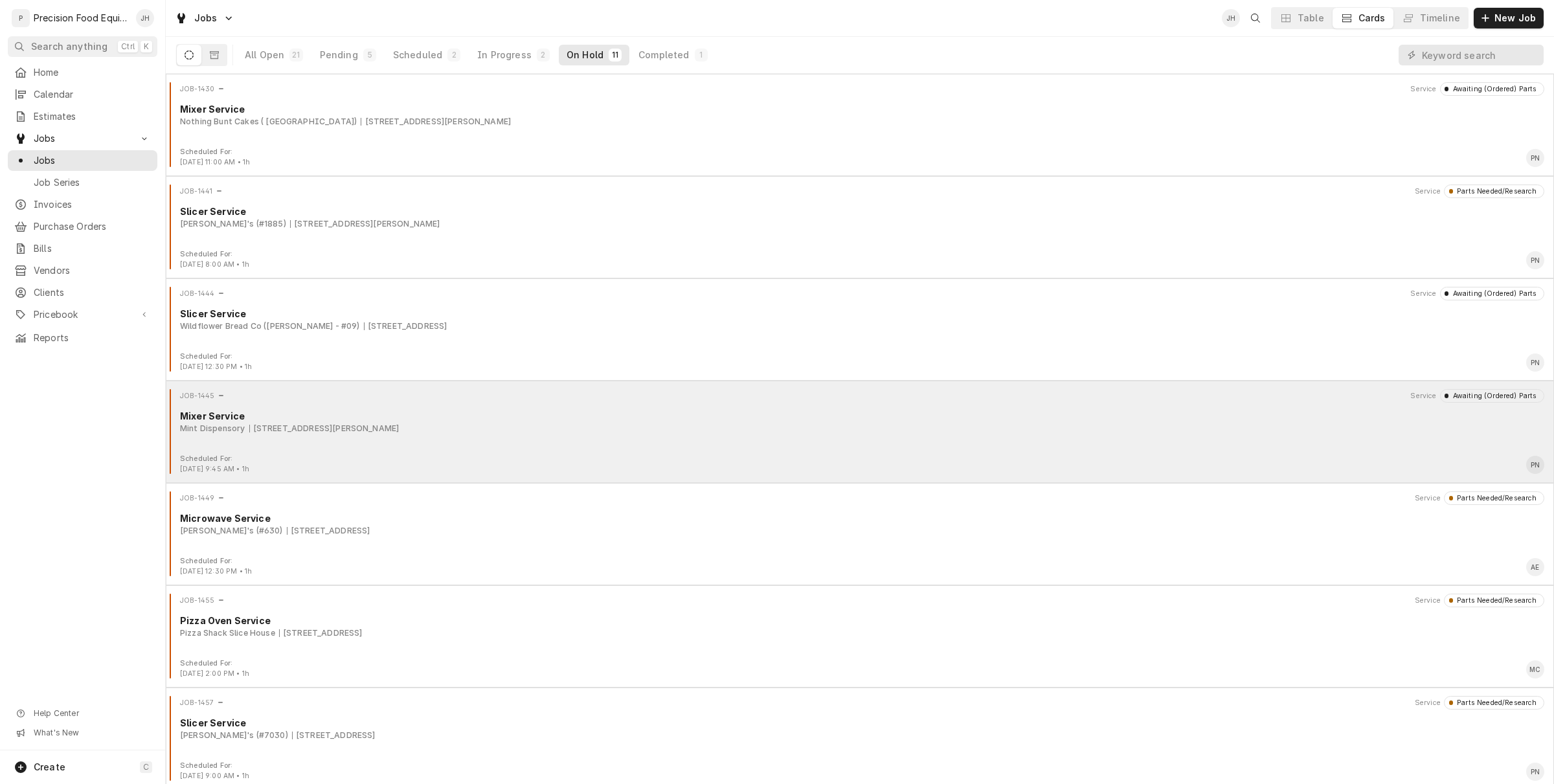
click at [333, 445] on div "JOB-1445 Service Awaiting (Ordered) Parts Mixer Service Mint Dispensory [STREET…" at bounding box center [860, 422] width 1378 height 65
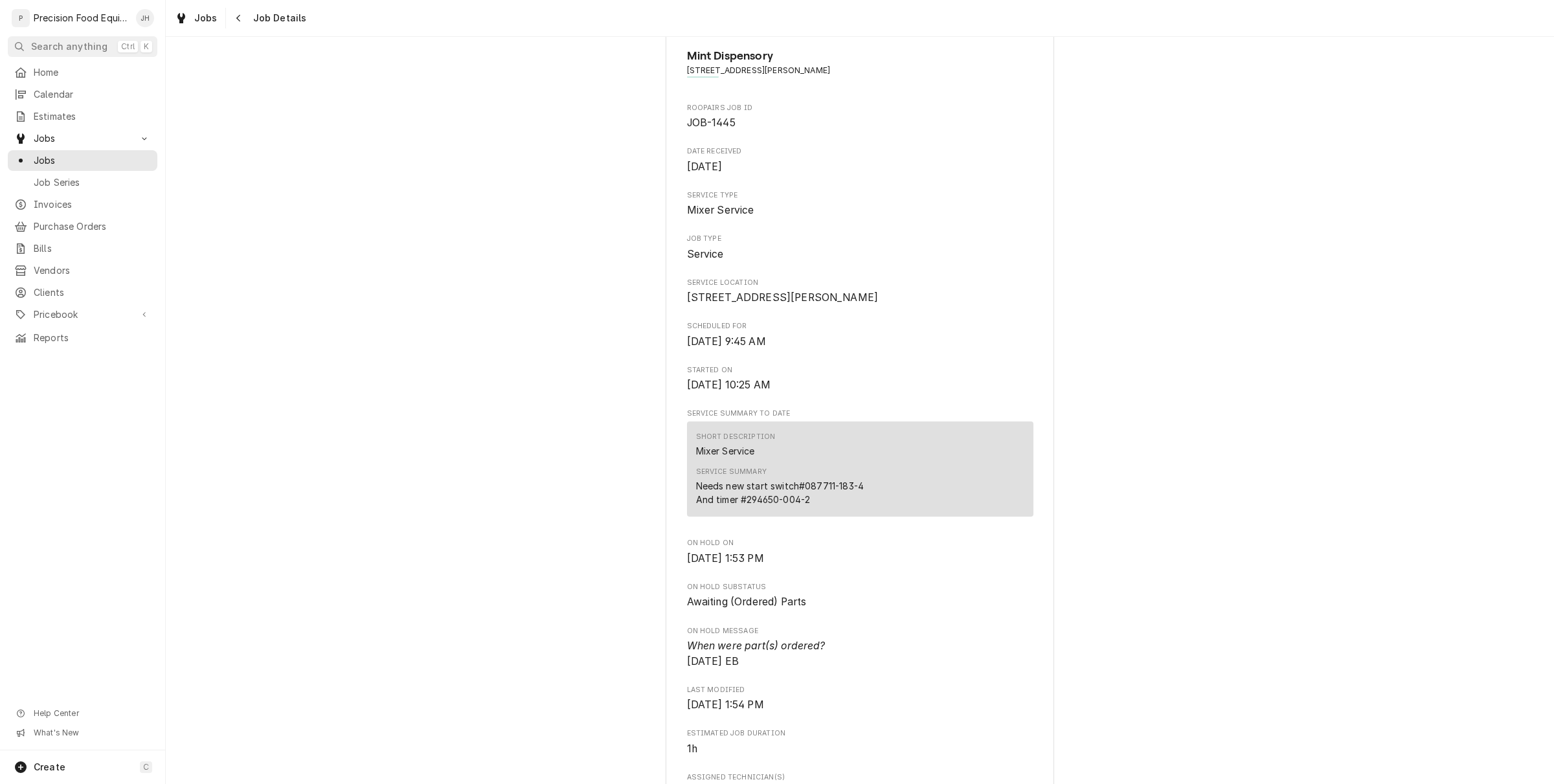
scroll to position [81, 0]
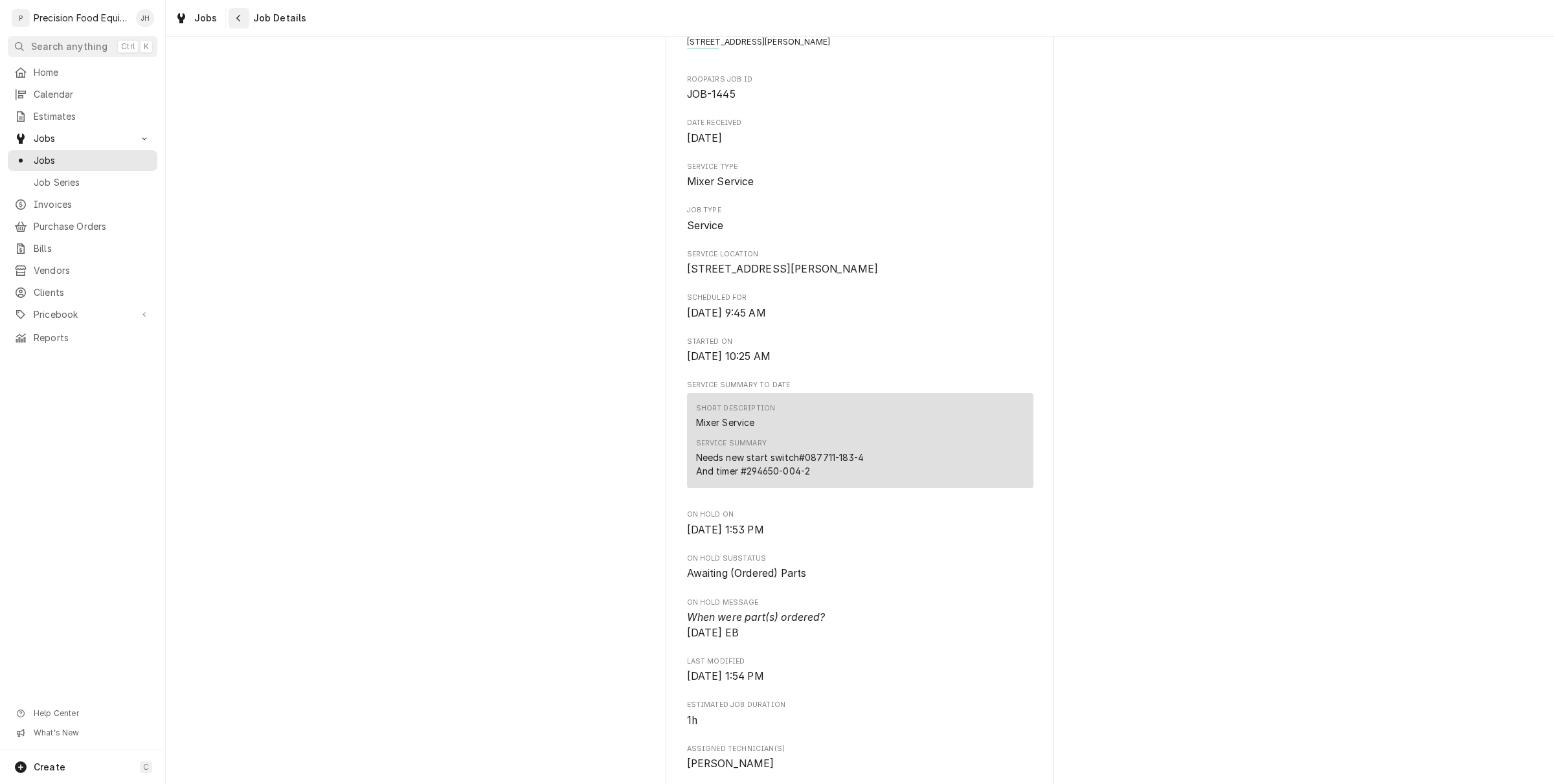
click at [230, 23] on button "Navigate back" at bounding box center [238, 18] width 21 height 21
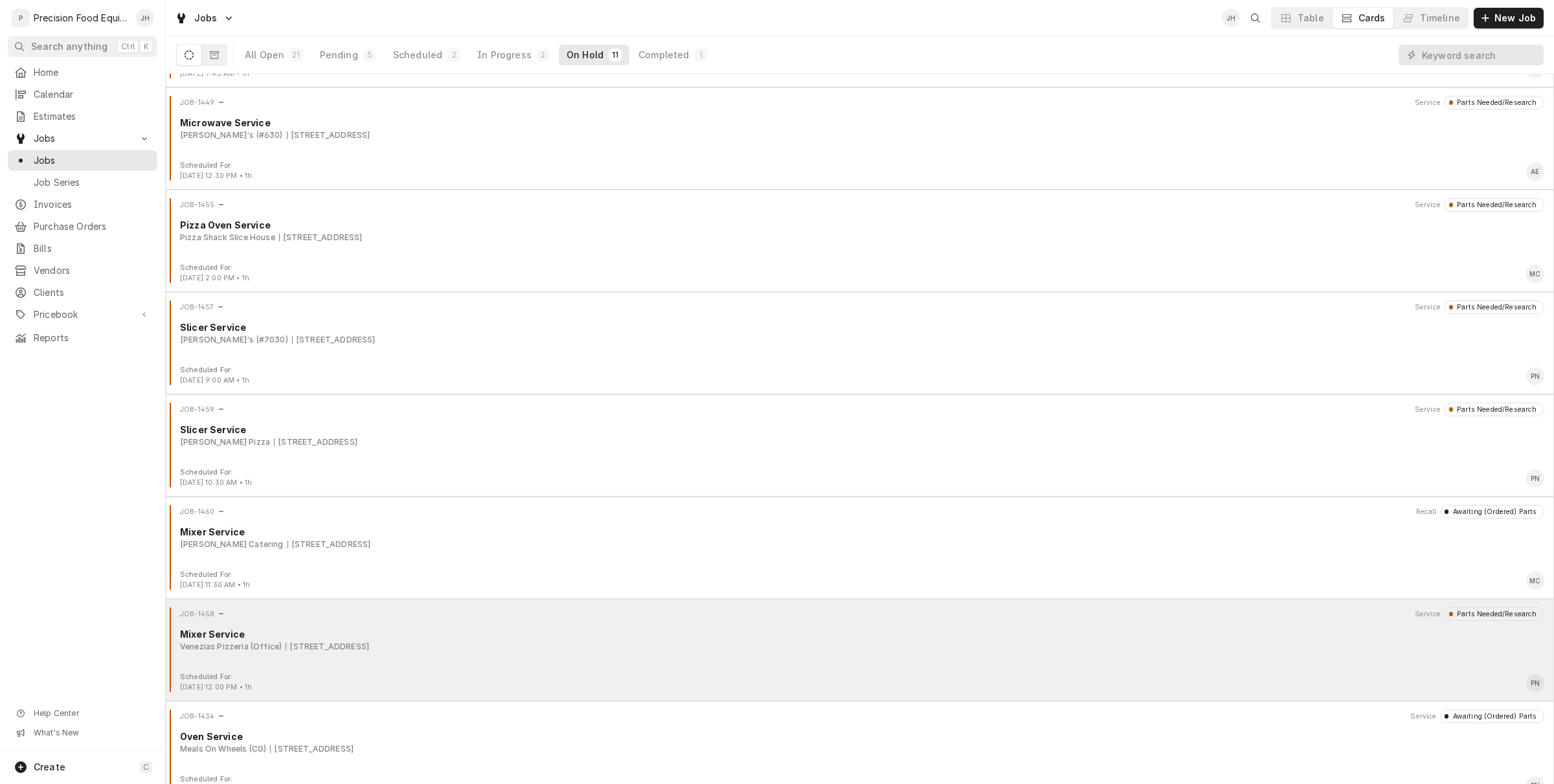
scroll to position [415, 0]
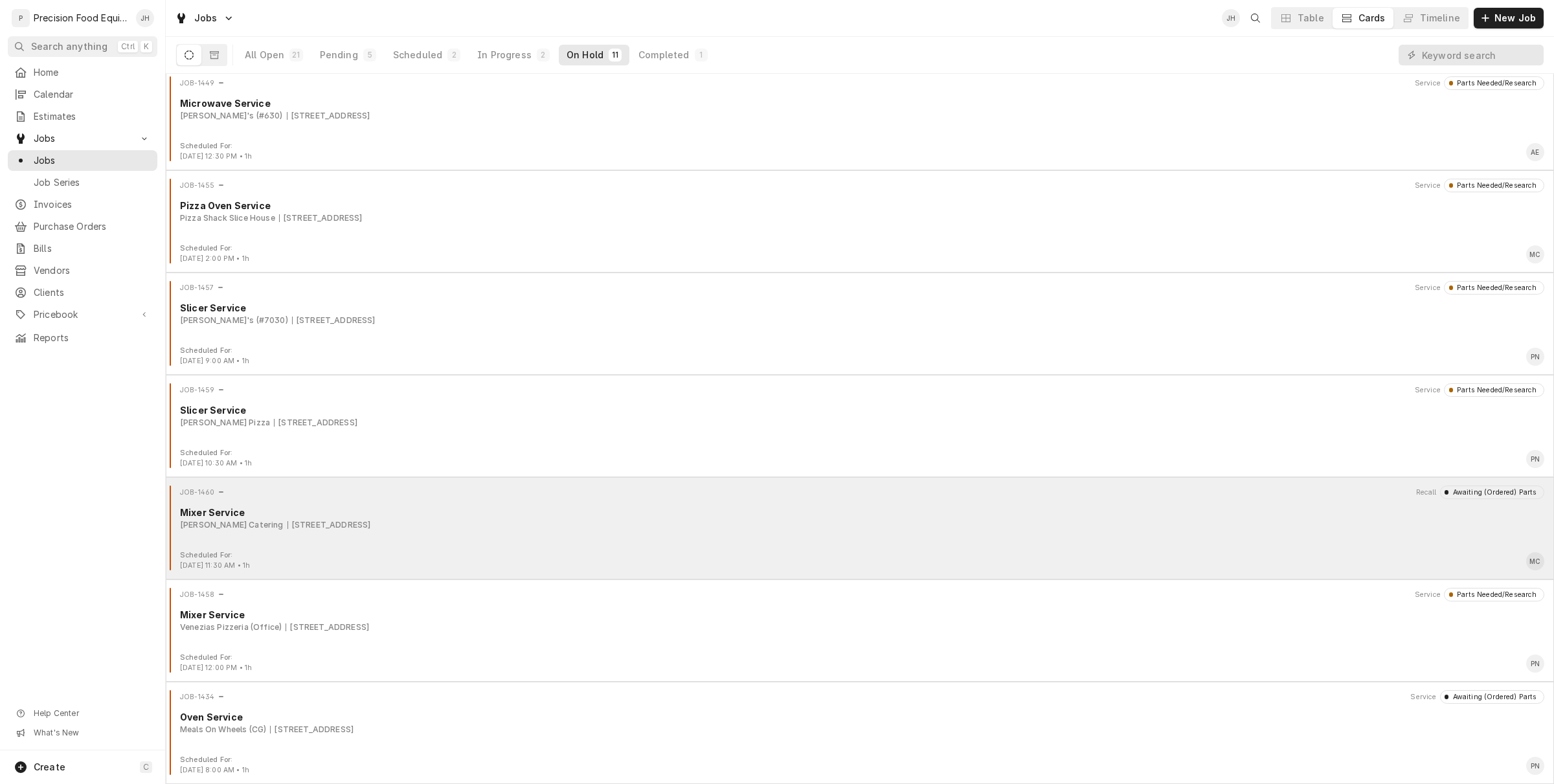
click at [303, 538] on div "JOB-1460 Recall Awaiting (Ordered) Parts Mixer Service [PERSON_NAME] Catering […" at bounding box center [860, 518] width 1378 height 65
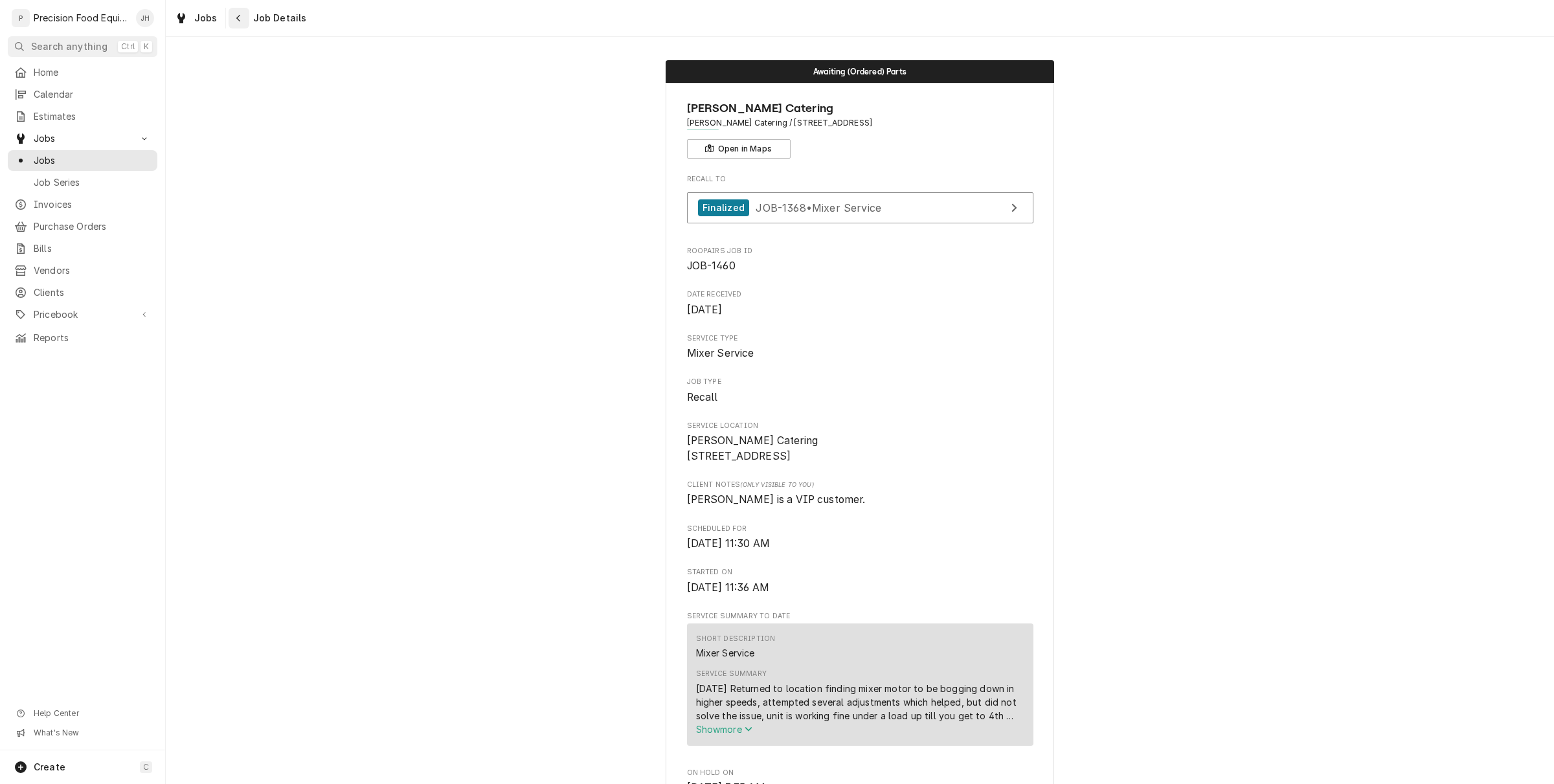
click at [237, 22] on icon "Navigate back" at bounding box center [238, 18] width 5 height 9
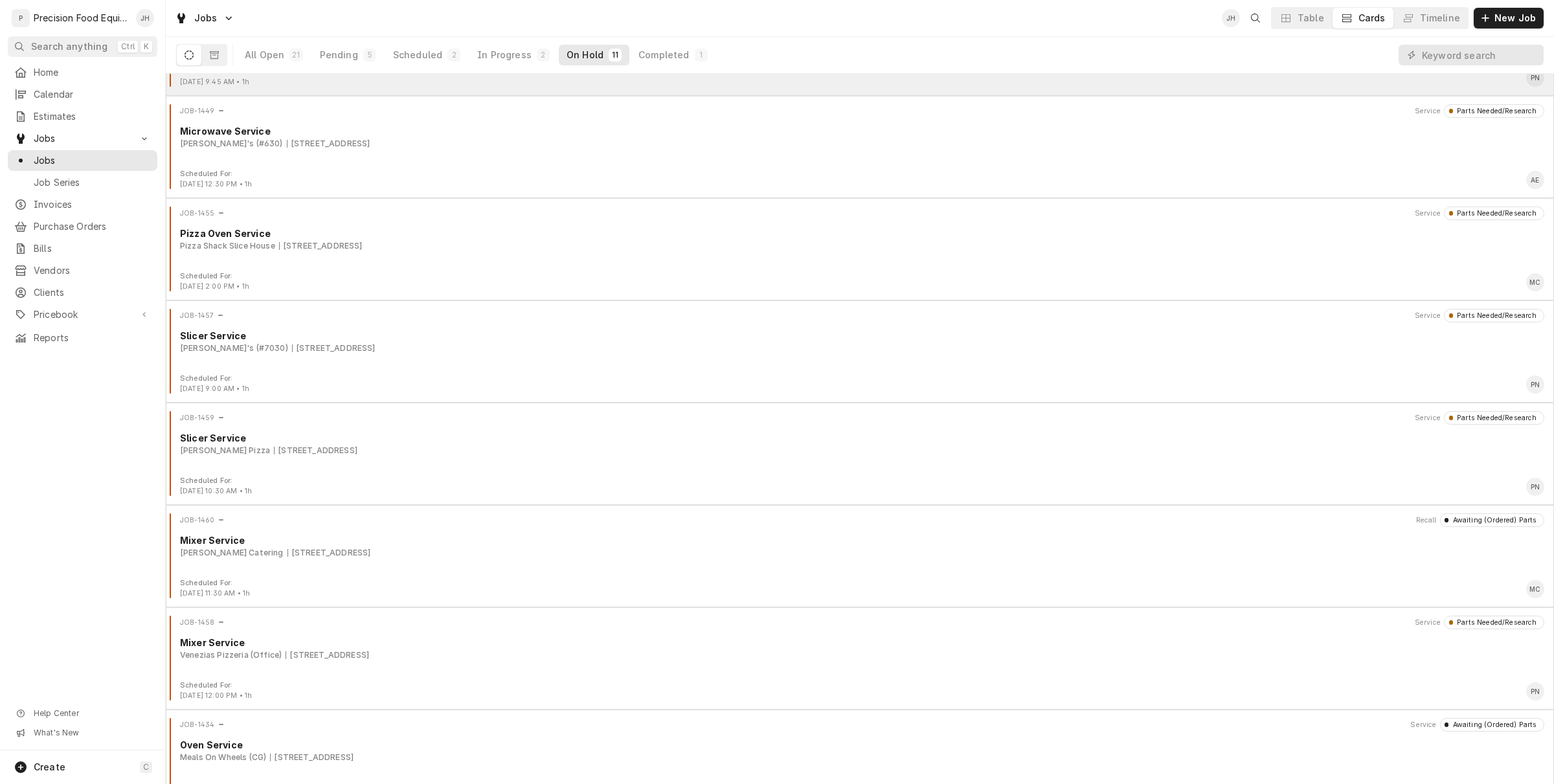
scroll to position [415, 0]
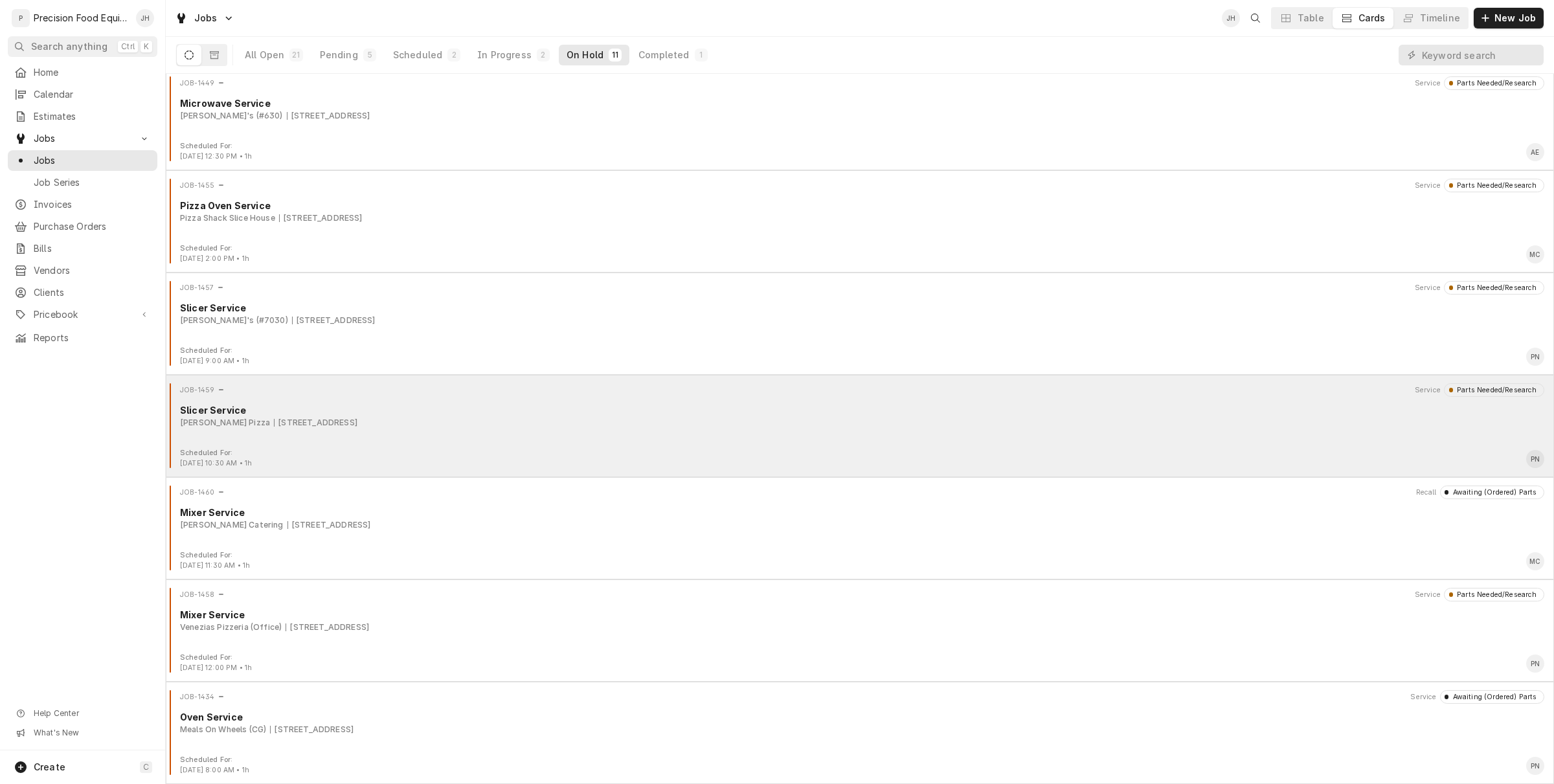
click at [293, 419] on div "1920 E 5th St, Tempe, AZ 85288" at bounding box center [315, 423] width 83 height 12
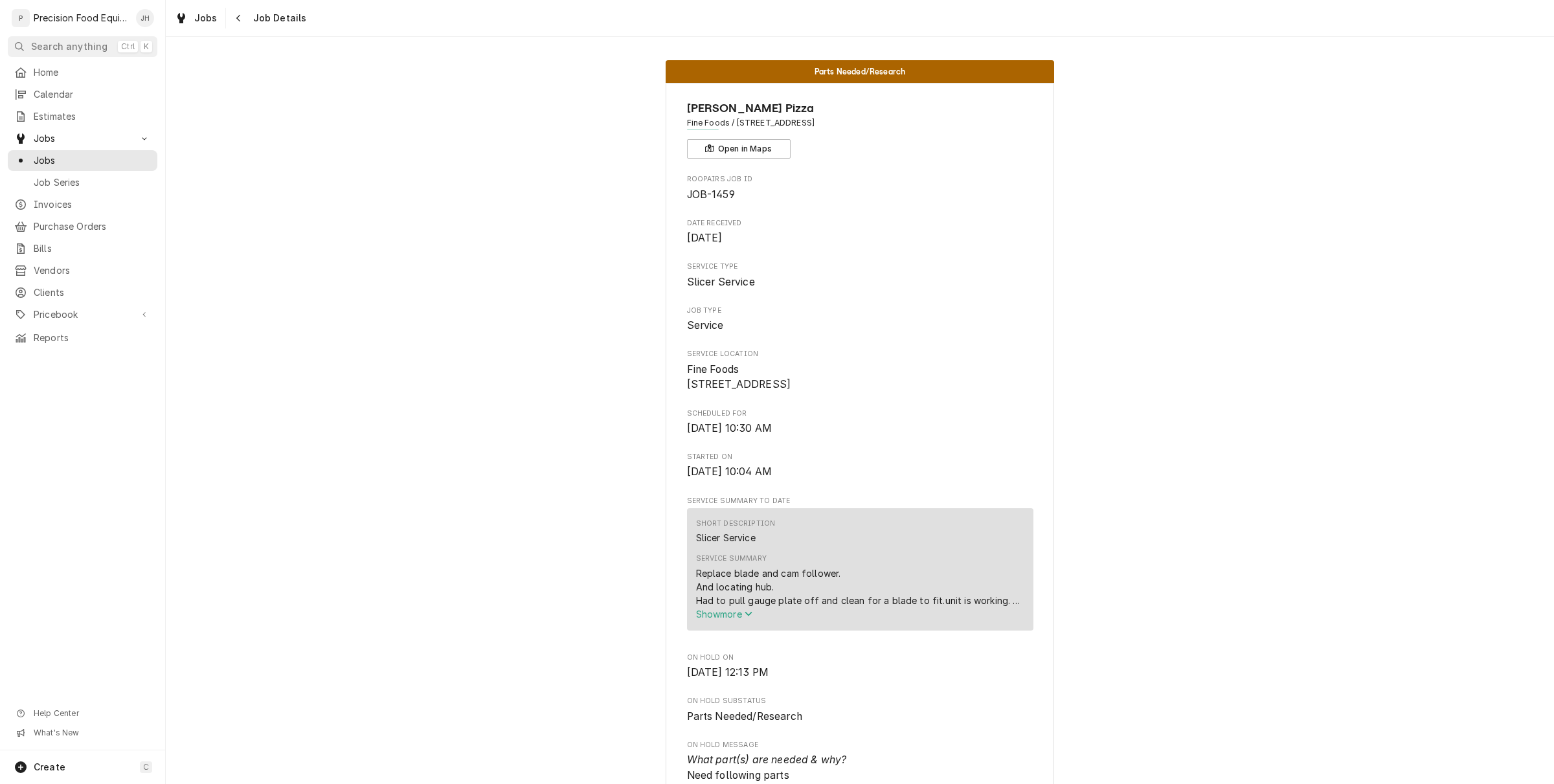
click at [735, 619] on span "Show more" at bounding box center [724, 614] width 57 height 11
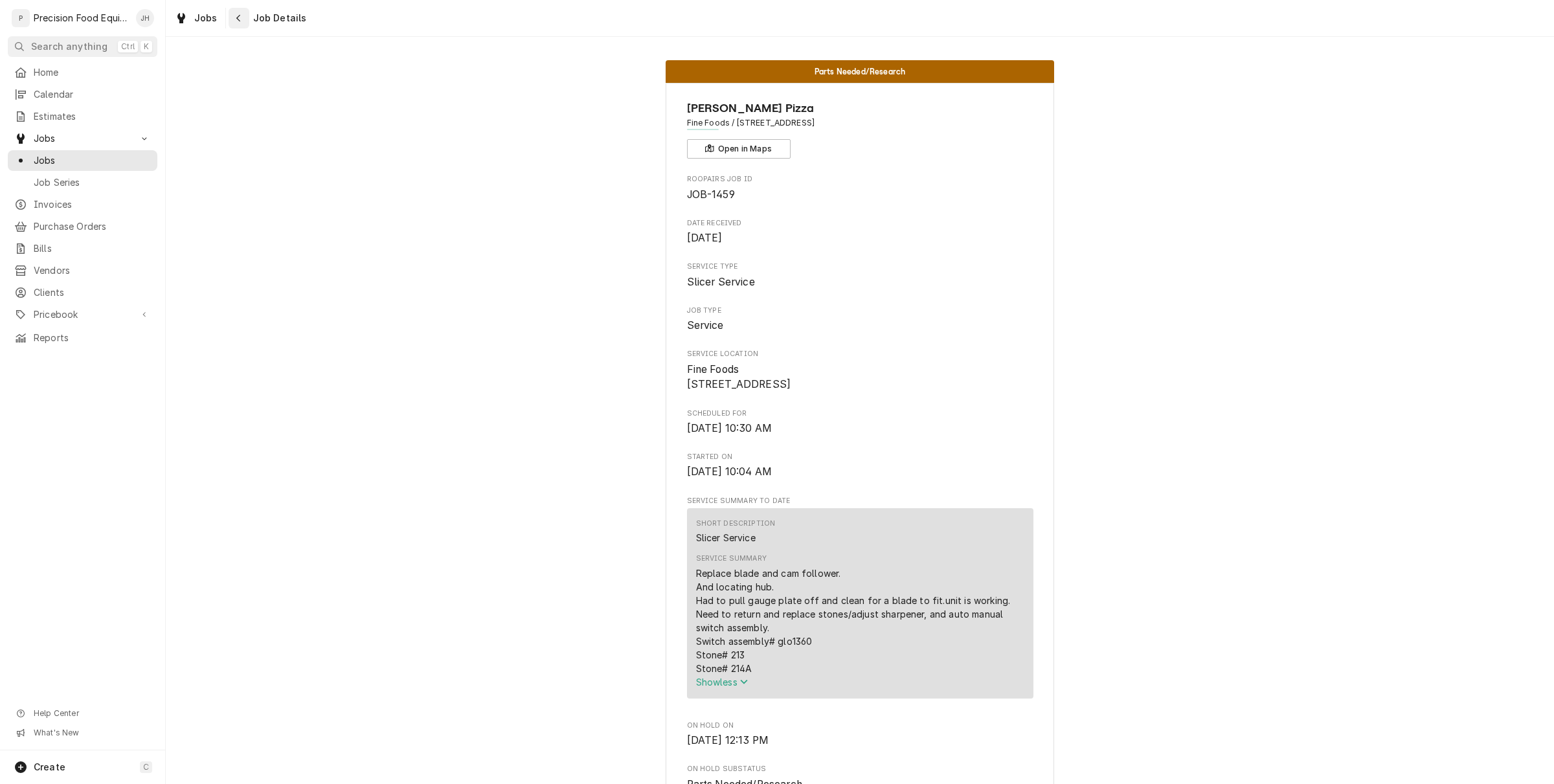
click at [238, 14] on icon "Navigate back" at bounding box center [238, 18] width 5 height 9
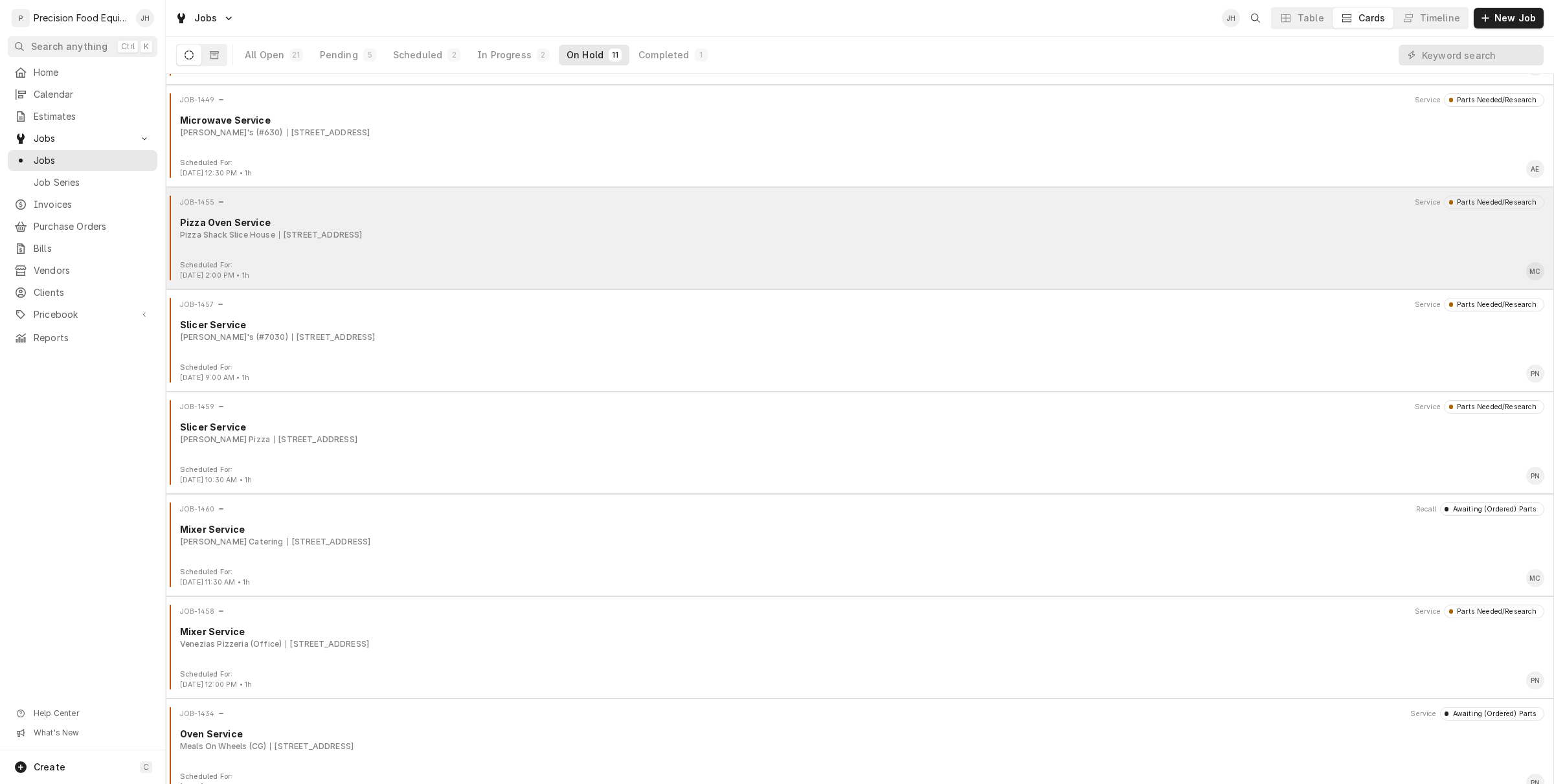
scroll to position [415, 0]
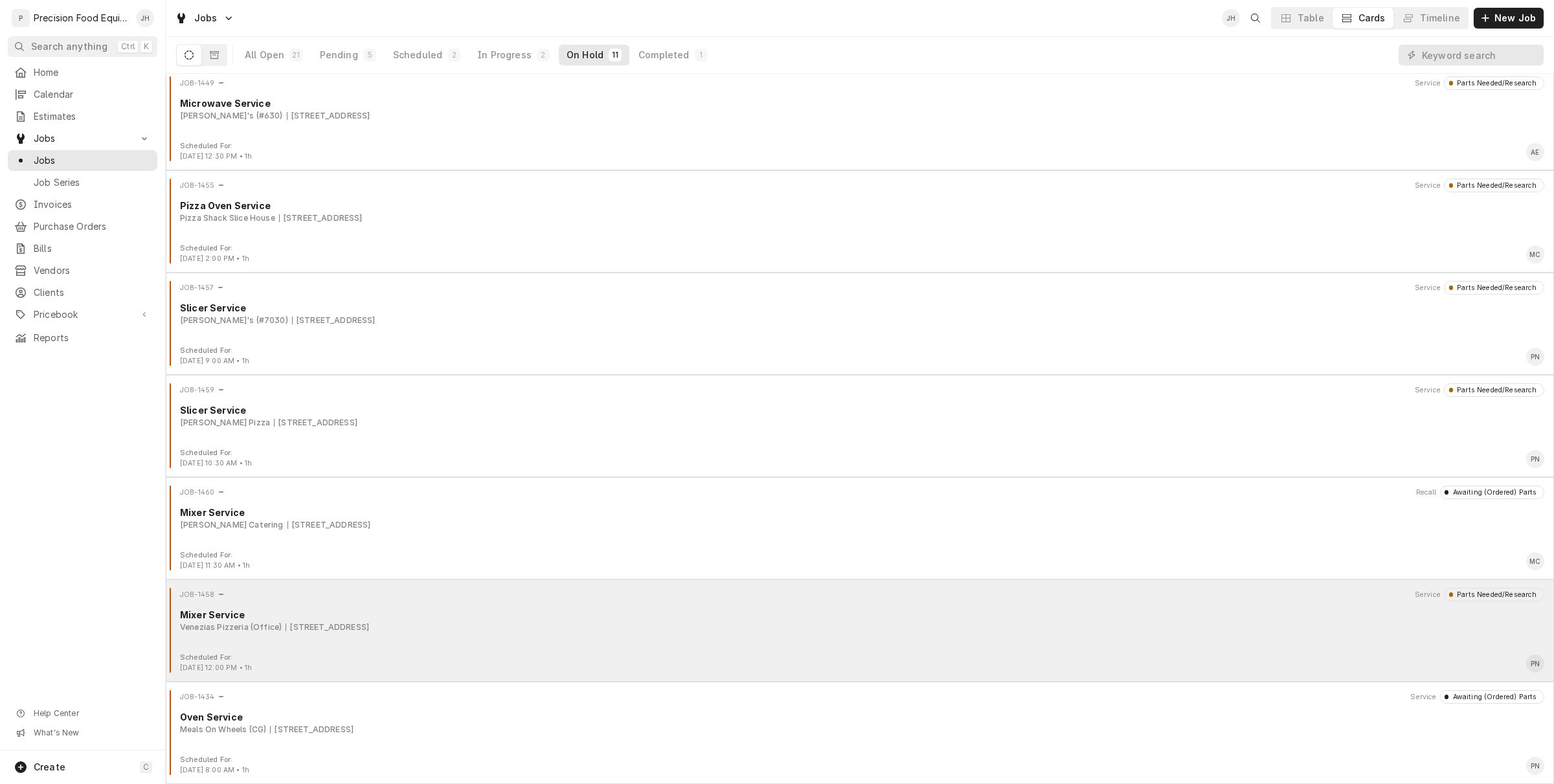
click at [490, 649] on div "JOB-1458 Service Parts Needed/Research Mixer Service Venezias Pizzeria (Office)…" at bounding box center [860, 620] width 1378 height 65
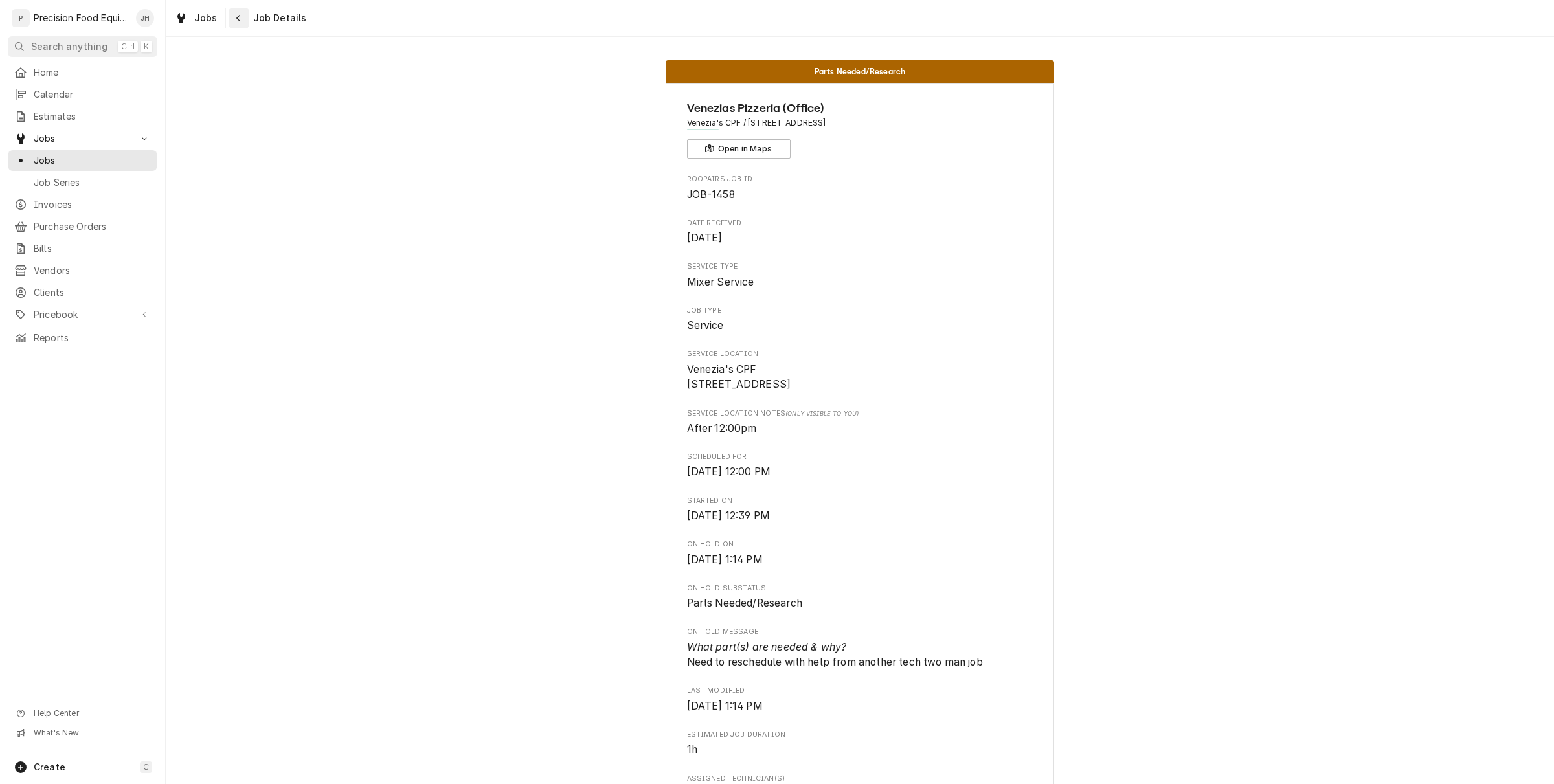
click at [232, 10] on button "Navigate back" at bounding box center [238, 18] width 21 height 21
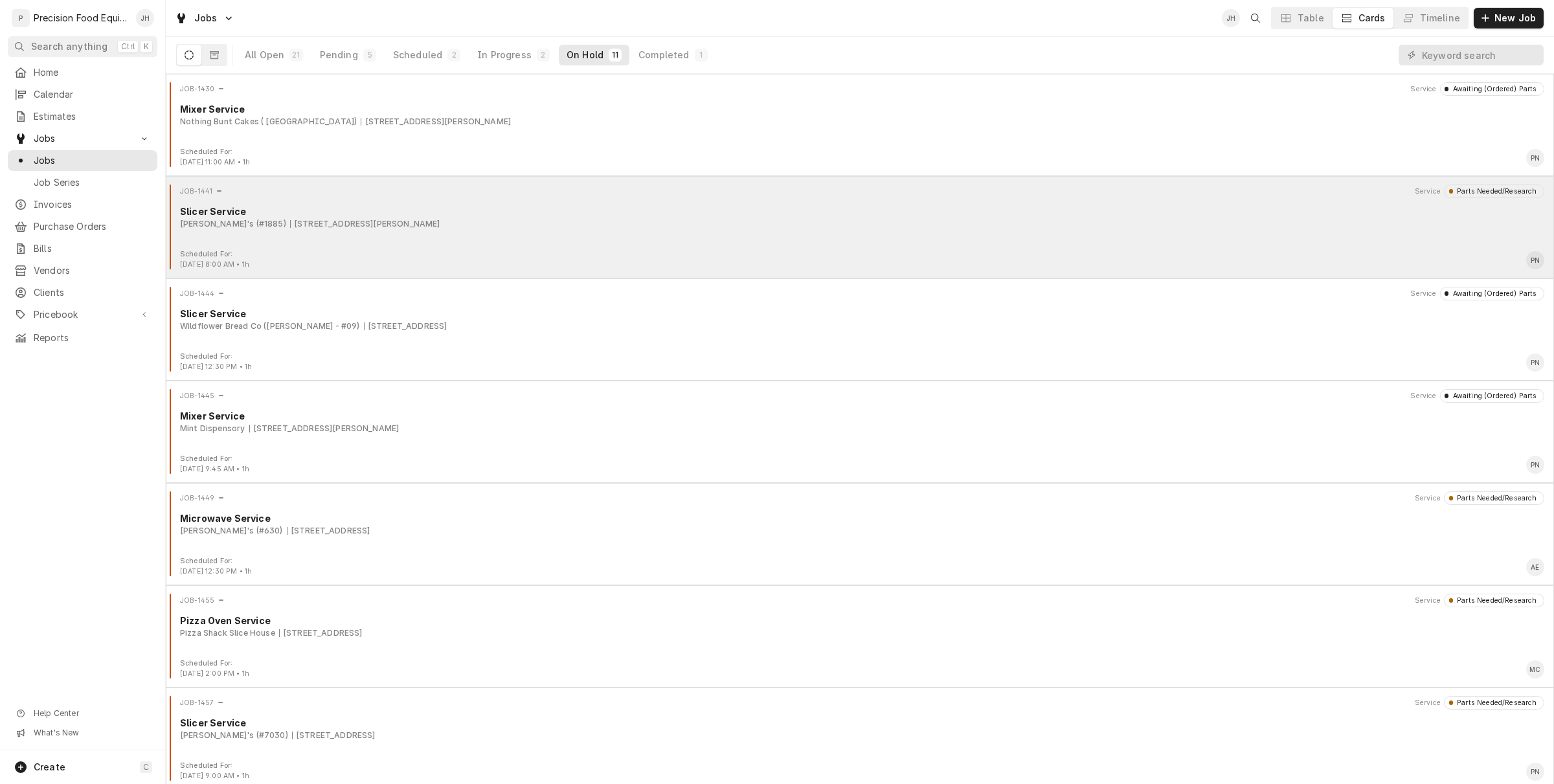
click at [471, 215] on div "Slicer Service" at bounding box center [862, 211] width 1365 height 14
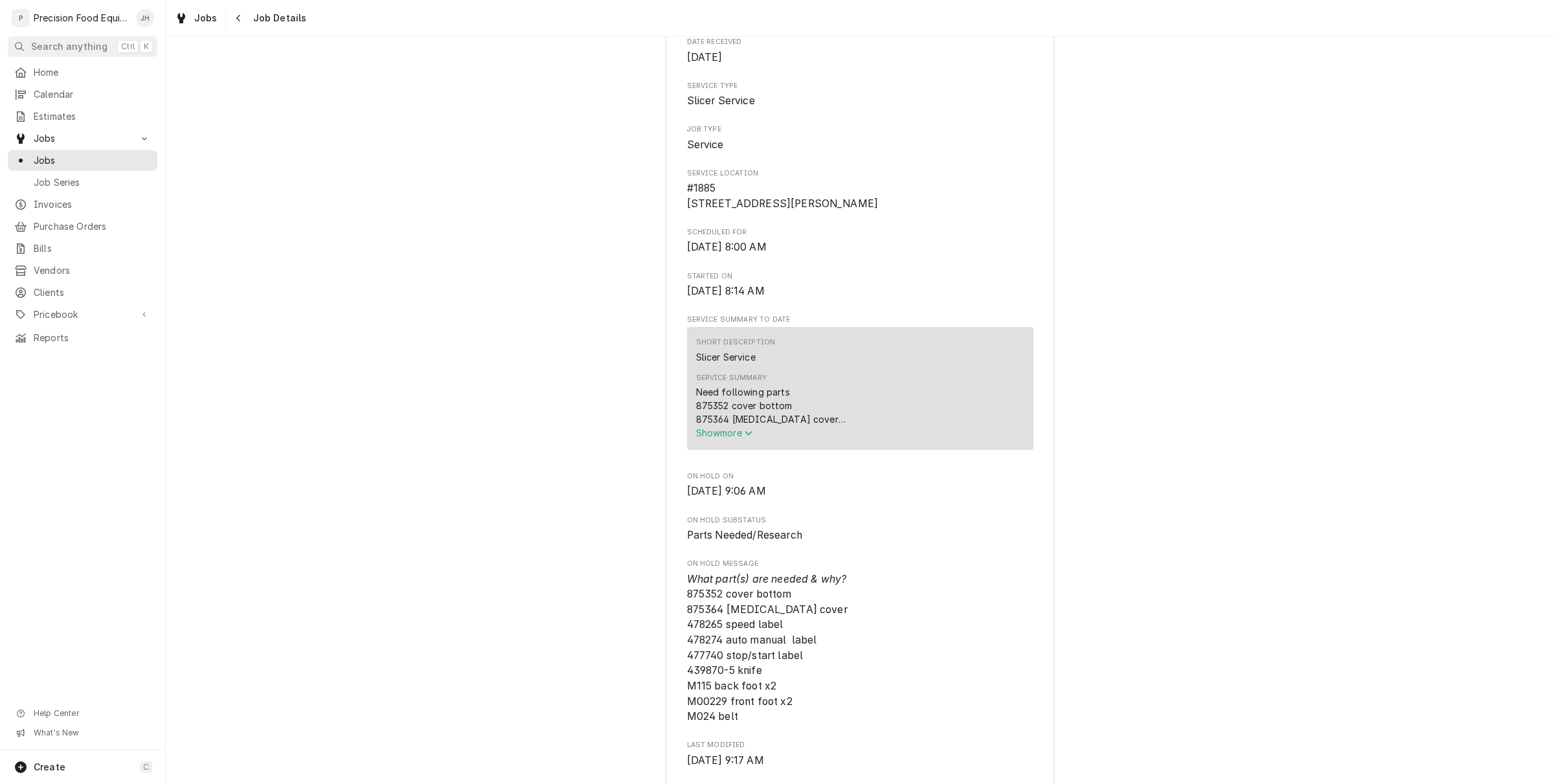
scroll to position [243, 0]
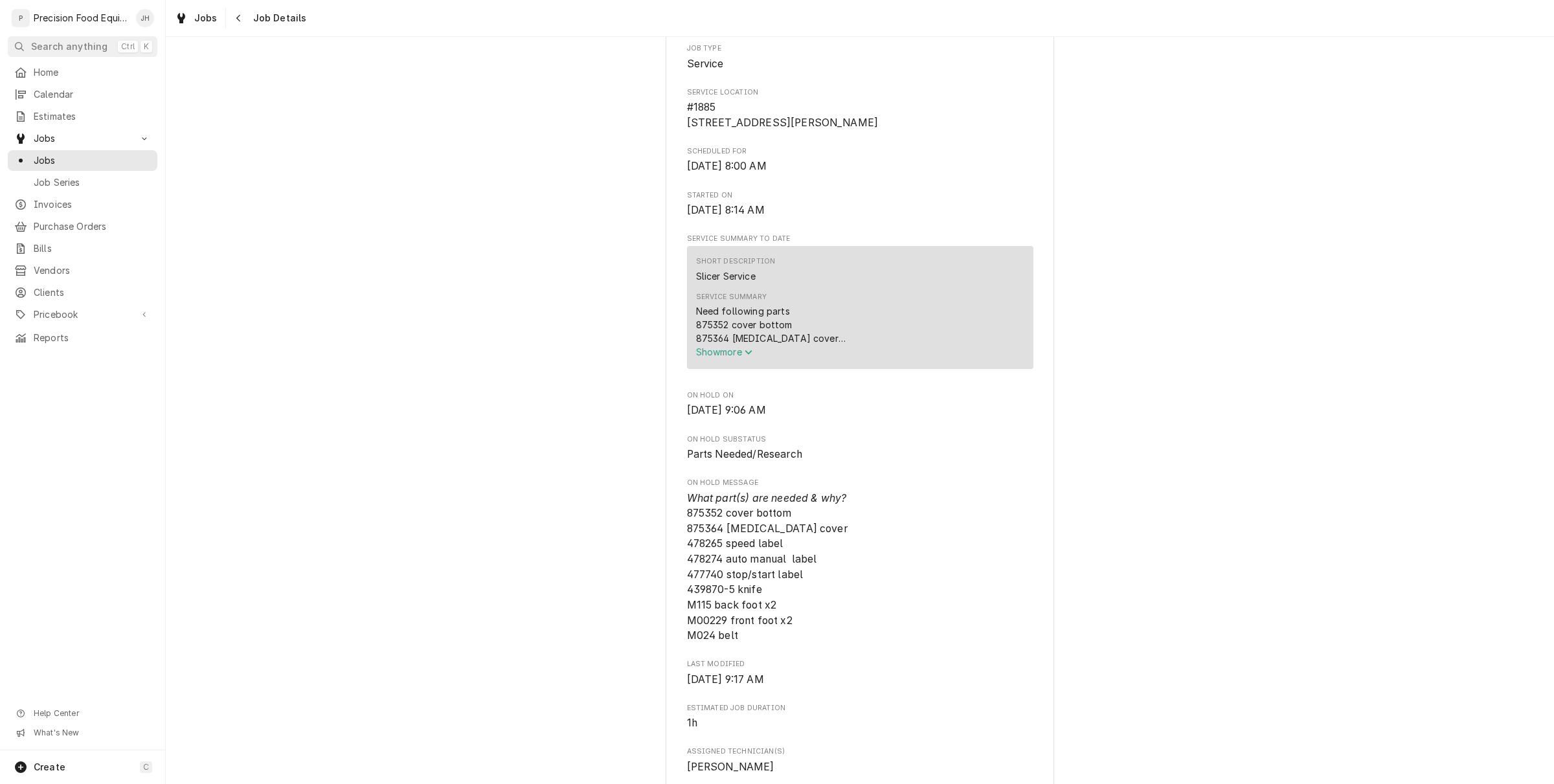
click at [744, 359] on button "Show more" at bounding box center [860, 351] width 329 height 14
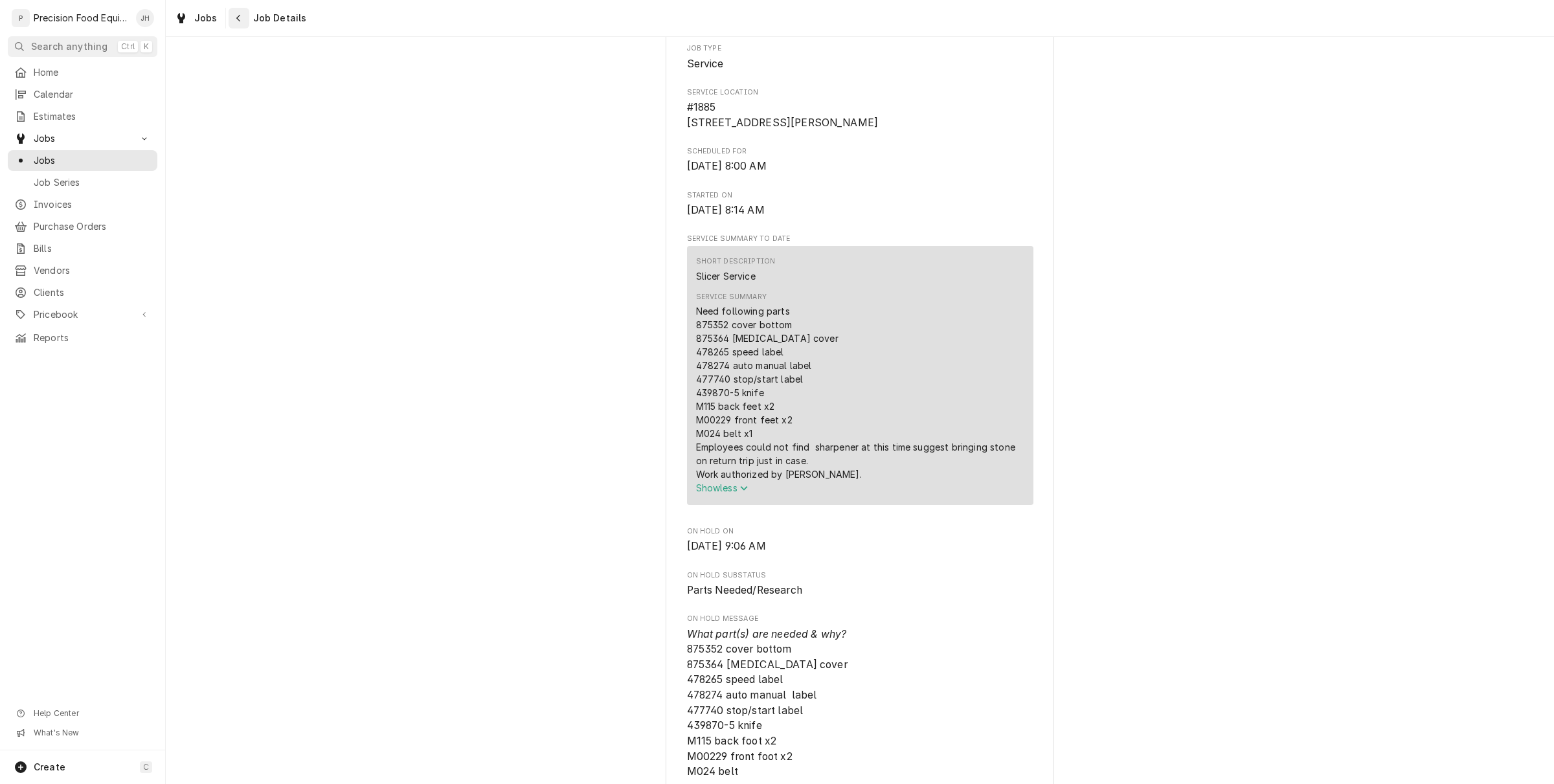
click at [237, 14] on icon "Navigate back" at bounding box center [238, 18] width 5 height 9
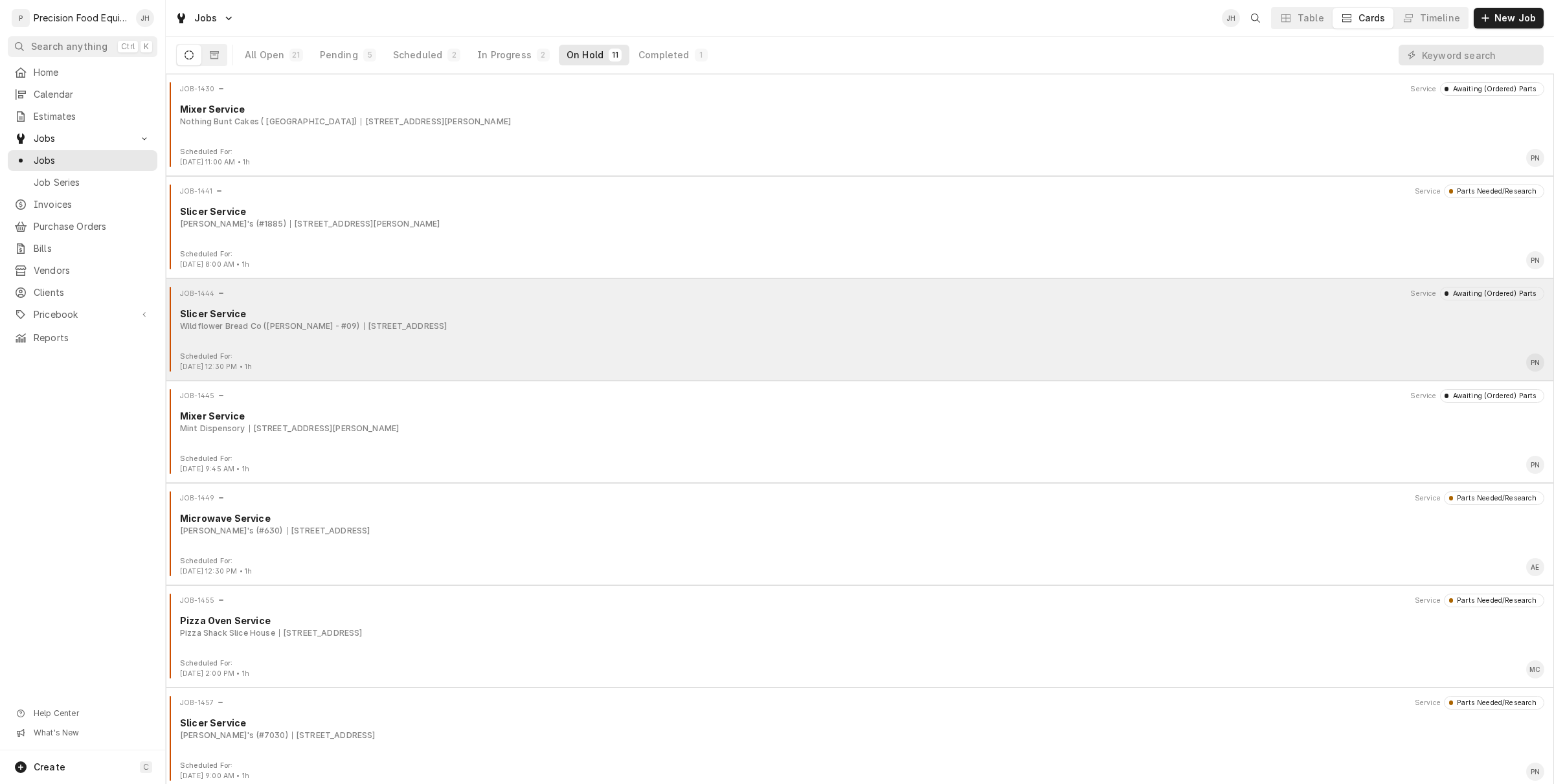
click at [585, 372] on div "JOB-1444 Service Awaiting (Ordered) Parts Slicer Service Wildflower Bread Co (G…" at bounding box center [859, 329] width 1388 height 102
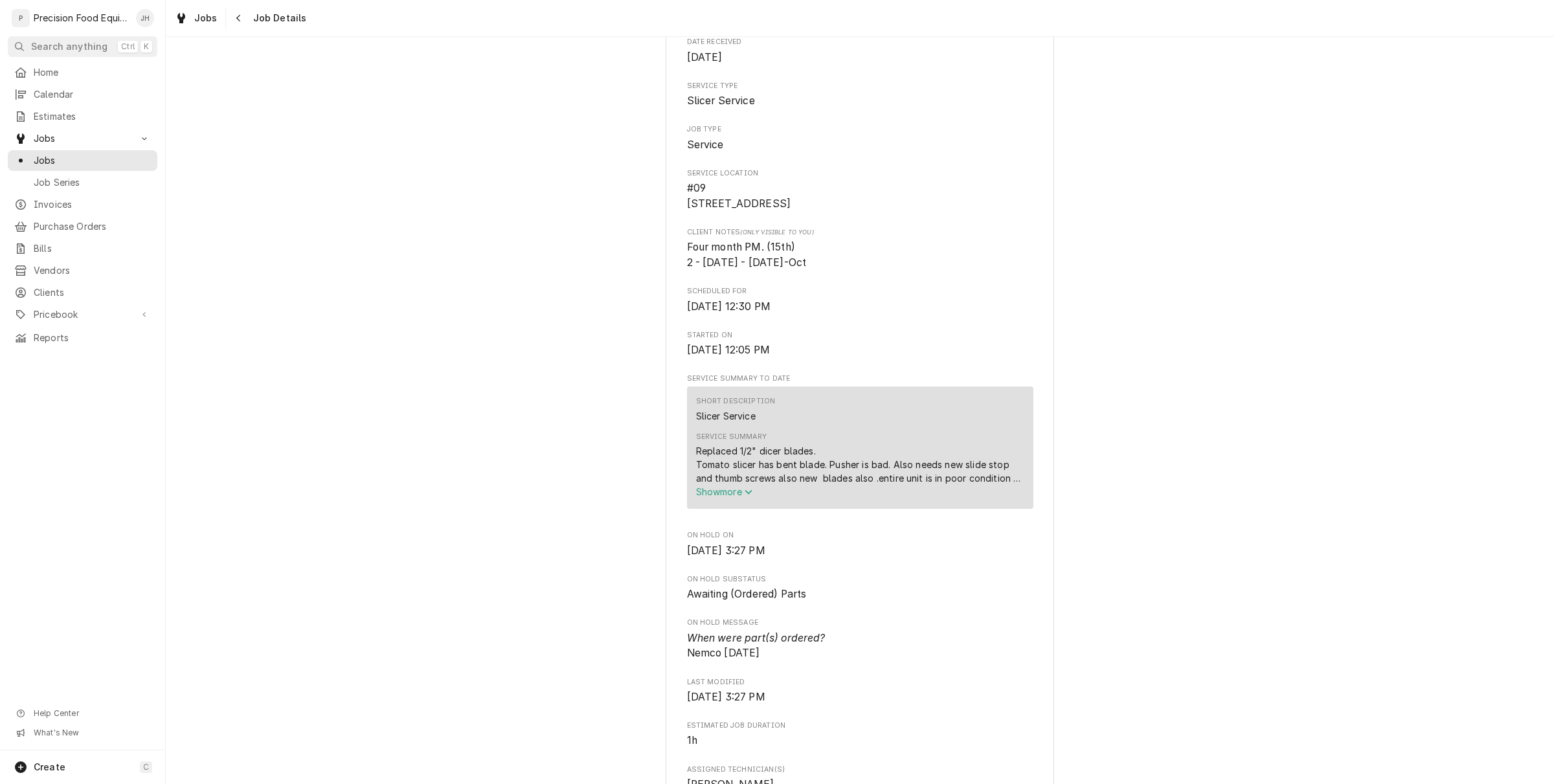
scroll to position [81, 0]
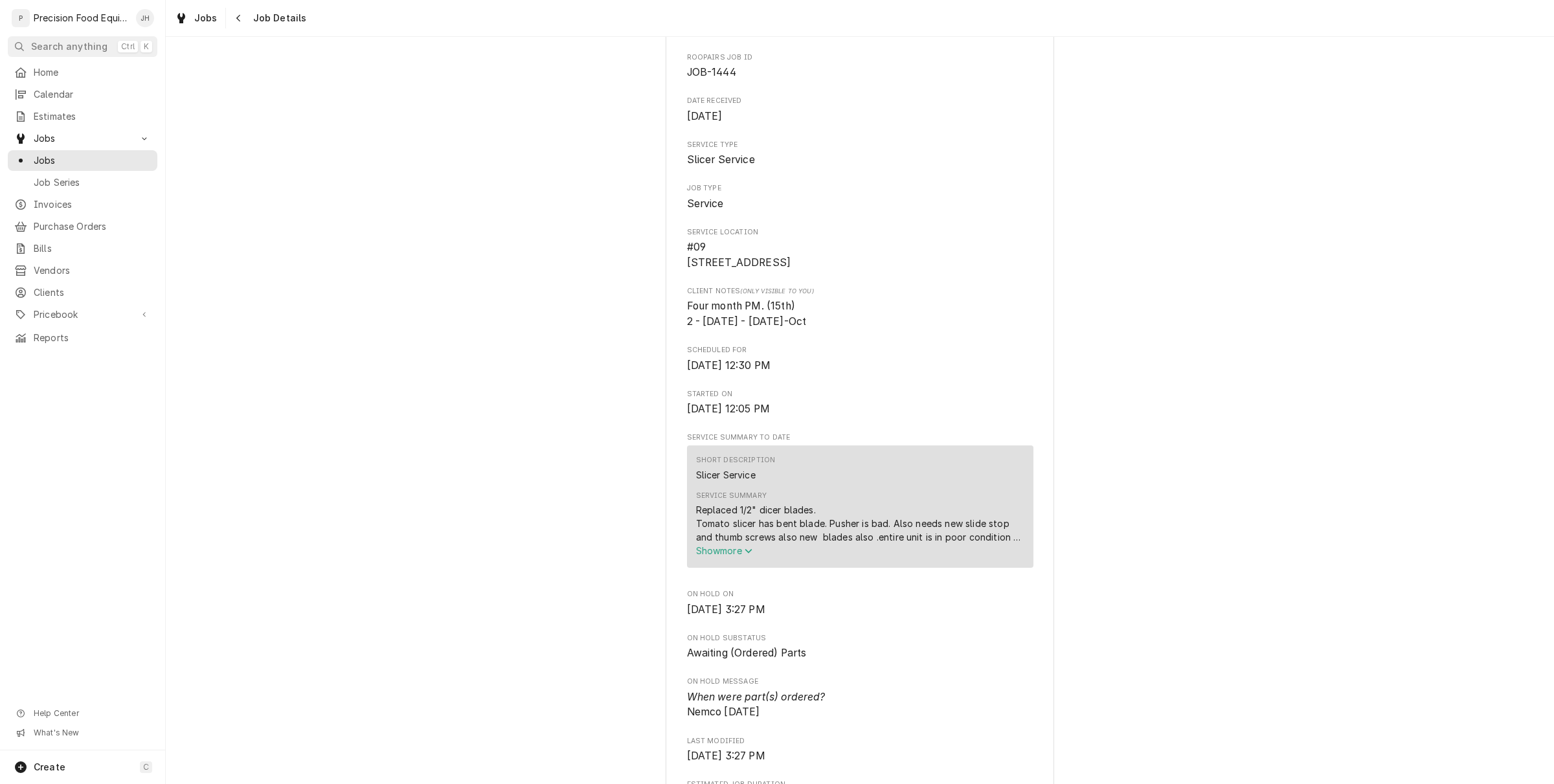
click at [743, 538] on div "Service Summary Replaced 1/2" dicer blades. Tomato slicer has bent blade. Pushe…" at bounding box center [860, 524] width 329 height 76
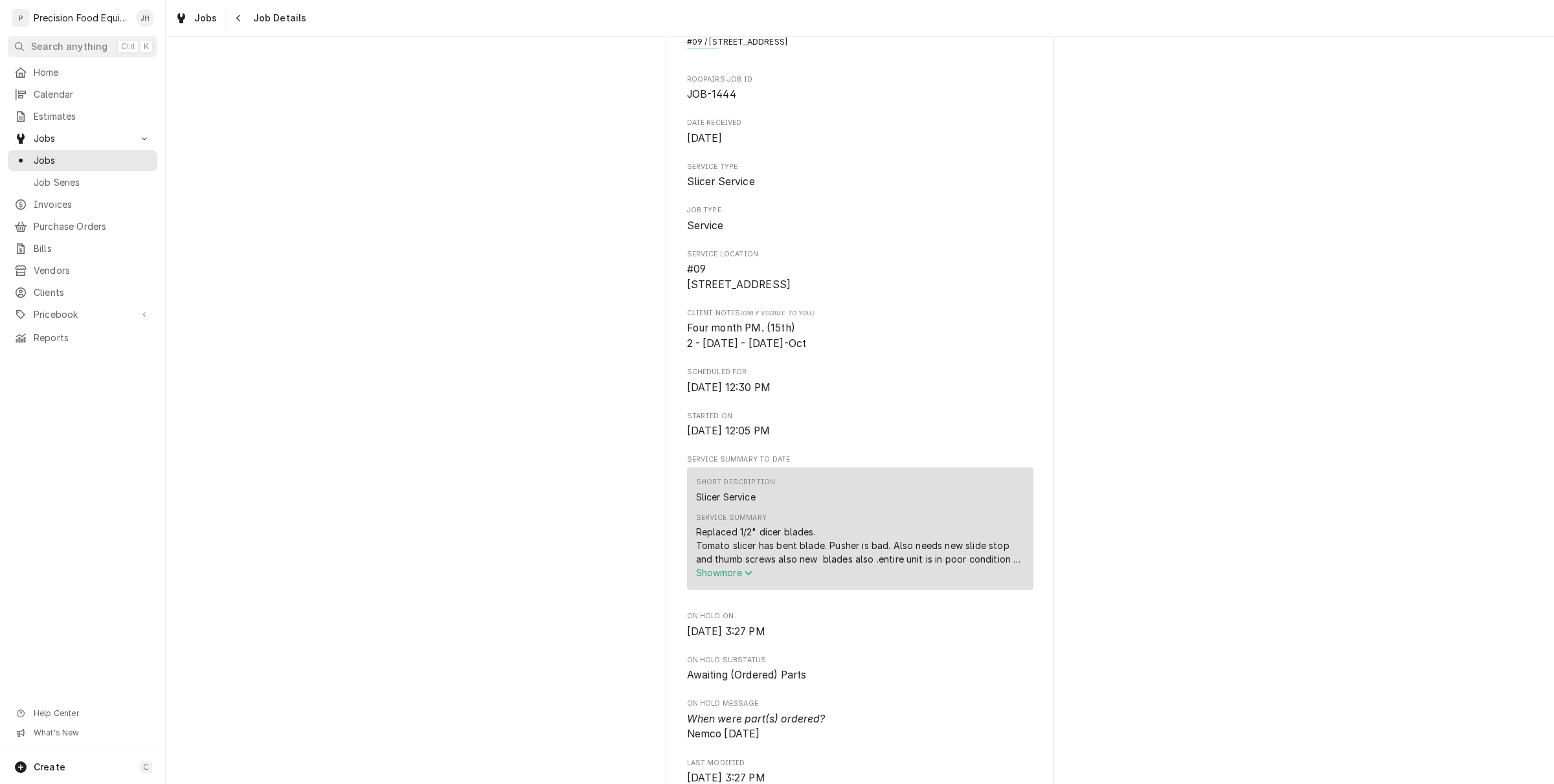
click at [715, 578] on span "Show more" at bounding box center [724, 572] width 57 height 11
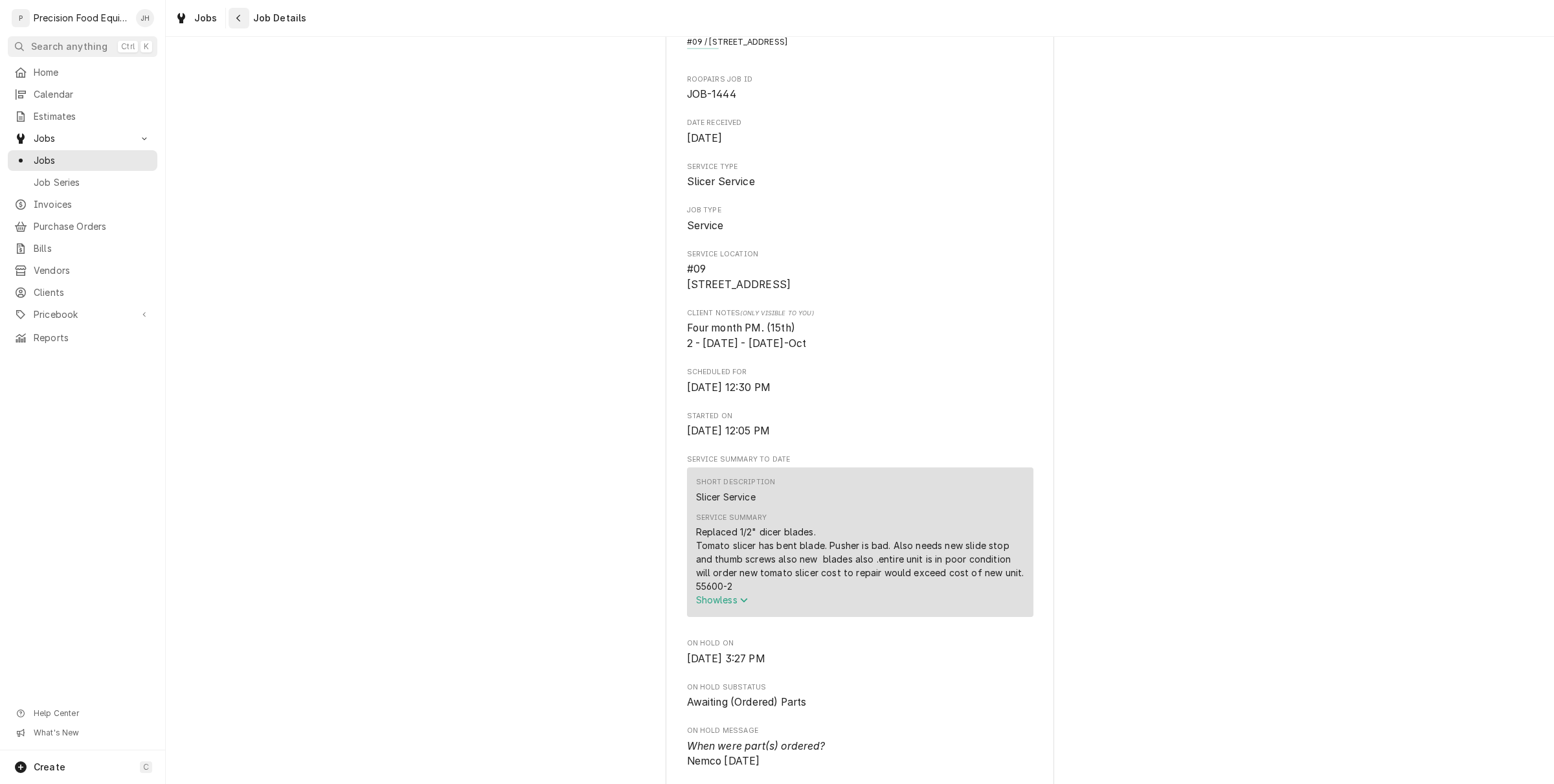
click at [233, 17] on div "Navigate back" at bounding box center [239, 18] width 13 height 13
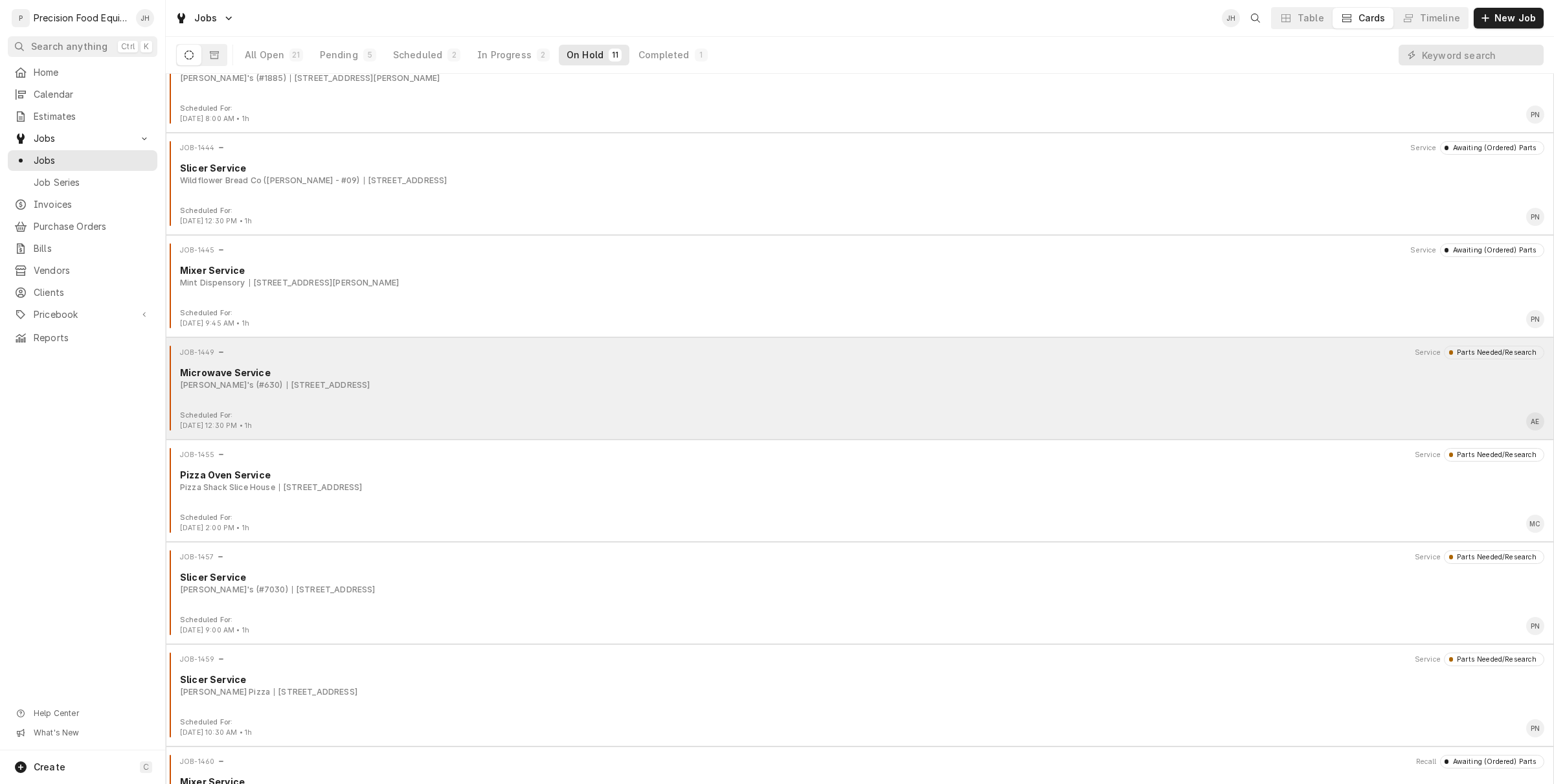
scroll to position [162, 0]
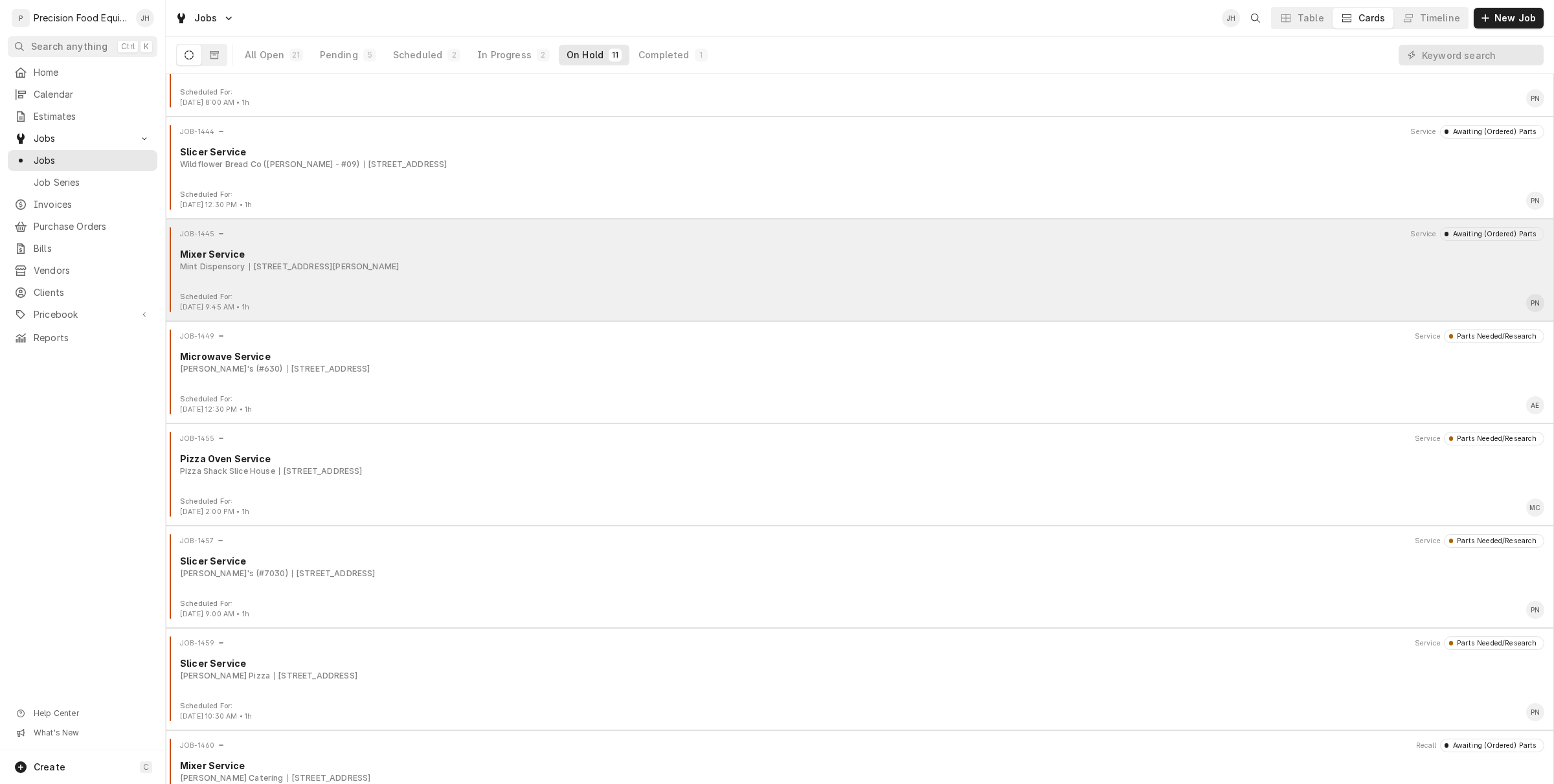
click at [417, 292] on div "Scheduled For: Sep 9th, 2025 - 9:45 AM • 1h PN" at bounding box center [860, 302] width 1378 height 21
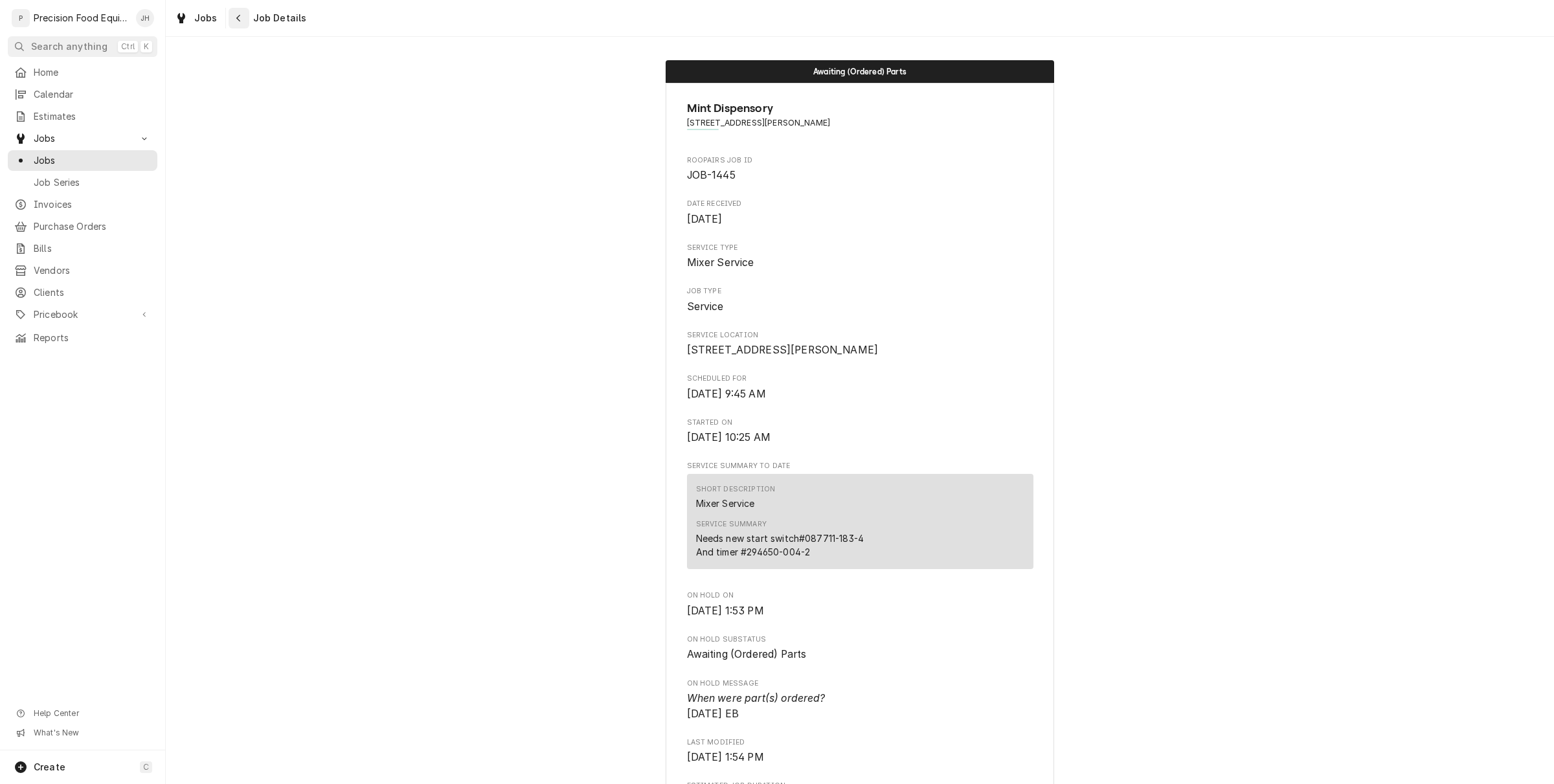
click at [237, 16] on icon "Navigate back" at bounding box center [238, 18] width 4 height 7
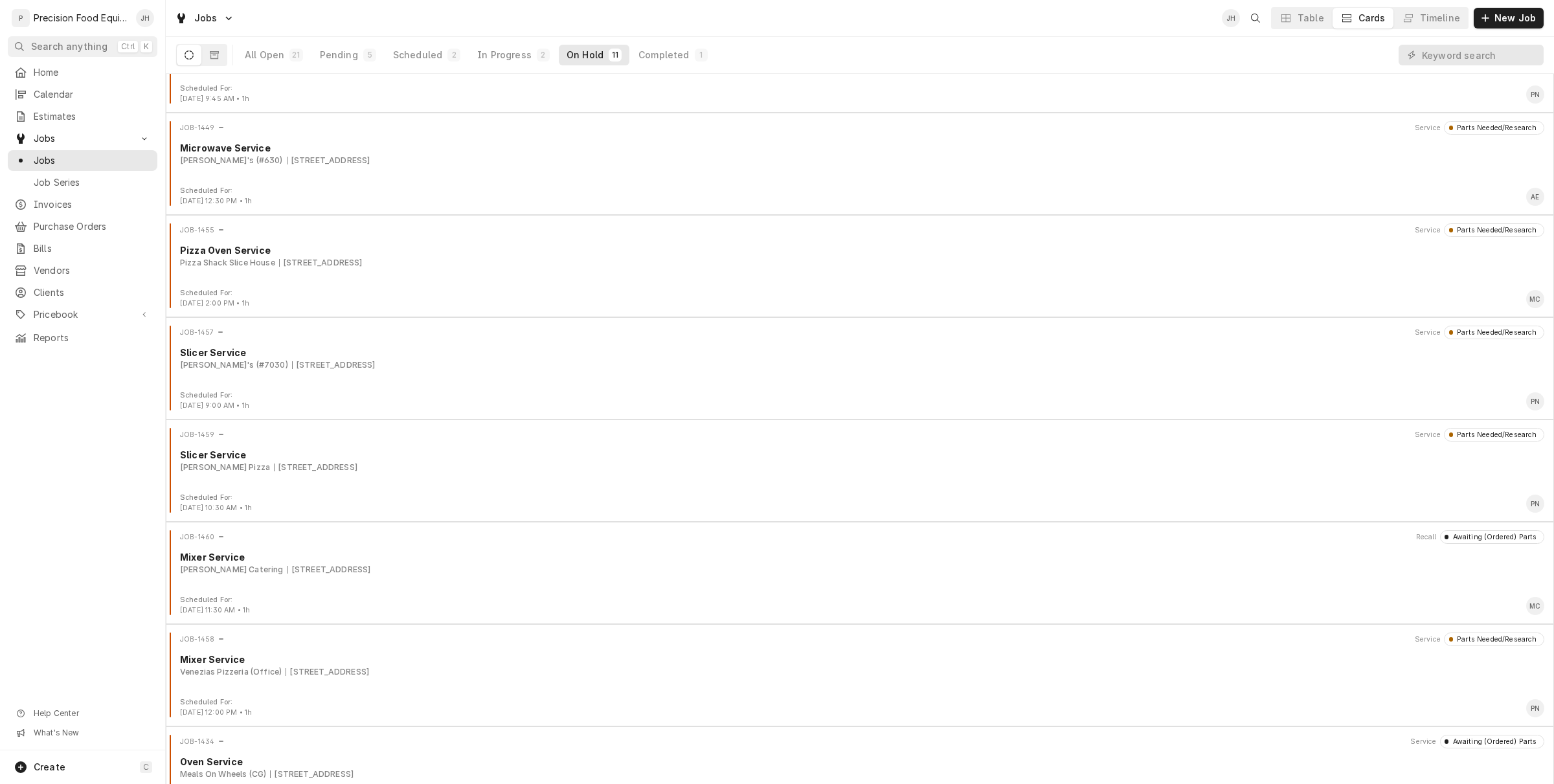
scroll to position [415, 0]
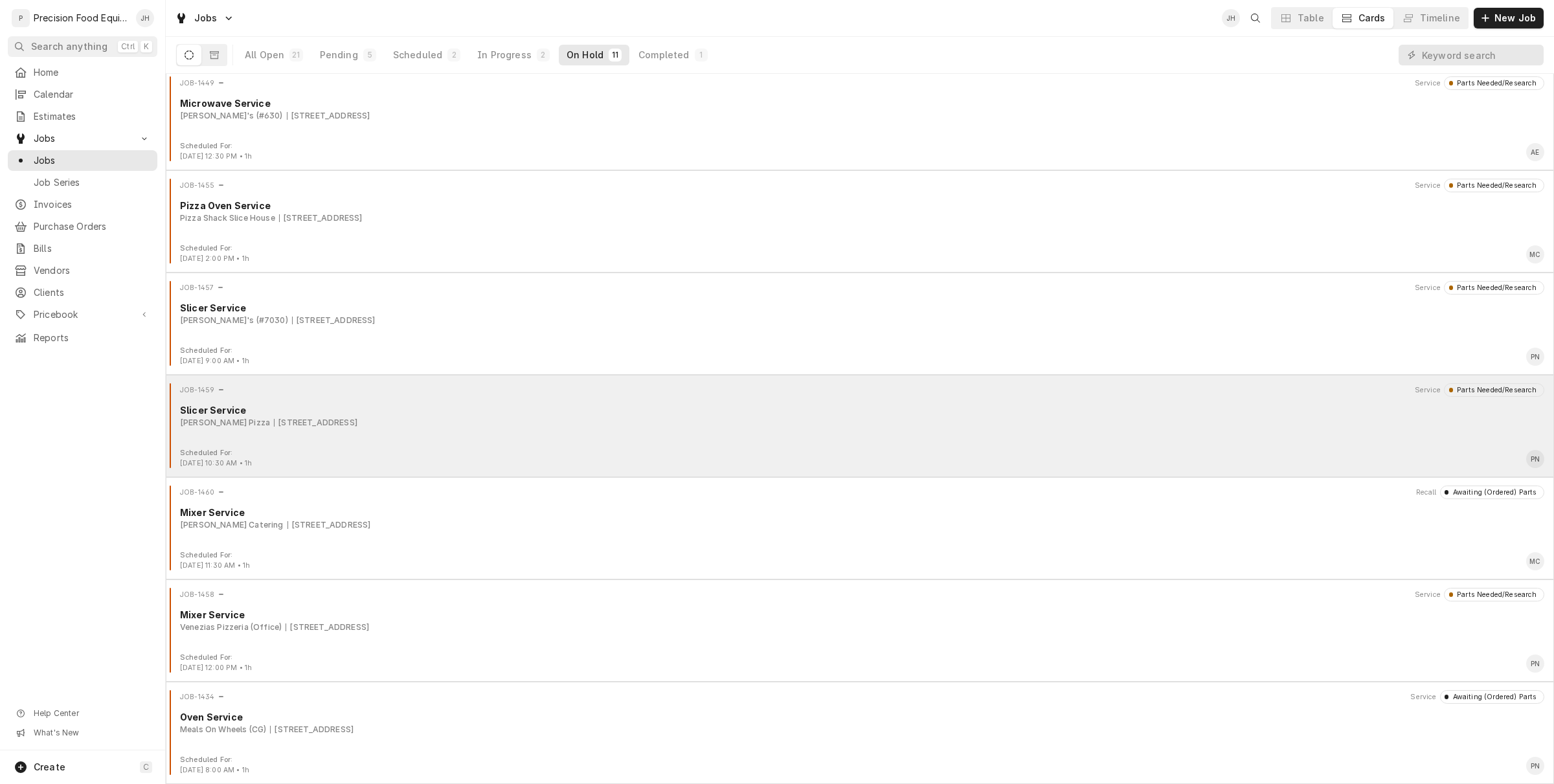
click at [470, 458] on div "Scheduled For: Sep 11th, 2025 - 10:30 AM • 1h PN" at bounding box center [860, 458] width 1378 height 21
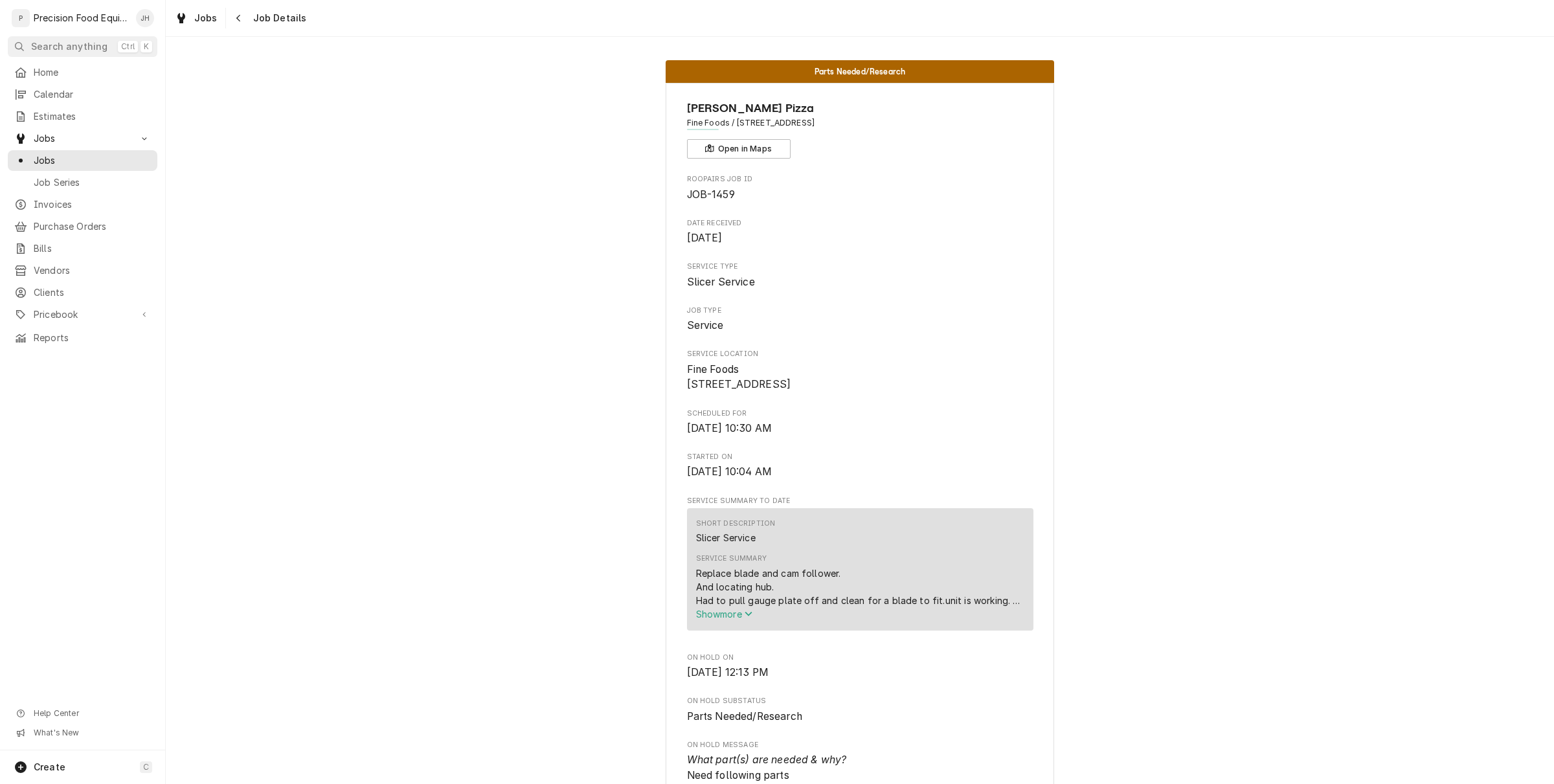
click at [733, 619] on span "Show more" at bounding box center [724, 614] width 57 height 11
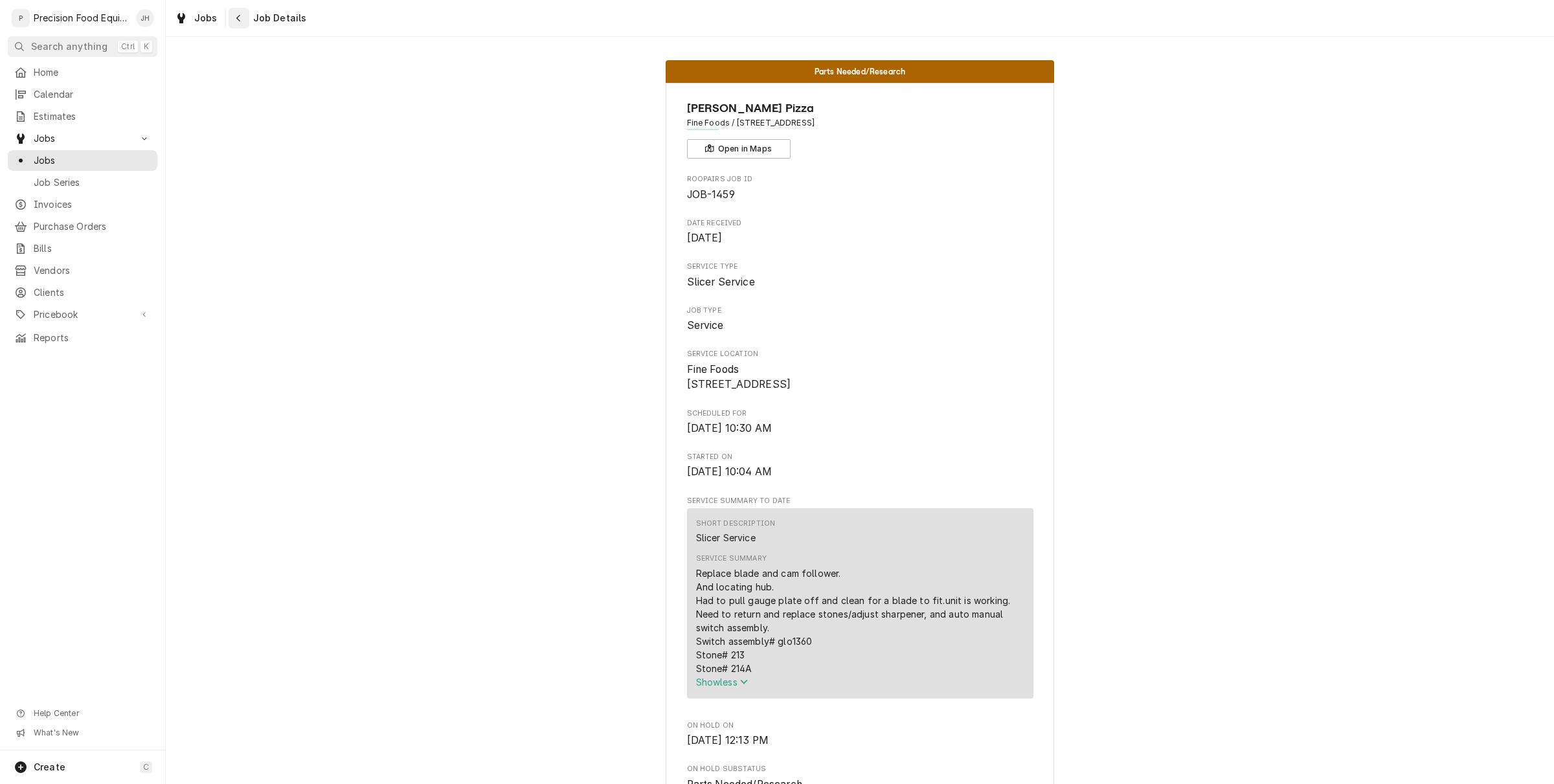
click at [246, 21] on button "Navigate back" at bounding box center [238, 18] width 21 height 21
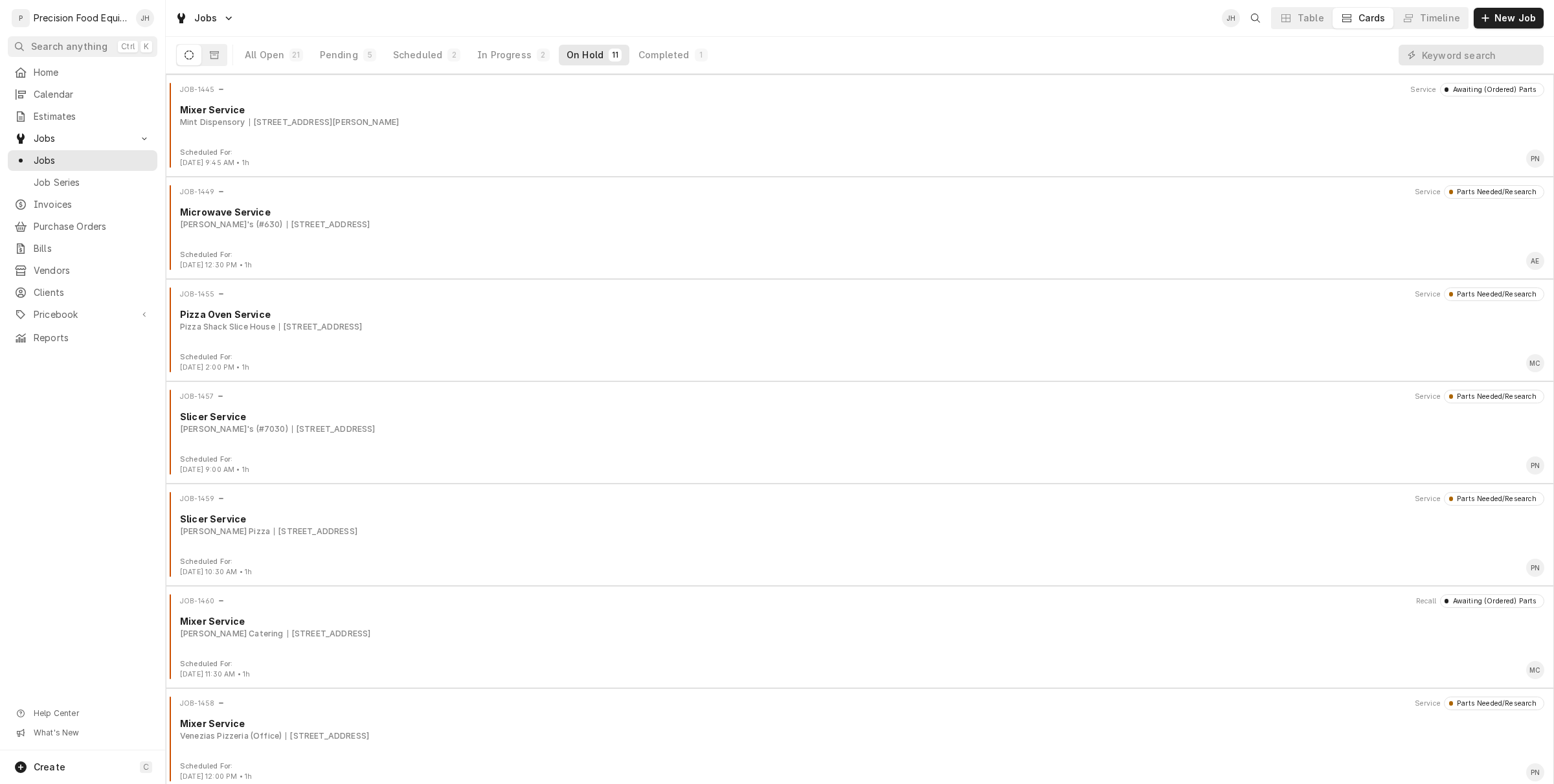
scroll to position [415, 0]
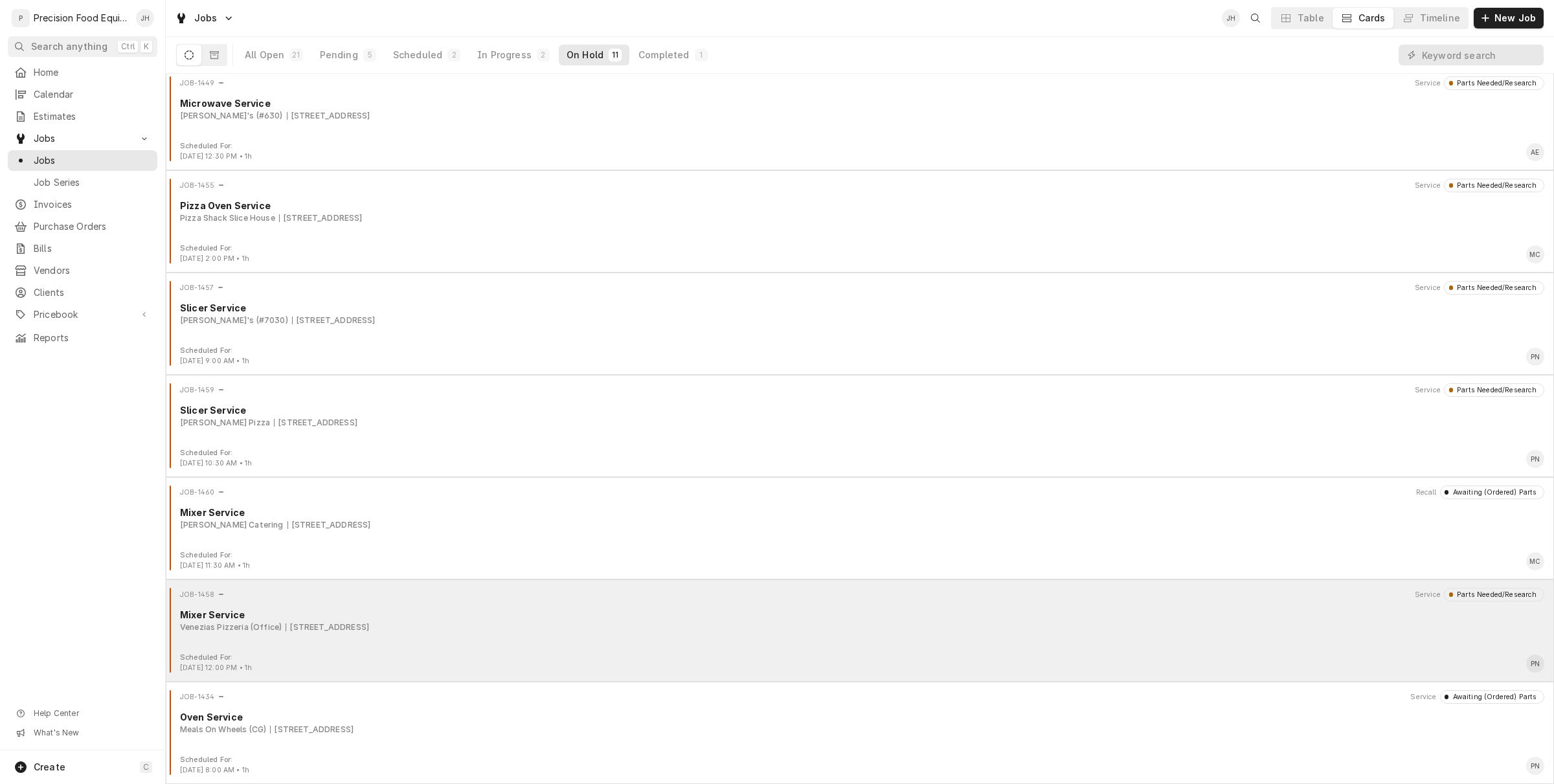
click at [353, 648] on div "JOB-1458 Service Parts Needed/Research Mixer Service Venezias Pizzeria (Office)…" at bounding box center [860, 620] width 1378 height 65
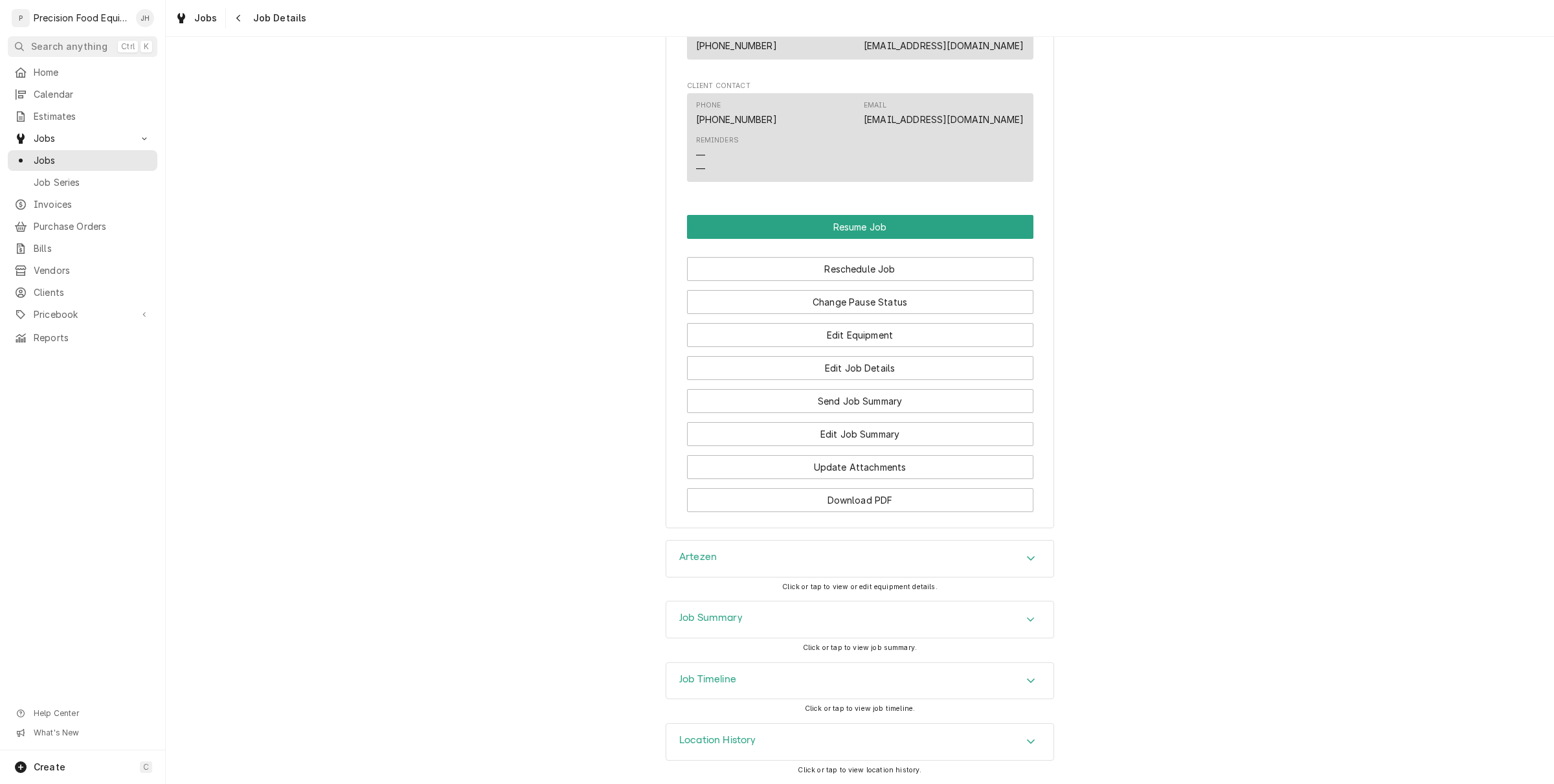
scroll to position [1007, 0]
click at [774, 660] on div "Job Summary Click or tap to view job summary." at bounding box center [859, 631] width 388 height 61
click at [788, 671] on div "Job Timeline" at bounding box center [860, 681] width 388 height 36
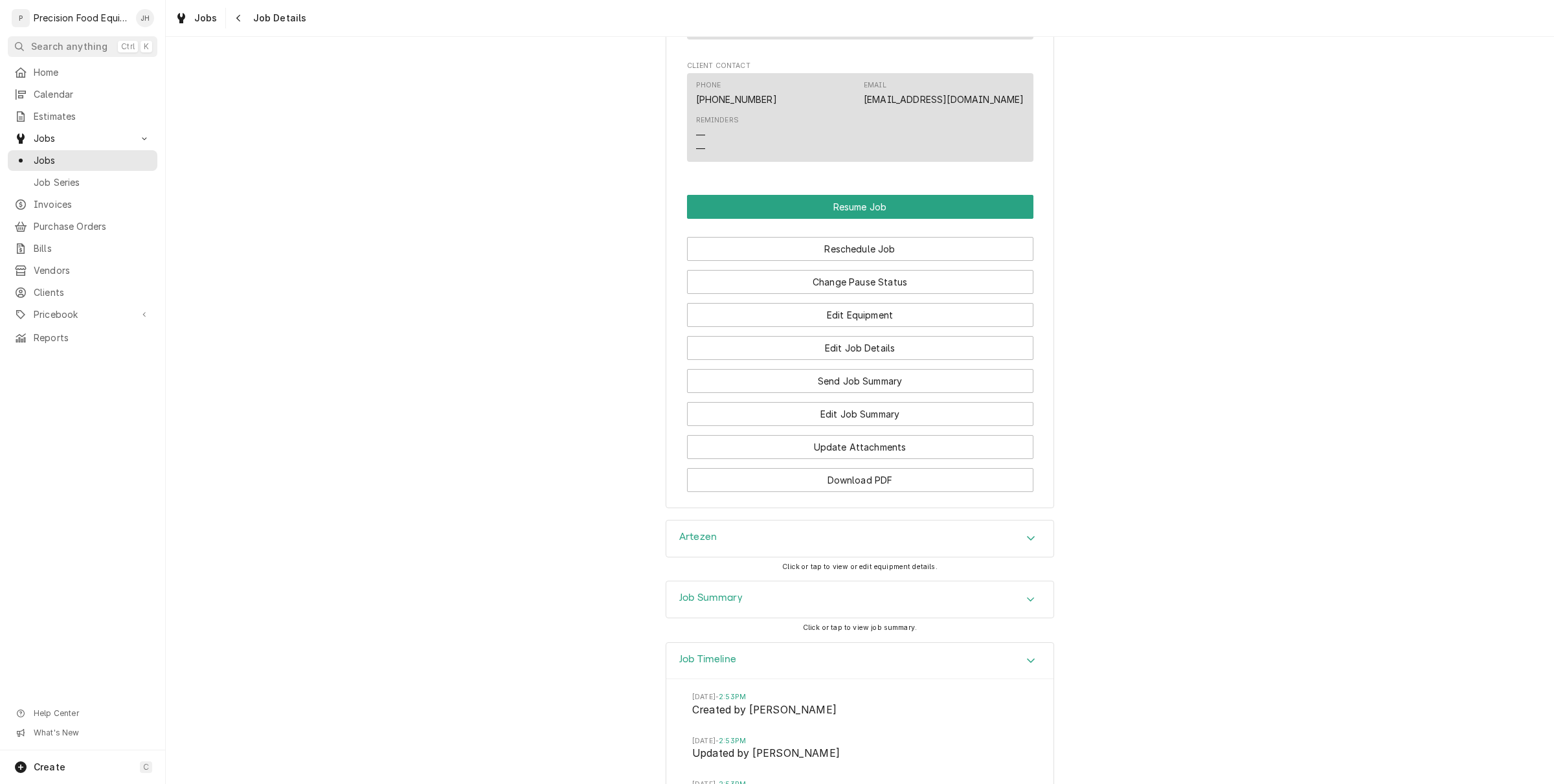
scroll to position [1360, 0]
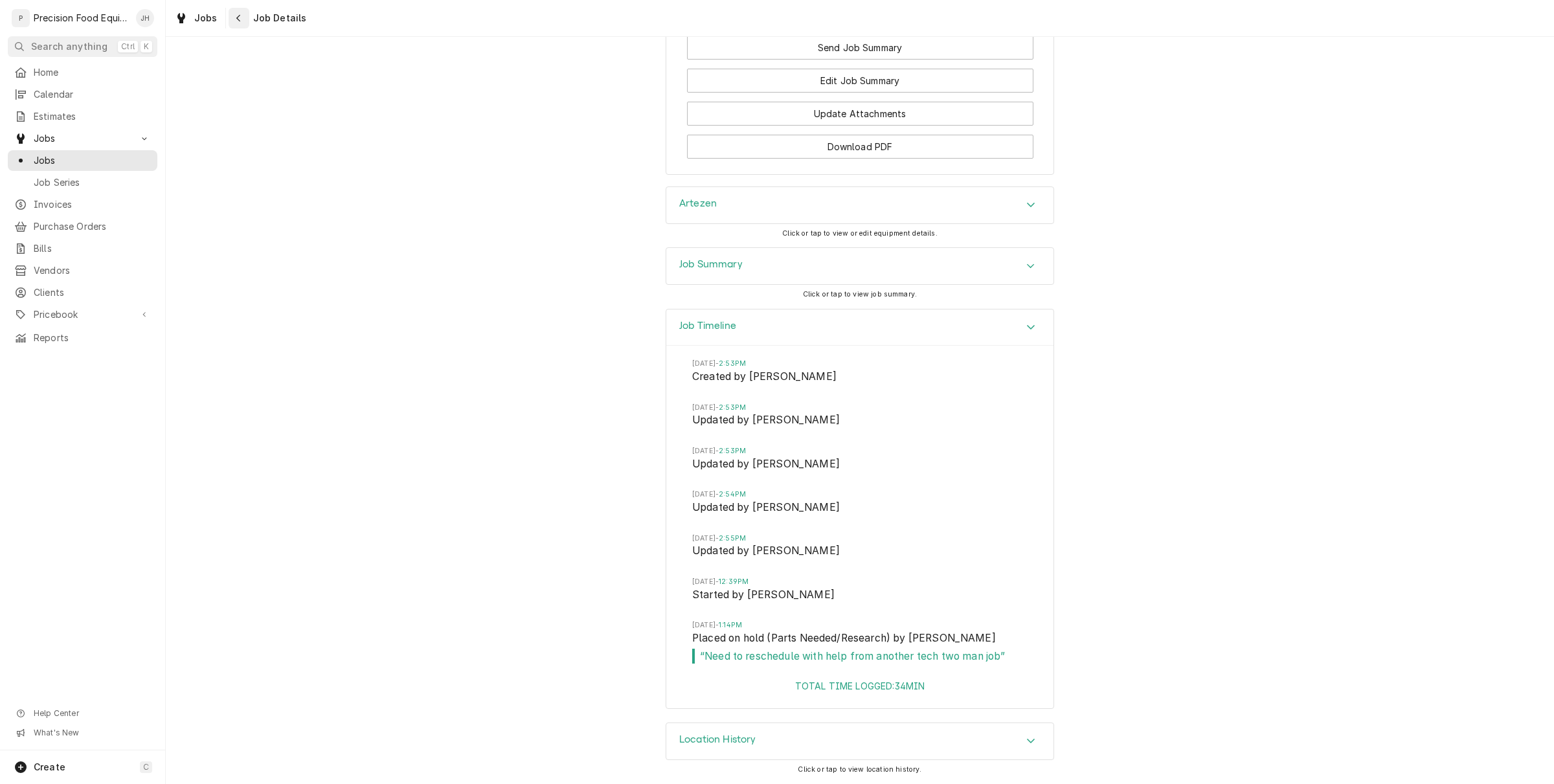
click at [234, 14] on div "Navigate back" at bounding box center [239, 18] width 13 height 13
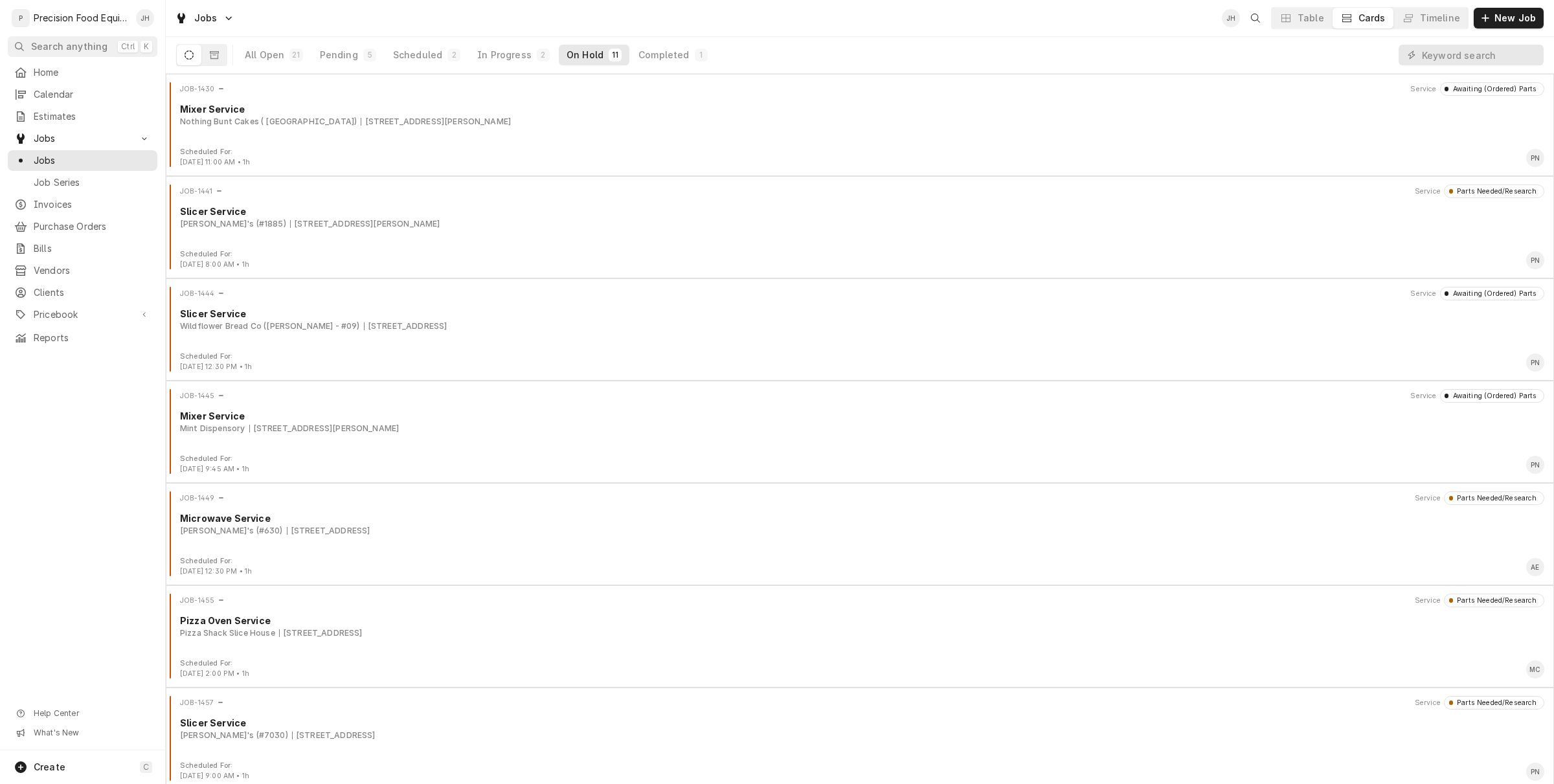
click at [436, 43] on div "All Open 21 Pending 5 Scheduled 2 In Progress 2 On Hold 11 Completed 1" at bounding box center [476, 55] width 478 height 36
click at [423, 53] on div "Scheduled" at bounding box center [417, 55] width 49 height 13
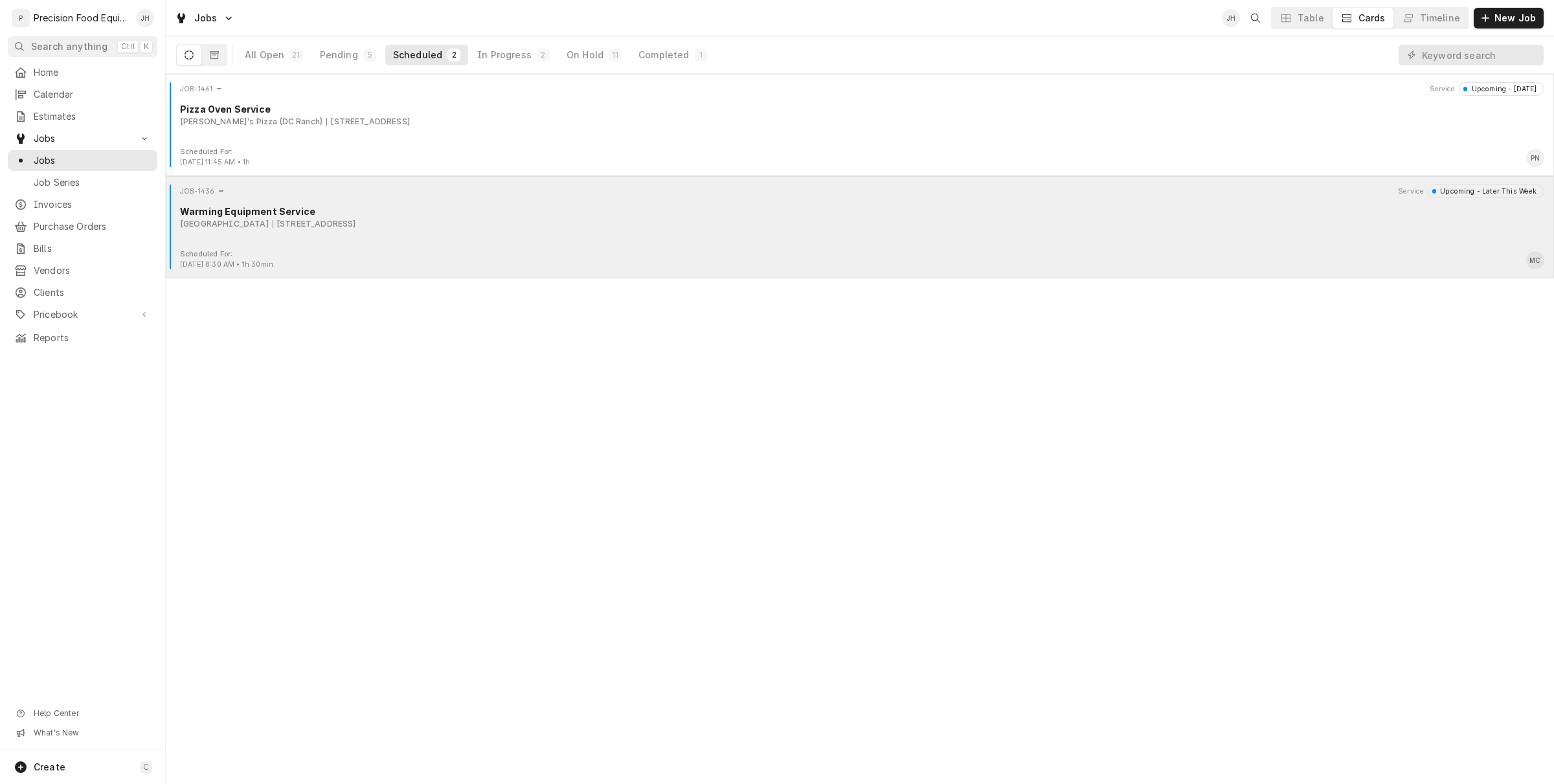
click at [329, 237] on div "JOB-1436 Service Upcoming - Later This Week Warming Equipment Service Superstit…" at bounding box center [860, 217] width 1378 height 65
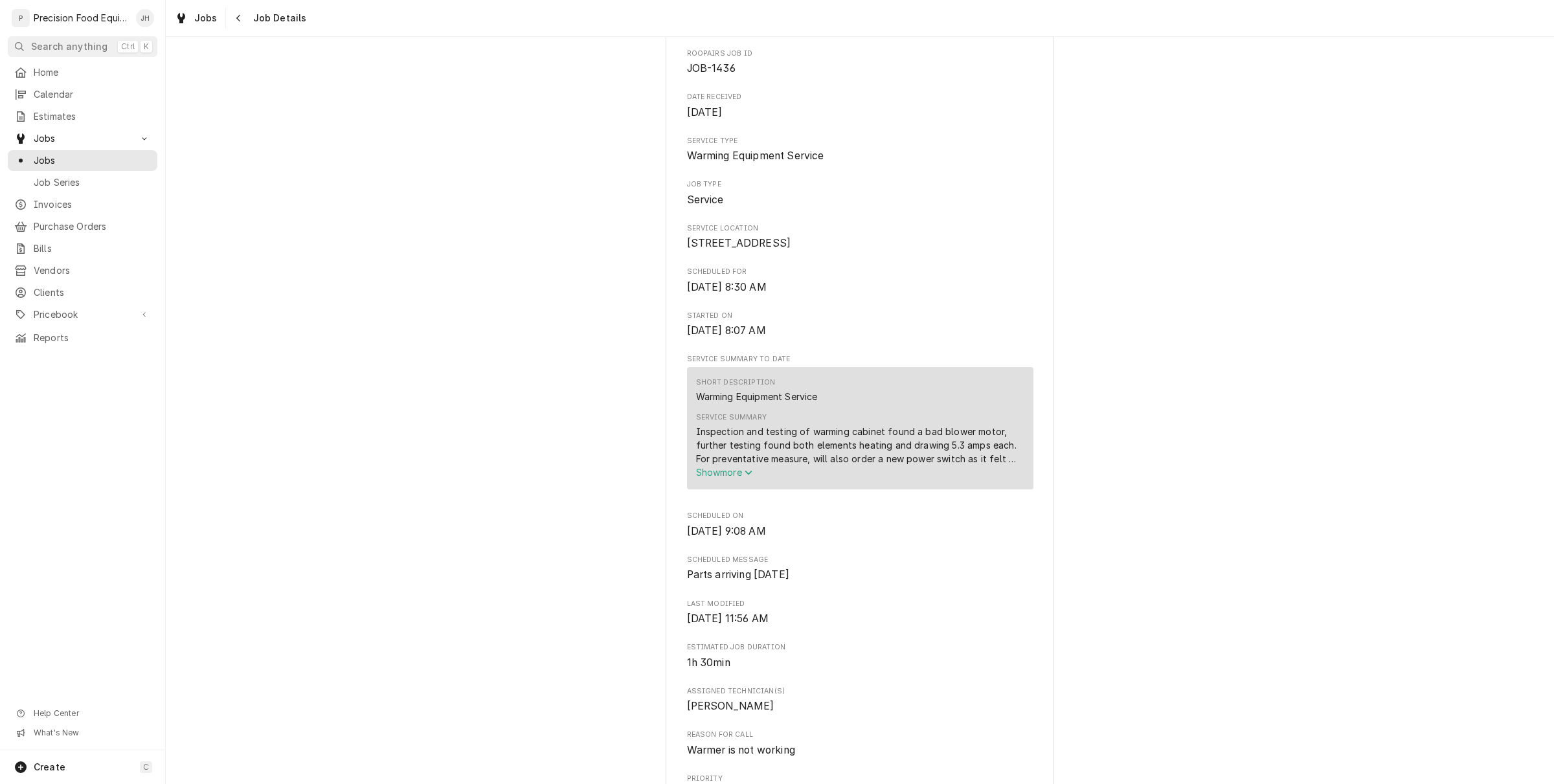
scroll to position [243, 0]
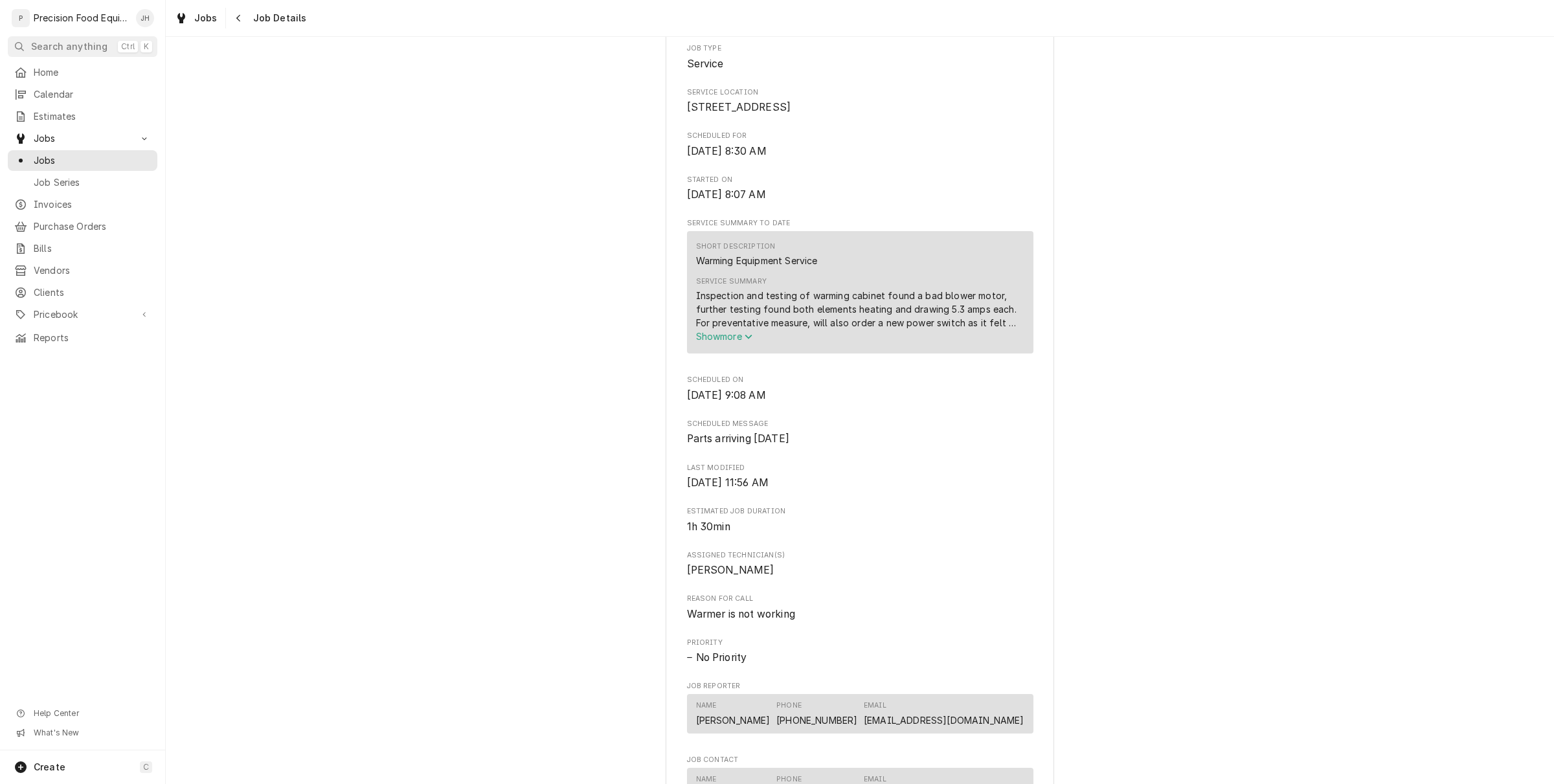
click at [720, 342] on span "Show more" at bounding box center [724, 336] width 57 height 11
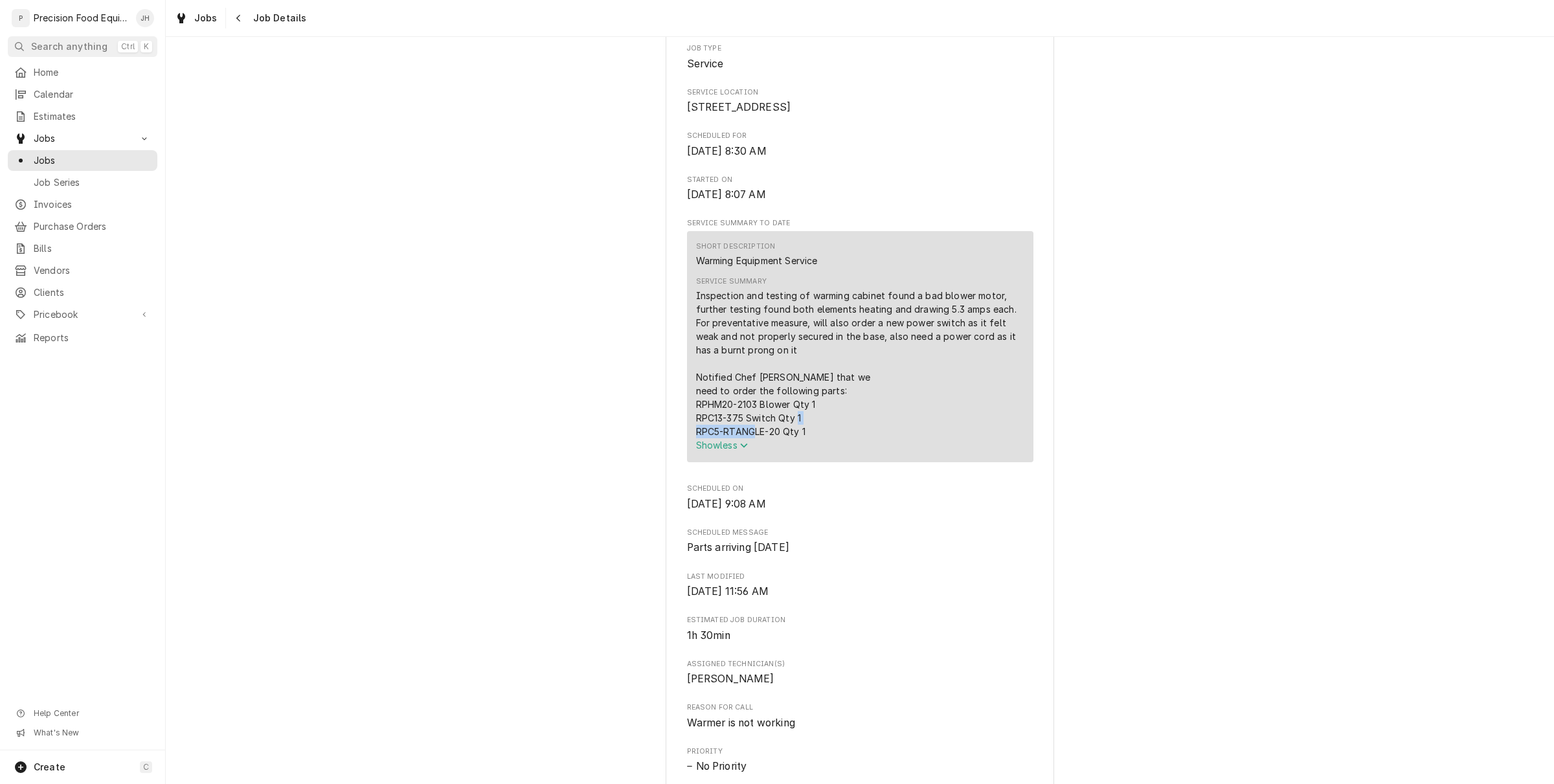
drag, startPoint x: 760, startPoint y: 447, endPoint x: 687, endPoint y: 444, distance: 73.1
click at [687, 444] on div "Short Description Warming Equipment Service Service Summary Inspection and test…" at bounding box center [860, 346] width 347 height 231
copy div "RPC5-RTANGLE"
click at [70, 311] on span "Pricebook" at bounding box center [82, 314] width 98 height 13
click at [73, 353] on span "Parts & Materials" at bounding box center [91, 359] width 117 height 13
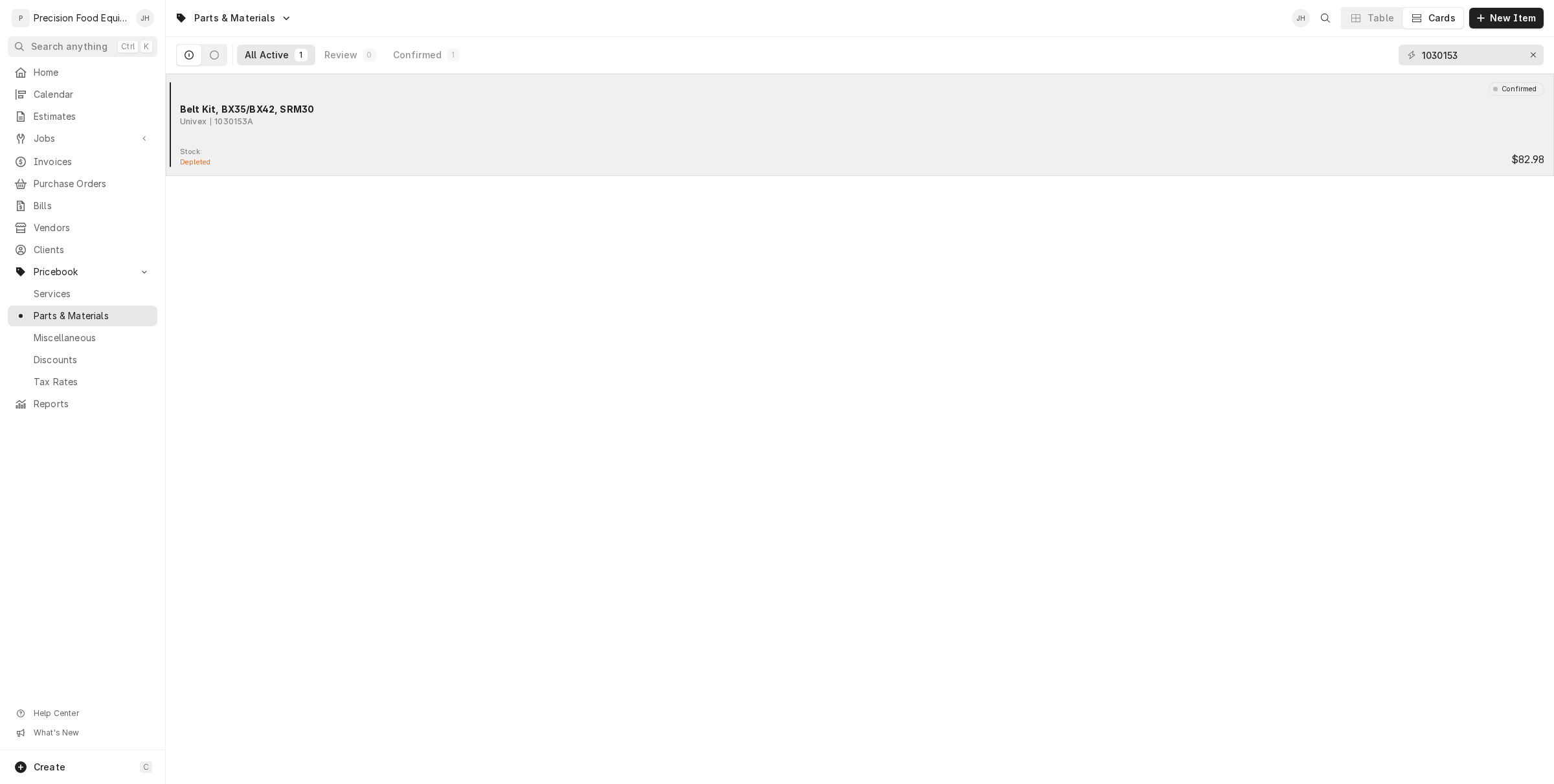
click at [878, 102] on div "Belt Kit, BX35/BX42, SRM30" at bounding box center [862, 109] width 1365 height 14
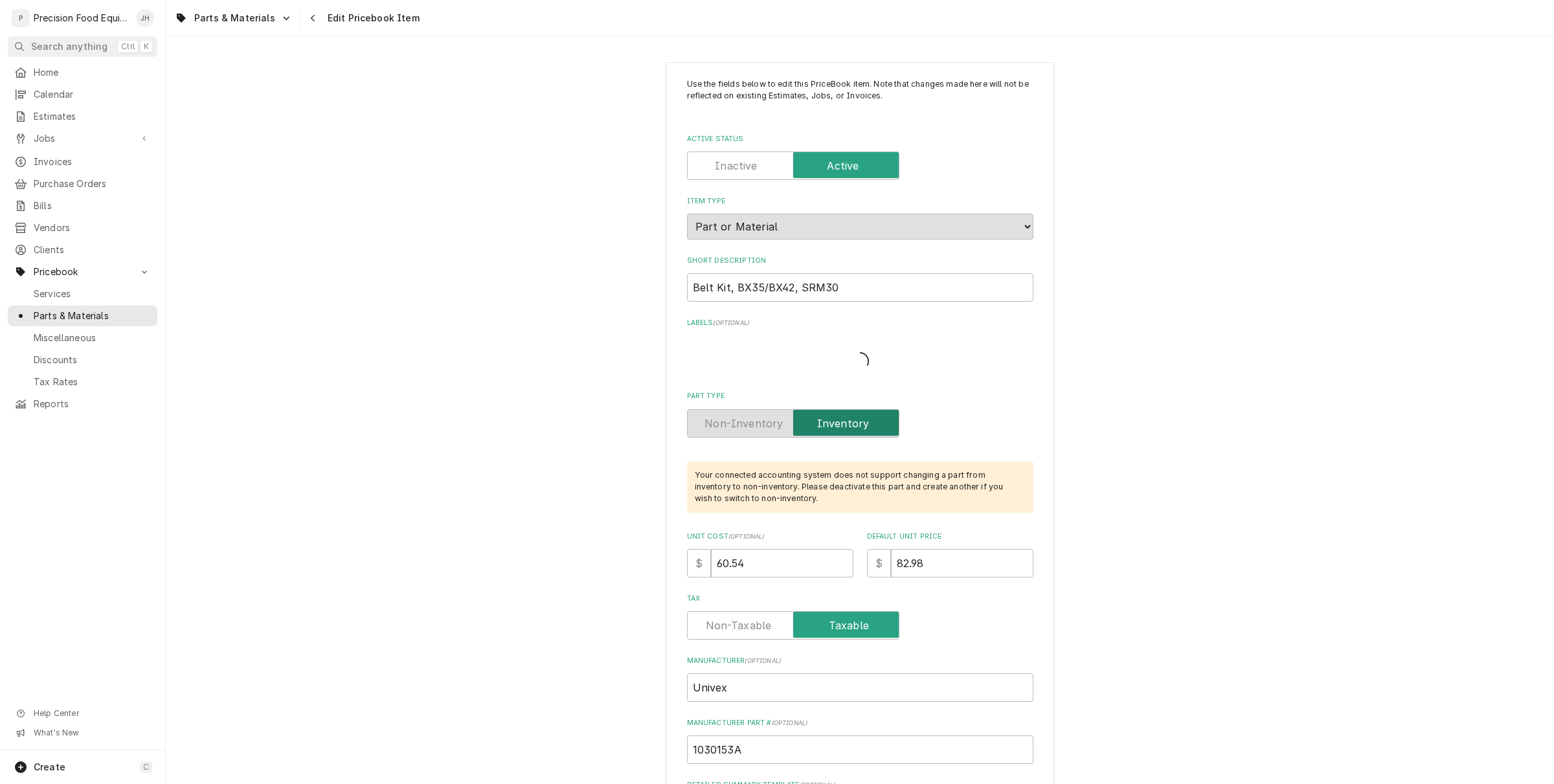
type textarea "x"
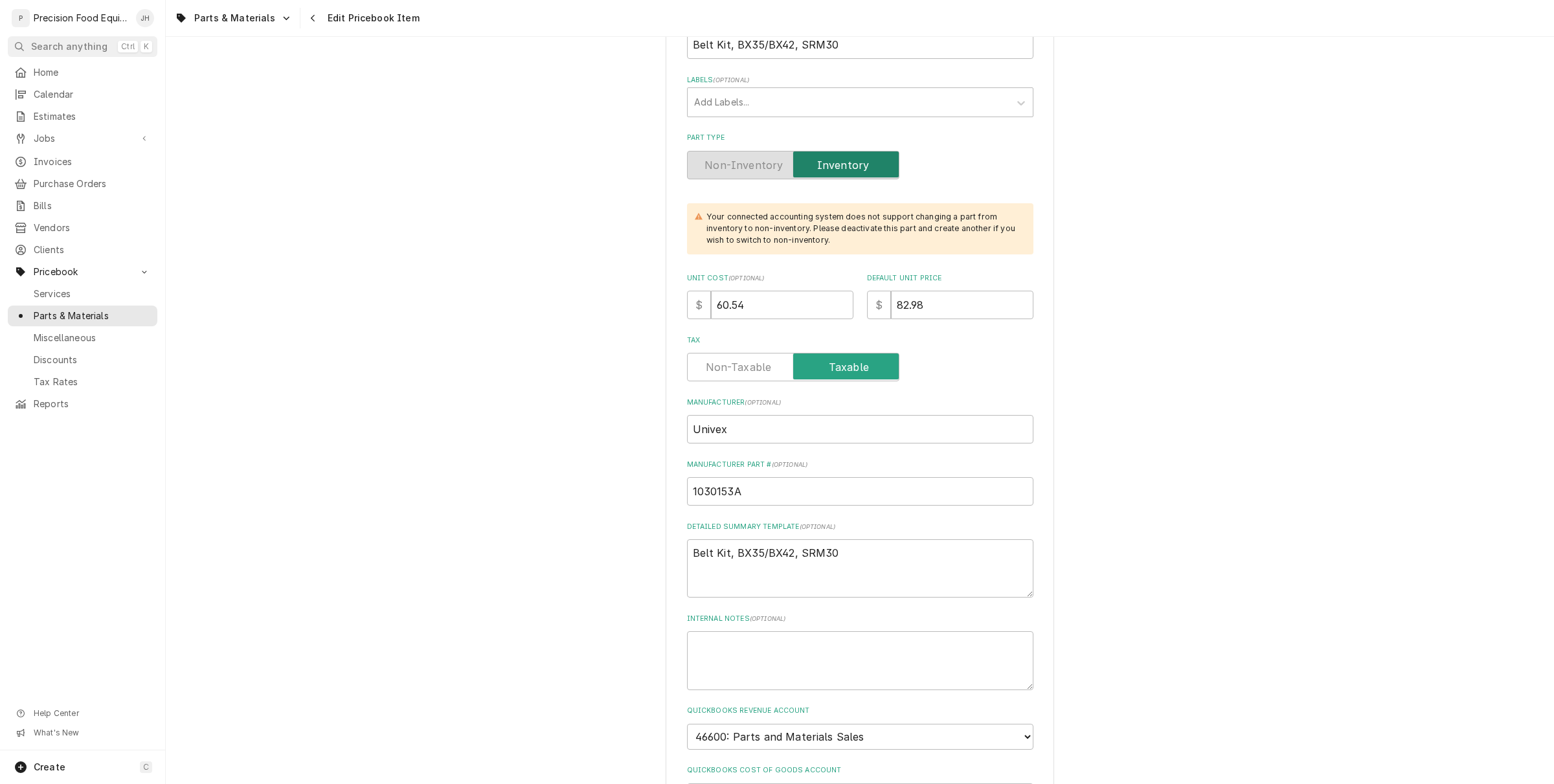
scroll to position [324, 0]
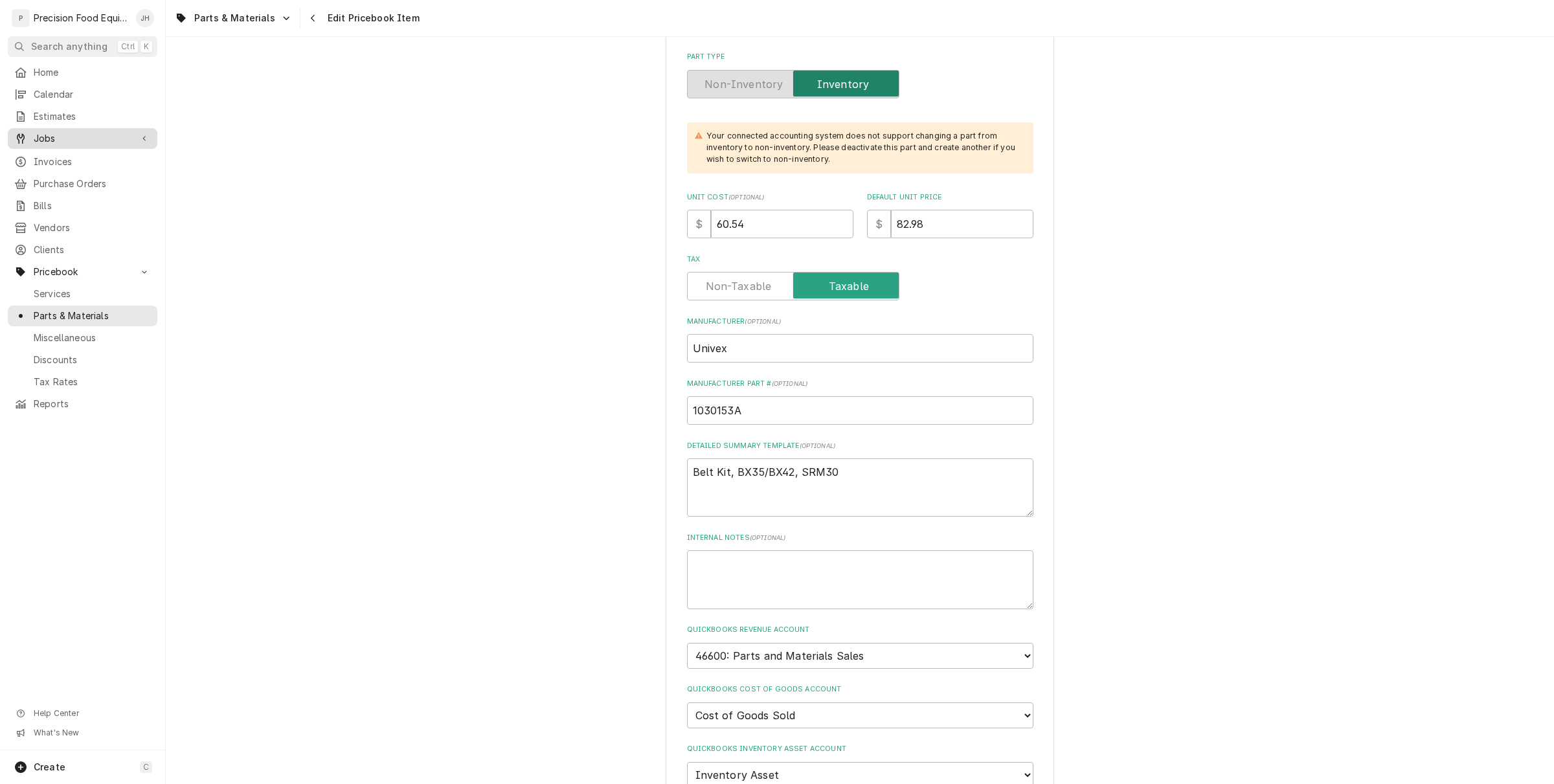
click at [61, 129] on link "Jobs" at bounding box center [82, 139] width 149 height 21
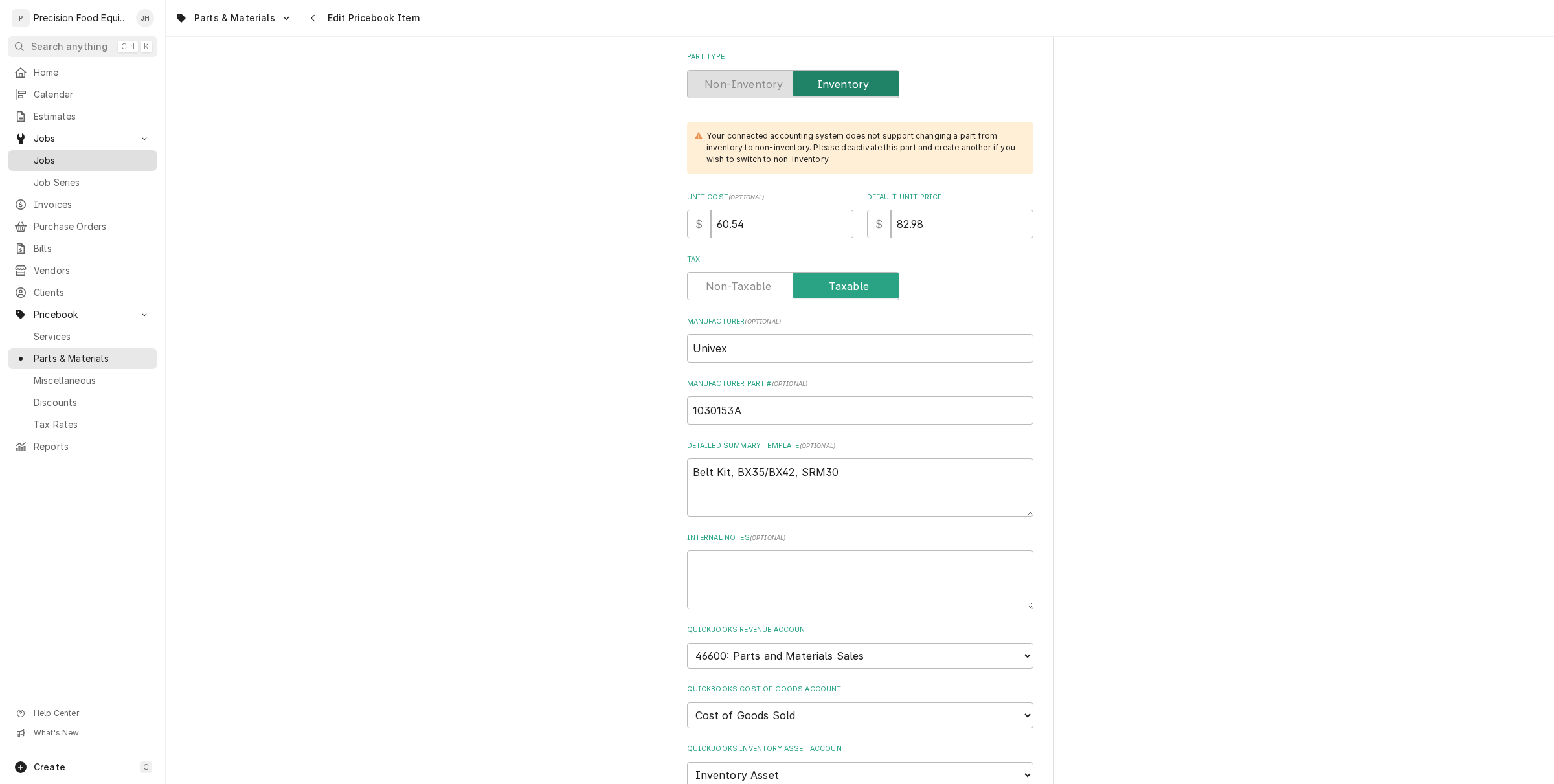
click at [65, 160] on span "Jobs" at bounding box center [91, 160] width 117 height 13
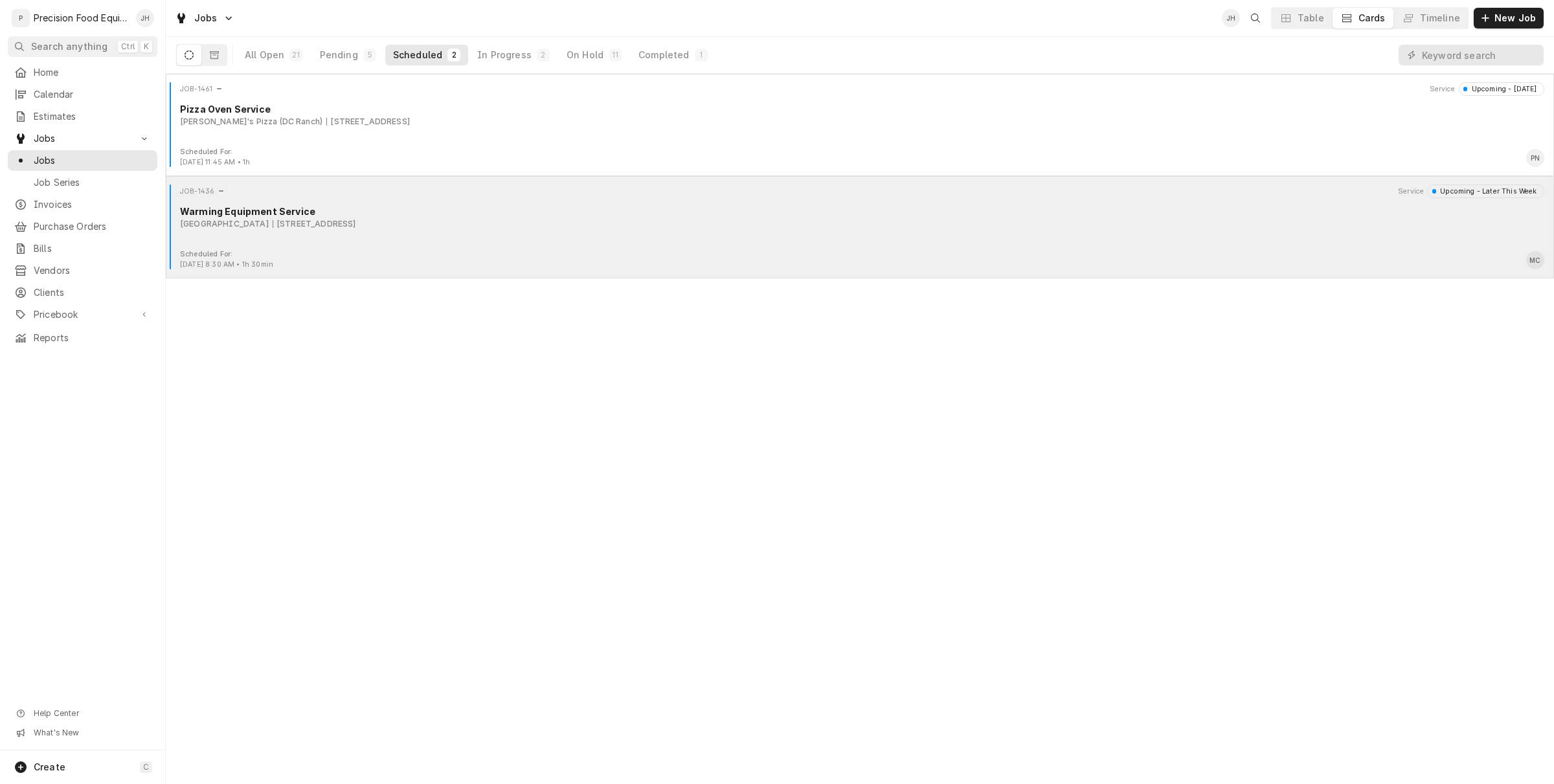
click at [251, 222] on div "[GEOGRAPHIC_DATA]" at bounding box center [225, 224] width 89 height 12
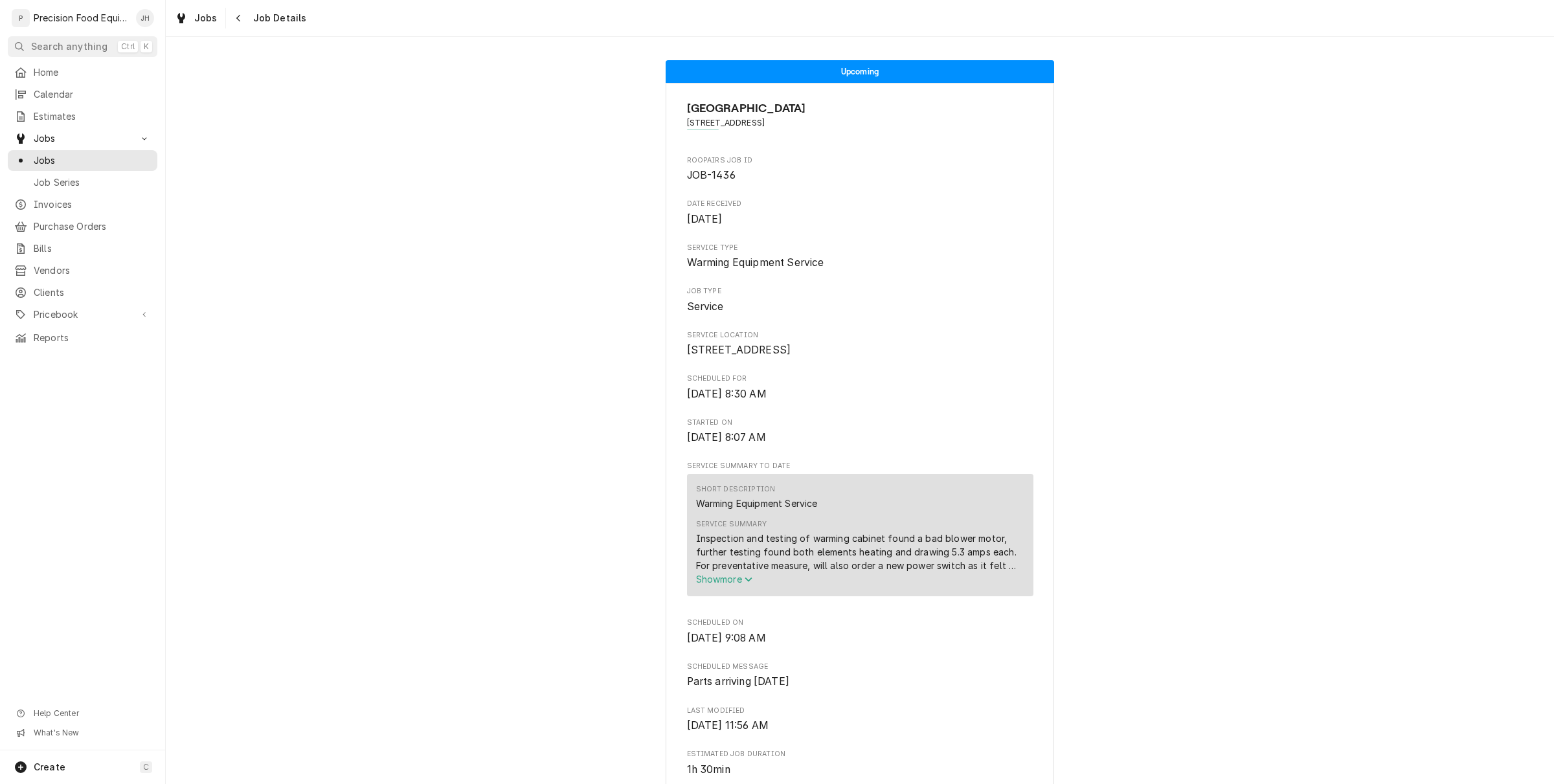
click at [734, 585] on span "Show more" at bounding box center [724, 579] width 57 height 11
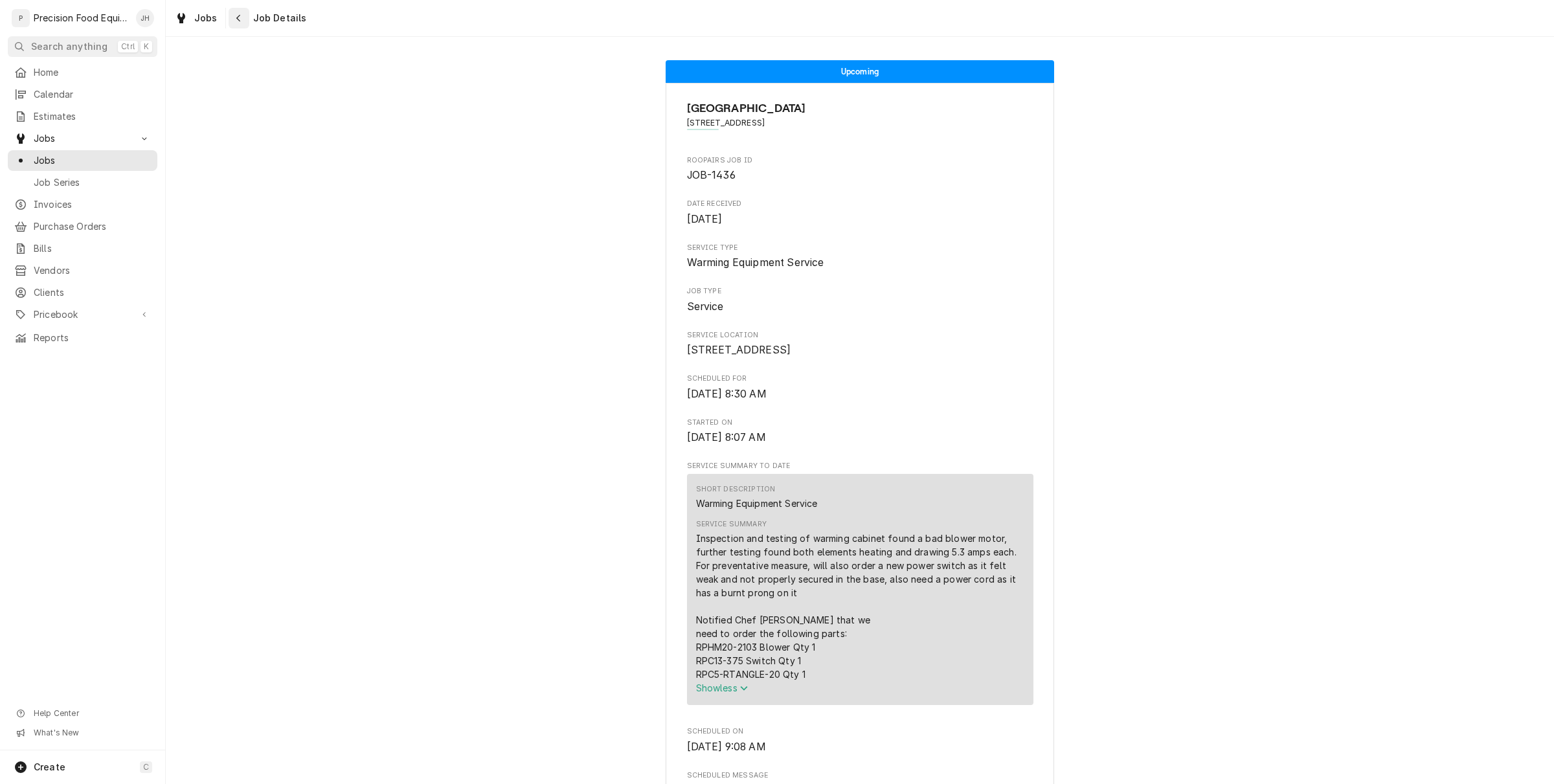
click at [237, 21] on icon "Navigate back" at bounding box center [238, 18] width 5 height 9
